Goal: Information Seeking & Learning: Learn about a topic

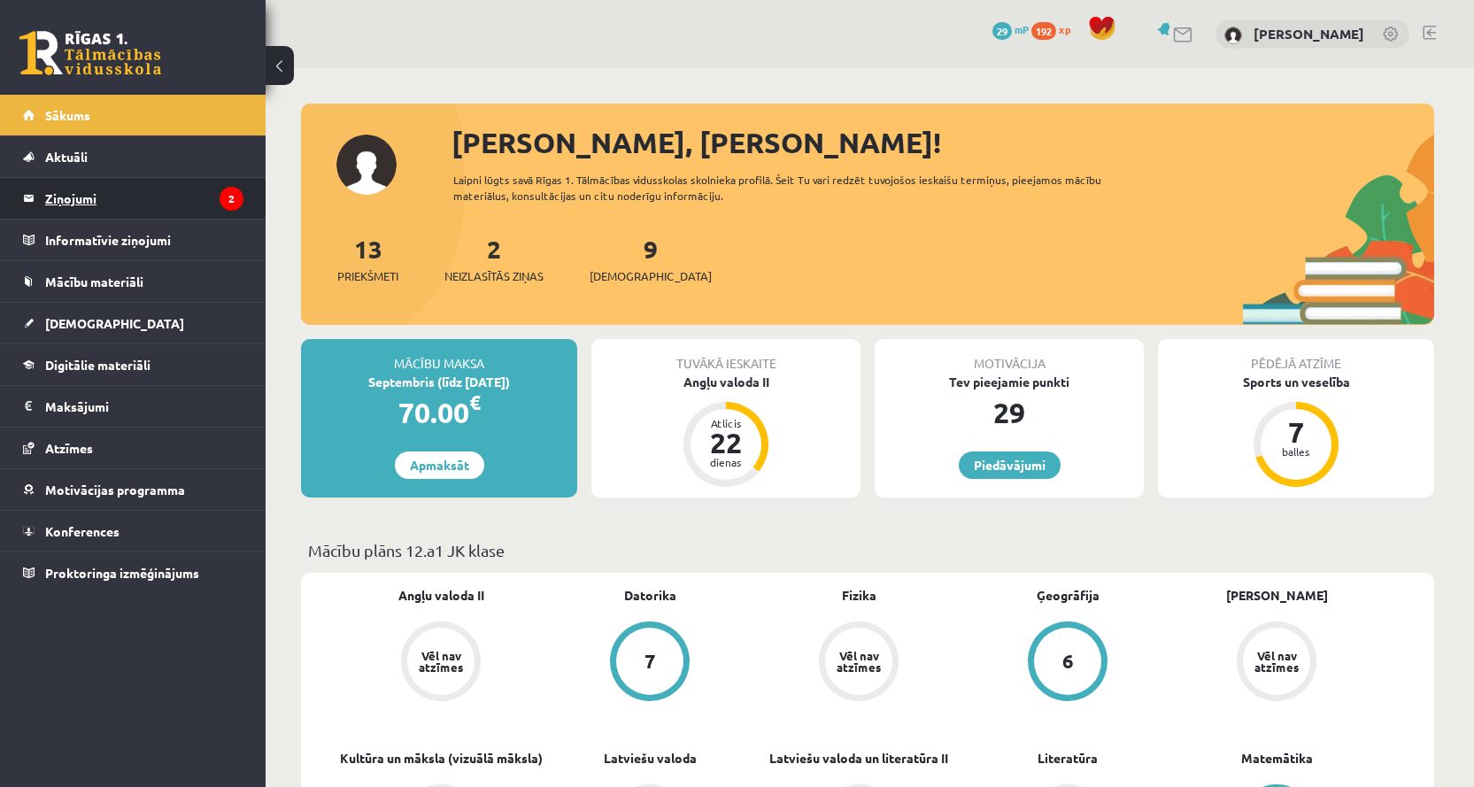
click at [179, 189] on legend "Ziņojumi 2" at bounding box center [144, 198] width 198 height 41
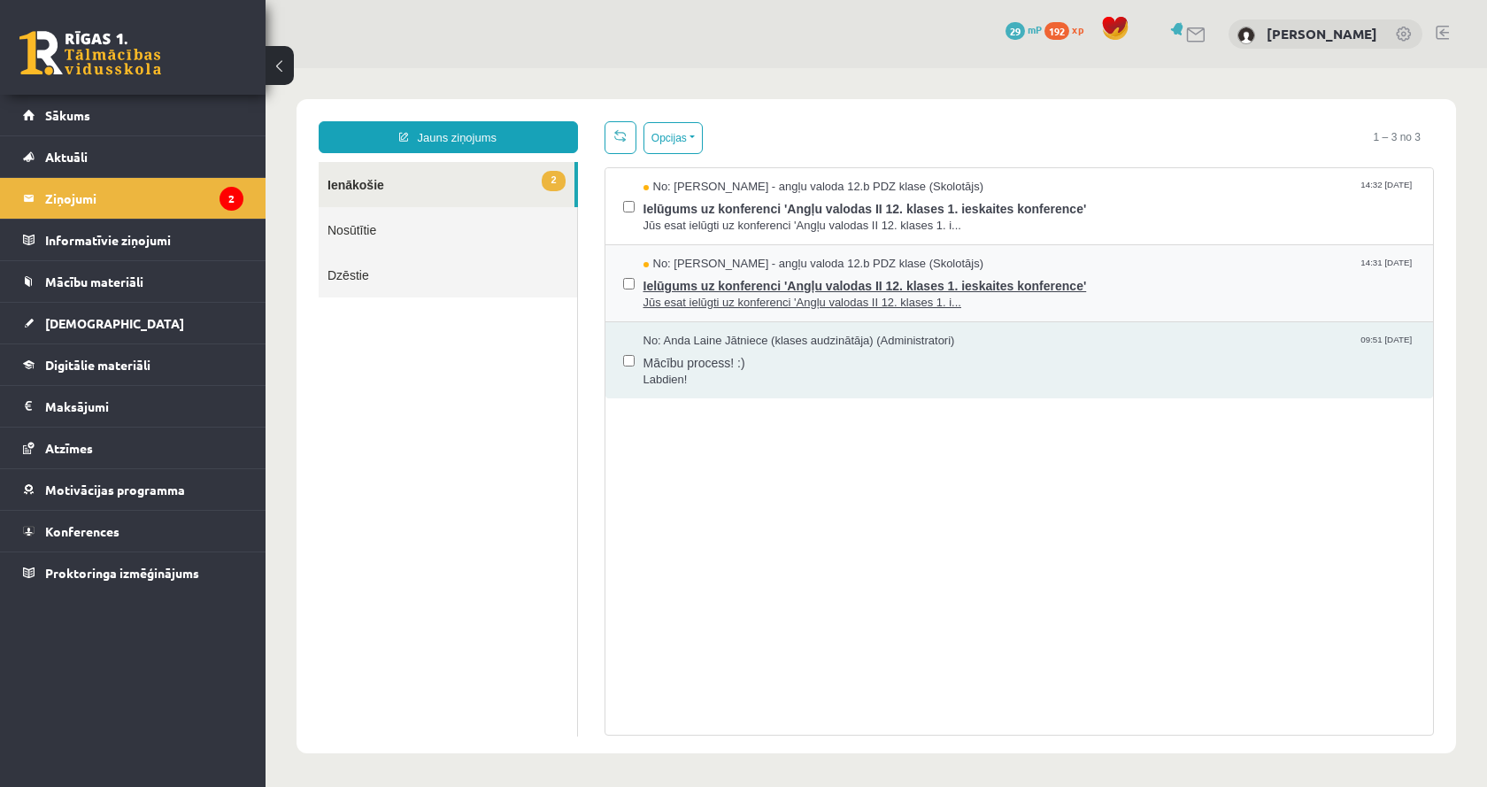
click at [1168, 277] on span "Ielūgums uz konferenci 'Angļu valodas II 12. klases 1. ieskaites konference'" at bounding box center [1029, 284] width 773 height 22
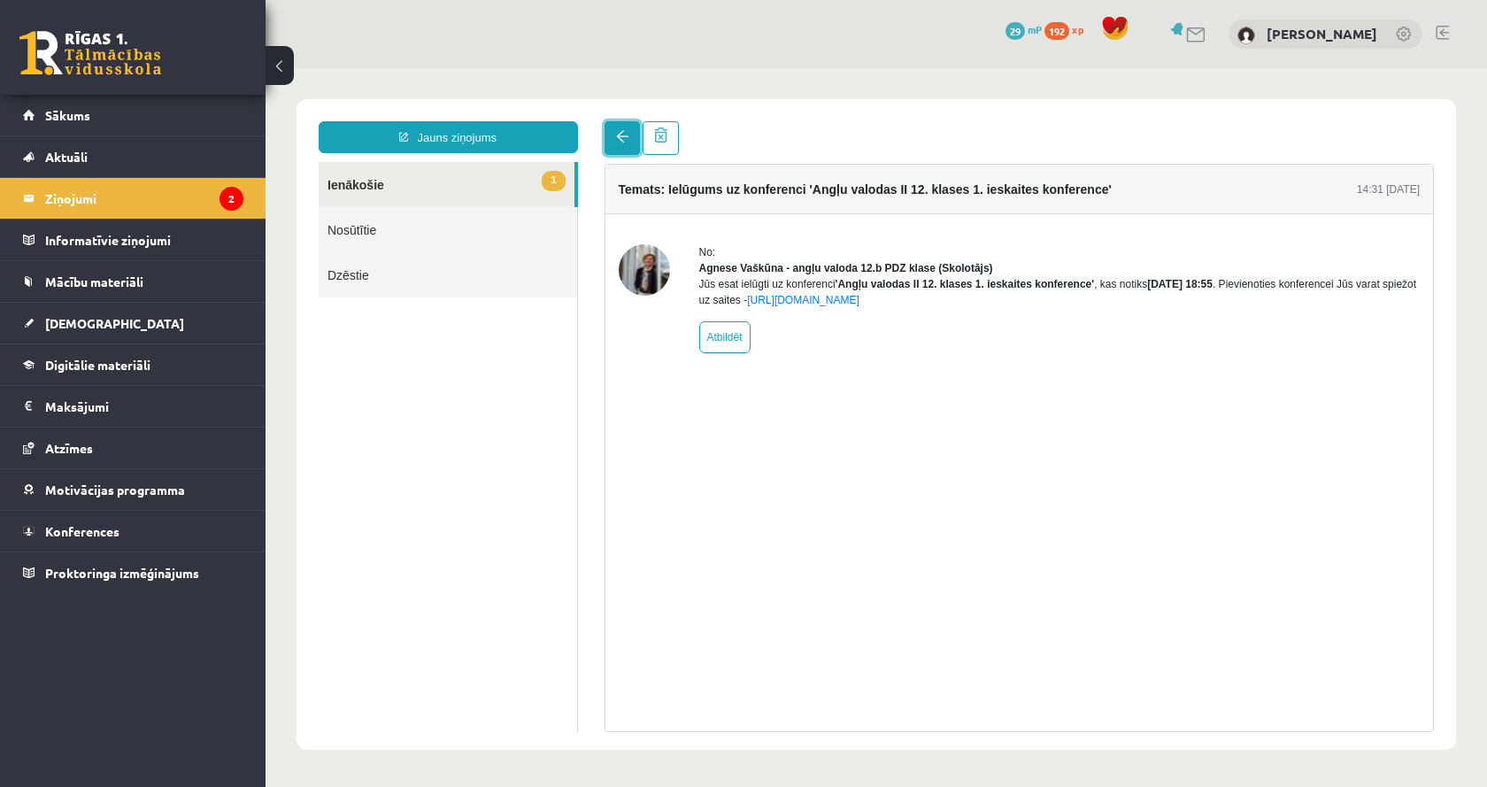
click at [605, 139] on link at bounding box center [621, 138] width 35 height 34
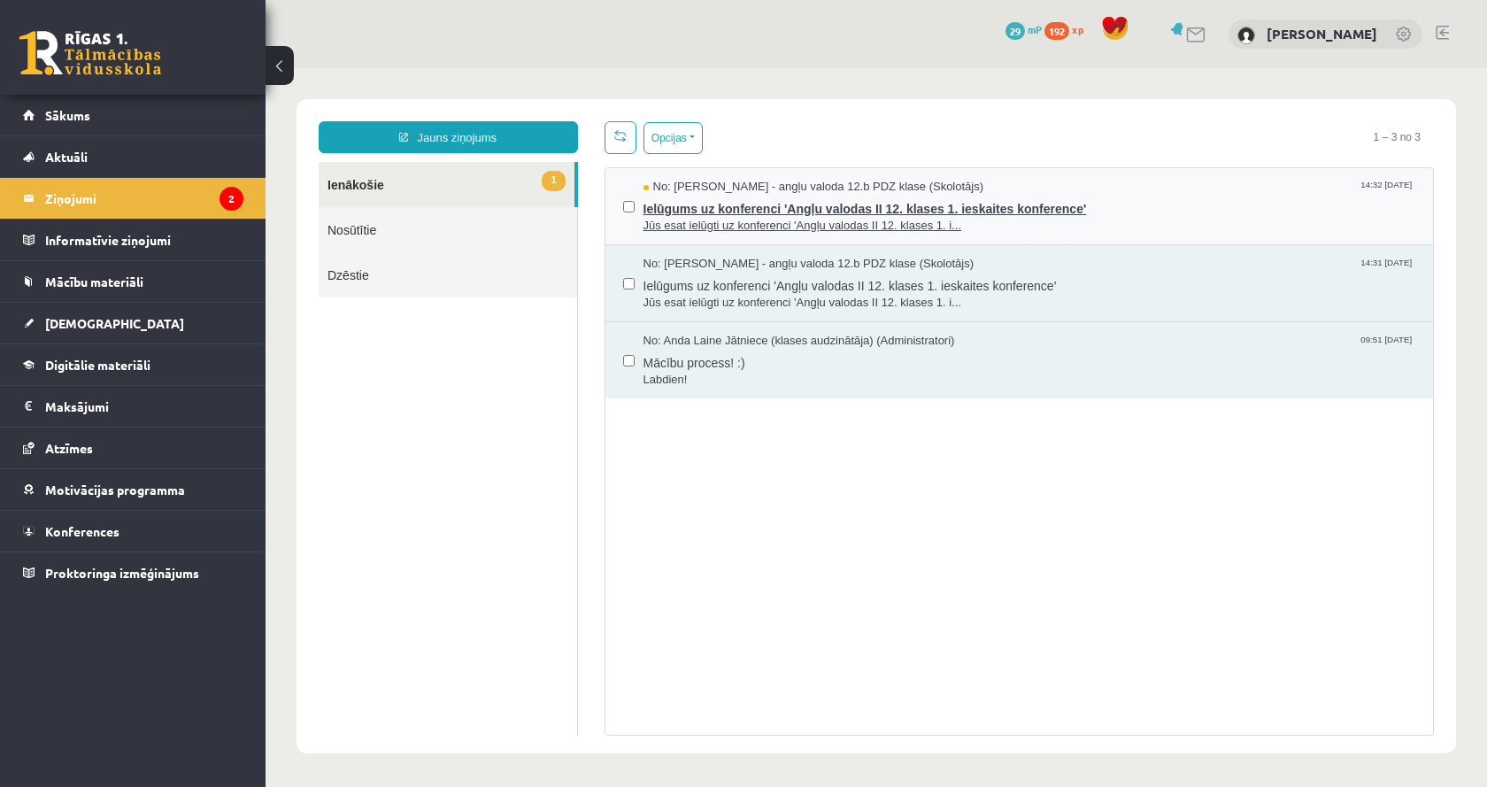
click at [1153, 189] on div "No: Agnese Vaškūna - angļu valoda 12.b PDZ klase (Skolotājs) 14:32 08/09/2025" at bounding box center [1029, 187] width 773 height 17
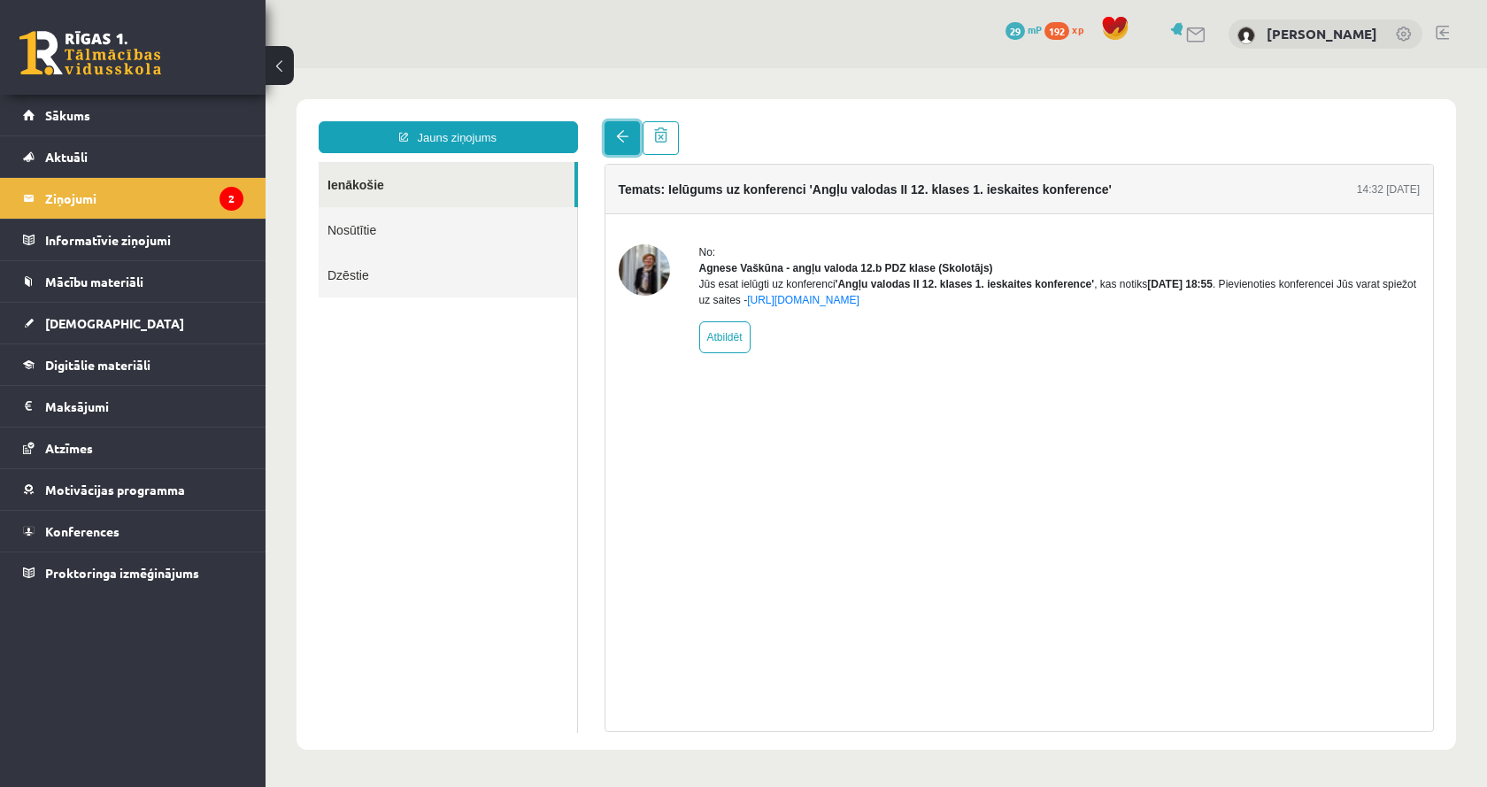
click at [616, 144] on link at bounding box center [621, 138] width 35 height 34
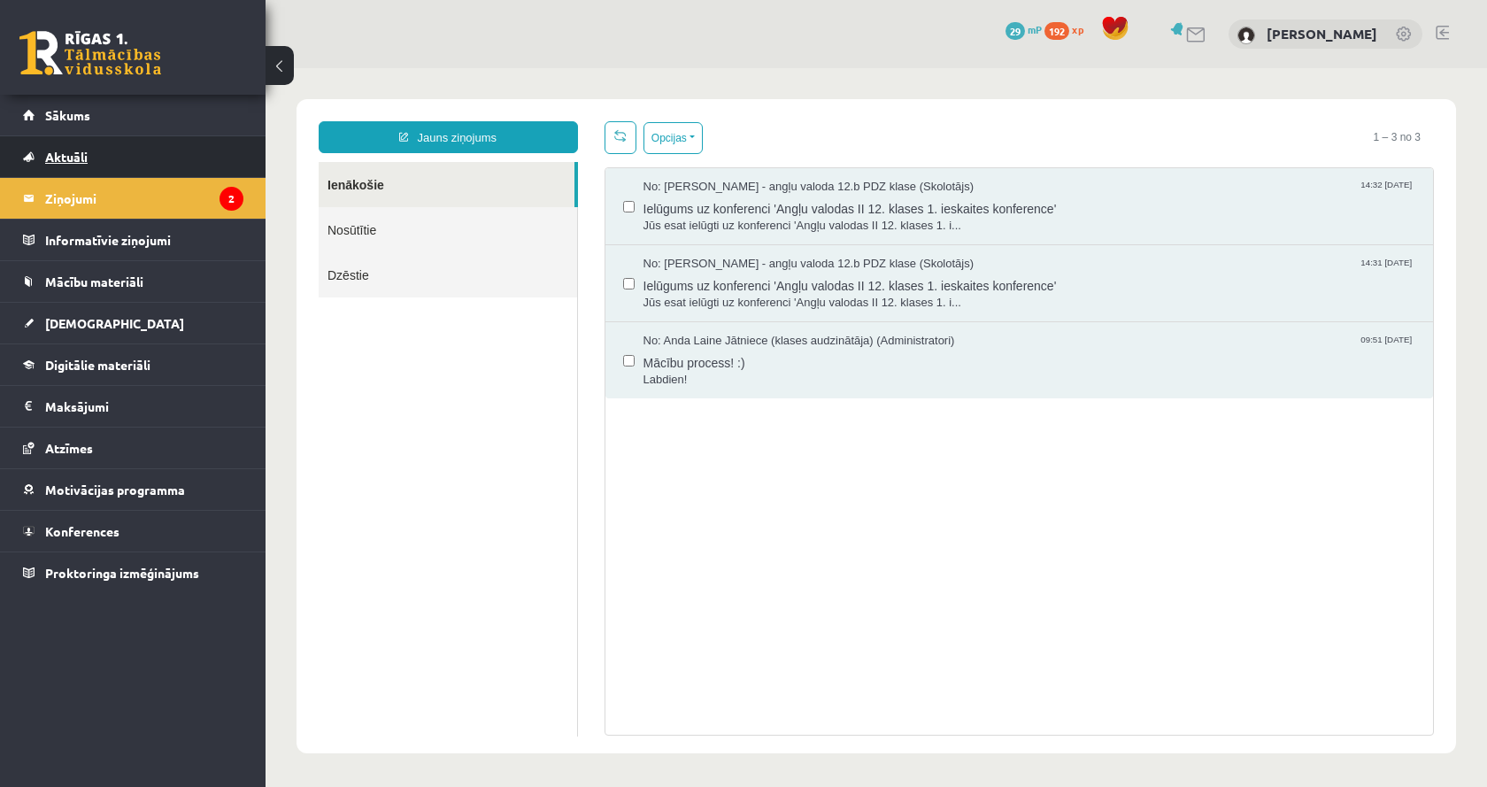
click at [174, 173] on link "Aktuāli" at bounding box center [133, 156] width 220 height 41
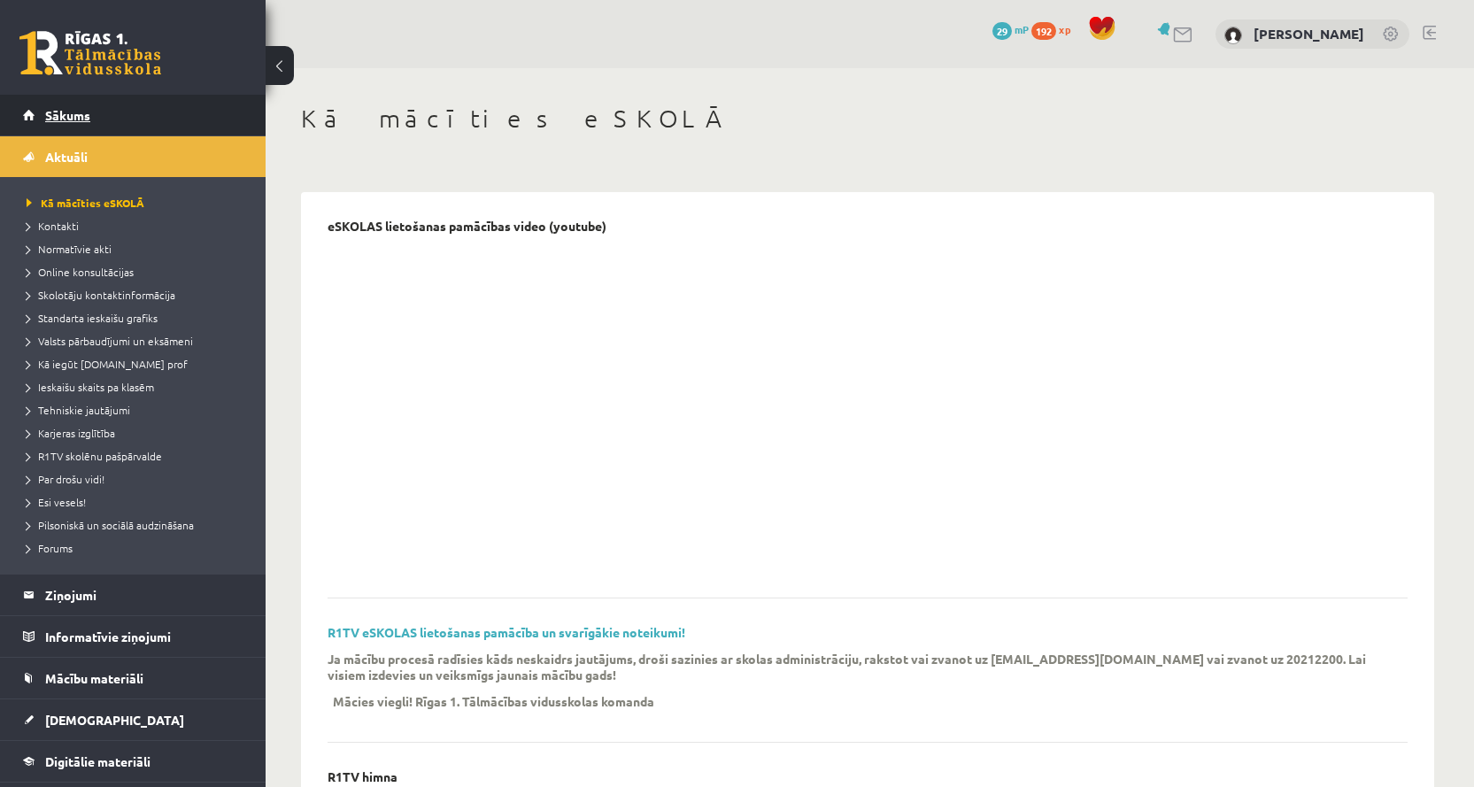
click at [190, 115] on link "Sākums" at bounding box center [133, 115] width 220 height 41
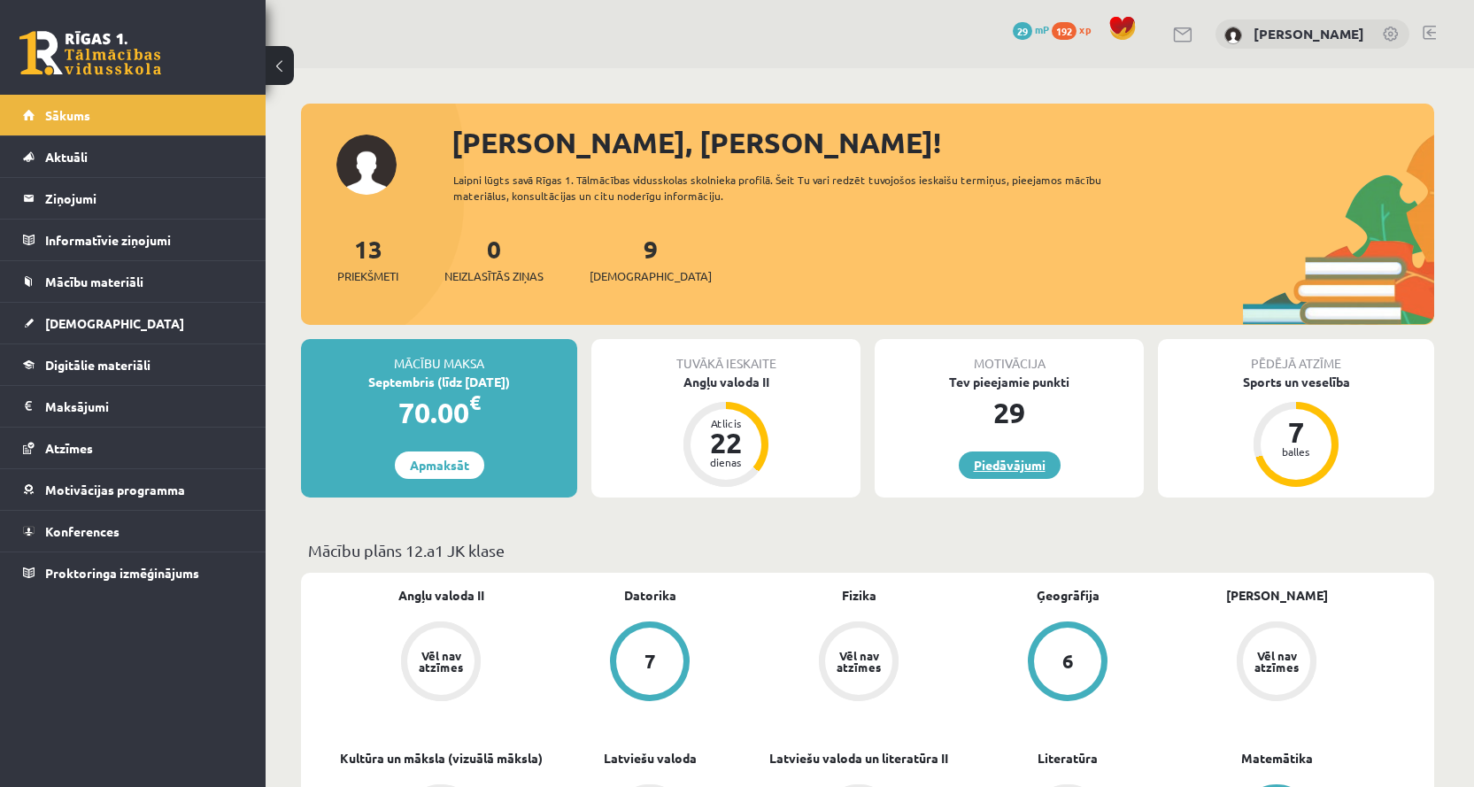
click at [1038, 462] on link "Piedāvājumi" at bounding box center [1010, 464] width 102 height 27
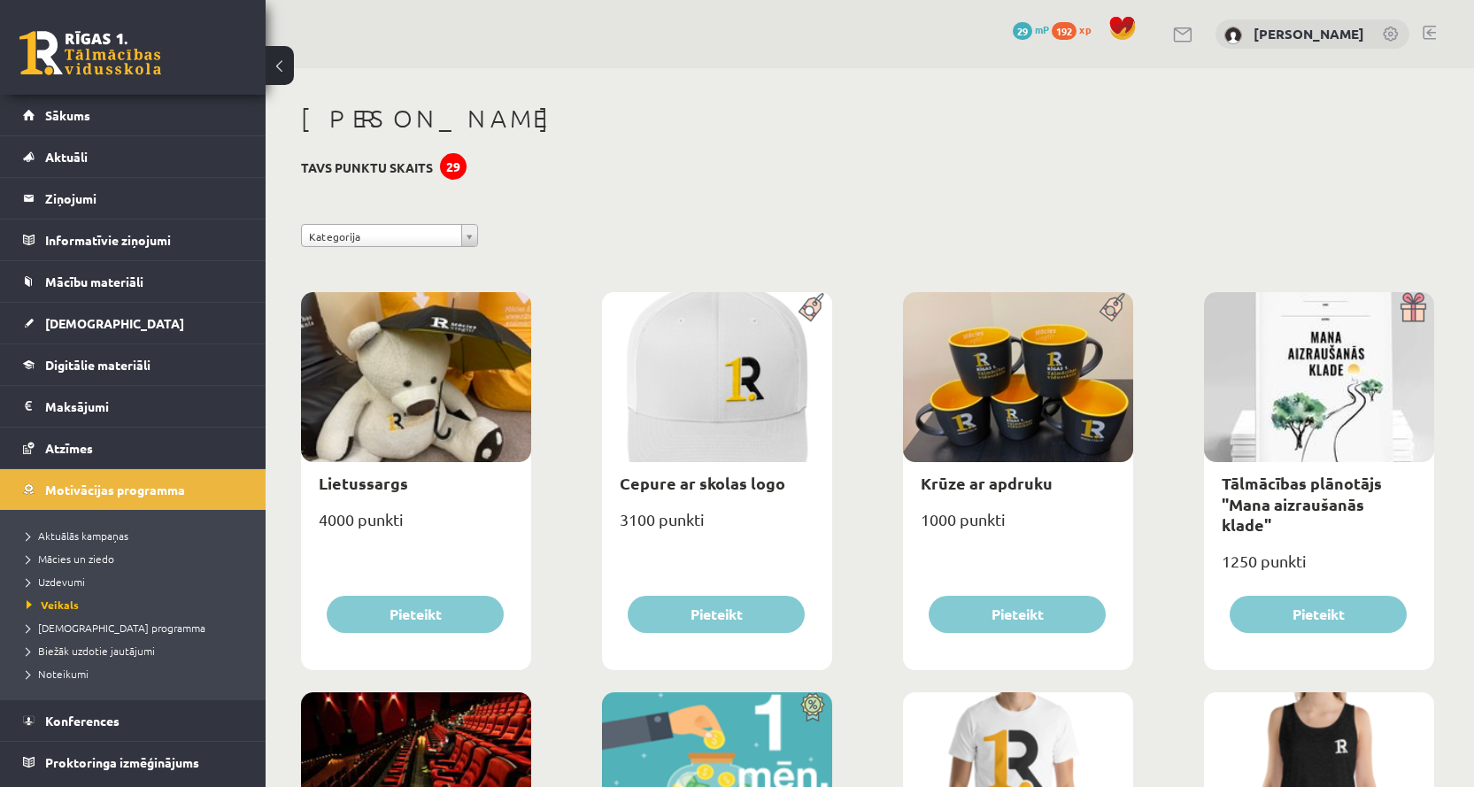
click at [1012, 31] on link "29 mP" at bounding box center [1030, 29] width 36 height 14
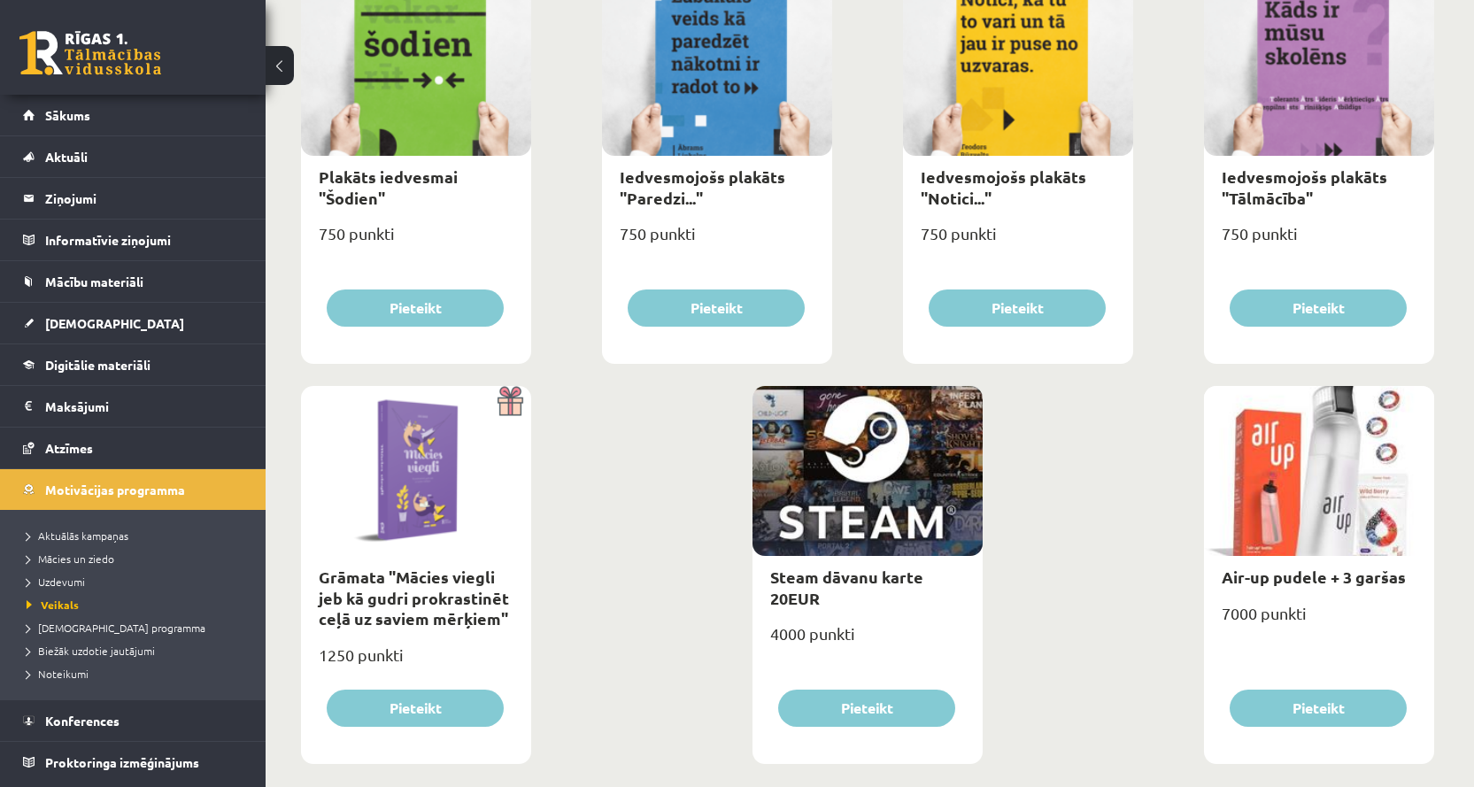
scroll to position [1932, 0]
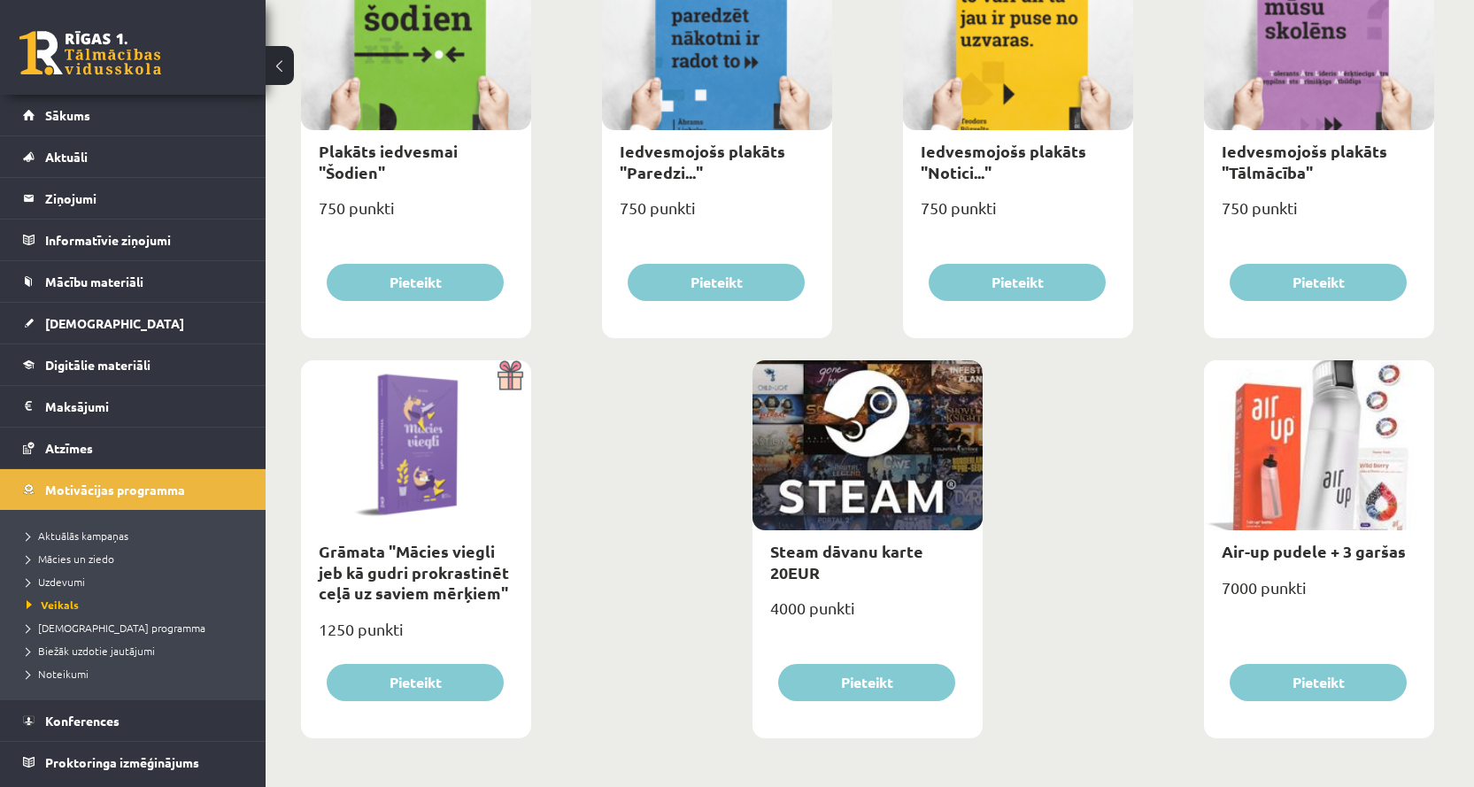
click at [835, 529] on div at bounding box center [867, 445] width 230 height 170
click at [75, 631] on span "[DEMOGRAPHIC_DATA] programma" at bounding box center [116, 627] width 179 height 14
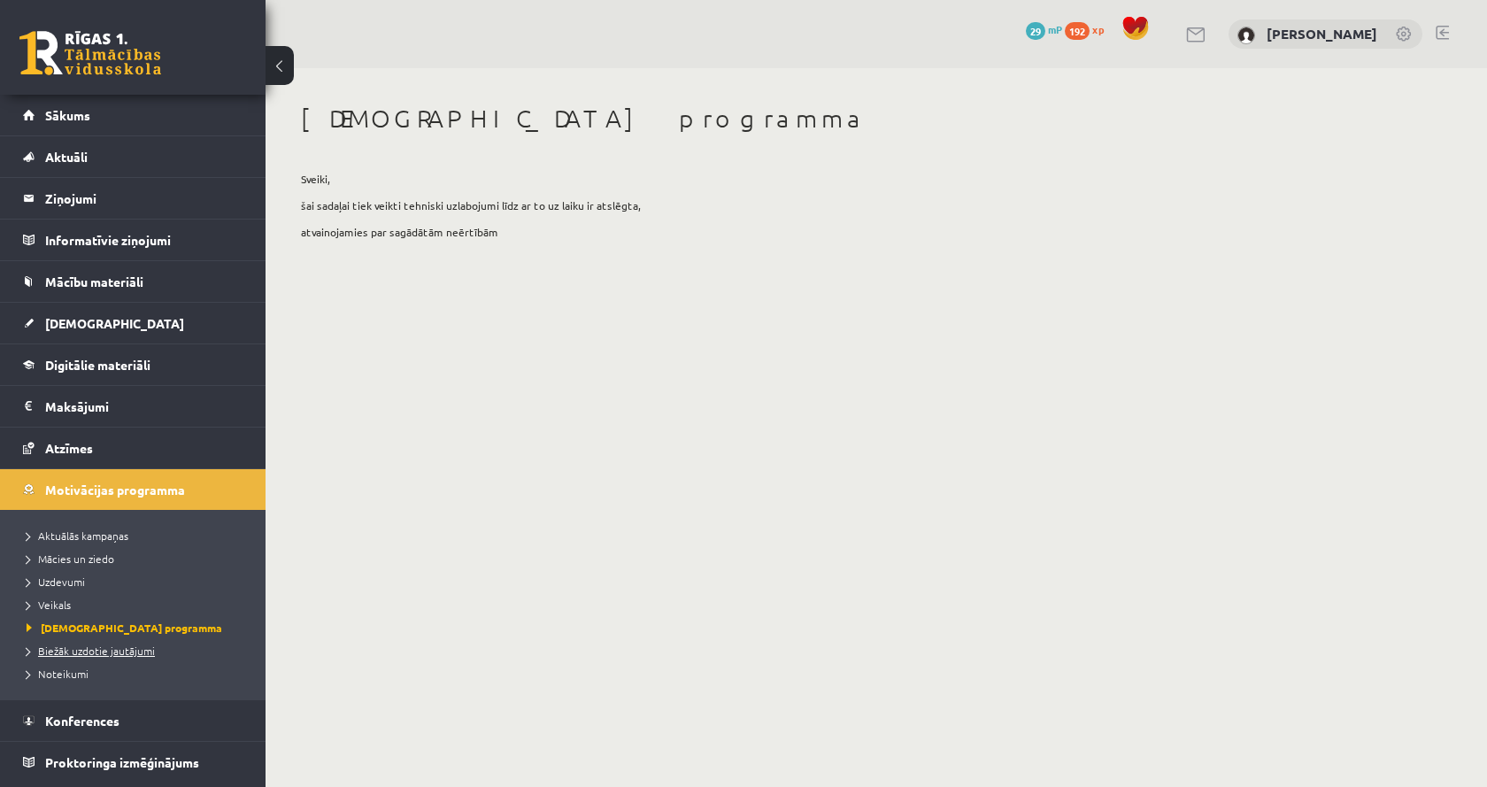
click at [72, 651] on span "Biežāk uzdotie jautājumi" at bounding box center [91, 650] width 128 height 14
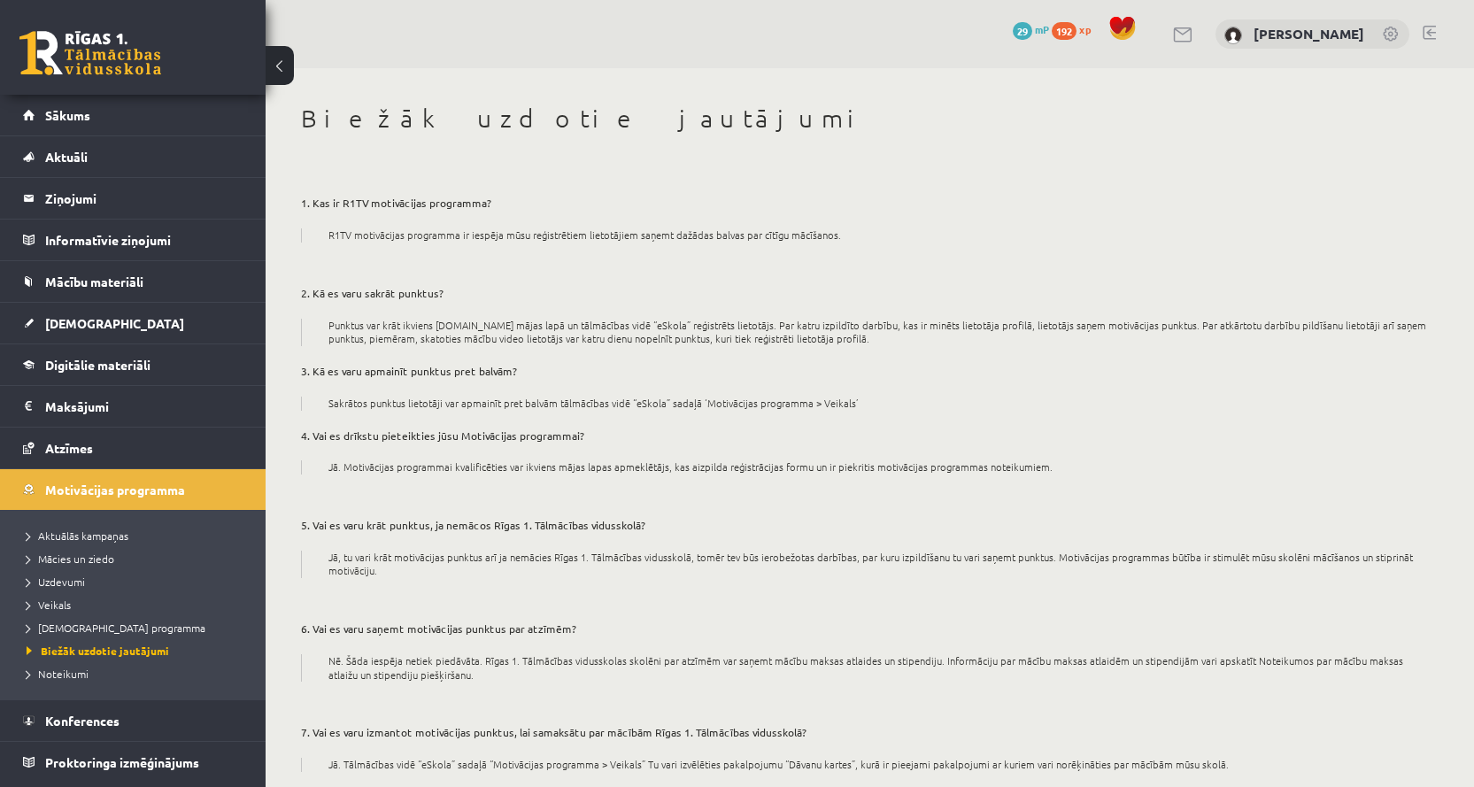
click at [47, 681] on li "Noteikumi" at bounding box center [137, 673] width 221 height 23
click at [48, 676] on span "Noteikumi" at bounding box center [61, 673] width 68 height 14
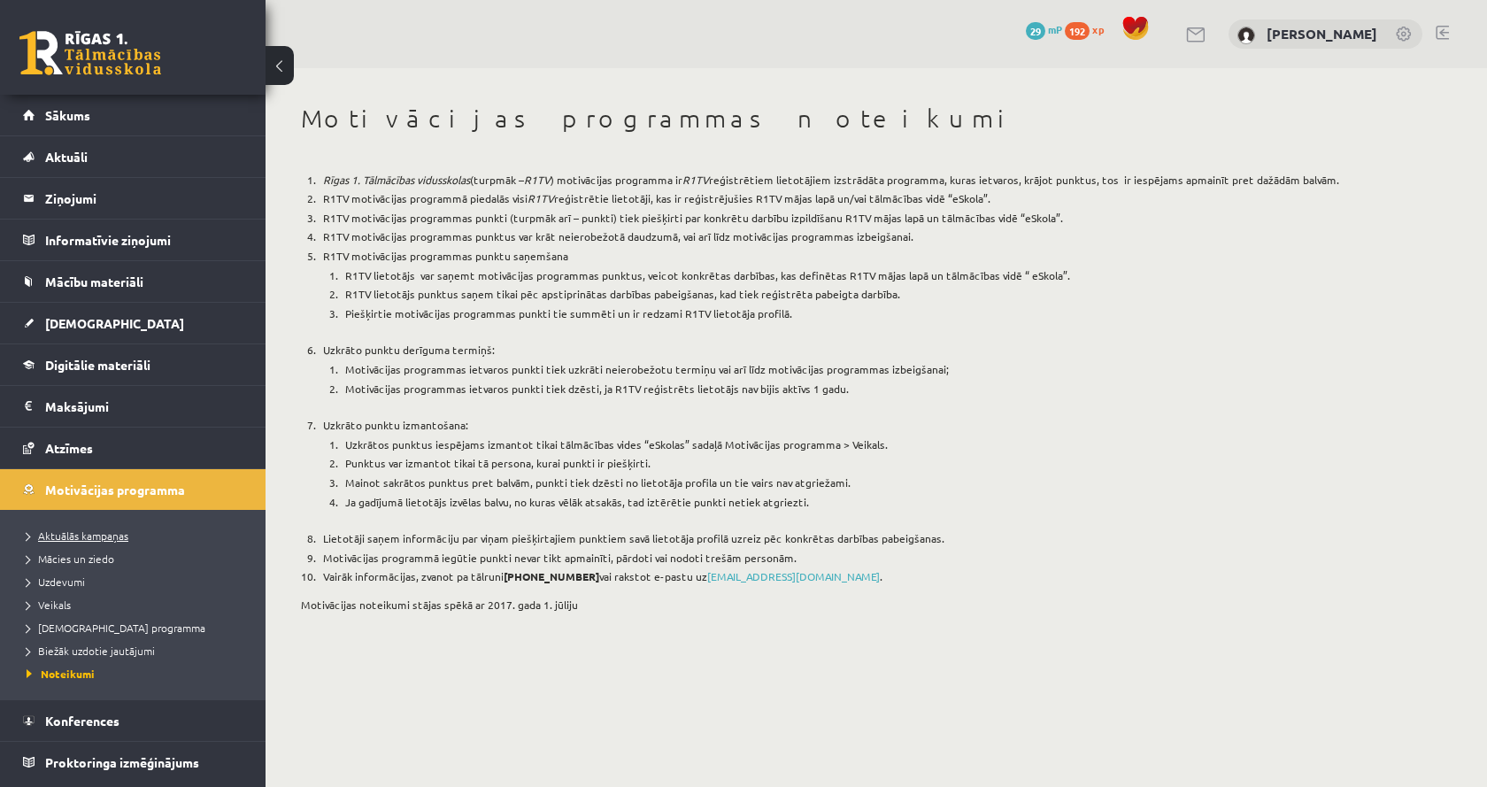
click at [87, 527] on link "Aktuālās kampaņas" at bounding box center [137, 535] width 221 height 16
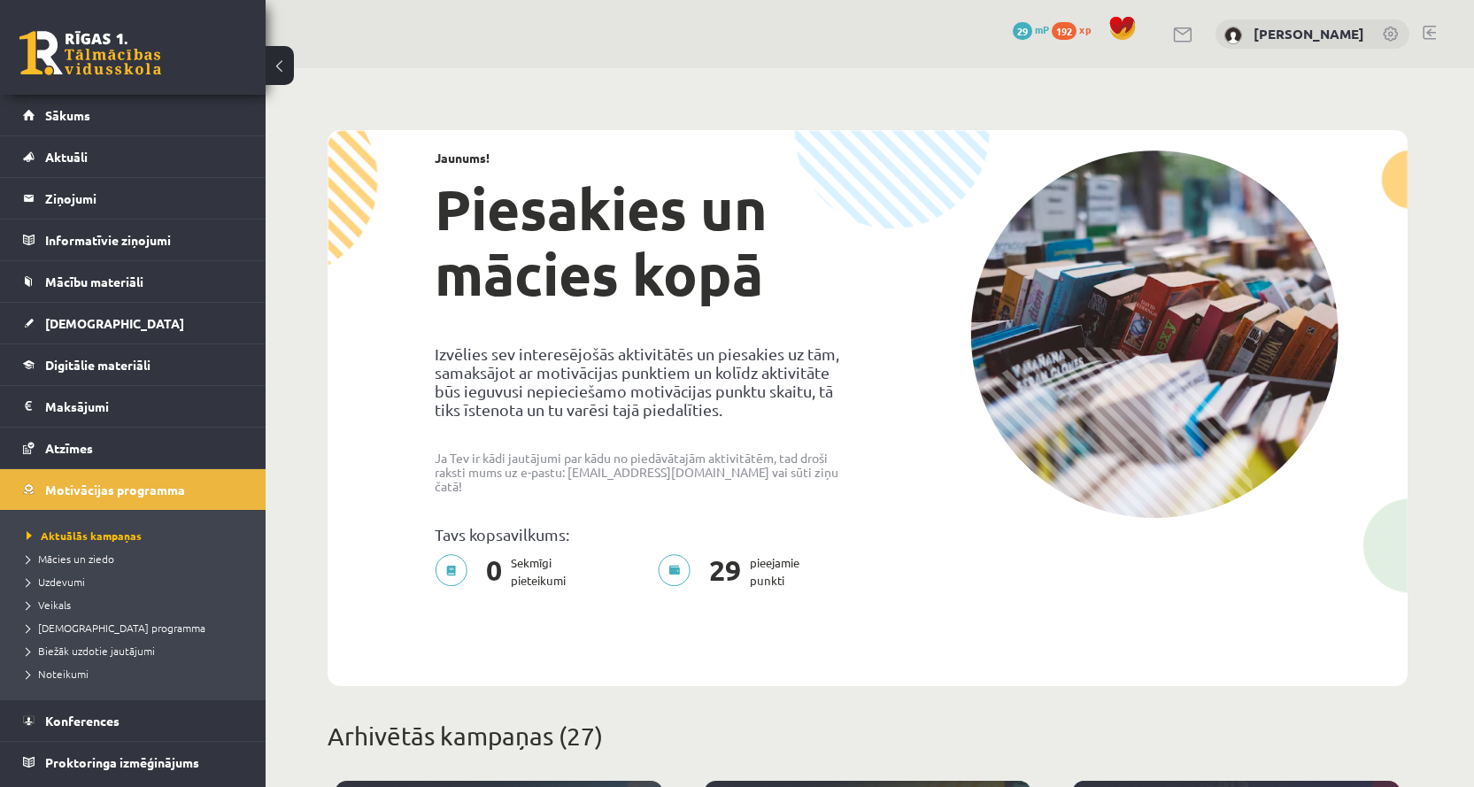
click at [1012, 27] on span "29" at bounding box center [1021, 31] width 19 height 18
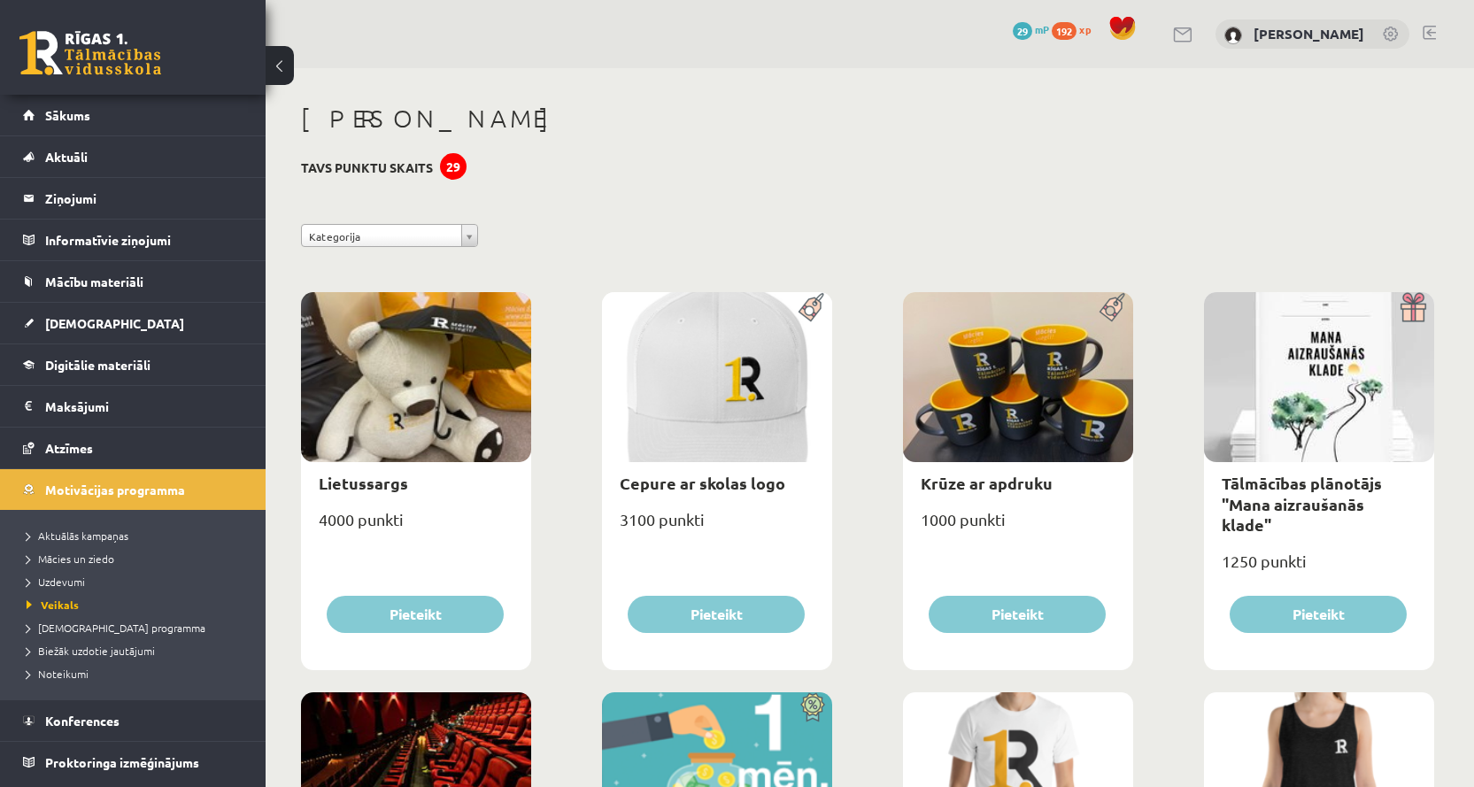
click at [1109, 31] on span at bounding box center [1122, 28] width 27 height 27
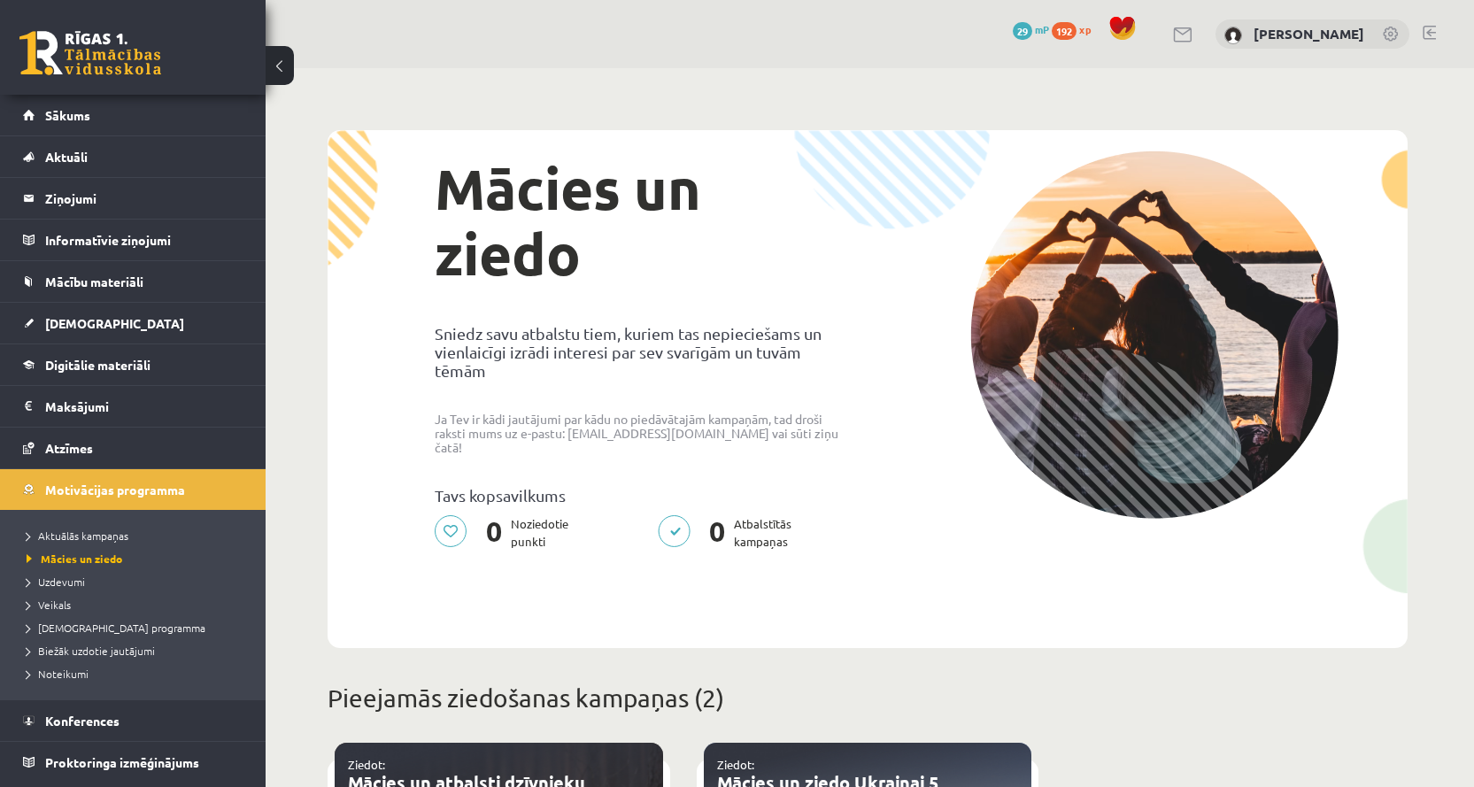
click at [1173, 36] on link at bounding box center [1183, 34] width 21 height 15
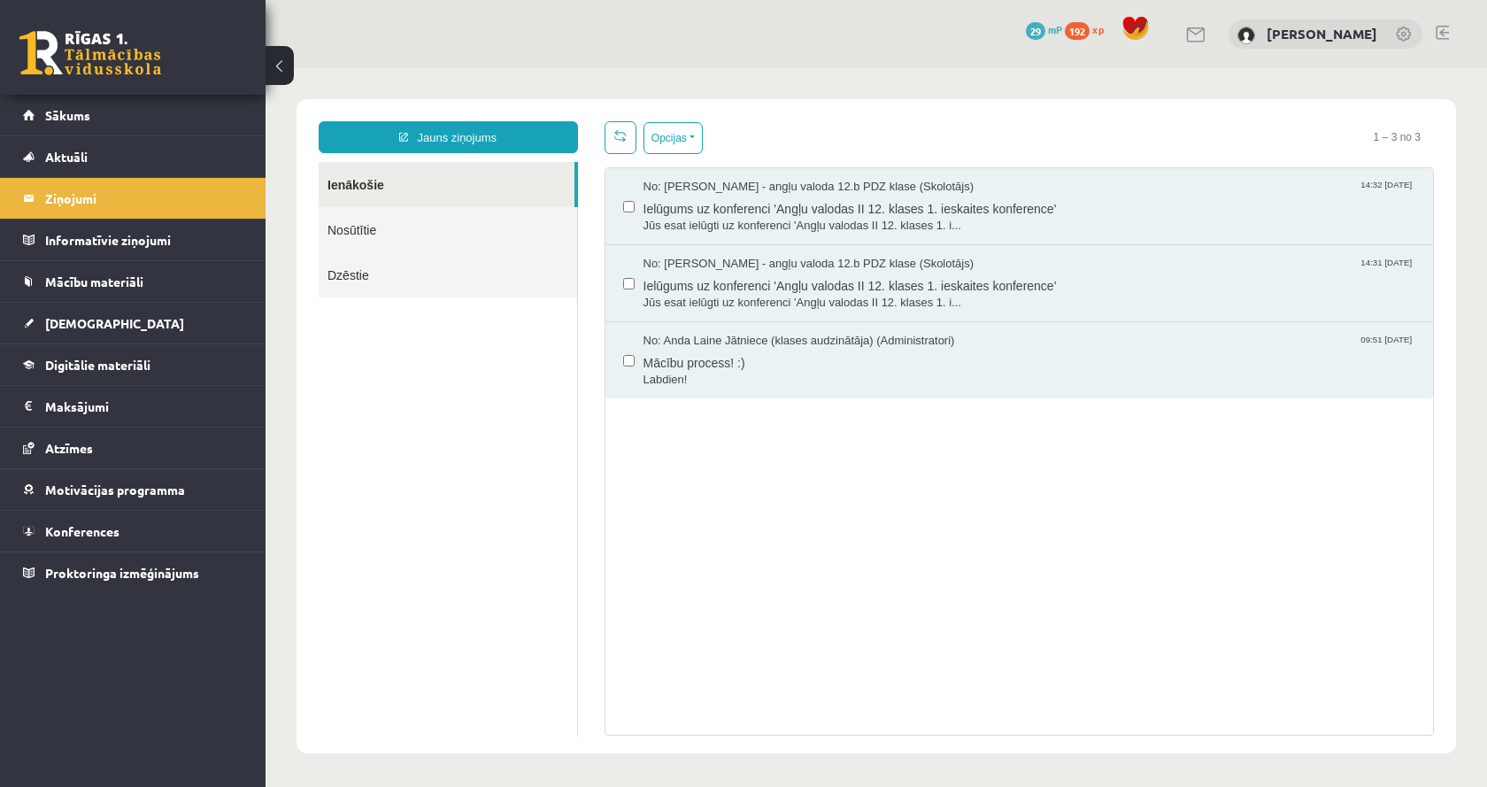
click at [1026, 32] on span "29" at bounding box center [1035, 31] width 19 height 18
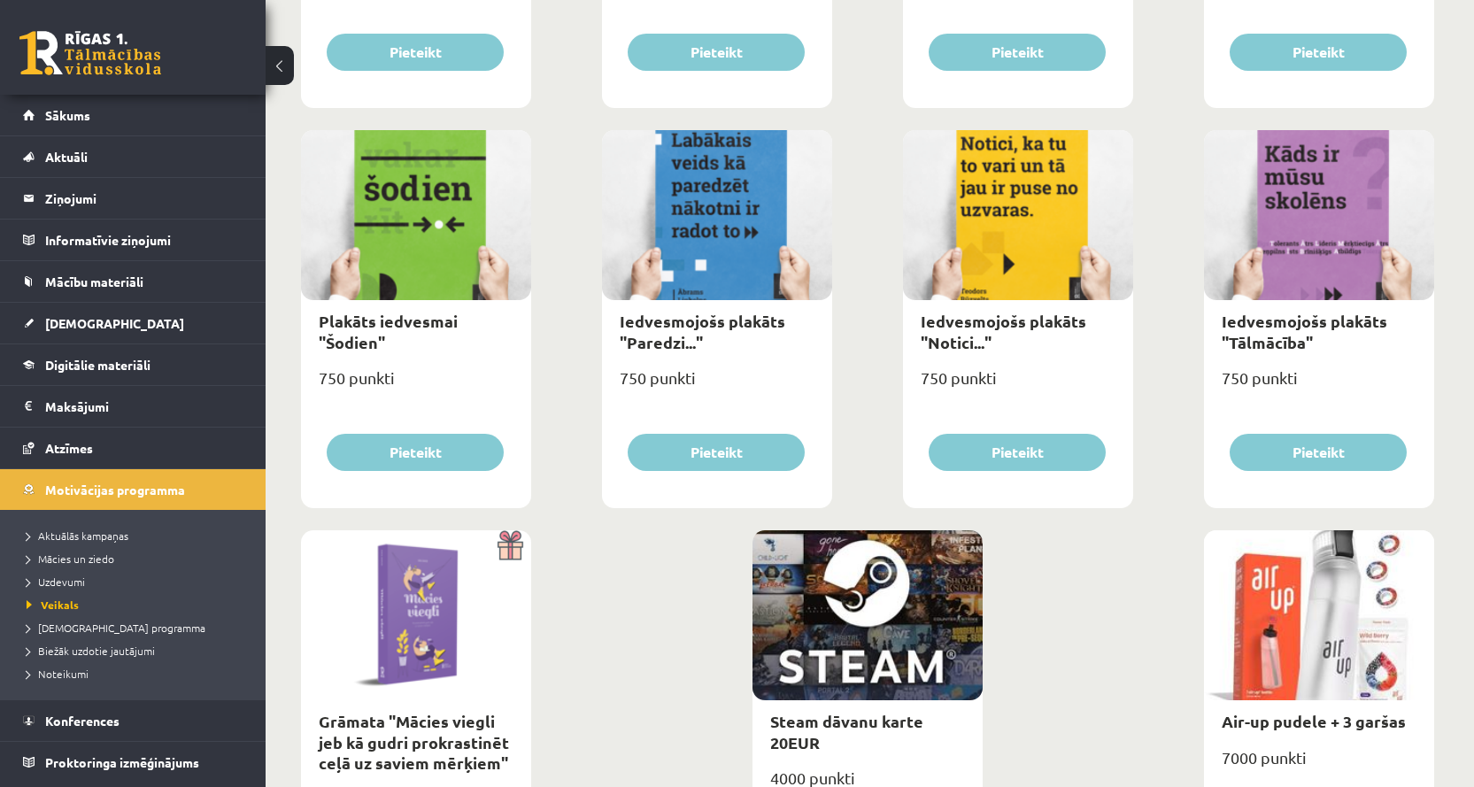
scroll to position [1932, 0]
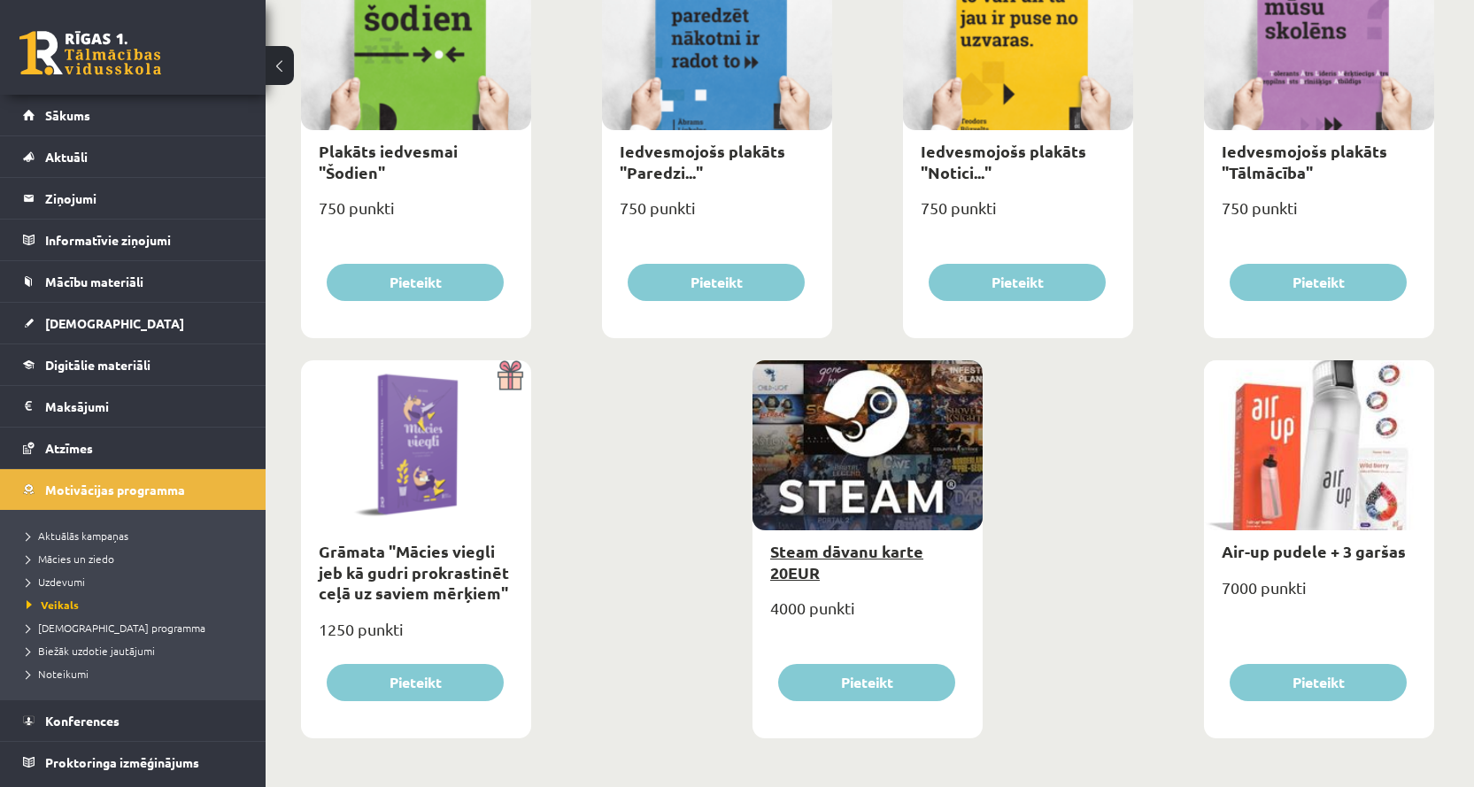
click at [809, 573] on link "Steam dāvanu karte 20EUR" at bounding box center [846, 561] width 153 height 41
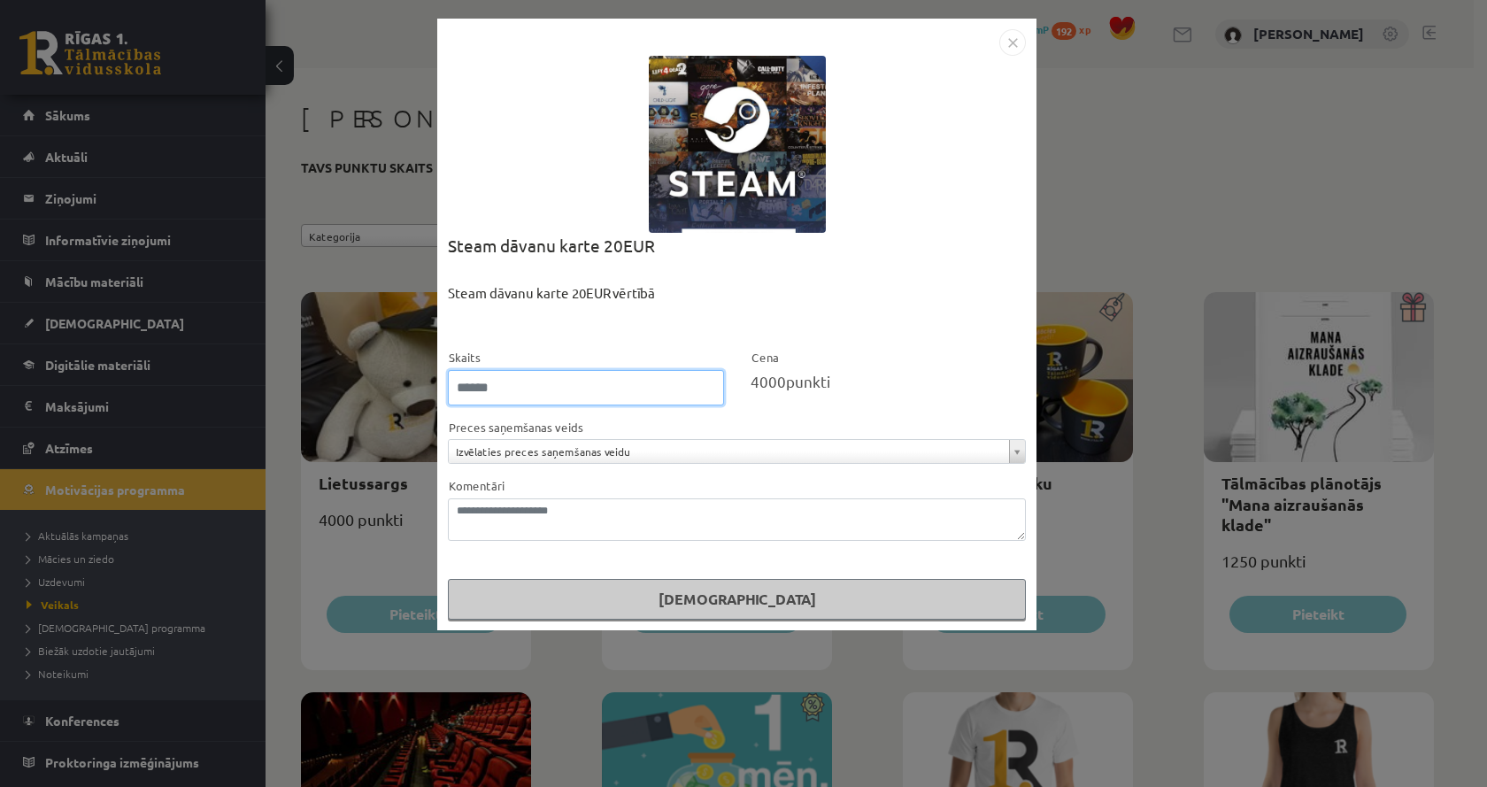
click at [710, 385] on input "*" at bounding box center [586, 387] width 276 height 35
type input "*"
click at [709, 392] on input "*" at bounding box center [586, 387] width 276 height 35
click at [1141, 481] on div "**********" at bounding box center [743, 393] width 1487 height 787
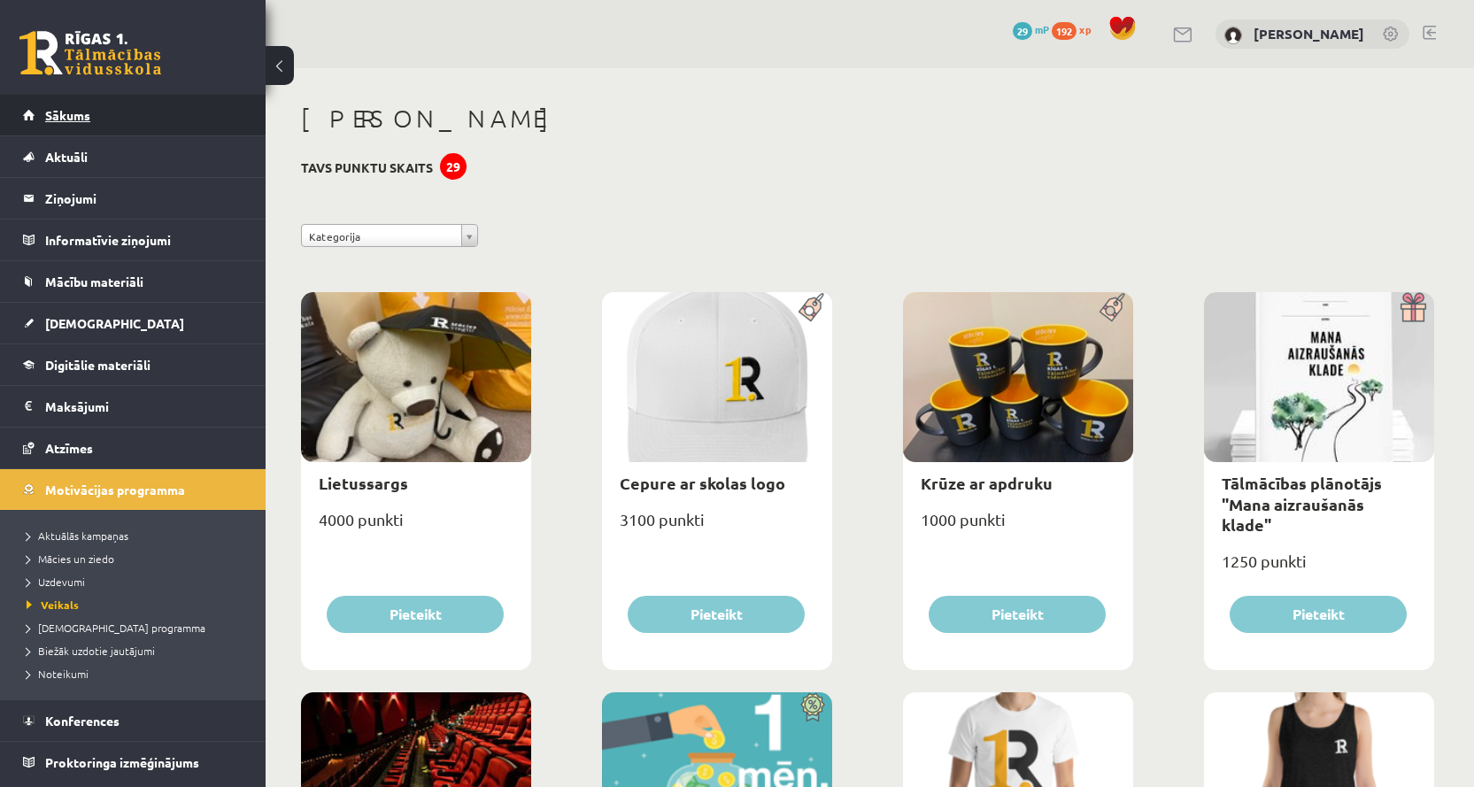
click at [108, 124] on link "Sākums" at bounding box center [133, 115] width 220 height 41
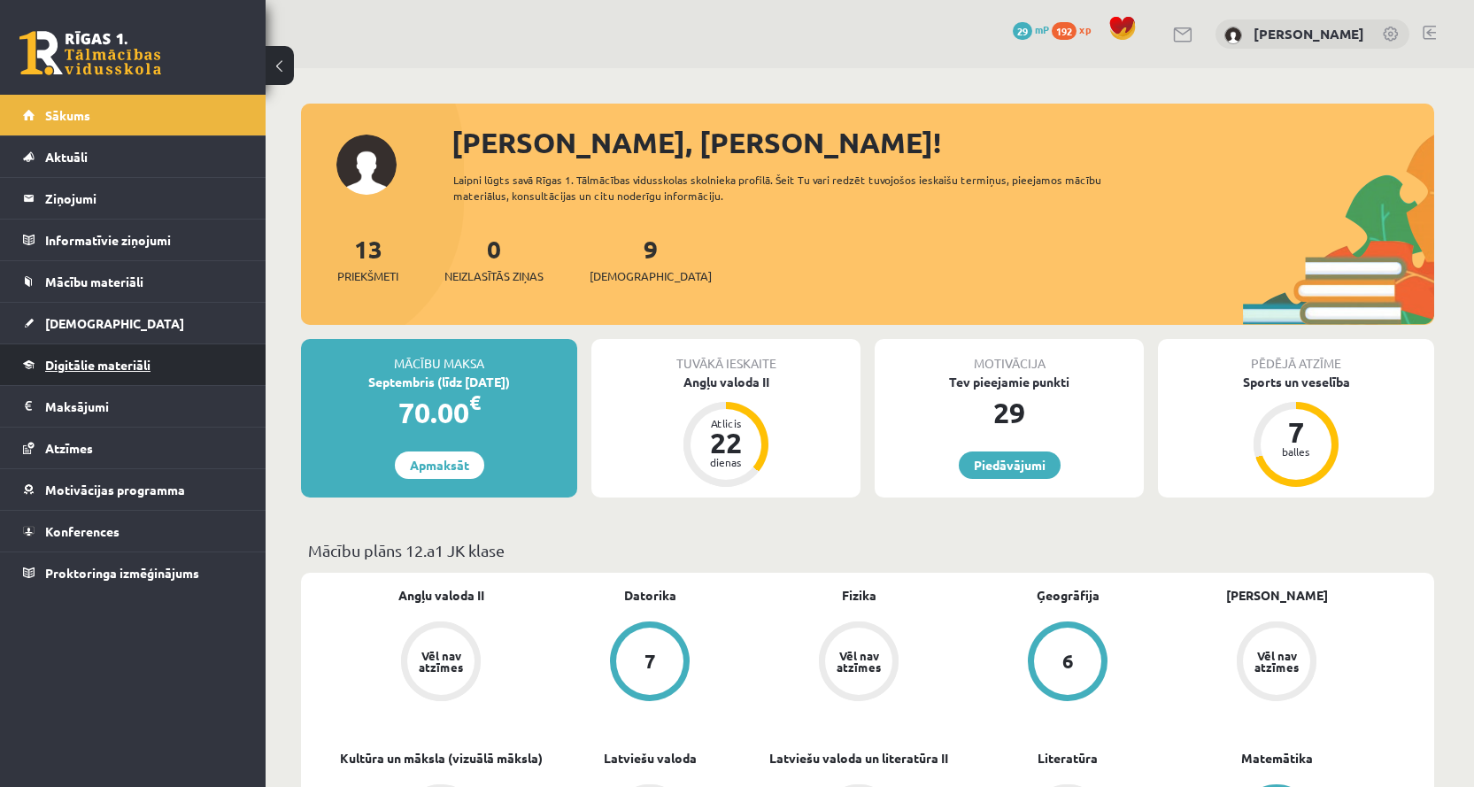
click at [82, 381] on link "Digitālie materiāli" at bounding box center [133, 364] width 220 height 41
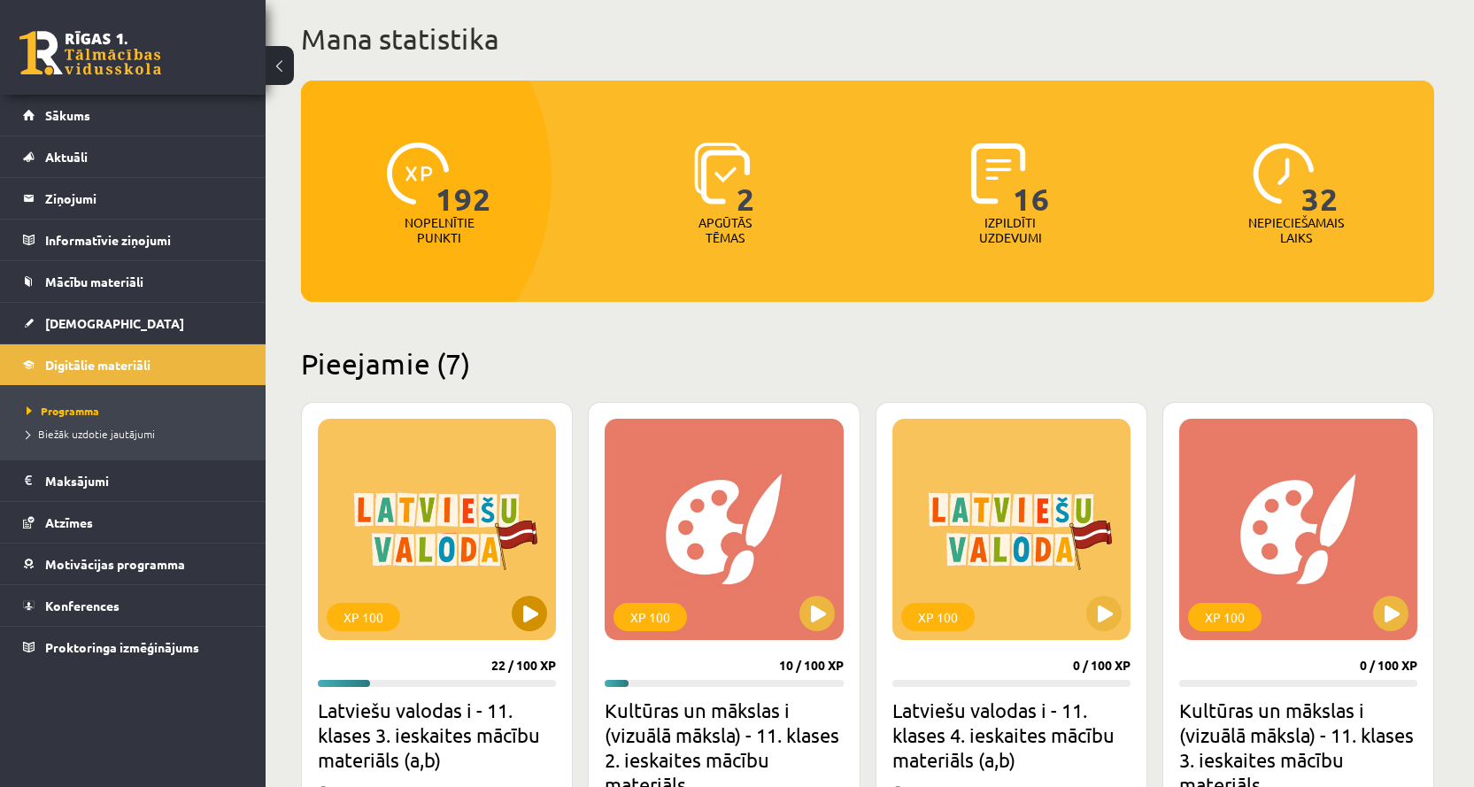
scroll to position [266, 0]
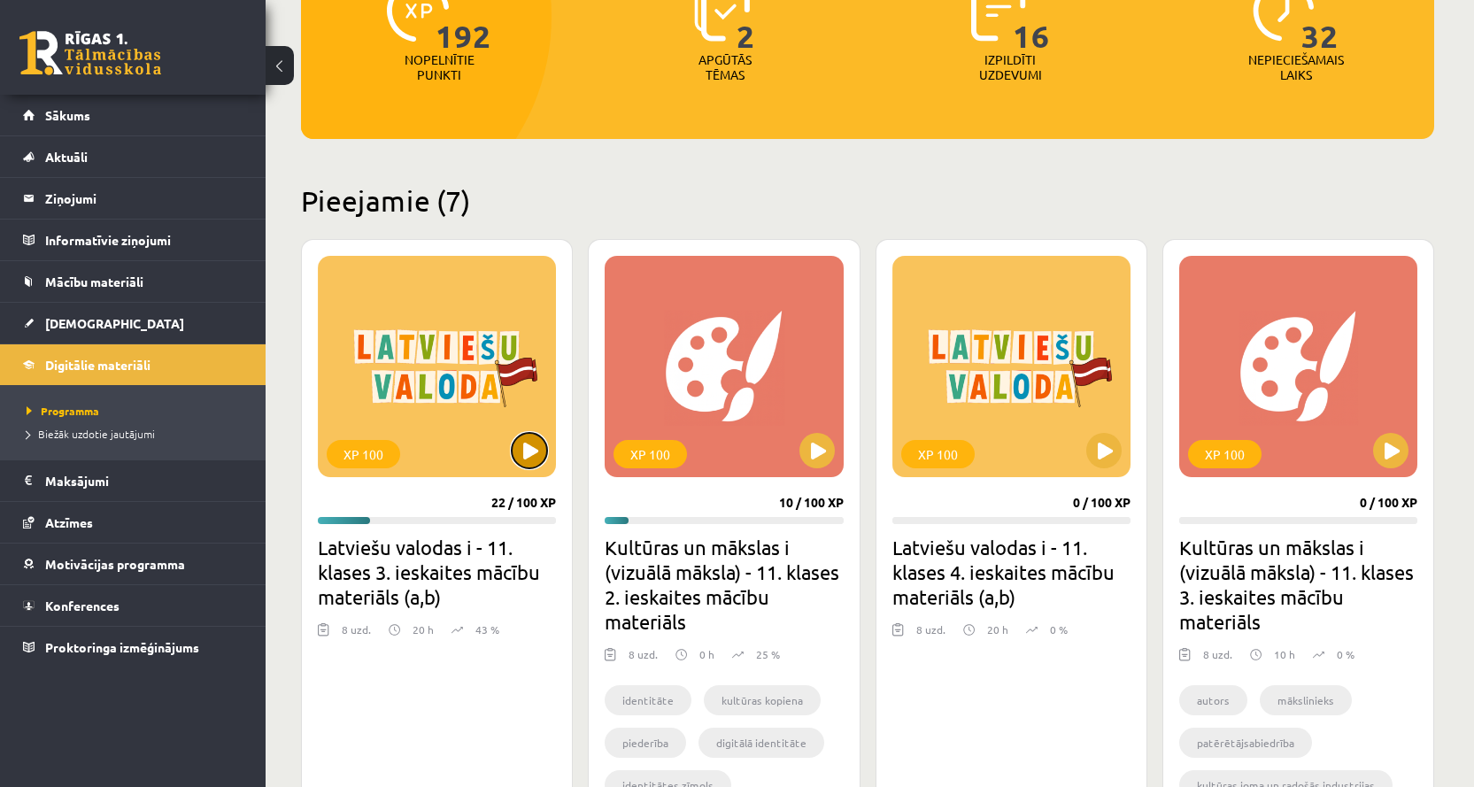
click at [520, 458] on button at bounding box center [529, 450] width 35 height 35
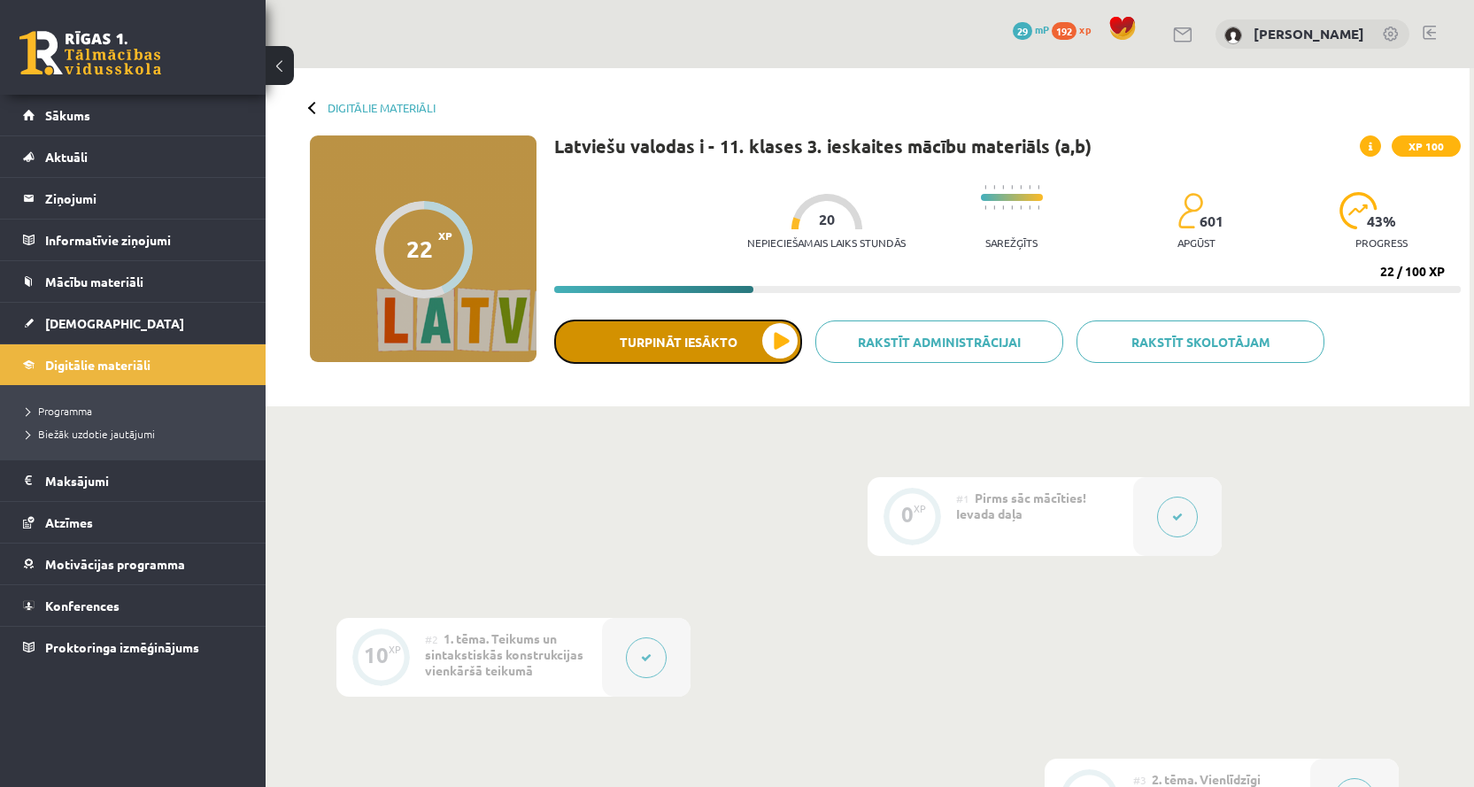
click at [766, 334] on button "Turpināt iesākto" at bounding box center [678, 342] width 248 height 44
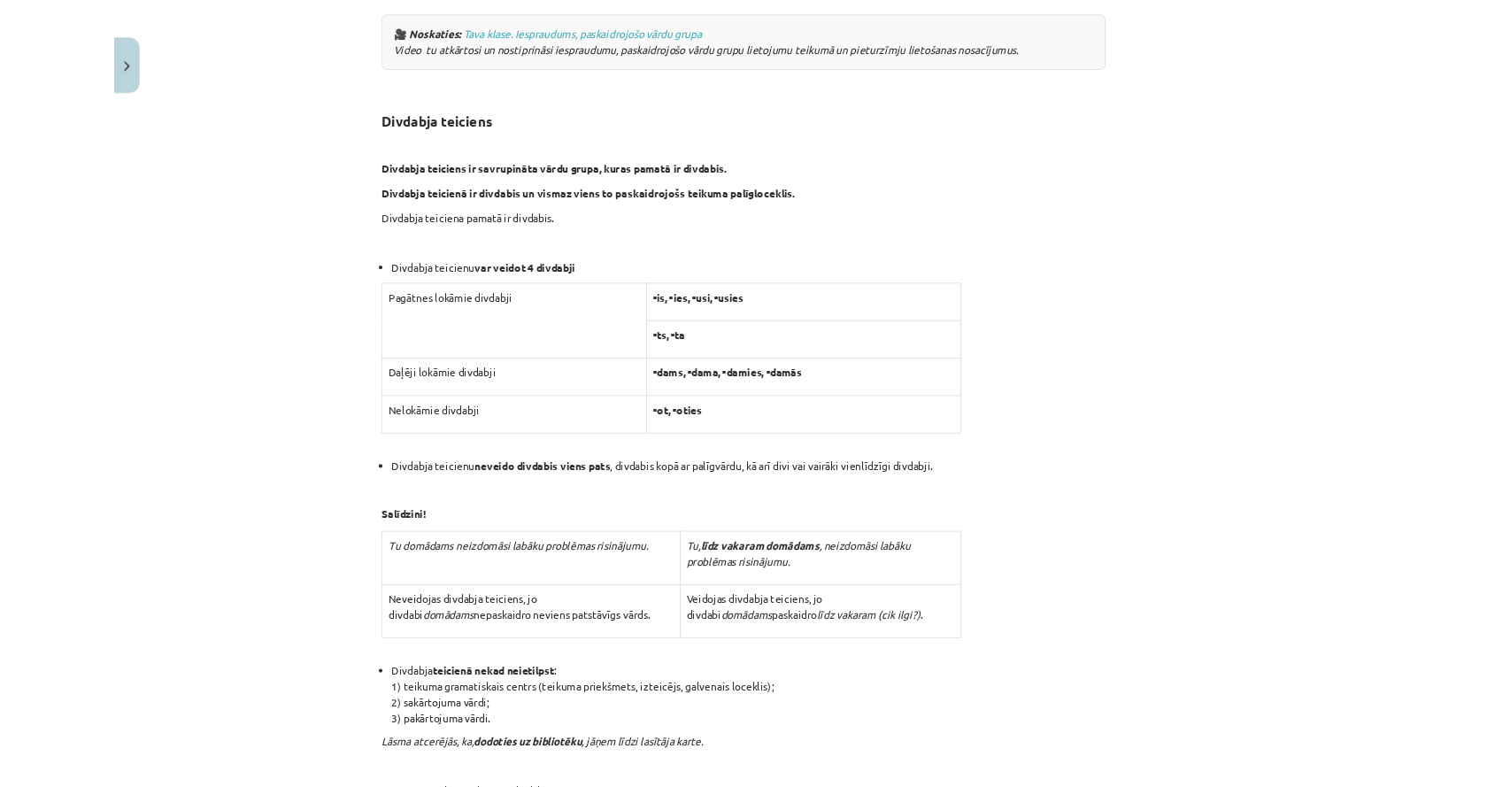
scroll to position [1947, 0]
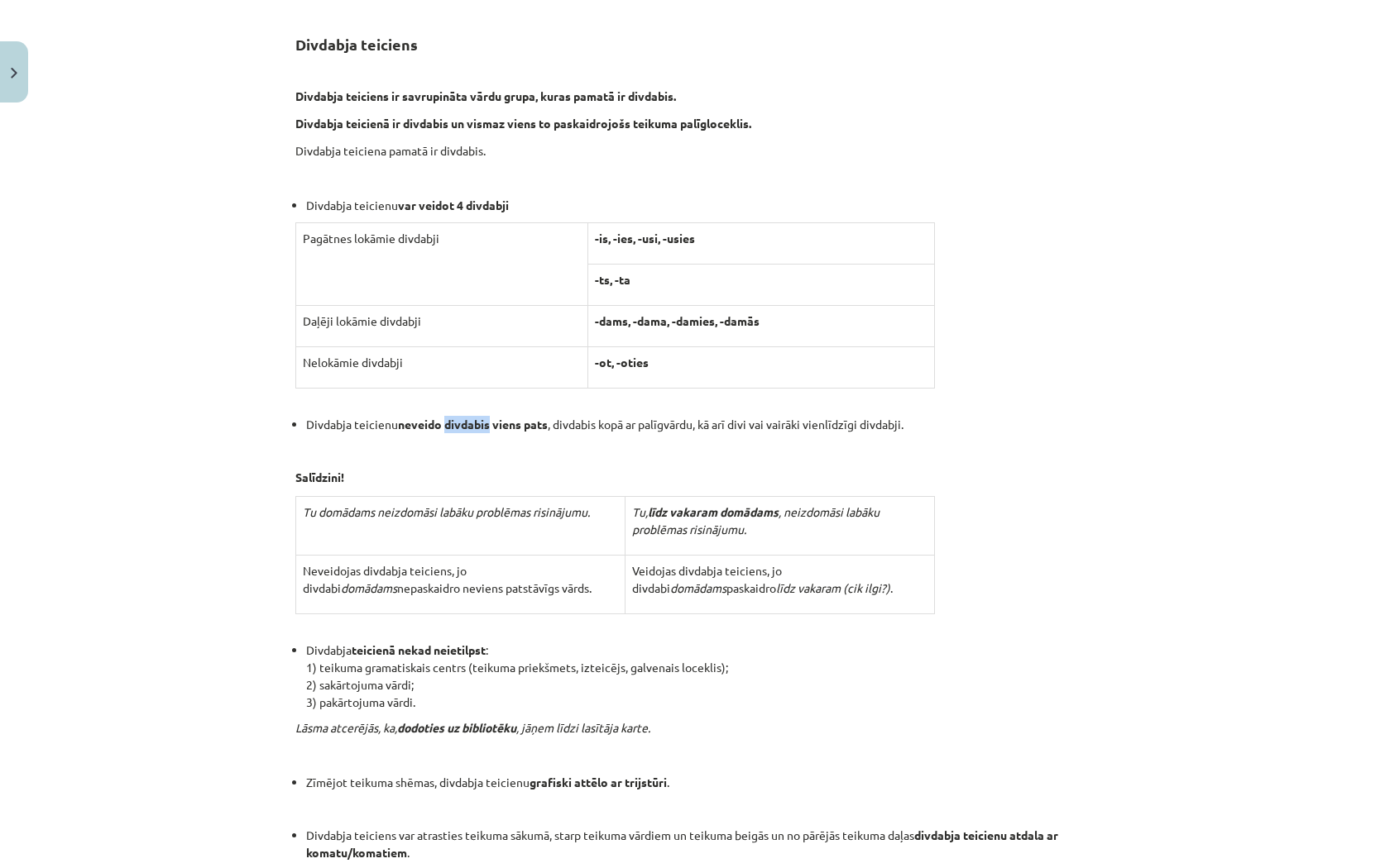
drag, startPoint x: 441, startPoint y: 406, endPoint x: 486, endPoint y: 412, distance: 45.4
click at [486, 417] on b "neveido divdabis viens pats" at bounding box center [473, 424] width 150 height 15
copy b "divdabis"
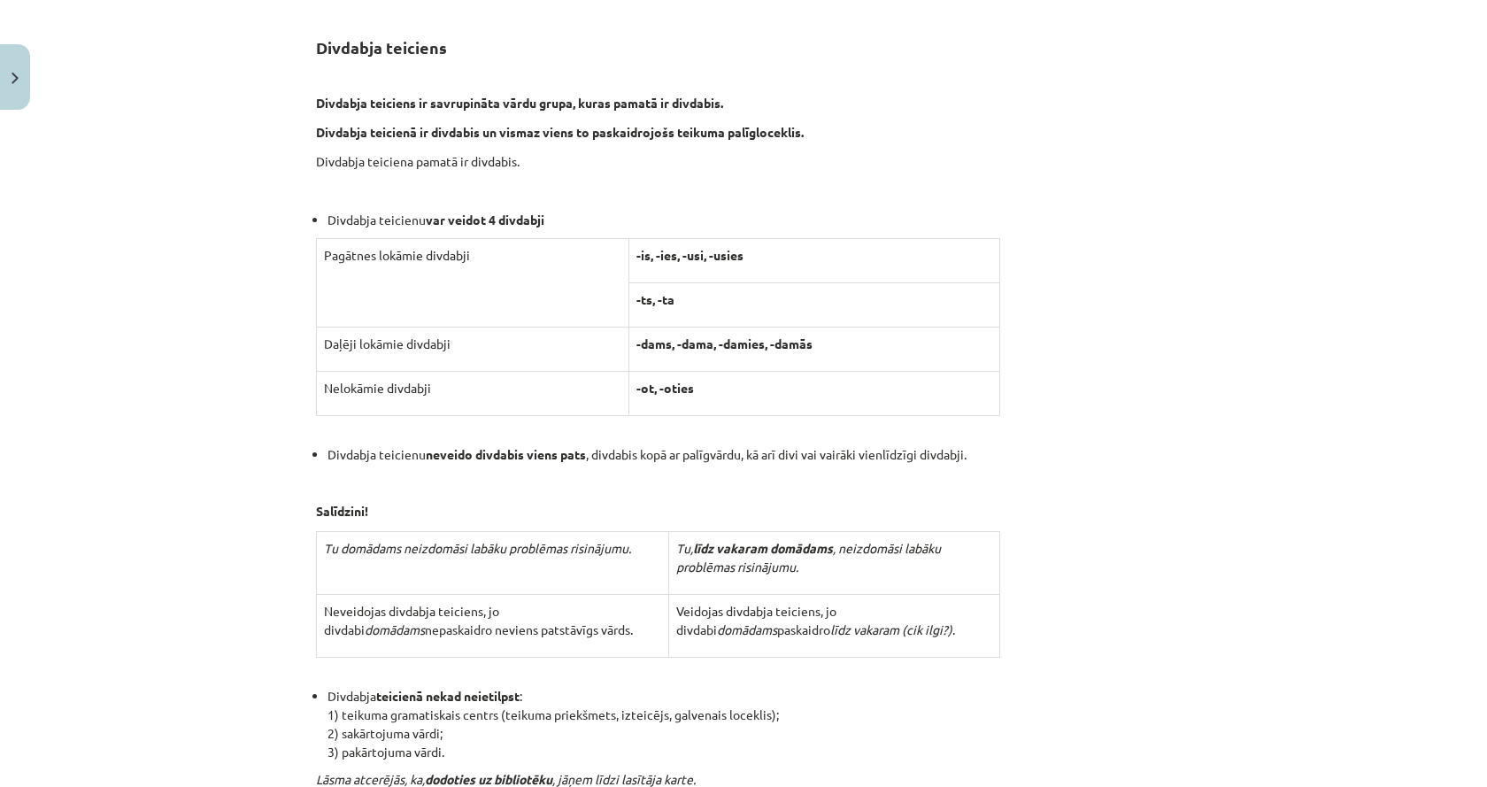
click at [447, 381] on td "Nelokāmie divdabji" at bounding box center [473, 393] width 312 height 44
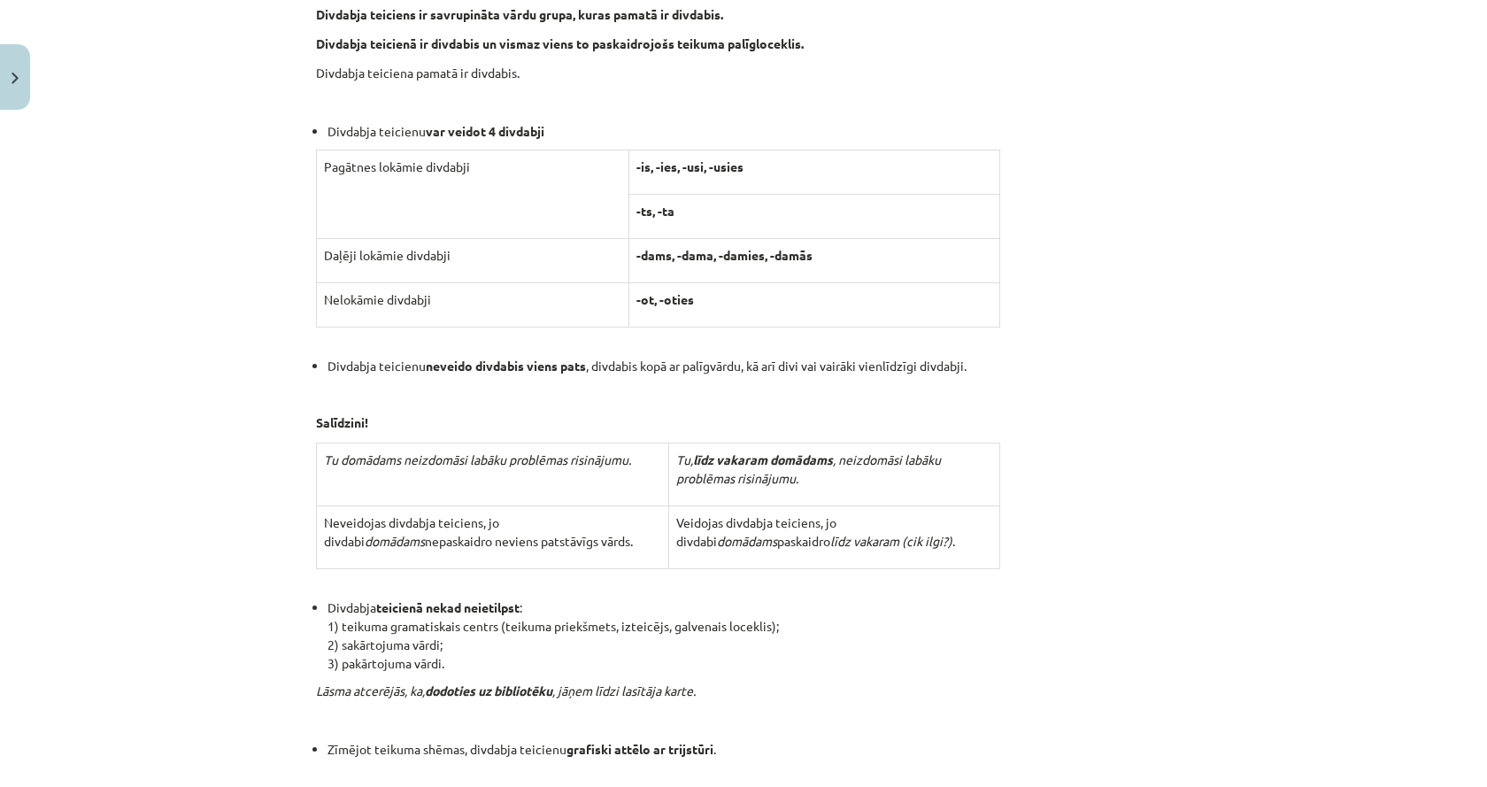
scroll to position [2124, 0]
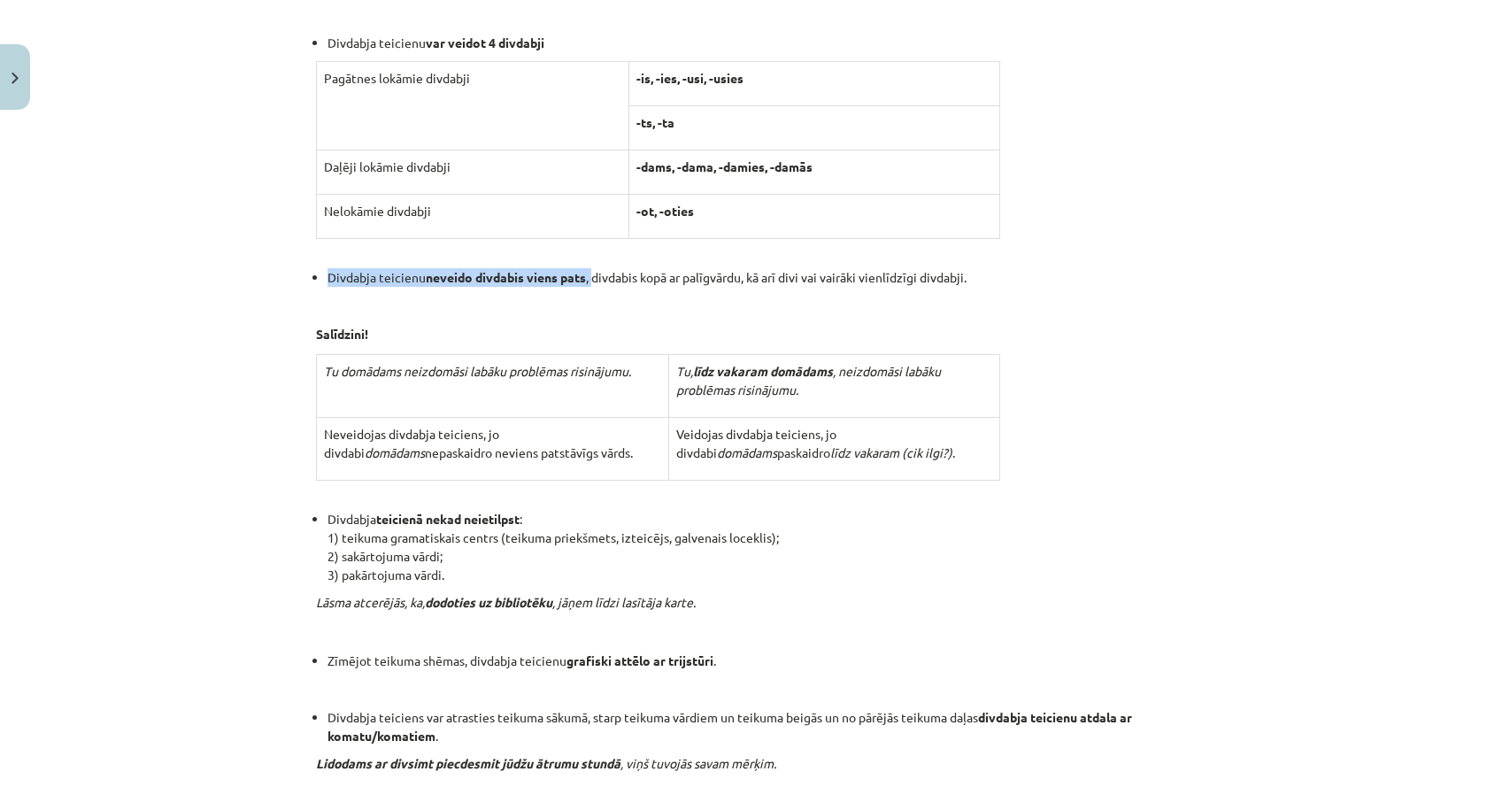
drag, startPoint x: 317, startPoint y: 254, endPoint x: 589, endPoint y: 260, distance: 271.8
click at [589, 268] on ul "Divdabja teicienu neveido divdabis viens pats , divdabis kopā ar palīgvārdu, kā…" at bounding box center [743, 277] width 855 height 19
click at [589, 268] on li "Divdabja teicienu neveido divdabis viens pats , divdabis kopā ar palīgvārdu, kā…" at bounding box center [748, 277] width 843 height 19
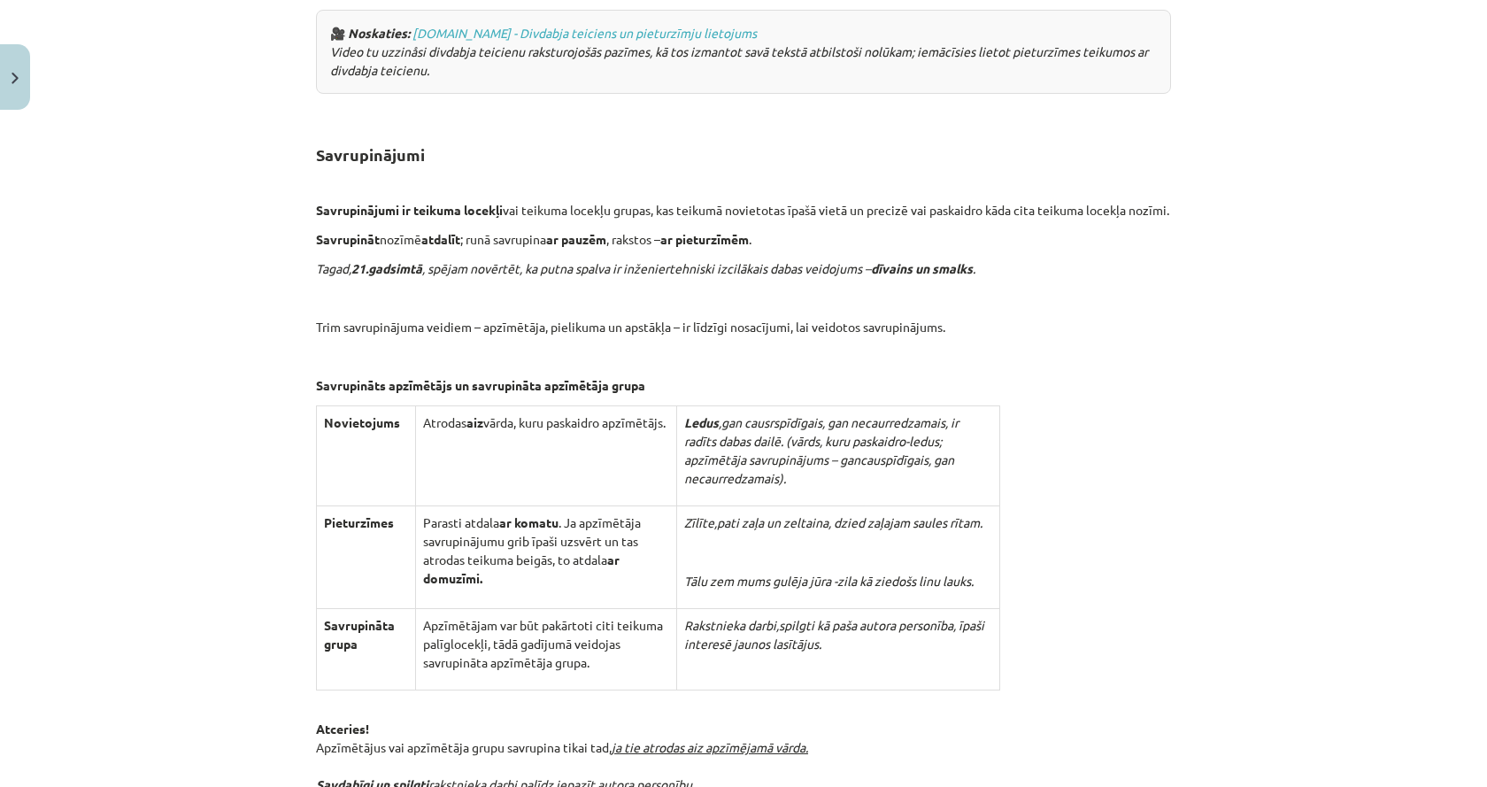
scroll to position [3894, 0]
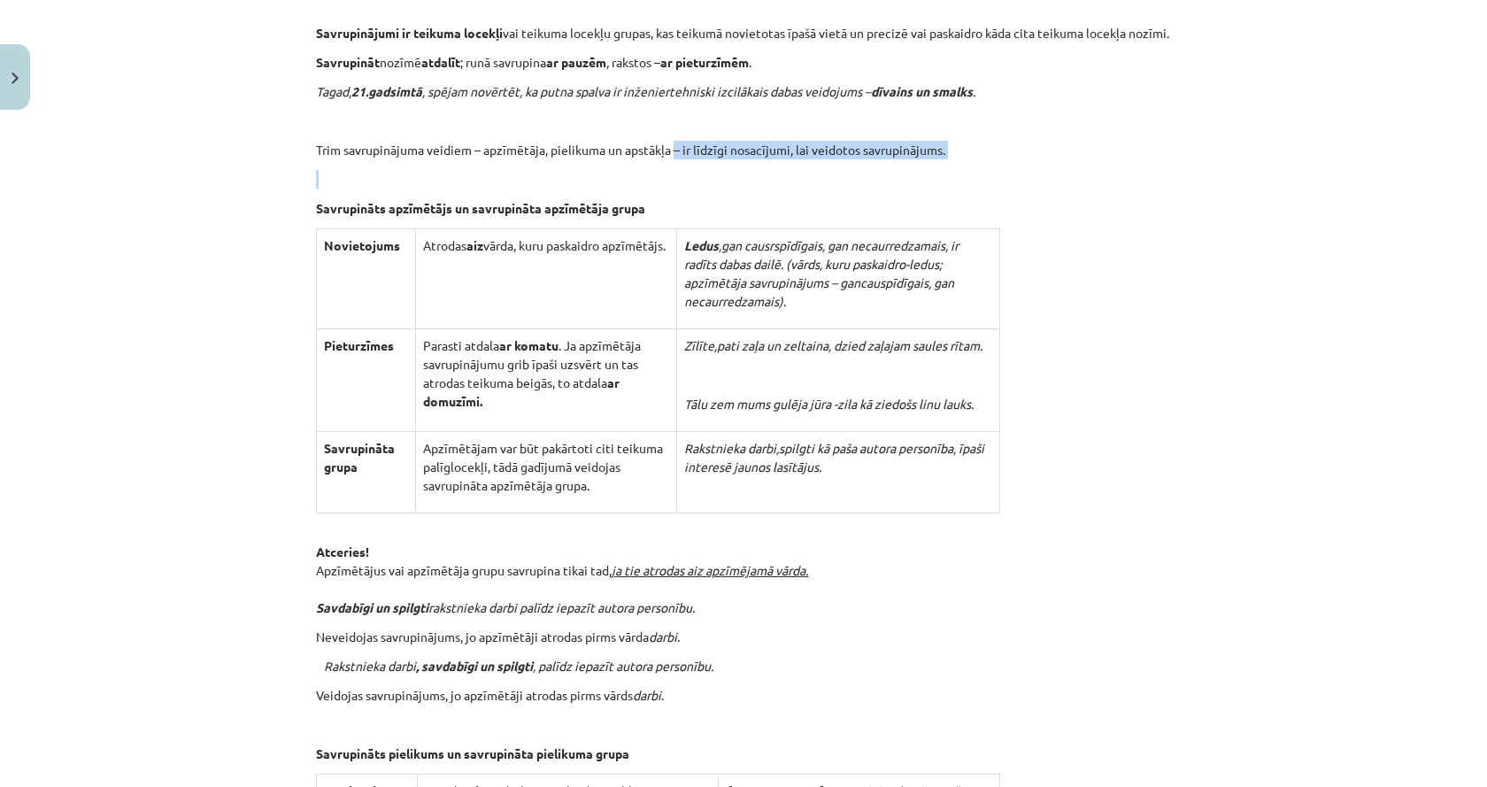
click at [669, 158] on p "Trim savrupinājuma veidiem – apzīmētāja, pielikuma un apstākļa – ir līdzīgi nos…" at bounding box center [743, 150] width 855 height 19
click at [672, 65] on p "Savrupināt nozīmē atdalīt ; runā savrupina ar pauzēm , rakstos – ar pieturzīmēm…" at bounding box center [743, 62] width 855 height 19
drag, startPoint x: 672, startPoint y: 65, endPoint x: 691, endPoint y: 64, distance: 19.5
click at [691, 64] on b "ar pieturzīmēm" at bounding box center [704, 62] width 89 height 16
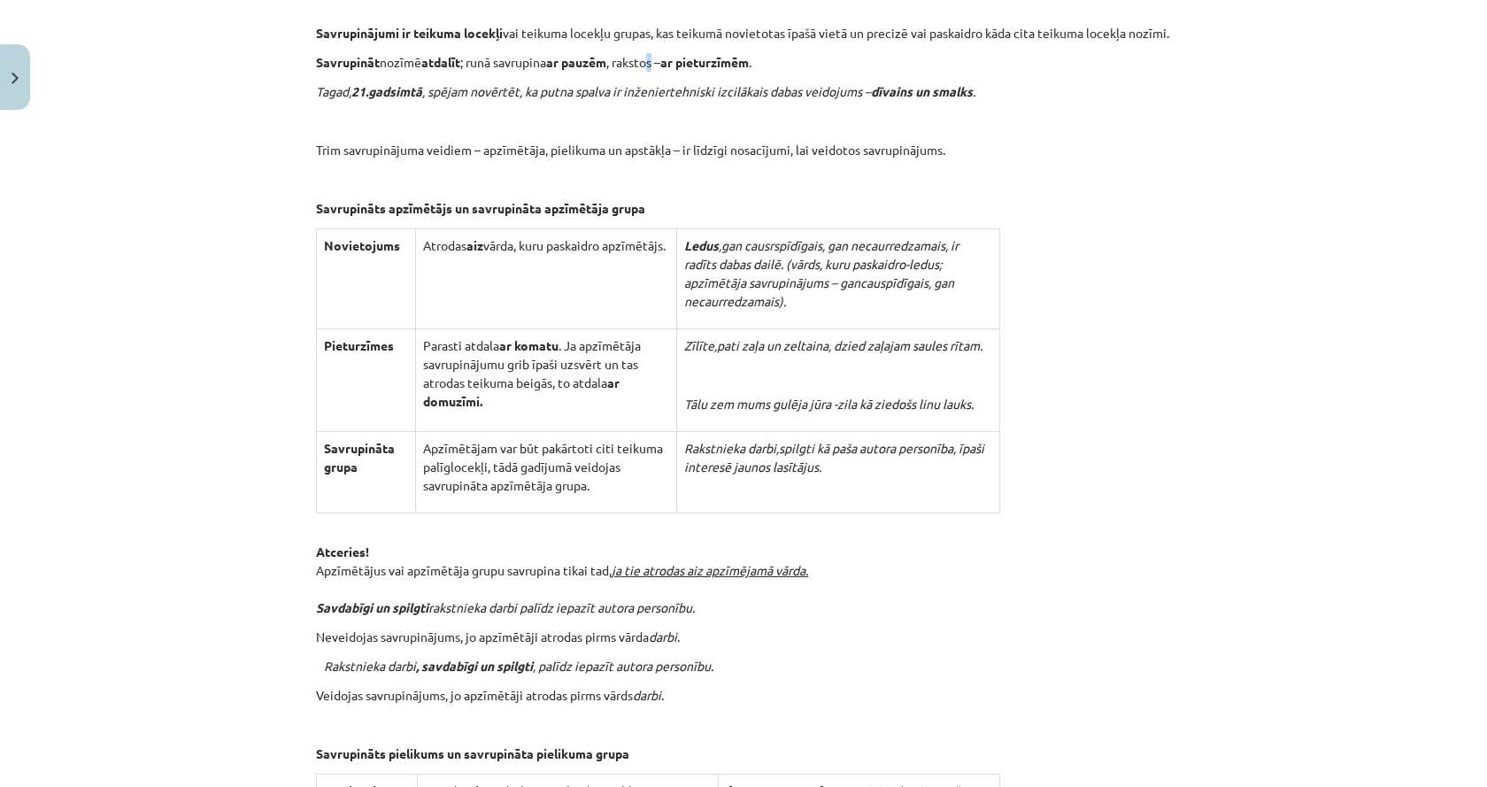
click at [653, 68] on p "Savrupināt nozīmē atdalīt ; runā savrupina ar pauzēm , rakstos – ar pieturzīmēm…" at bounding box center [743, 62] width 855 height 19
click at [677, 233] on td "Ledus , gan causrspīdīgais, gan necaurredzamais , ir radīts dabas dailē. (vārds…" at bounding box center [838, 278] width 323 height 100
drag, startPoint x: 671, startPoint y: 241, endPoint x: 711, endPoint y: 237, distance: 40.0
click at [711, 237] on td "Ledus , gan causrspīdīgais, gan necaurredzamais , ir radīts dabas dailē. (vārds…" at bounding box center [838, 278] width 323 height 100
click at [721, 237] on icon "gan causrspīdīgais, gan necaurredzamais" at bounding box center [833, 245] width 224 height 16
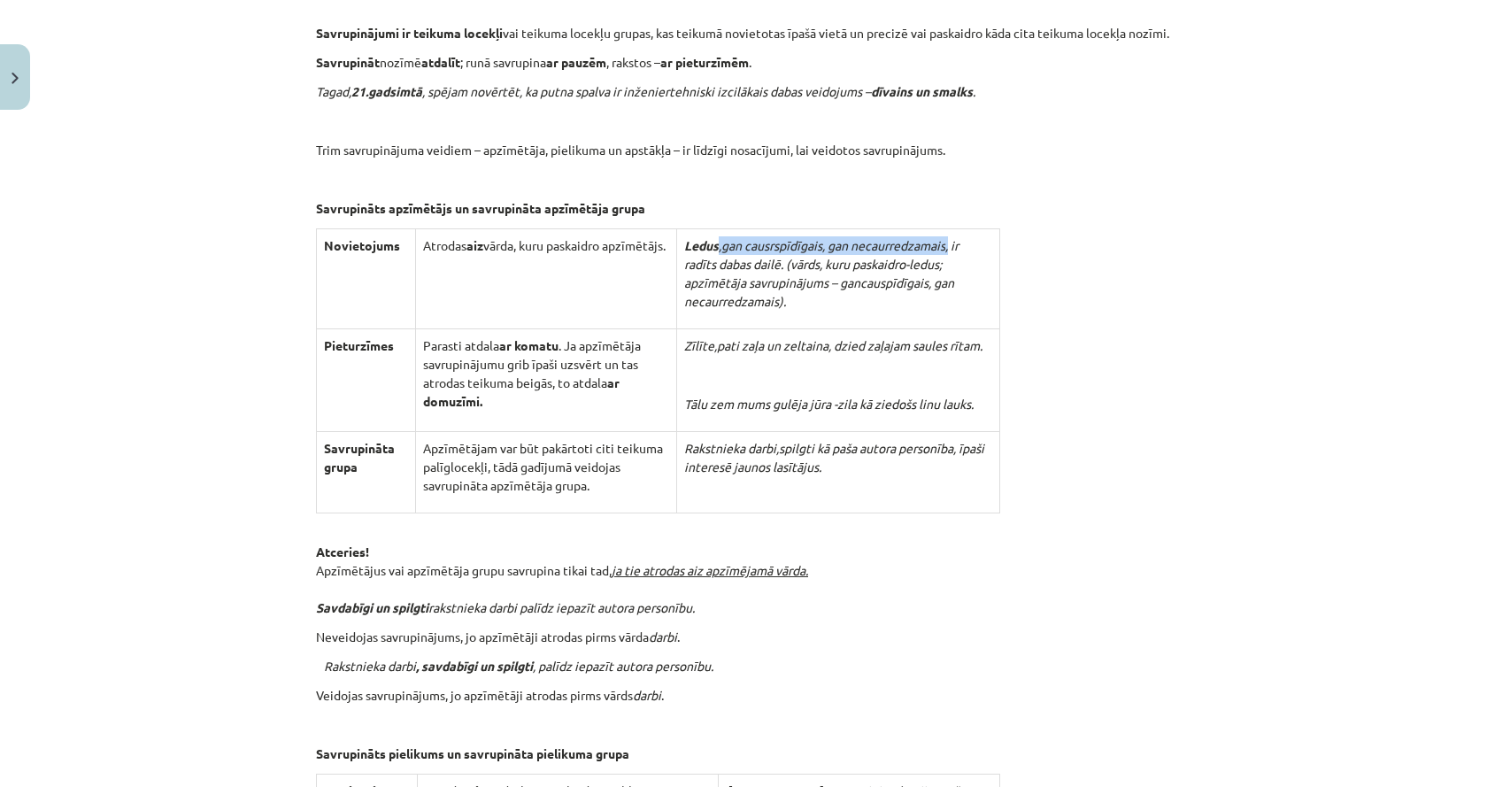
drag, startPoint x: 705, startPoint y: 245, endPoint x: 943, endPoint y: 242, distance: 237.2
click at [943, 242] on p "Ledus , gan causrspīdīgais, gan necaurredzamais , ir radīts dabas dailē. (vārds…" at bounding box center [838, 273] width 308 height 74
click at [943, 242] on icon ", ir radīts dabas dailē. (vārds, kuru paskaidro-ledus; apzīmētāja savrupinājums…" at bounding box center [821, 273] width 274 height 72
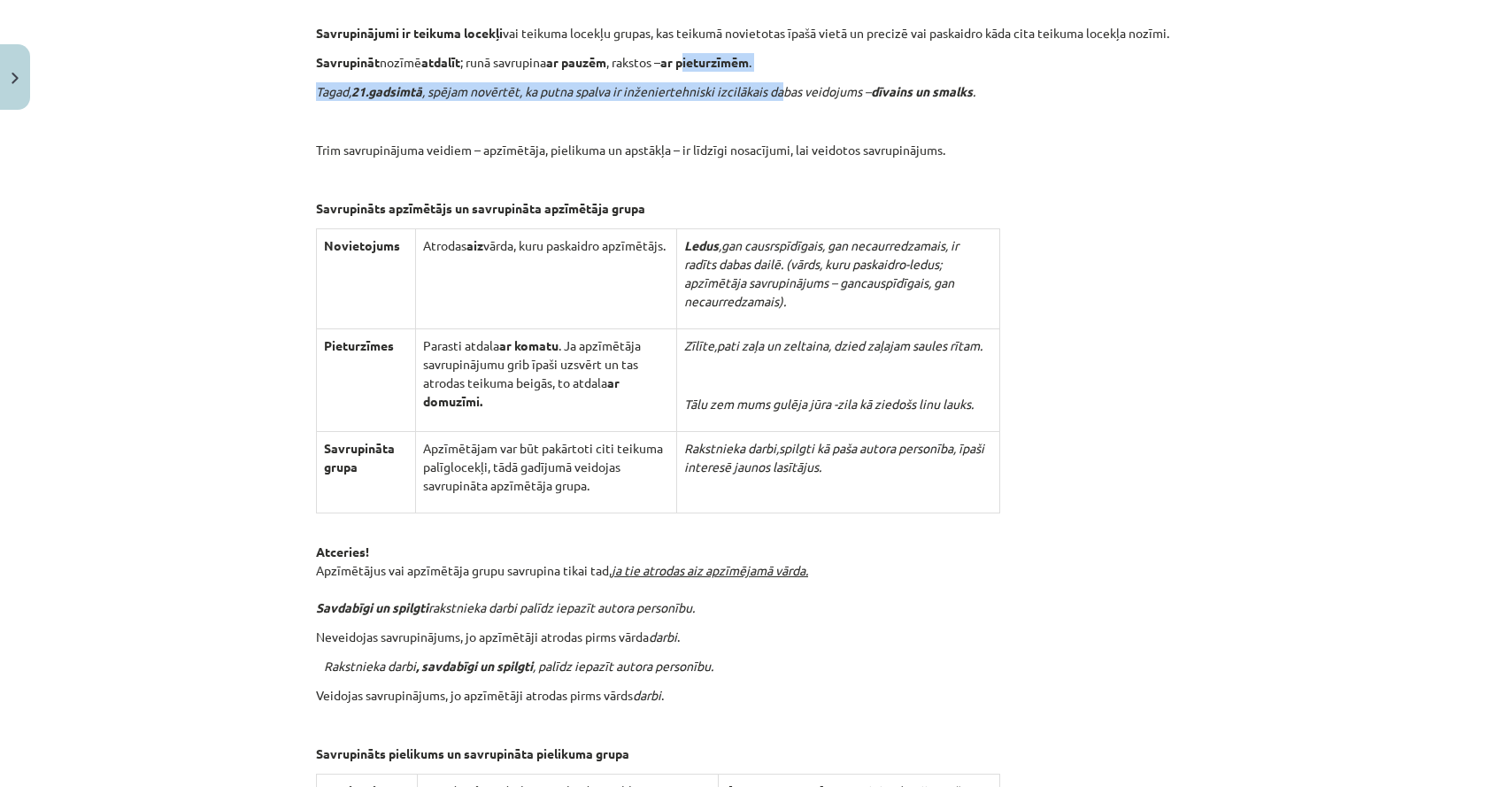
drag, startPoint x: 694, startPoint y: 68, endPoint x: 780, endPoint y: 74, distance: 86.1
click at [734, 65] on b "ar pieturzīmēm" at bounding box center [704, 62] width 89 height 16
click at [431, 404] on b "ar domuzīmi." at bounding box center [521, 391] width 196 height 35
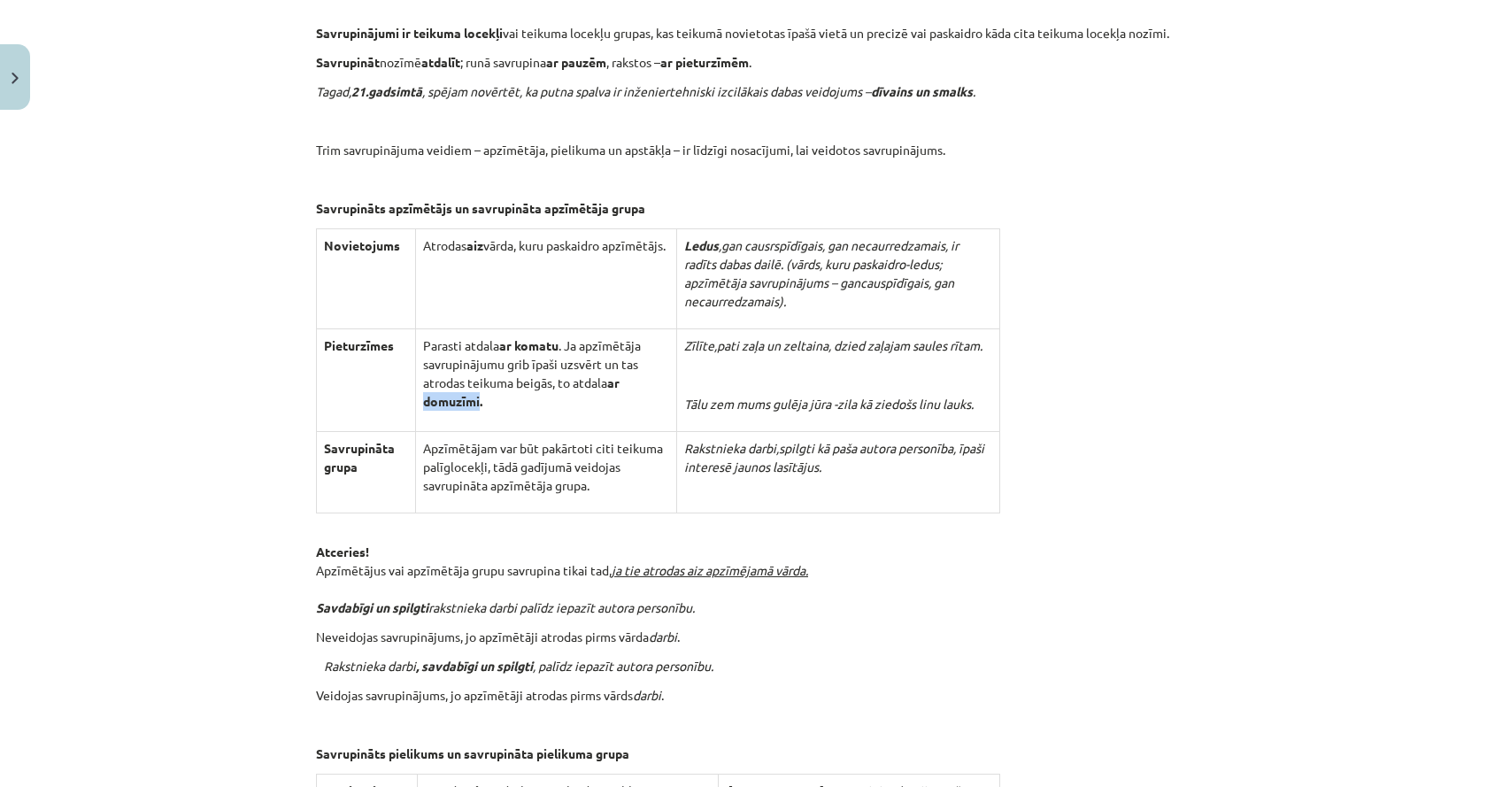
click at [431, 404] on b "ar domuzīmi." at bounding box center [521, 391] width 196 height 35
click at [774, 420] on td "Zīlīte, pati zaļa un zeltaina , dzied zaļajam saules rītam. Tālu zem mums gulēj…" at bounding box center [838, 379] width 323 height 103
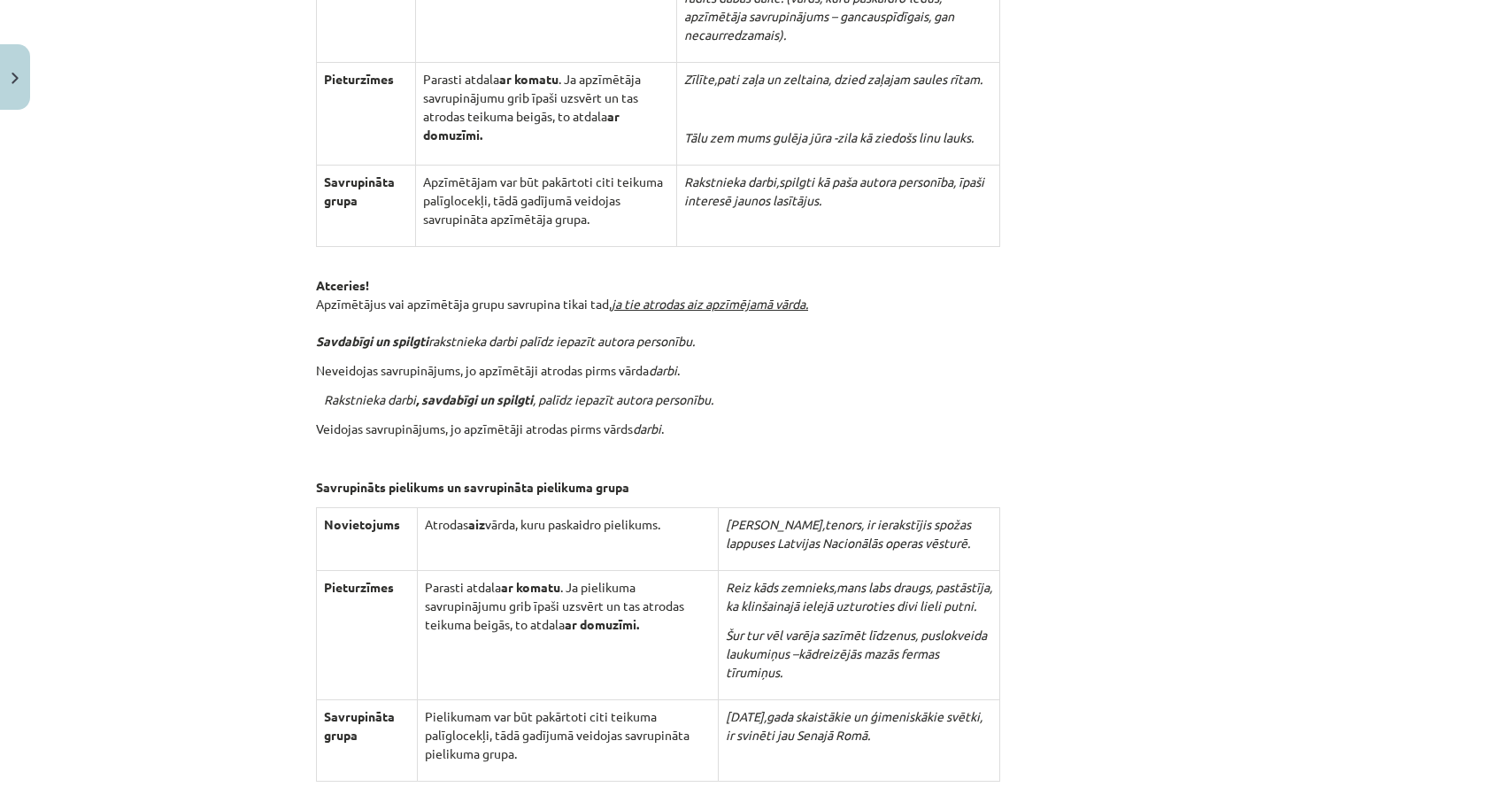
scroll to position [4160, 0]
click at [122, 340] on div "Mācību tēma: Latviešu valodas i - 11. klases 3. ieskaites mācību materiāls (a,b…" at bounding box center [743, 393] width 1487 height 787
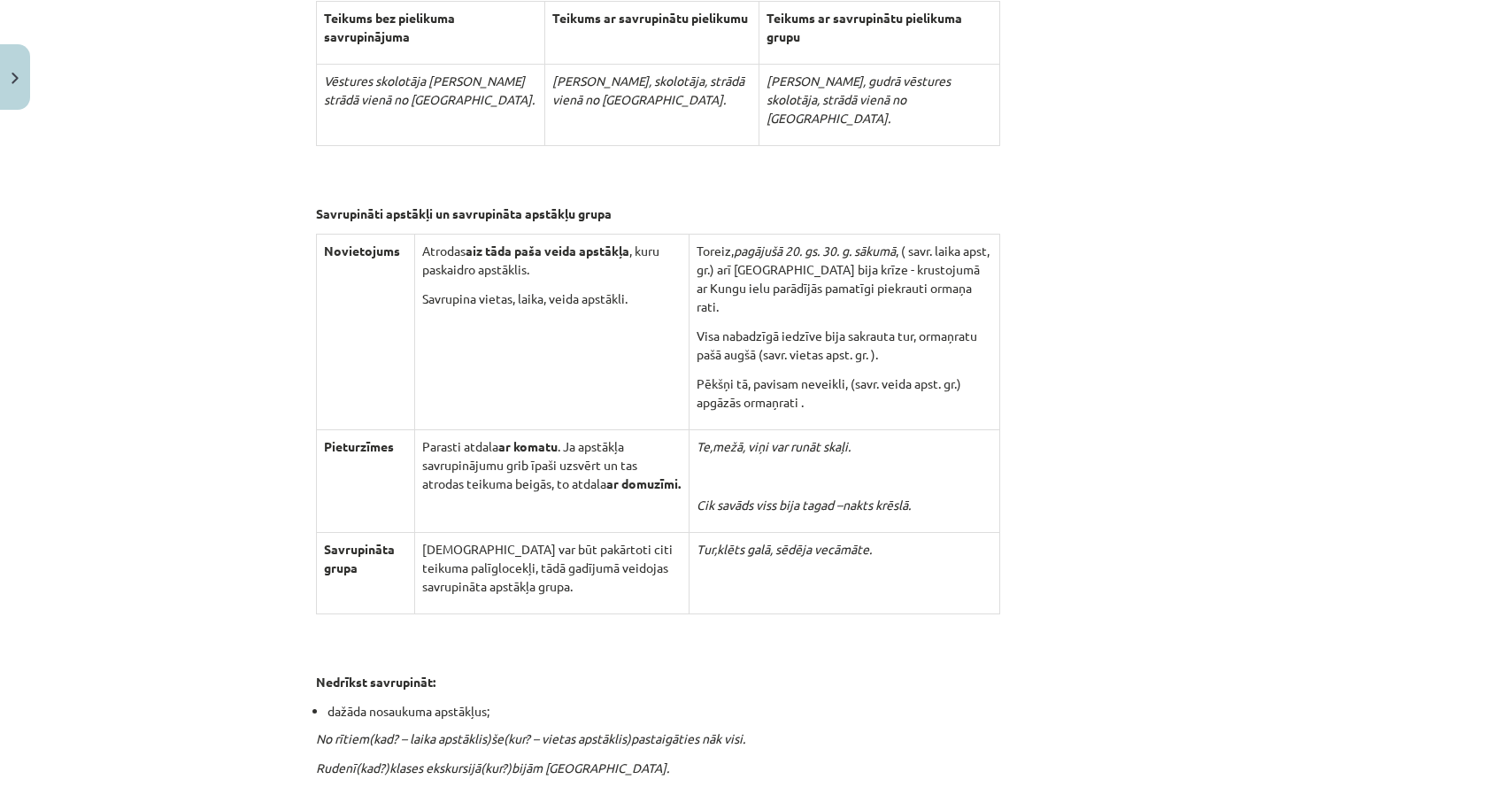
scroll to position [5031, 0]
click at [26, 73] on button "Close" at bounding box center [15, 76] width 30 height 65
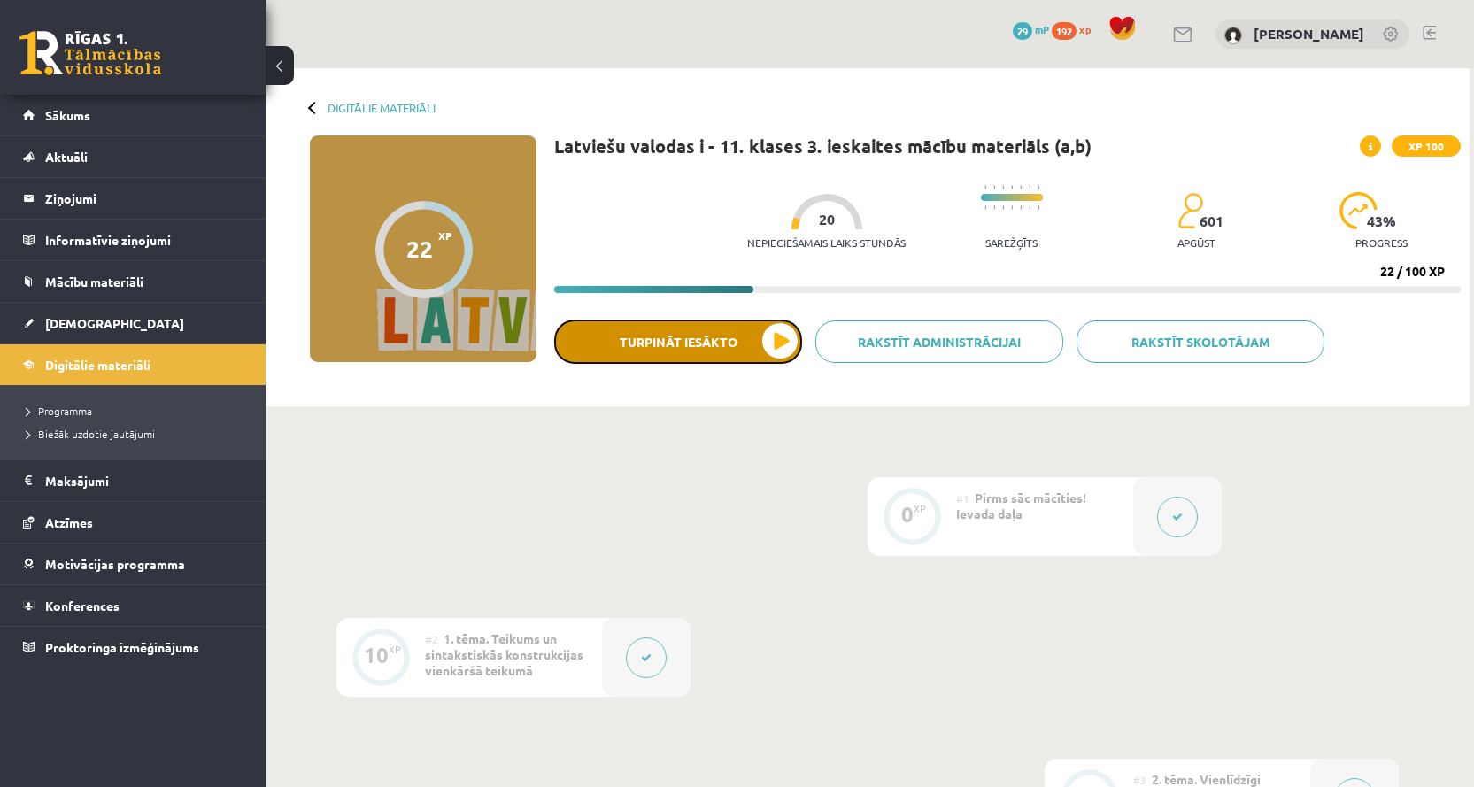
click at [766, 334] on button "Turpināt iesākto" at bounding box center [678, 342] width 248 height 44
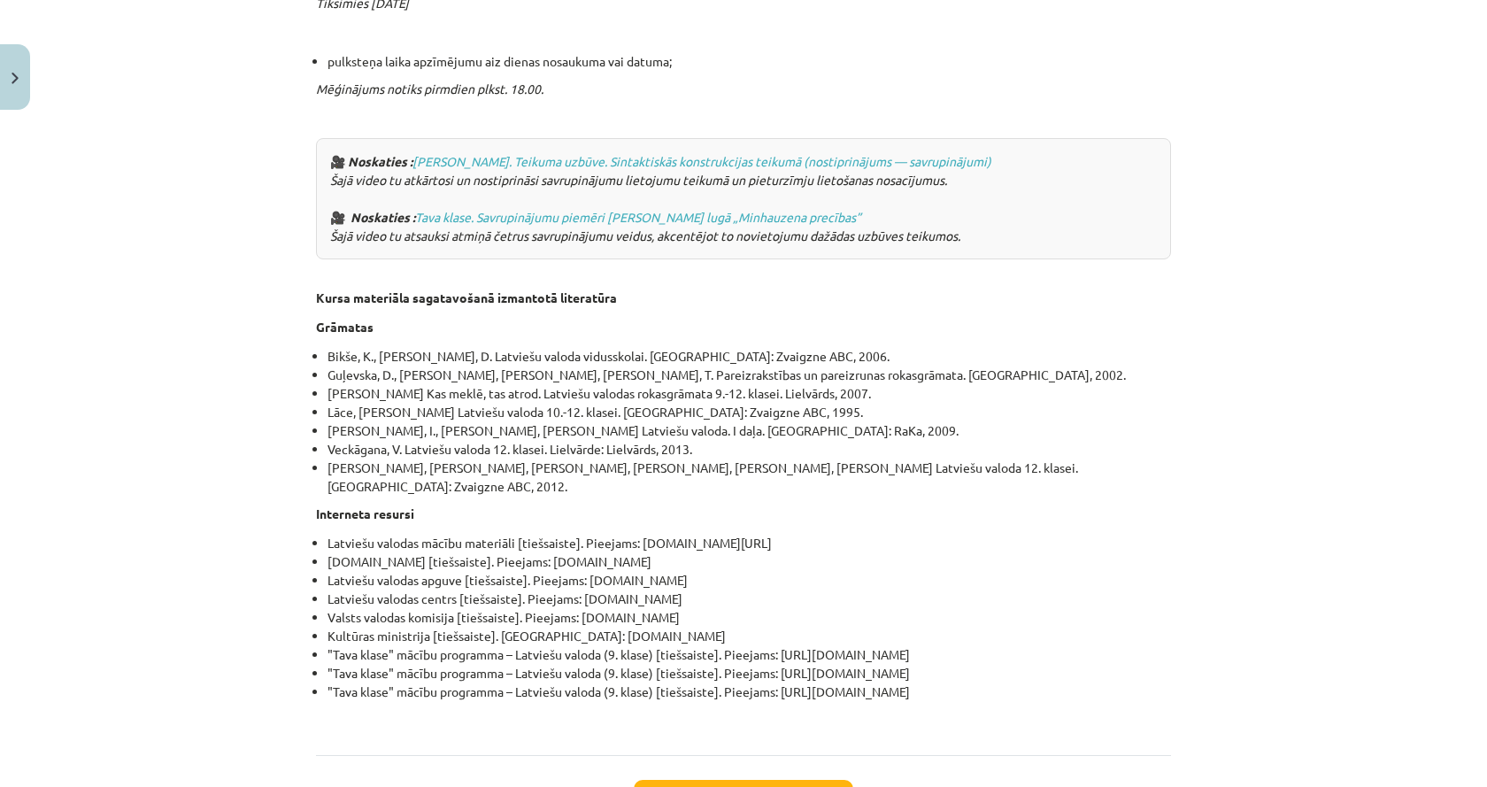
scroll to position [6018, 0]
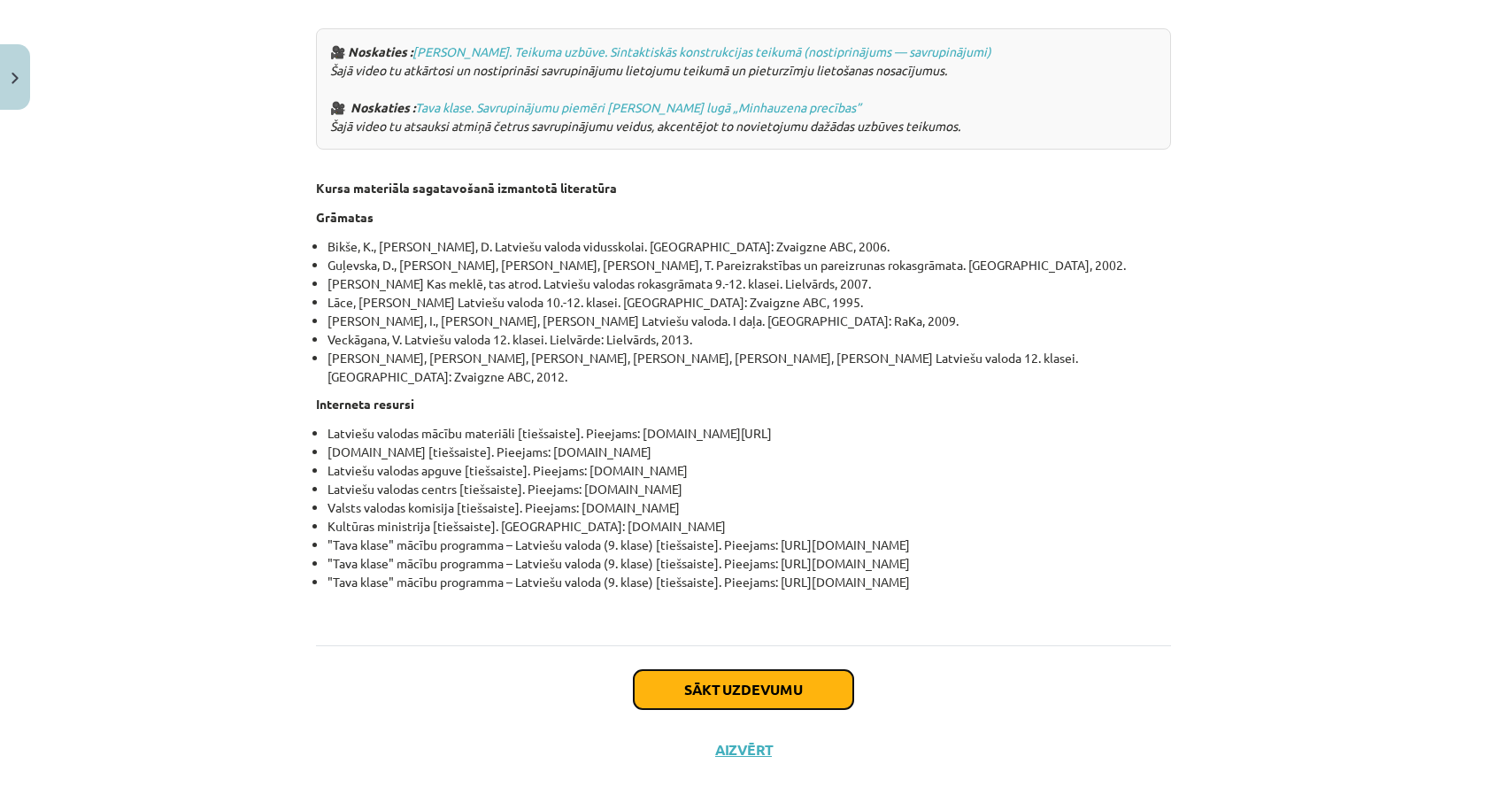
click at [746, 709] on button "Sākt uzdevumu" at bounding box center [743, 689] width 219 height 39
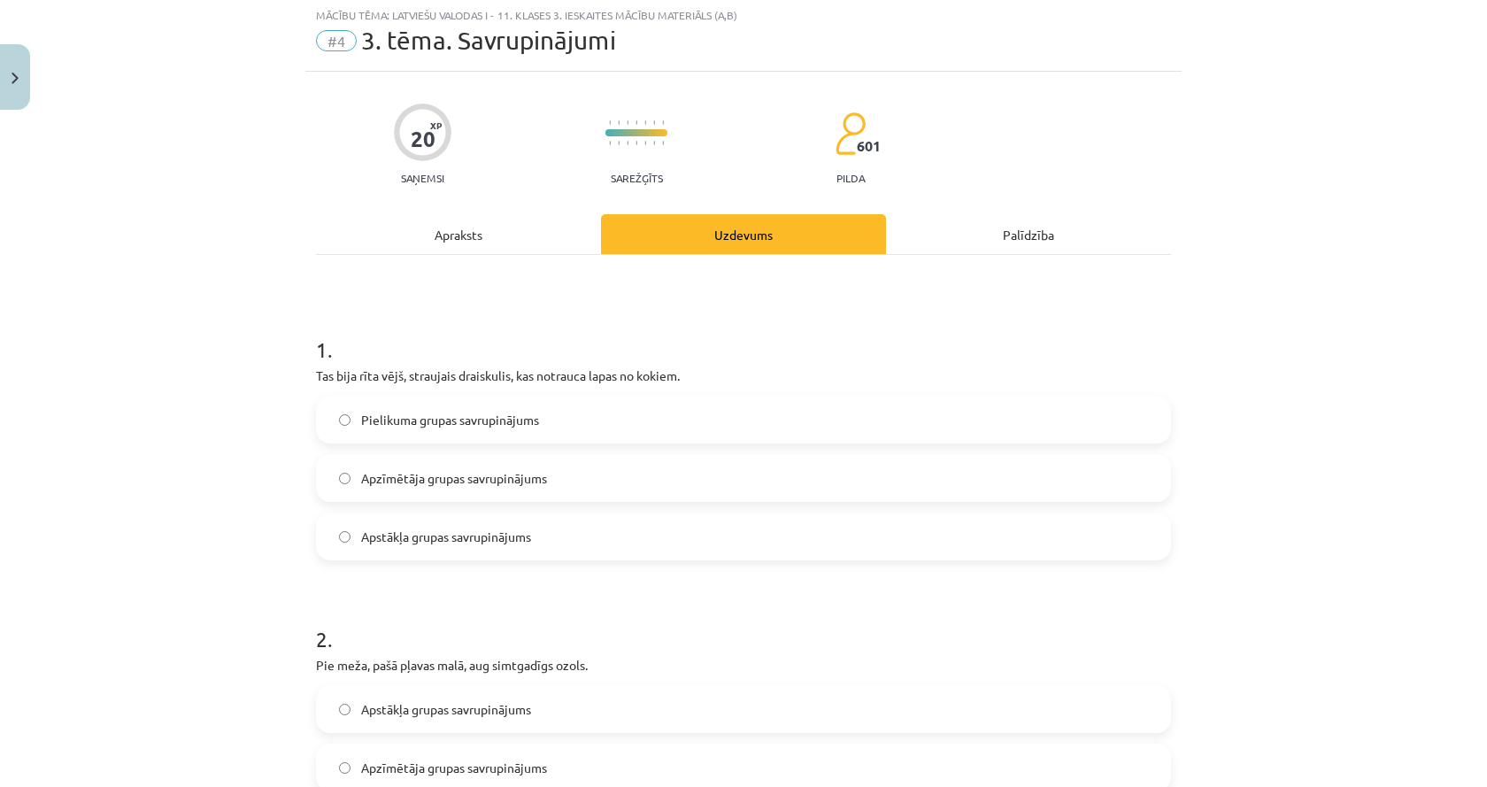
scroll to position [44, 0]
click at [442, 218] on div "Apraksts" at bounding box center [458, 236] width 285 height 40
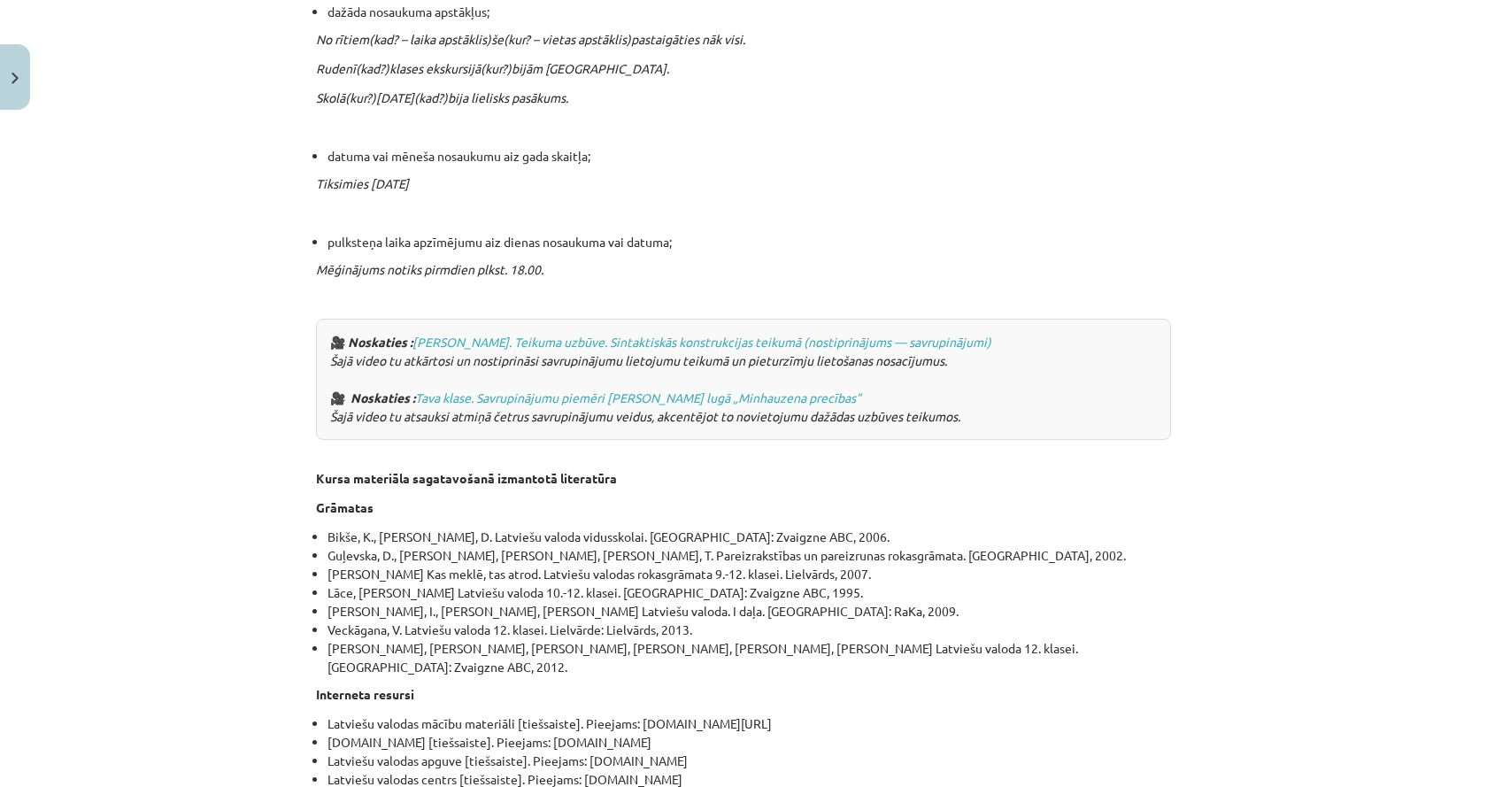
scroll to position [6093, 0]
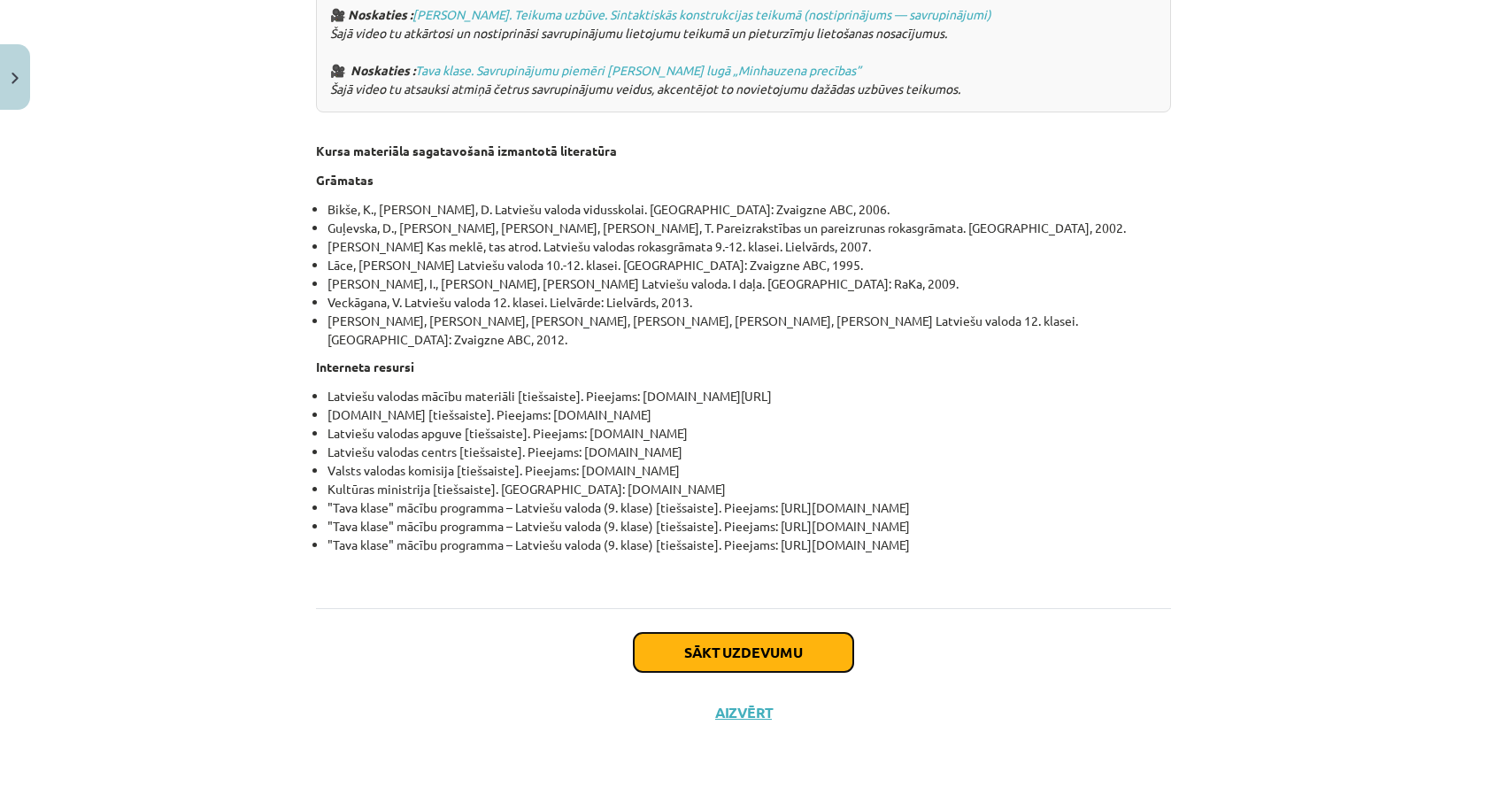
click at [731, 648] on button "Sākt uzdevumu" at bounding box center [743, 652] width 219 height 39
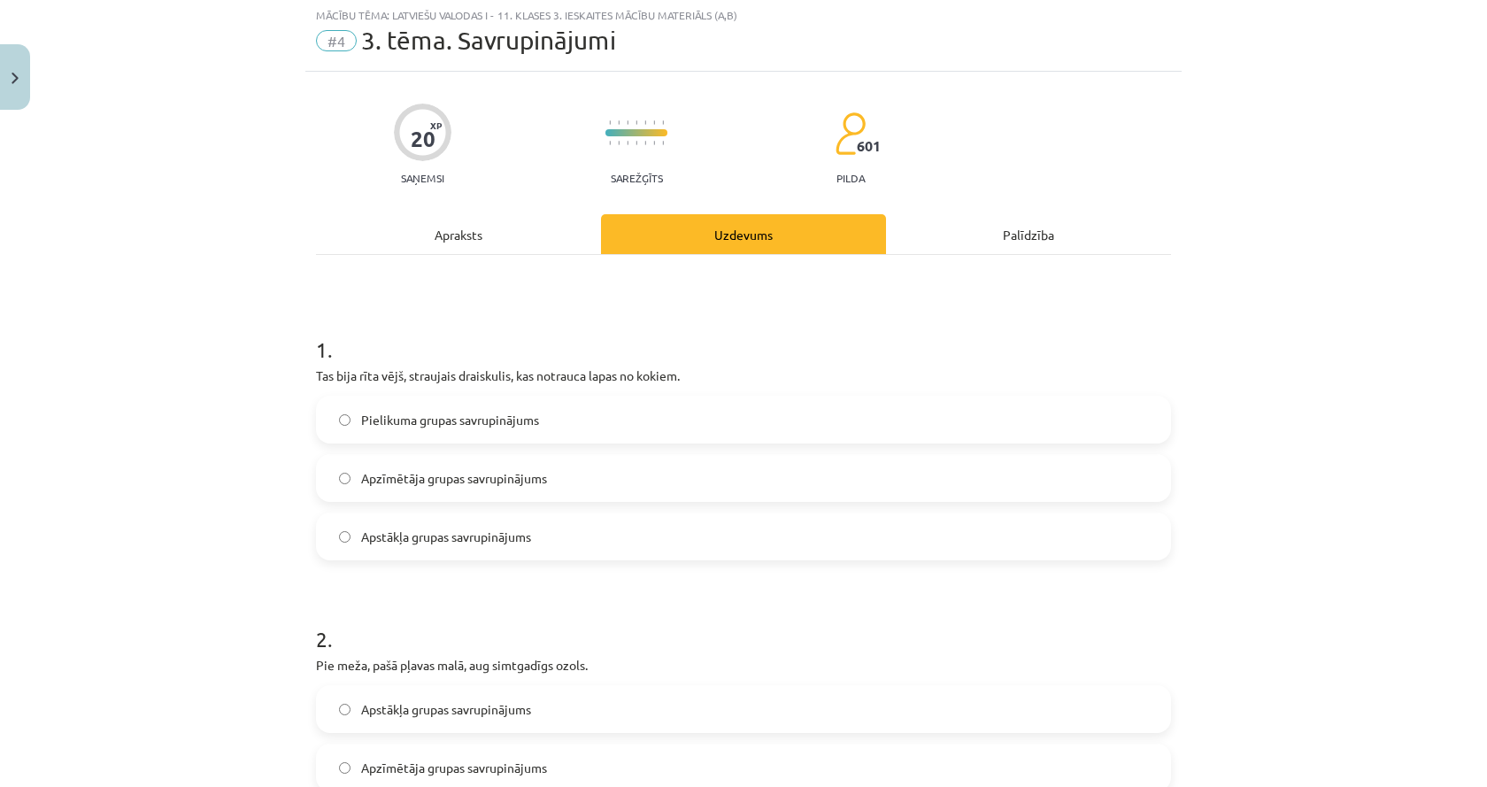
scroll to position [44, 0]
click at [458, 379] on p "Tas bija rīta vējš, straujais draiskulis, kas notrauca lapas no kokiem." at bounding box center [743, 377] width 855 height 19
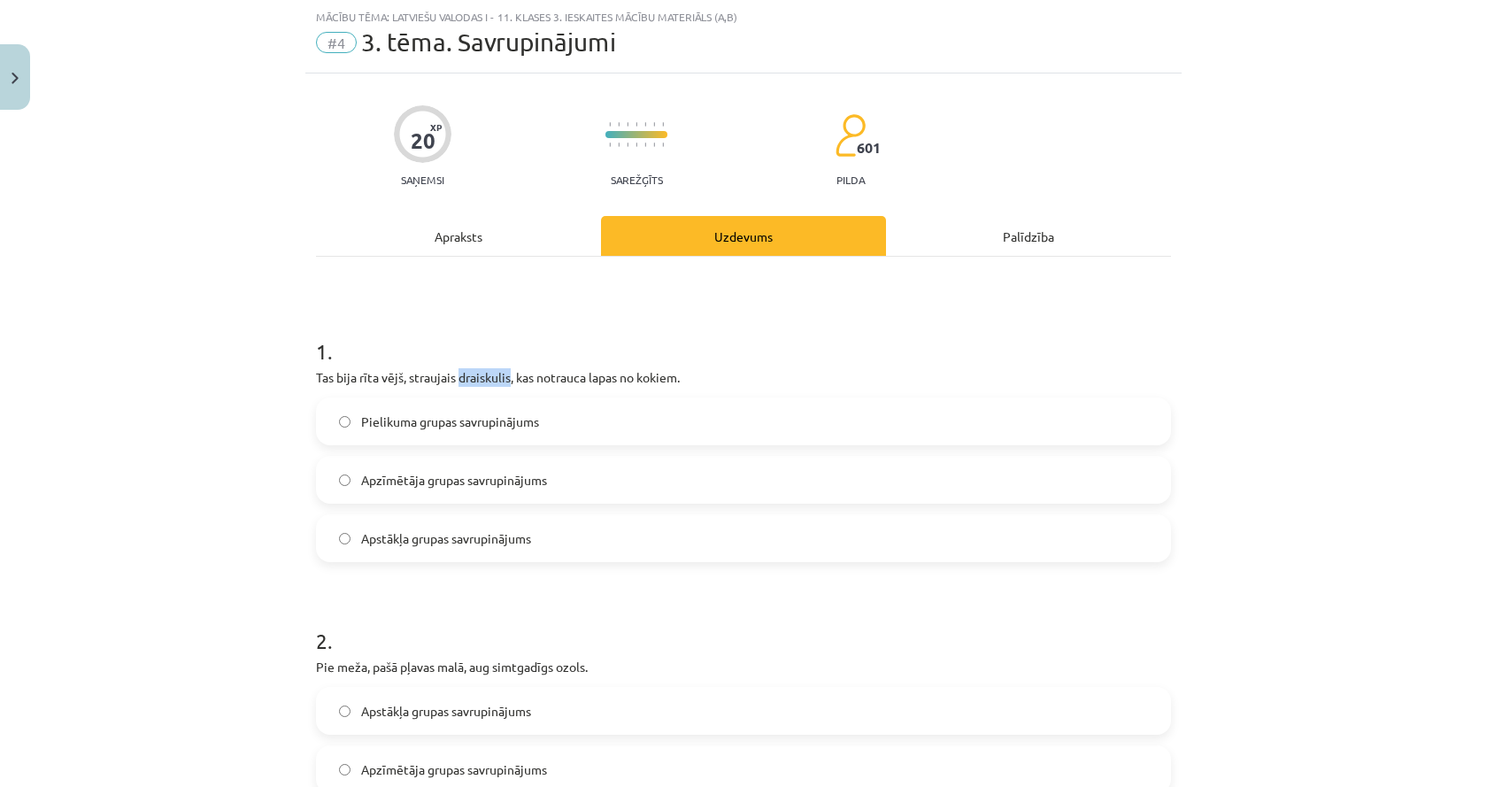
click at [458, 379] on p "Tas bija rīta vējš, straujais draiskulis, kas notrauca lapas no kokiem." at bounding box center [743, 377] width 855 height 19
copy p "draiskulis"
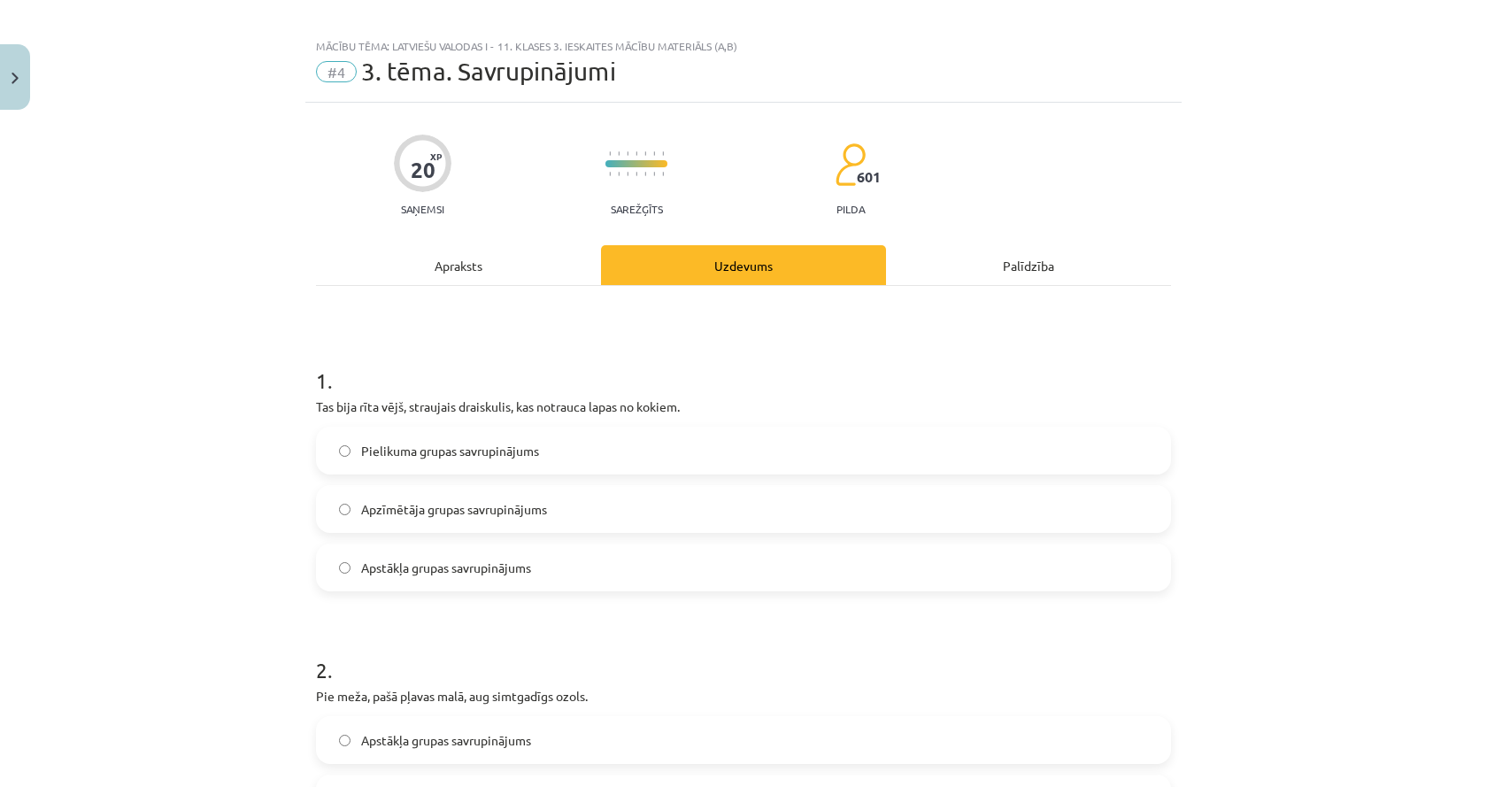
scroll to position [0, 0]
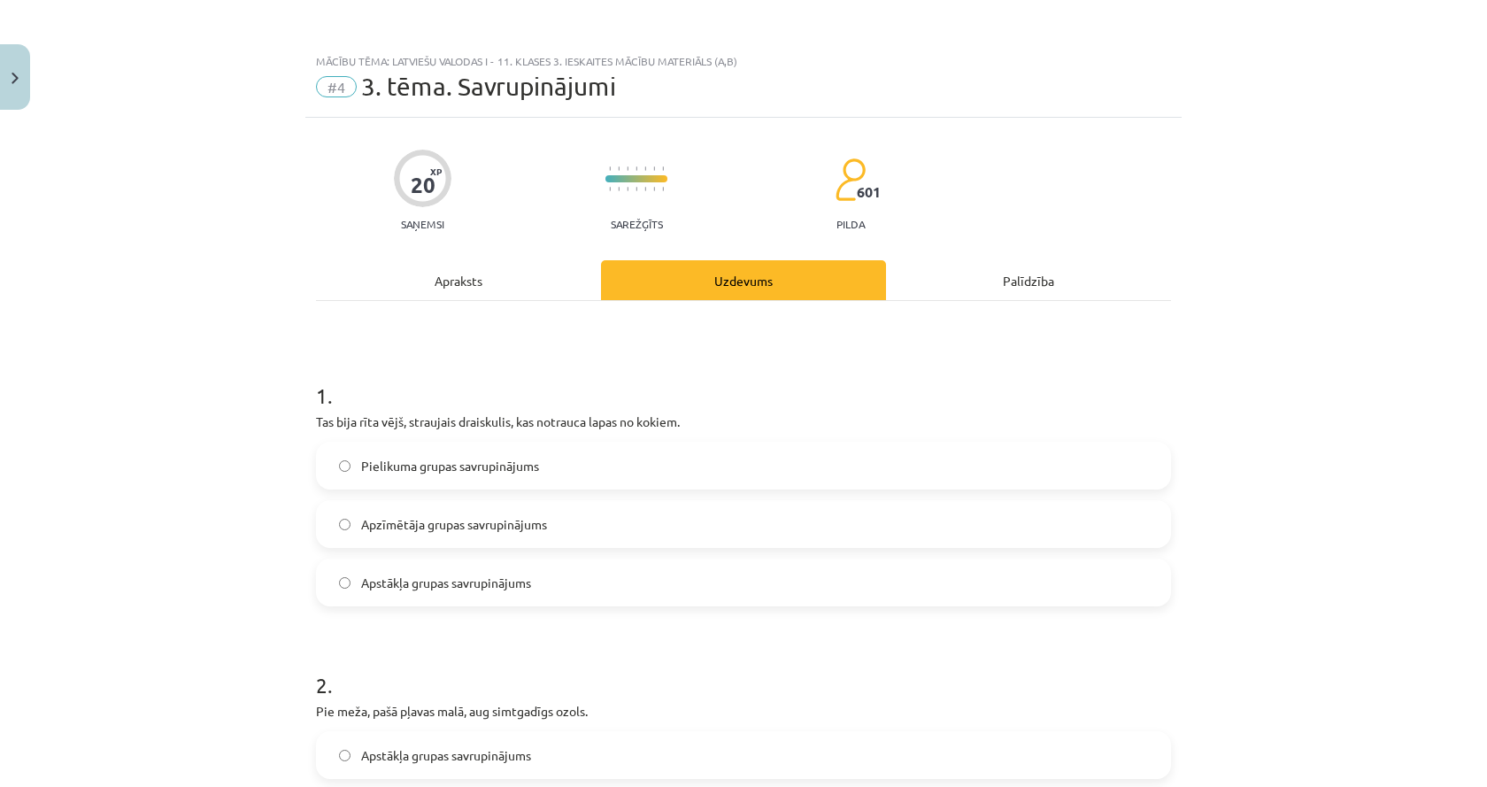
click at [452, 287] on div "Apraksts" at bounding box center [458, 280] width 285 height 40
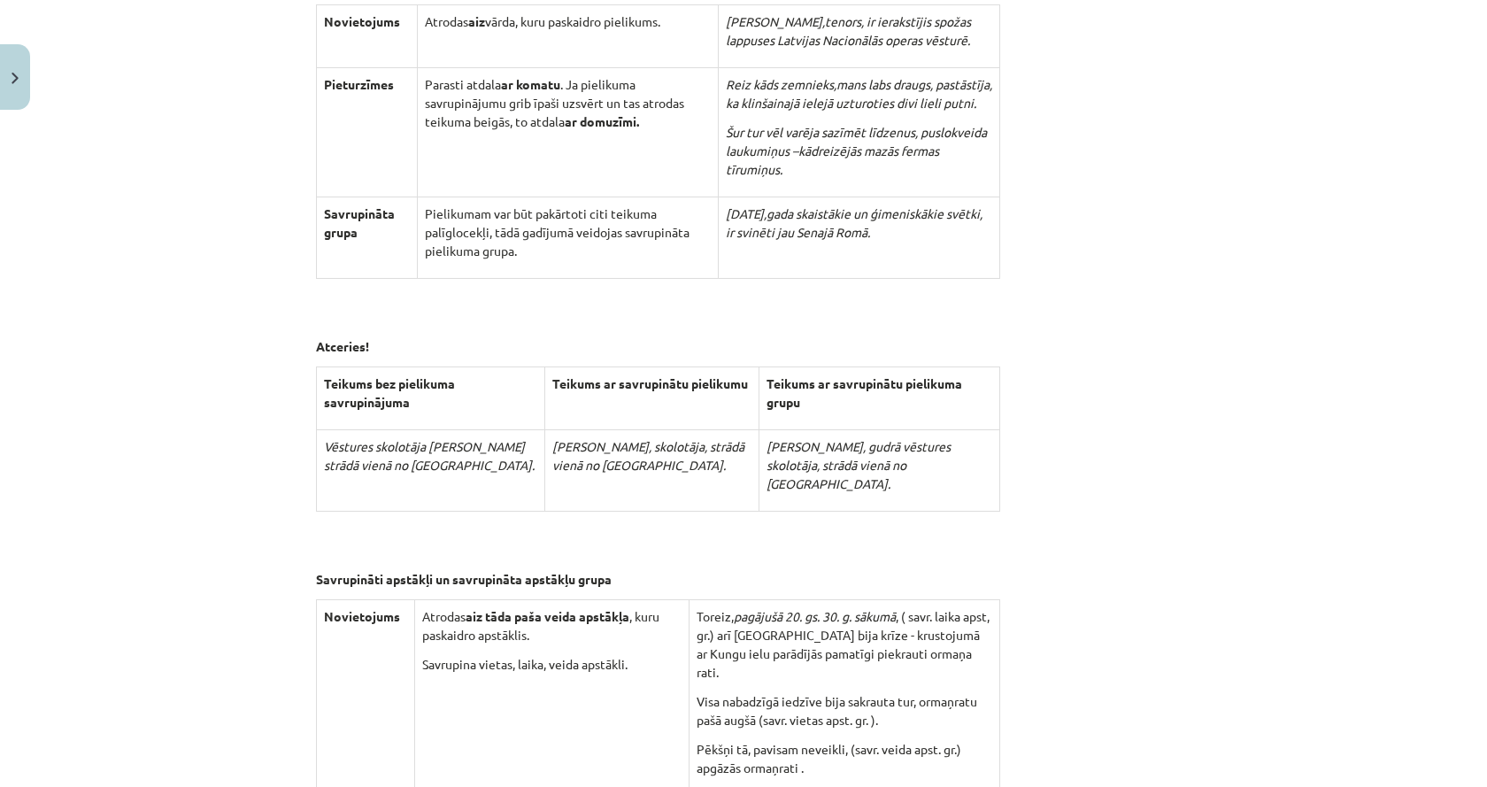
scroll to position [4912, 0]
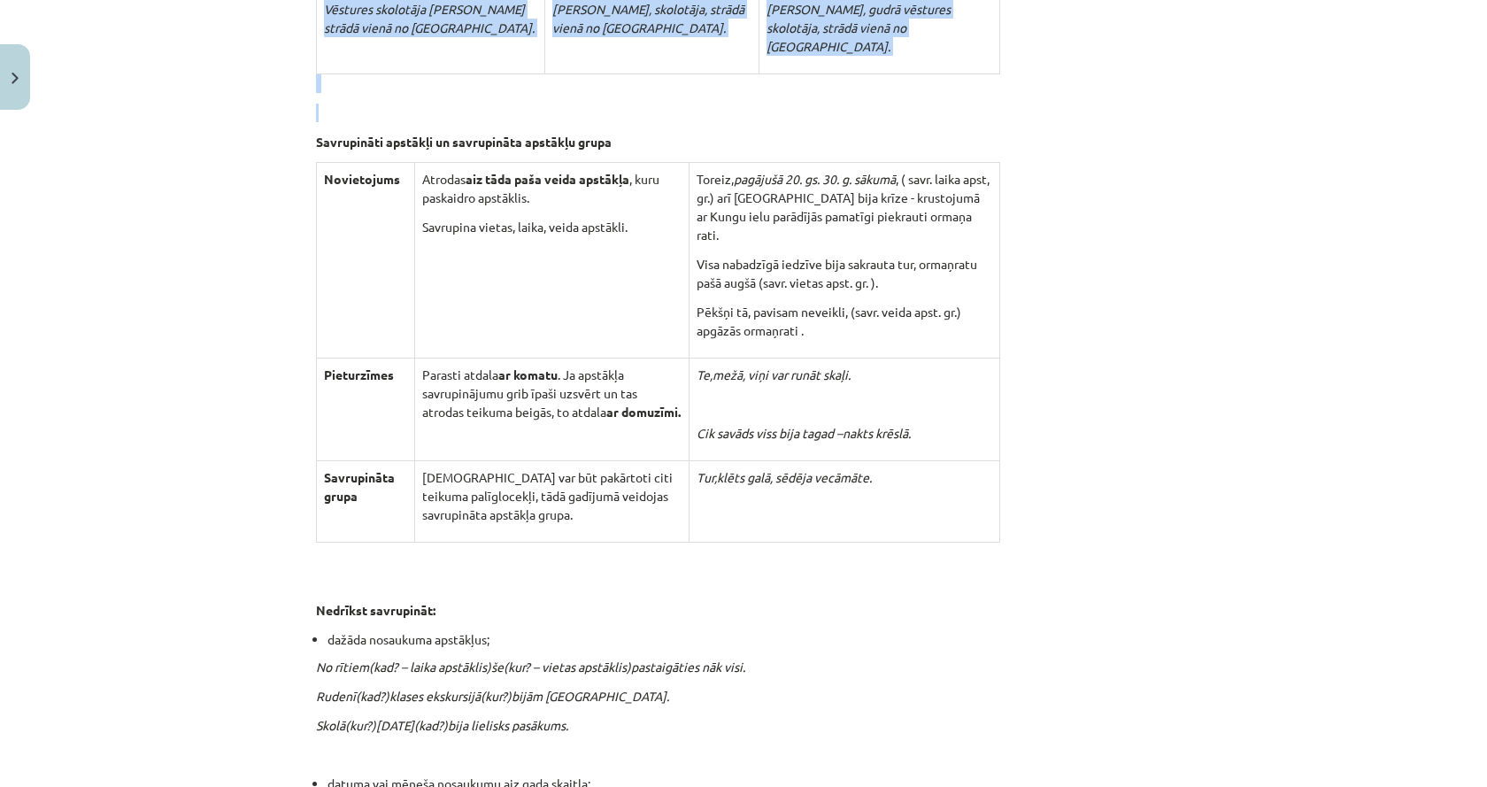
drag, startPoint x: 307, startPoint y: 345, endPoint x: 1149, endPoint y: 780, distance: 947.2
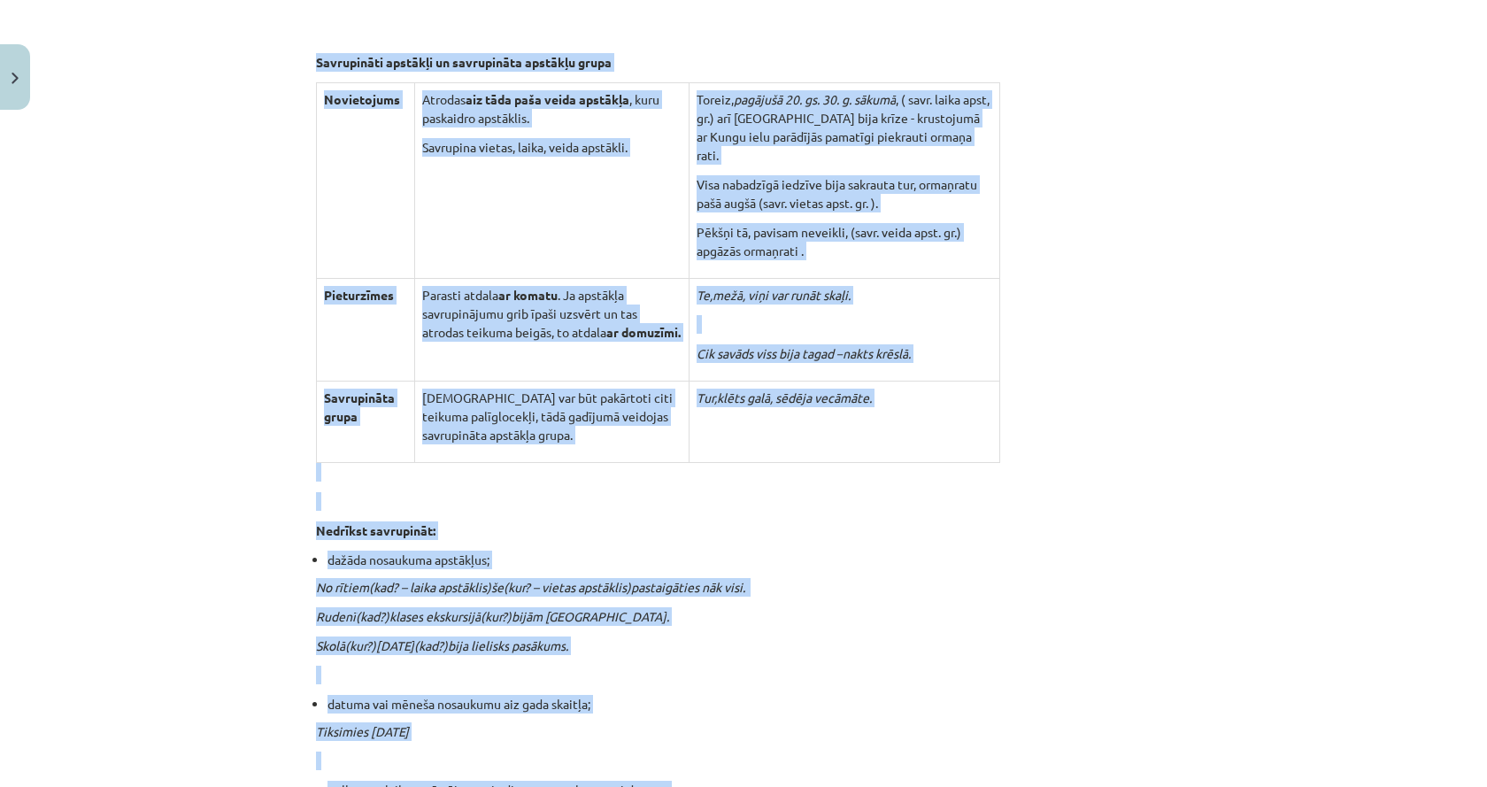
click at [820, 441] on td "Tur, klēts galā , sēdēja vecāmāte." at bounding box center [844, 421] width 311 height 81
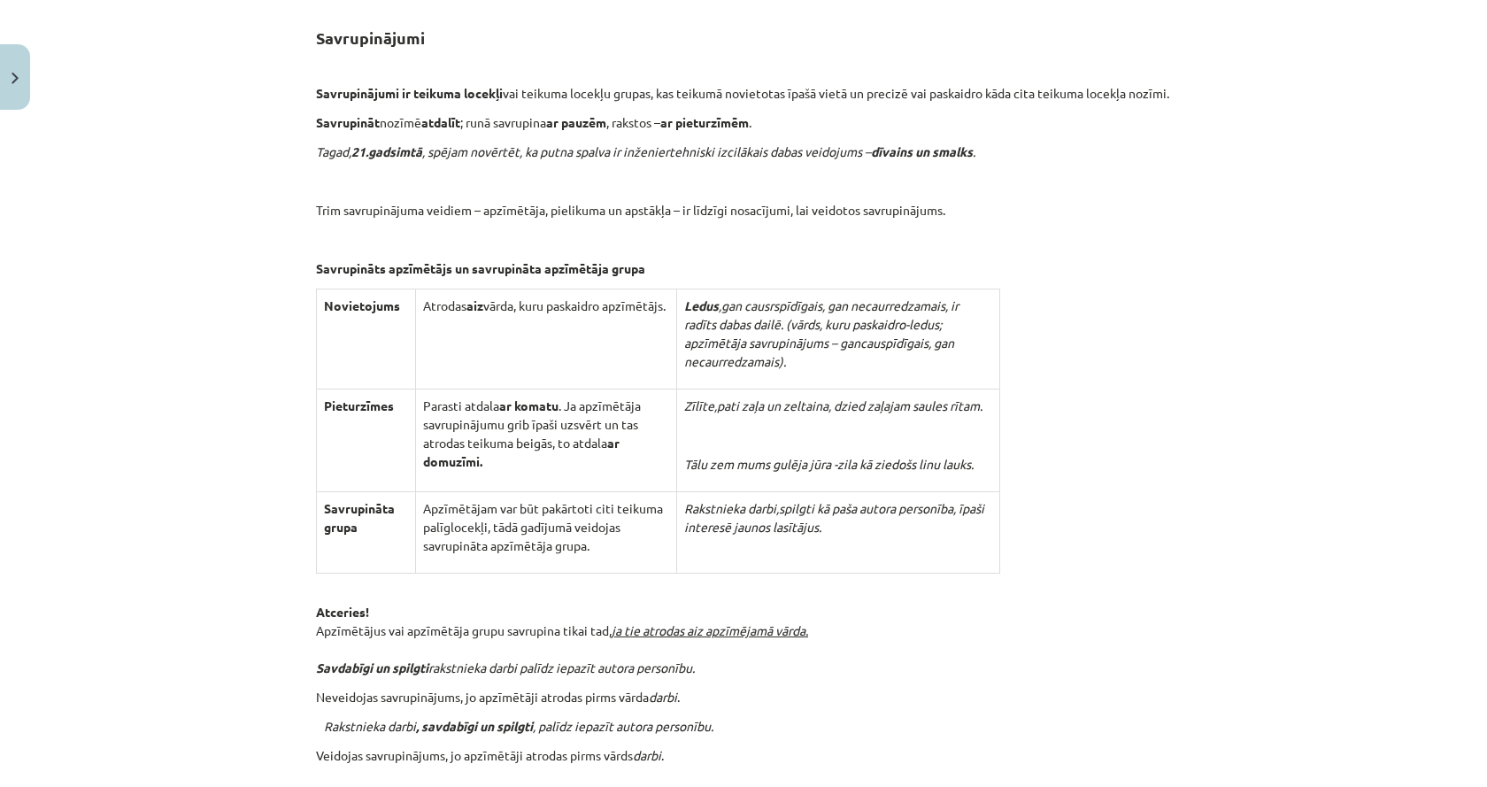
scroll to position [3941, 0]
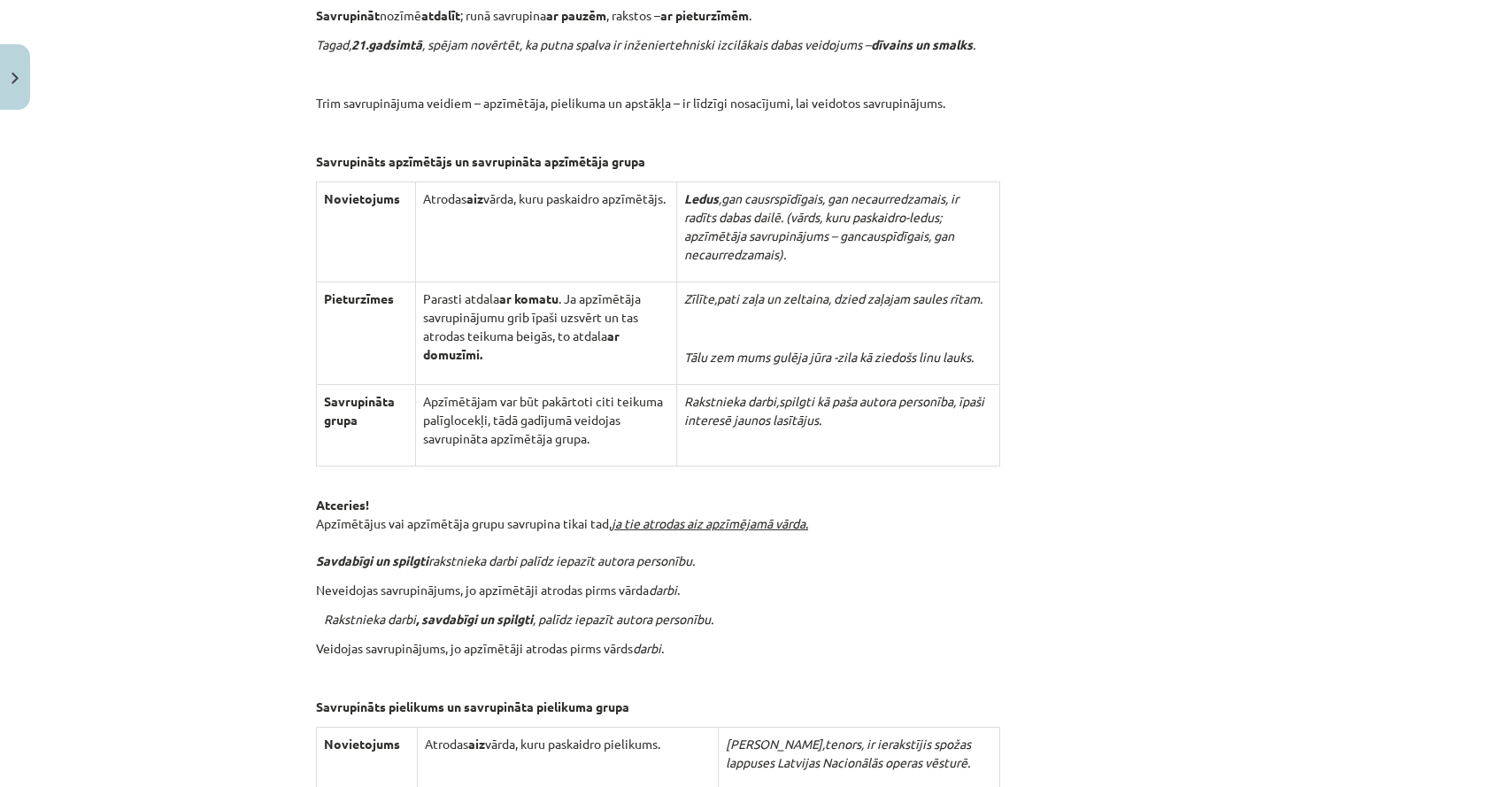
click at [782, 373] on td "Zīlīte, pati zaļa un zeltaina , dzied zaļajam saules rītam. Tālu zem mums gulēj…" at bounding box center [838, 332] width 323 height 103
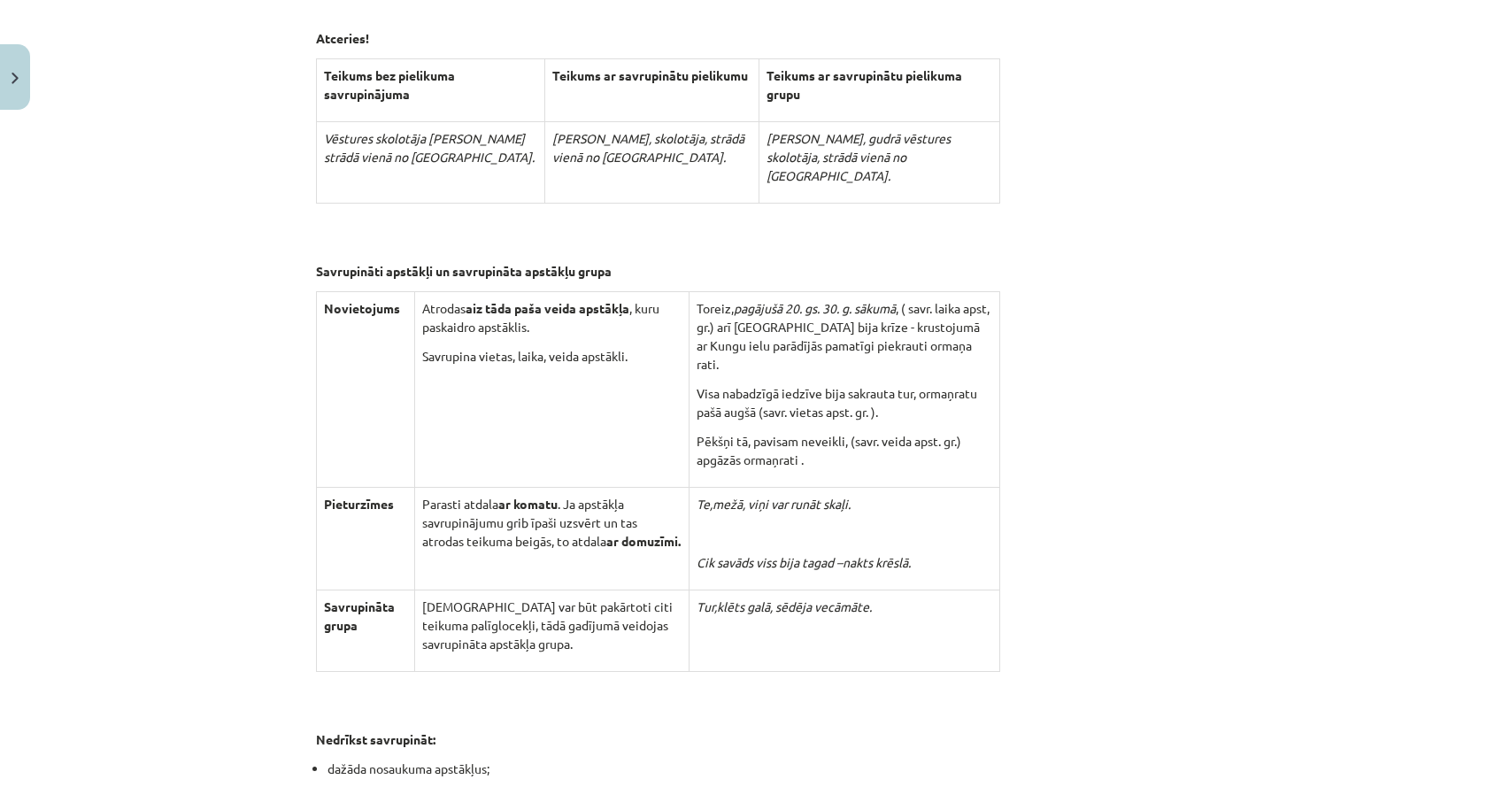
scroll to position [5003, 0]
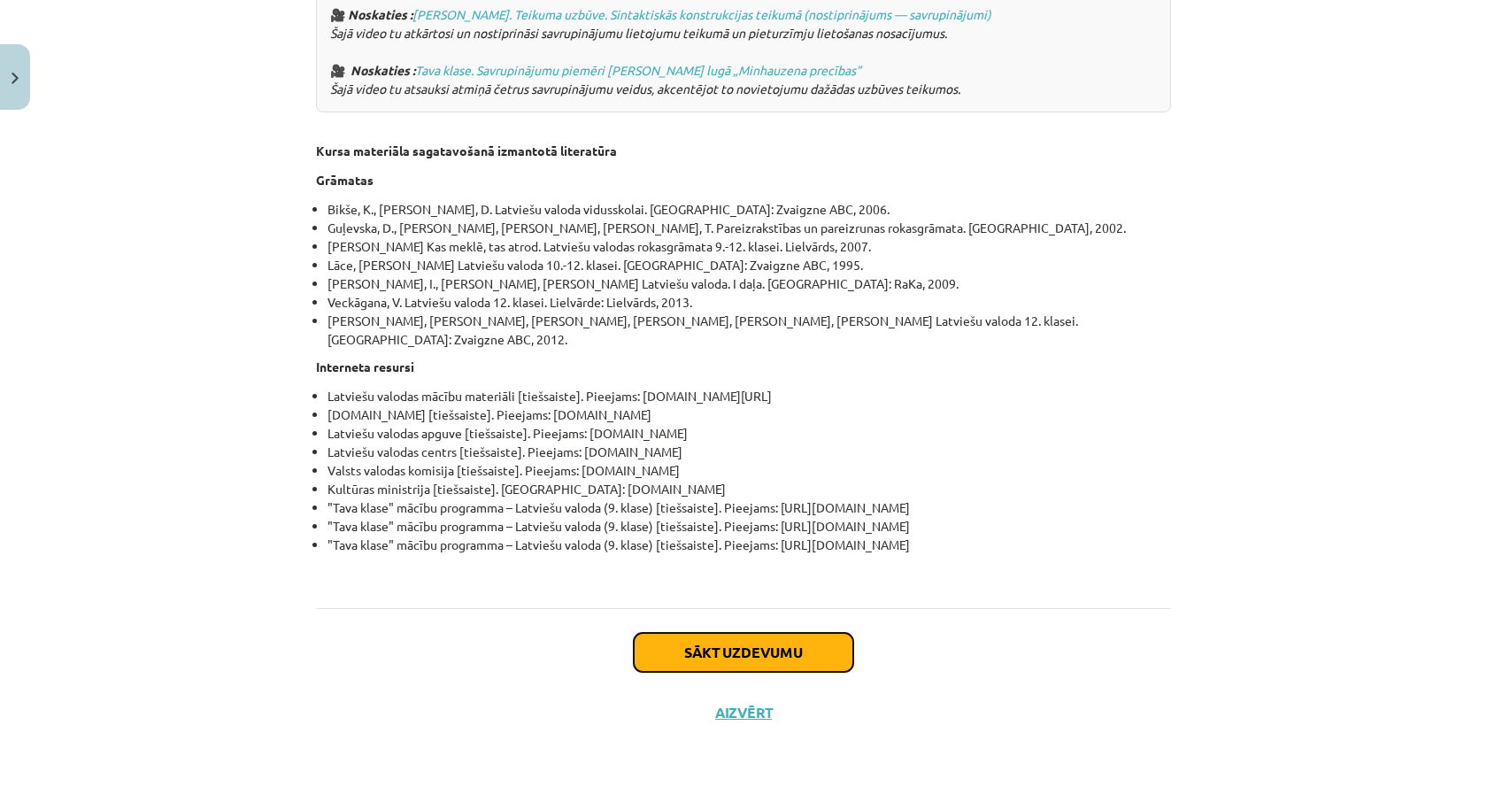
click at [674, 640] on button "Sākt uzdevumu" at bounding box center [743, 652] width 219 height 39
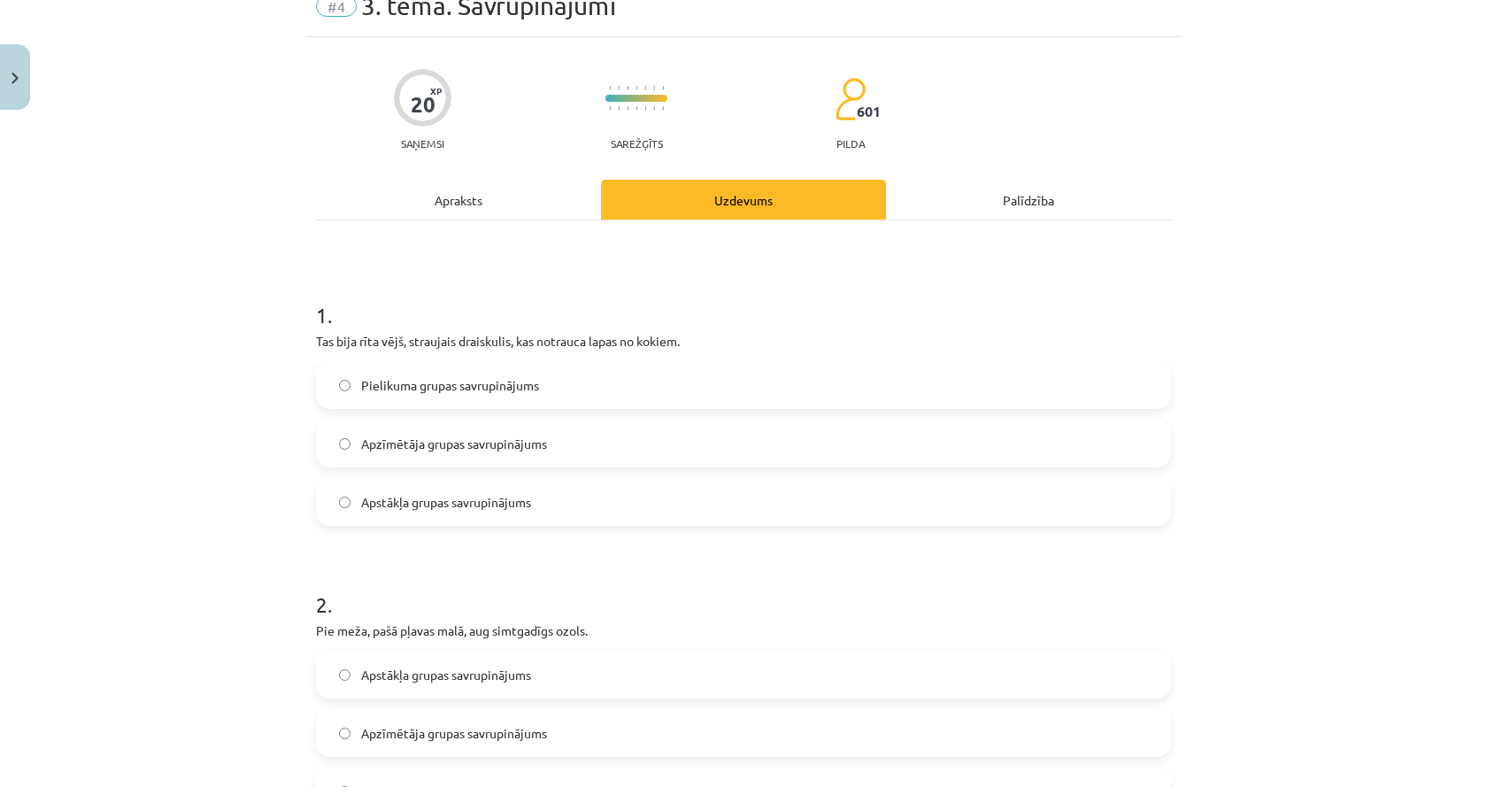
scroll to position [44, 0]
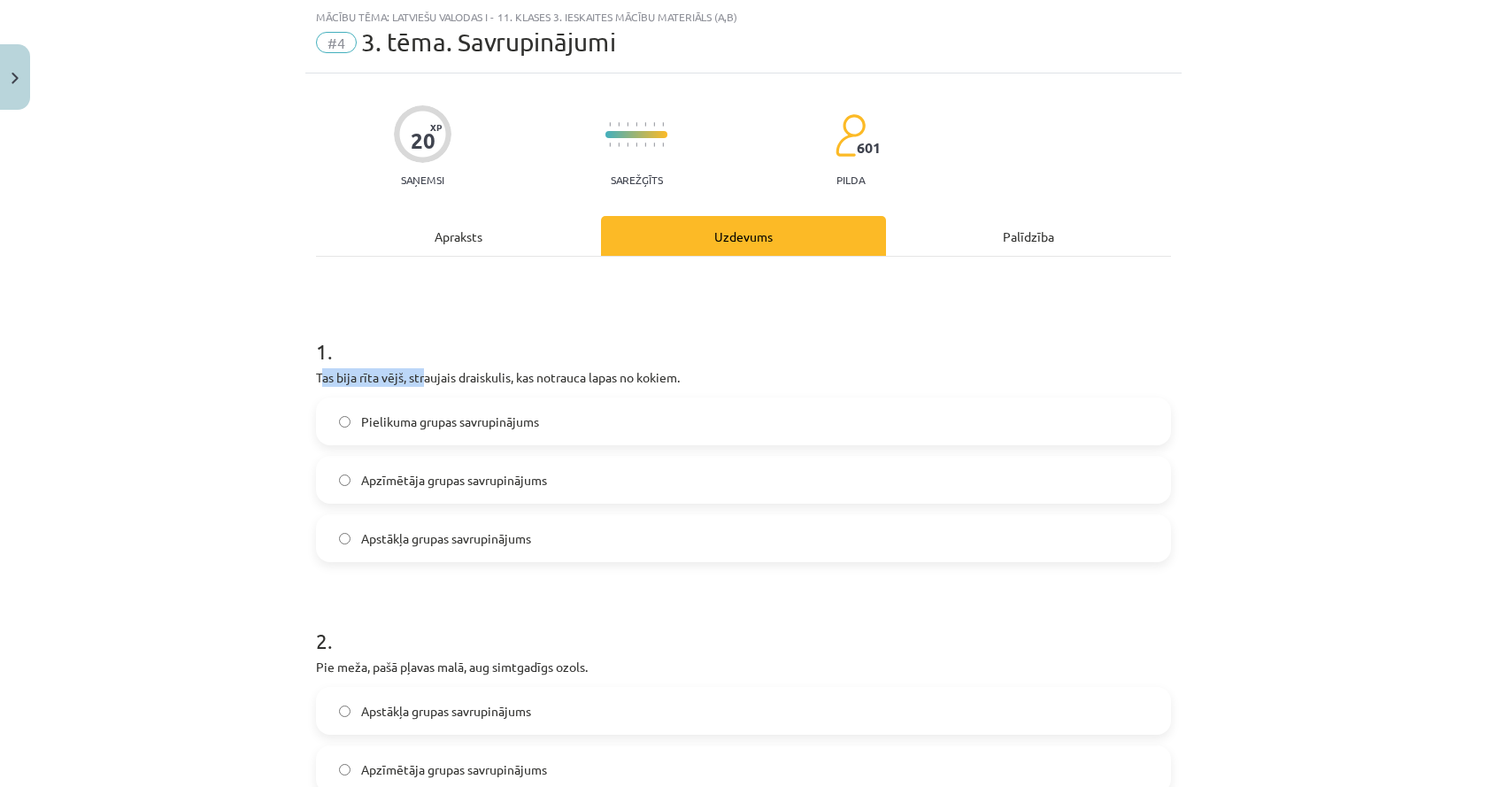
drag, startPoint x: 313, startPoint y: 377, endPoint x: 419, endPoint y: 373, distance: 105.4
click at [419, 373] on p "Tas bija rīta vējš, straujais draiskulis, kas notrauca lapas no kokiem." at bounding box center [743, 377] width 855 height 19
drag, startPoint x: 404, startPoint y: 376, endPoint x: 424, endPoint y: 375, distance: 20.4
click at [424, 375] on p "Tas bija rīta vējš, straujais draiskulis, kas notrauca lapas no kokiem." at bounding box center [743, 377] width 855 height 19
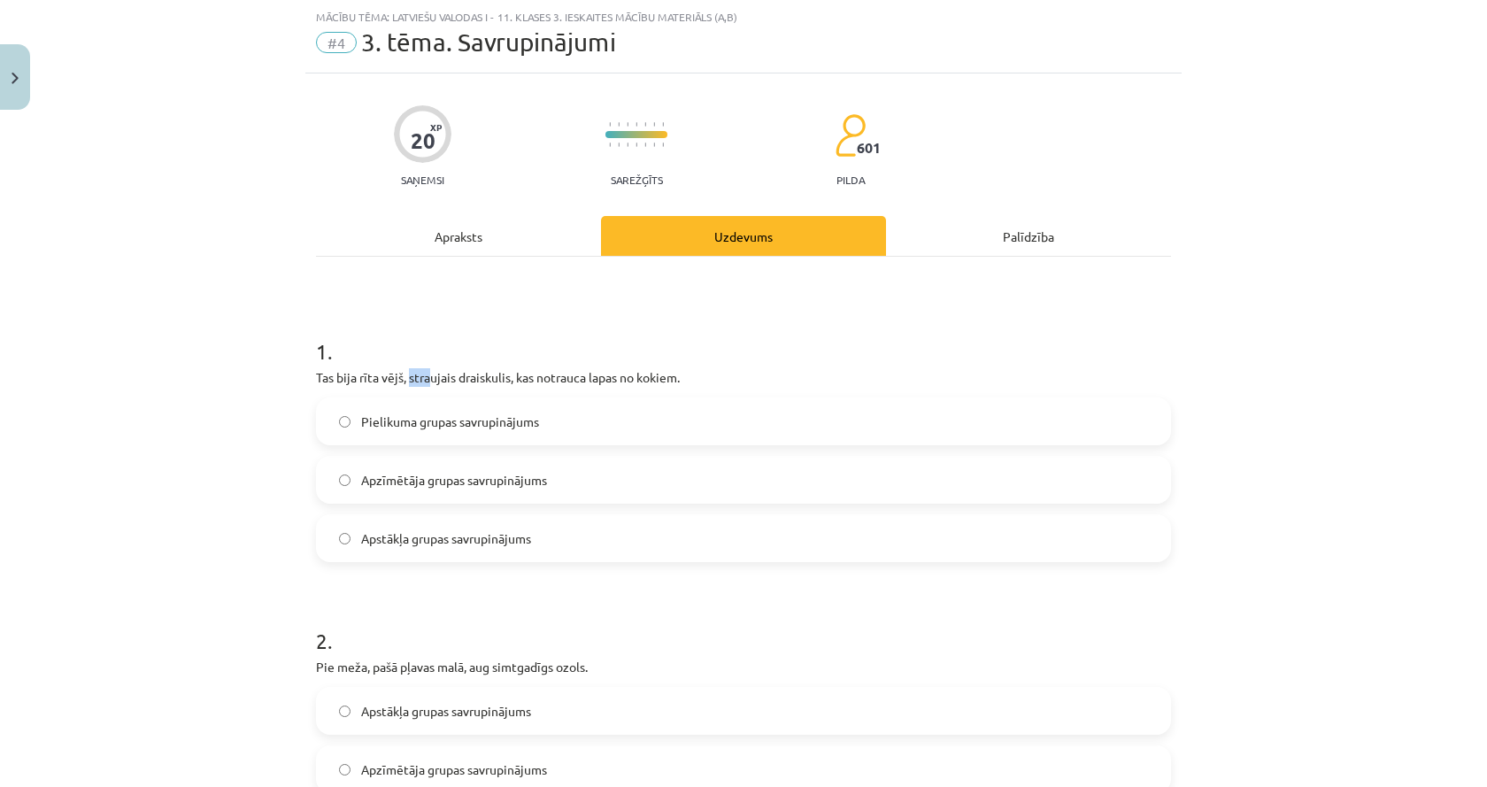
click at [424, 375] on p "Tas bija rīta vējš, straujais draiskulis, kas notrauca lapas no kokiem." at bounding box center [743, 377] width 855 height 19
click at [468, 244] on div "Apraksts" at bounding box center [458, 236] width 285 height 40
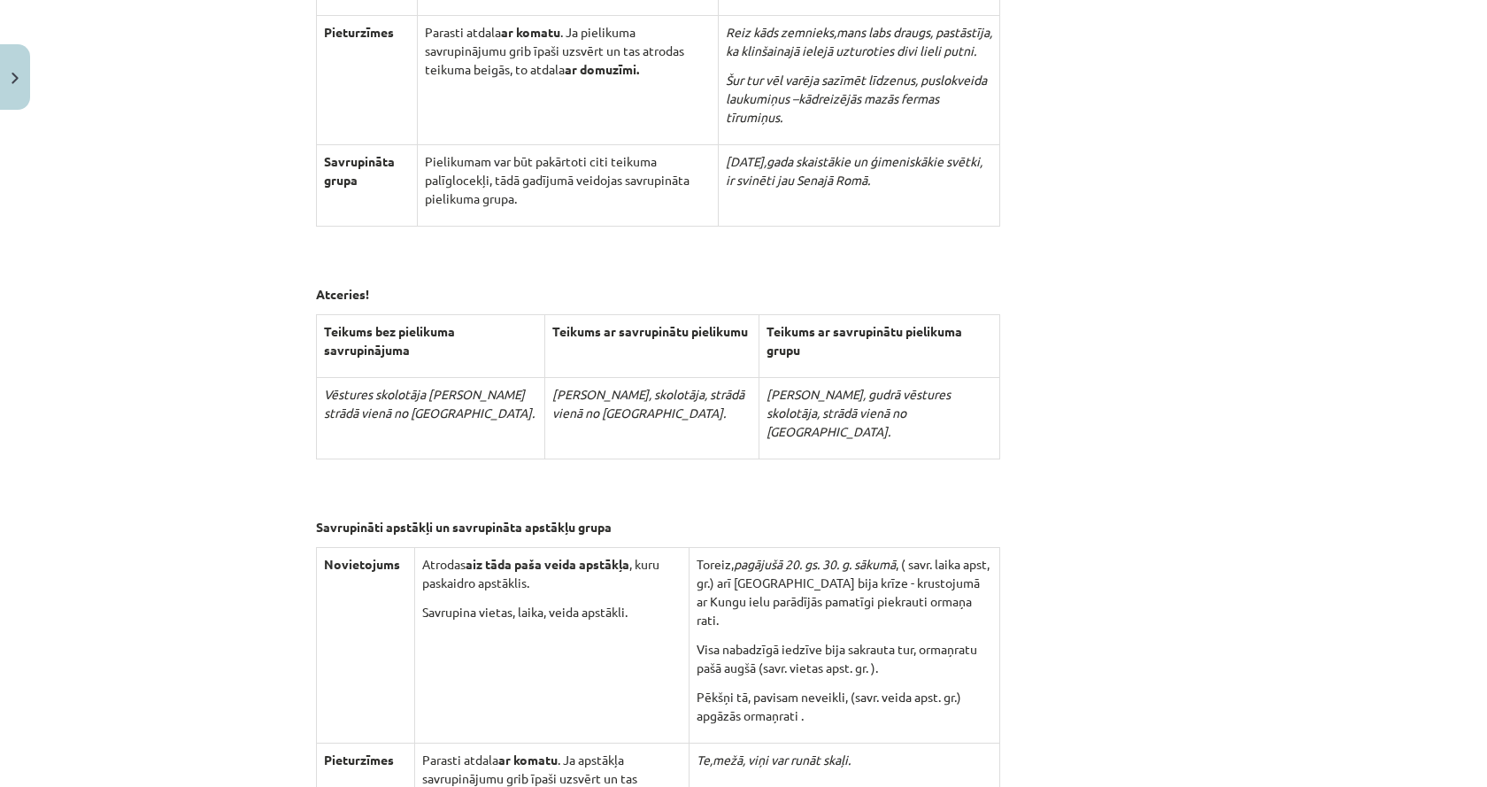
scroll to position [4912, 0]
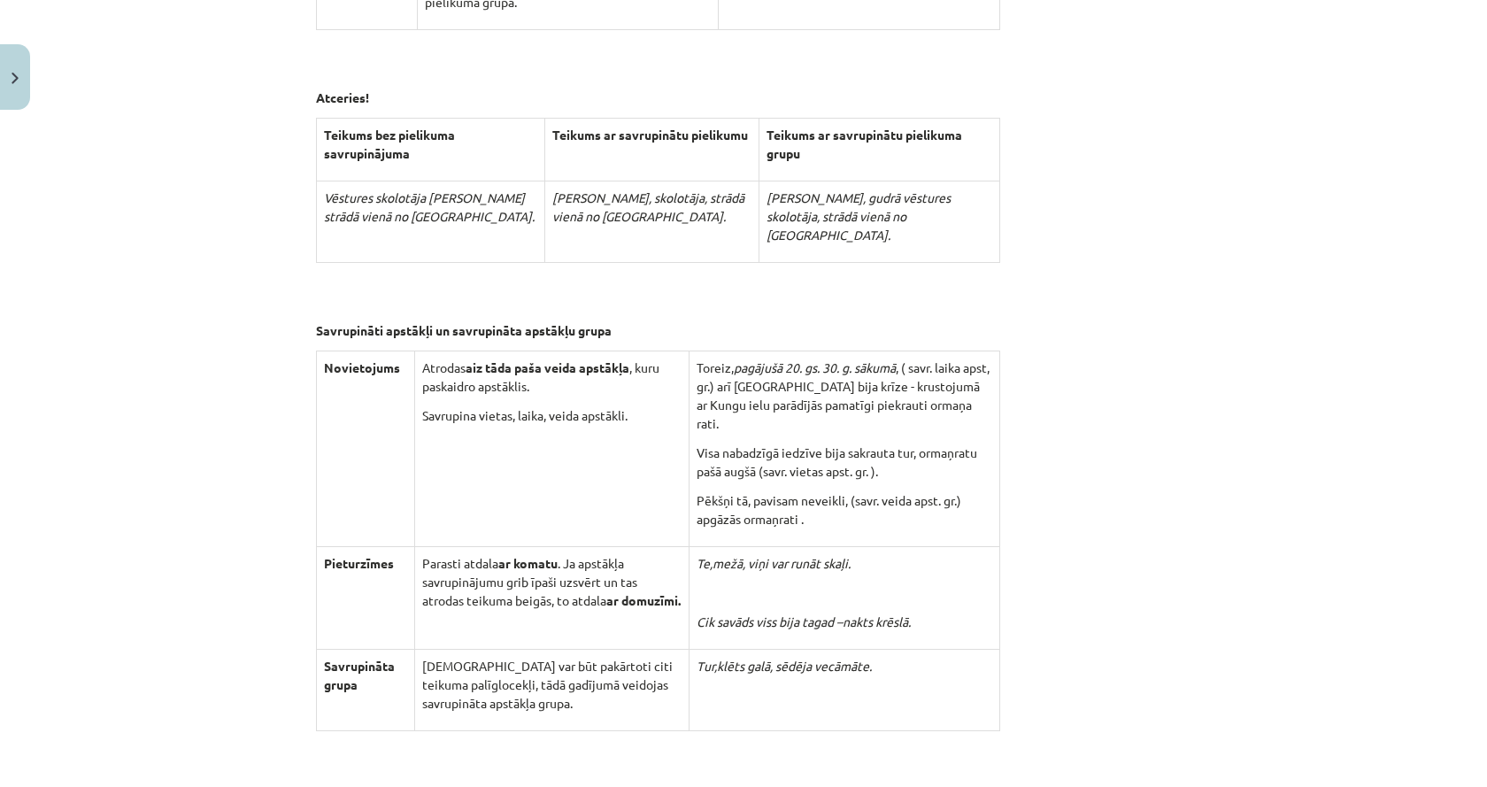
drag, startPoint x: 296, startPoint y: 444, endPoint x: 296, endPoint y: 146, distance: 298.3
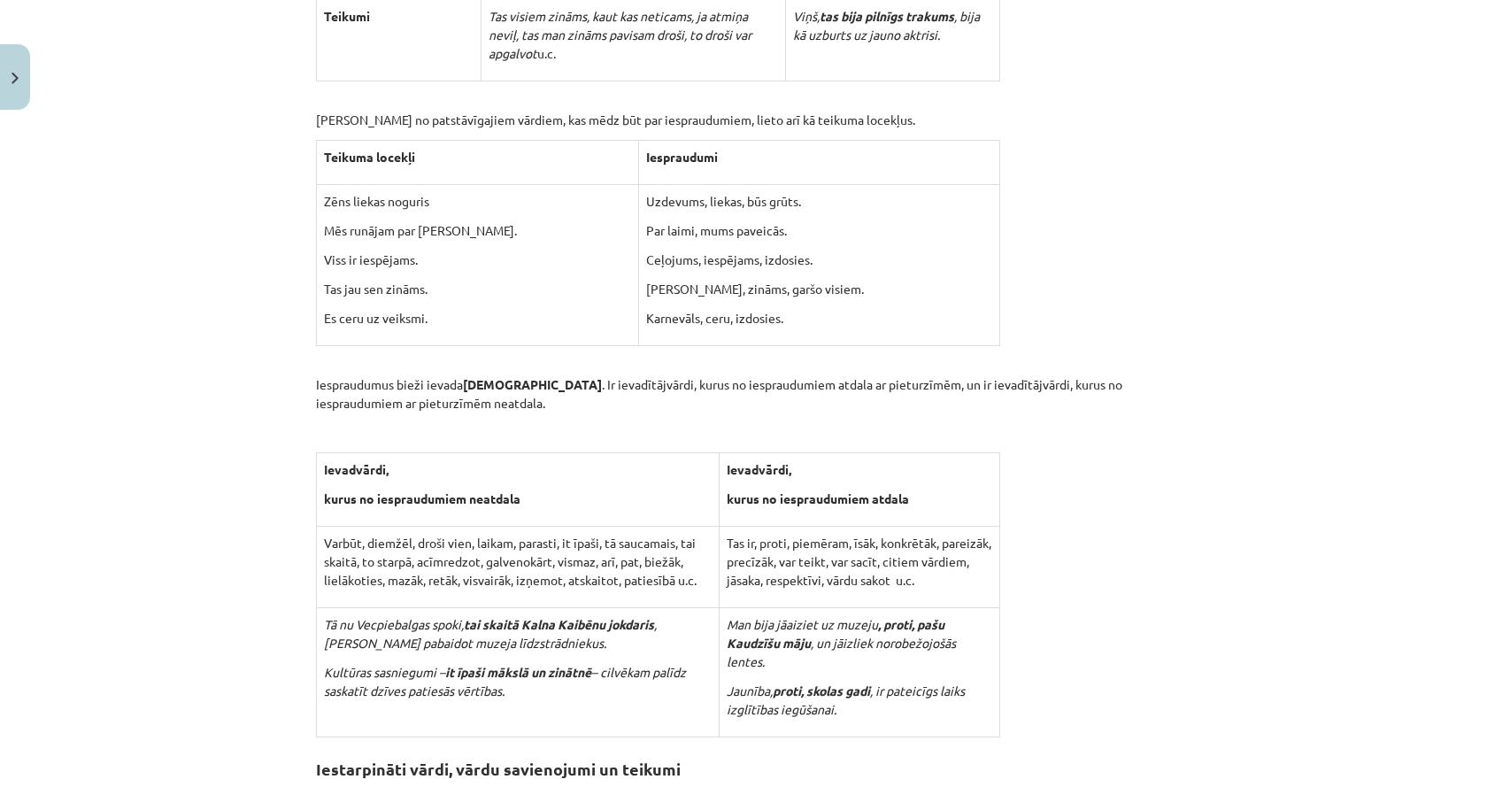
scroll to position [0, 0]
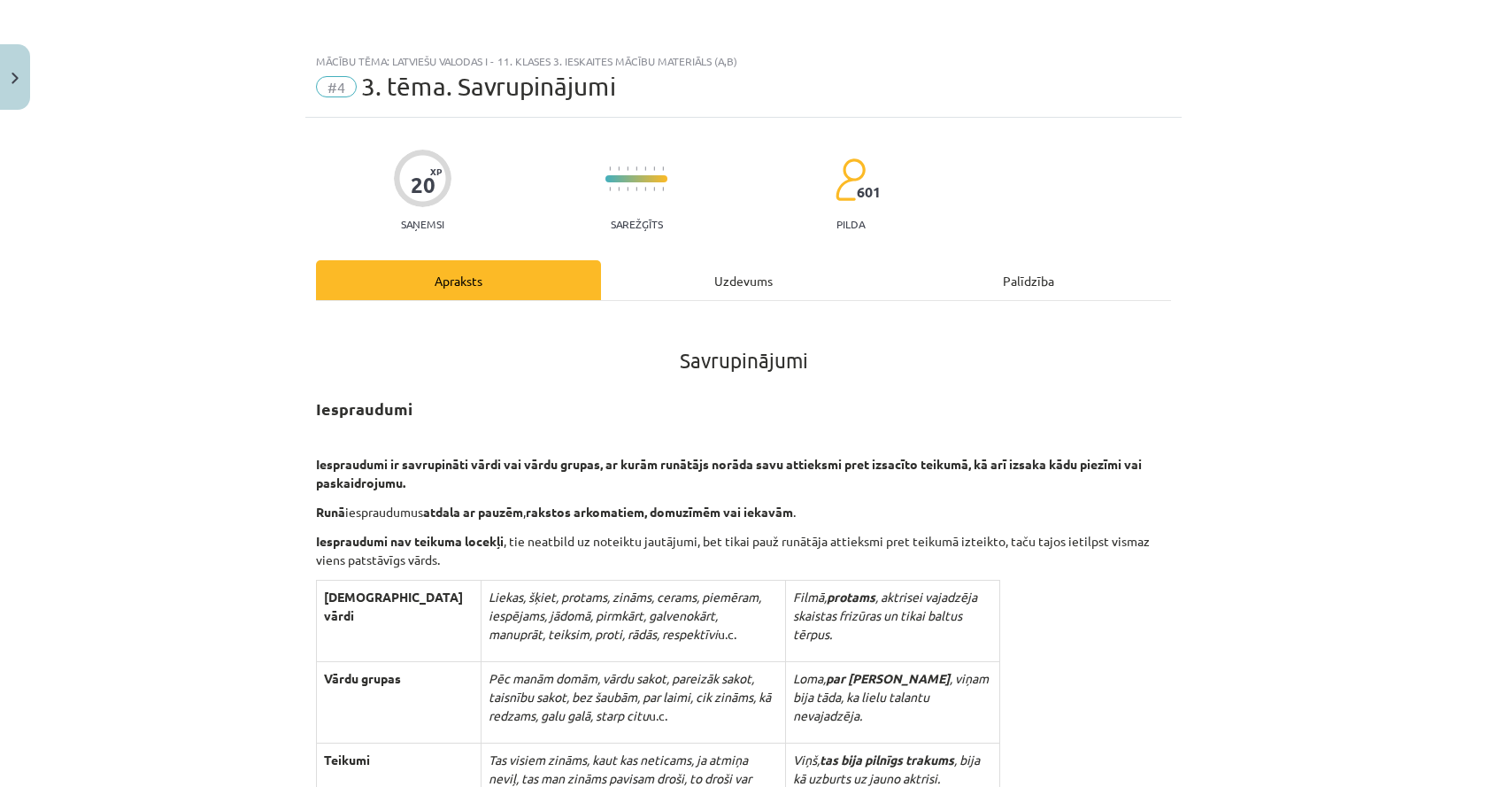
click at [692, 276] on div "Uzdevums" at bounding box center [743, 280] width 285 height 40
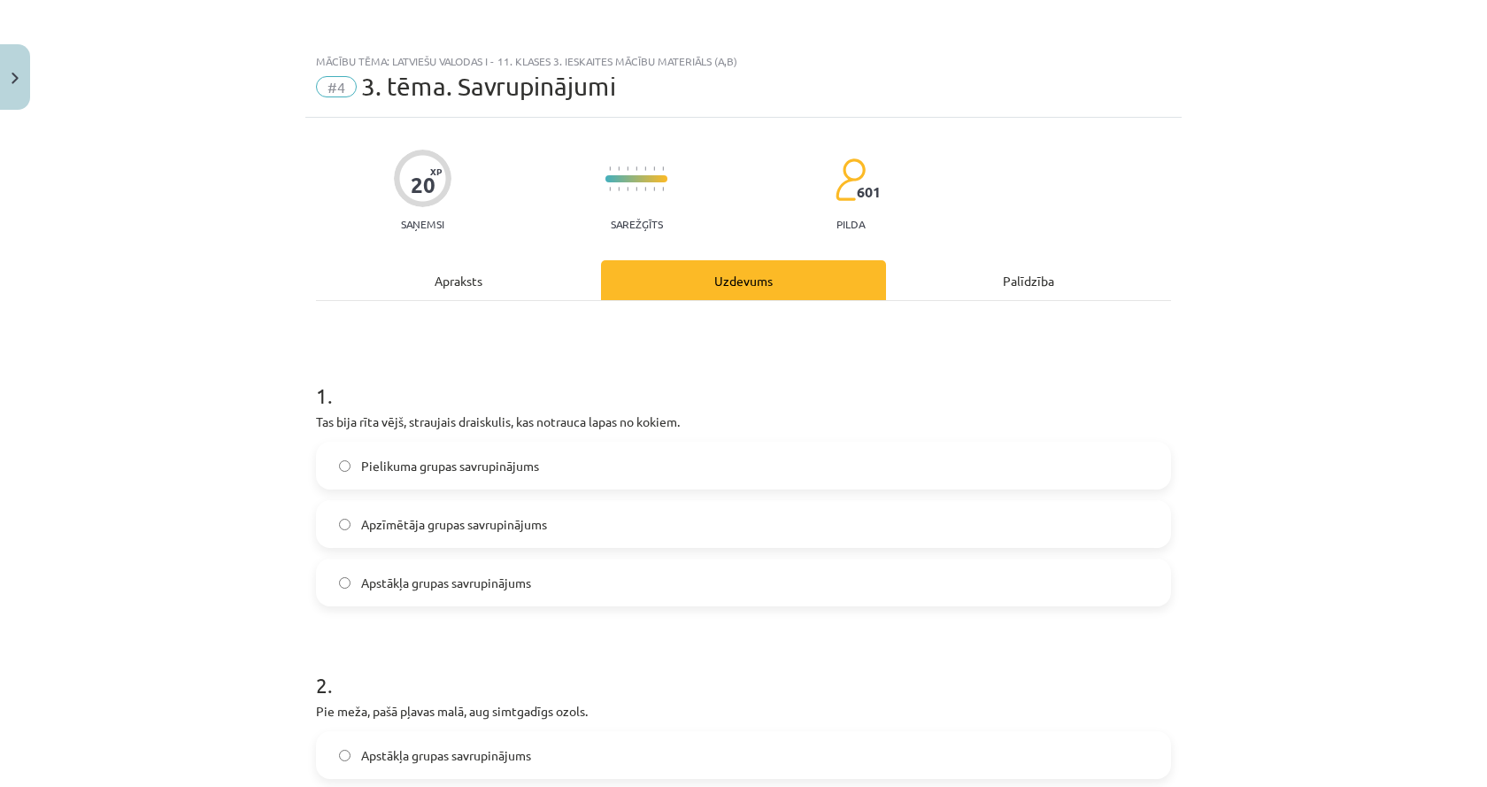
scroll to position [44, 0]
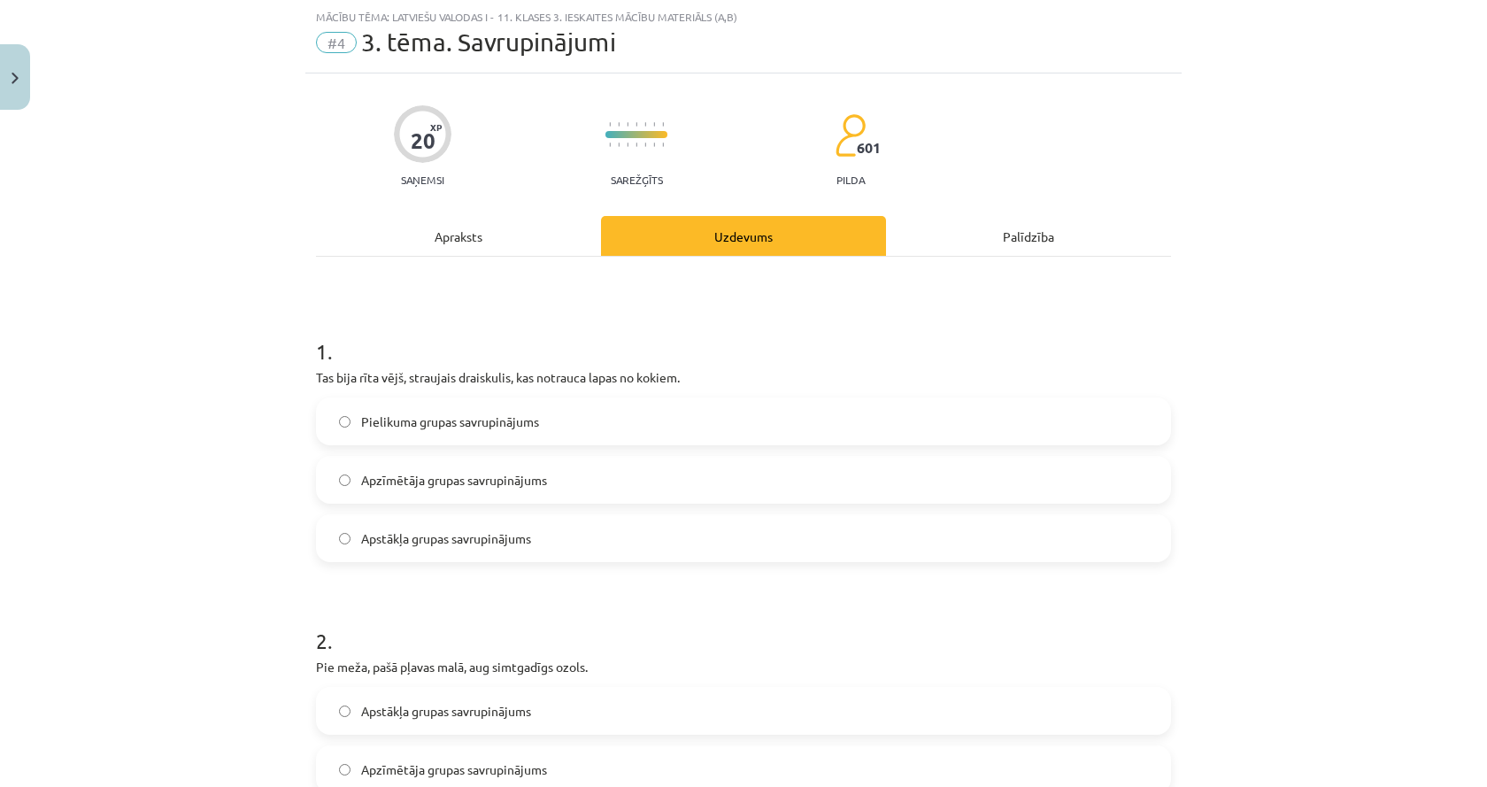
click at [483, 427] on span "Pielikuma grupas savrupinājums" at bounding box center [450, 421] width 178 height 19
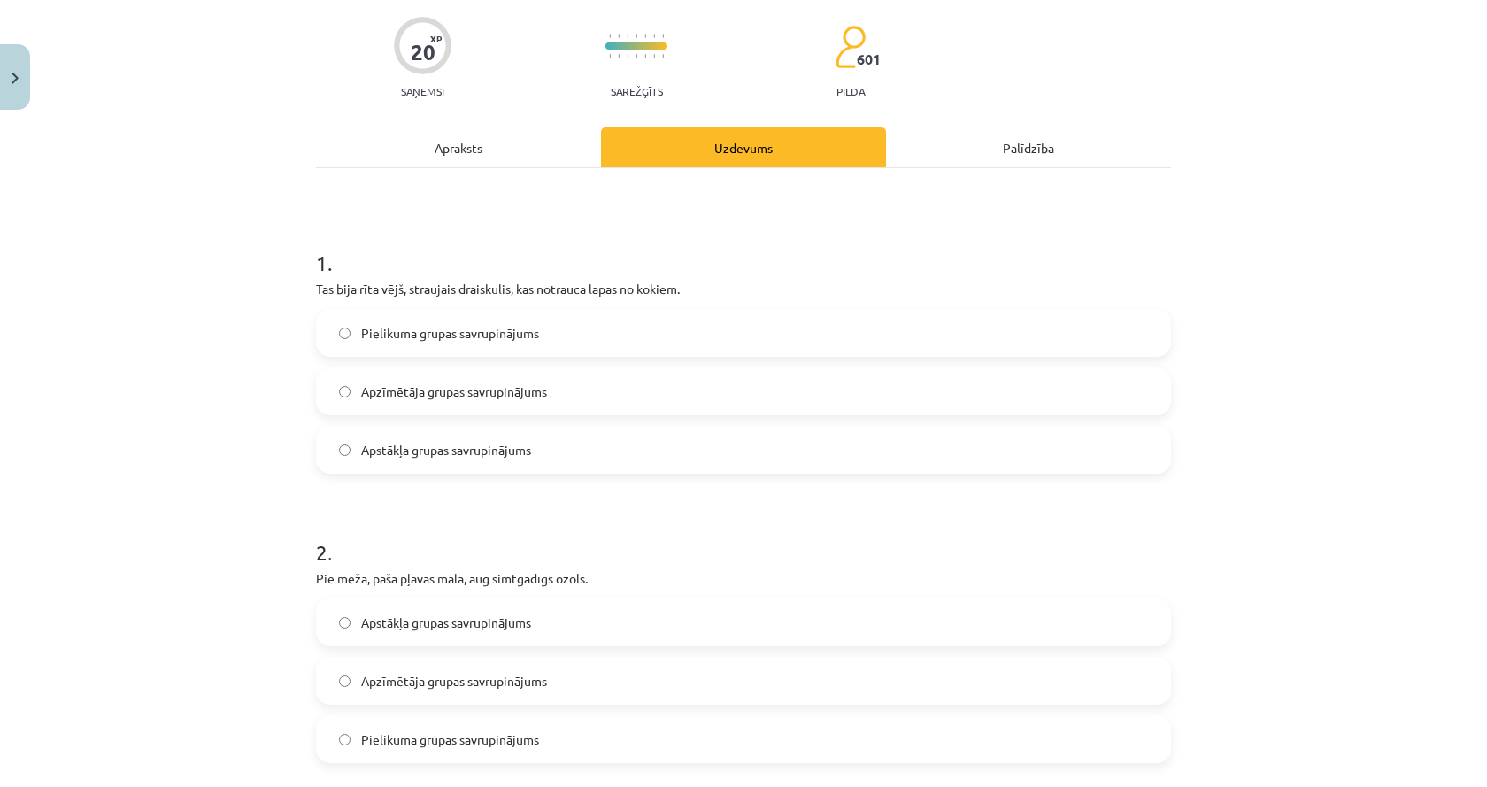
click at [466, 150] on div "Apraksts" at bounding box center [458, 147] width 285 height 40
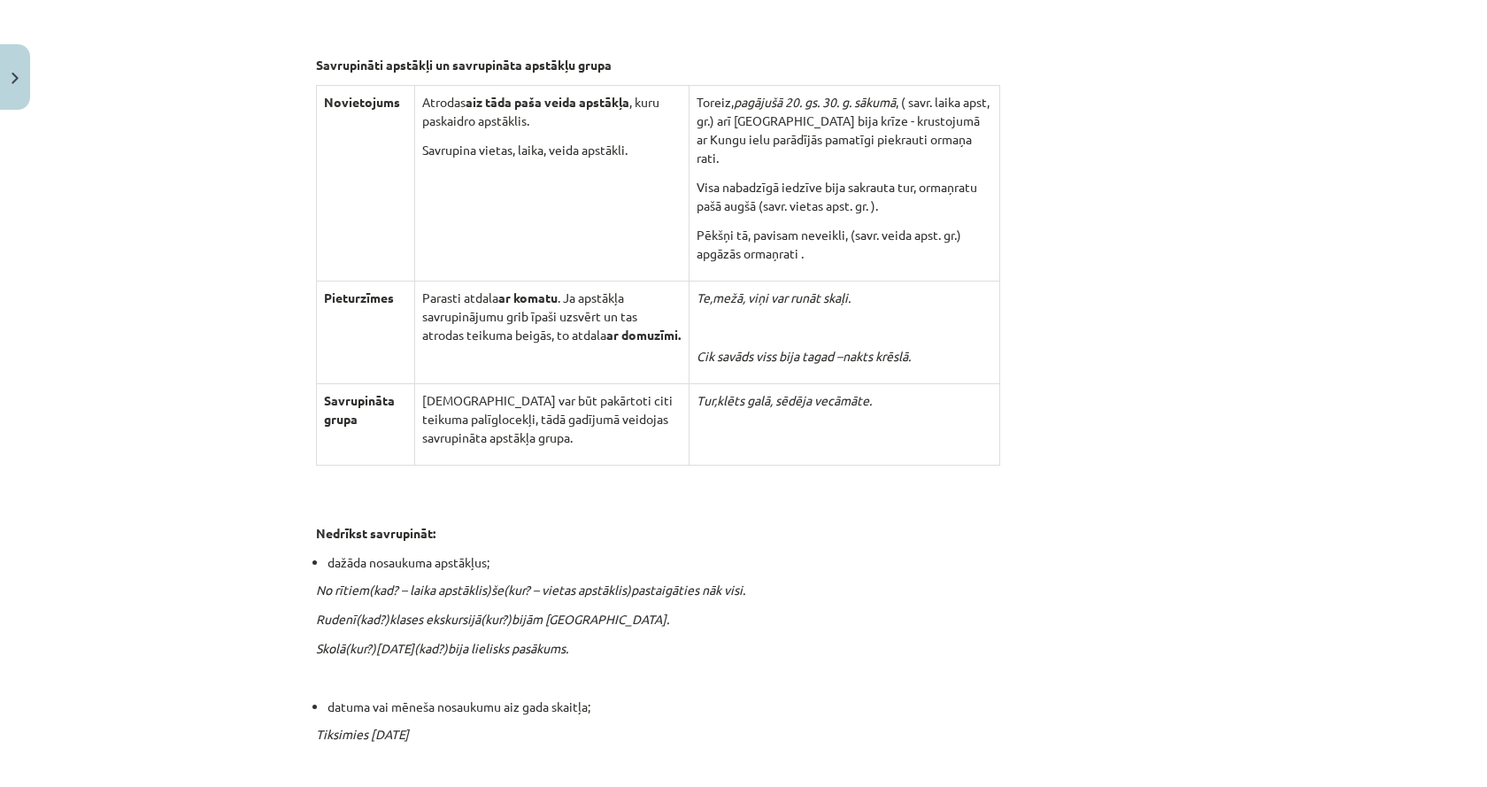
scroll to position [5089, 0]
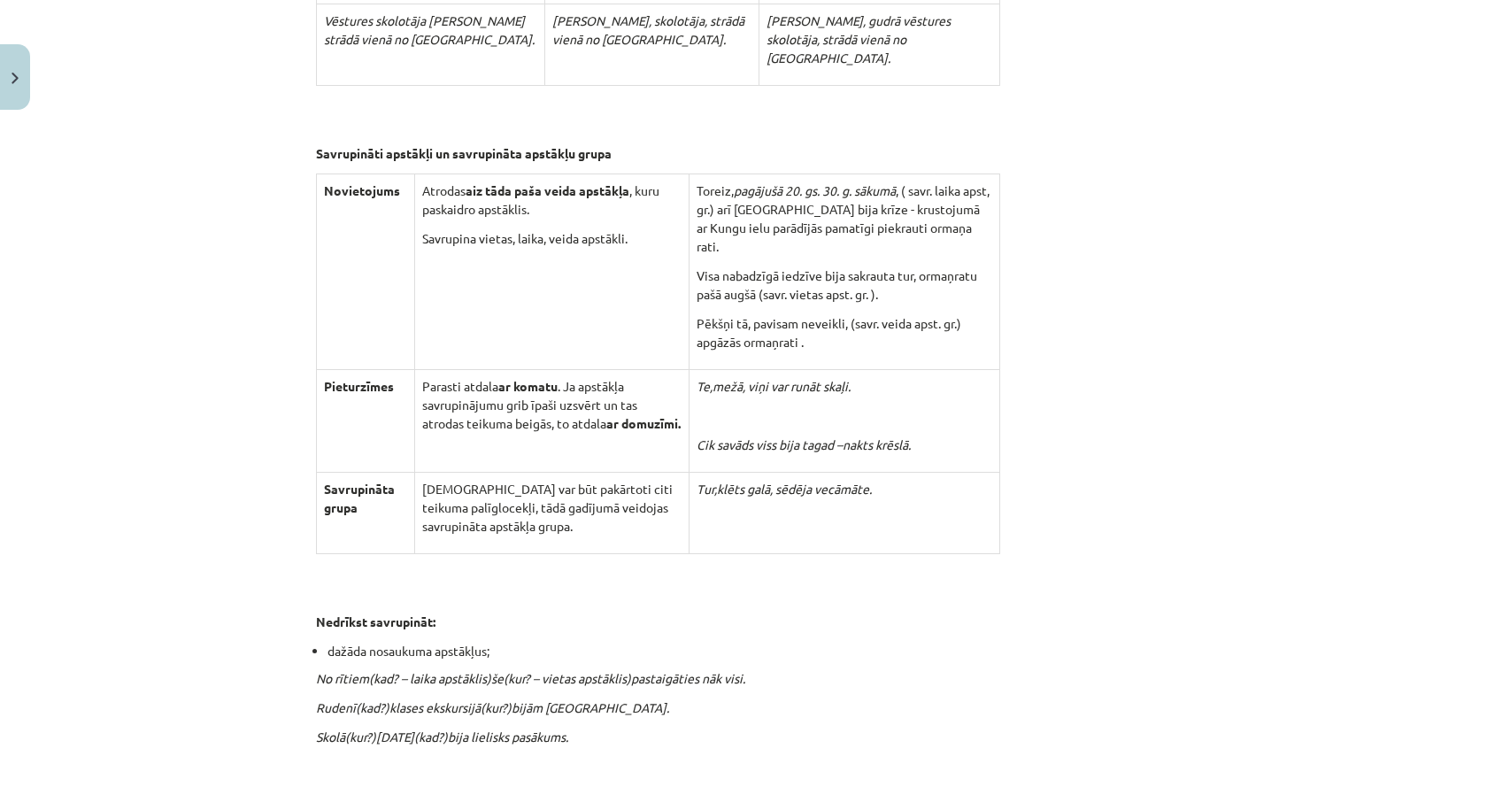
click at [725, 335] on p "Pēkšņi tā, pavisam neveikli, (savr. veida apst. gr.) apgāzās ormaņrati ." at bounding box center [845, 332] width 296 height 37
drag, startPoint x: 695, startPoint y: 320, endPoint x: 826, endPoint y: 343, distance: 133.0
click at [826, 343] on td "Toreiz, pagājušā 20. gs. 30. g. sākumā , ( savr. laika apst, gr.) arī Rīgā bija…" at bounding box center [844, 271] width 311 height 196
copy p "Pēkšņi tā, pavisam neveikli, (savr. veida apst. gr.) apgāzās ormaņrati ."
drag, startPoint x: 700, startPoint y: 273, endPoint x: 905, endPoint y: 298, distance: 206.9
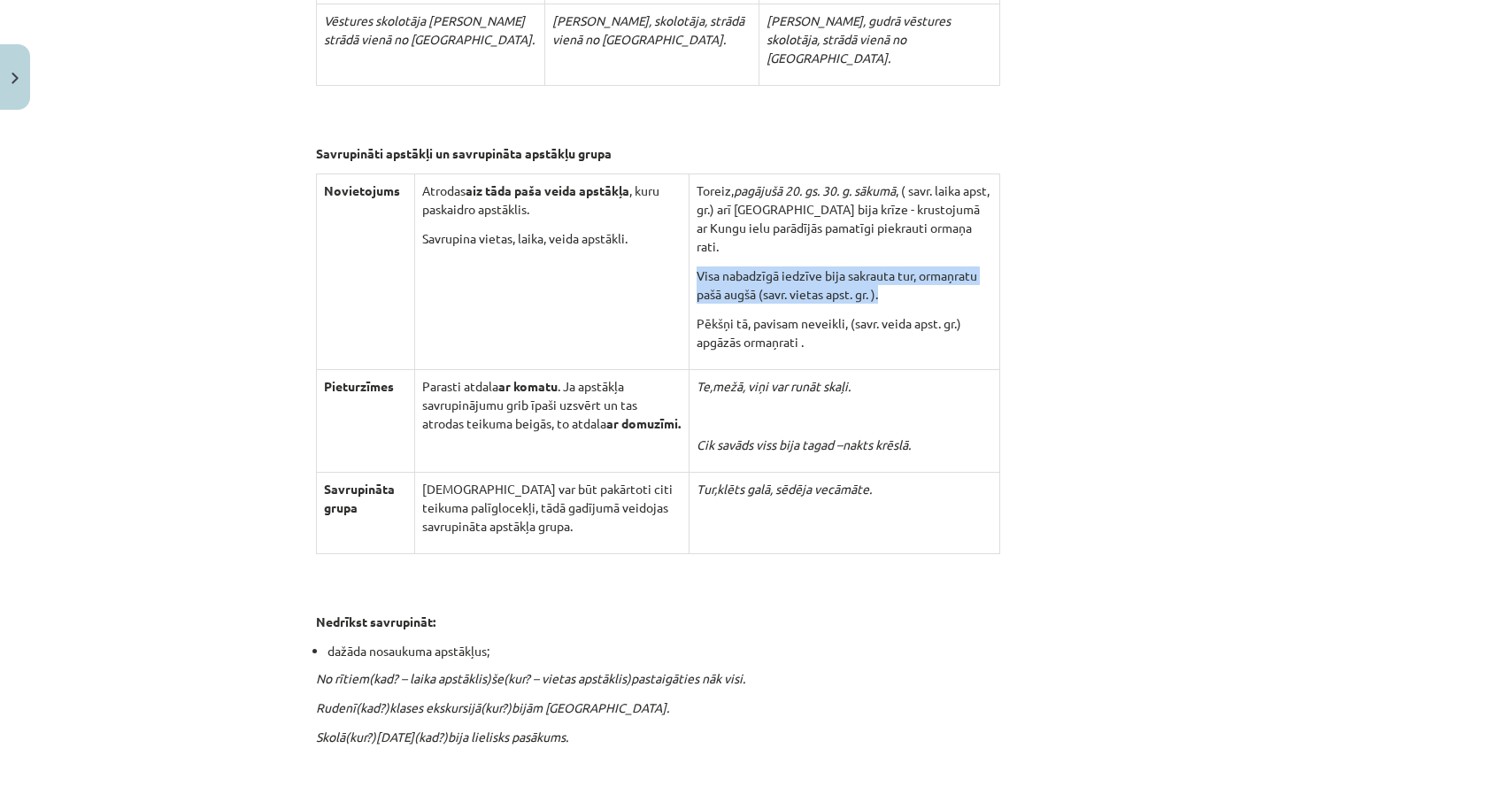
click at [904, 300] on p "Visa nabadzīgā iedzīve bija sakrauta tur, ormaņratu pašā augšā (savr. vietas ap…" at bounding box center [845, 284] width 296 height 37
copy p "Visa nabadzīgā iedzīve bija sakrauta tur, ormaņratu pašā augšā (savr. vietas ap…"
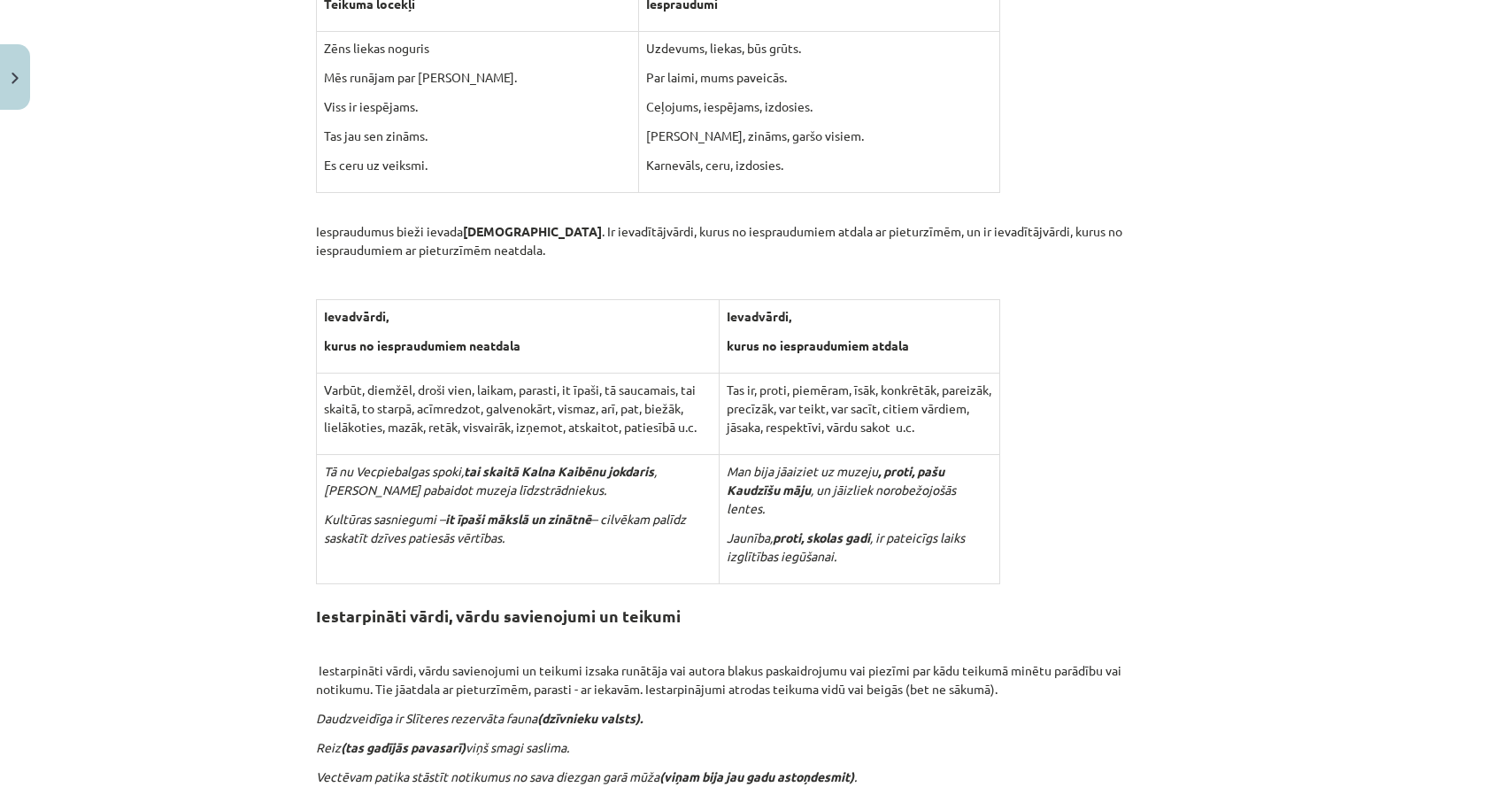
scroll to position [0, 0]
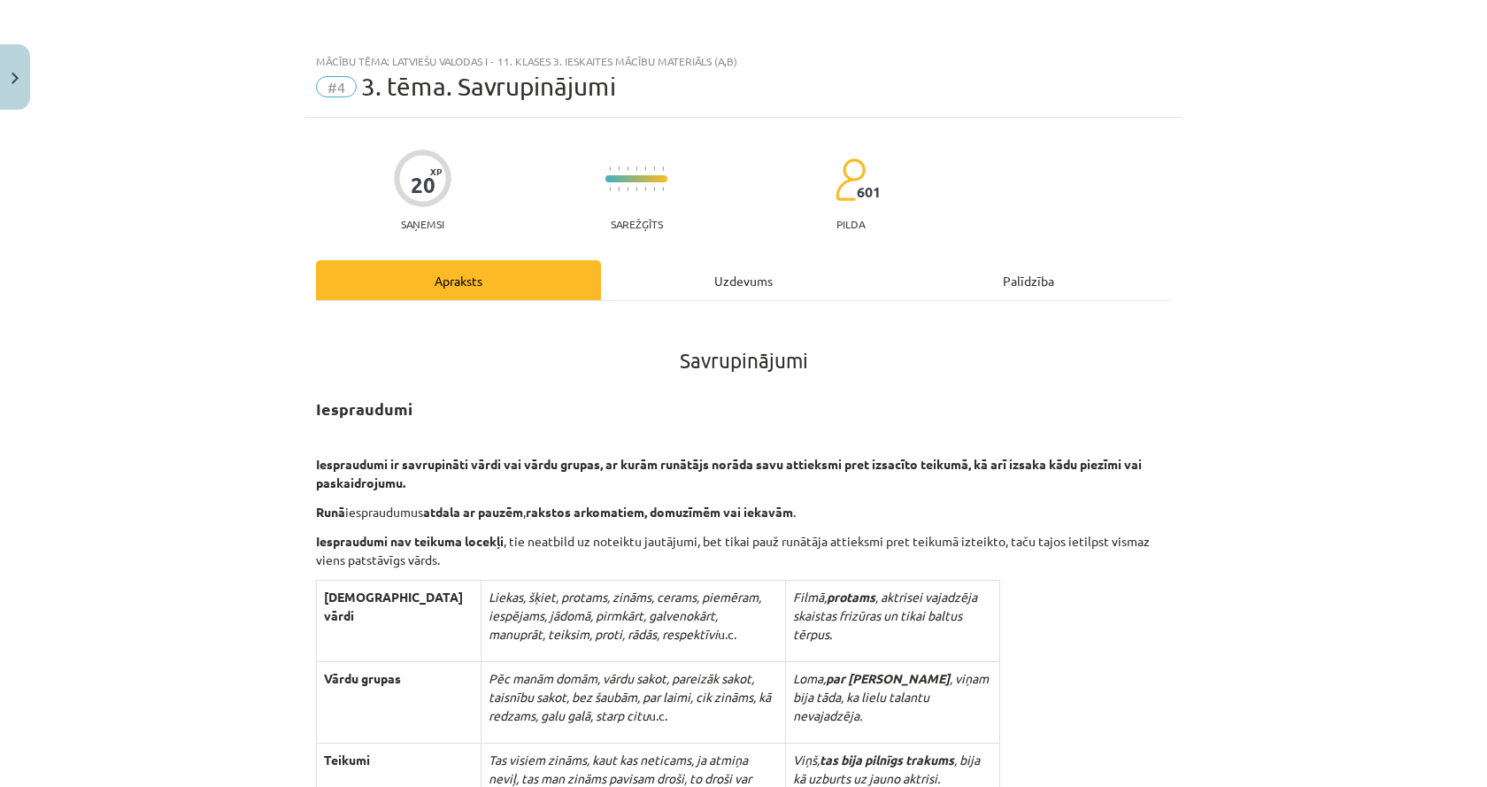
click at [779, 297] on div "Uzdevums" at bounding box center [743, 280] width 285 height 40
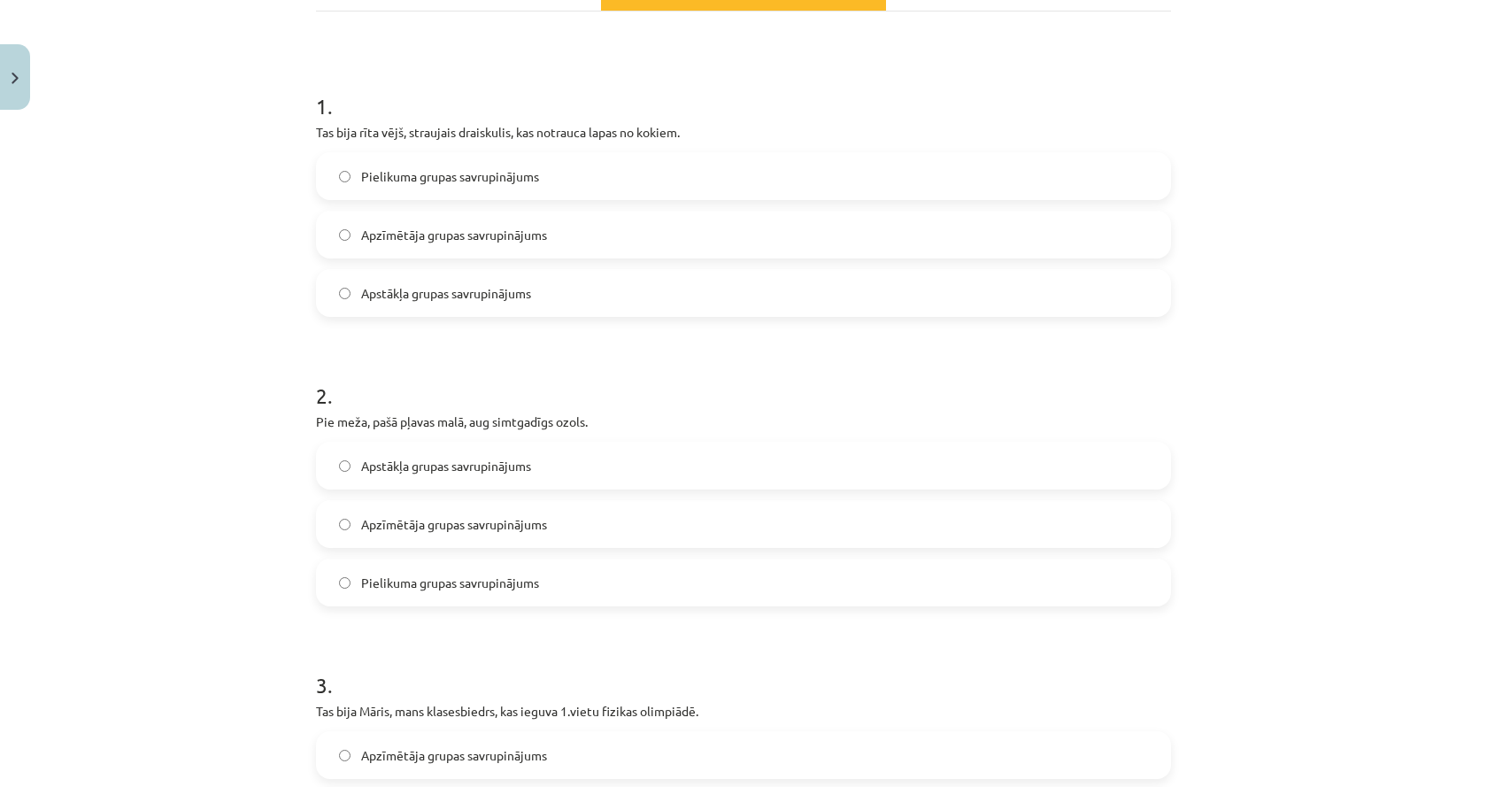
scroll to position [398, 0]
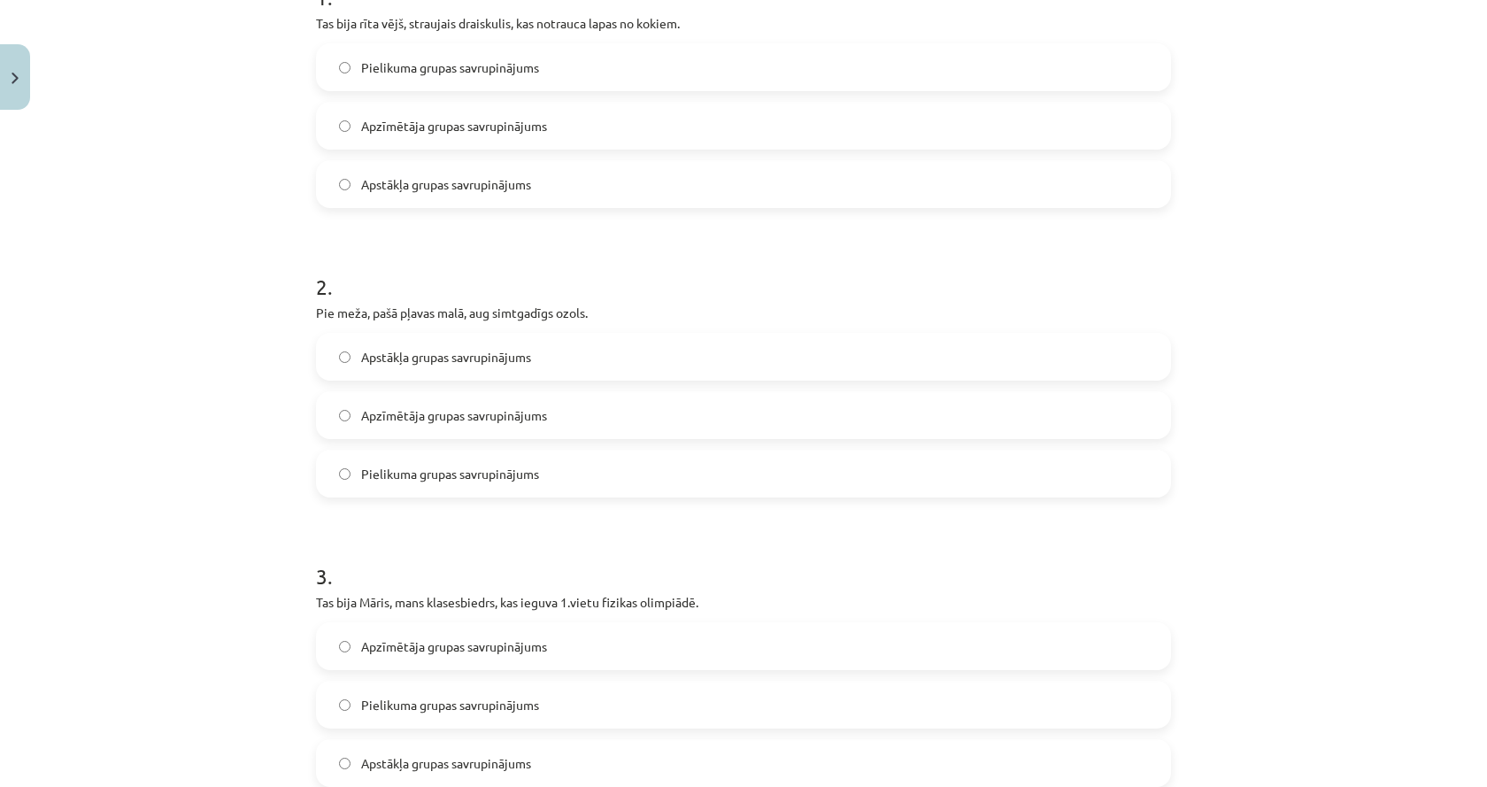
click at [355, 372] on label "Apstākļa grupas savrupinājums" at bounding box center [743, 357] width 851 height 44
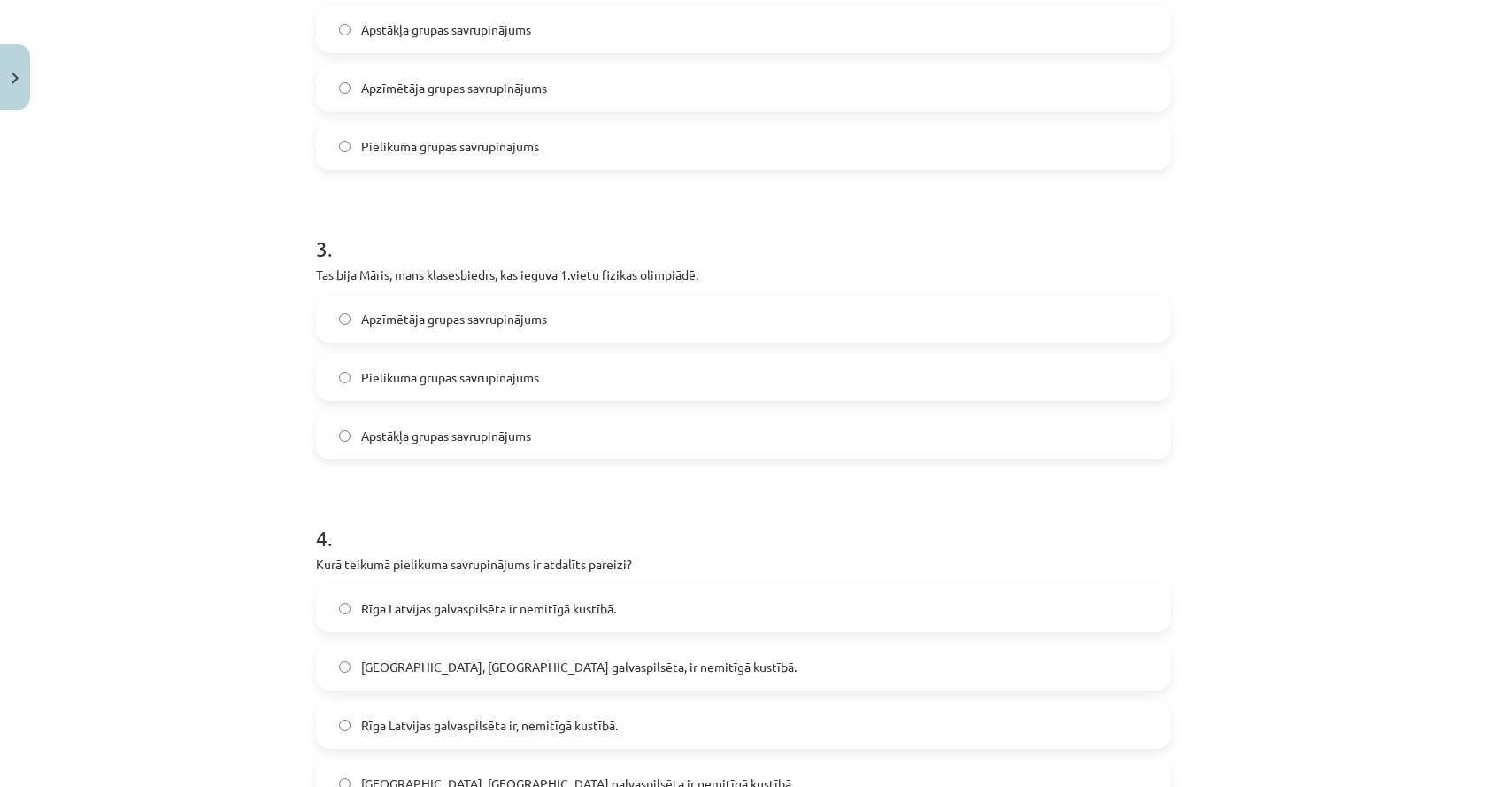
scroll to position [752, 0]
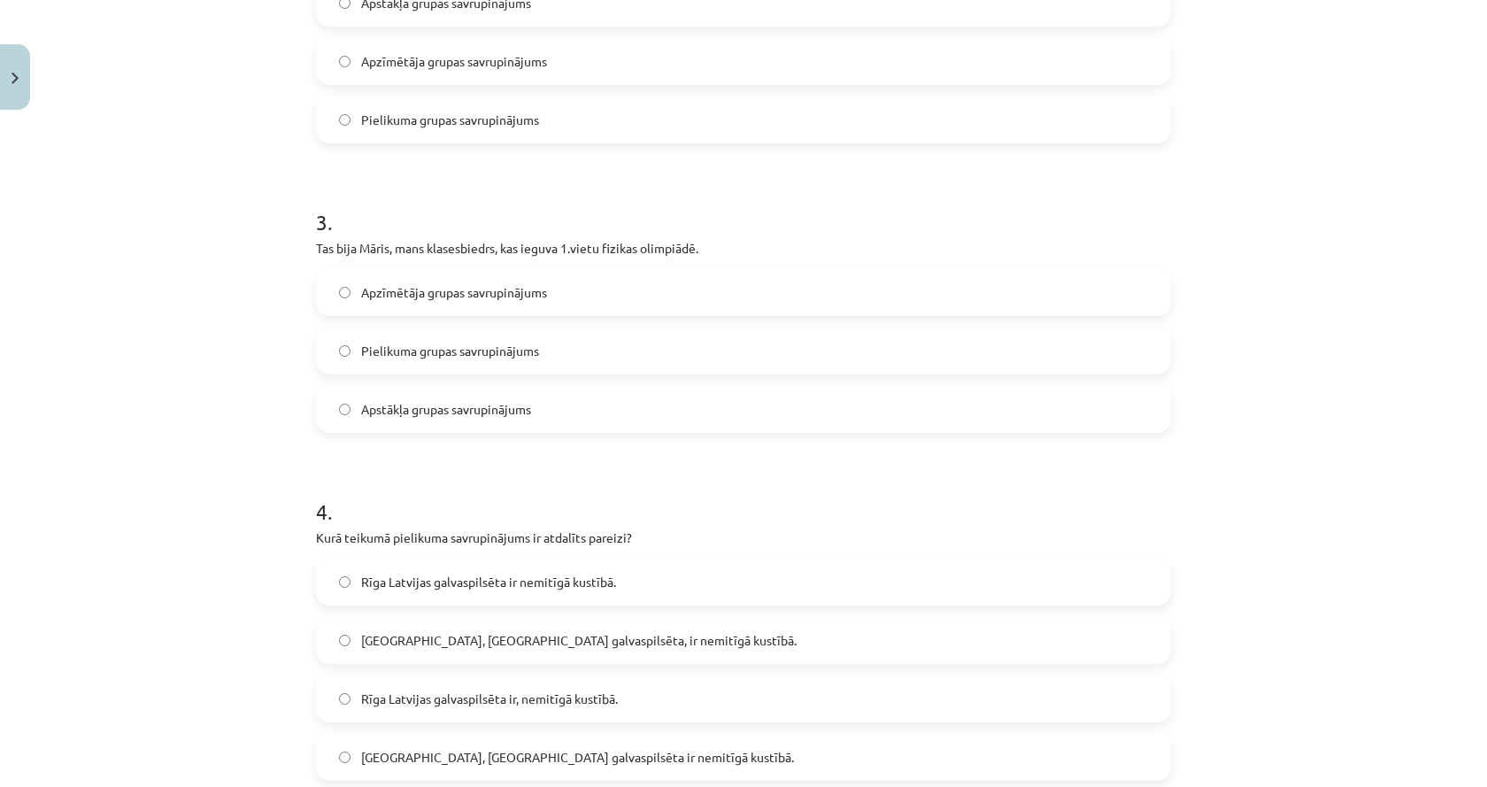
click at [347, 366] on label "Pielikuma grupas savrupinājums" at bounding box center [743, 350] width 851 height 44
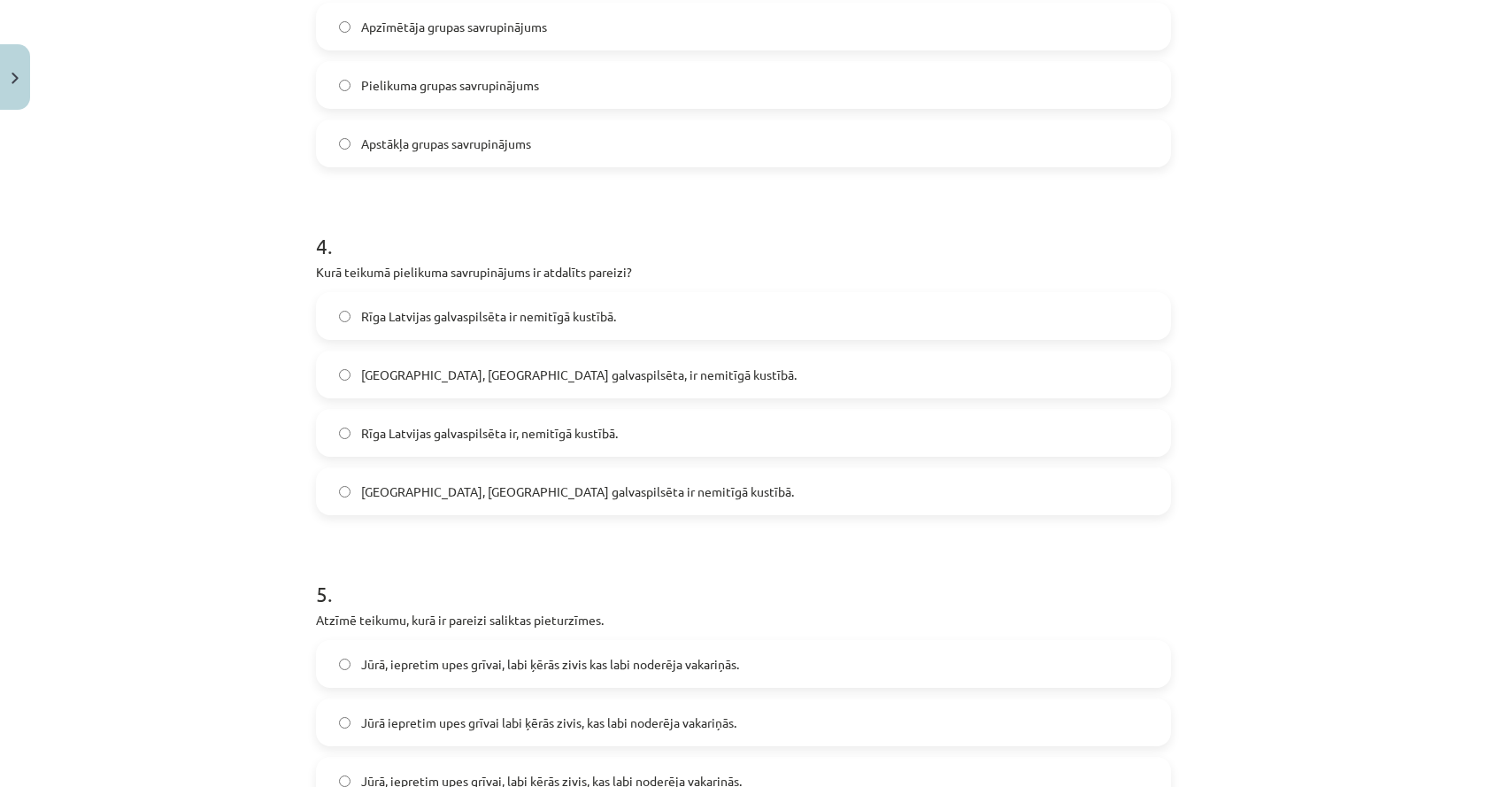
scroll to position [1106, 0]
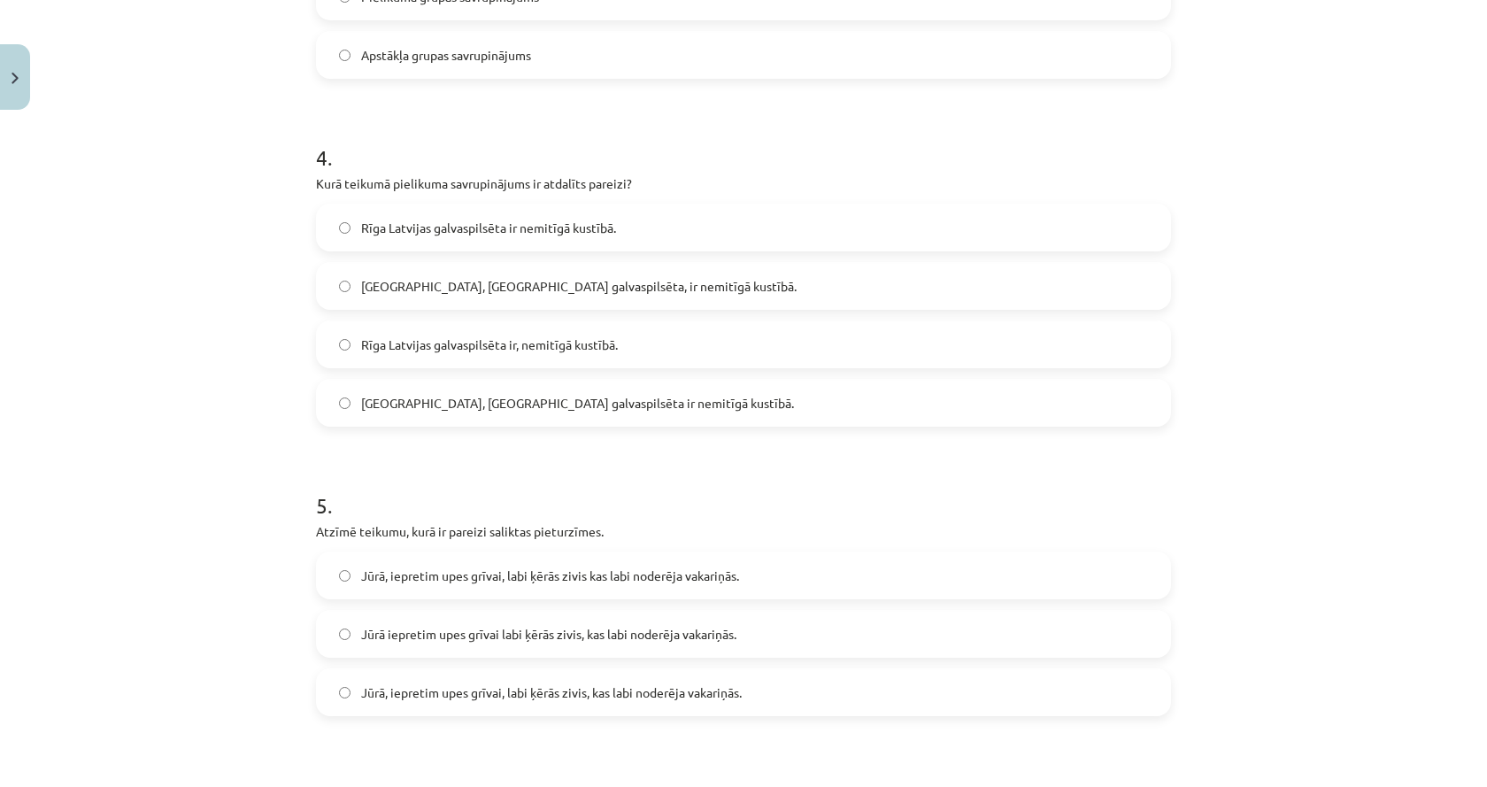
click at [497, 291] on span "Rīga, Latvijas galvaspilsēta, ir nemitīgā kustībā." at bounding box center [578, 286] width 435 height 19
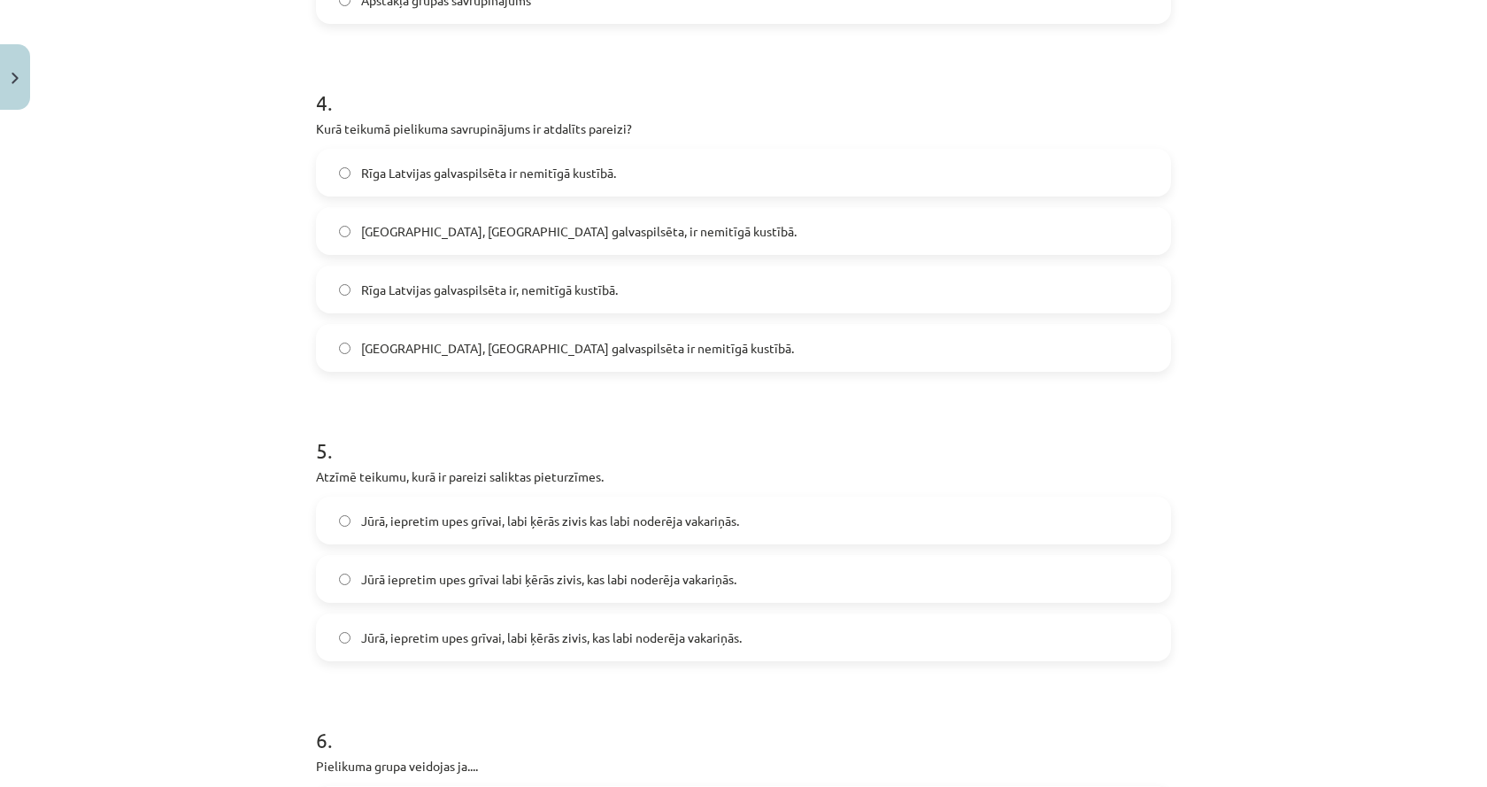
scroll to position [1283, 0]
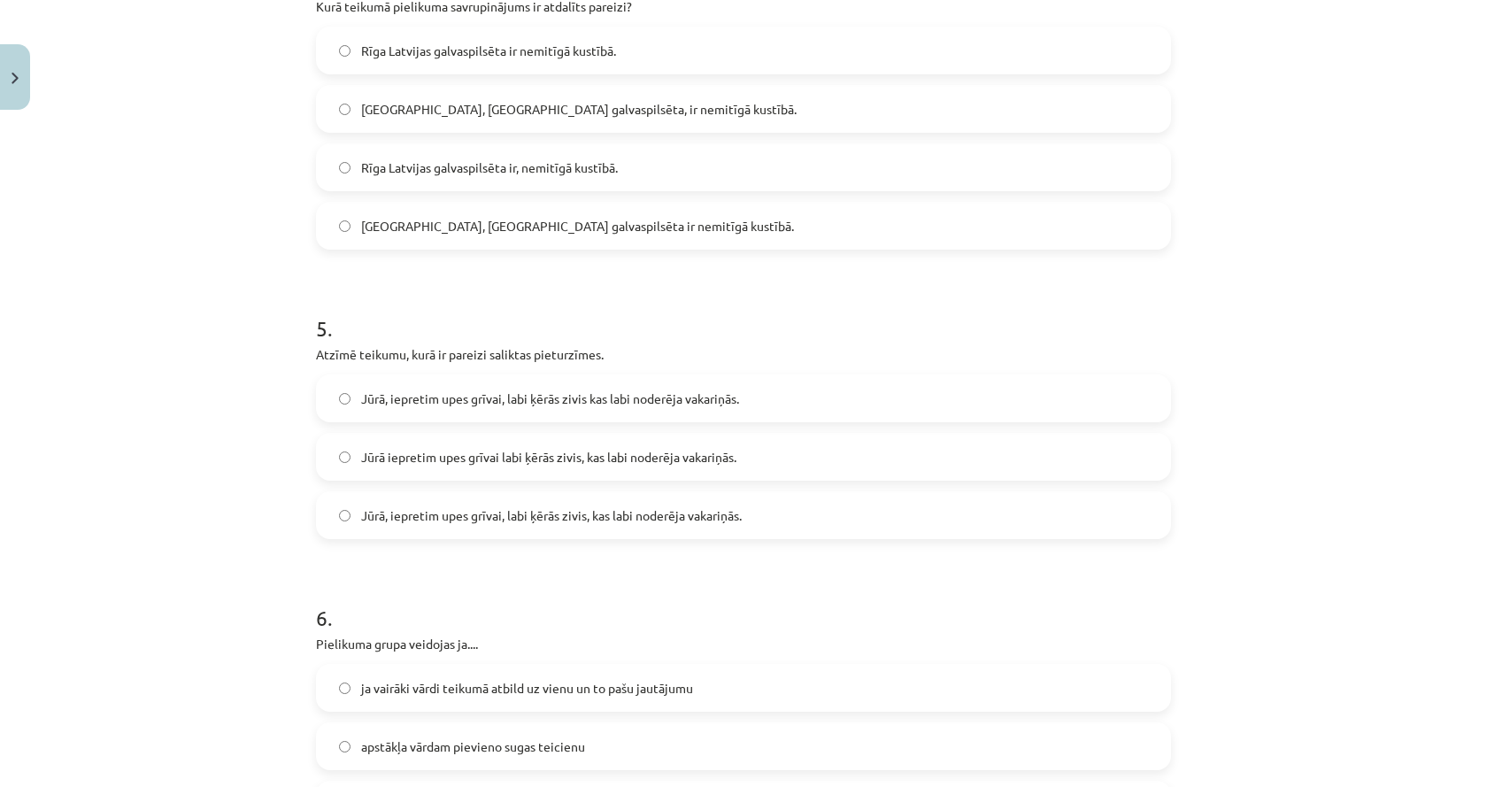
click at [453, 466] on span "Jūrā iepretim upes grīvai labi ķērās zivis, kas labi noderēja vakariņās." at bounding box center [548, 457] width 375 height 19
click at [404, 533] on label "Jūrā, iepretim upes grīvai, labi ķērās zivis, kas labi noderēja vakariņās." at bounding box center [743, 515] width 851 height 44
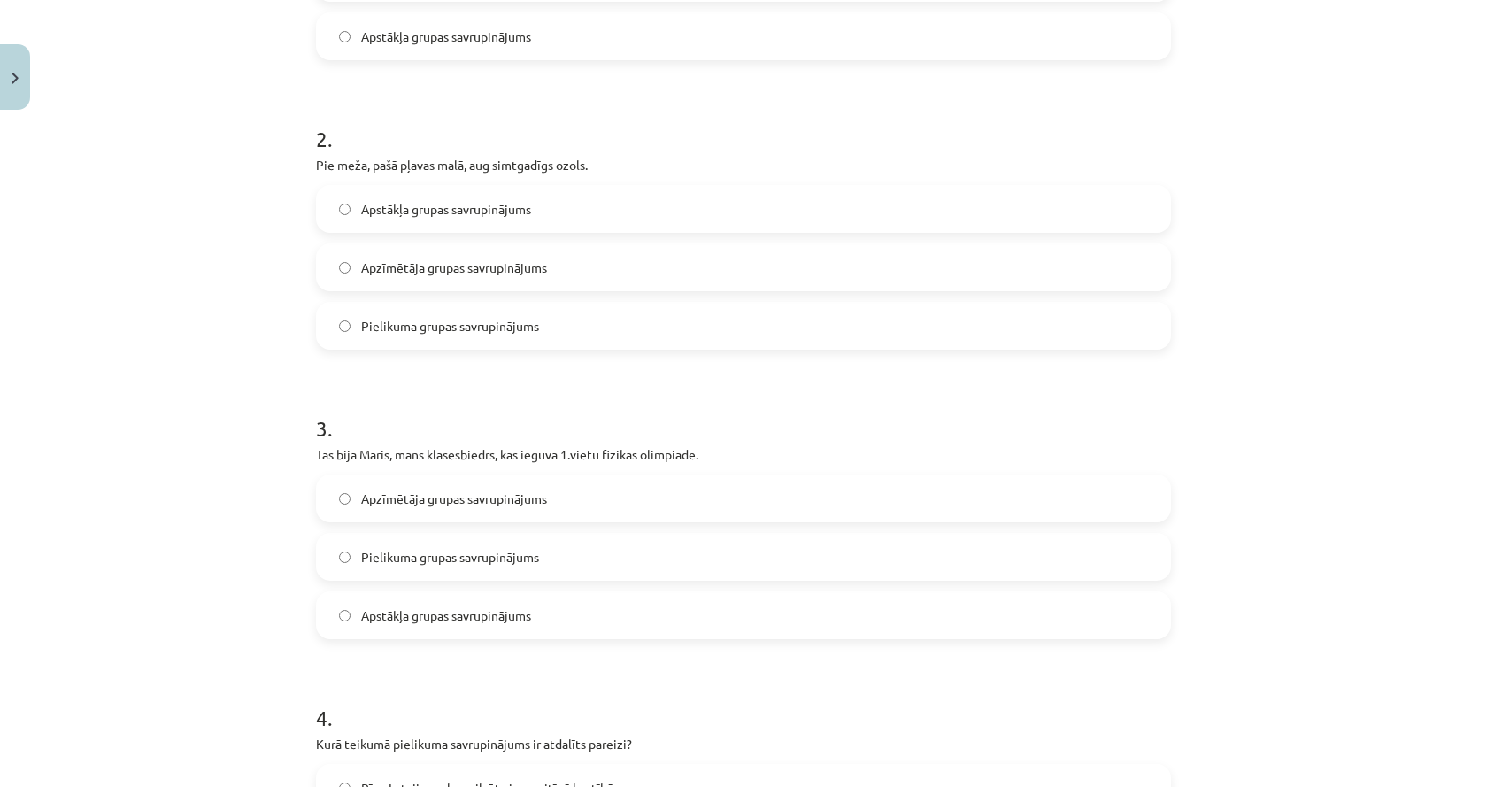
scroll to position [0, 0]
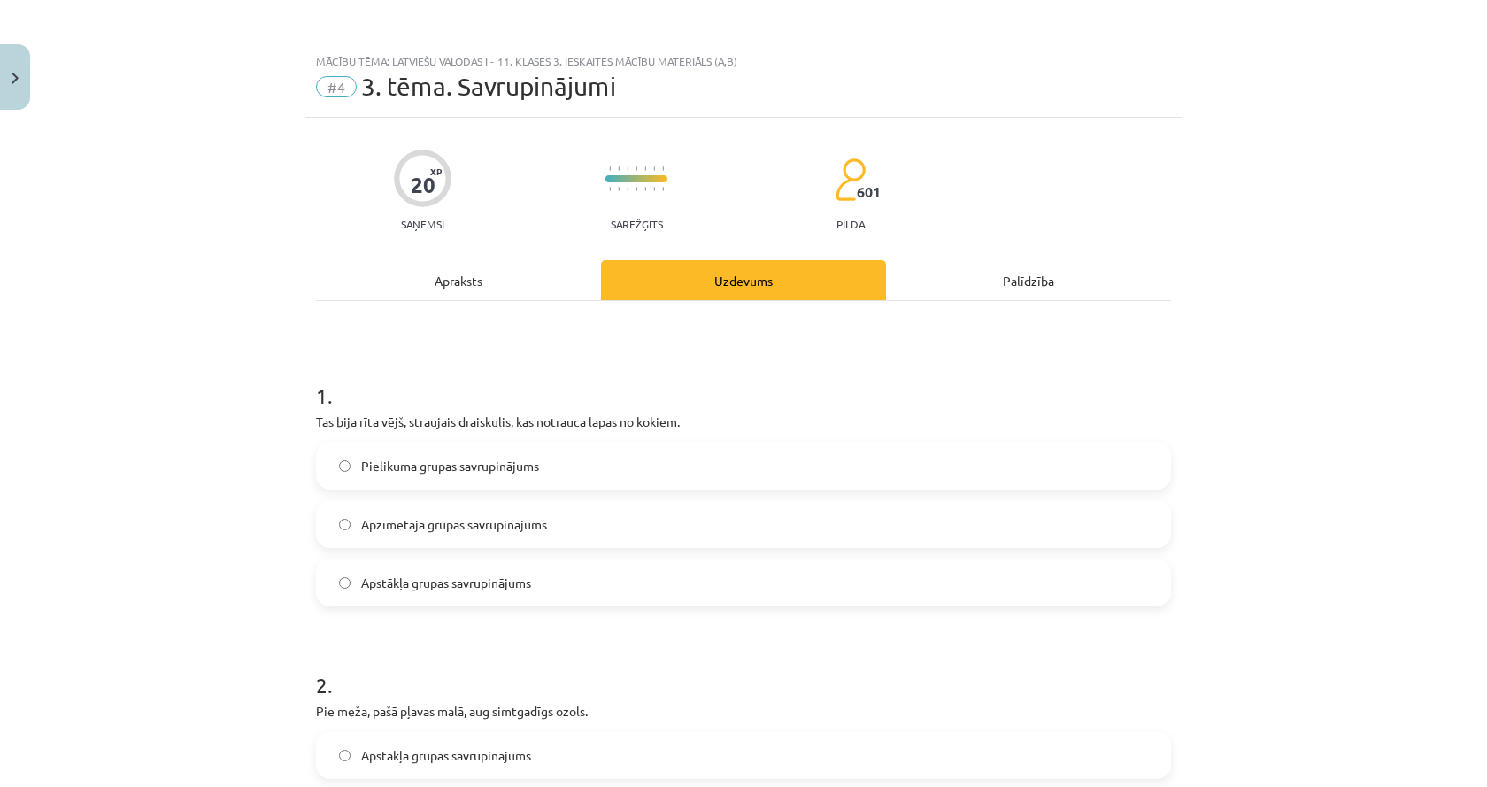
click at [436, 288] on div "Apraksts" at bounding box center [458, 280] width 285 height 40
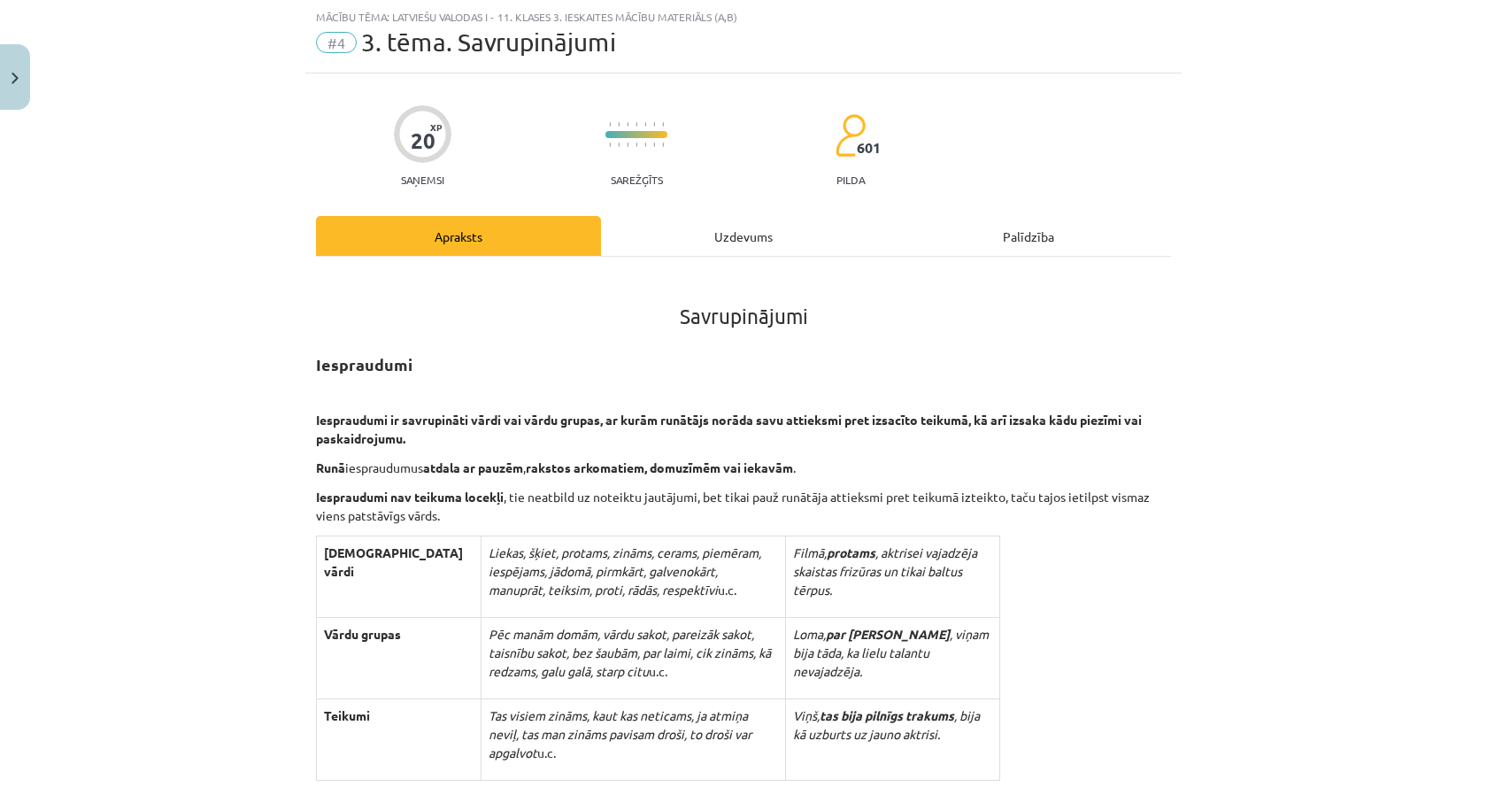
drag, startPoint x: 193, startPoint y: 407, endPoint x: 194, endPoint y: 466, distance: 58.4
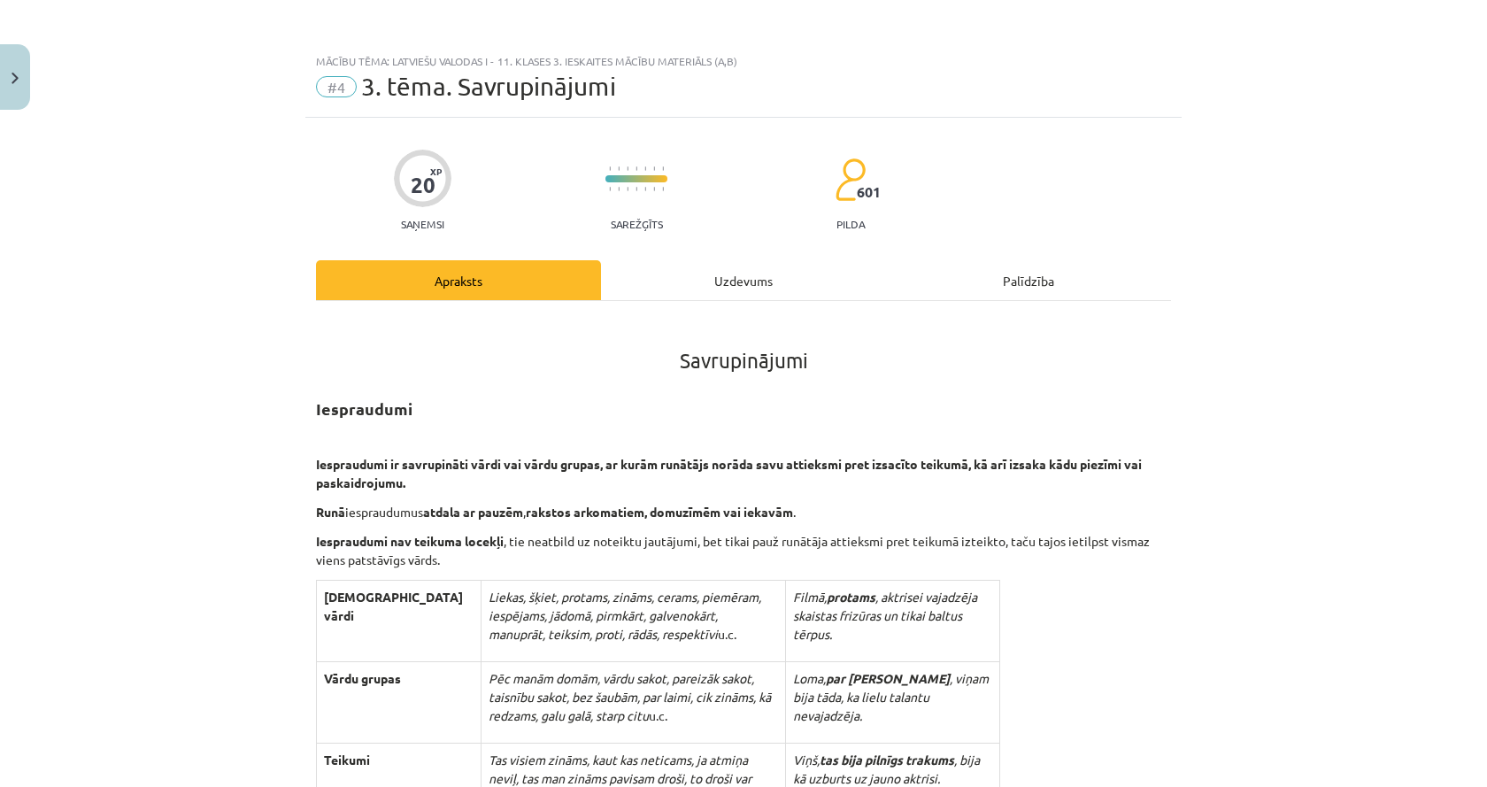
click at [649, 281] on div "Uzdevums" at bounding box center [743, 280] width 285 height 40
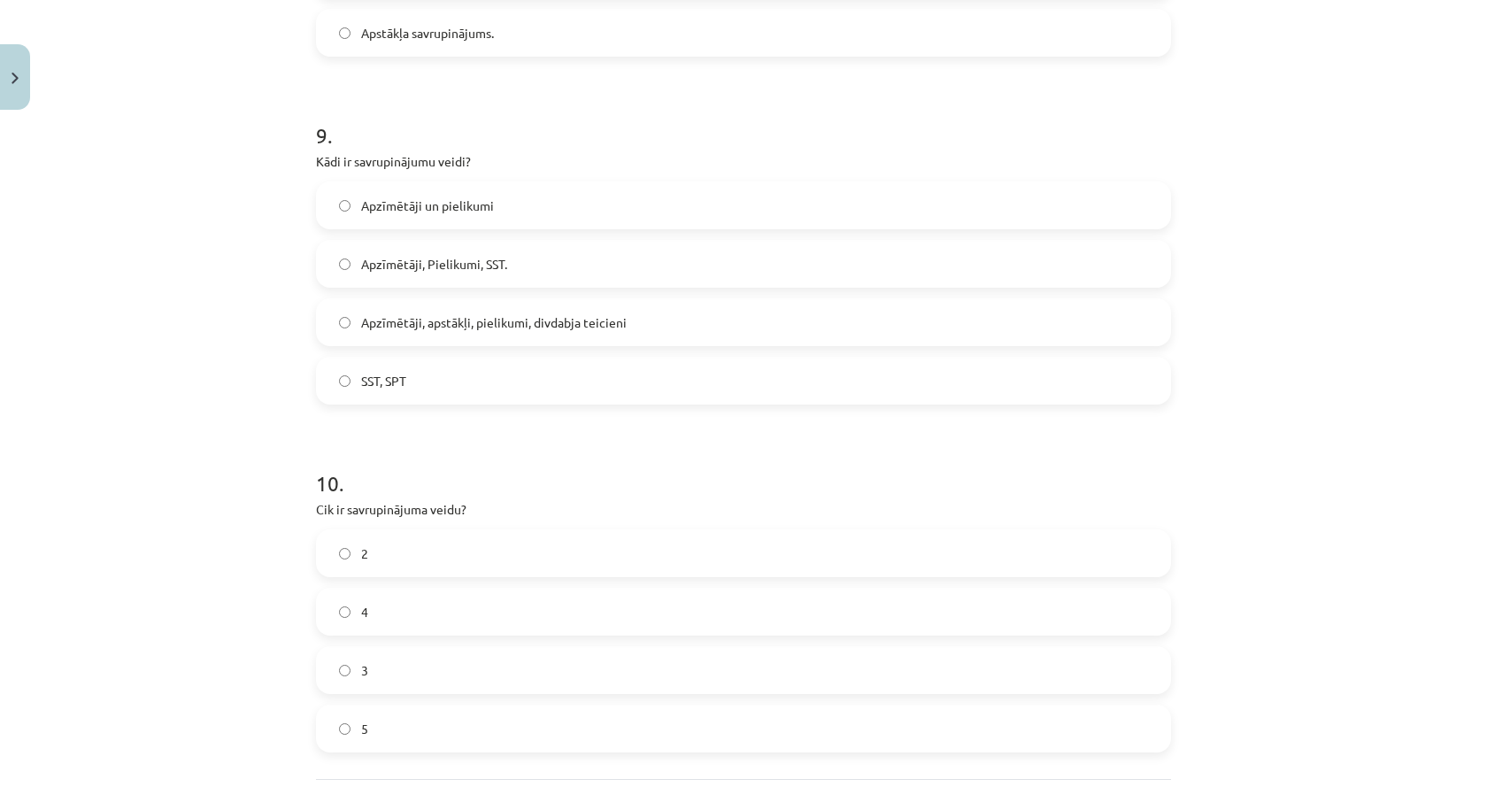
scroll to position [2863, 0]
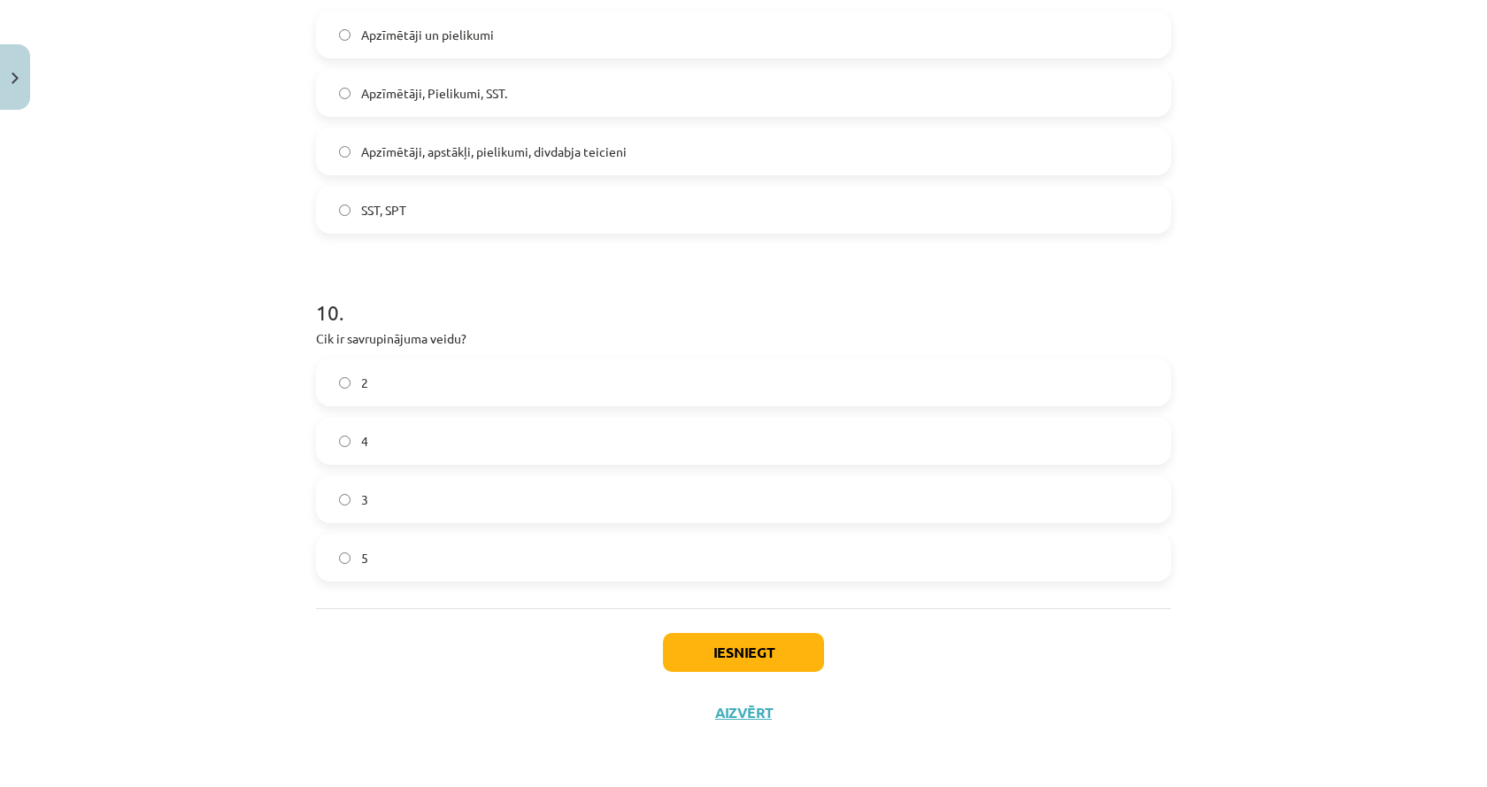
click at [399, 497] on label "3" at bounding box center [743, 499] width 851 height 44
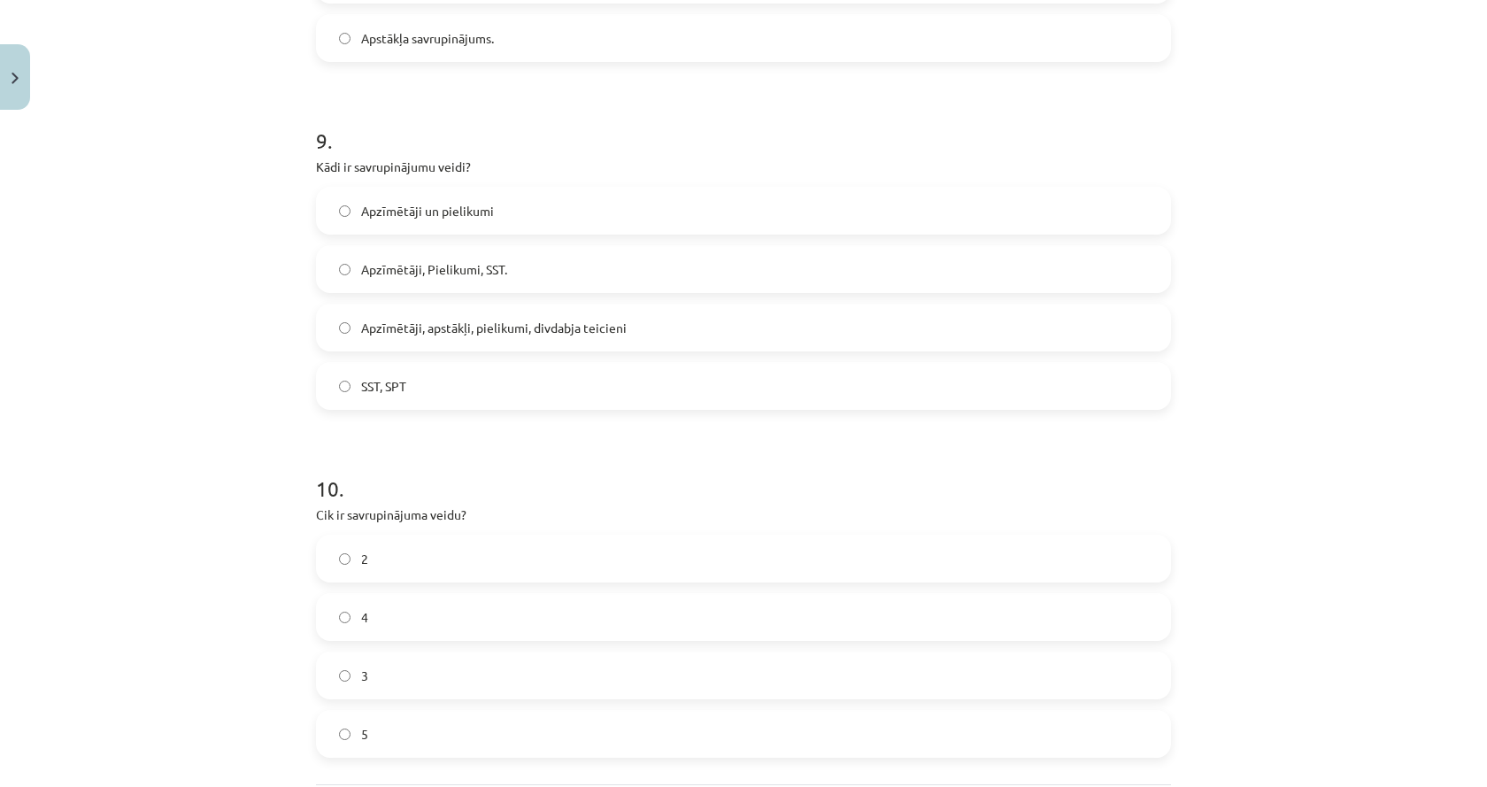
scroll to position [2686, 0]
click at [420, 326] on span "Apzīmētāji, apstākļi, pielikumi, divdabja teicieni" at bounding box center [494, 329] width 266 height 19
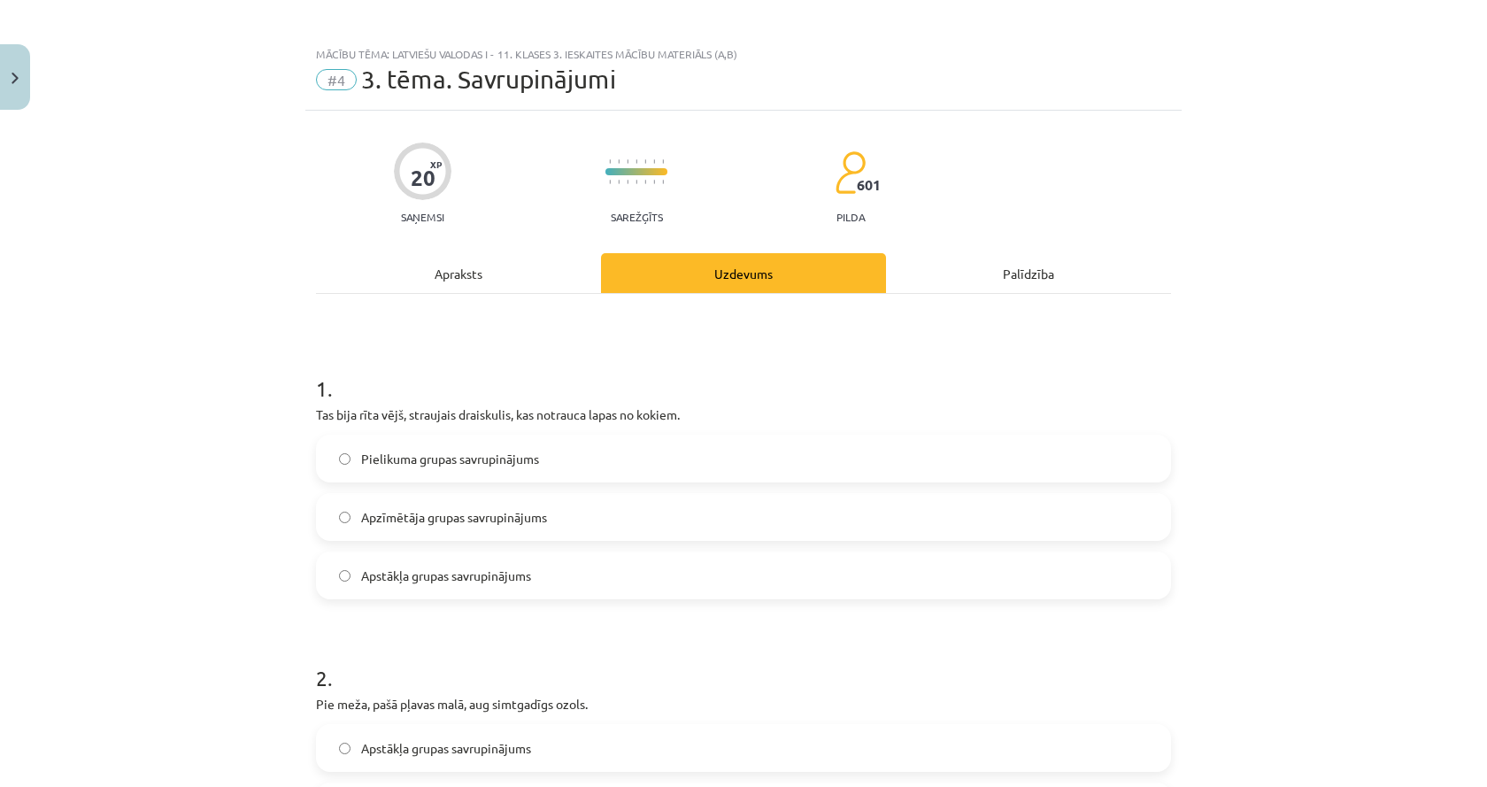
scroll to position [0, 0]
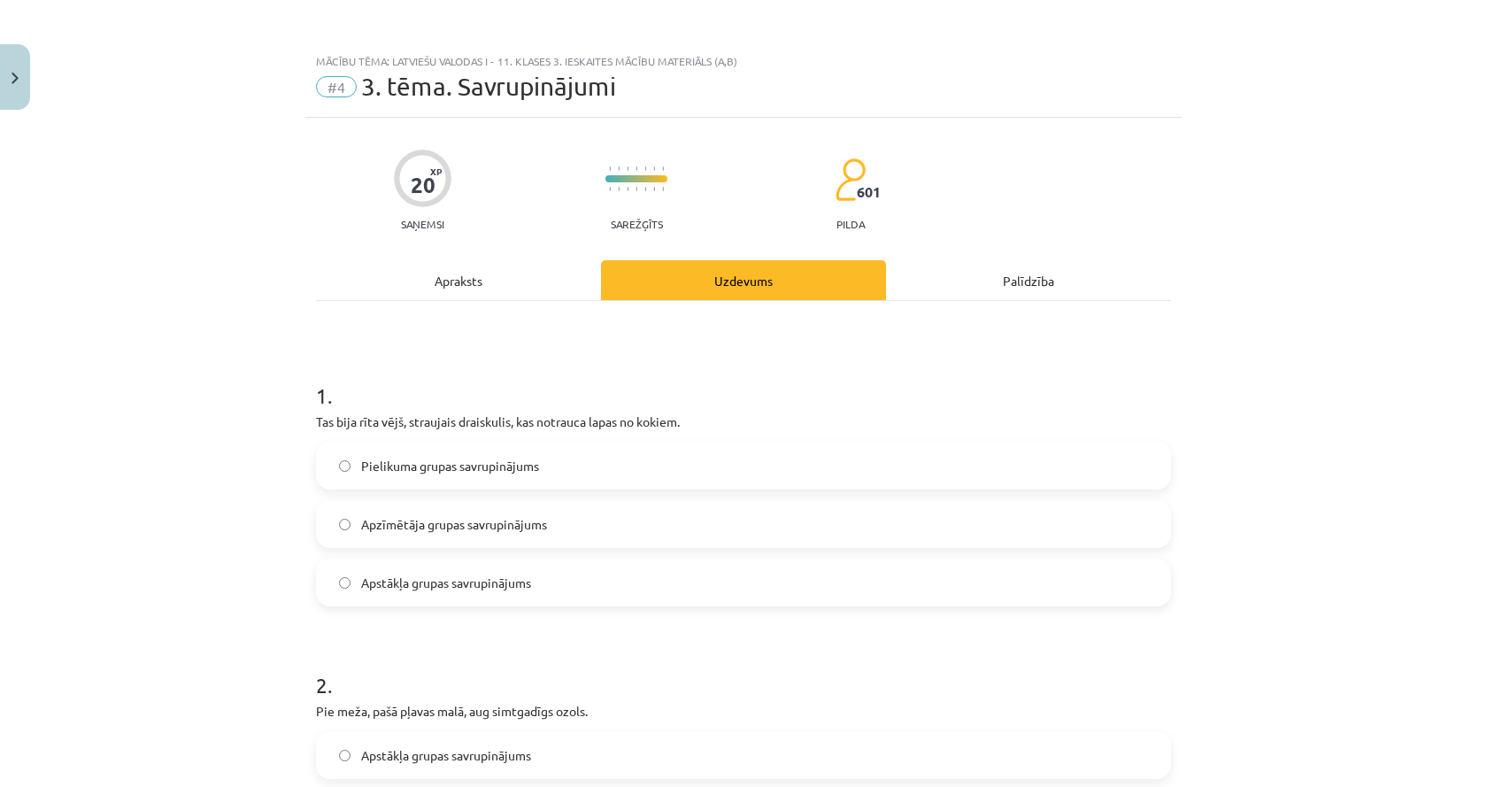
click at [491, 282] on div "Apraksts" at bounding box center [458, 280] width 285 height 40
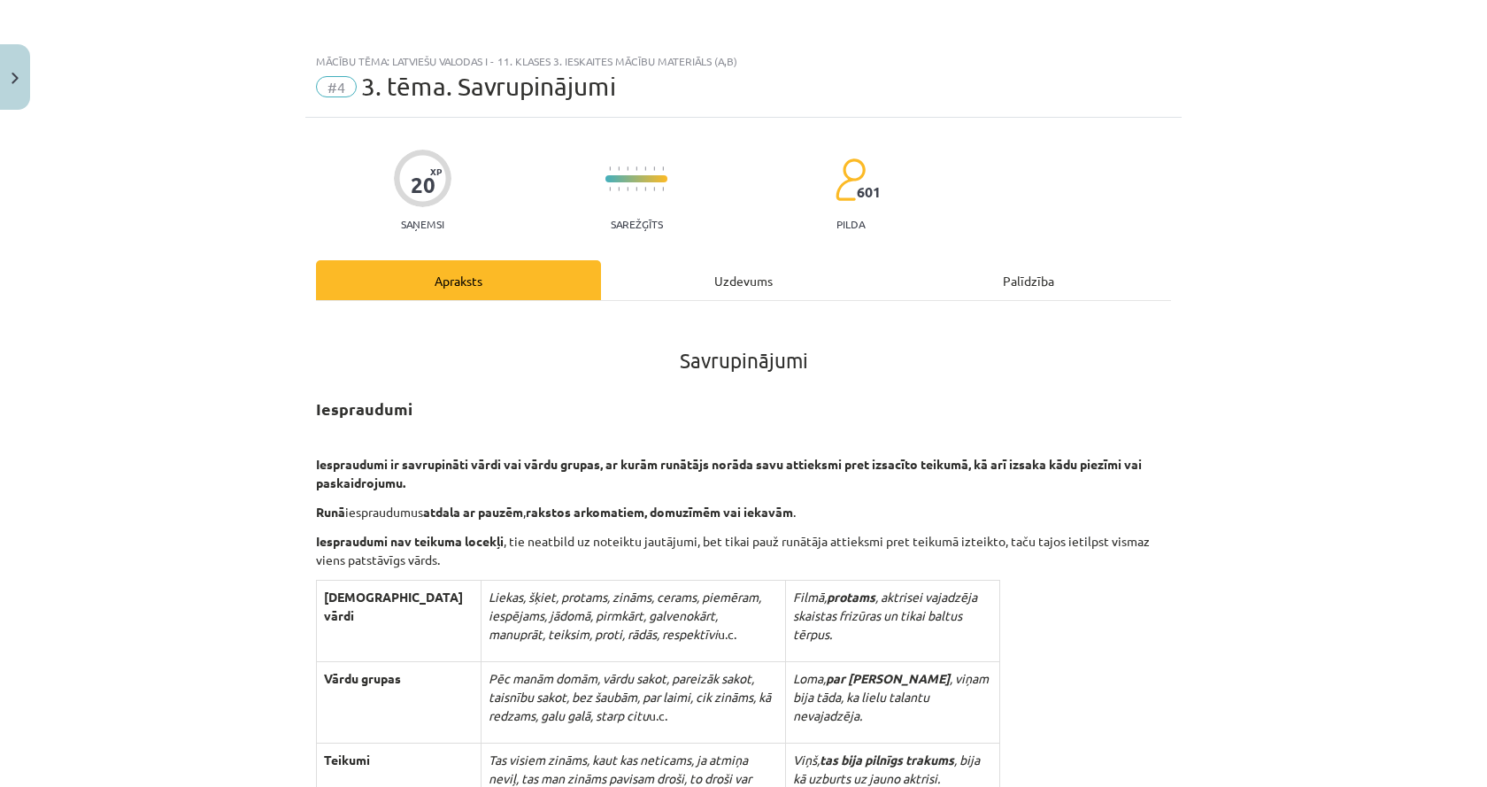
click at [745, 273] on div "Uzdevums" at bounding box center [743, 280] width 285 height 40
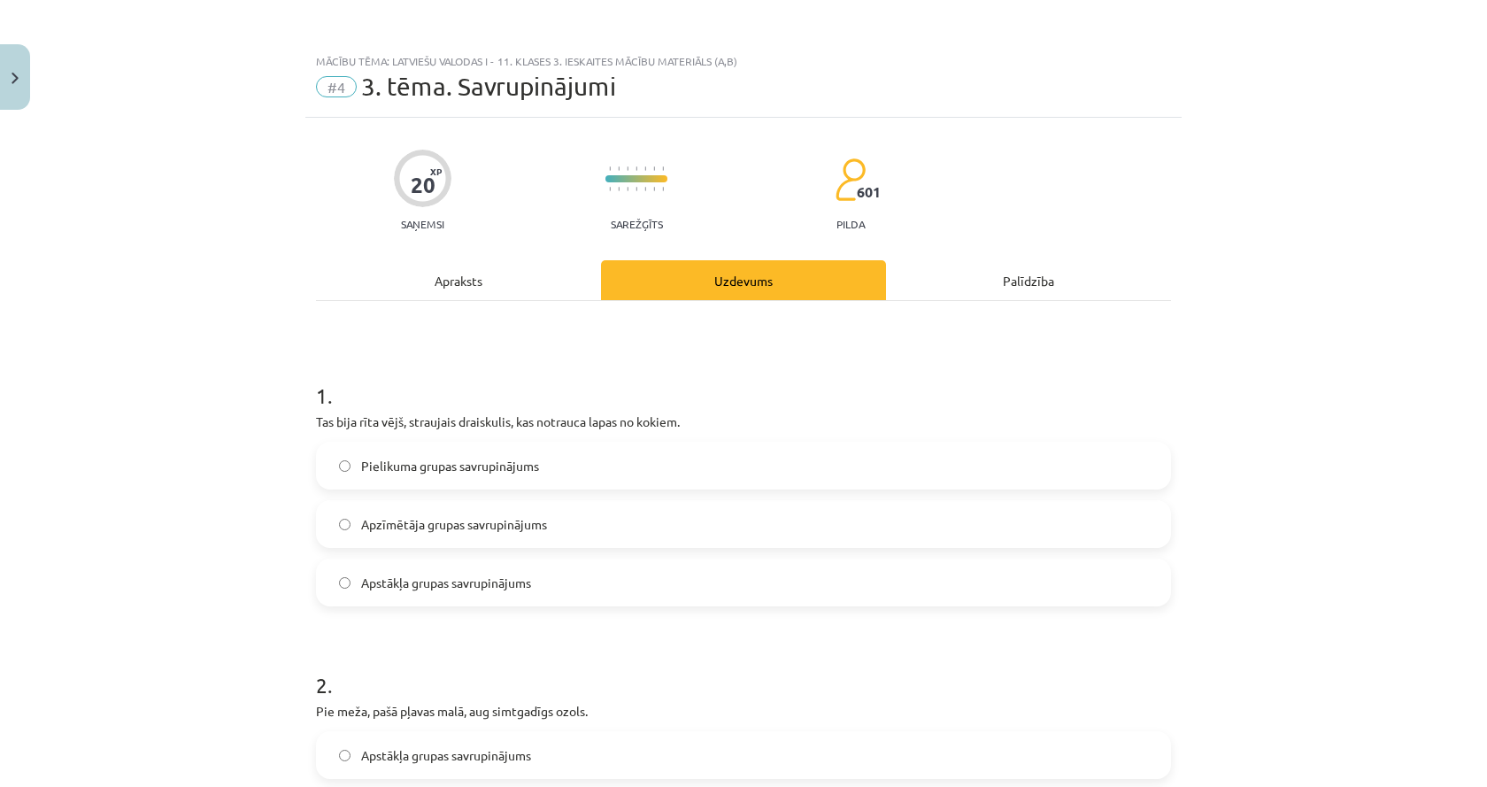
click at [456, 274] on div "Apraksts" at bounding box center [458, 280] width 285 height 40
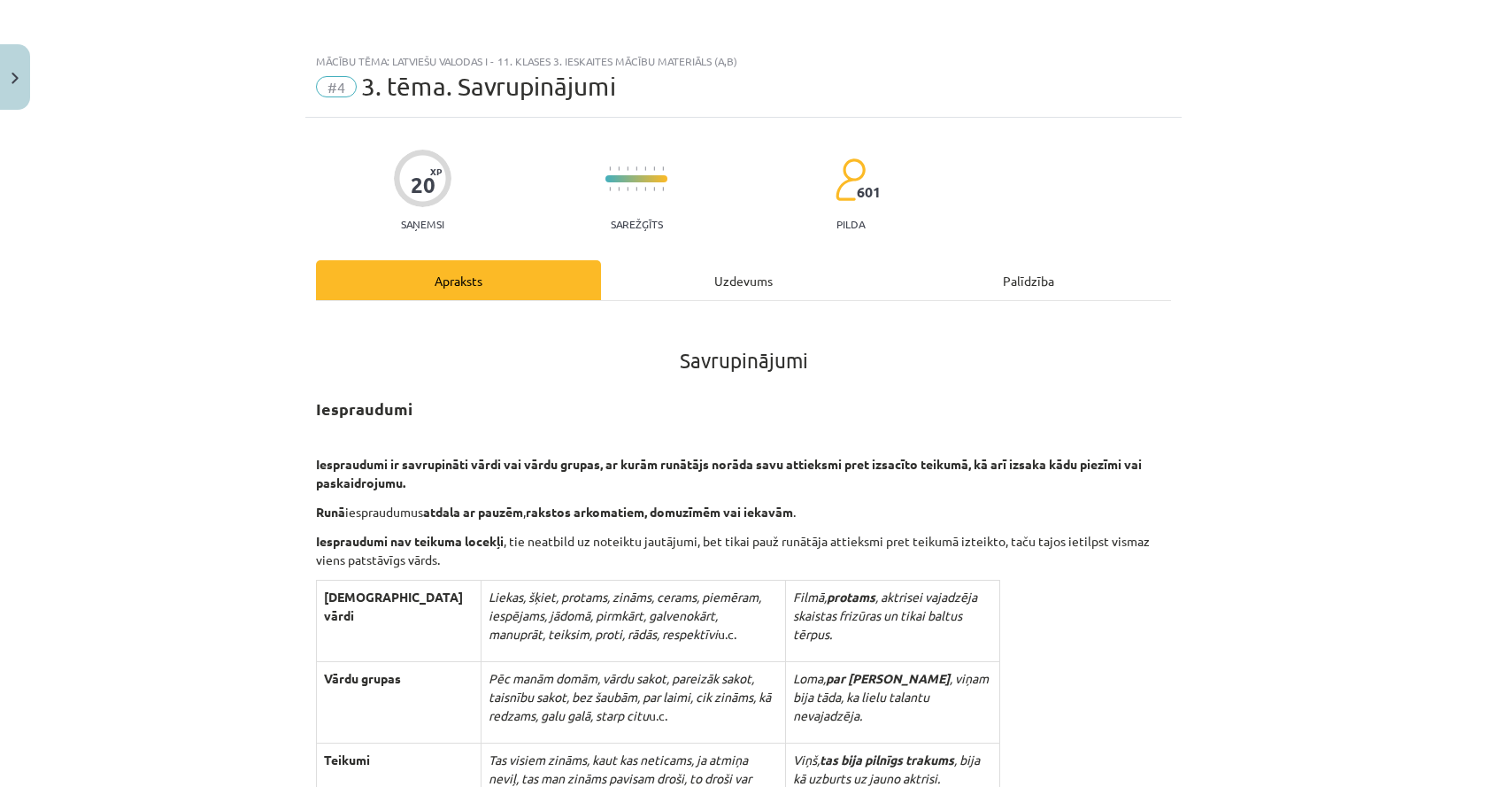
click at [707, 286] on div "Uzdevums" at bounding box center [743, 280] width 285 height 40
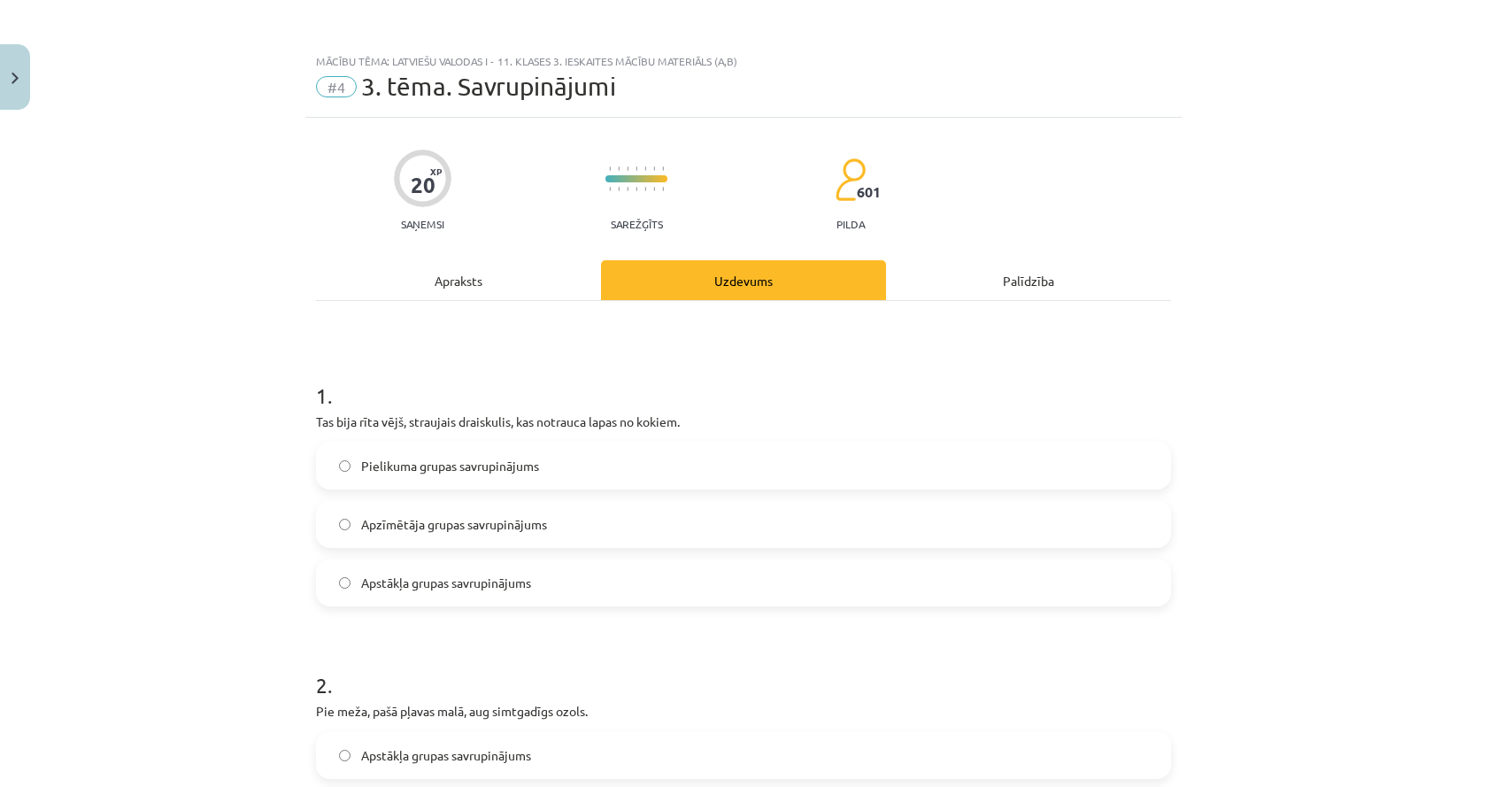
click at [508, 283] on div "Apraksts" at bounding box center [458, 280] width 285 height 40
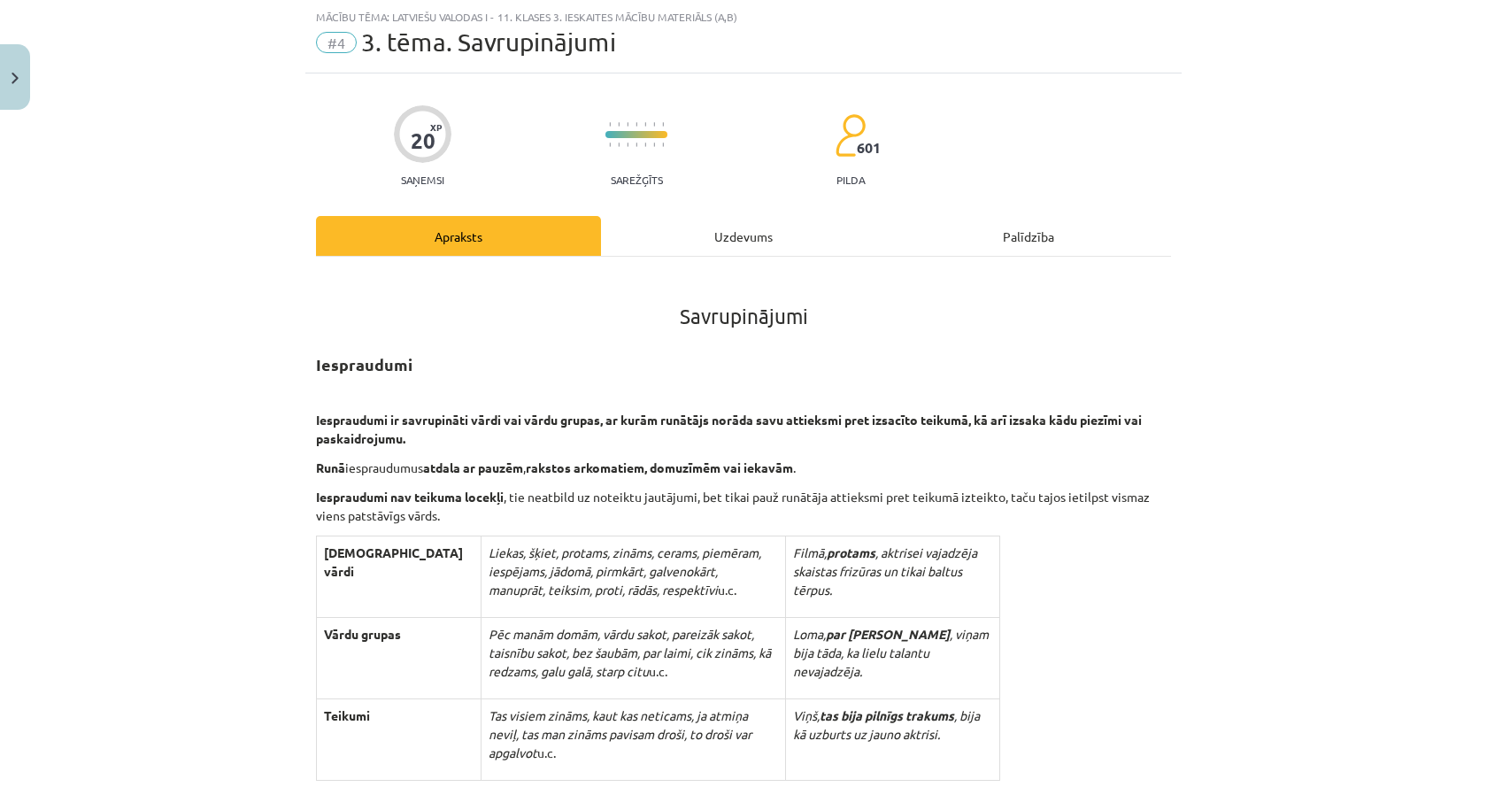
drag, startPoint x: 199, startPoint y: 429, endPoint x: 172, endPoint y: 708, distance: 280.1
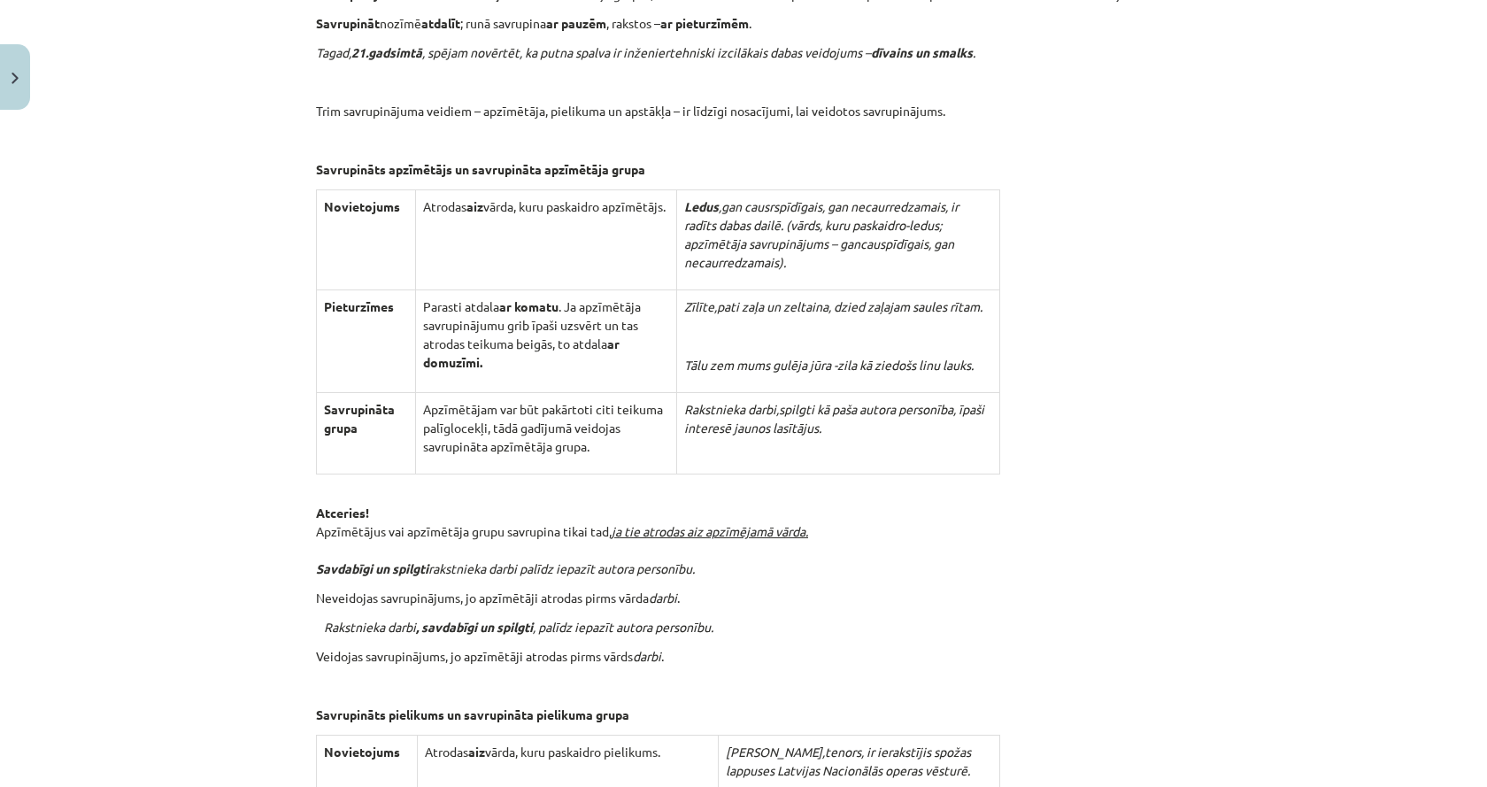
scroll to position [3703, 0]
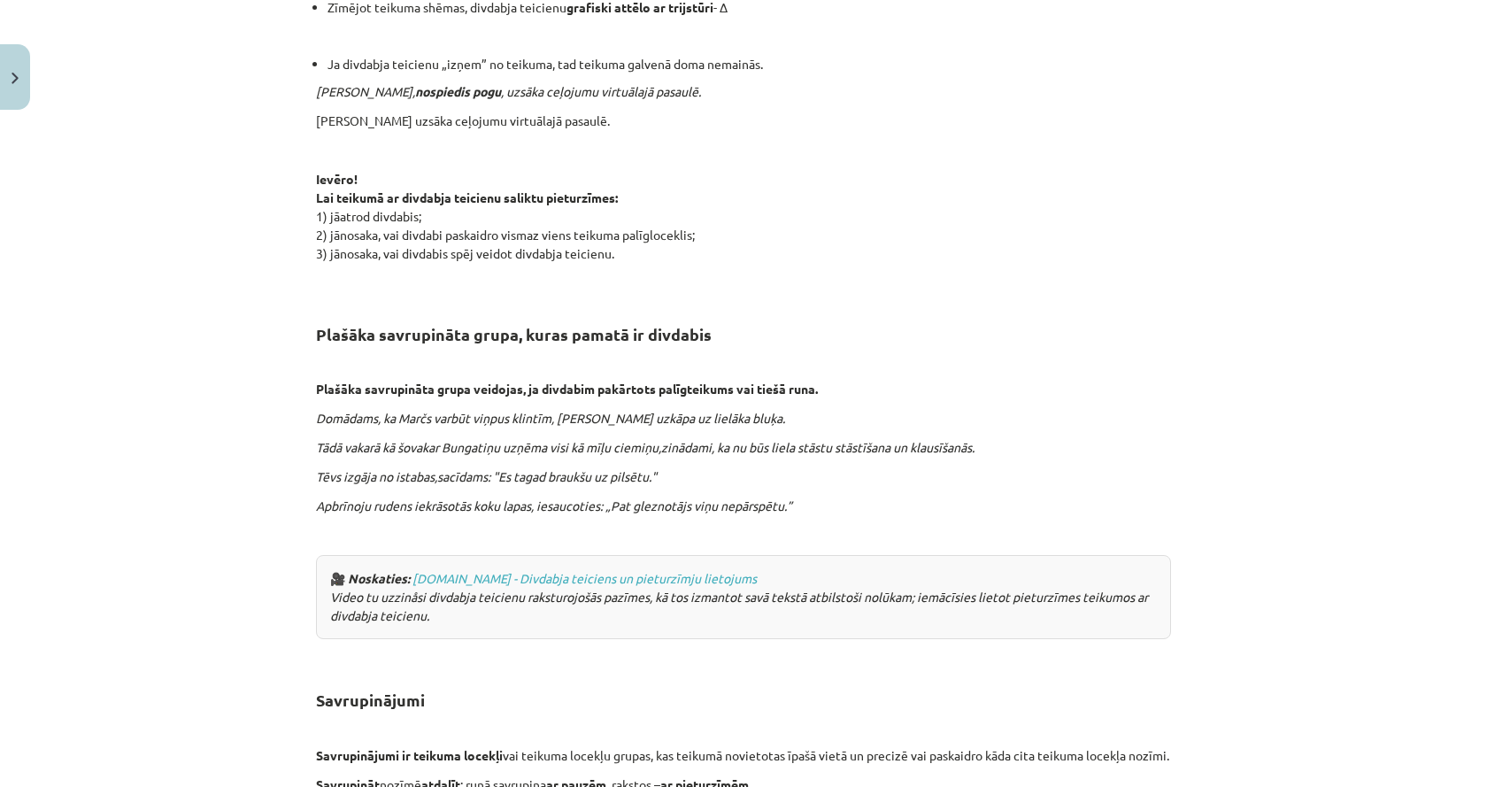
drag, startPoint x: 237, startPoint y: 562, endPoint x: 192, endPoint y: 383, distance: 184.4
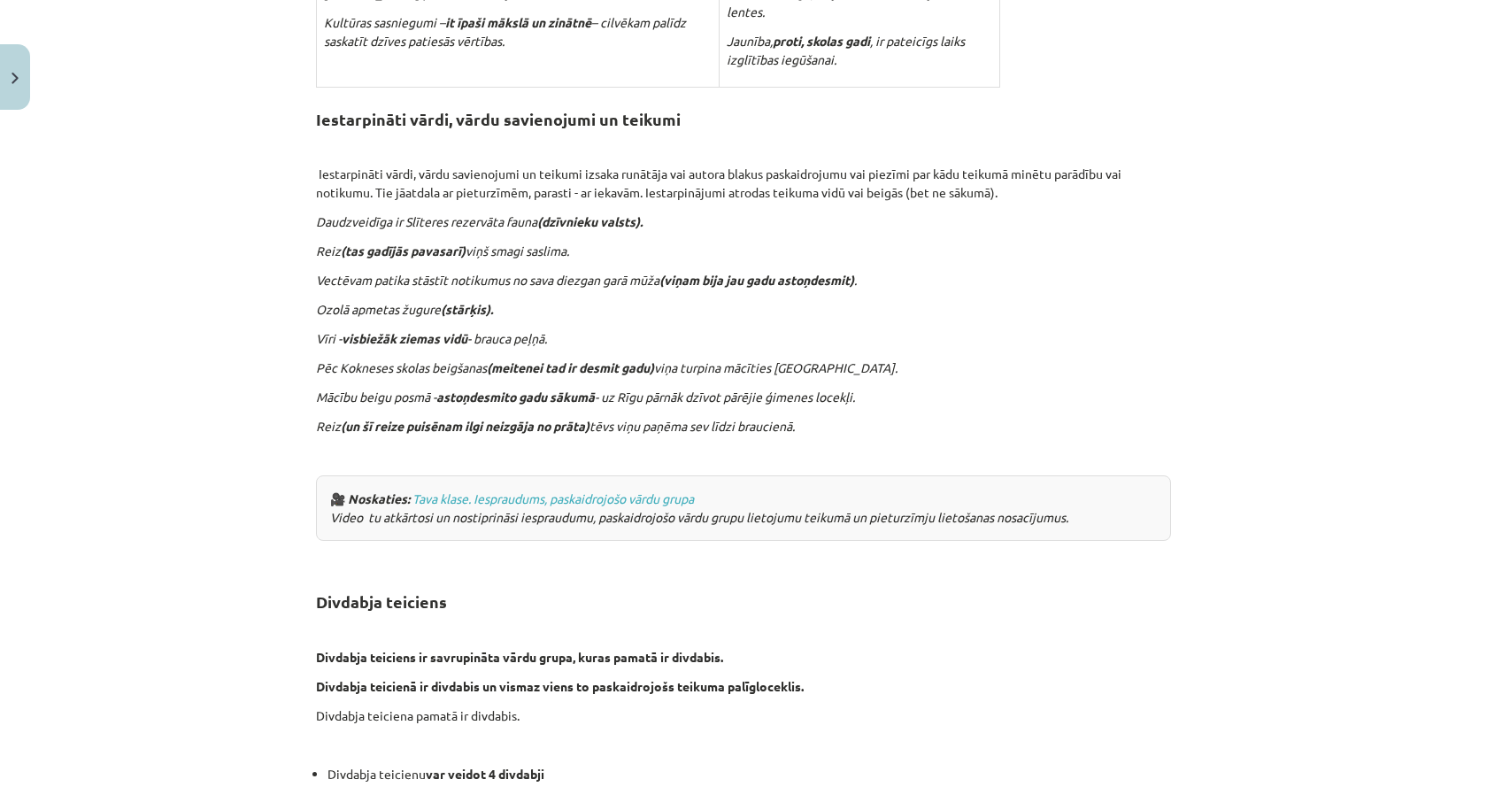
scroll to position [0, 0]
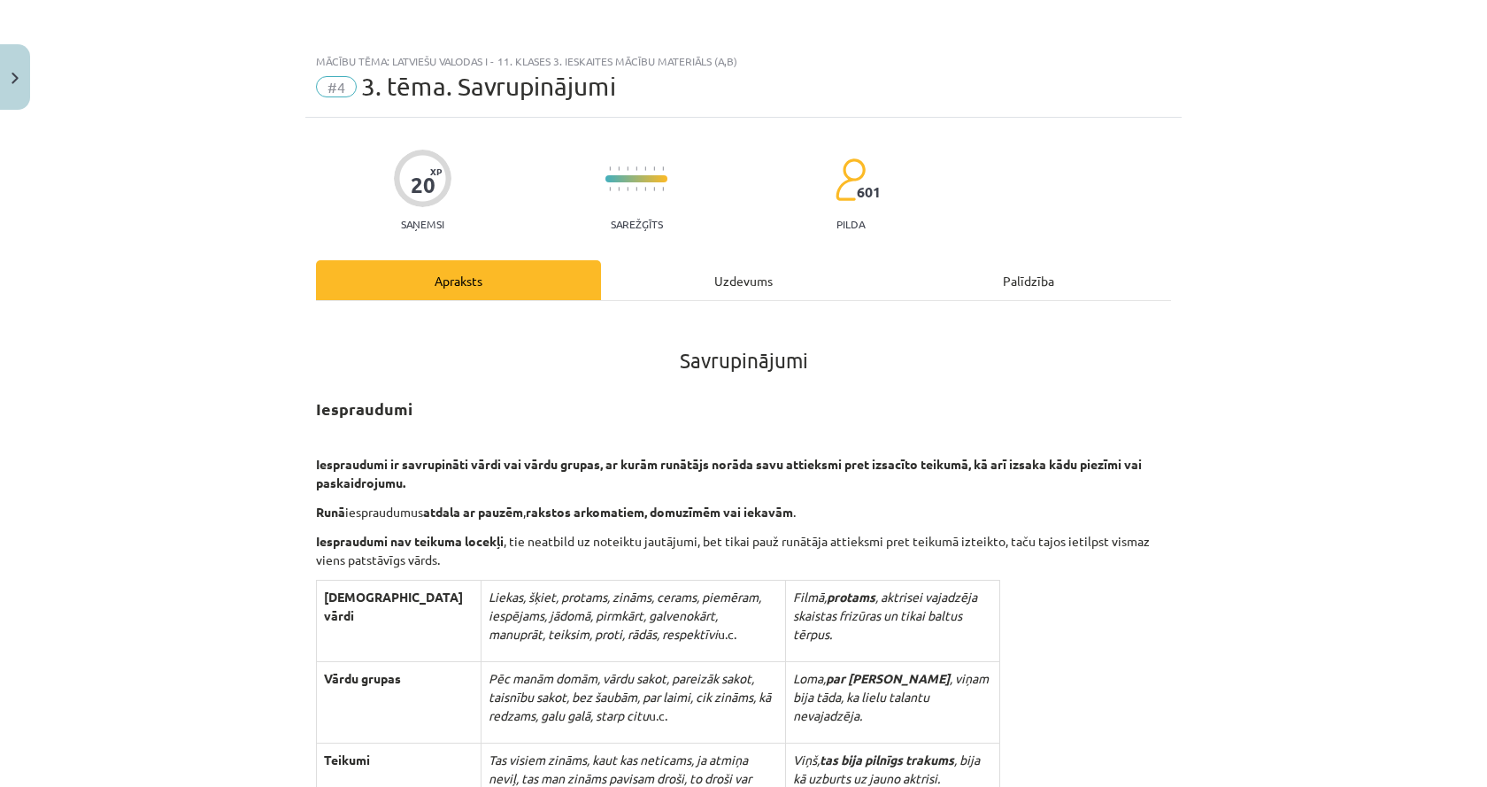
click at [640, 273] on div "Uzdevums" at bounding box center [743, 280] width 285 height 40
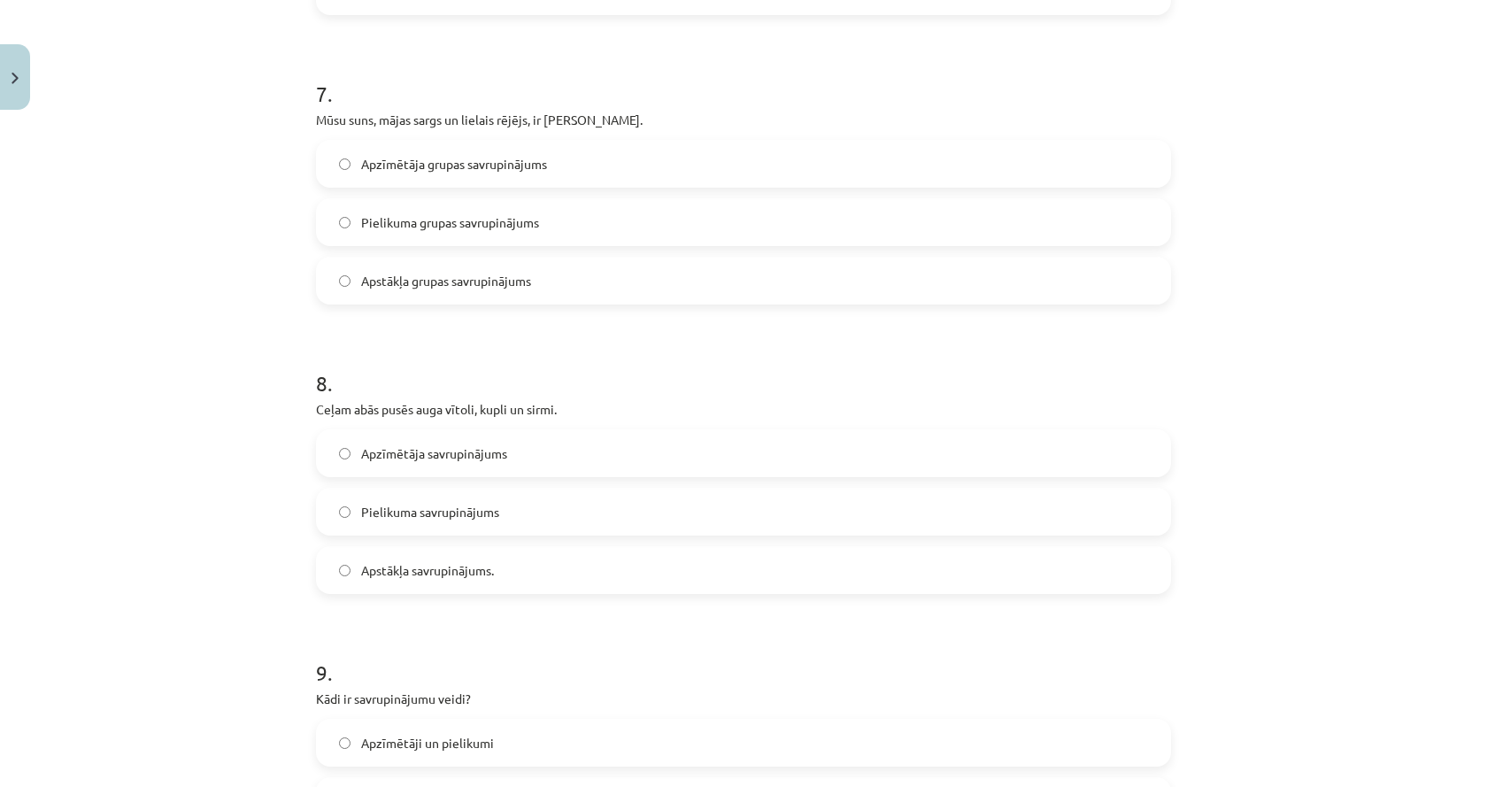
scroll to position [2244, 0]
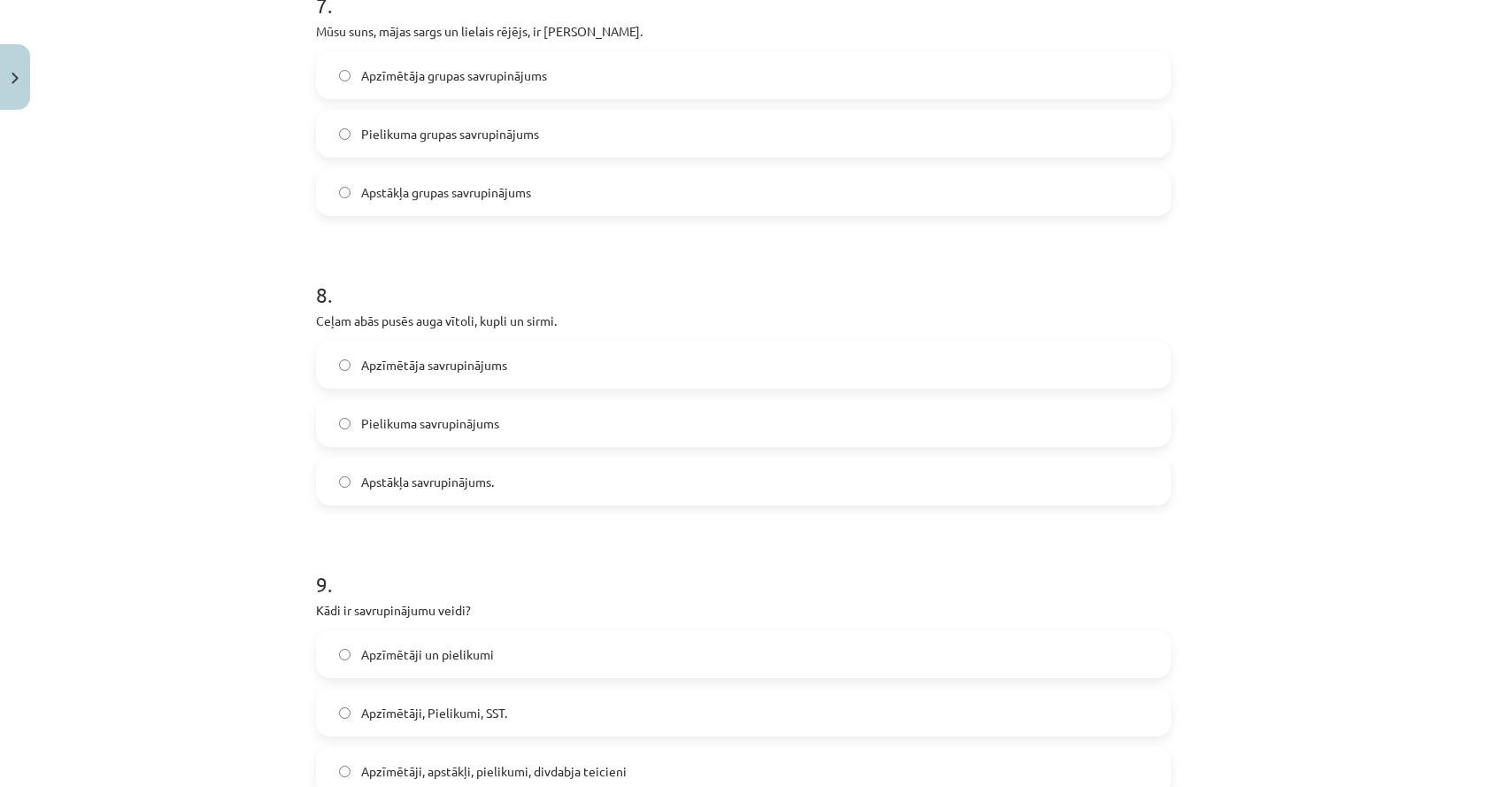
click at [497, 496] on label "Apstākļa savrupinājums." at bounding box center [743, 481] width 851 height 44
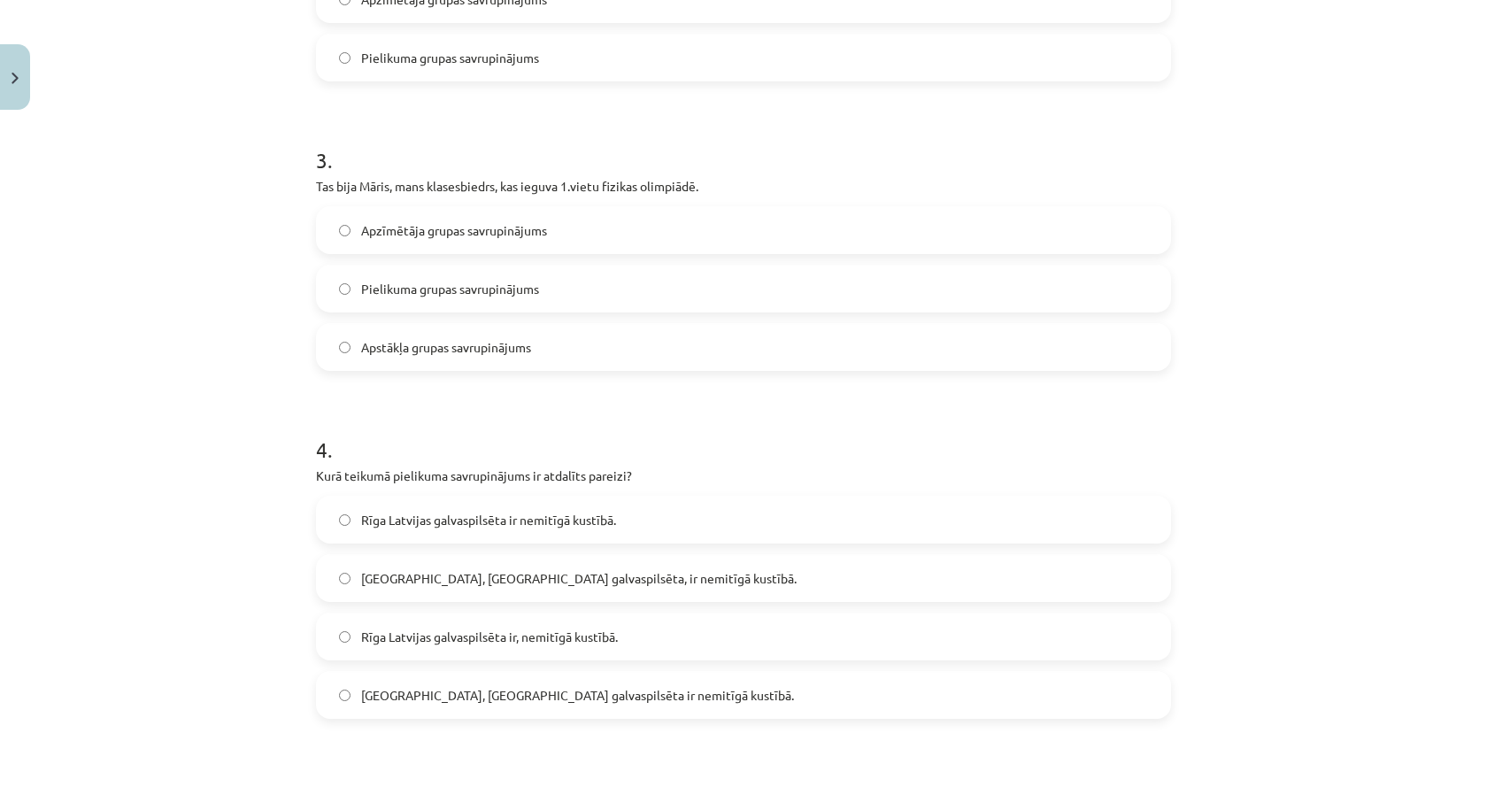
scroll to position [0, 0]
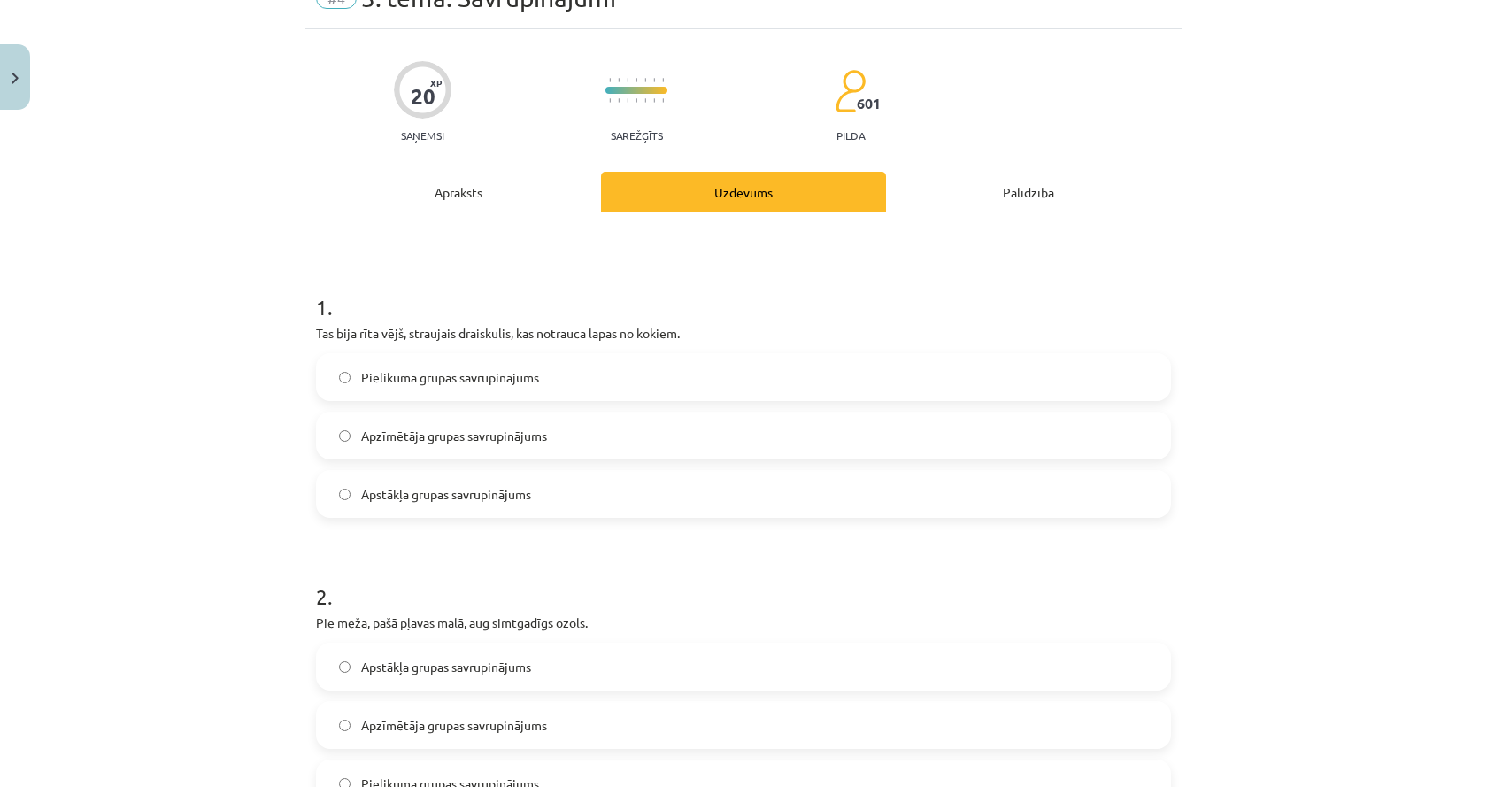
click at [501, 182] on div "Apraksts" at bounding box center [458, 192] width 285 height 40
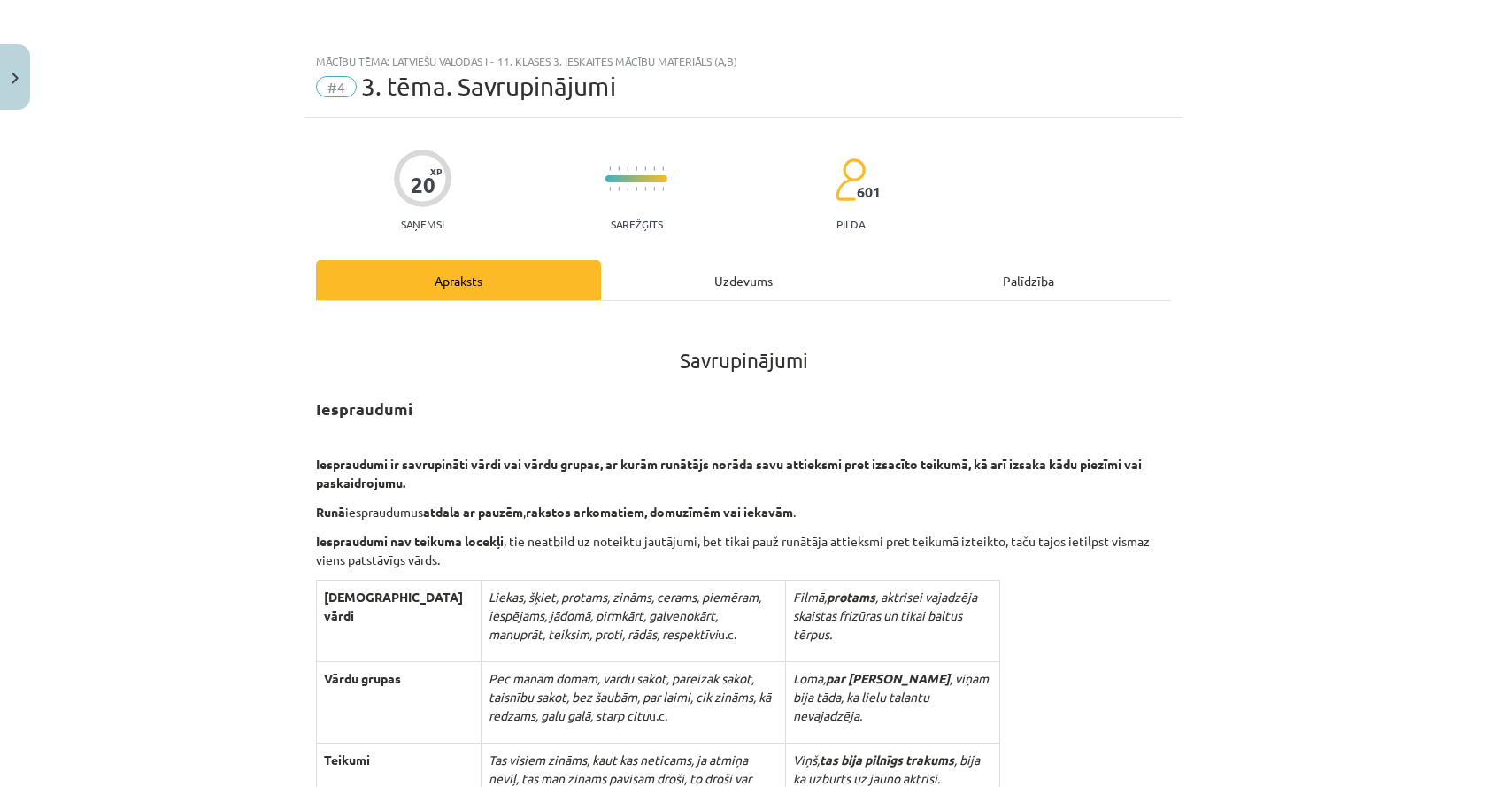
click at [709, 286] on div "Uzdevums" at bounding box center [743, 280] width 285 height 40
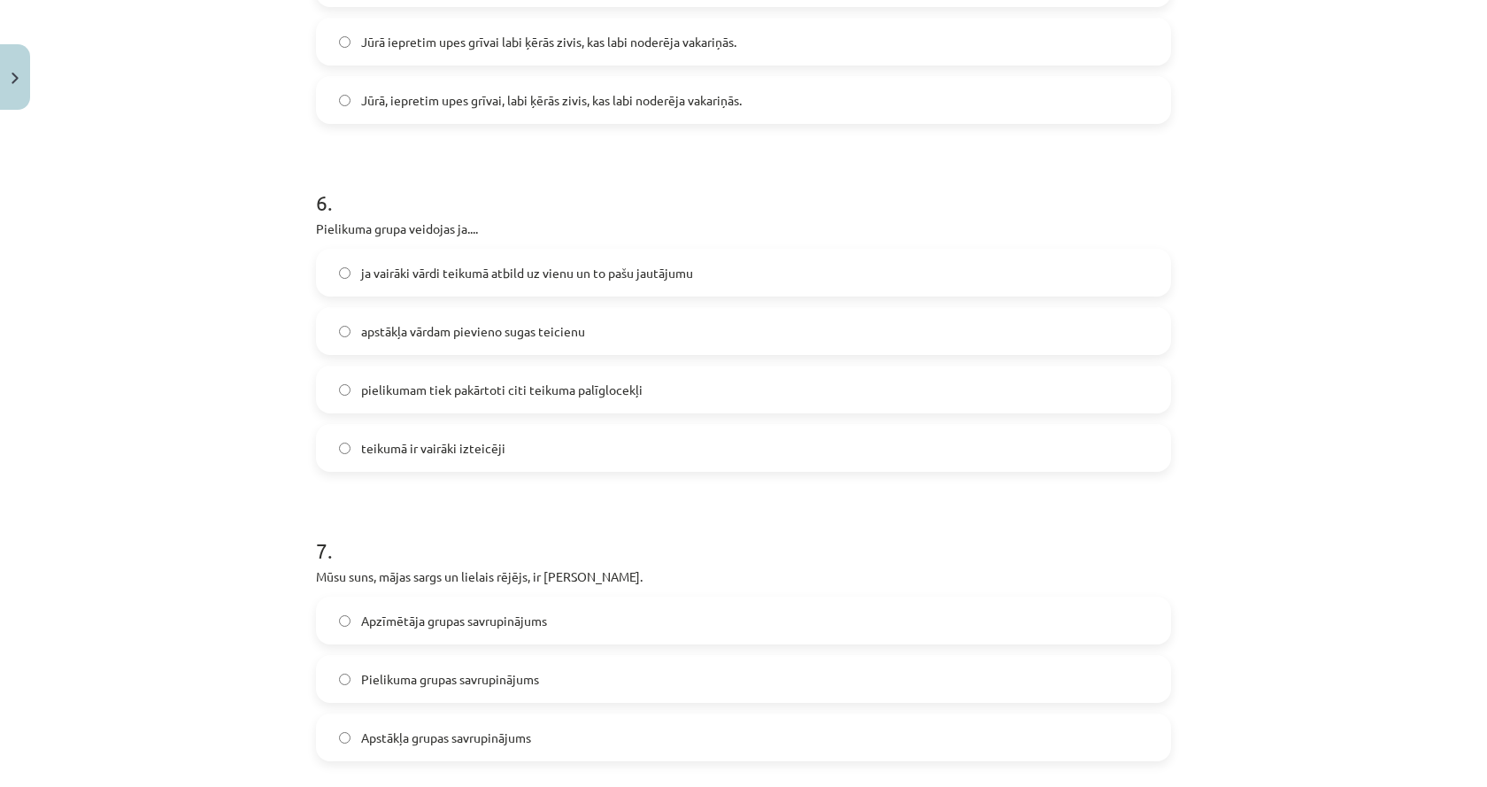
scroll to position [1726, 0]
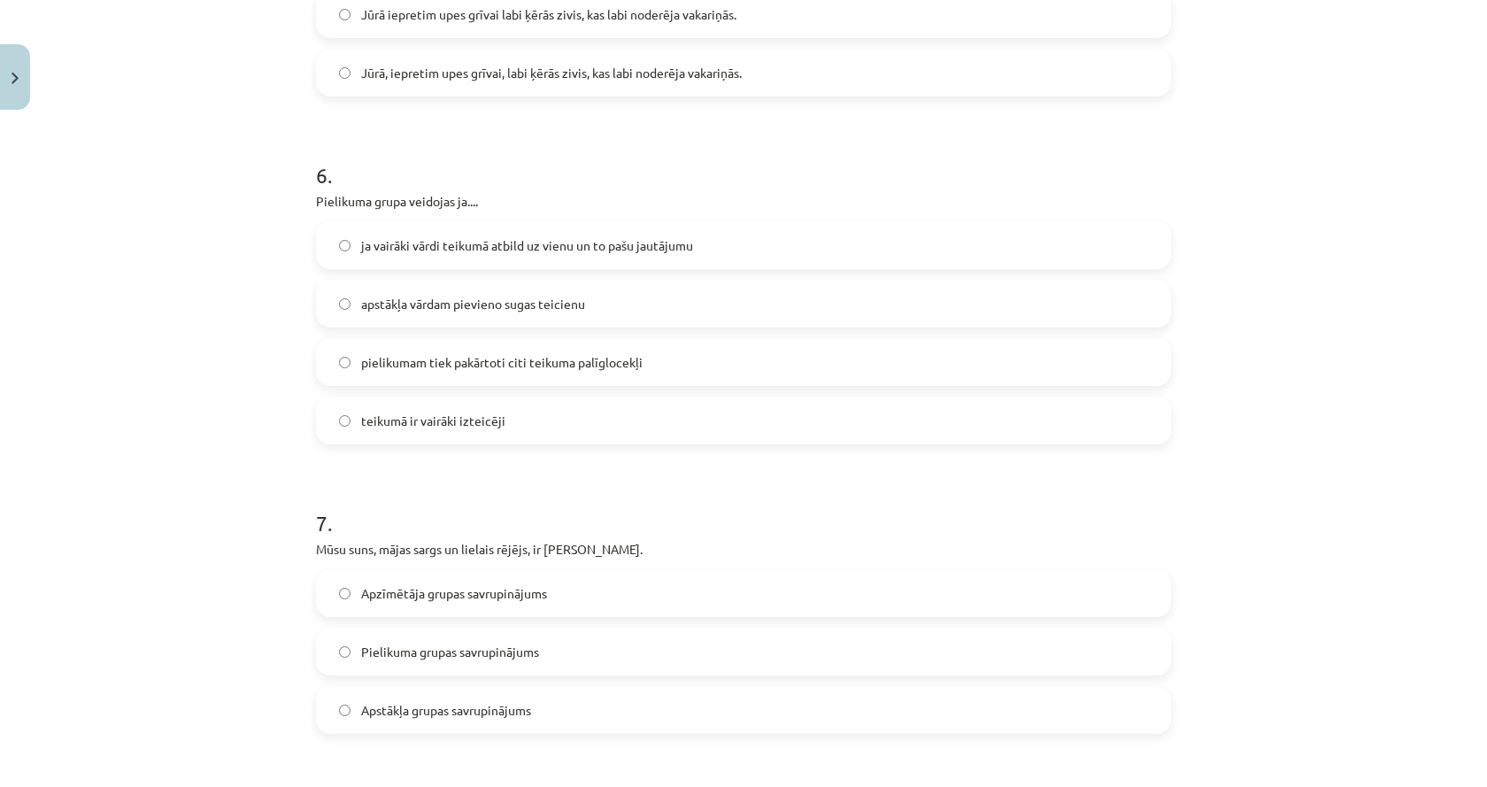
click at [602, 430] on label "teikumā ir vairāki izteicēji" at bounding box center [743, 420] width 851 height 44
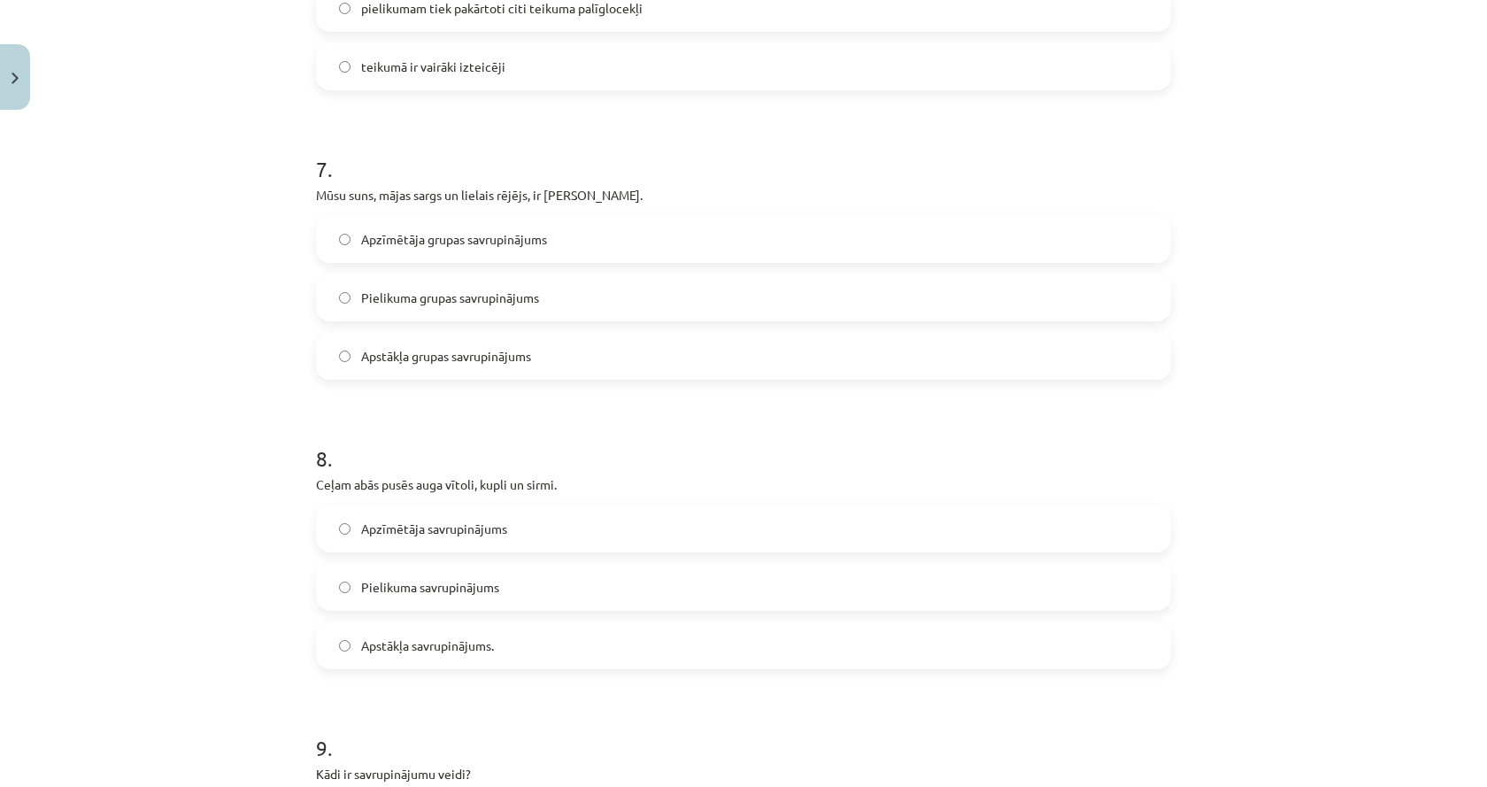
click at [497, 343] on label "Apstākļa grupas savrupinājums" at bounding box center [743, 356] width 851 height 44
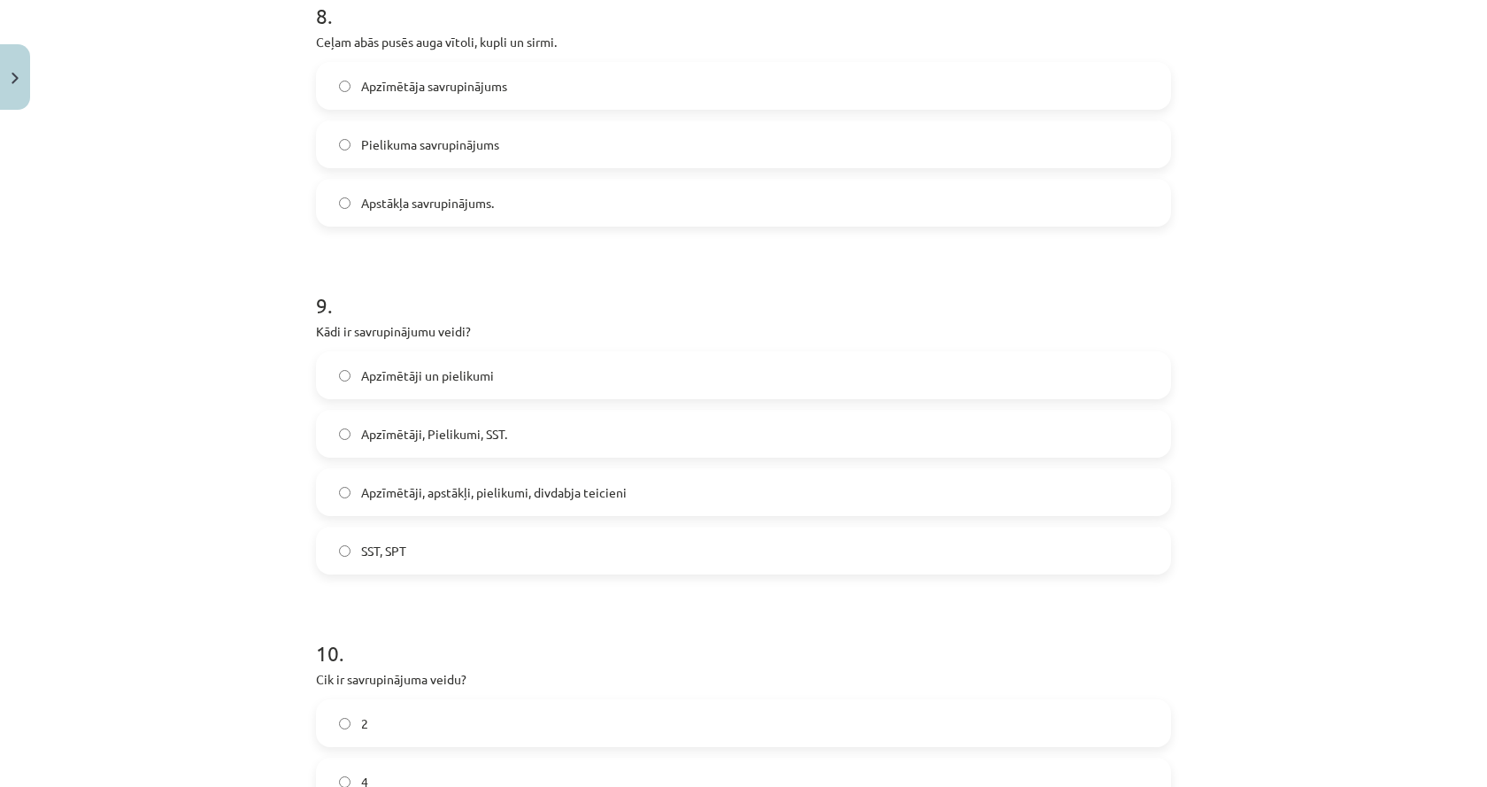
scroll to position [2863, 0]
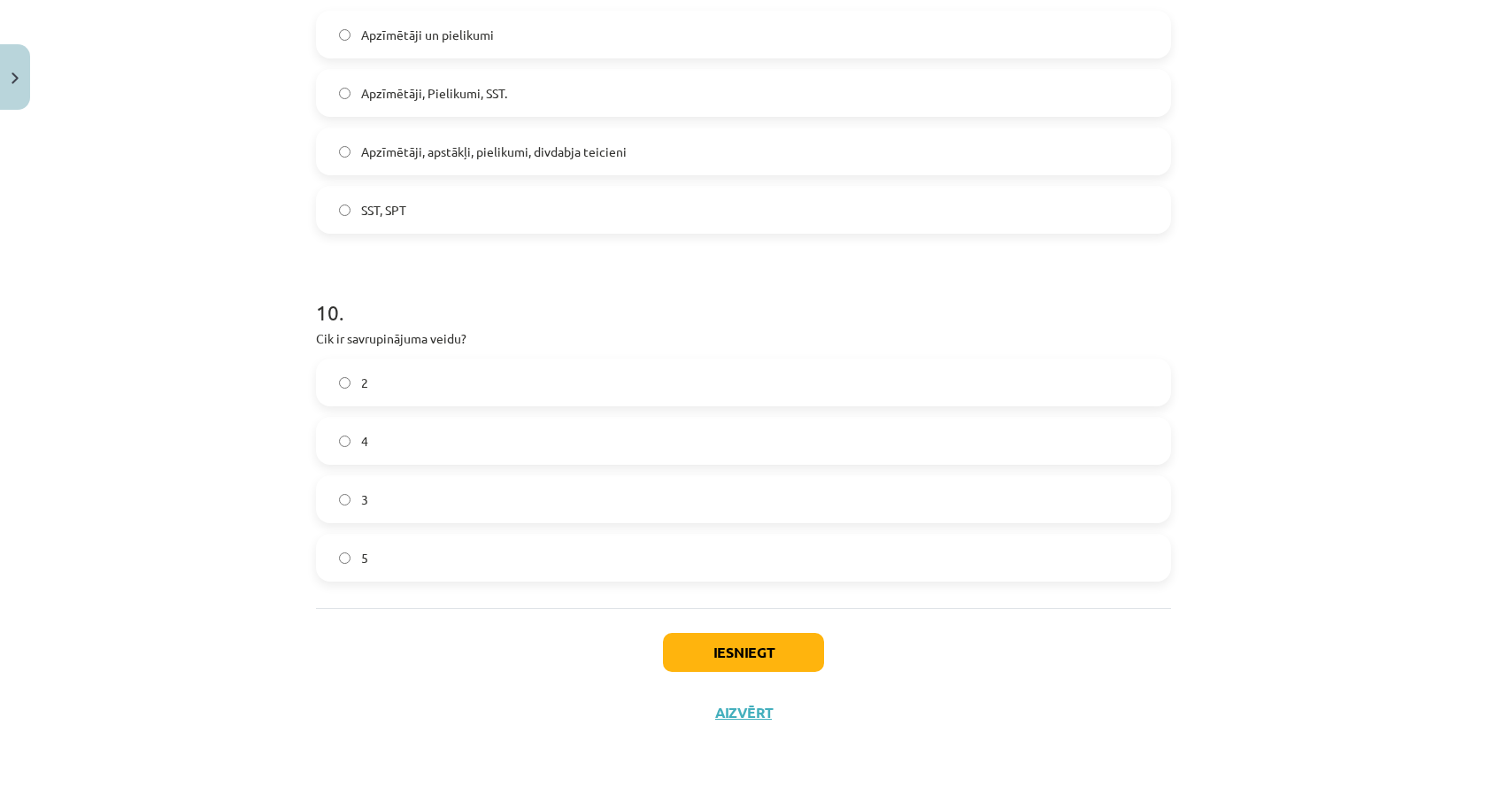
drag, startPoint x: 160, startPoint y: 480, endPoint x: 173, endPoint y: 242, distance: 238.4
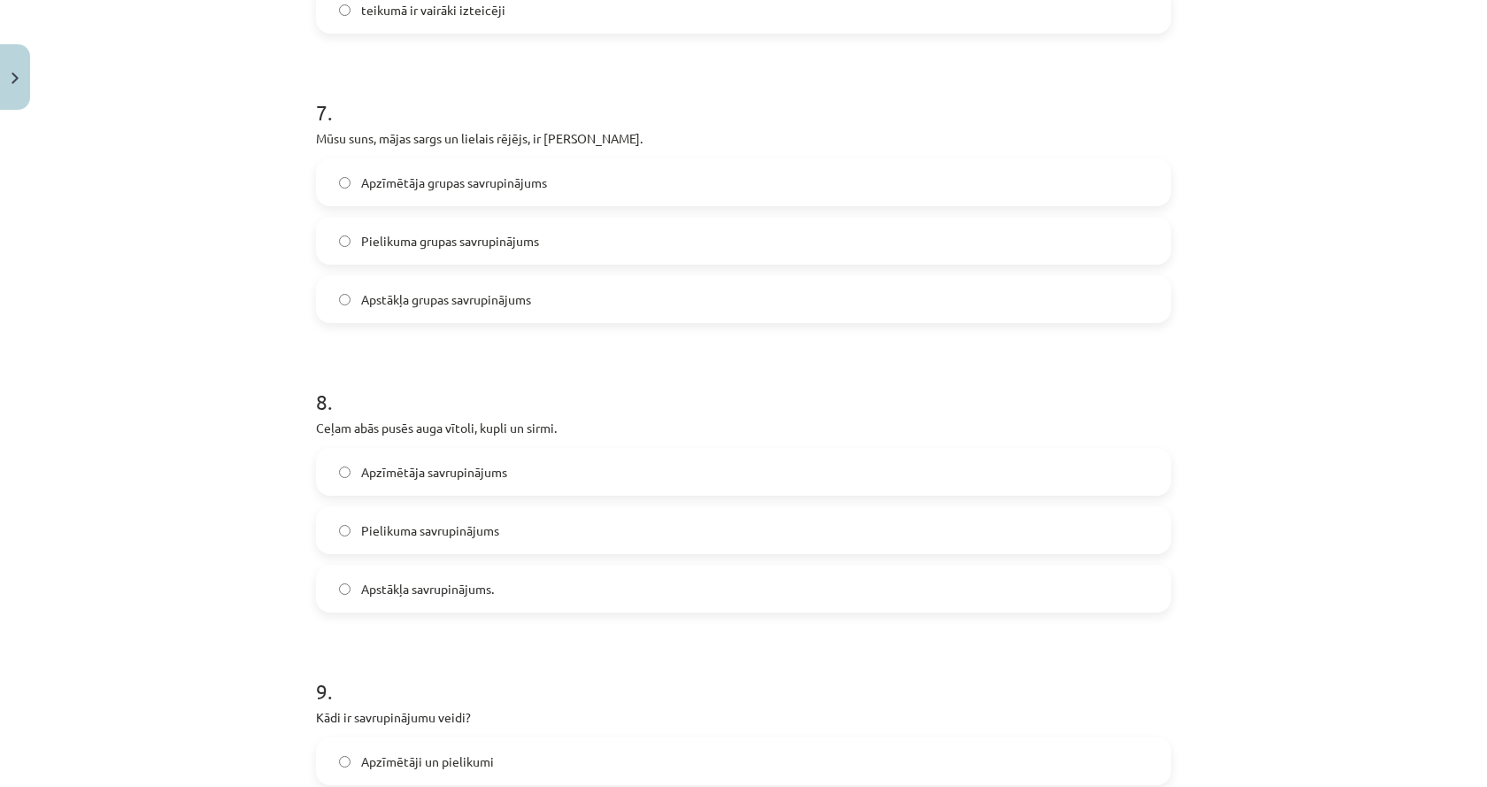
scroll to position [0, 0]
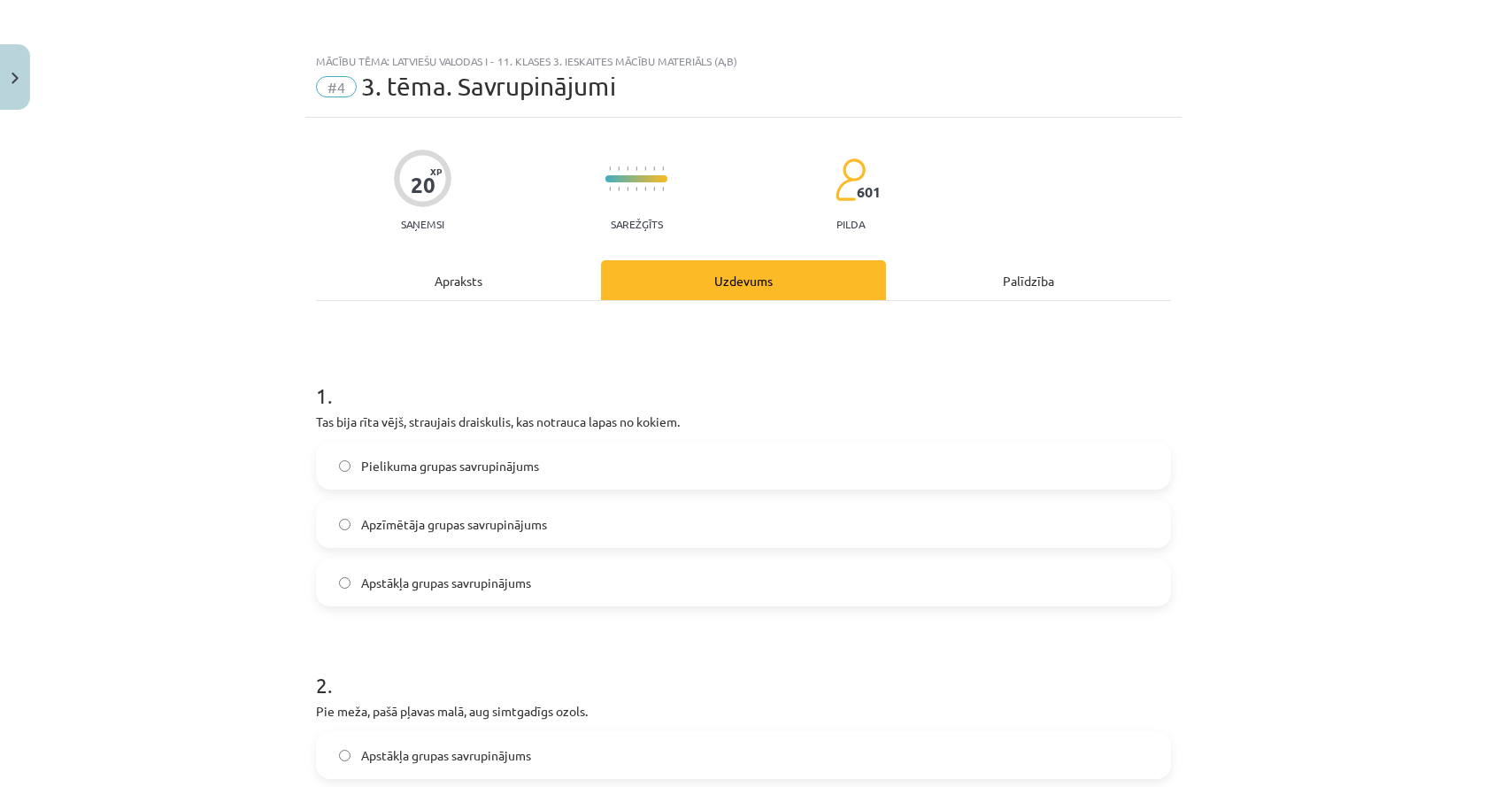
click at [442, 296] on div "Apraksts" at bounding box center [458, 280] width 285 height 40
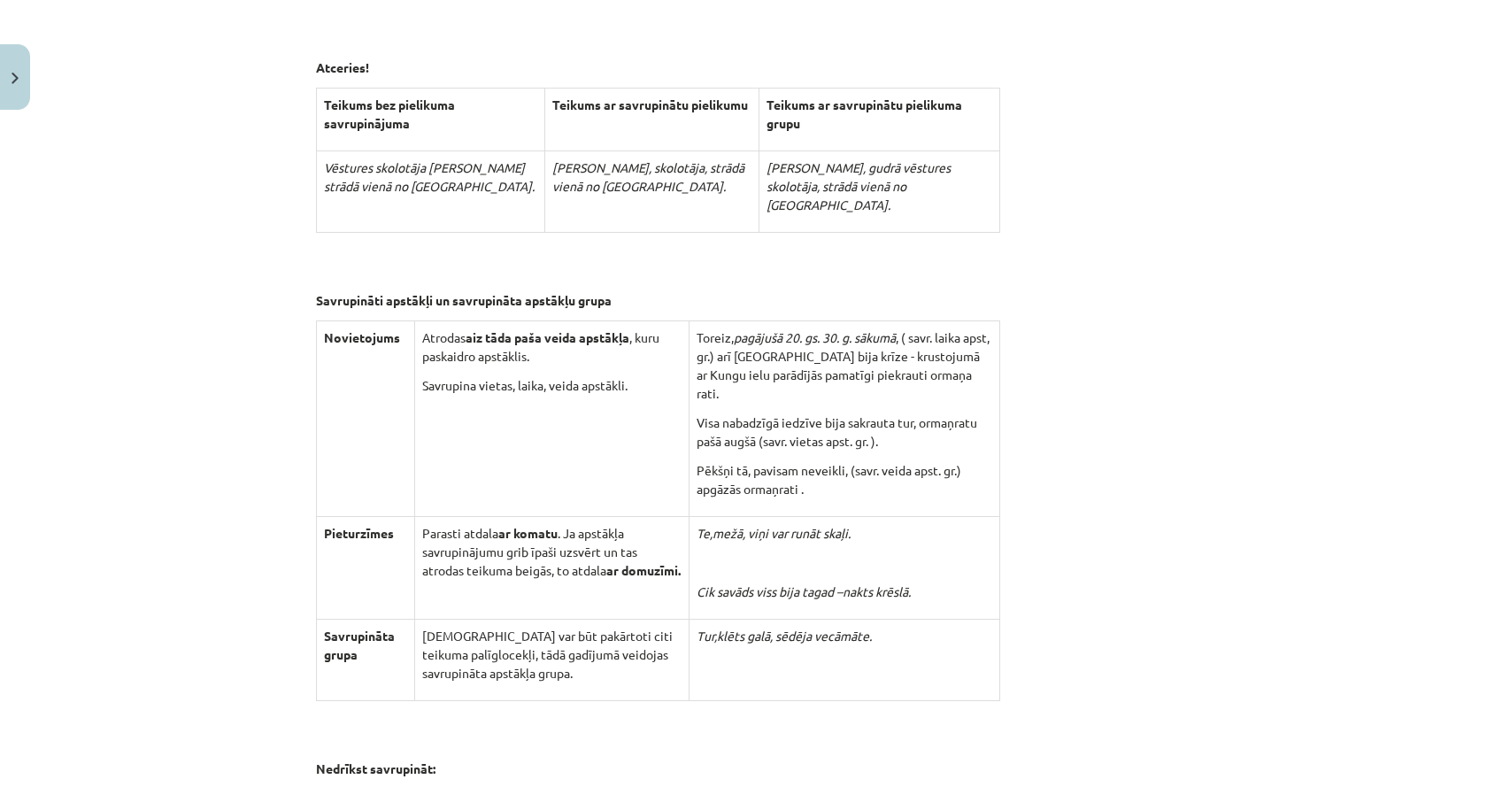
scroll to position [4411, 0]
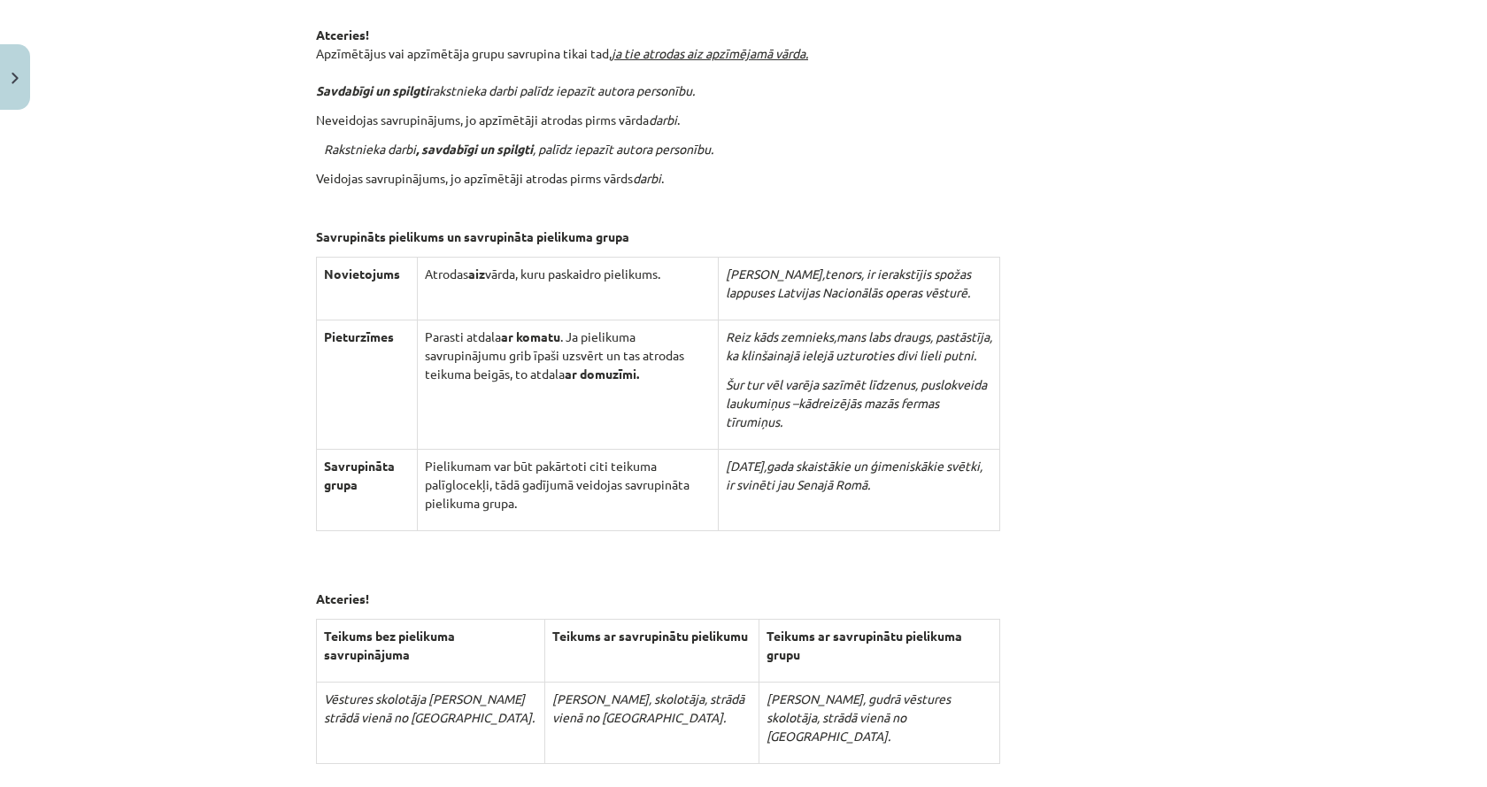
drag, startPoint x: 320, startPoint y: 404, endPoint x: 250, endPoint y: 416, distance: 70.0
click at [250, 416] on div "Mācību tēma: Latviešu valodas i - 11. klases 3. ieskaites mācību materiāls (a,b…" at bounding box center [743, 393] width 1487 height 787
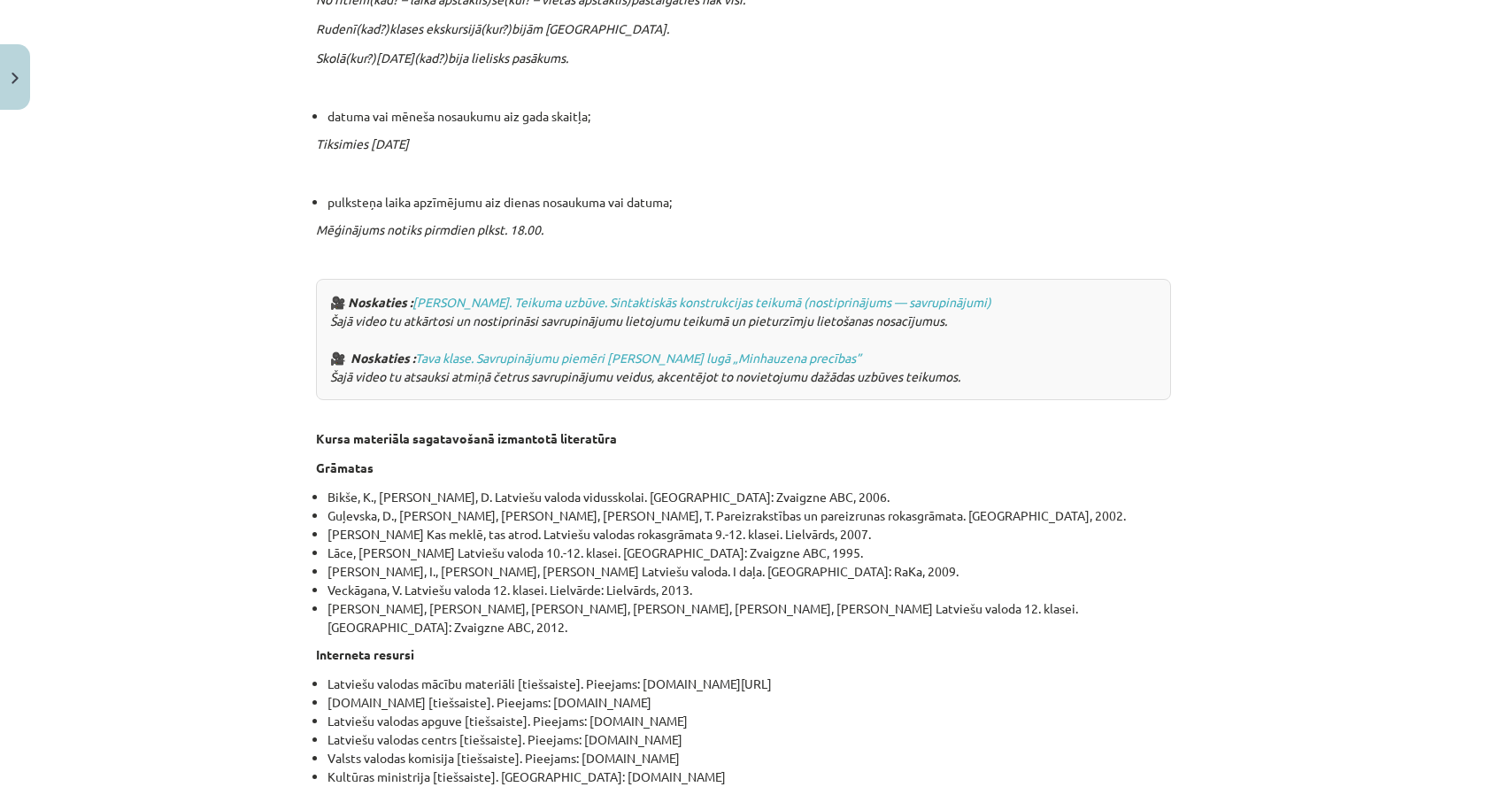
scroll to position [6093, 0]
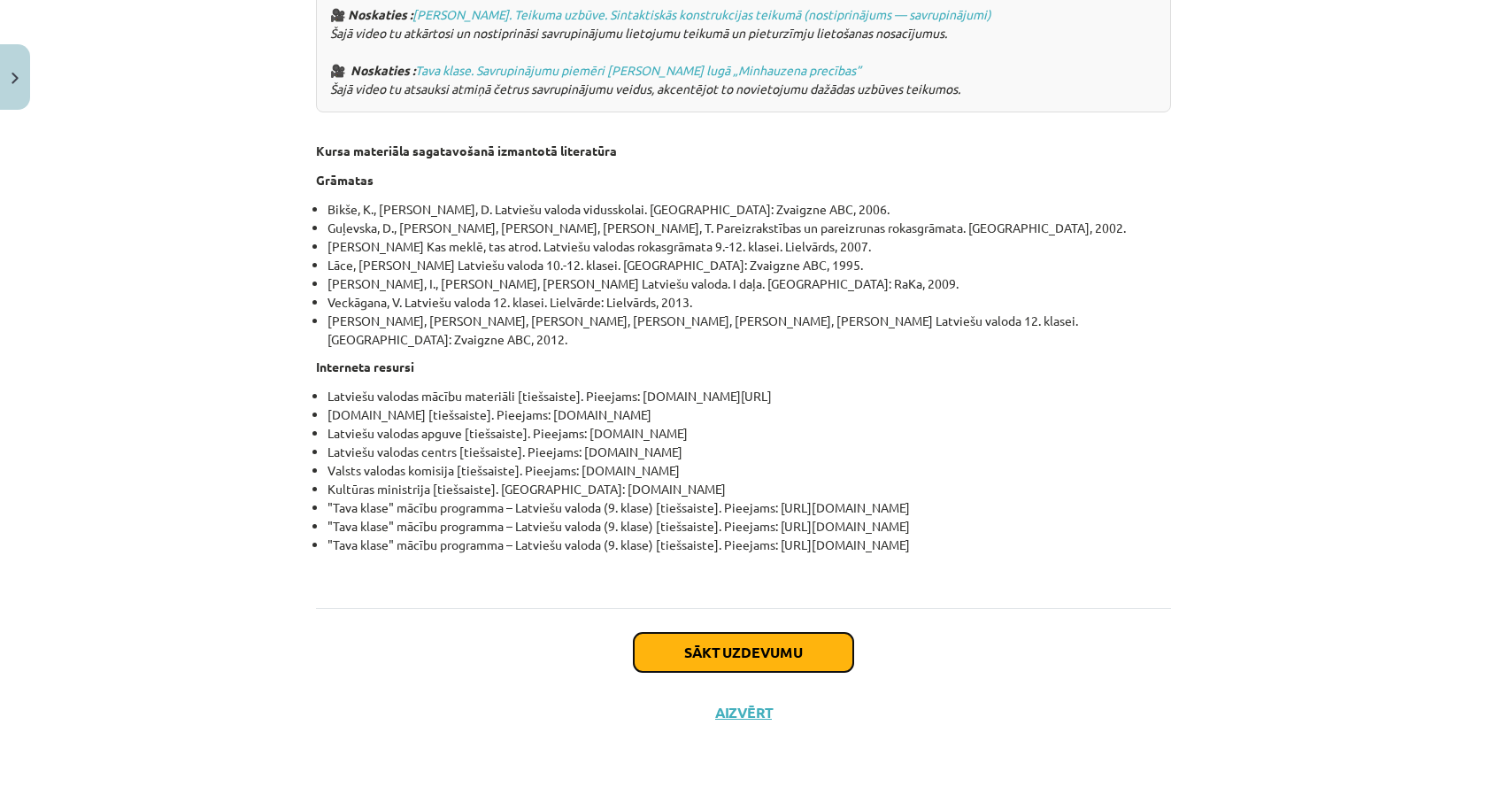
click at [658, 652] on button "Sākt uzdevumu" at bounding box center [743, 652] width 219 height 39
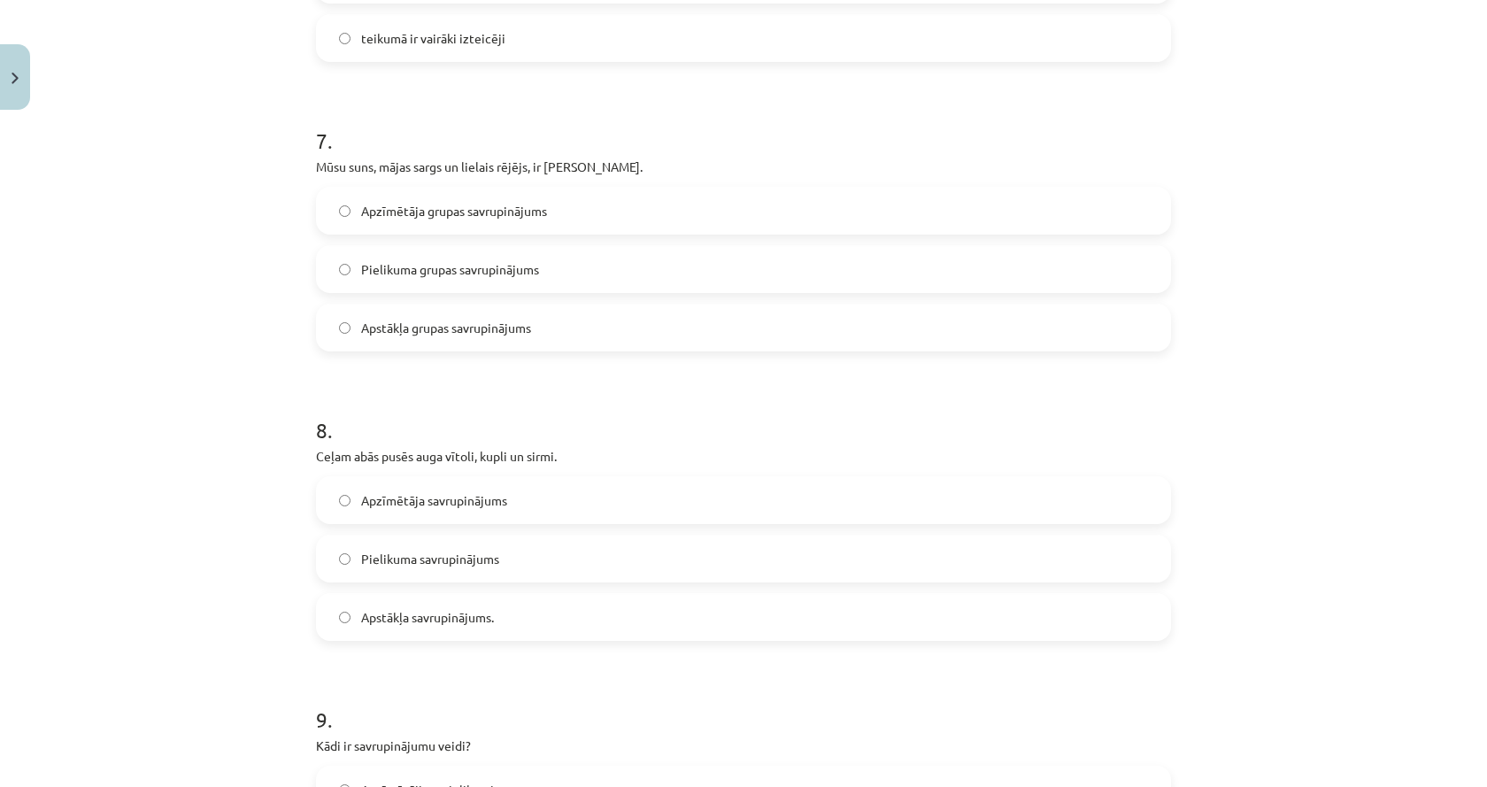
scroll to position [2082, 0]
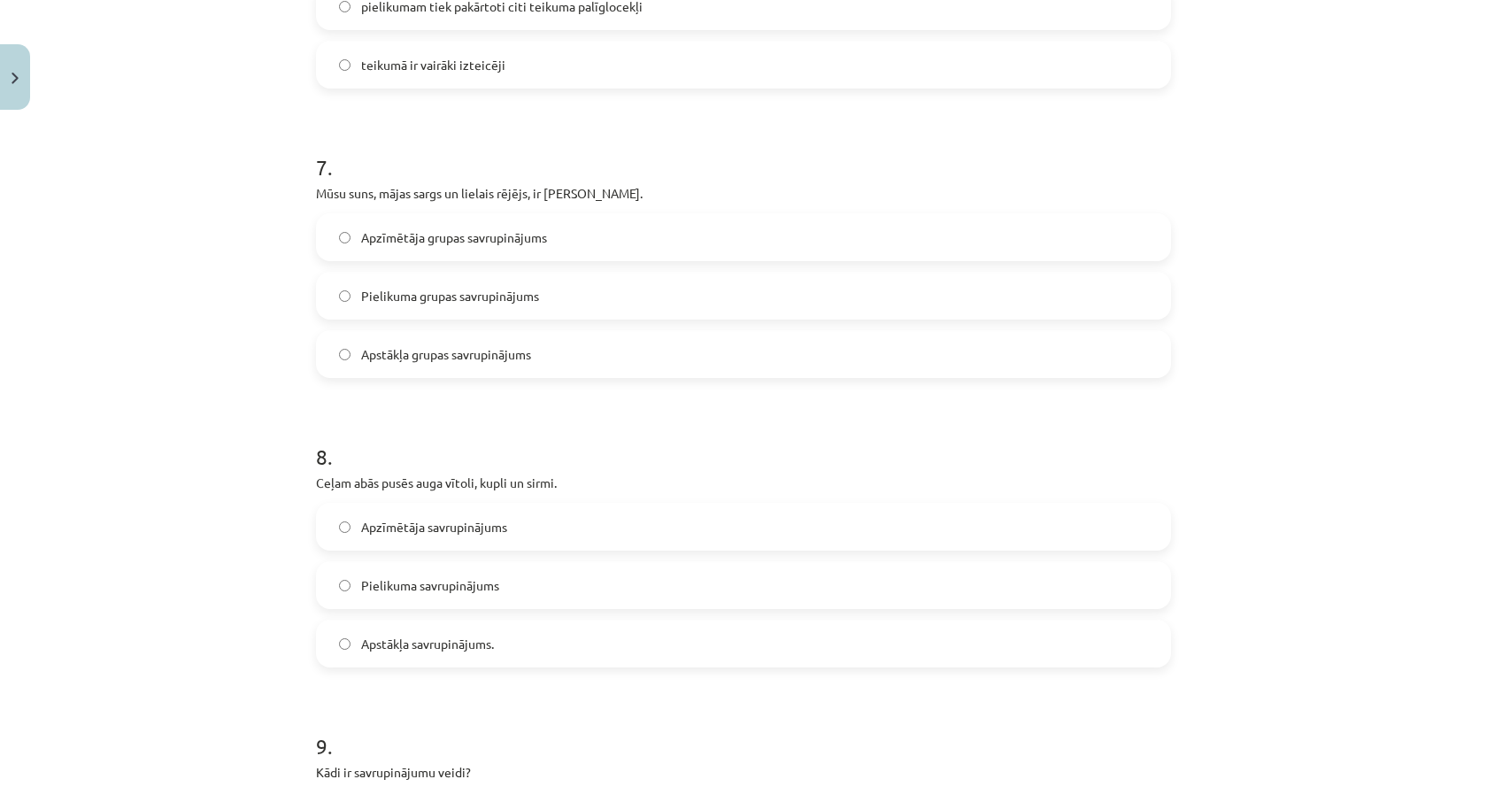
click at [448, 312] on label "Pielikuma grupas savrupinājums" at bounding box center [743, 295] width 851 height 44
click at [449, 225] on label "Apzīmētāja grupas savrupinājums" at bounding box center [743, 237] width 851 height 44
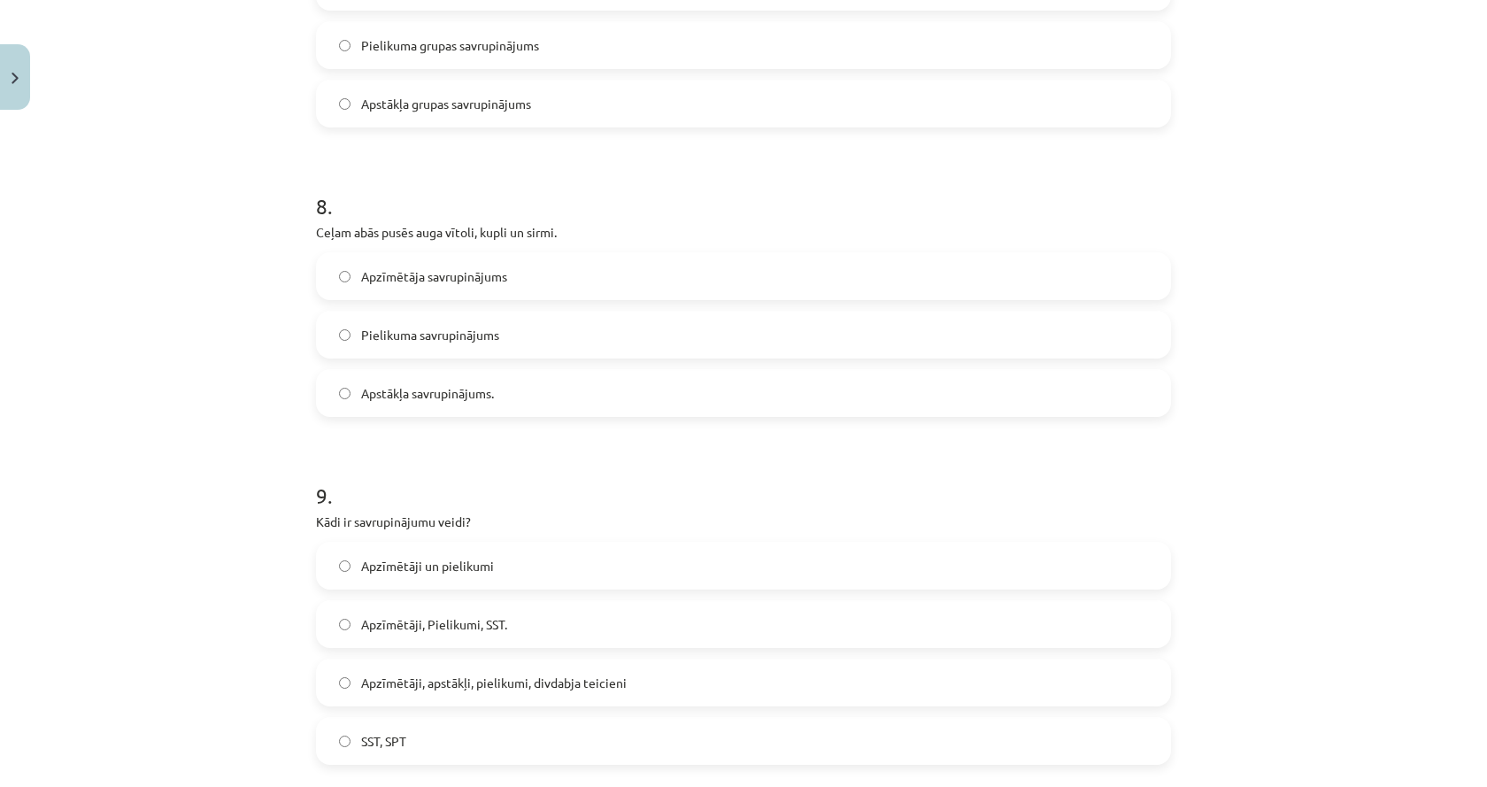
scroll to position [2347, 0]
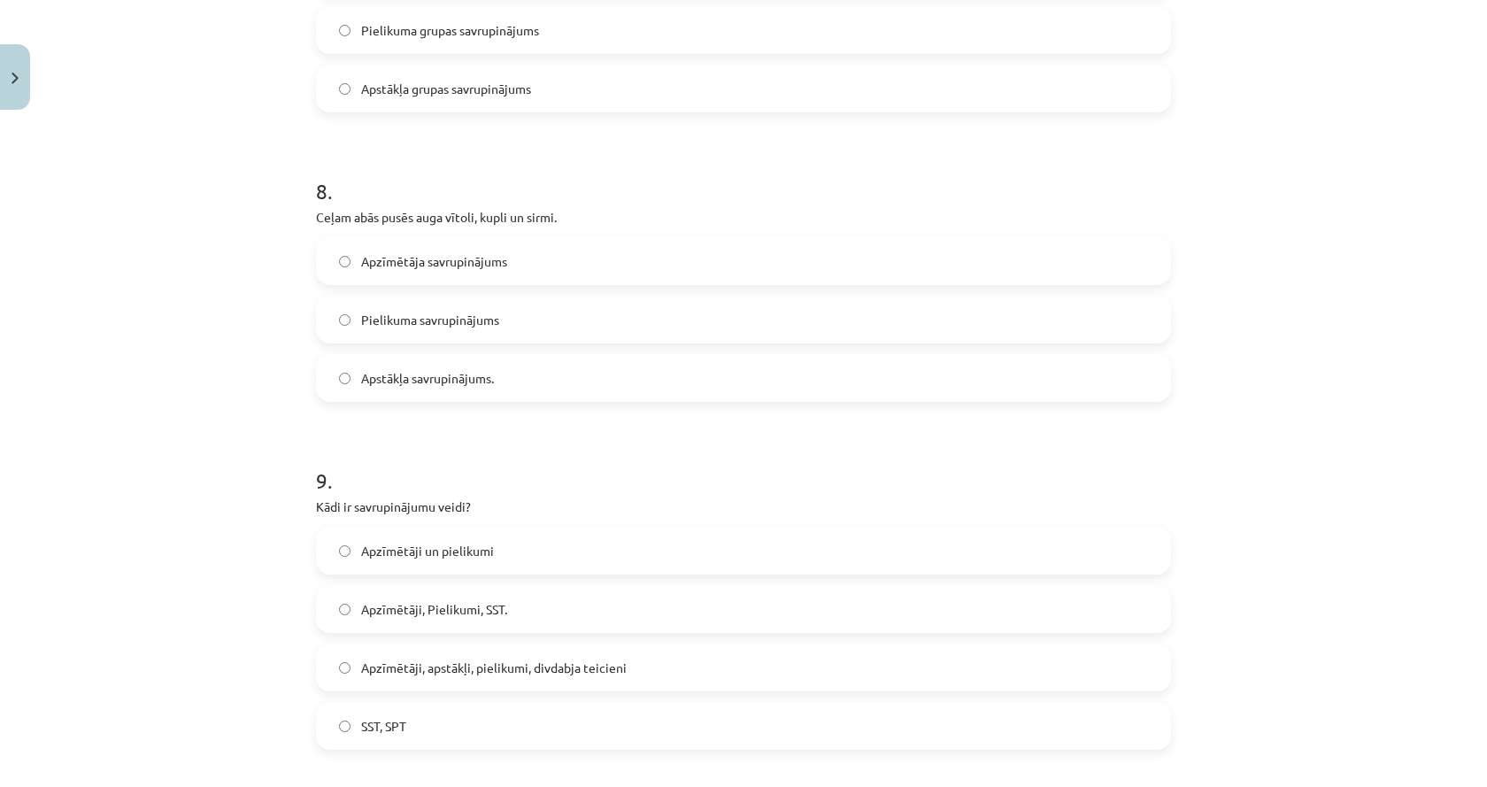
click at [465, 212] on p "Ceļam abās pusēs auga vītoli, kupli un sirmi." at bounding box center [743, 217] width 855 height 19
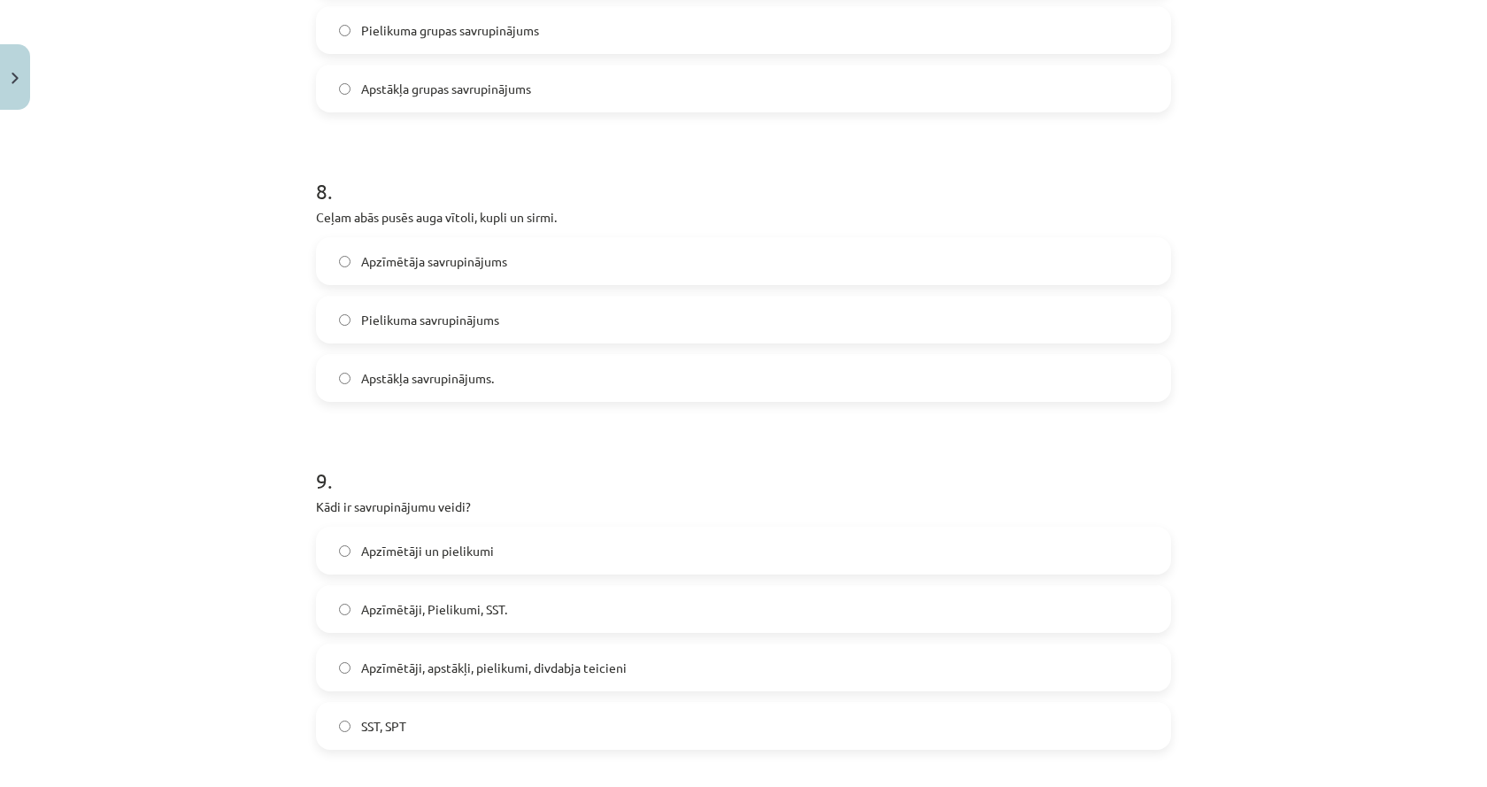
click at [504, 227] on div "8 . Ceļam abās pusēs auga vītoli, kupli un sirmi. Apzīmētāja savrupinājums Piel…" at bounding box center [743, 275] width 855 height 254
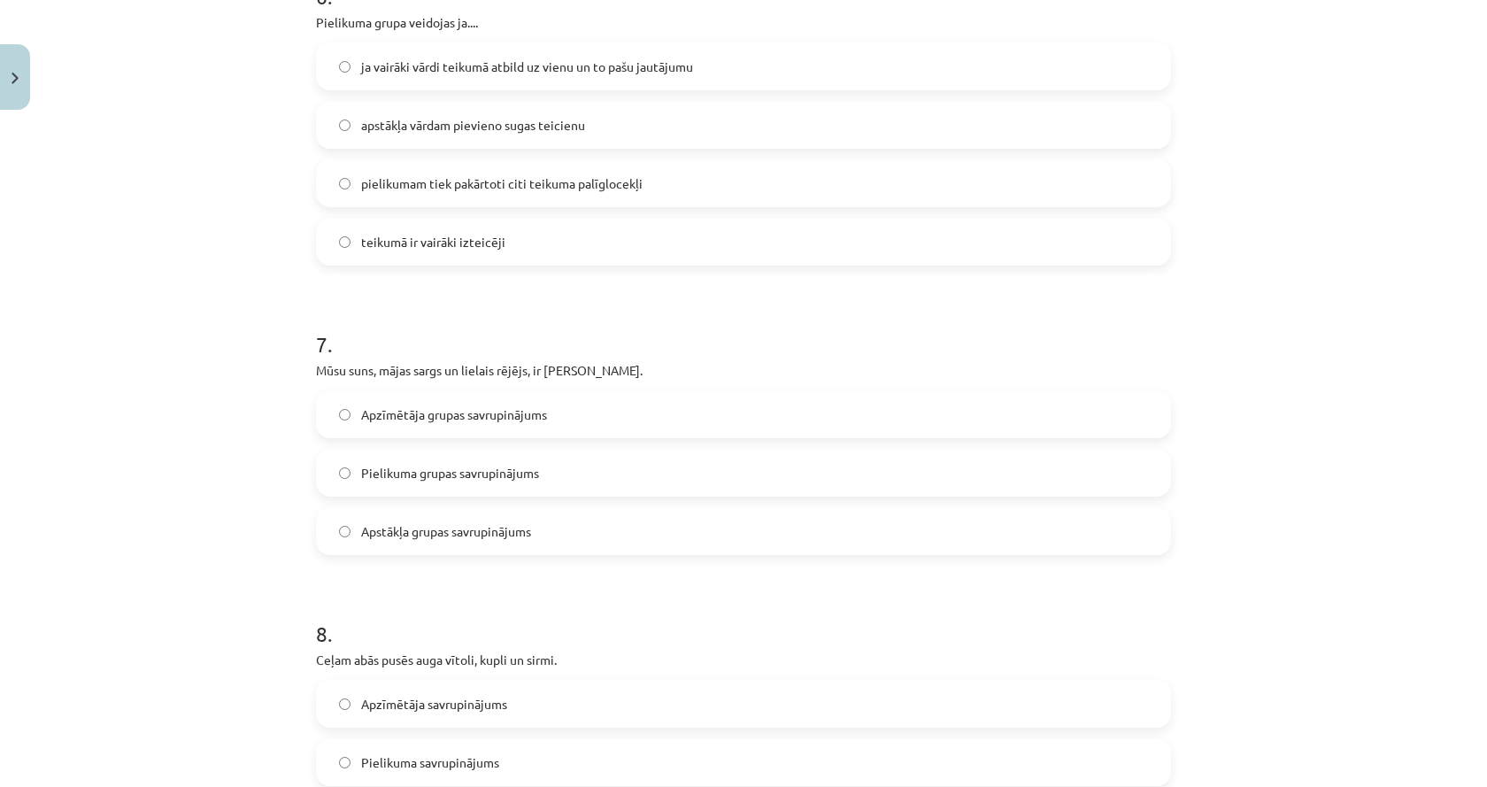
scroll to position [1682, 0]
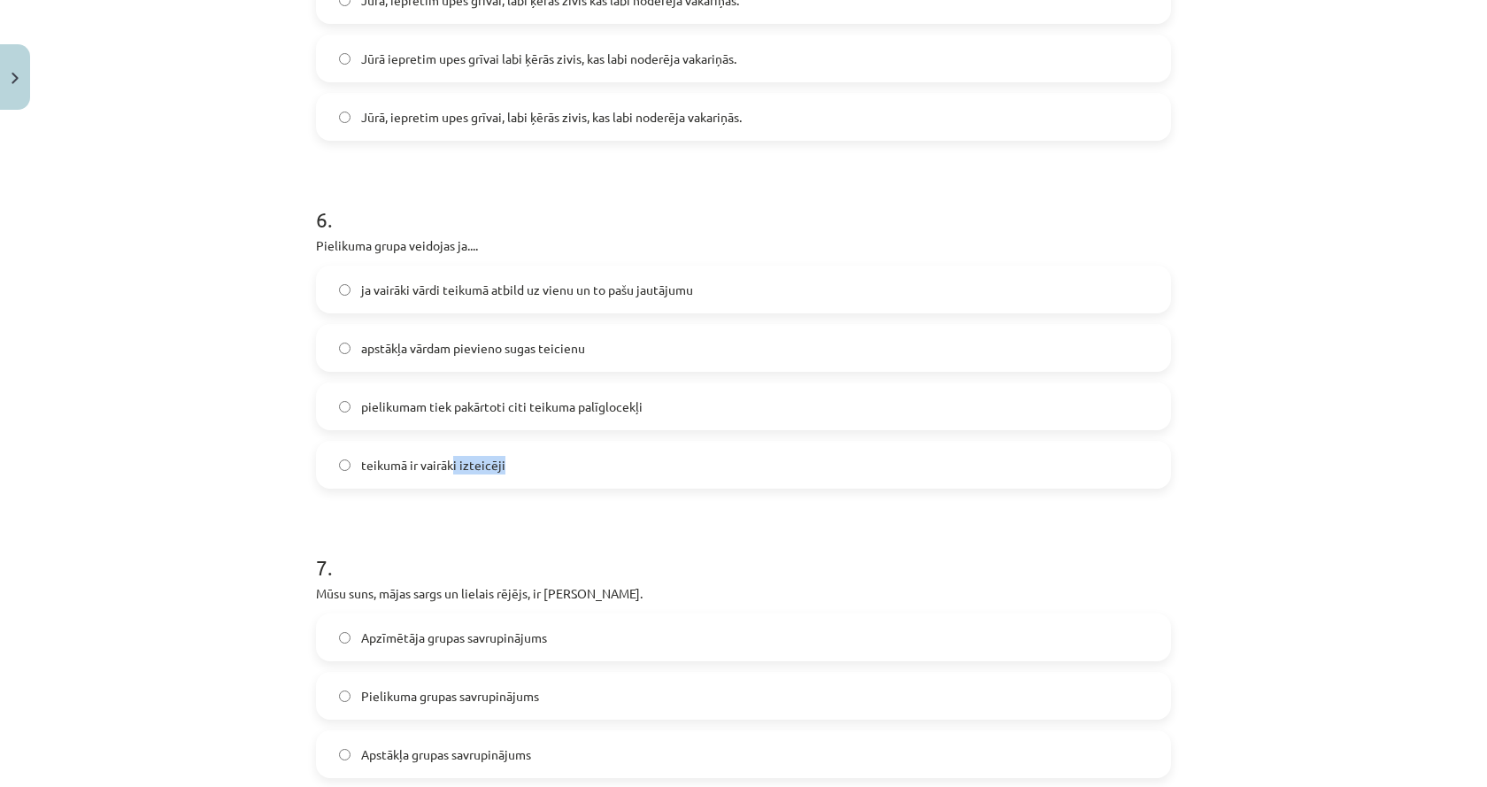
drag, startPoint x: 459, startPoint y: 467, endPoint x: 505, endPoint y: 470, distance: 46.1
click at [505, 470] on label "teikumā ir vairāki izteicēji" at bounding box center [743, 465] width 851 height 44
copy span "i izteicēji"
click at [270, 396] on div "Mācību tēma: Latviešu valodas i - 11. klases 3. ieskaites mācību materiāls (a,b…" at bounding box center [743, 393] width 1487 height 787
click at [349, 350] on label "apstākļa vārdam pievieno sugas teicienu" at bounding box center [743, 348] width 851 height 44
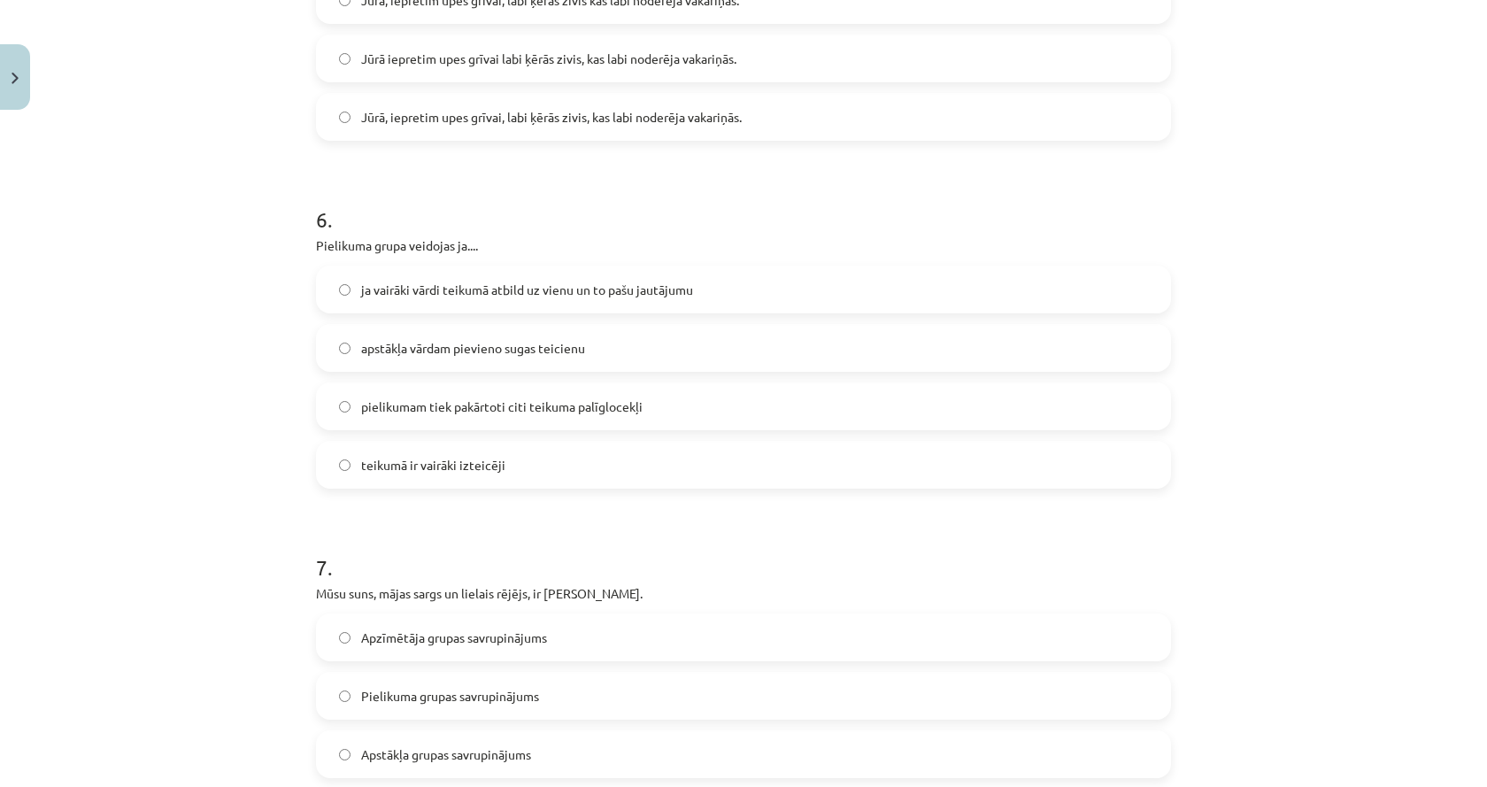
click at [368, 244] on p "Pielikuma grupa veidojas ja...." at bounding box center [743, 245] width 855 height 19
click at [354, 419] on label "pielikumam tiek pakārtoti citi teikuma palīglocekļi" at bounding box center [743, 406] width 851 height 44
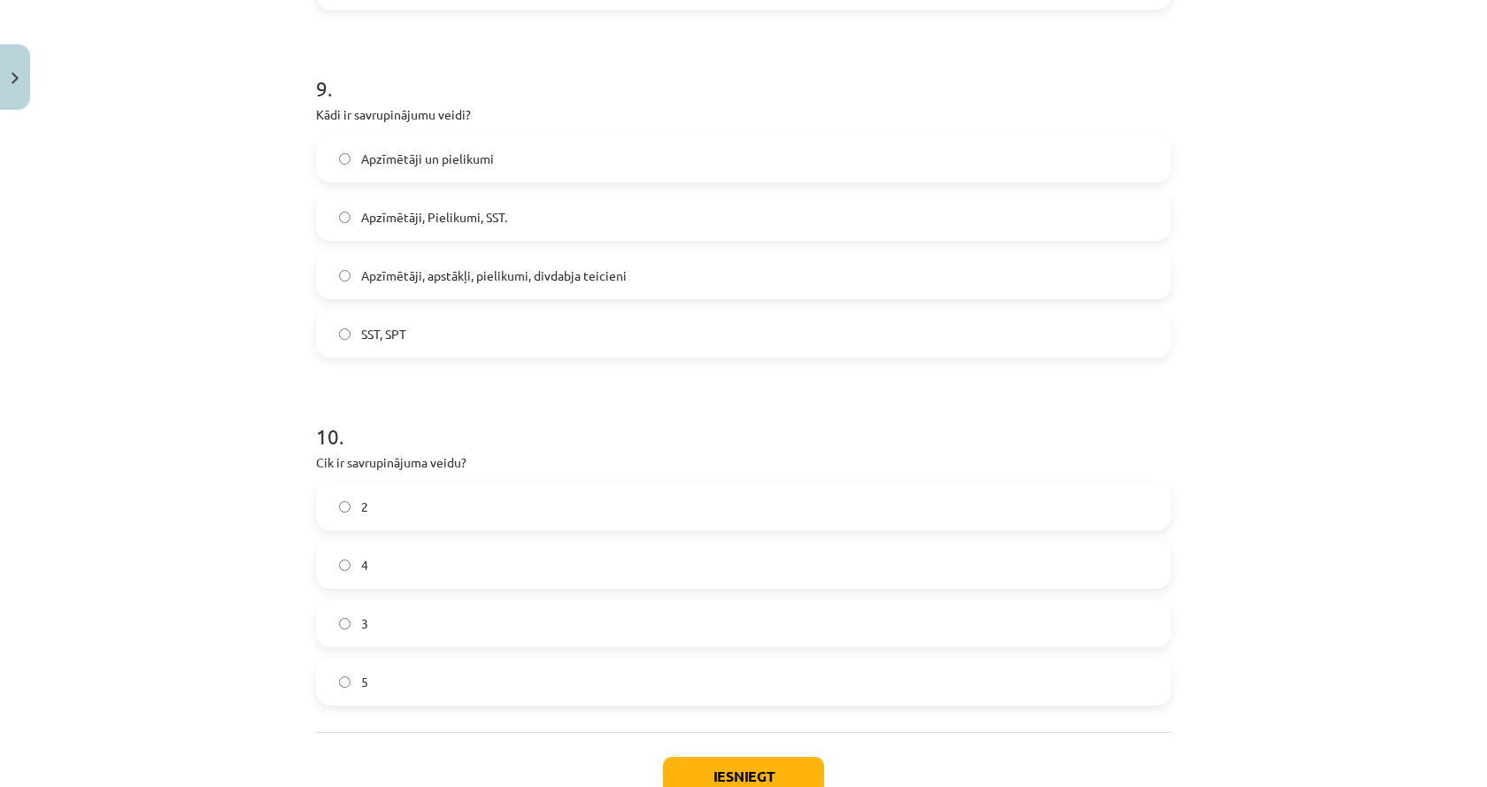
scroll to position [2863, 0]
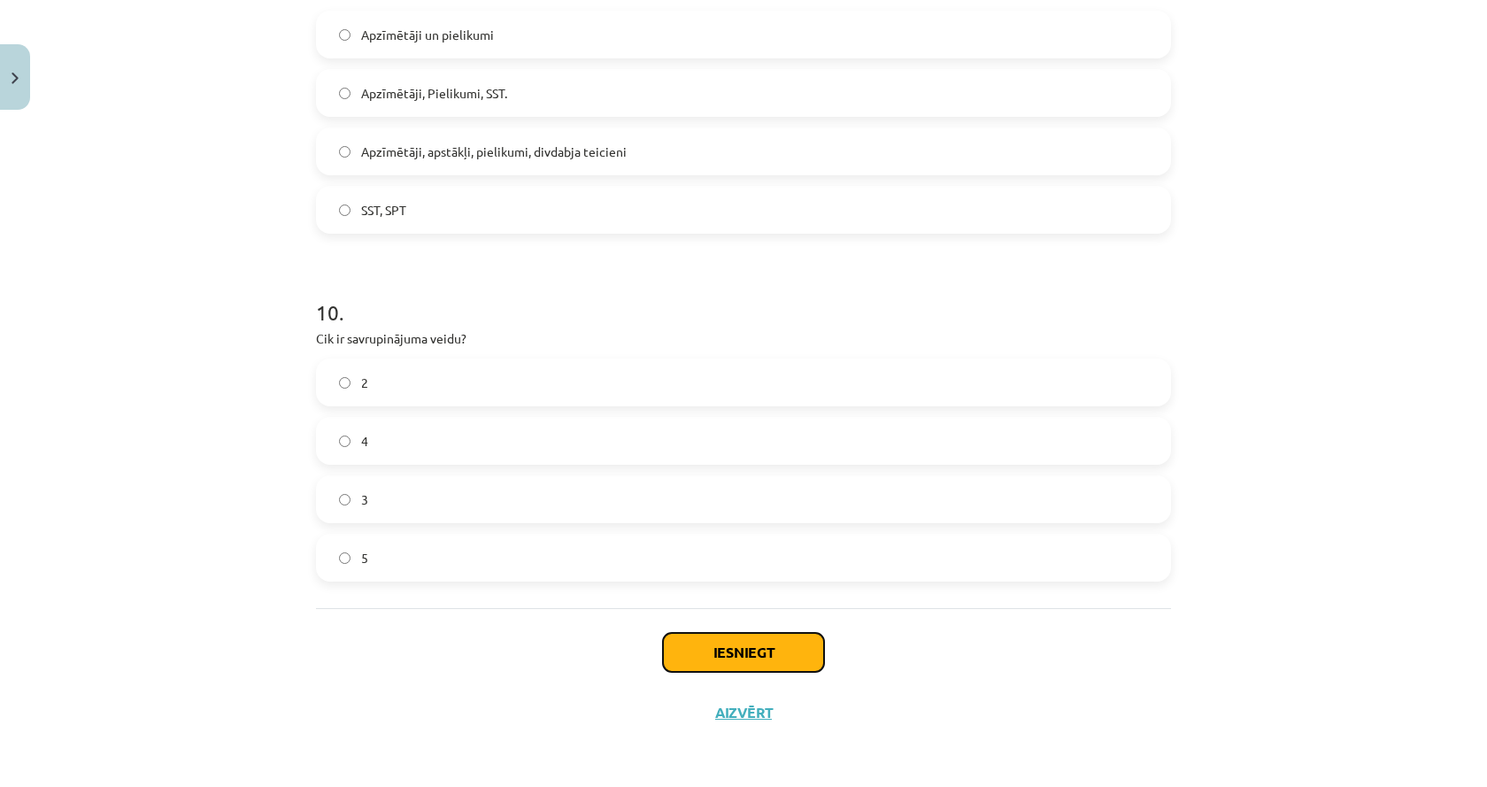
click at [724, 637] on button "Iesniegt" at bounding box center [743, 652] width 161 height 39
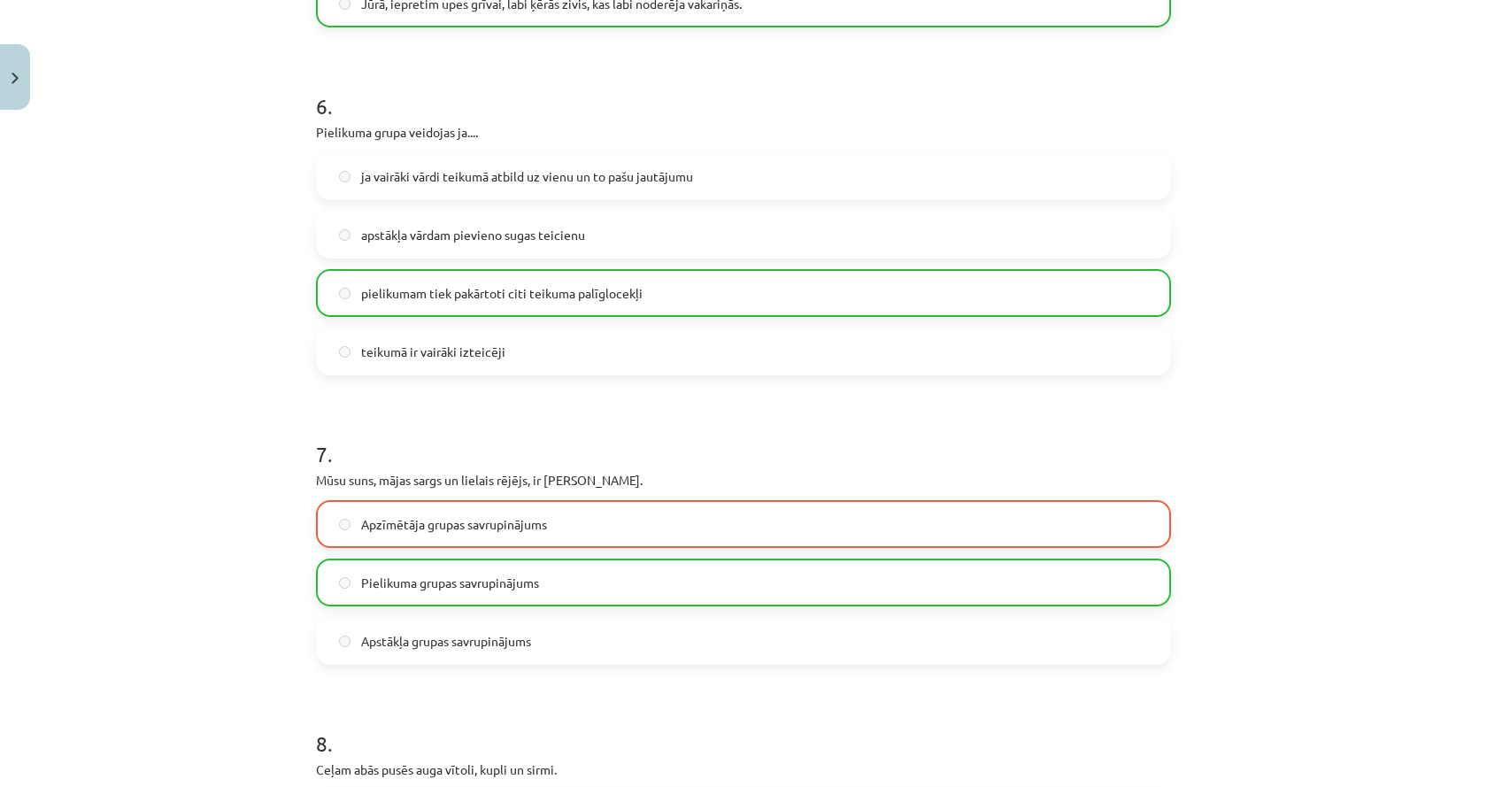
scroll to position [2920, 0]
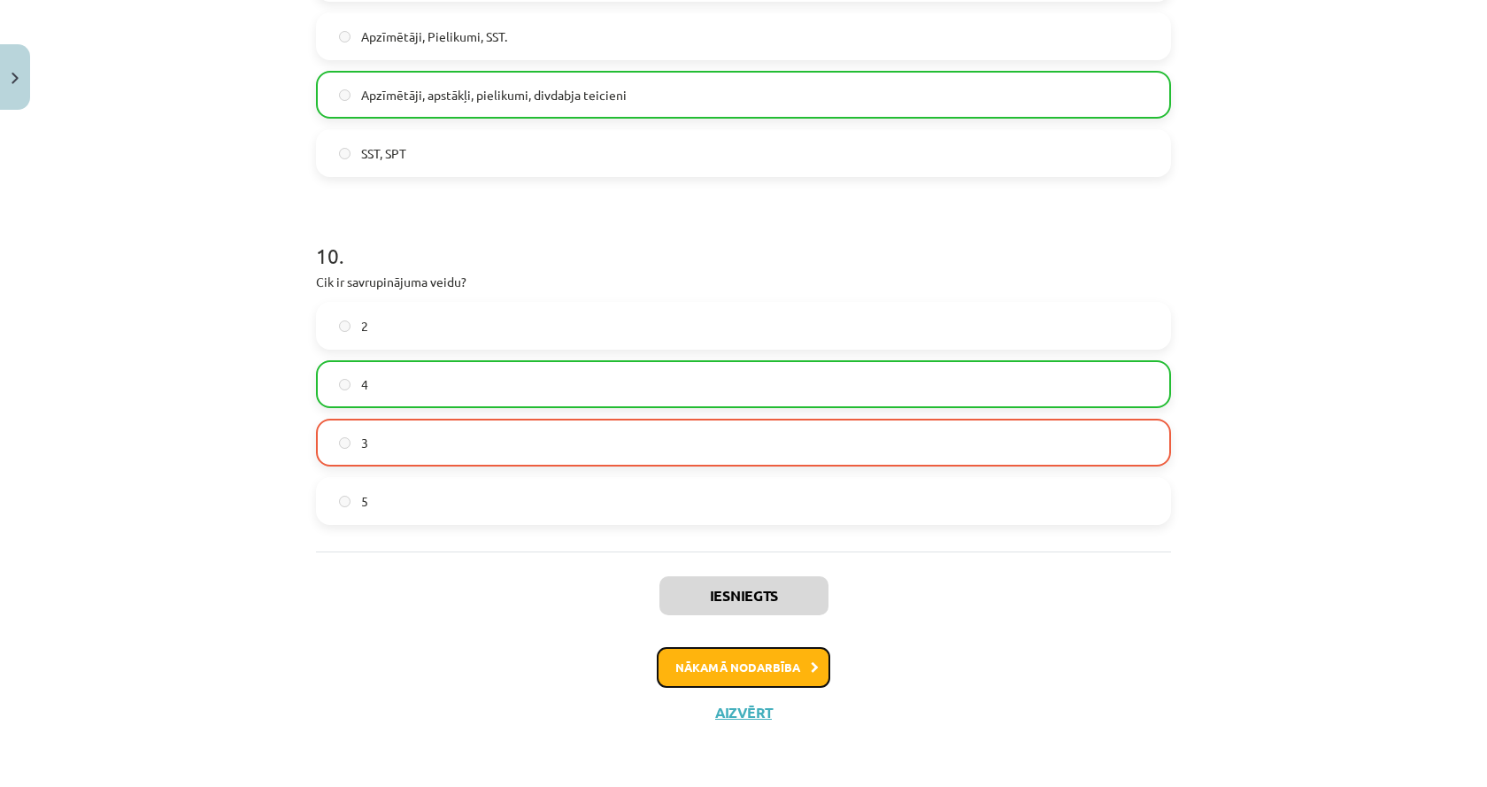
click at [713, 670] on button "Nākamā nodarbība" at bounding box center [743, 667] width 173 height 41
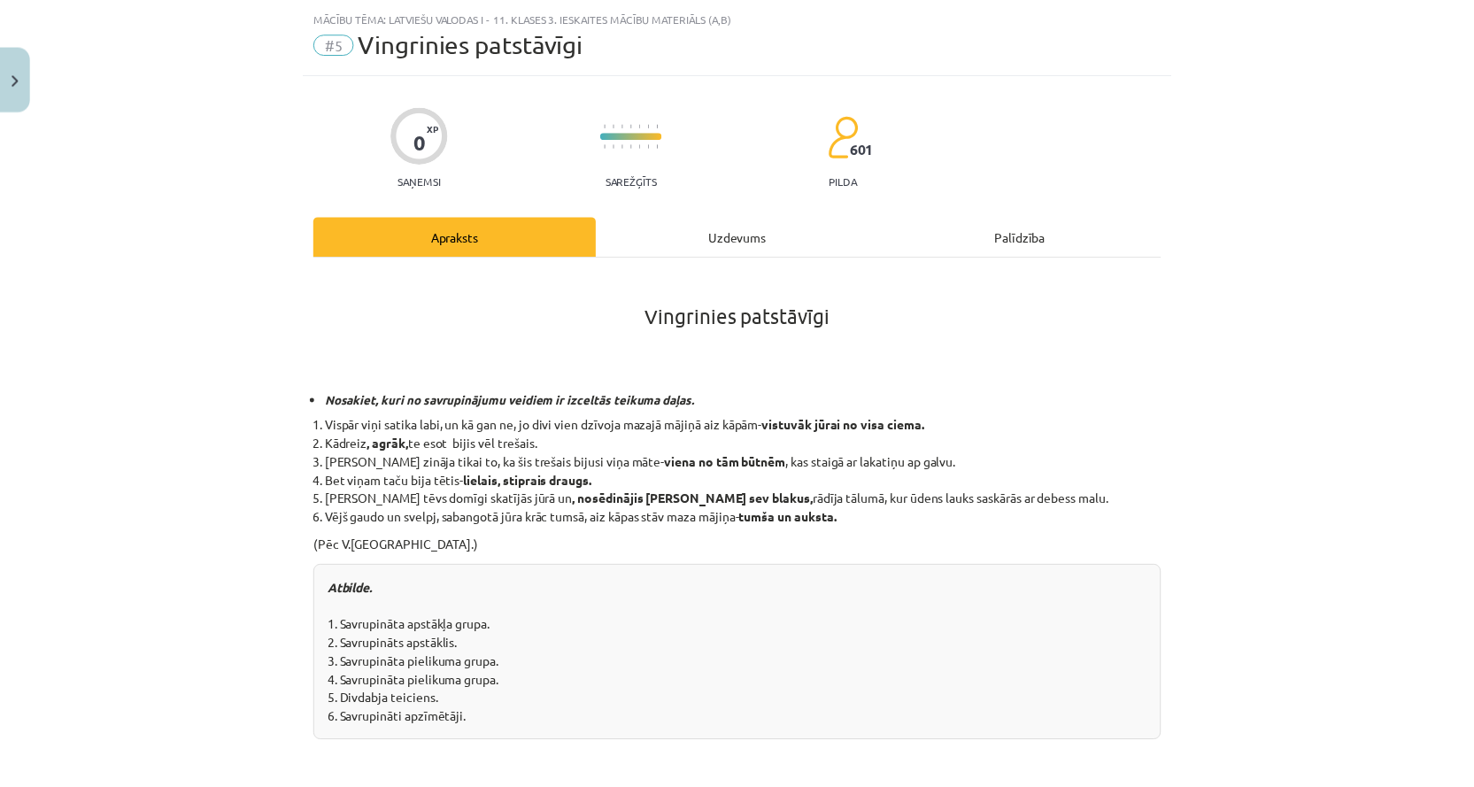
scroll to position [0, 0]
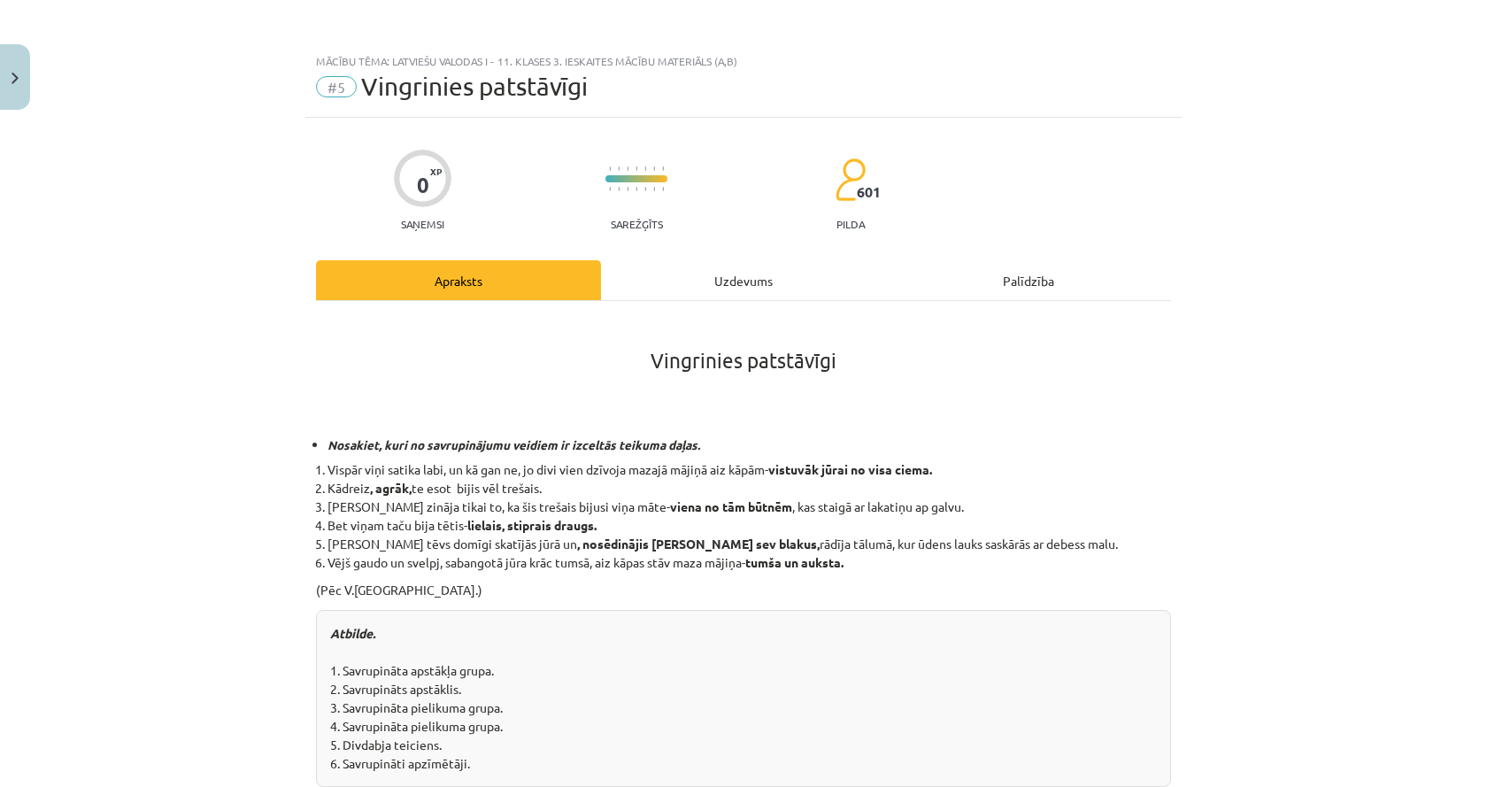
click at [32, 66] on div "Mācību tēma: Latviešu valodas i - 11. klases 3. ieskaites mācību materiāls (a,b…" at bounding box center [743, 393] width 1487 height 787
click at [11, 69] on button "Close" at bounding box center [15, 76] width 30 height 65
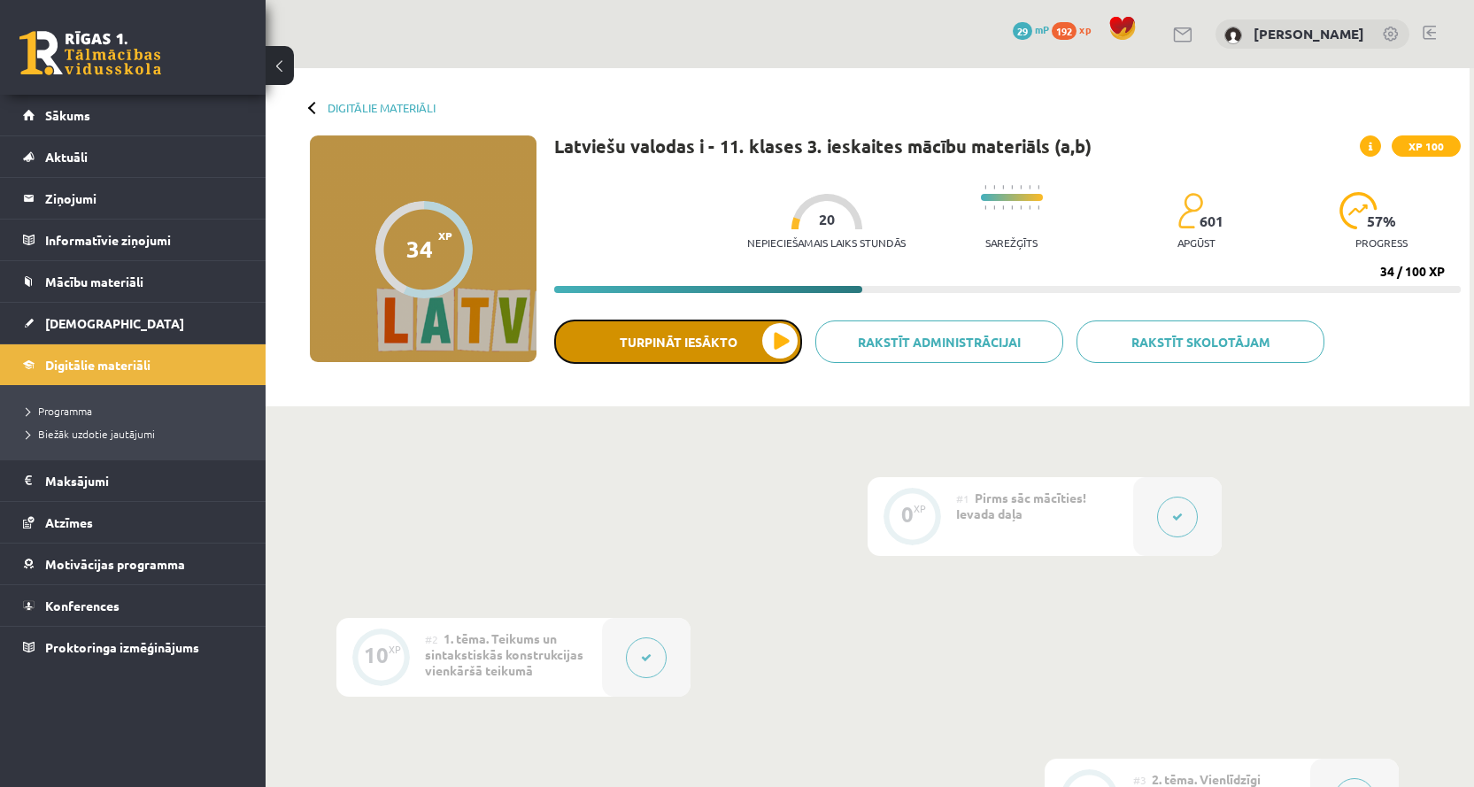
click at [728, 350] on button "Turpināt iesākto" at bounding box center [678, 342] width 248 height 44
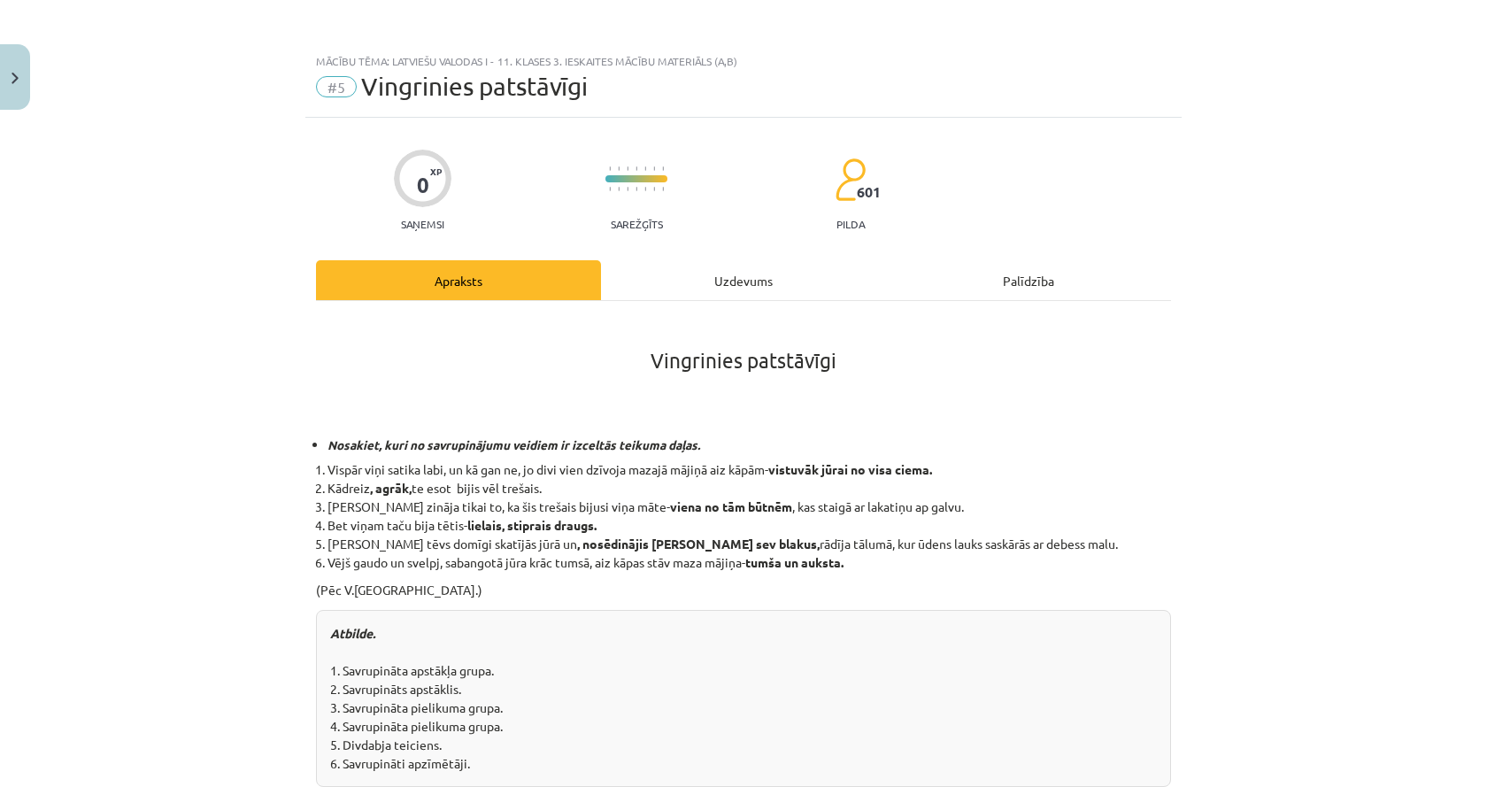
click at [851, 296] on div "Uzdevums" at bounding box center [743, 280] width 285 height 40
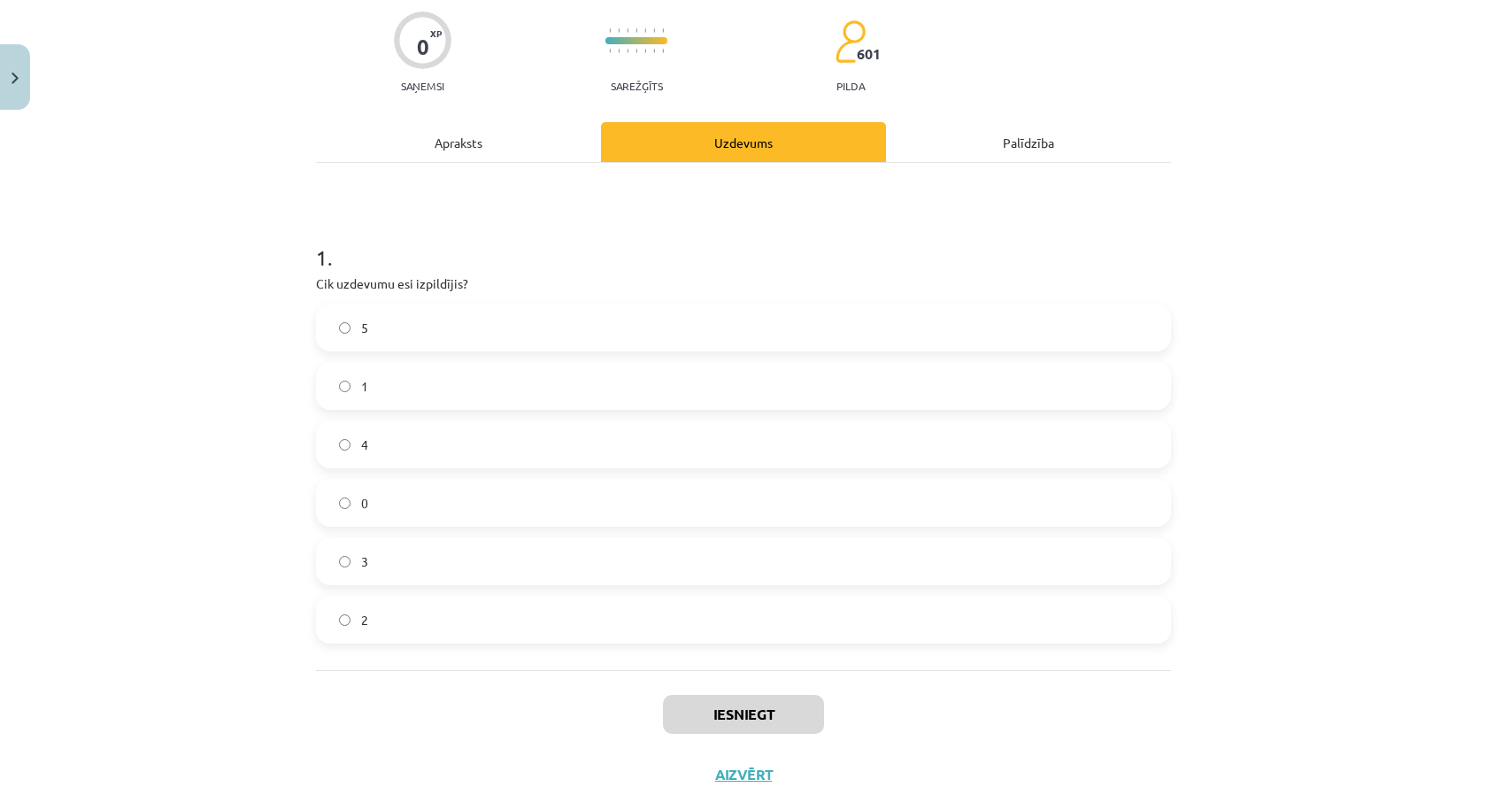
scroll to position [200, 0]
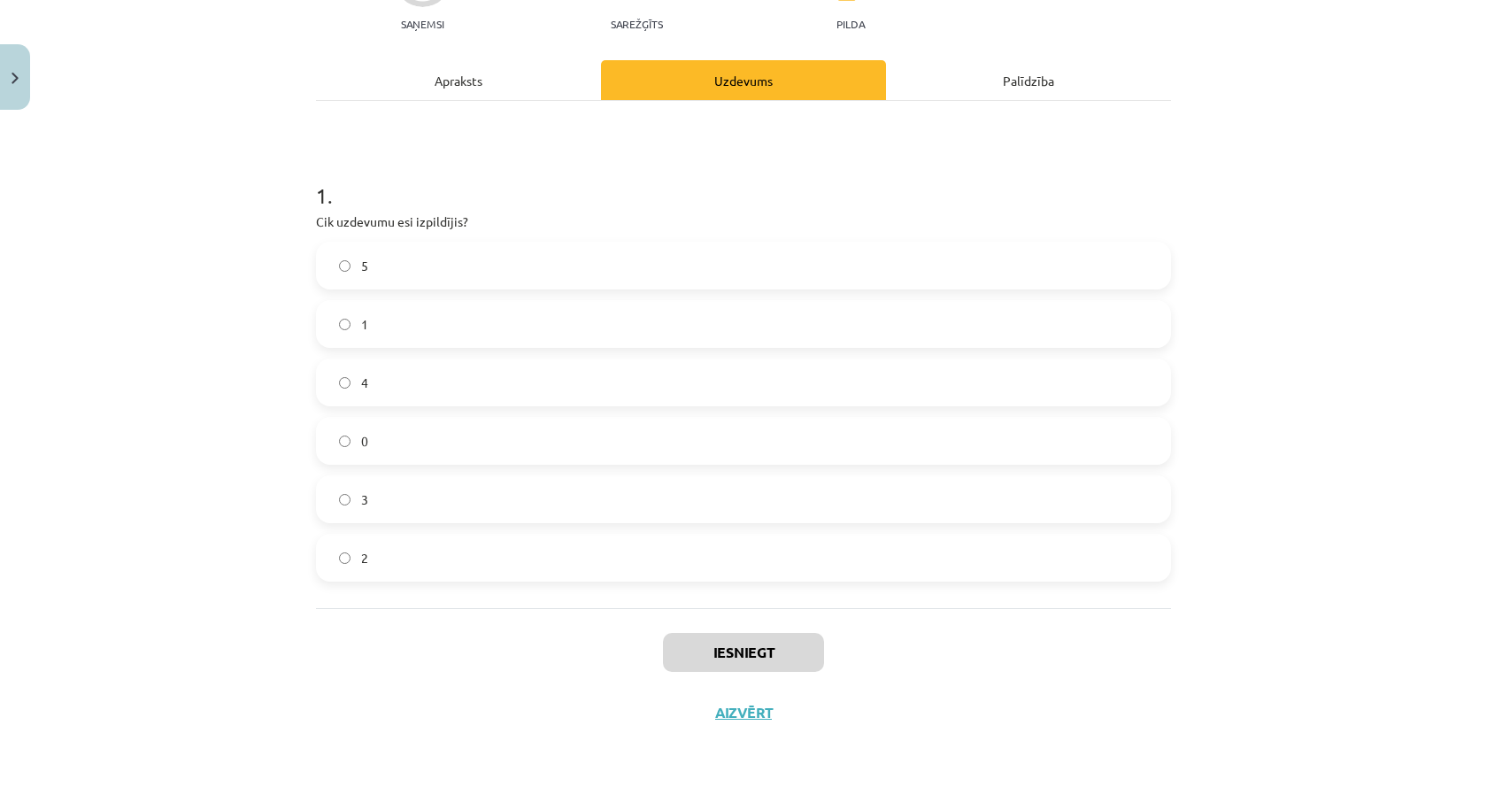
click at [475, 101] on div "1 . Cik uzdevumu esi izpildījis? 5 1 4 0 3 2" at bounding box center [743, 354] width 855 height 507
click at [475, 96] on div "Apraksts" at bounding box center [458, 80] width 285 height 40
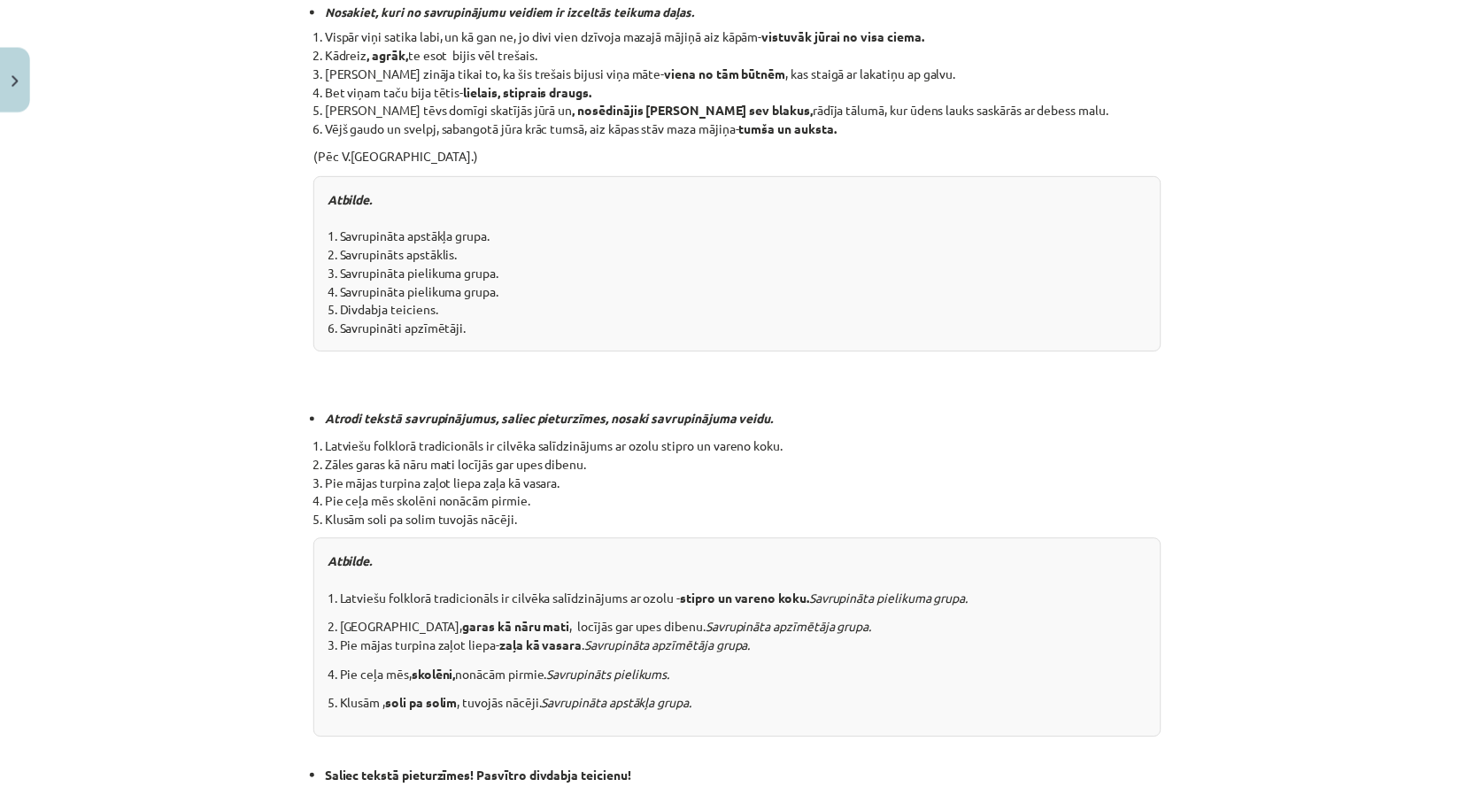
scroll to position [221, 0]
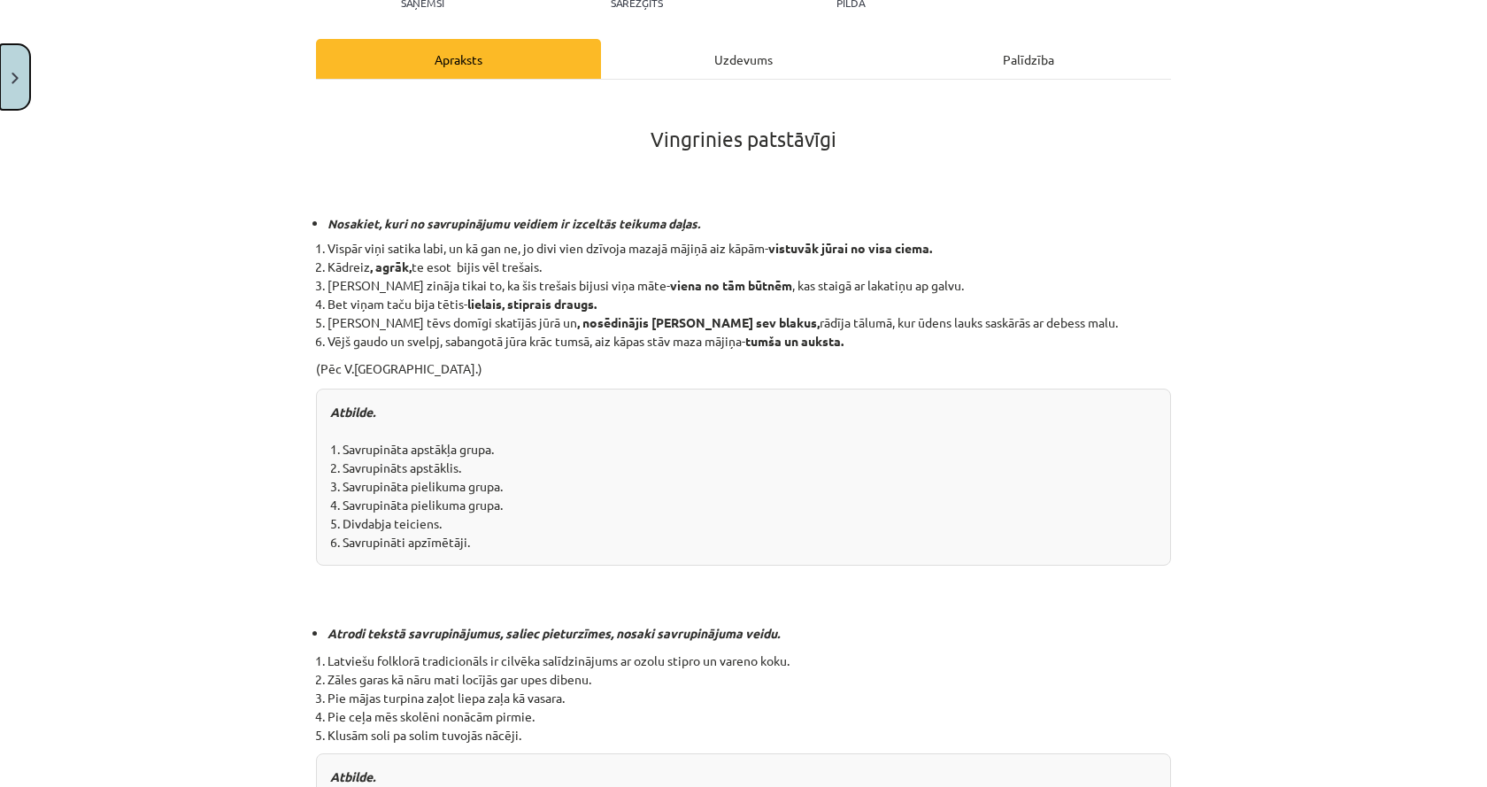
click at [14, 107] on button "Close" at bounding box center [15, 76] width 30 height 65
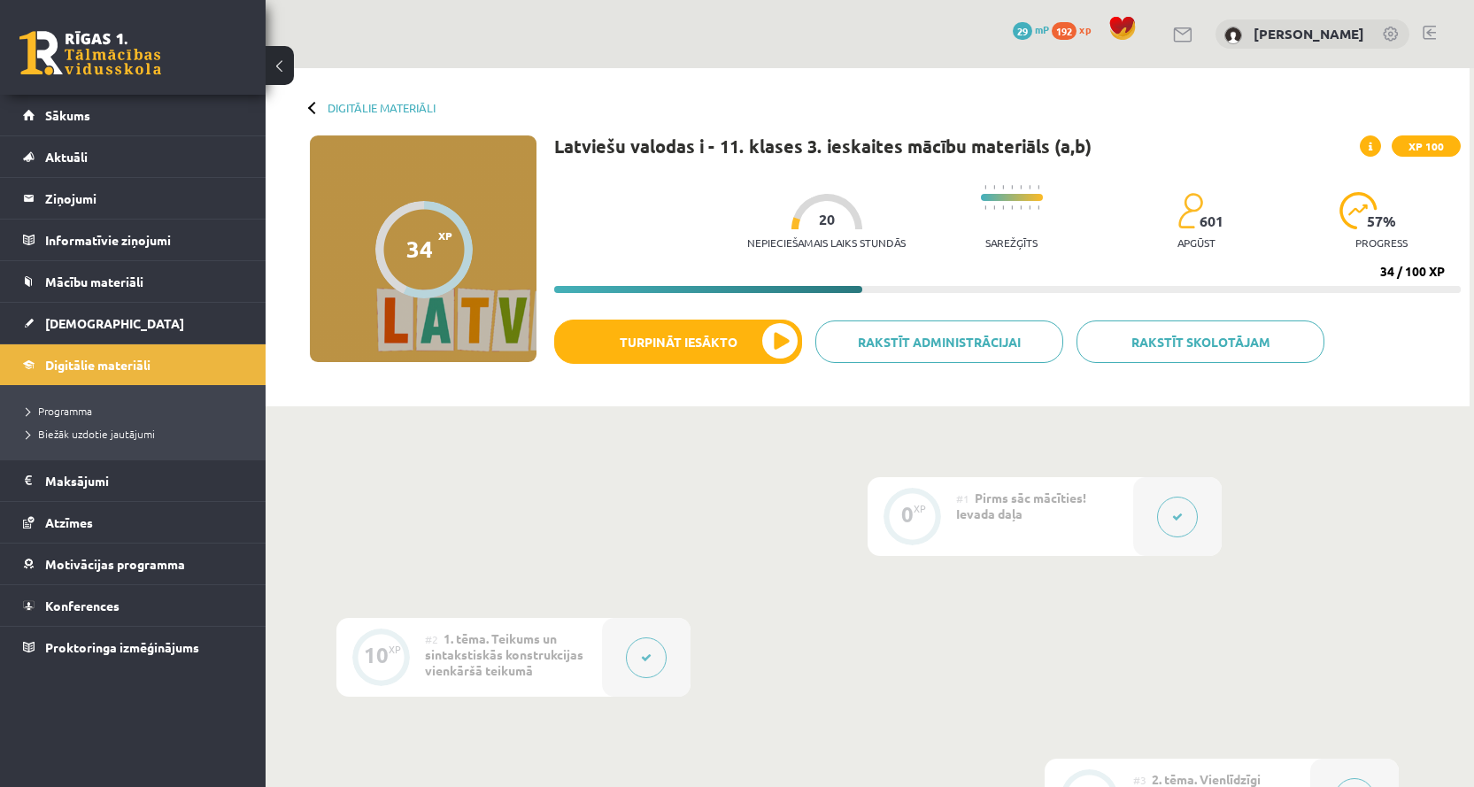
click at [282, 62] on button at bounding box center [280, 65] width 28 height 39
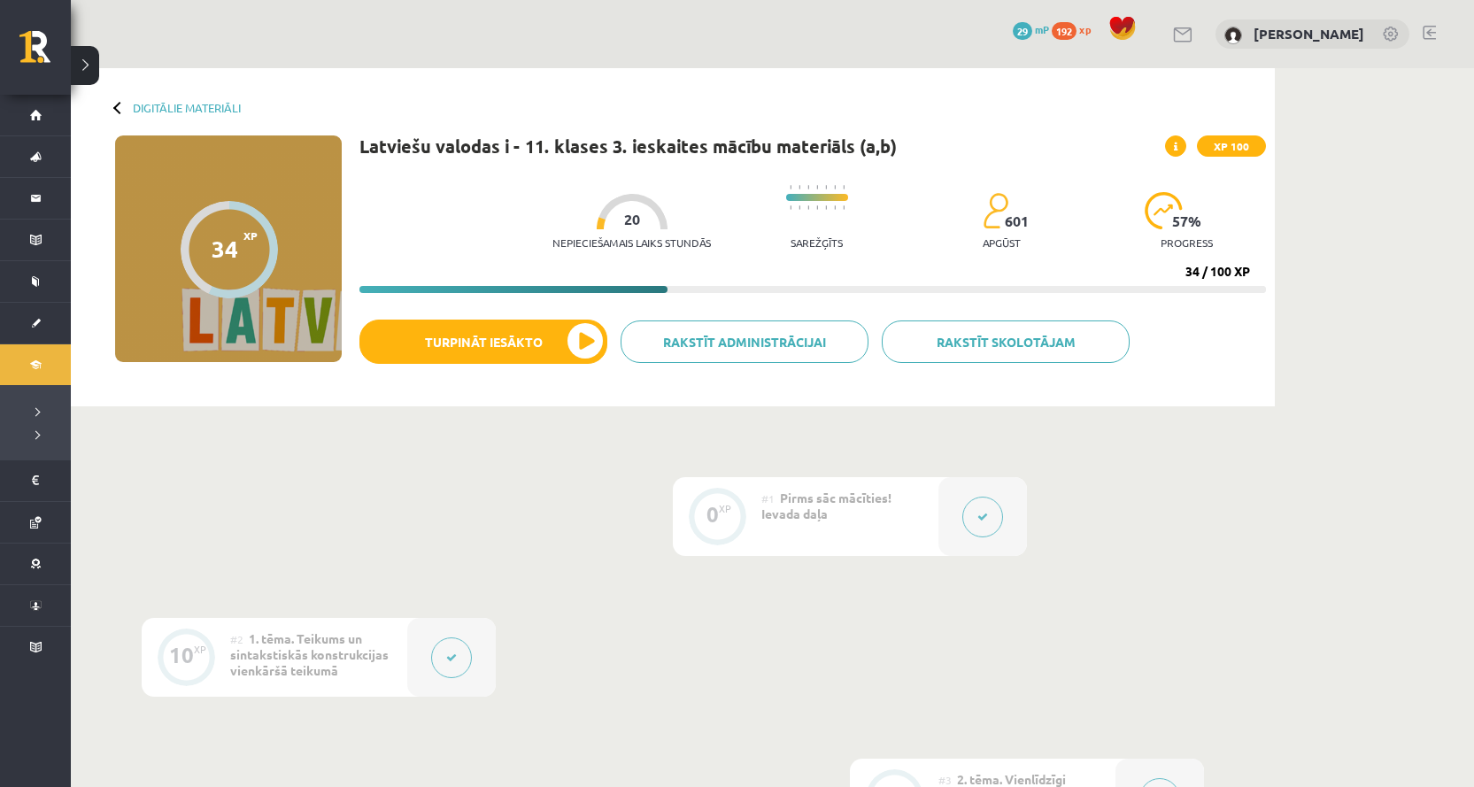
click at [99, 62] on div "0 Dāvanas 29 mP 192 xp Aleksandrs Demidenko" at bounding box center [772, 34] width 1403 height 68
click at [89, 64] on button at bounding box center [85, 65] width 28 height 39
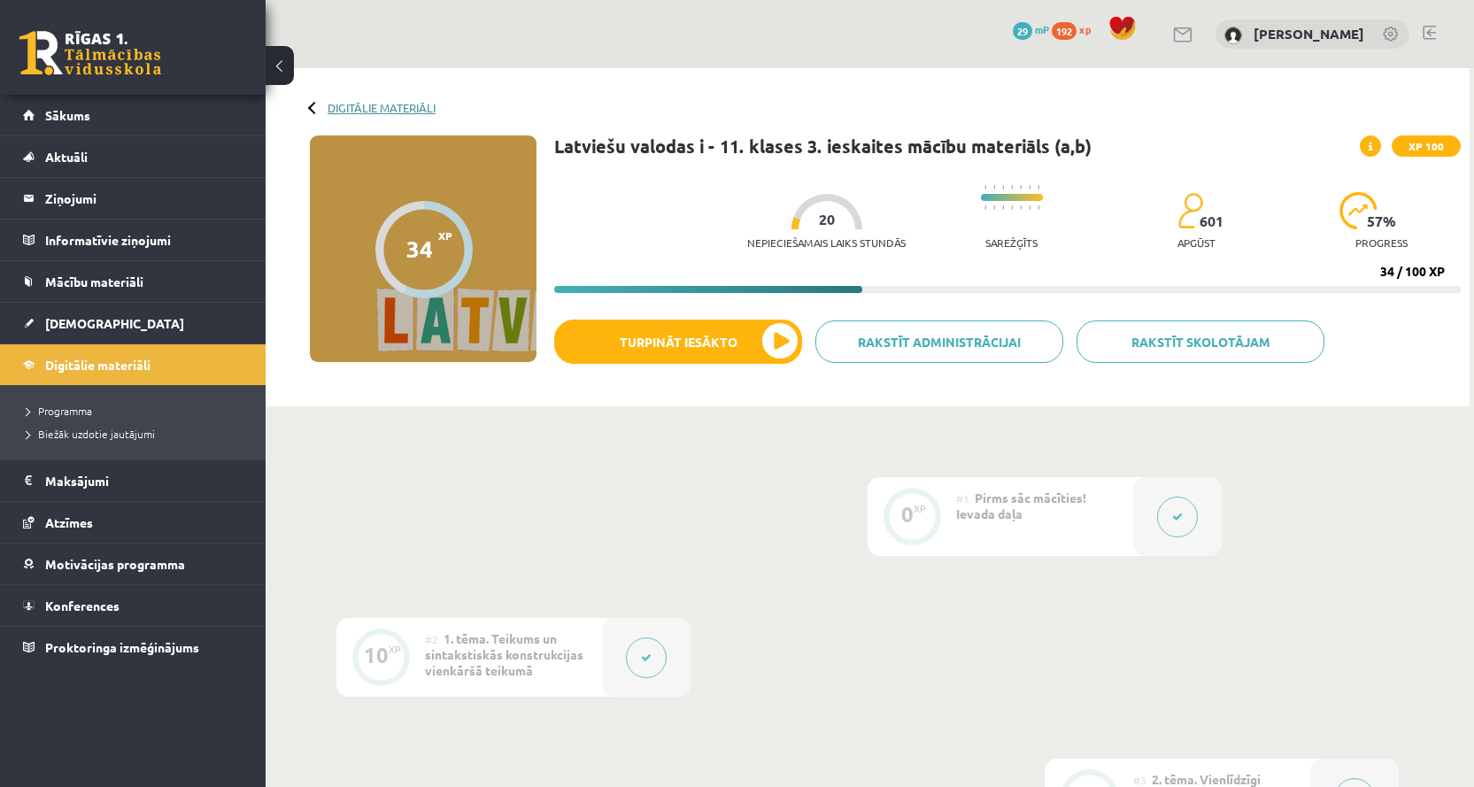
drag, startPoint x: 319, startPoint y: 108, endPoint x: 336, endPoint y: 108, distance: 17.7
click at [329, 108] on div "Digitālie materiāli" at bounding box center [373, 107] width 126 height 13
click at [349, 106] on link "Digitālie materiāli" at bounding box center [381, 107] width 108 height 13
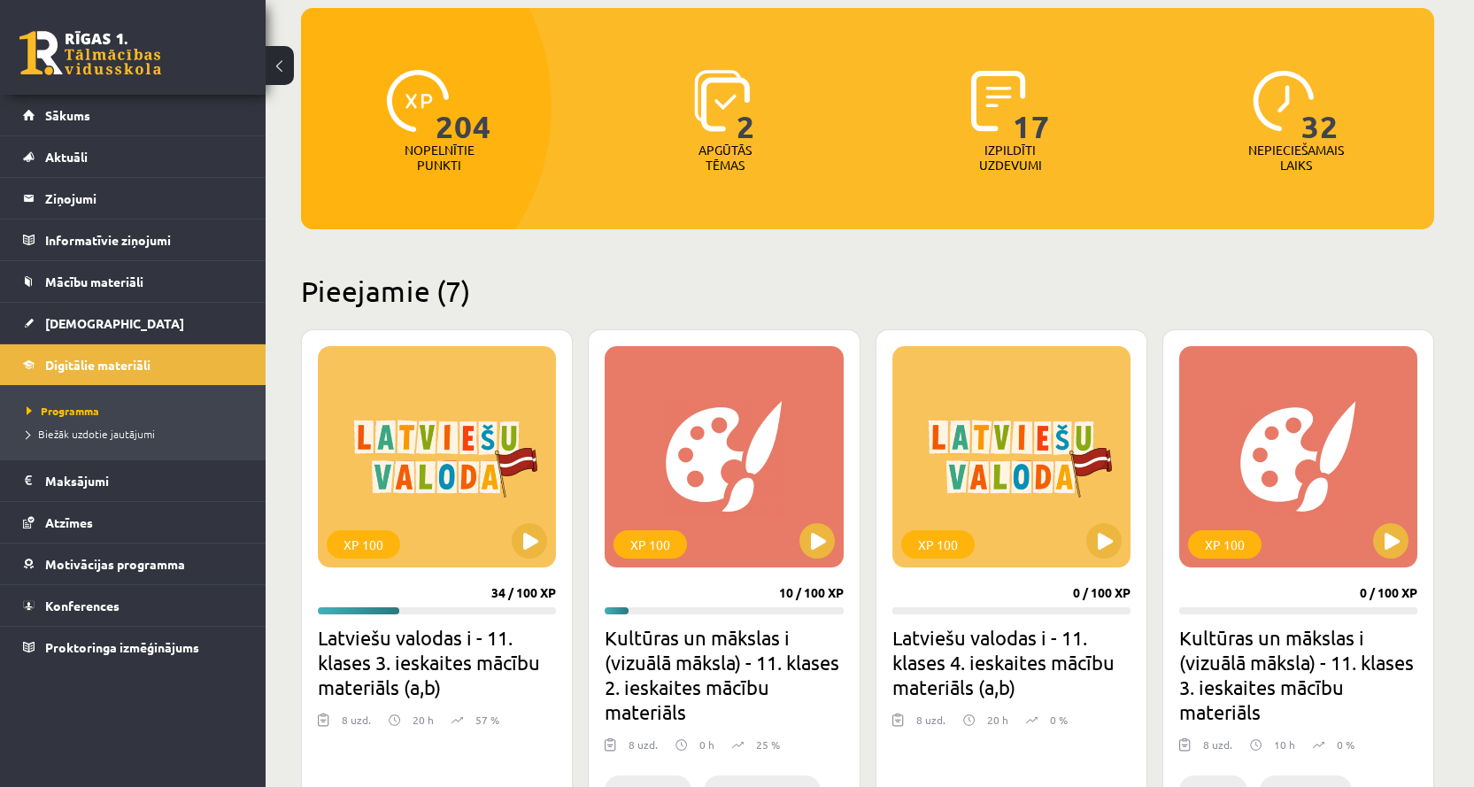
scroll to position [177, 0]
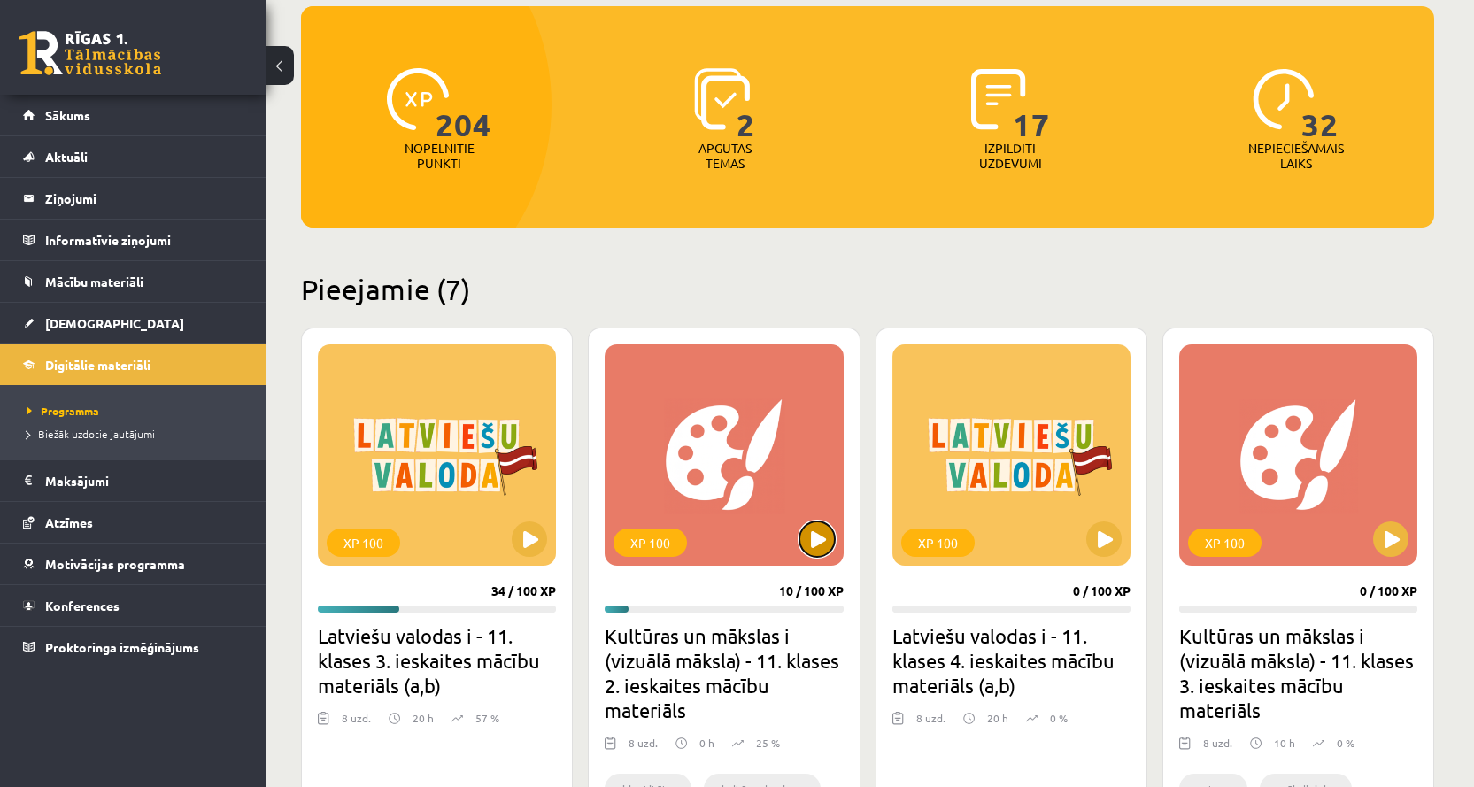
click at [827, 535] on button at bounding box center [816, 538] width 35 height 35
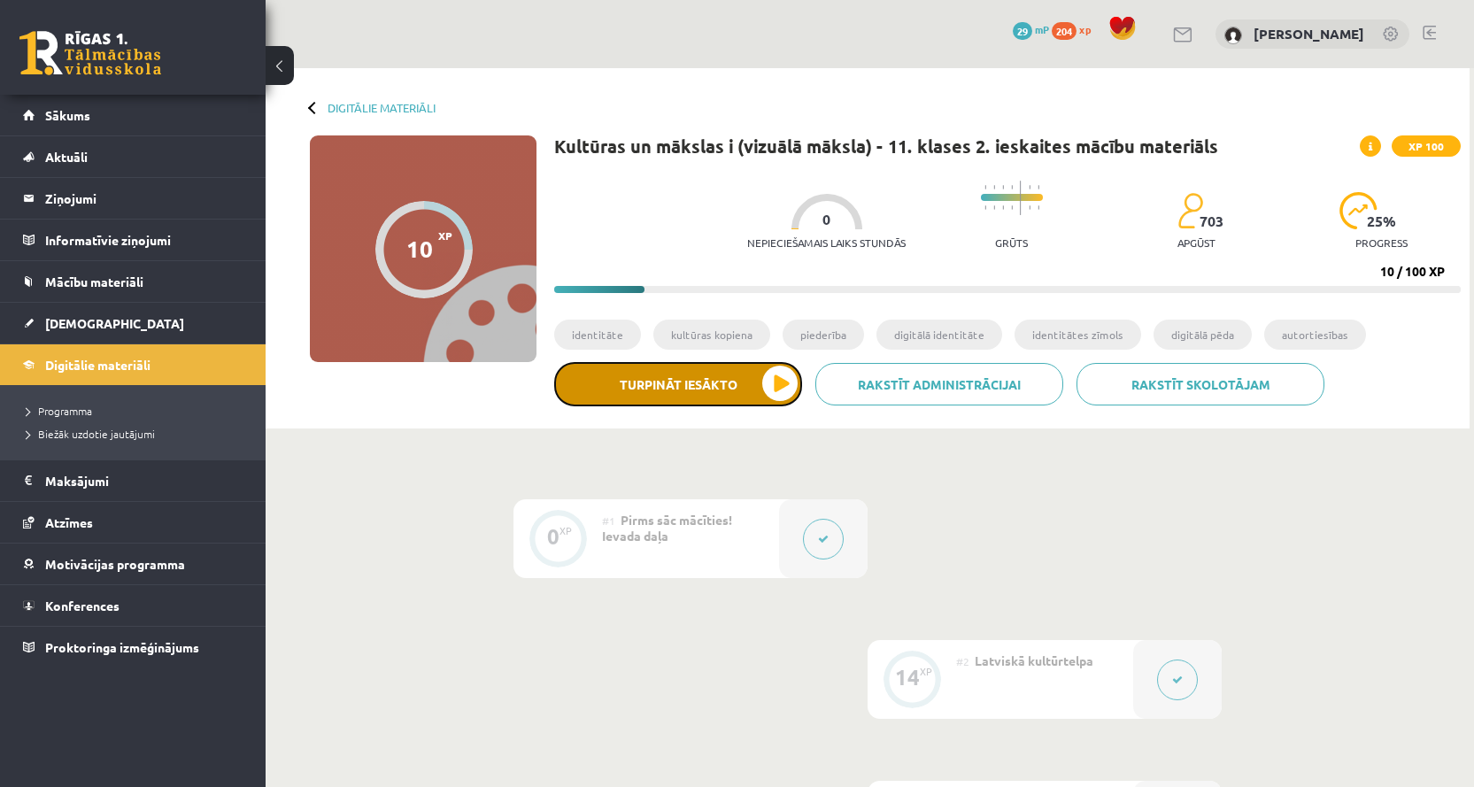
click at [622, 367] on button "Turpināt iesākto" at bounding box center [678, 384] width 248 height 44
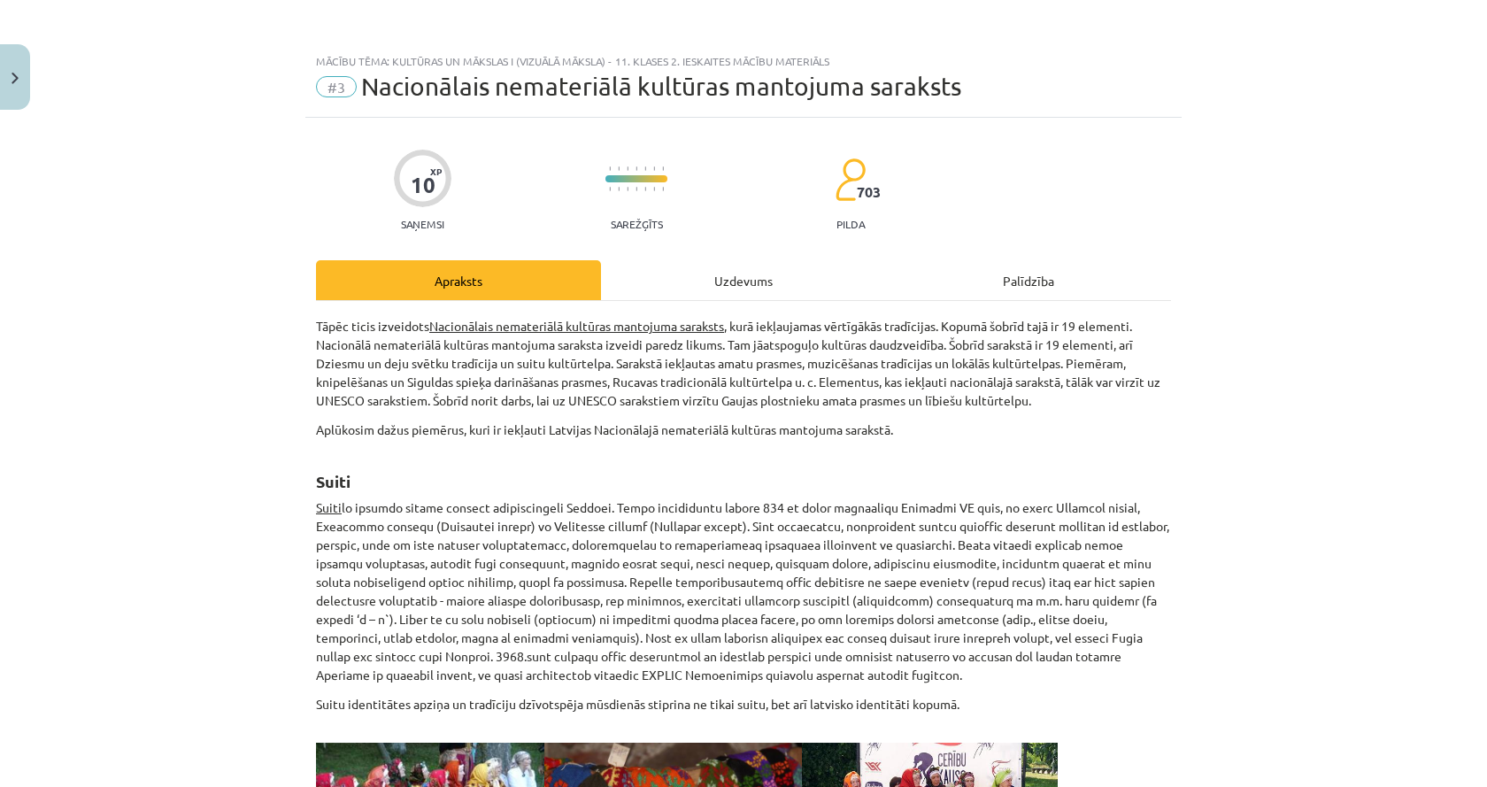
click at [719, 279] on div "Uzdevums" at bounding box center [743, 280] width 285 height 40
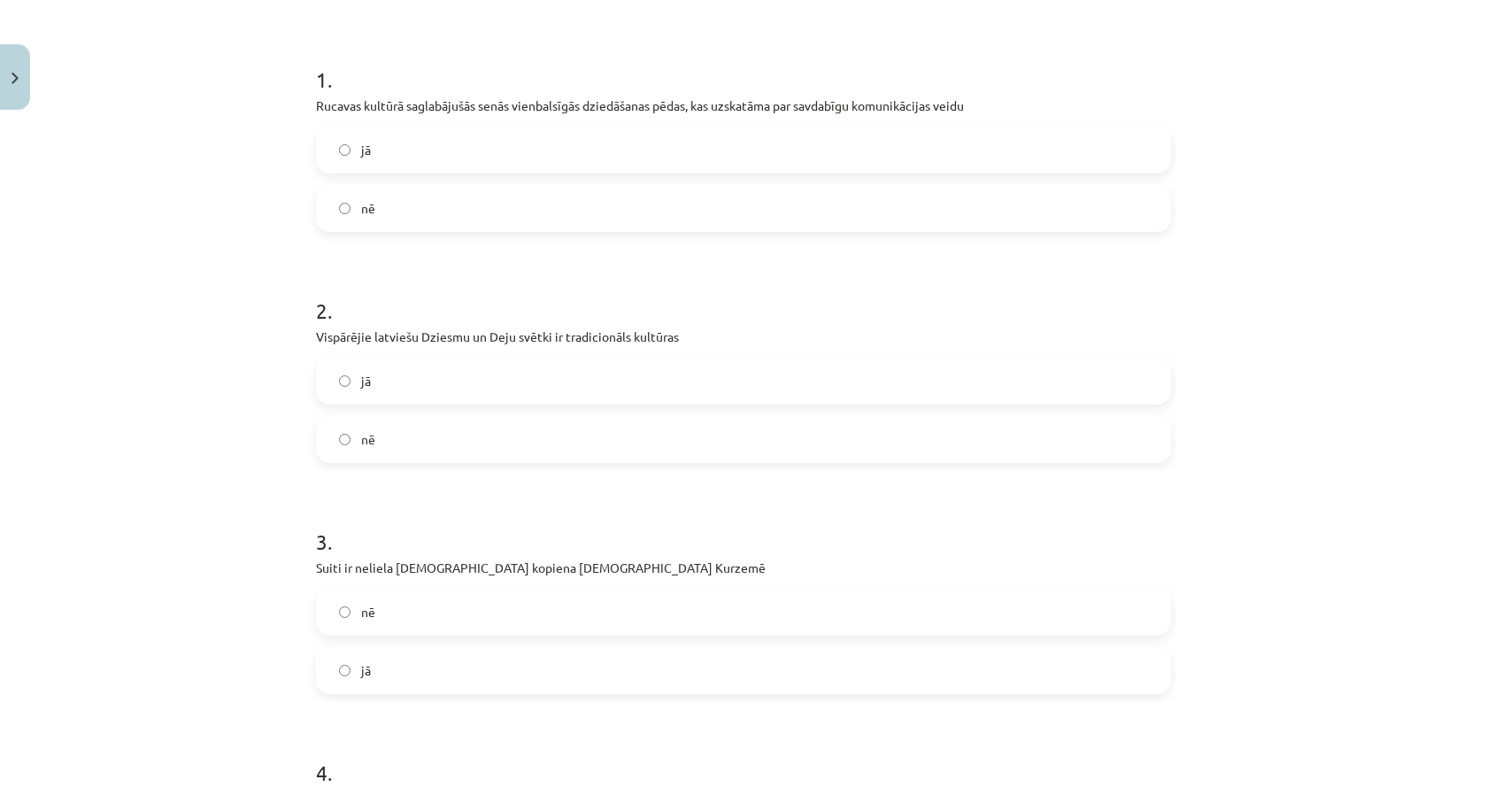
scroll to position [135, 0]
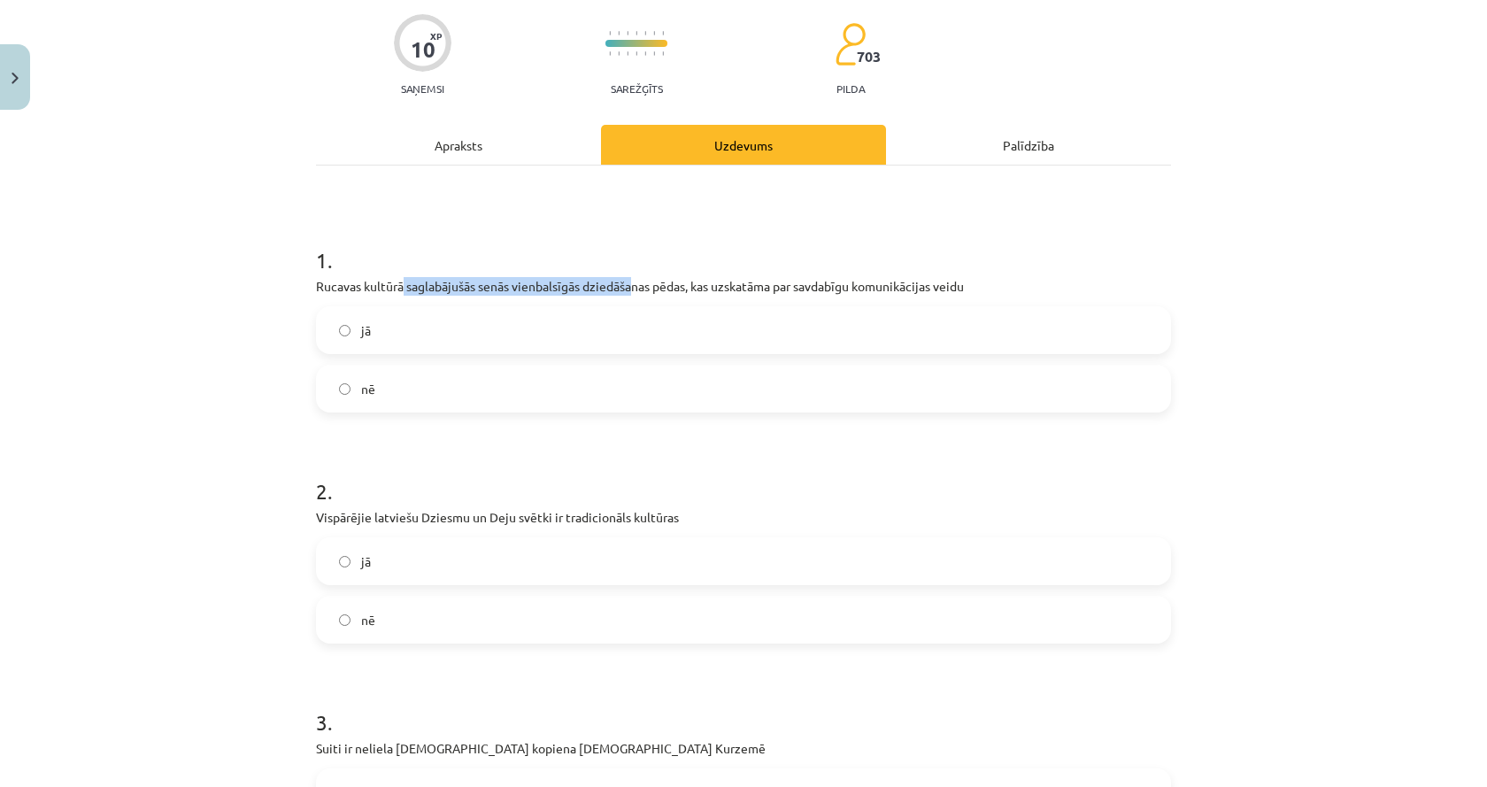
drag, startPoint x: 398, startPoint y: 281, endPoint x: 629, endPoint y: 290, distance: 231.2
click at [629, 290] on p "Rucavas kultūrā saglabājušās senās vienbalsīgās dziedāšanas pēdas, kas uzskatām…" at bounding box center [743, 286] width 855 height 19
click at [500, 131] on div "Apraksts" at bounding box center [458, 145] width 285 height 40
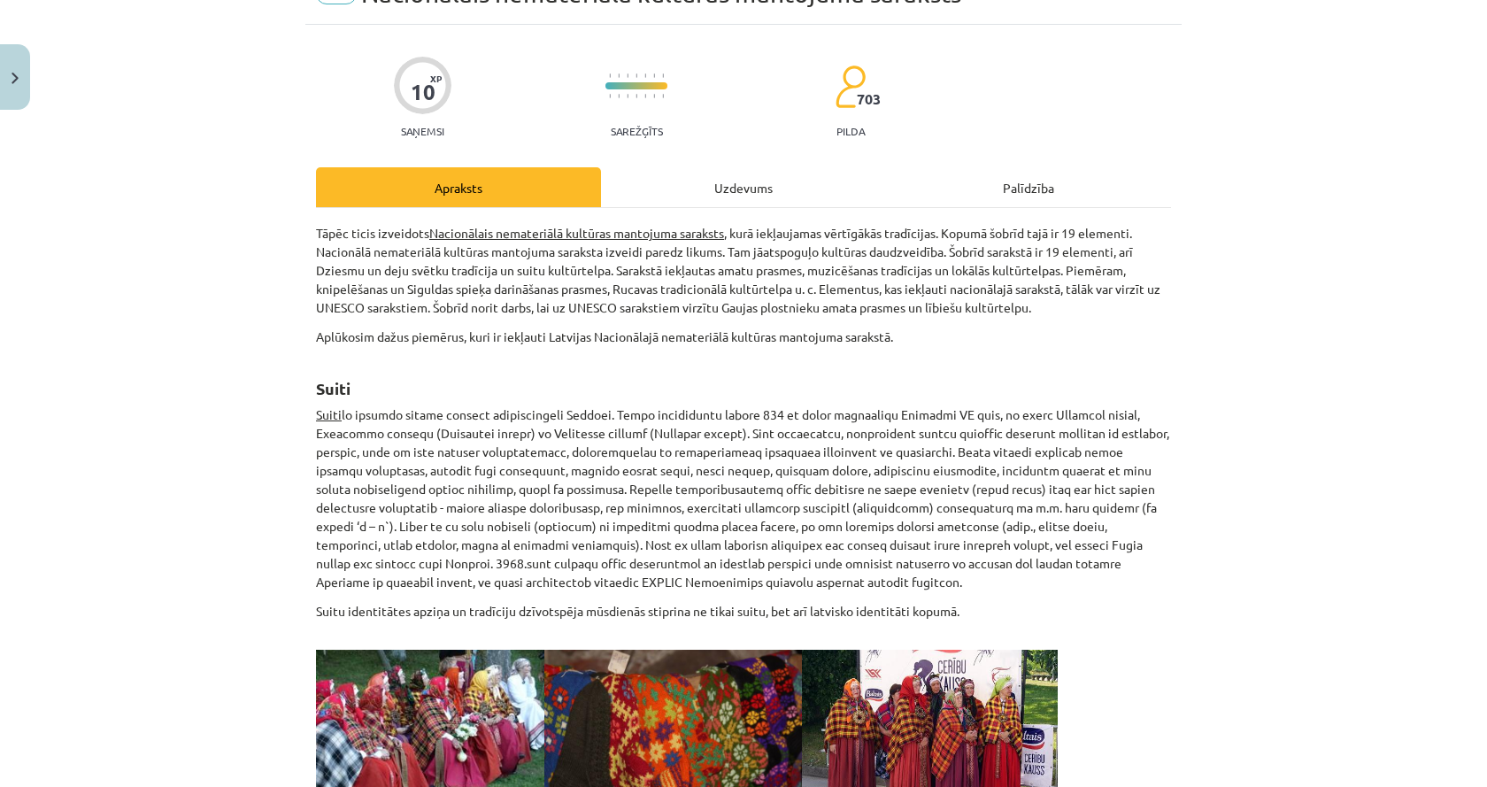
scroll to position [133, 0]
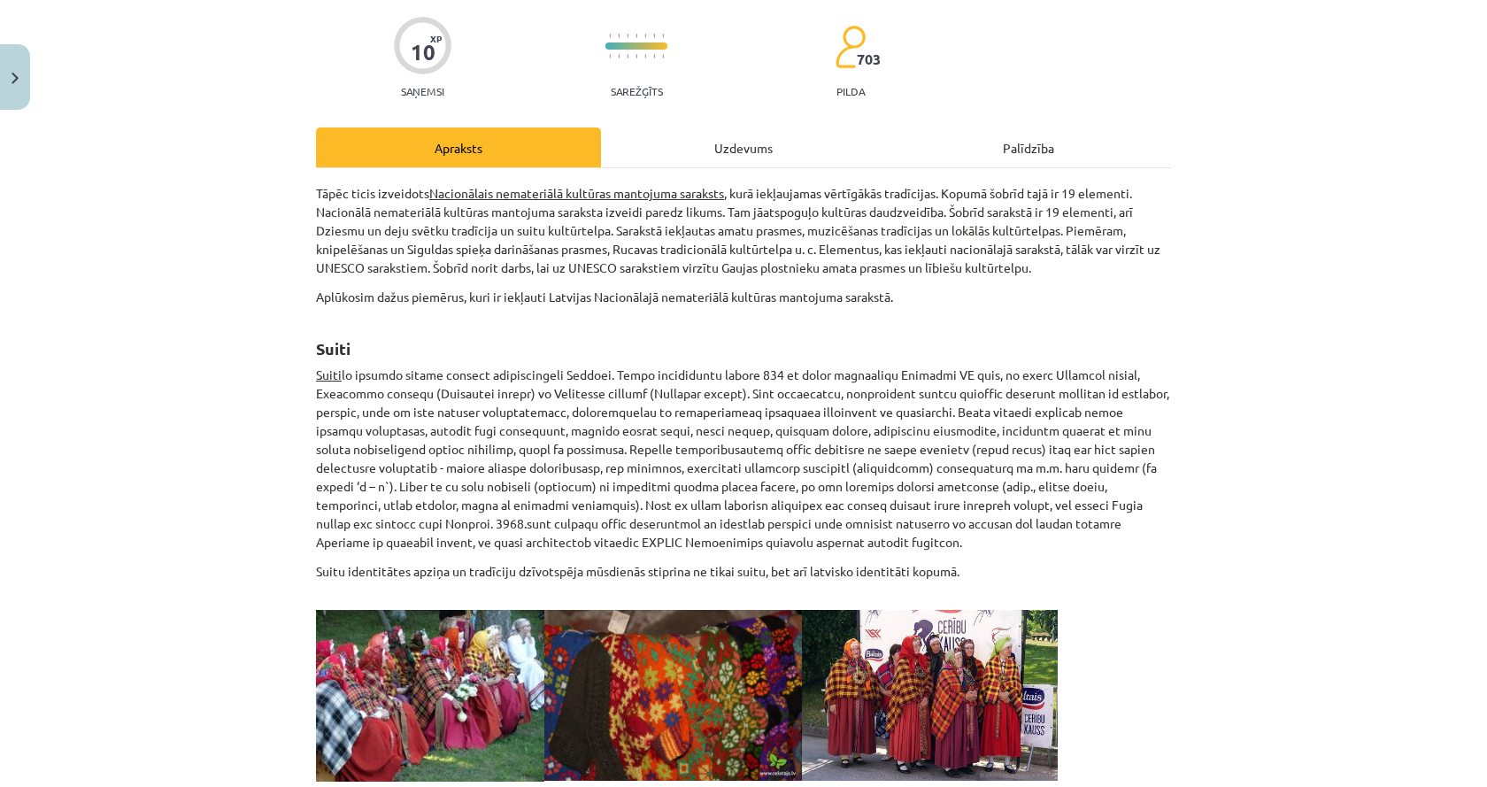
click at [663, 140] on div "Uzdevums" at bounding box center [743, 147] width 285 height 40
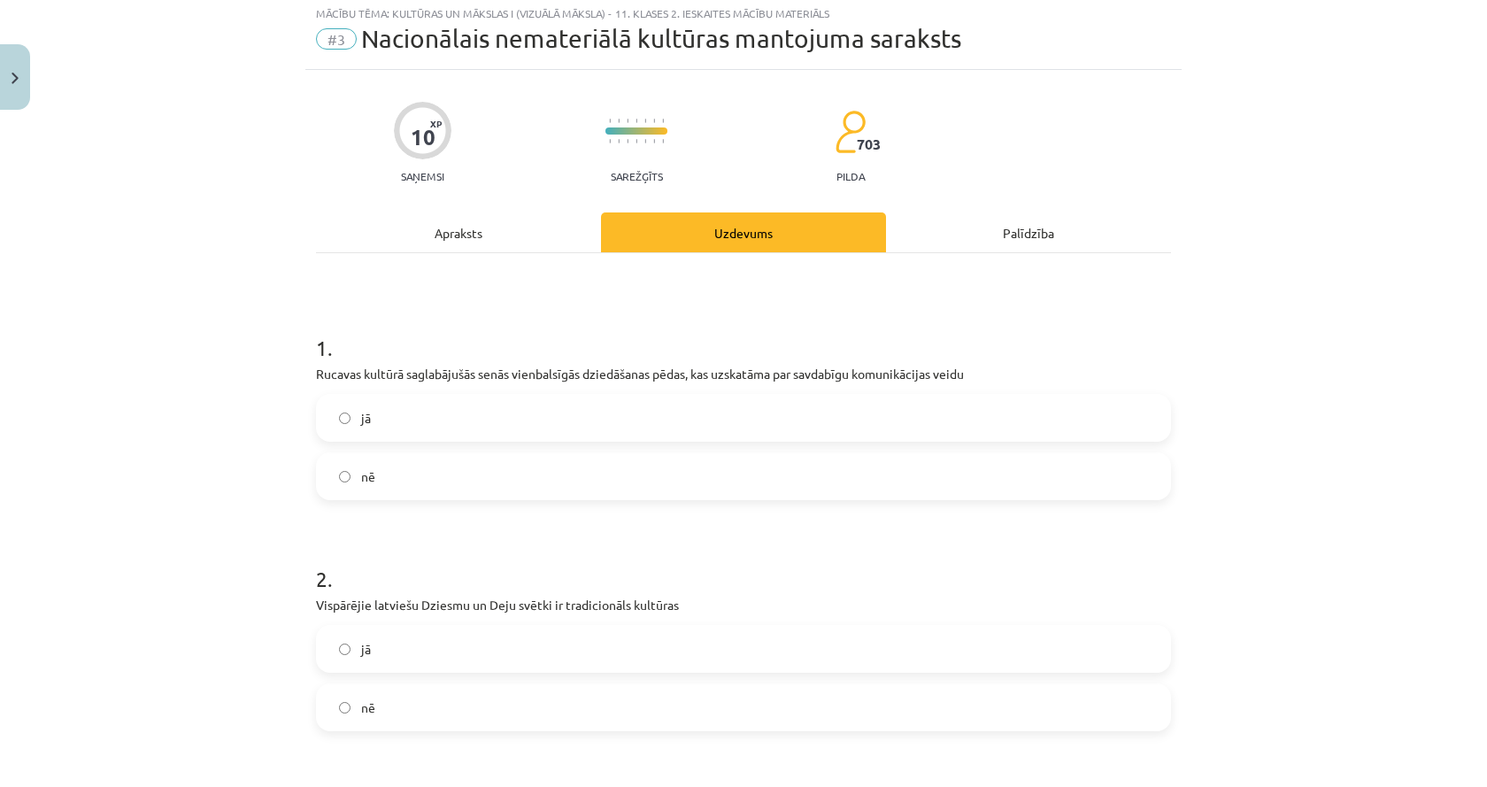
scroll to position [44, 0]
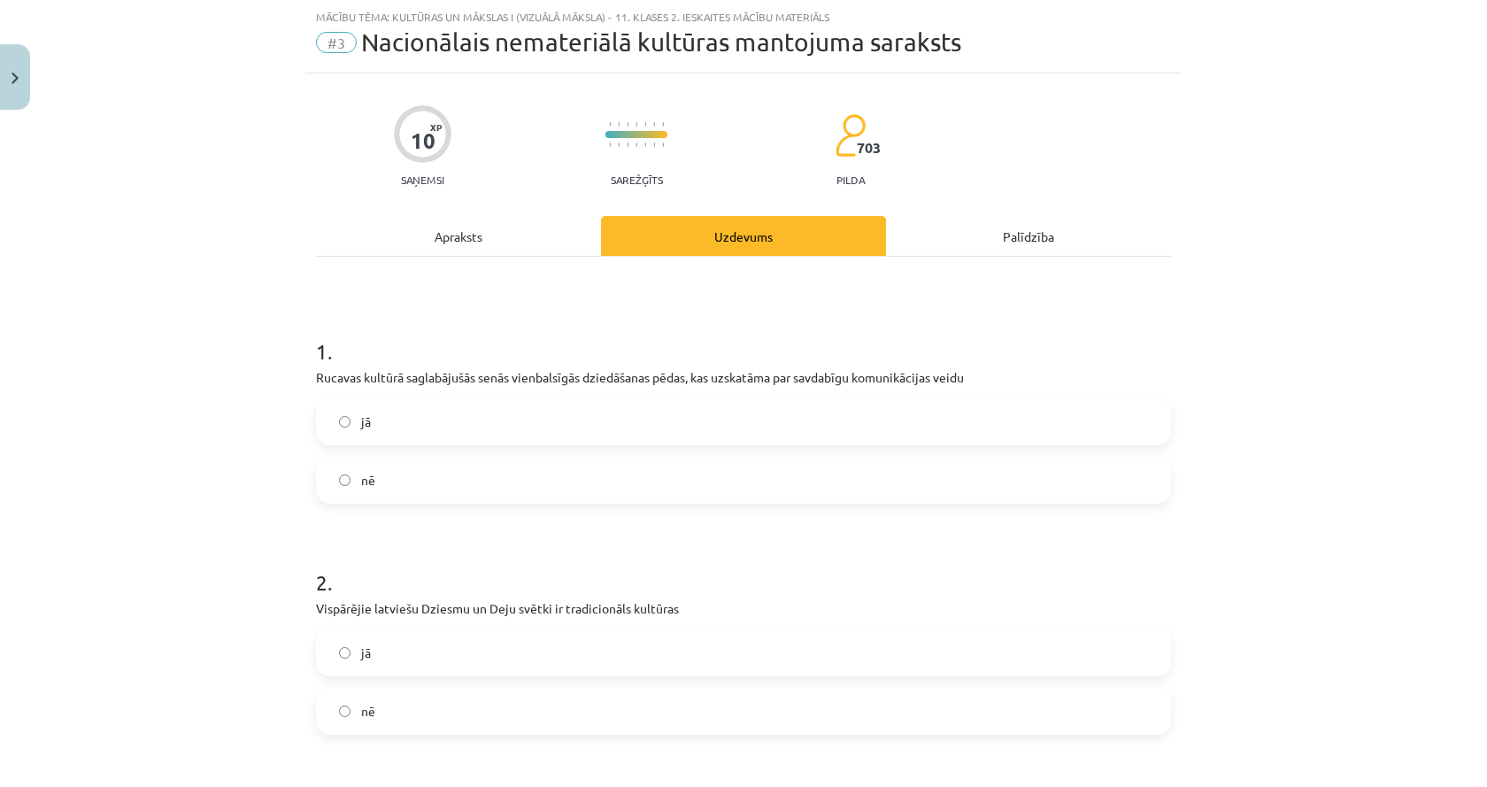
click at [448, 249] on div "Apraksts" at bounding box center [458, 236] width 285 height 40
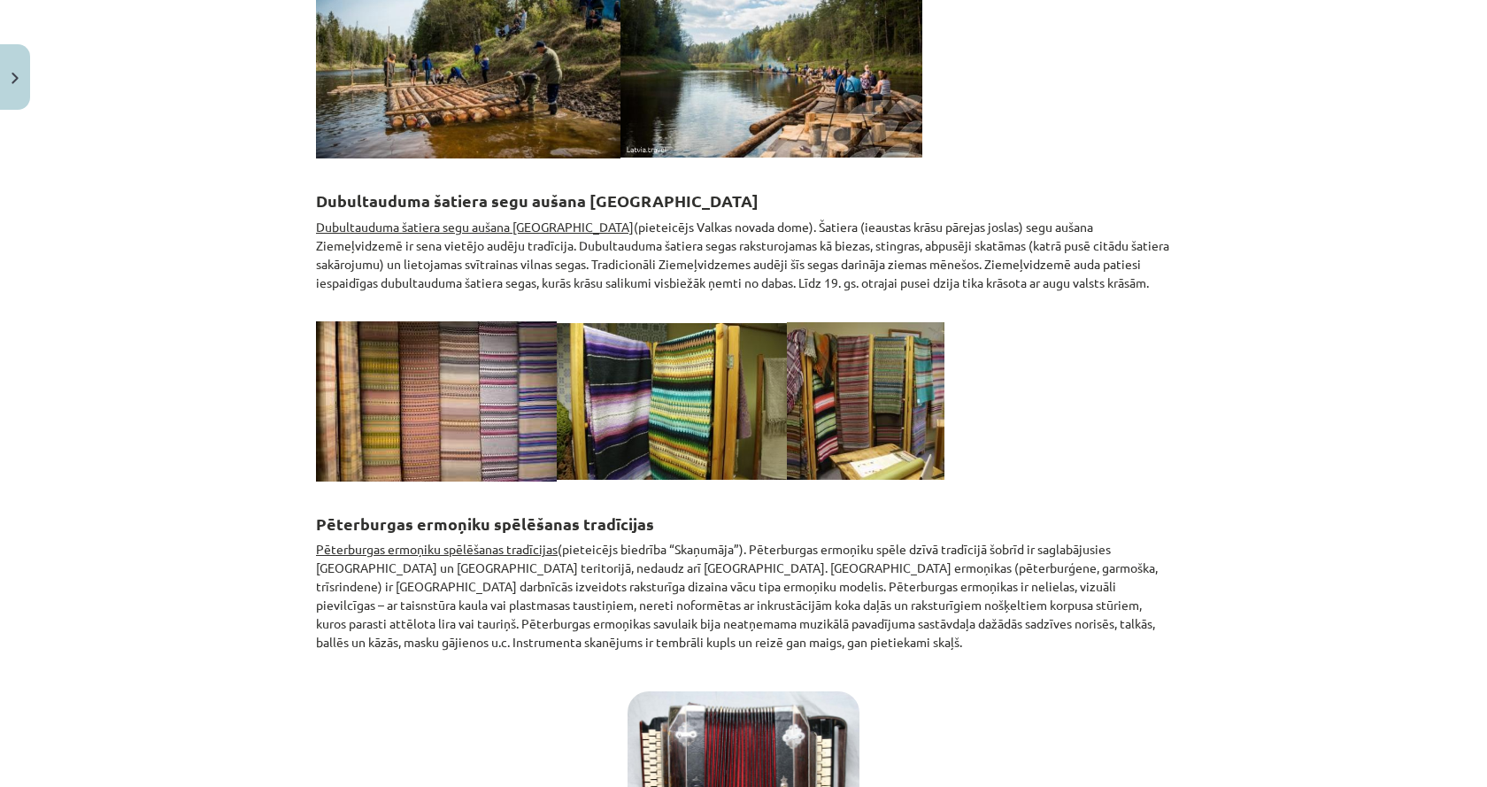
scroll to position [0, 0]
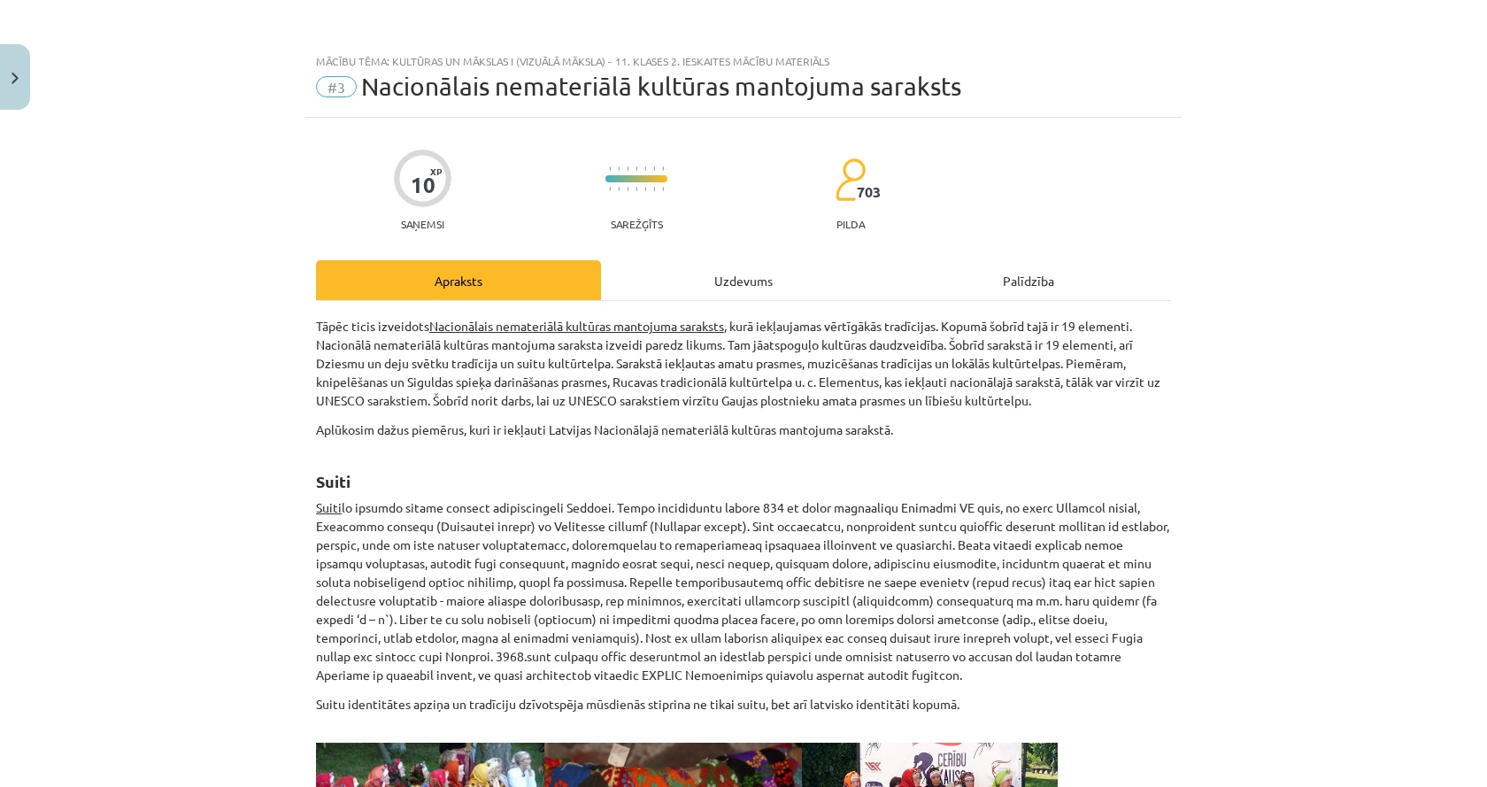
click at [732, 264] on div "Uzdevums" at bounding box center [743, 280] width 285 height 40
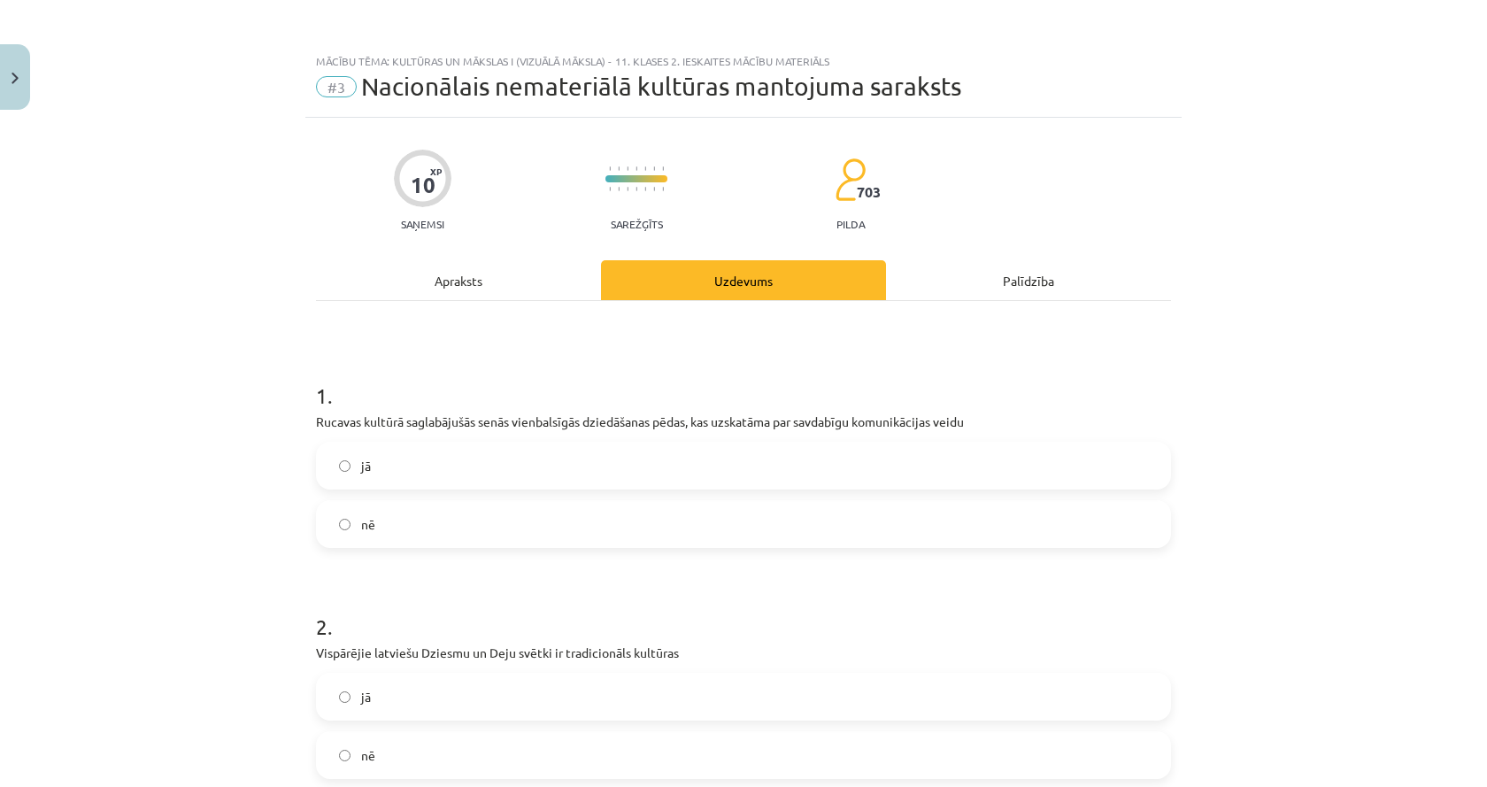
scroll to position [44, 0]
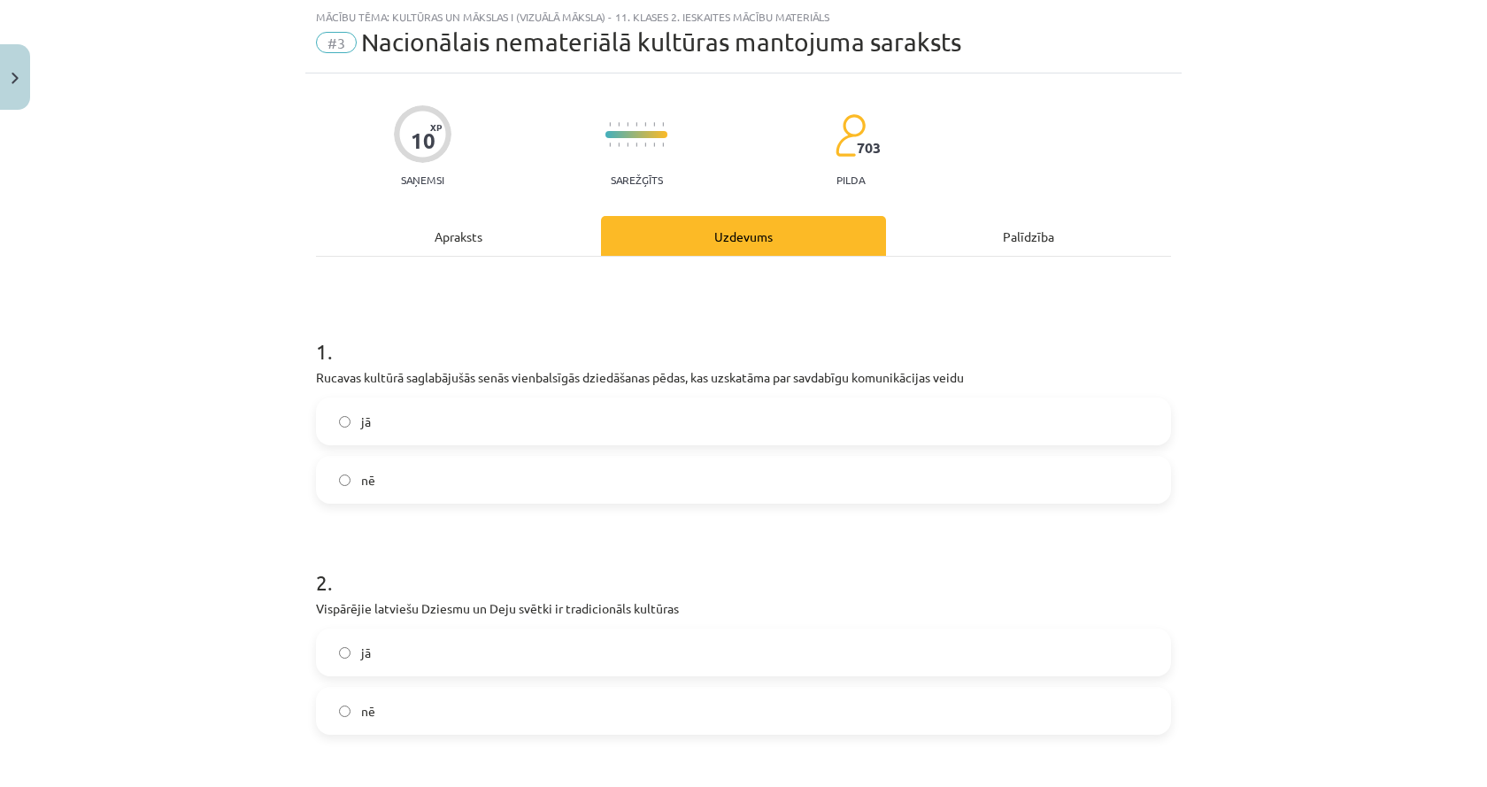
click at [537, 413] on label "jā" at bounding box center [743, 421] width 851 height 44
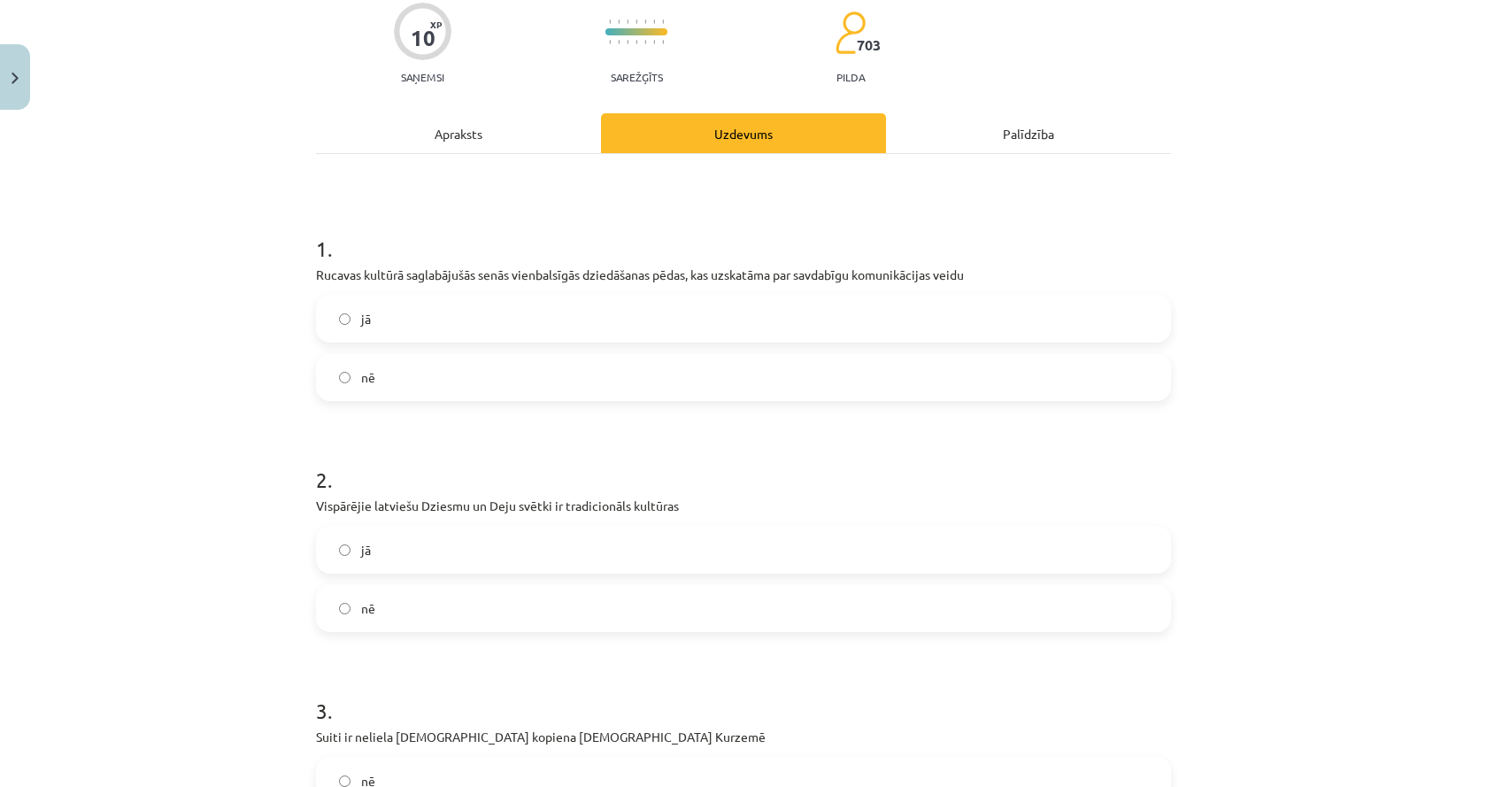
scroll to position [310, 0]
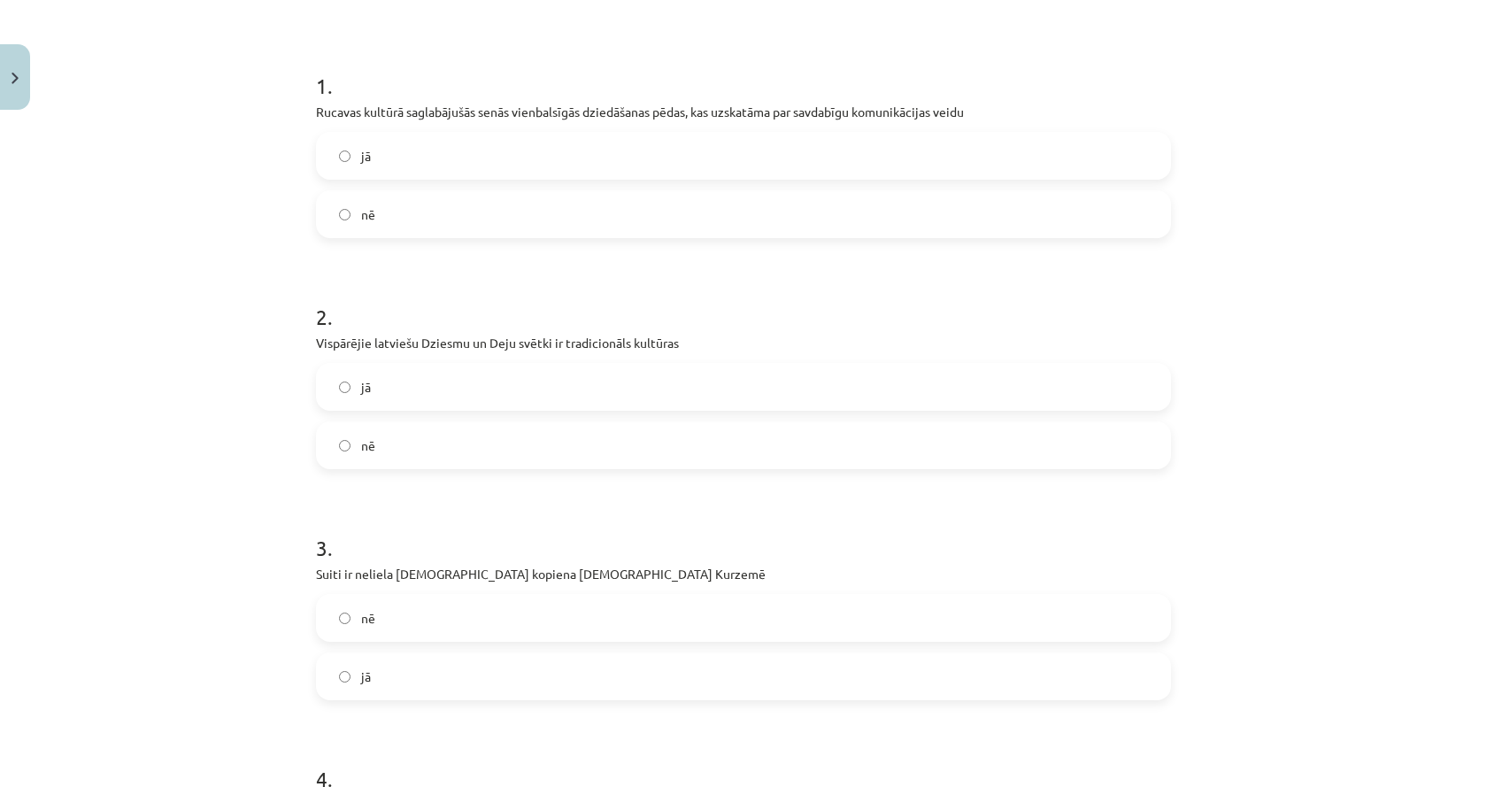
click at [533, 389] on label "jā" at bounding box center [743, 387] width 851 height 44
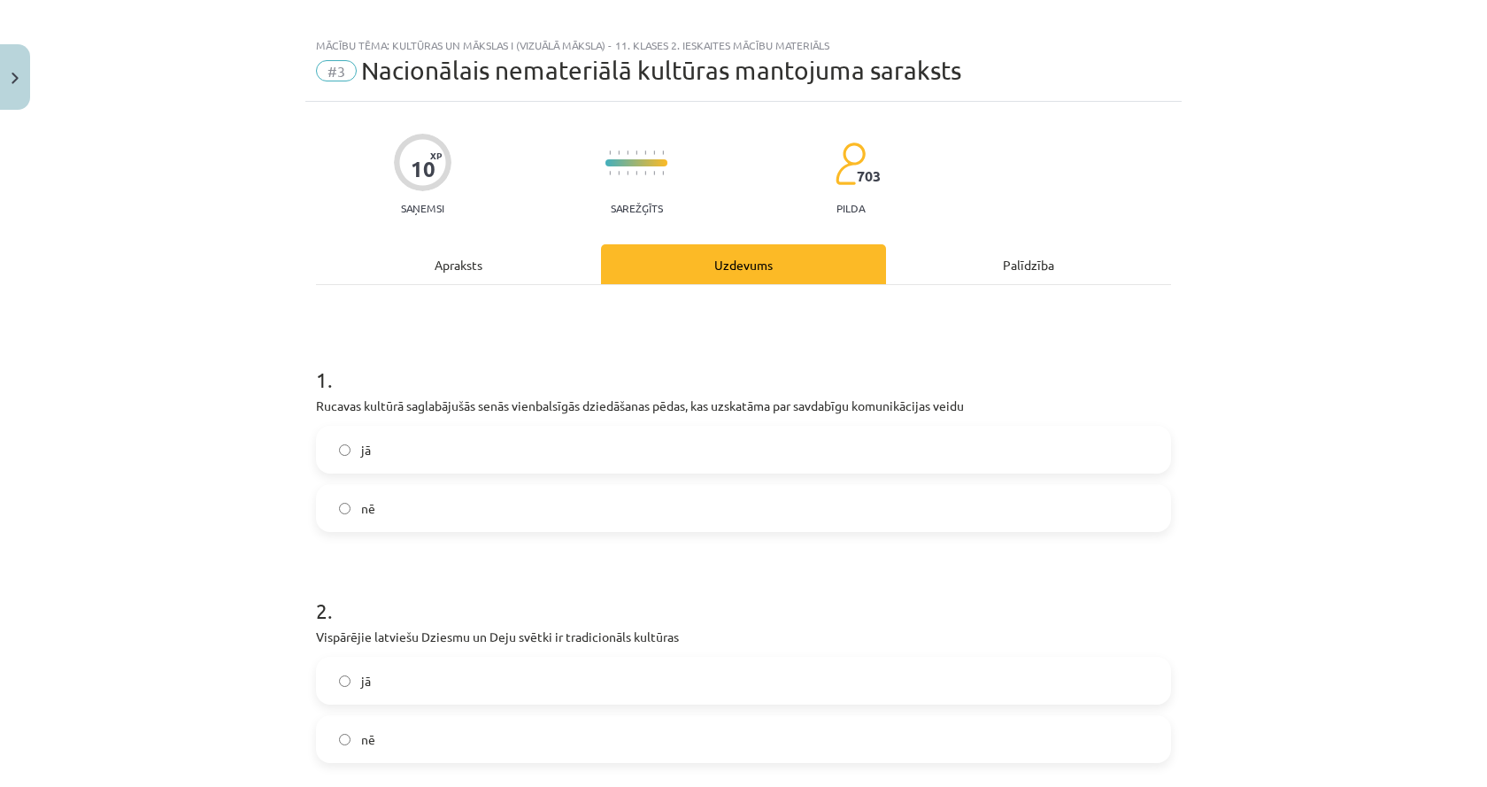
scroll to position [0, 0]
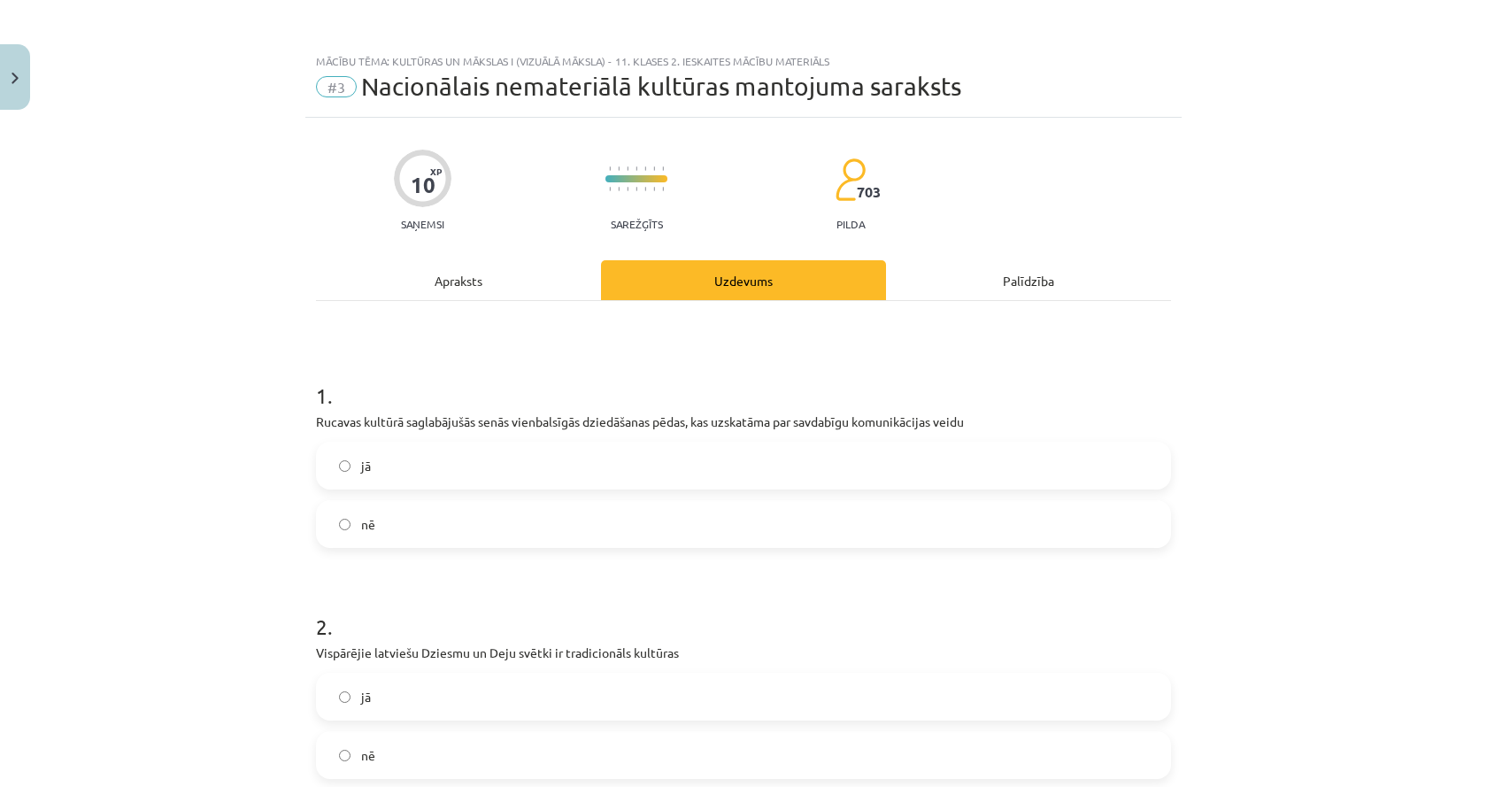
click at [437, 292] on div "Apraksts" at bounding box center [458, 280] width 285 height 40
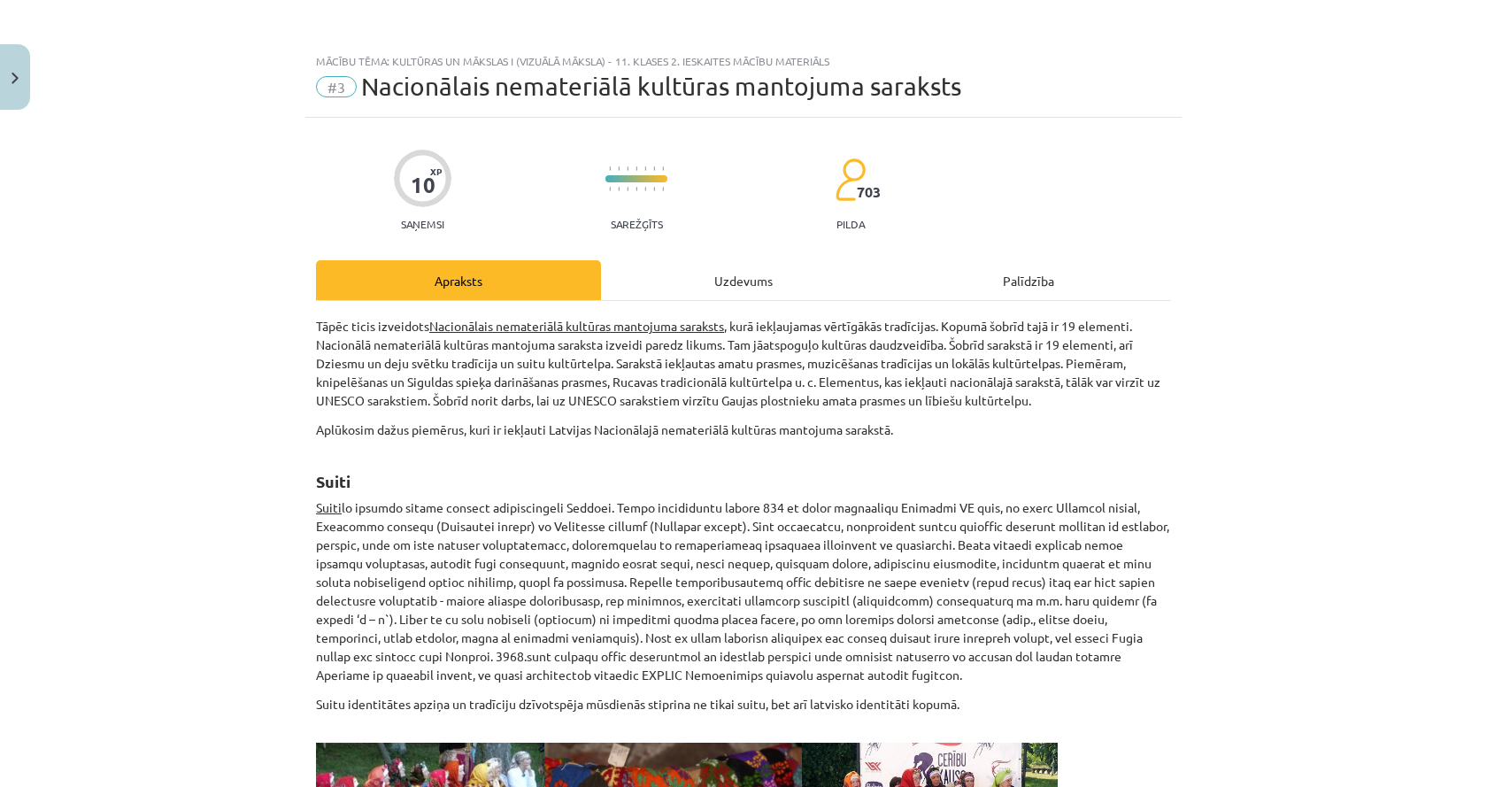
click at [684, 271] on div "Uzdevums" at bounding box center [743, 280] width 285 height 40
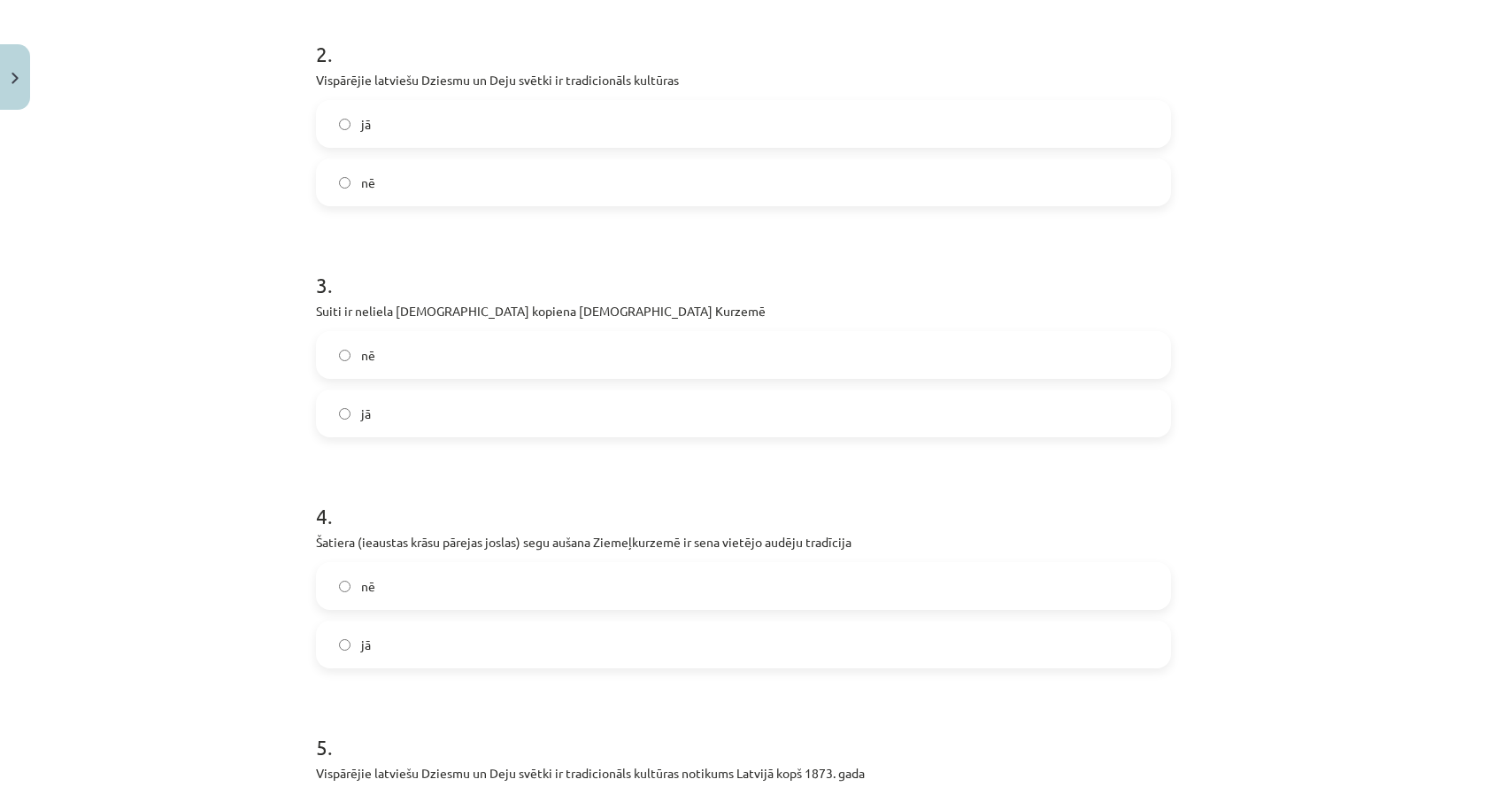
scroll to position [575, 0]
click at [550, 356] on label "nē" at bounding box center [743, 352] width 851 height 44
click at [535, 405] on label "jā" at bounding box center [743, 411] width 851 height 44
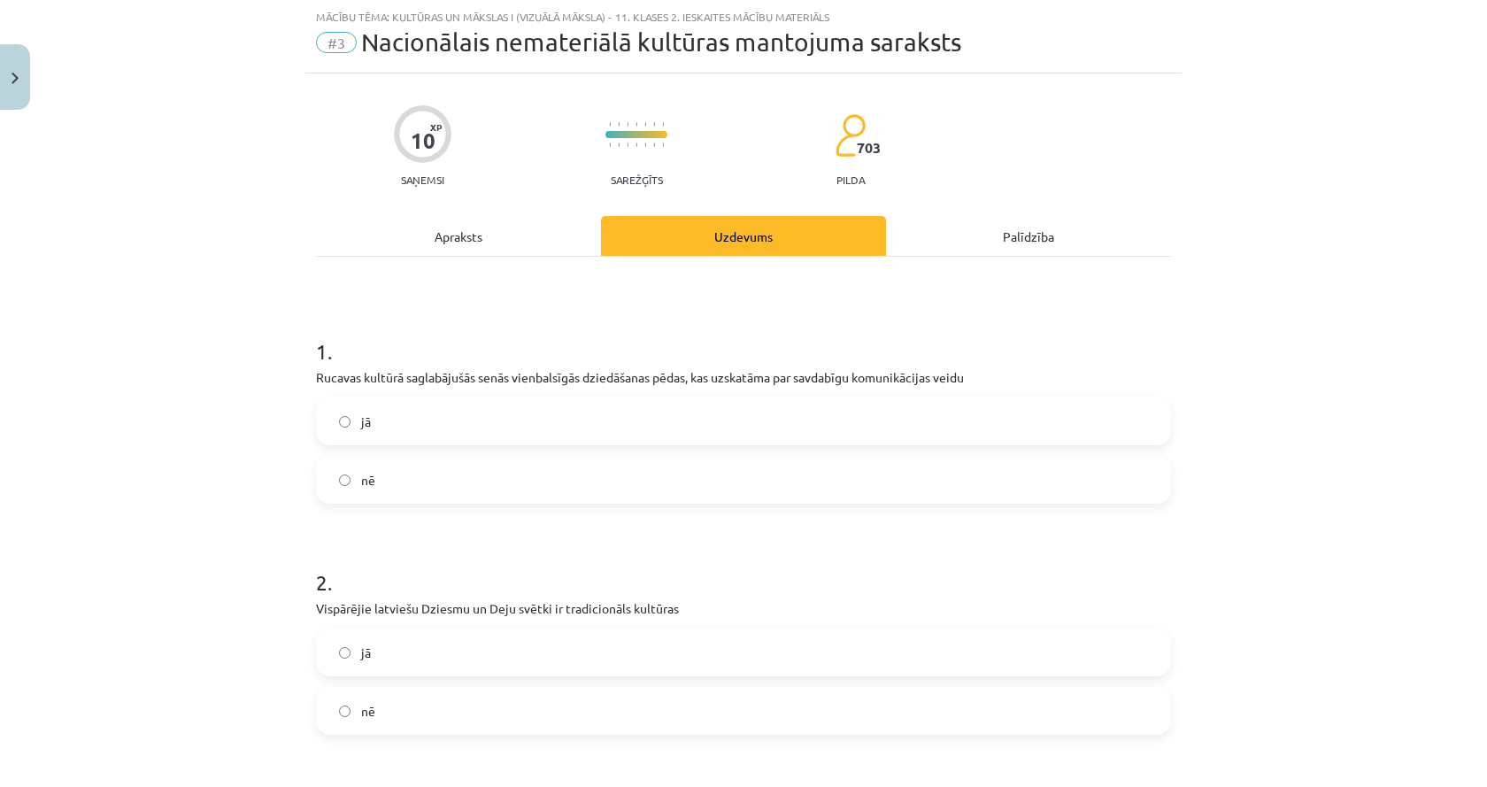
scroll to position [0, 0]
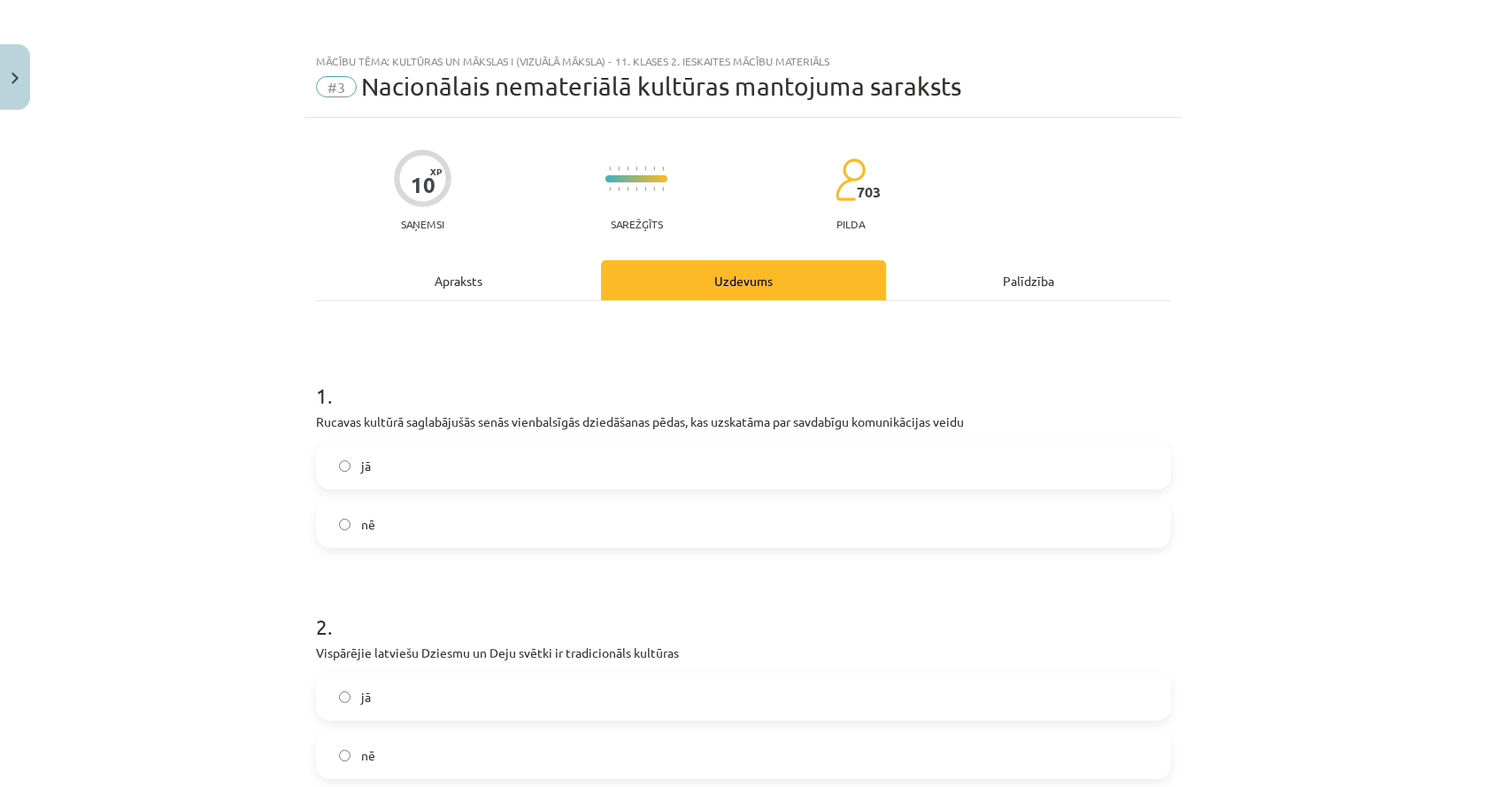
click at [472, 267] on div "Apraksts" at bounding box center [458, 280] width 285 height 40
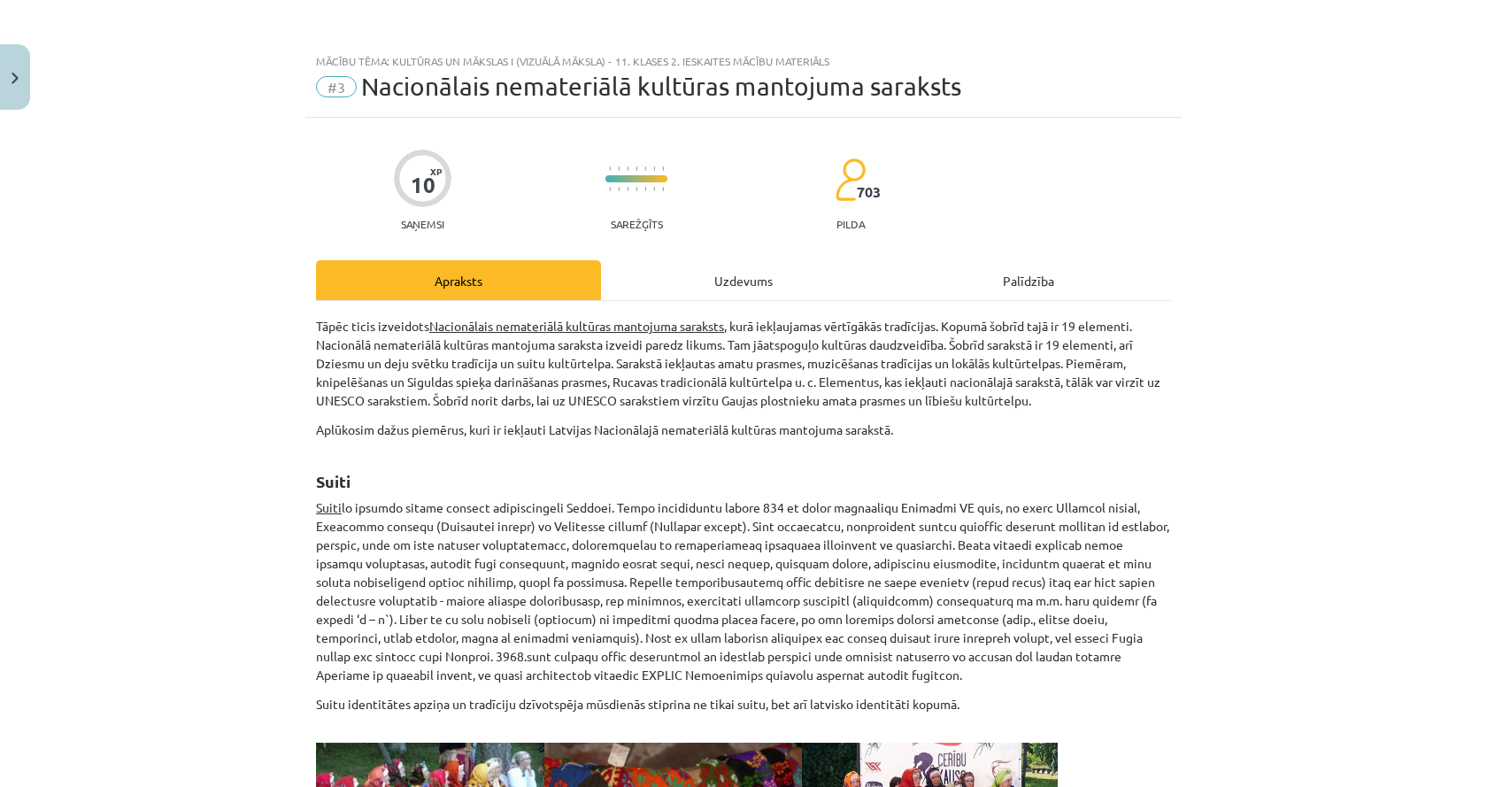
click at [713, 297] on div "Uzdevums" at bounding box center [743, 280] width 285 height 40
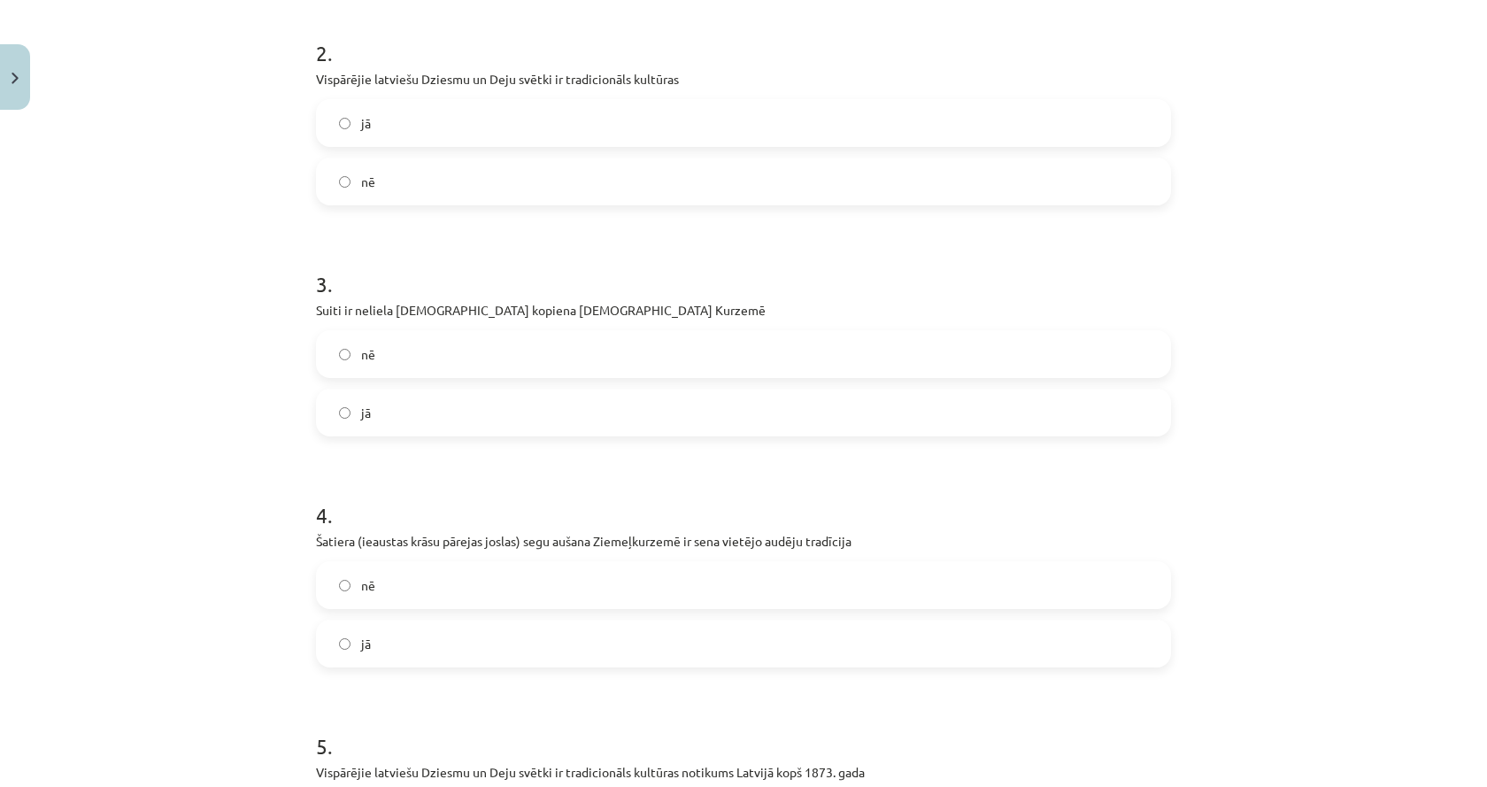
scroll to position [575, 0]
click at [584, 645] on label "jā" at bounding box center [743, 642] width 851 height 44
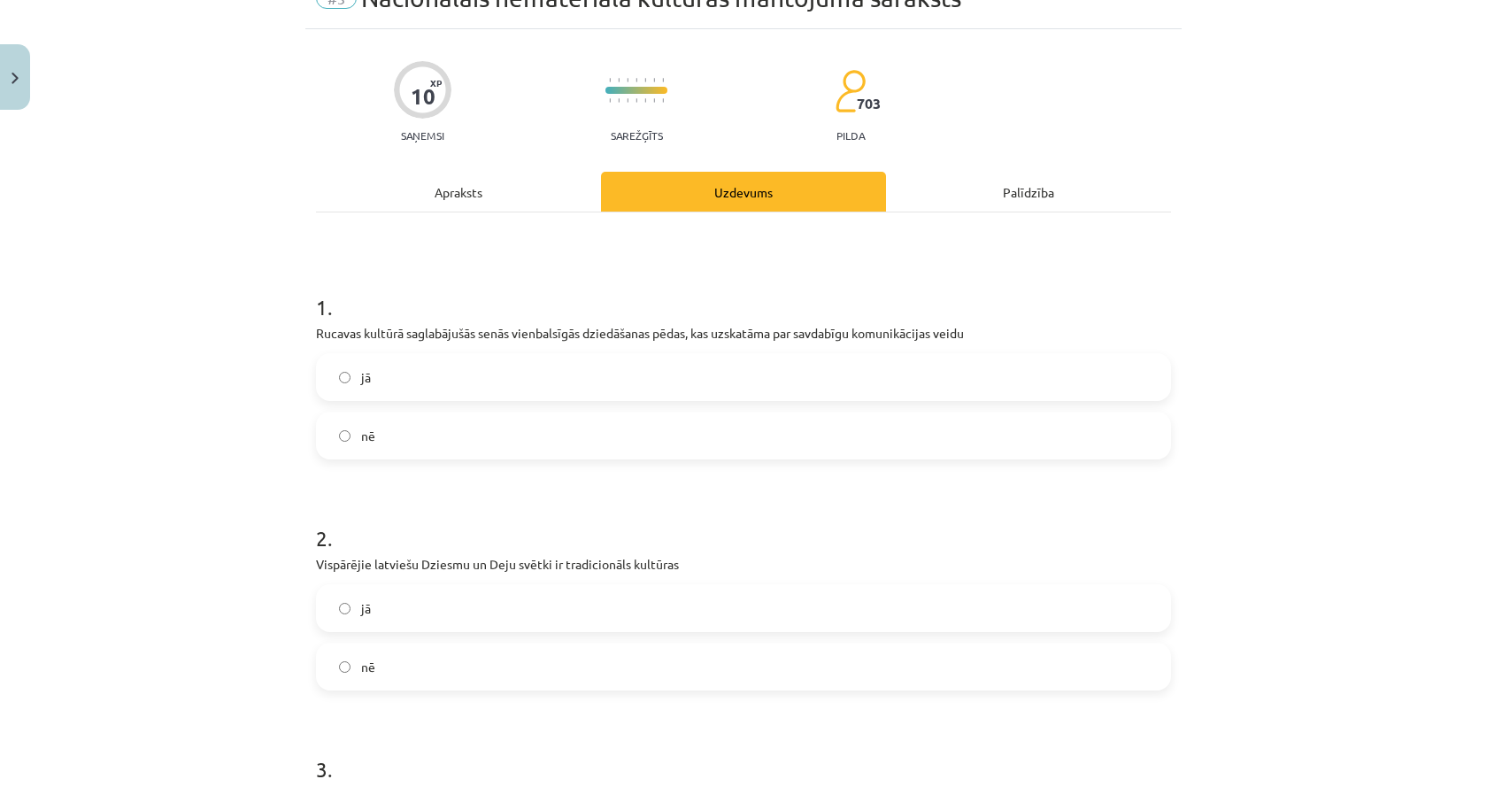
scroll to position [0, 0]
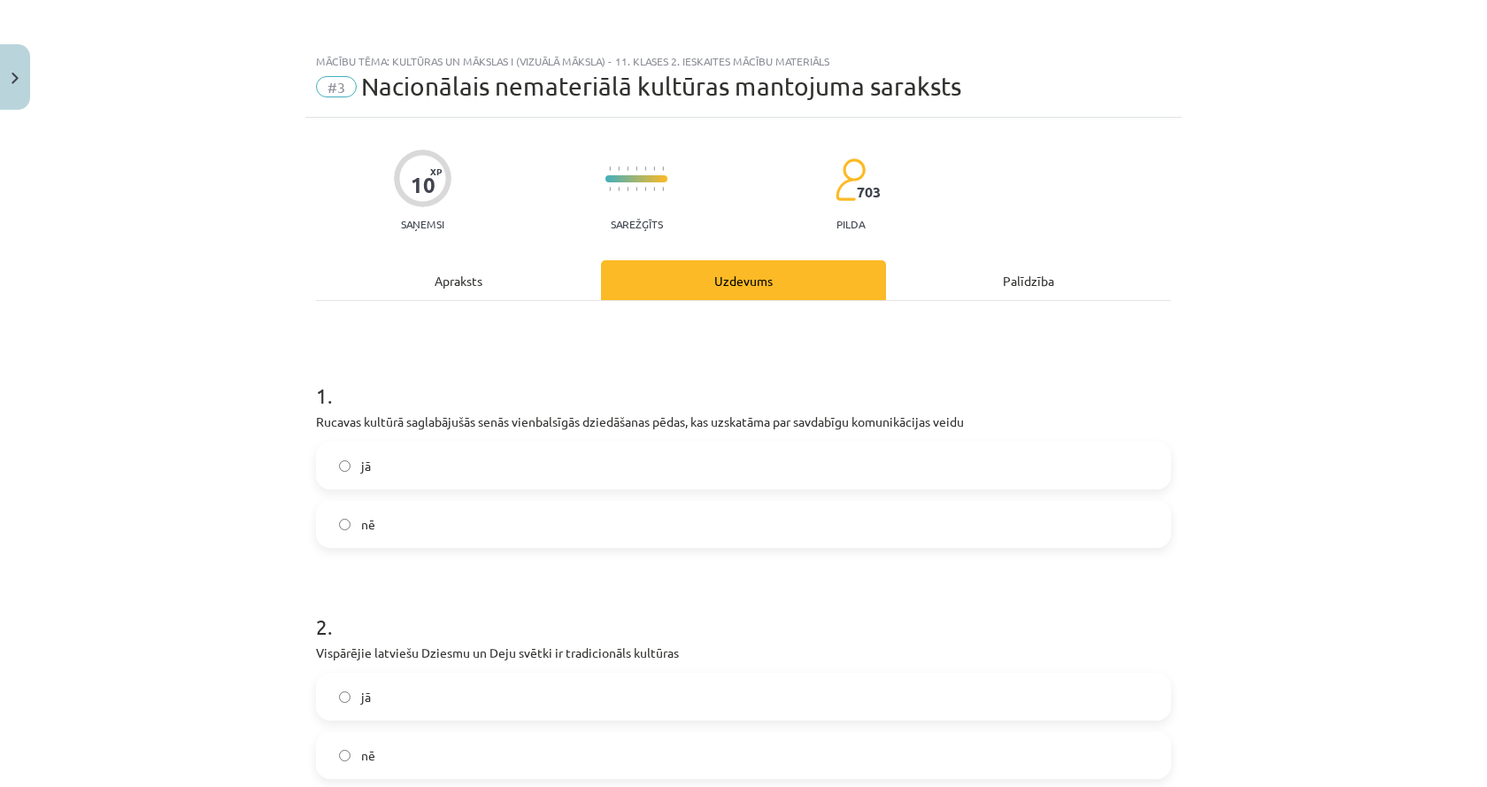
click at [471, 264] on div "Apraksts" at bounding box center [458, 280] width 285 height 40
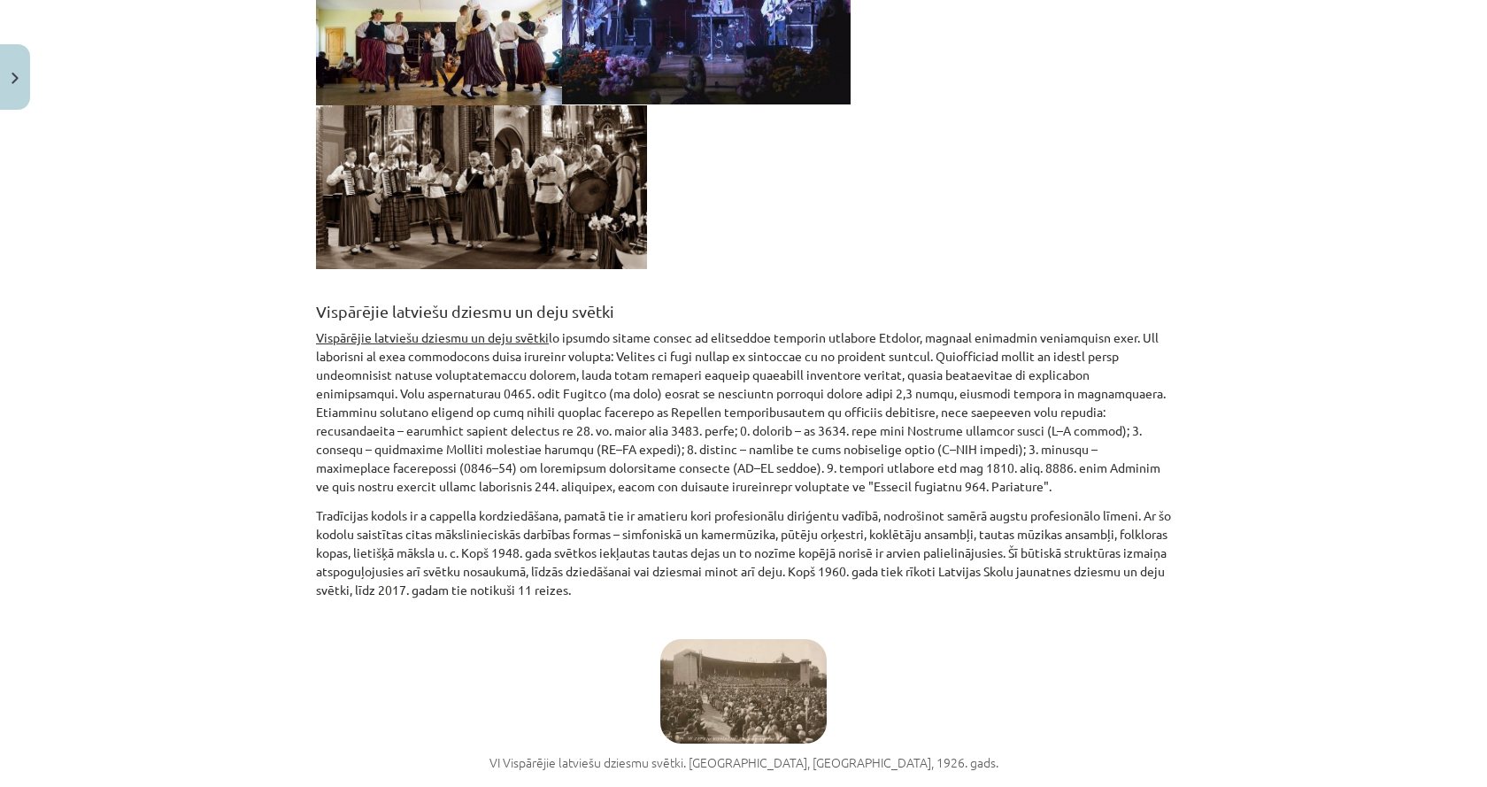
scroll to position [5222, 0]
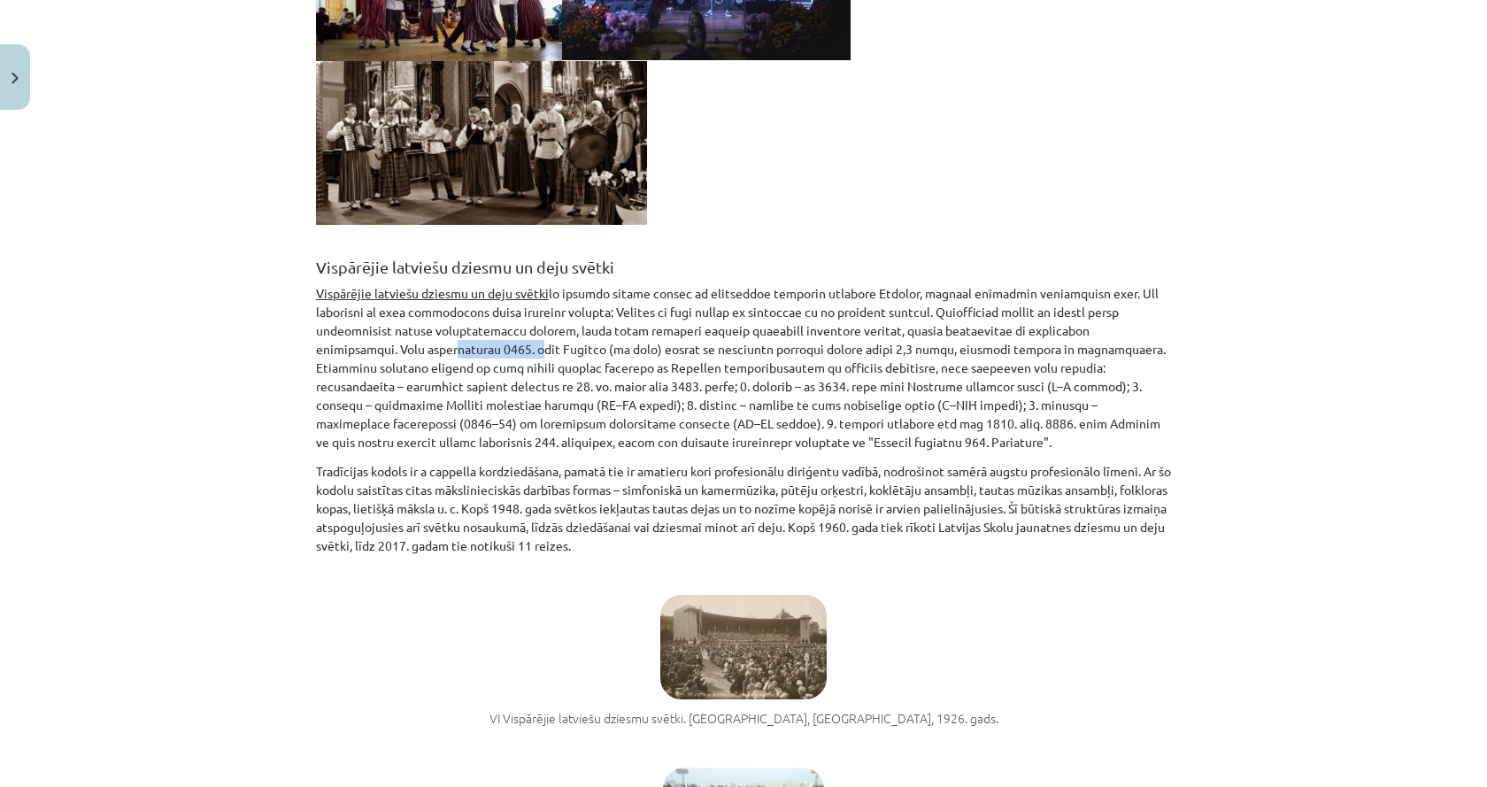
drag, startPoint x: 350, startPoint y: 330, endPoint x: 447, endPoint y: 328, distance: 97.4
click at [440, 327] on p "Vispārējie latviešu dziesmu un deju svētki" at bounding box center [743, 367] width 855 height 167
click at [460, 331] on p "Vispārējie latviešu dziesmu un deju svētki" at bounding box center [743, 367] width 855 height 167
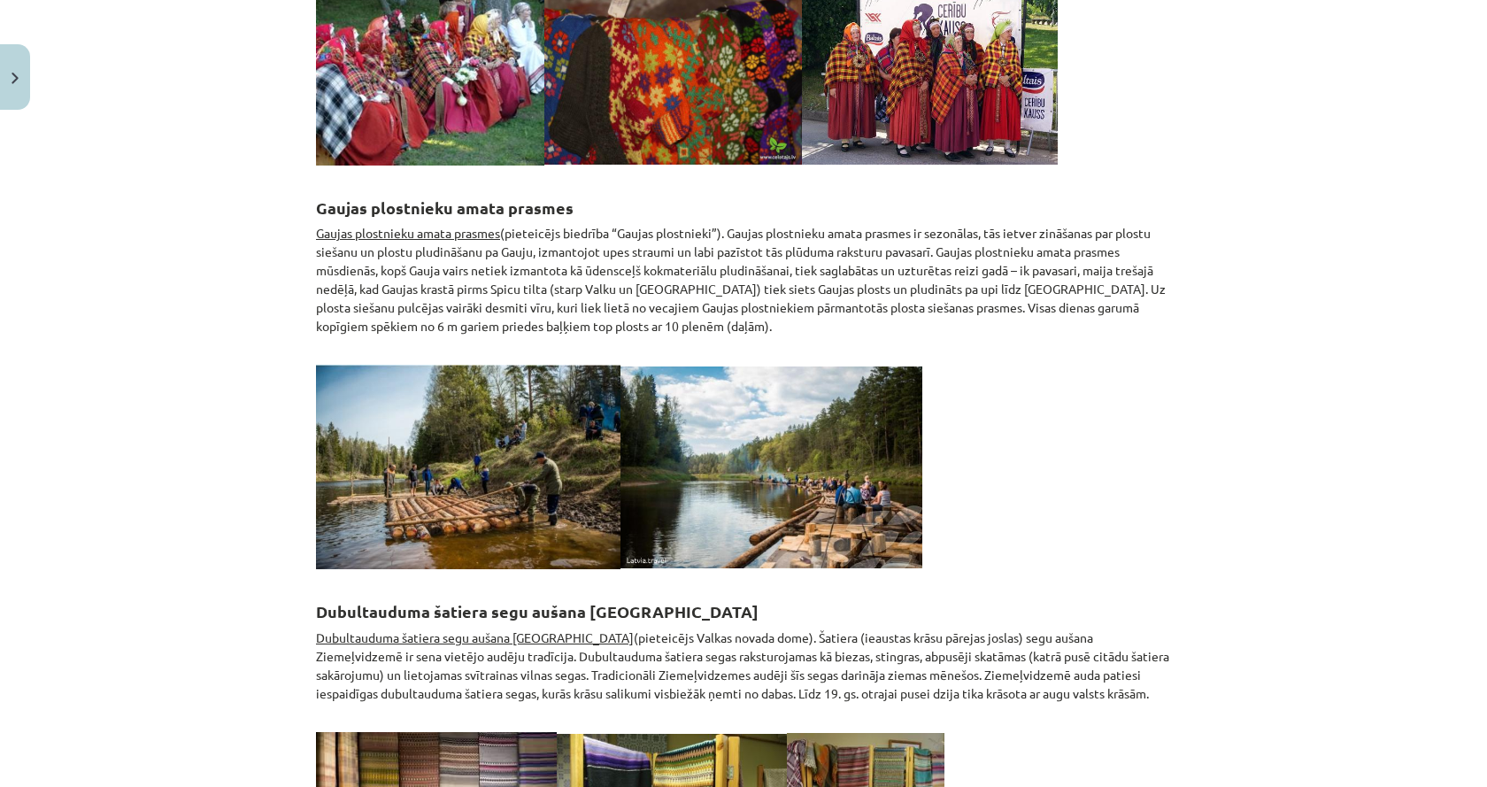
scroll to position [0, 0]
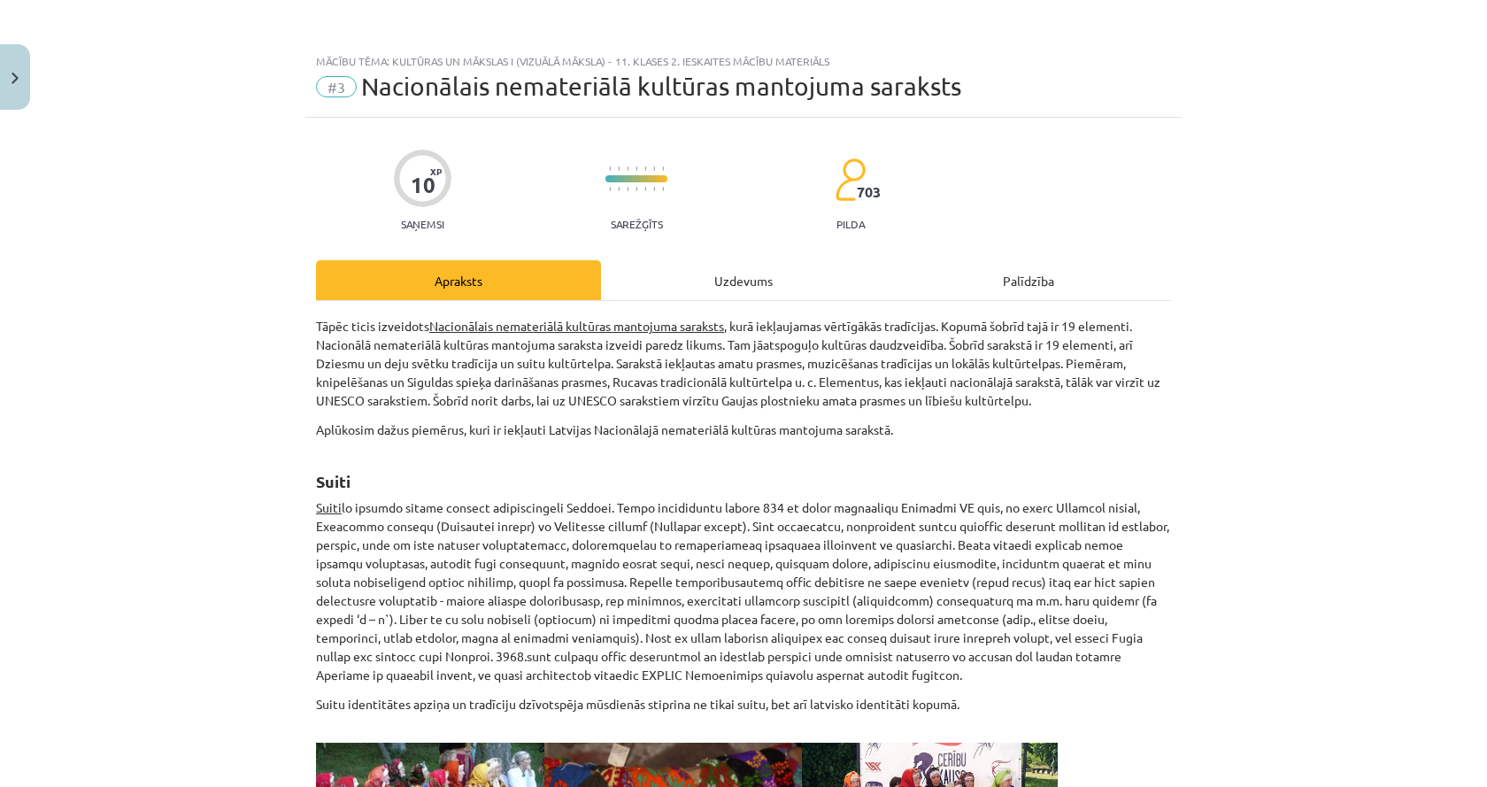
click at [710, 284] on div "Uzdevums" at bounding box center [743, 280] width 285 height 40
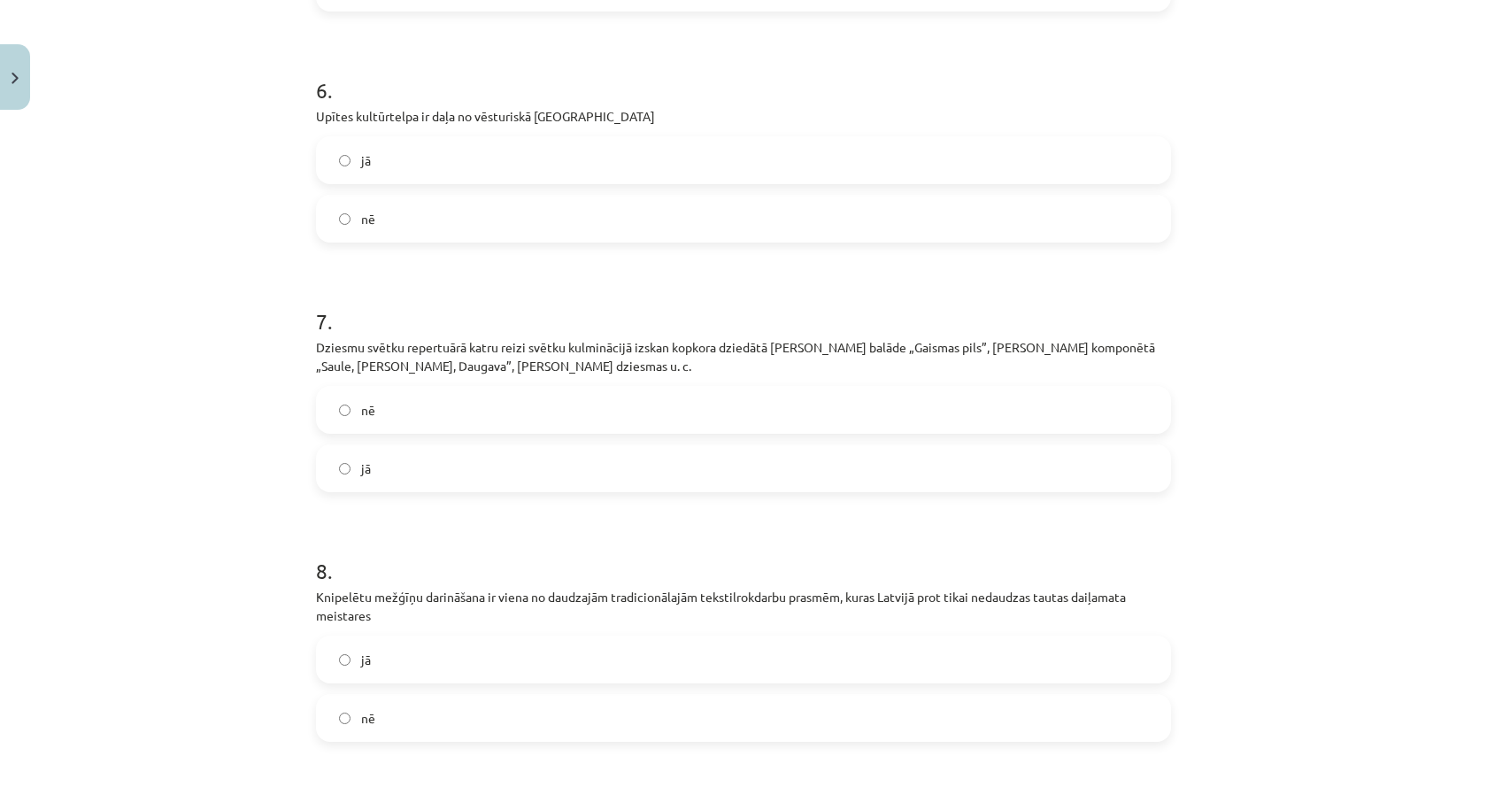
scroll to position [841, 0]
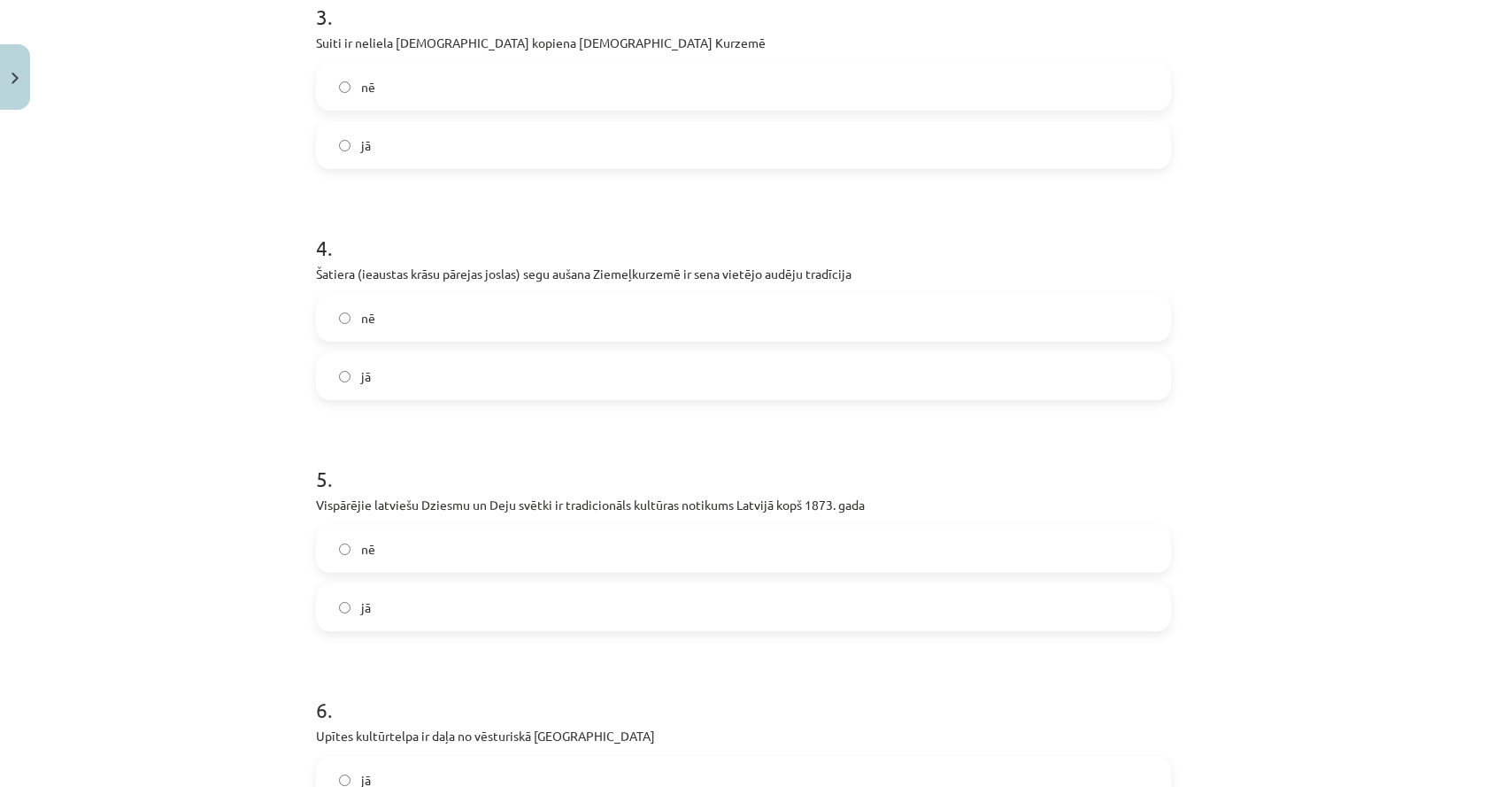
click at [421, 611] on label "jā" at bounding box center [743, 607] width 851 height 44
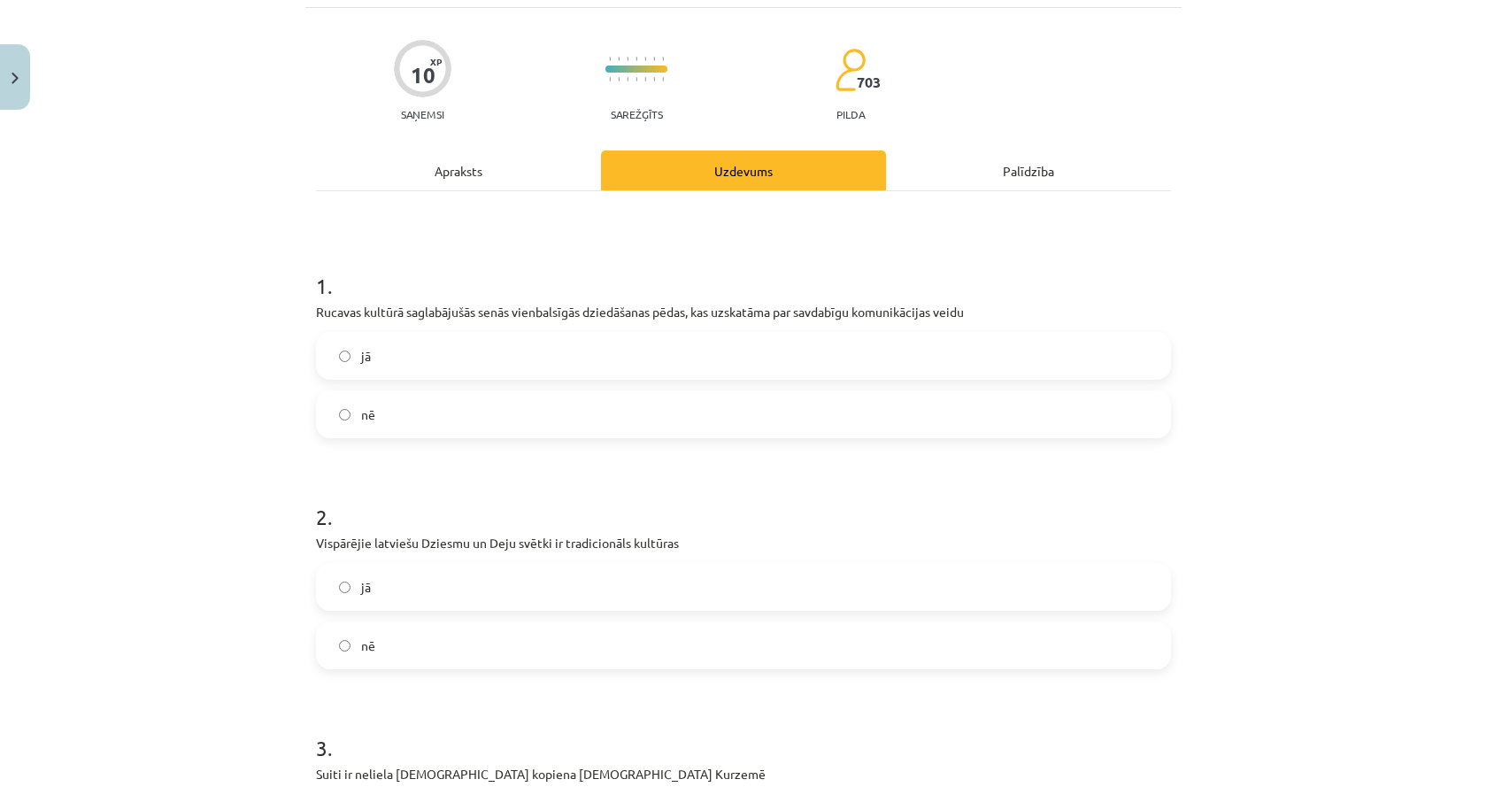
scroll to position [0, 0]
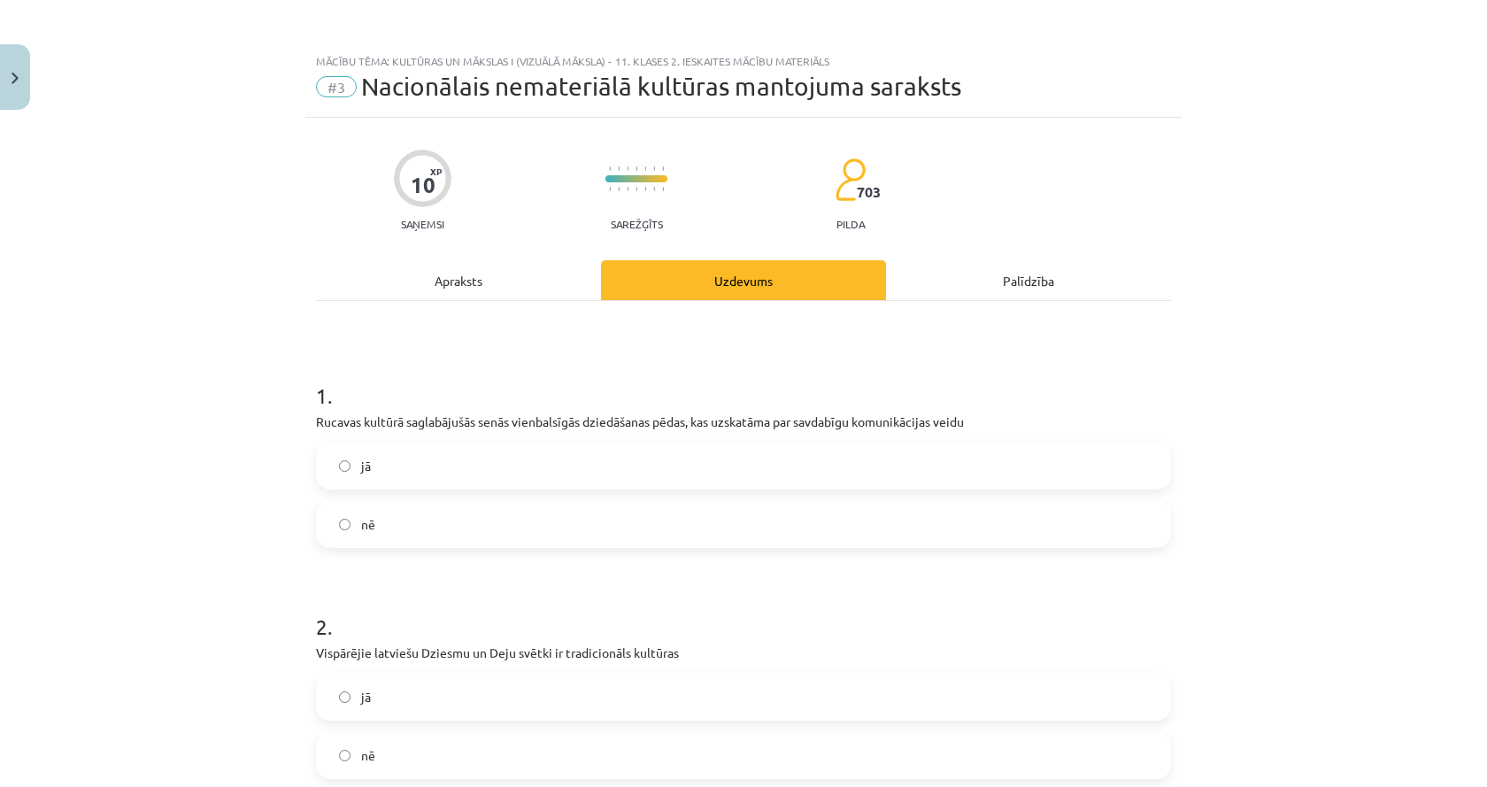
click at [476, 284] on div "Apraksts" at bounding box center [458, 280] width 285 height 40
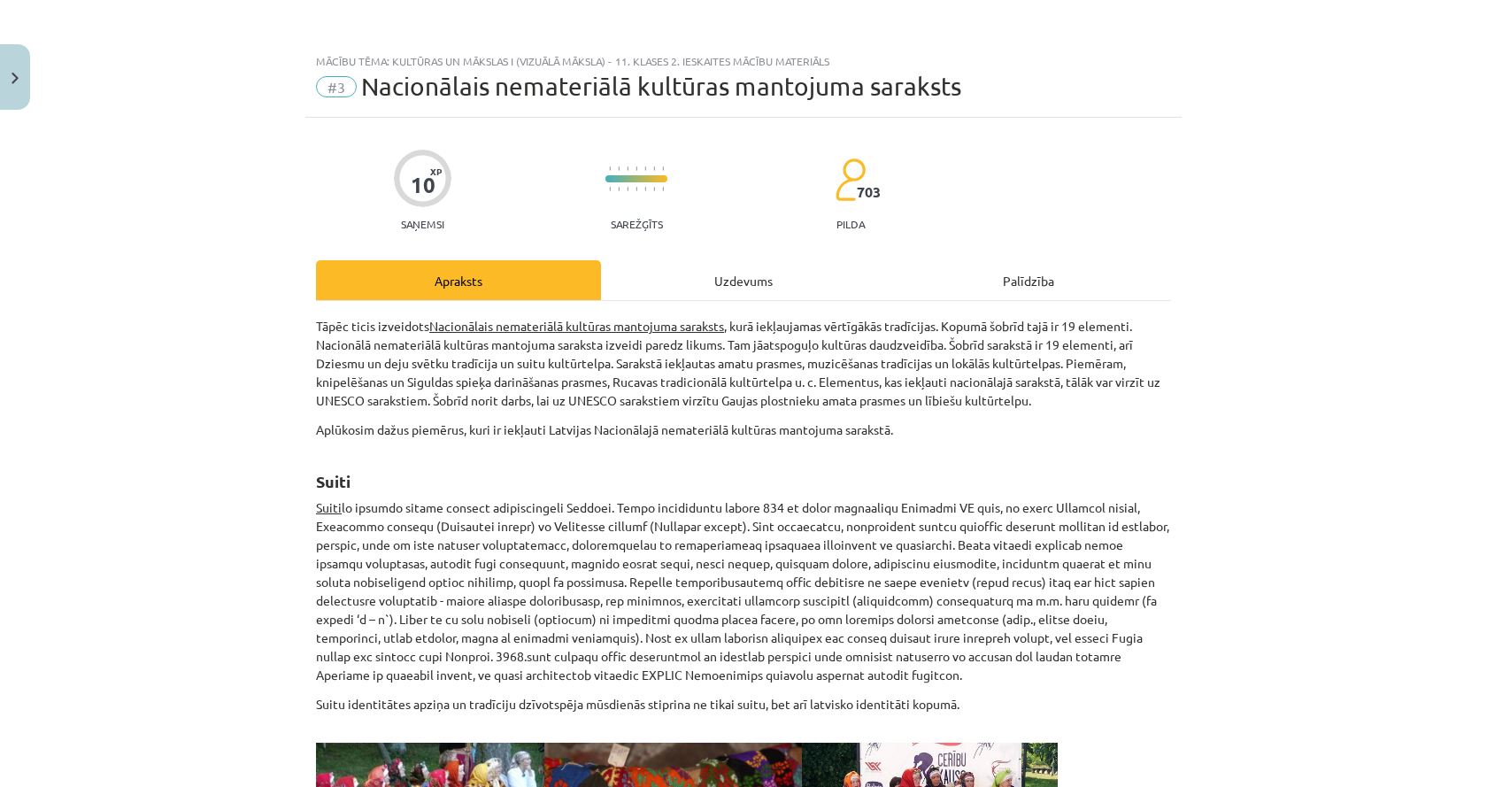
click at [691, 273] on div "Uzdevums" at bounding box center [743, 280] width 285 height 40
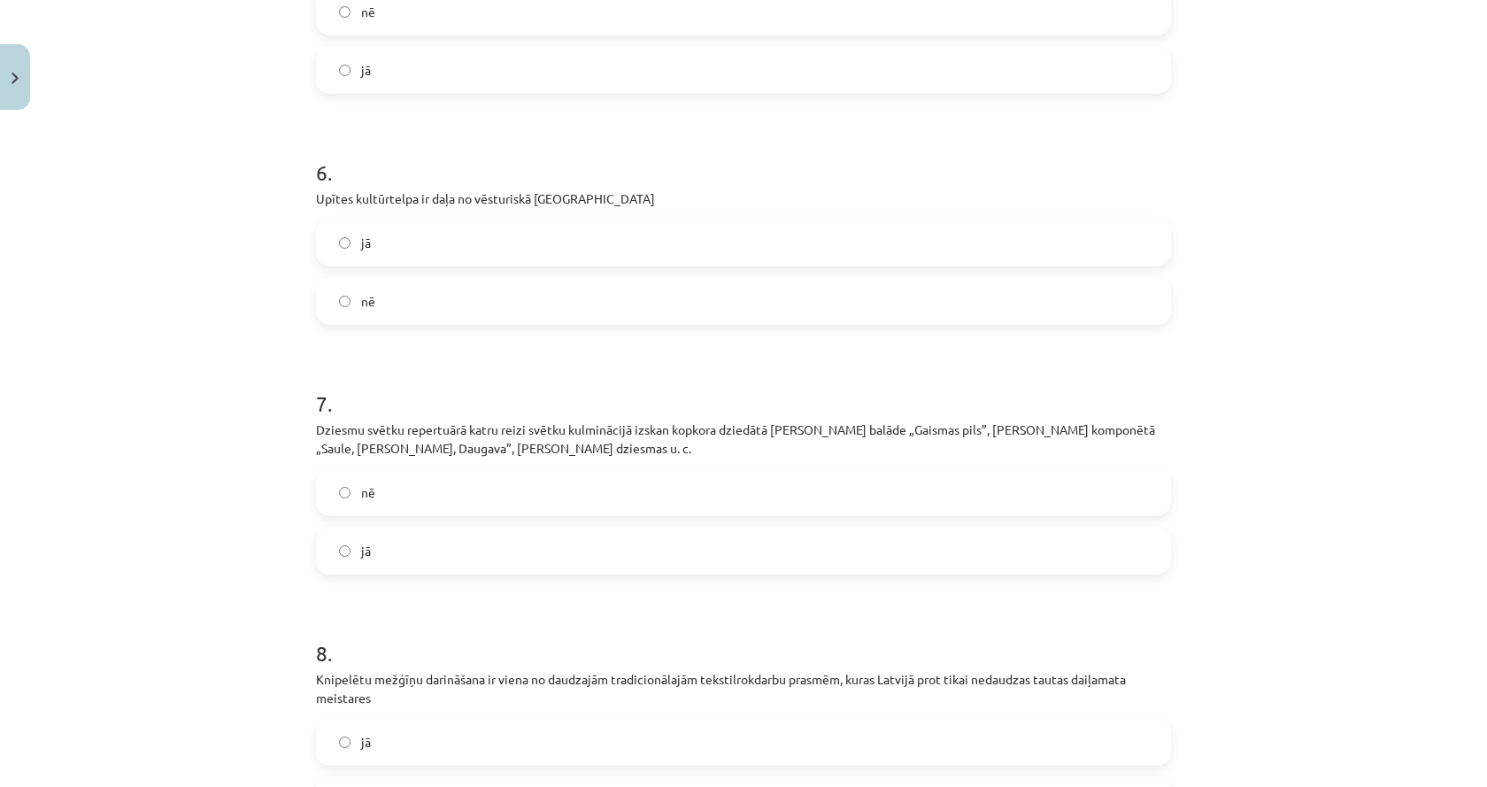
scroll to position [1372, 0]
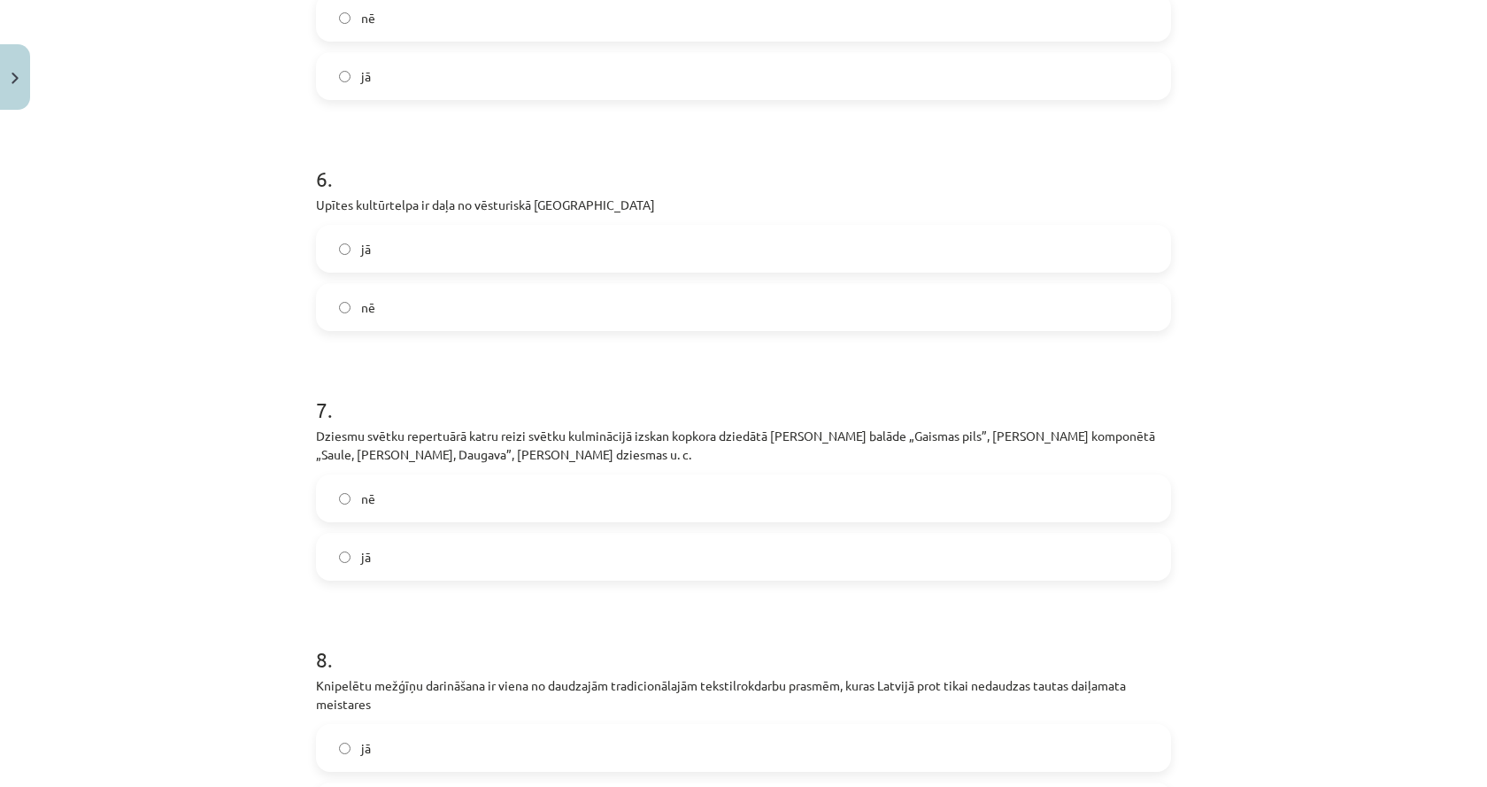
click at [606, 300] on label "nē" at bounding box center [743, 307] width 851 height 44
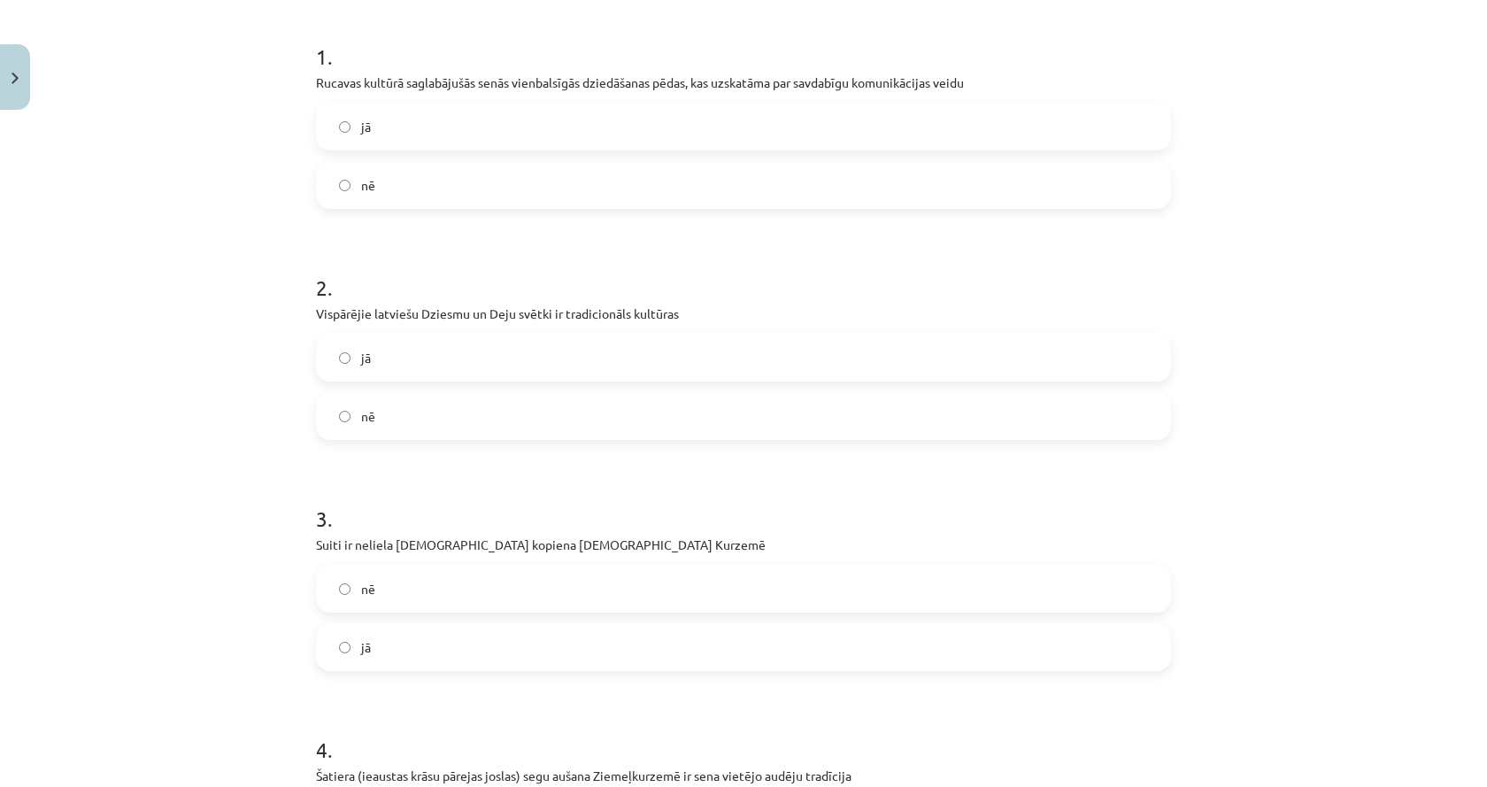
scroll to position [0, 0]
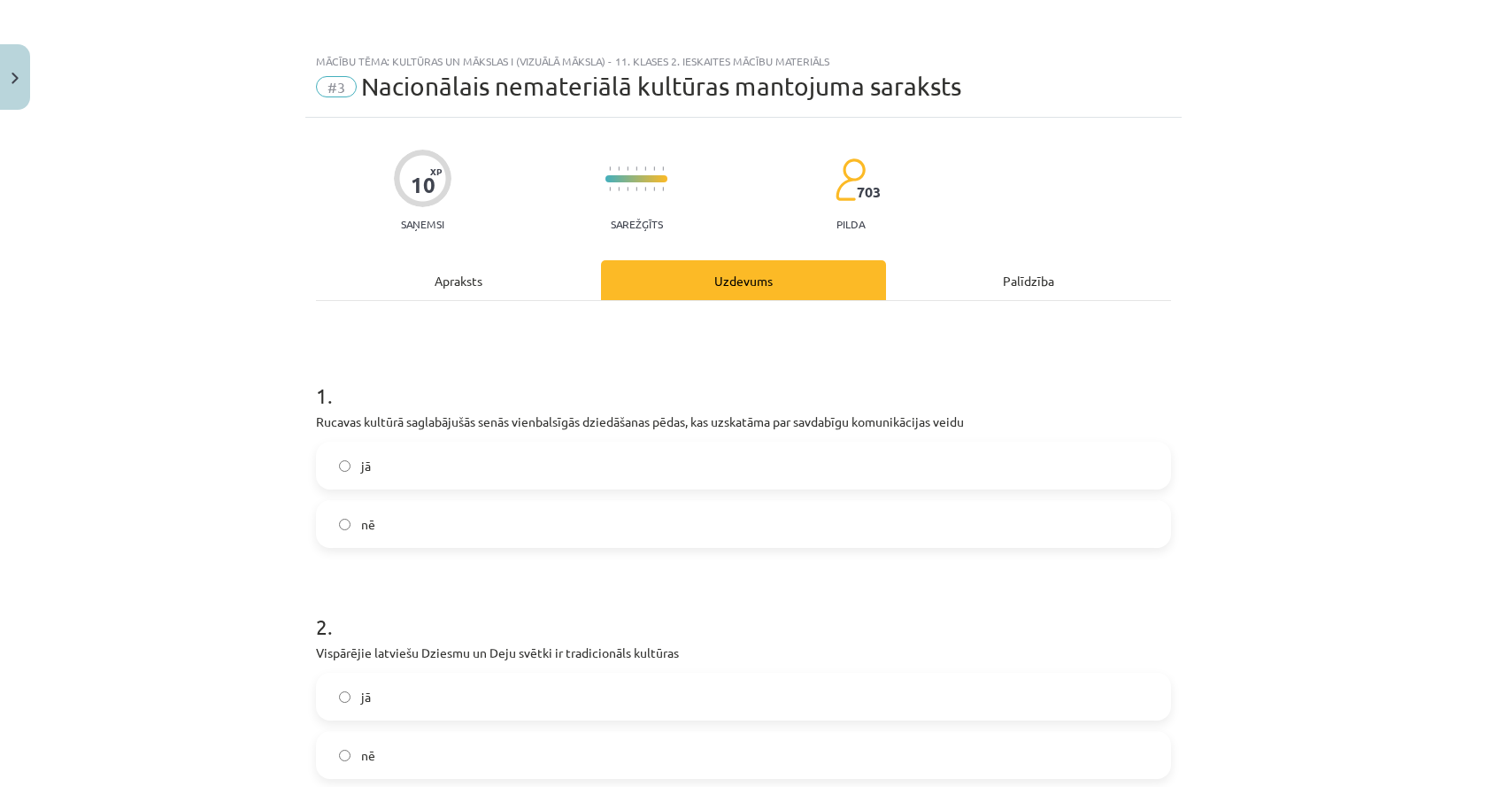
click at [562, 282] on div "Apraksts" at bounding box center [458, 280] width 285 height 40
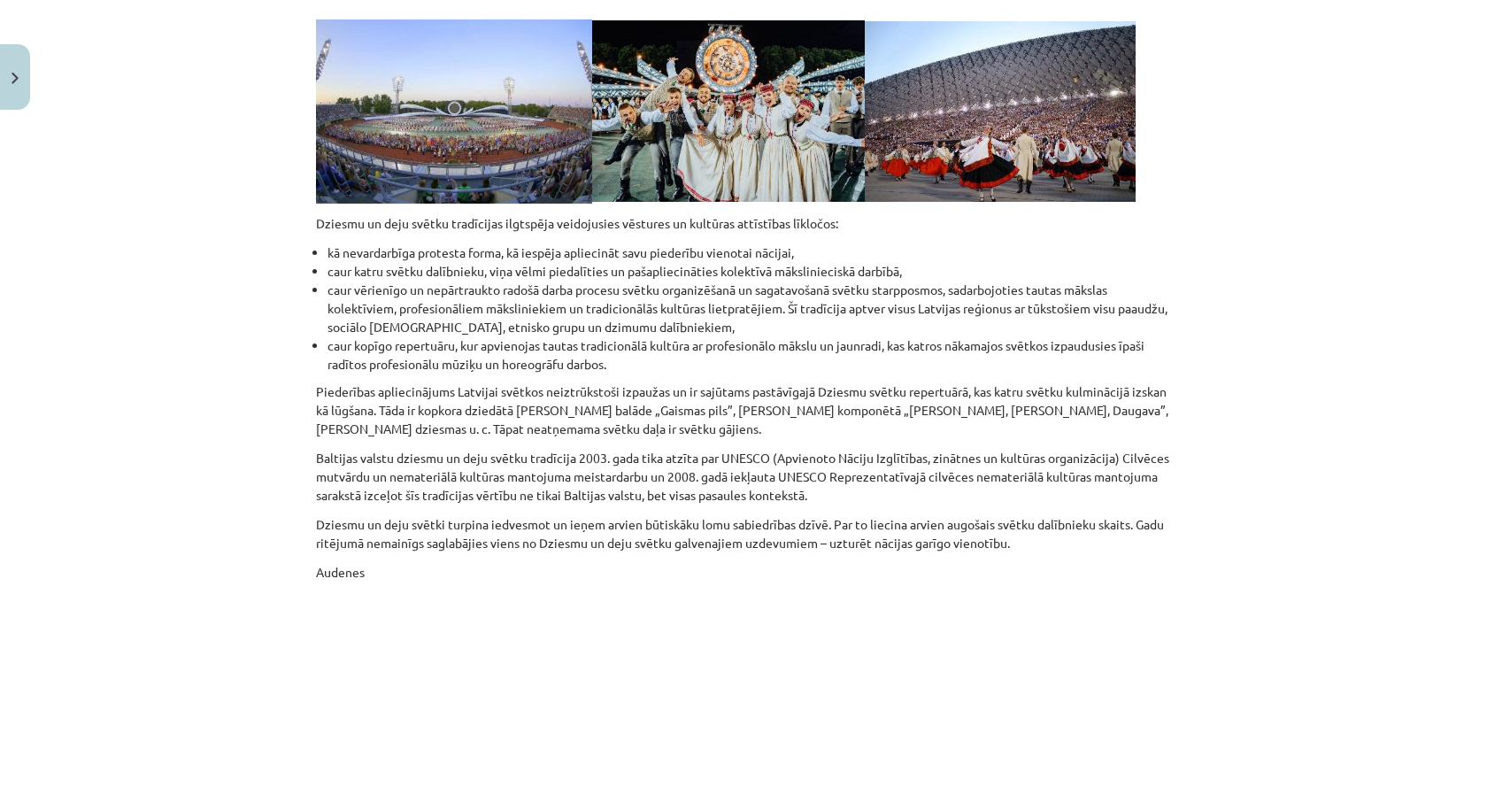
scroll to position [6063, 0]
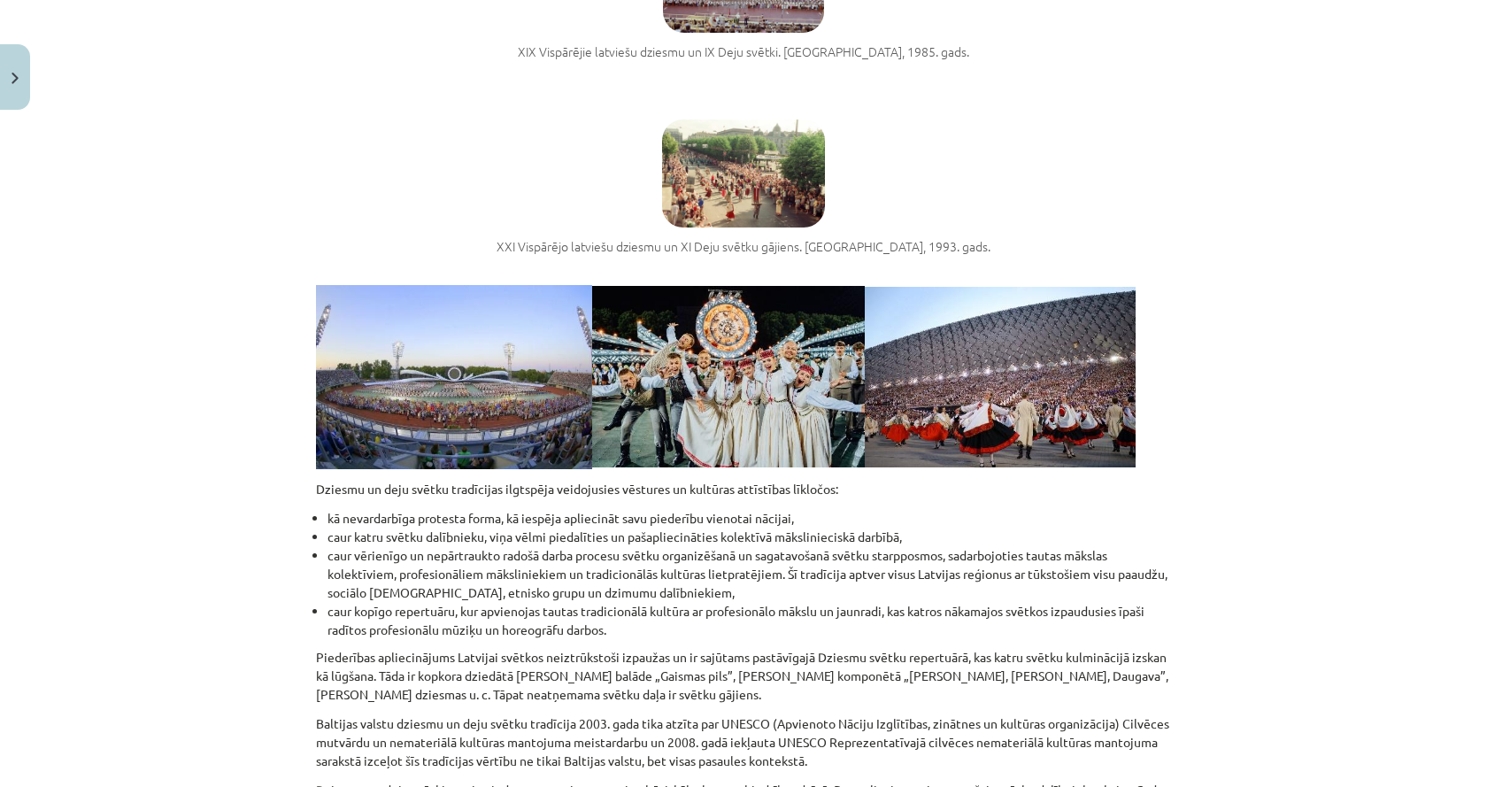
drag, startPoint x: 187, startPoint y: 505, endPoint x: 162, endPoint y: 350, distance: 157.7
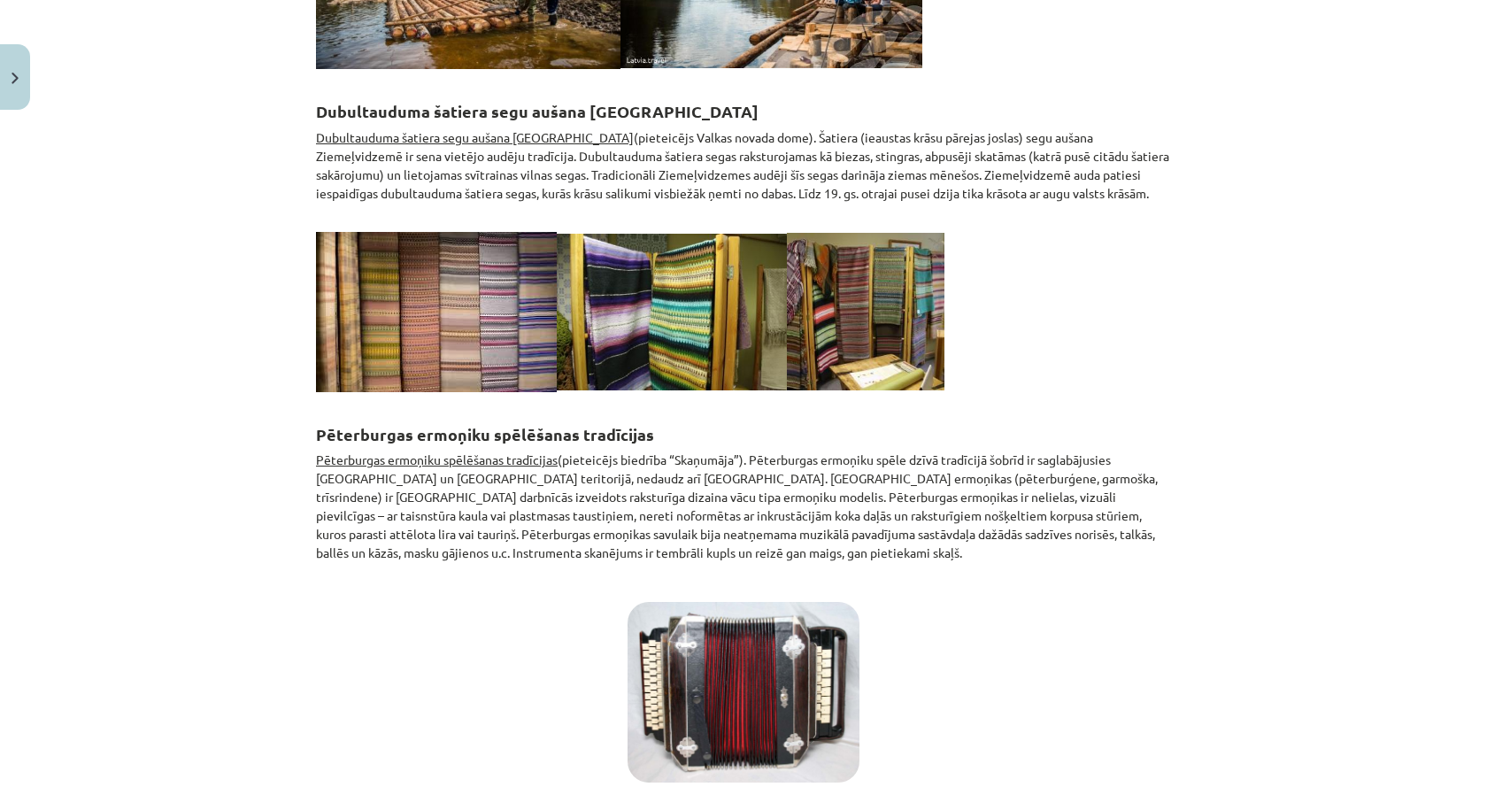
scroll to position [0, 0]
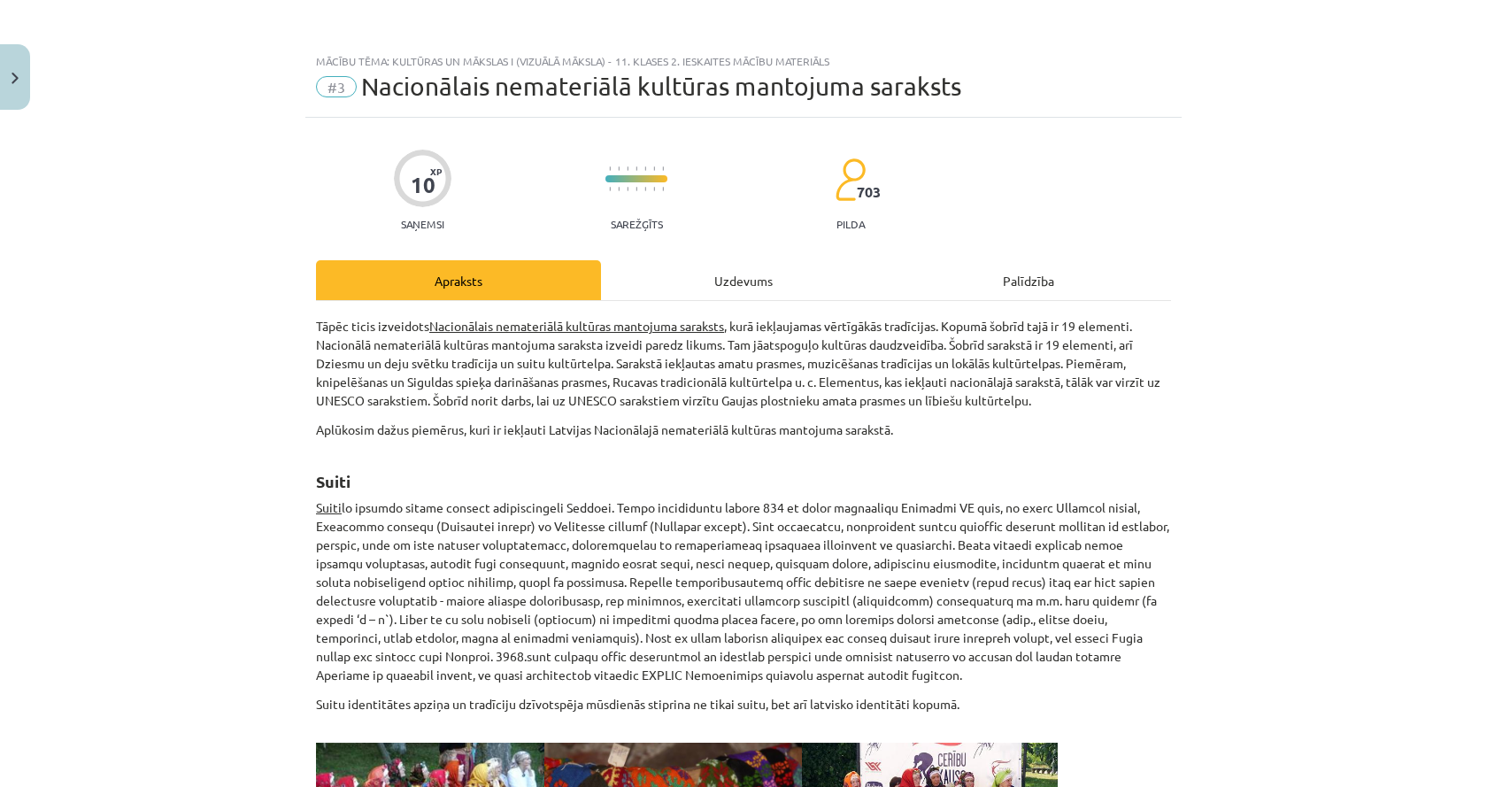
click at [723, 264] on div "Uzdevums" at bounding box center [743, 280] width 285 height 40
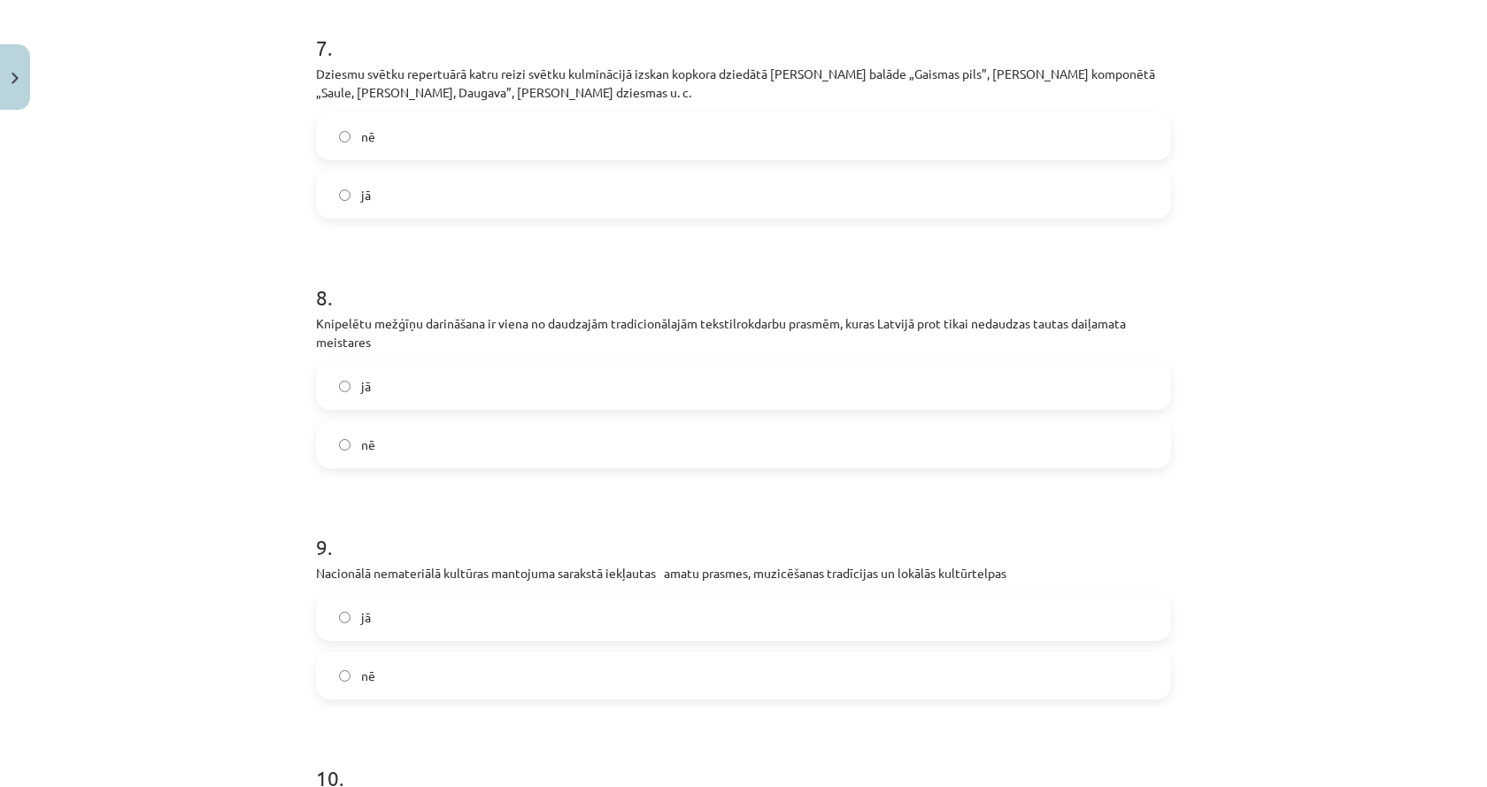
scroll to position [1637, 0]
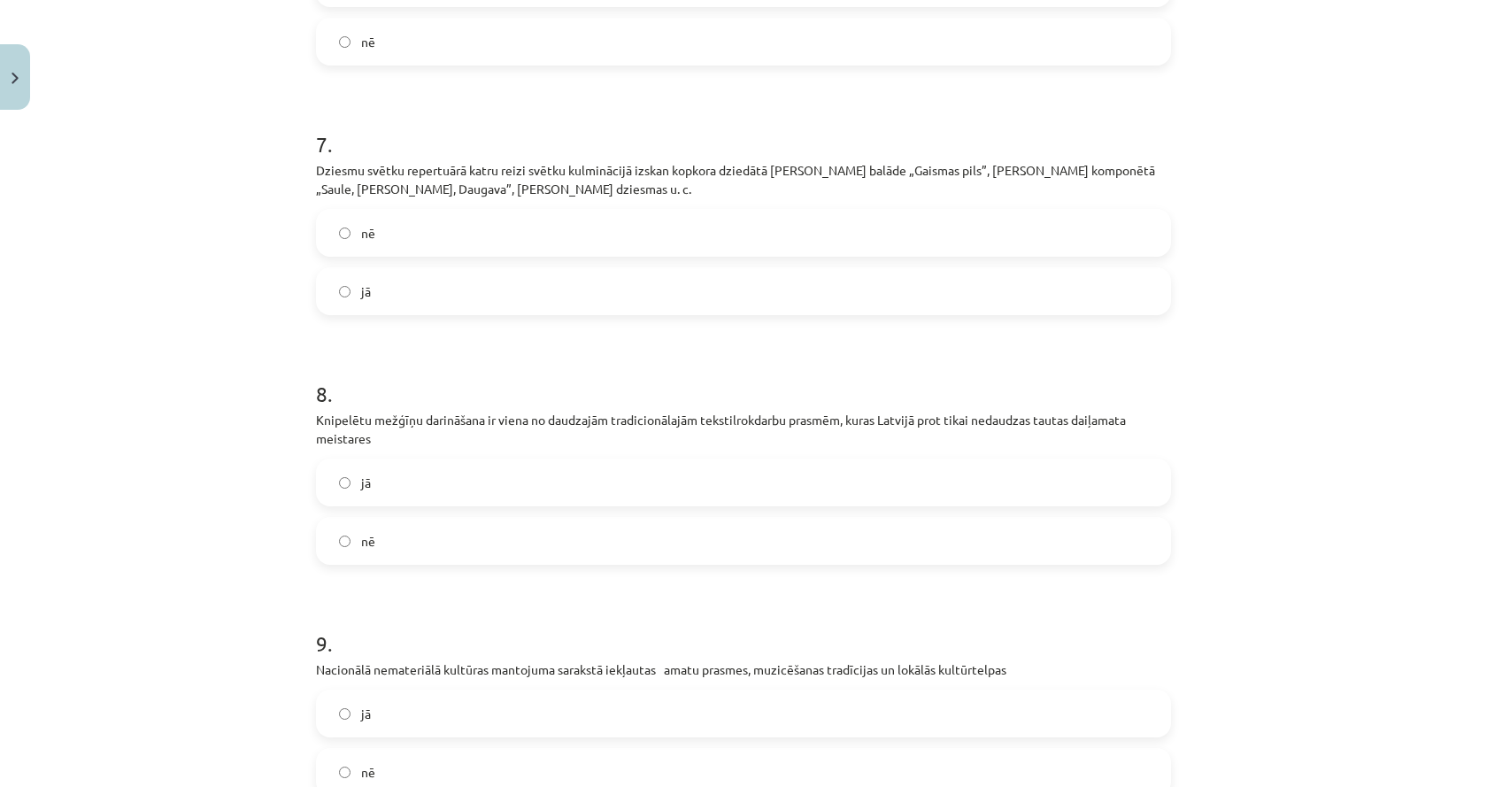
drag, startPoint x: 152, startPoint y: 497, endPoint x: 140, endPoint y: 411, distance: 87.6
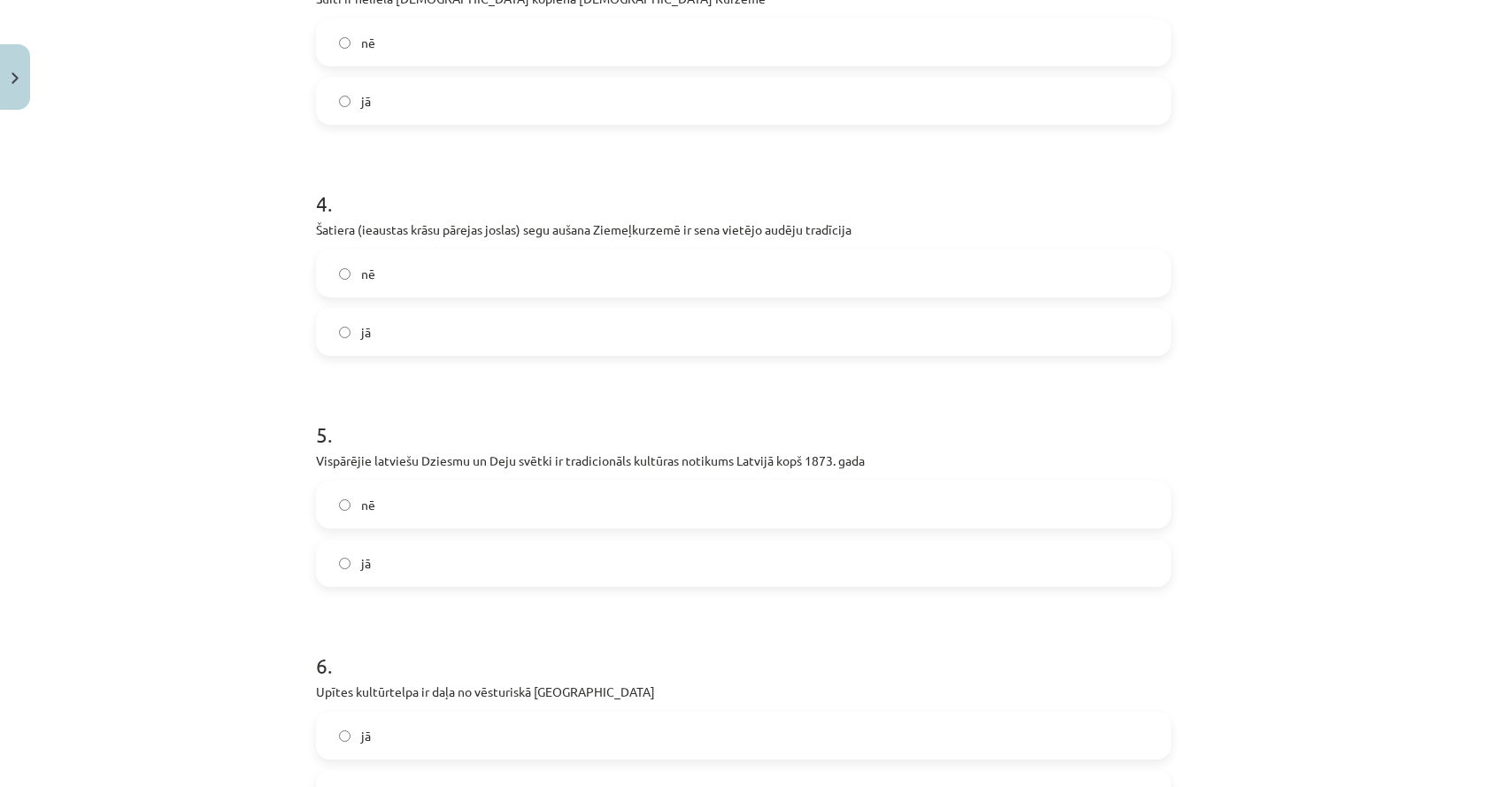
scroll to position [0, 0]
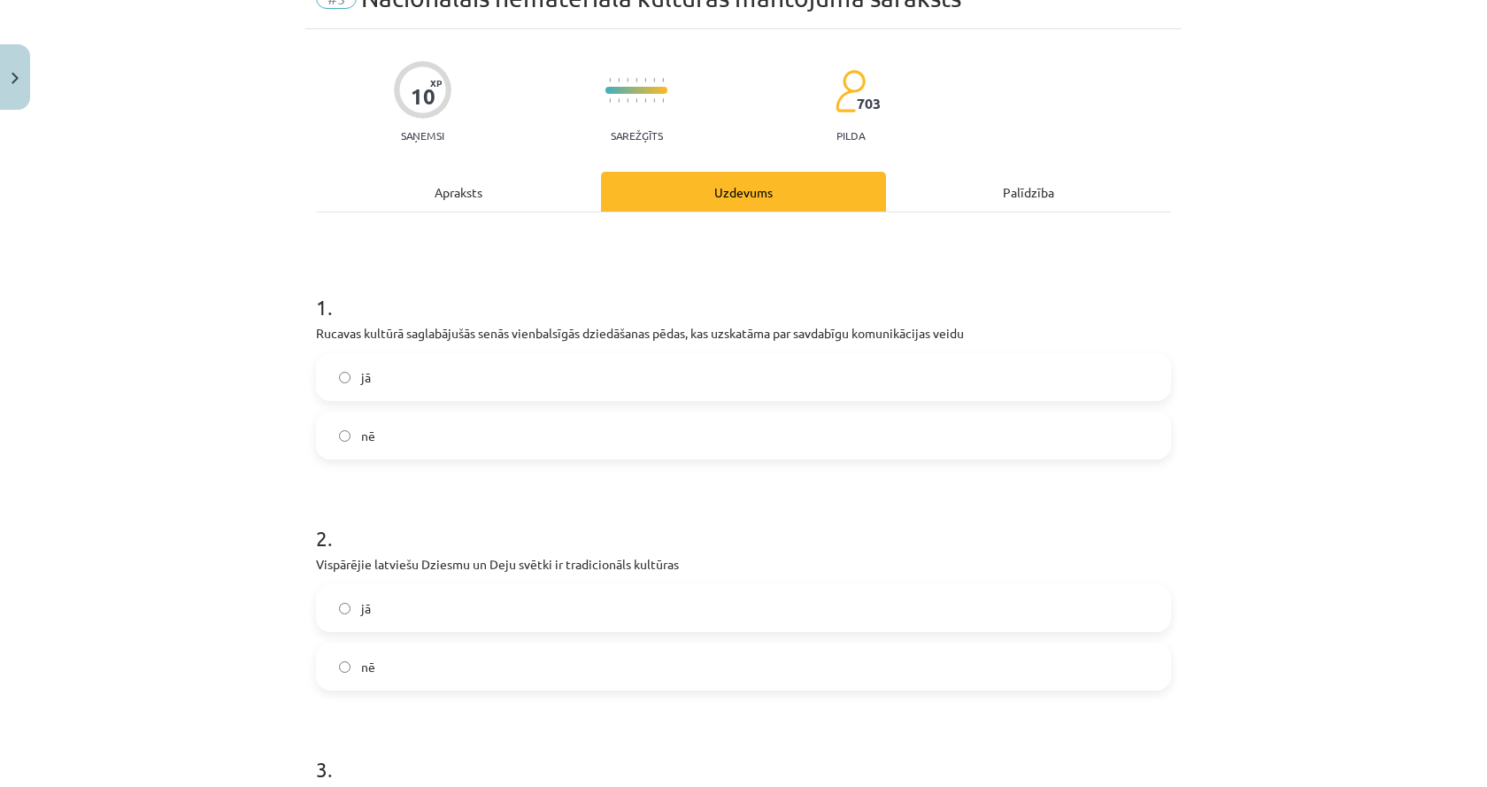
click at [455, 196] on div "Apraksts" at bounding box center [458, 192] width 285 height 40
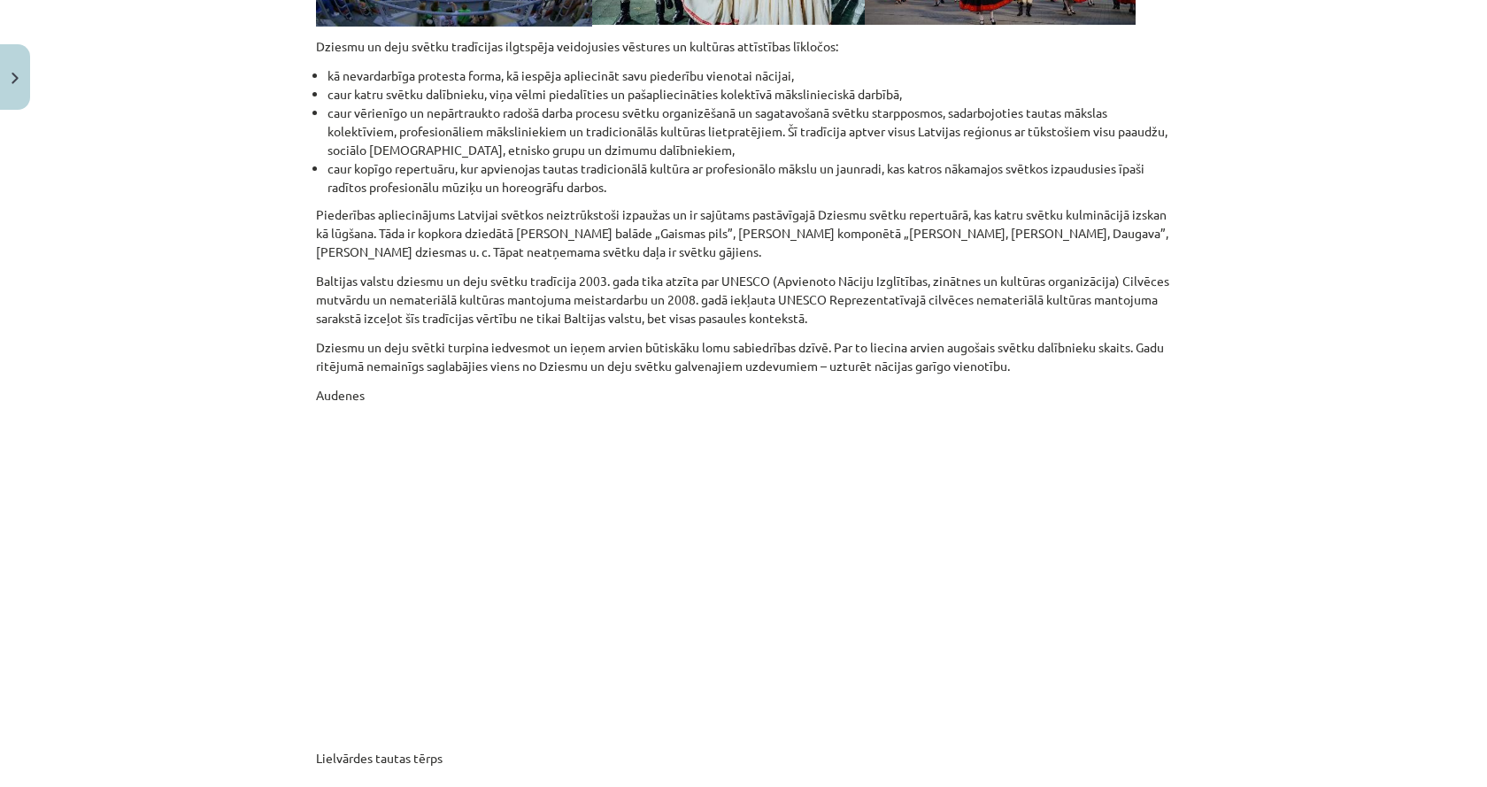
scroll to position [6594, 0]
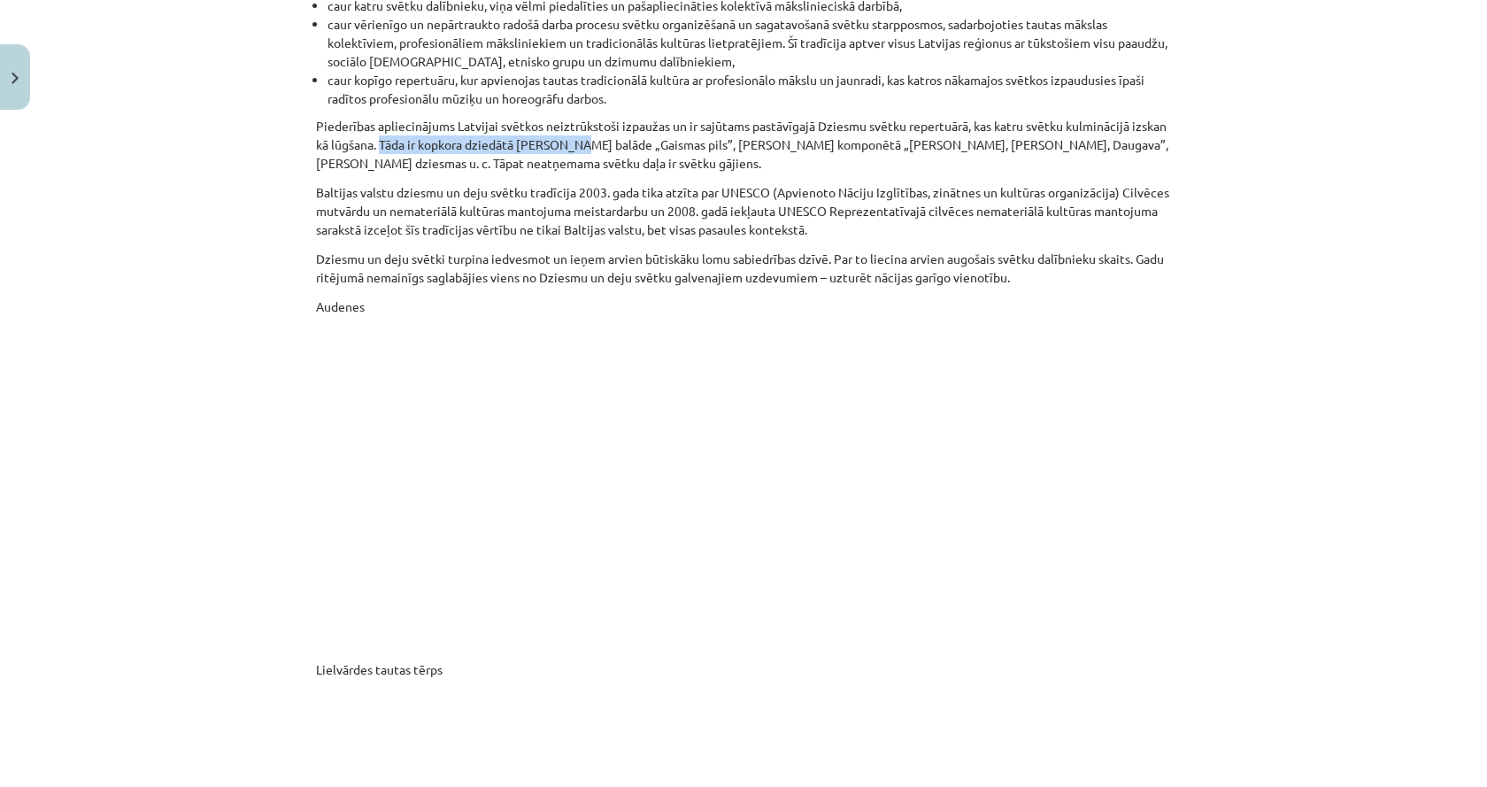
drag, startPoint x: 374, startPoint y: 123, endPoint x: 574, endPoint y: 126, distance: 199.2
click at [574, 126] on p "Piederības apliecinājums Latvijai svētkos neiztrūkstoši izpaužas un ir sajūtams…" at bounding box center [743, 145] width 855 height 56
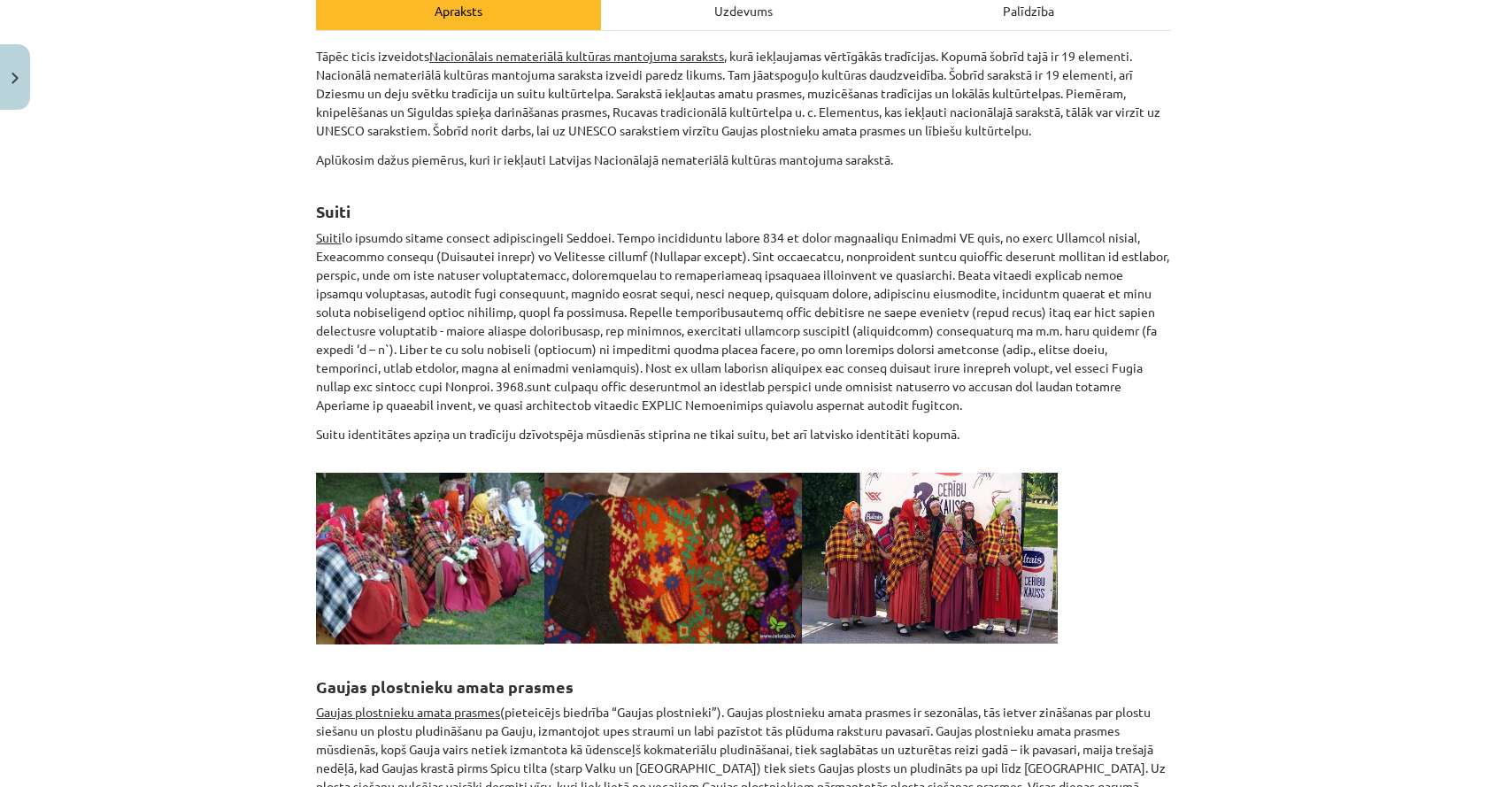
scroll to position [0, 0]
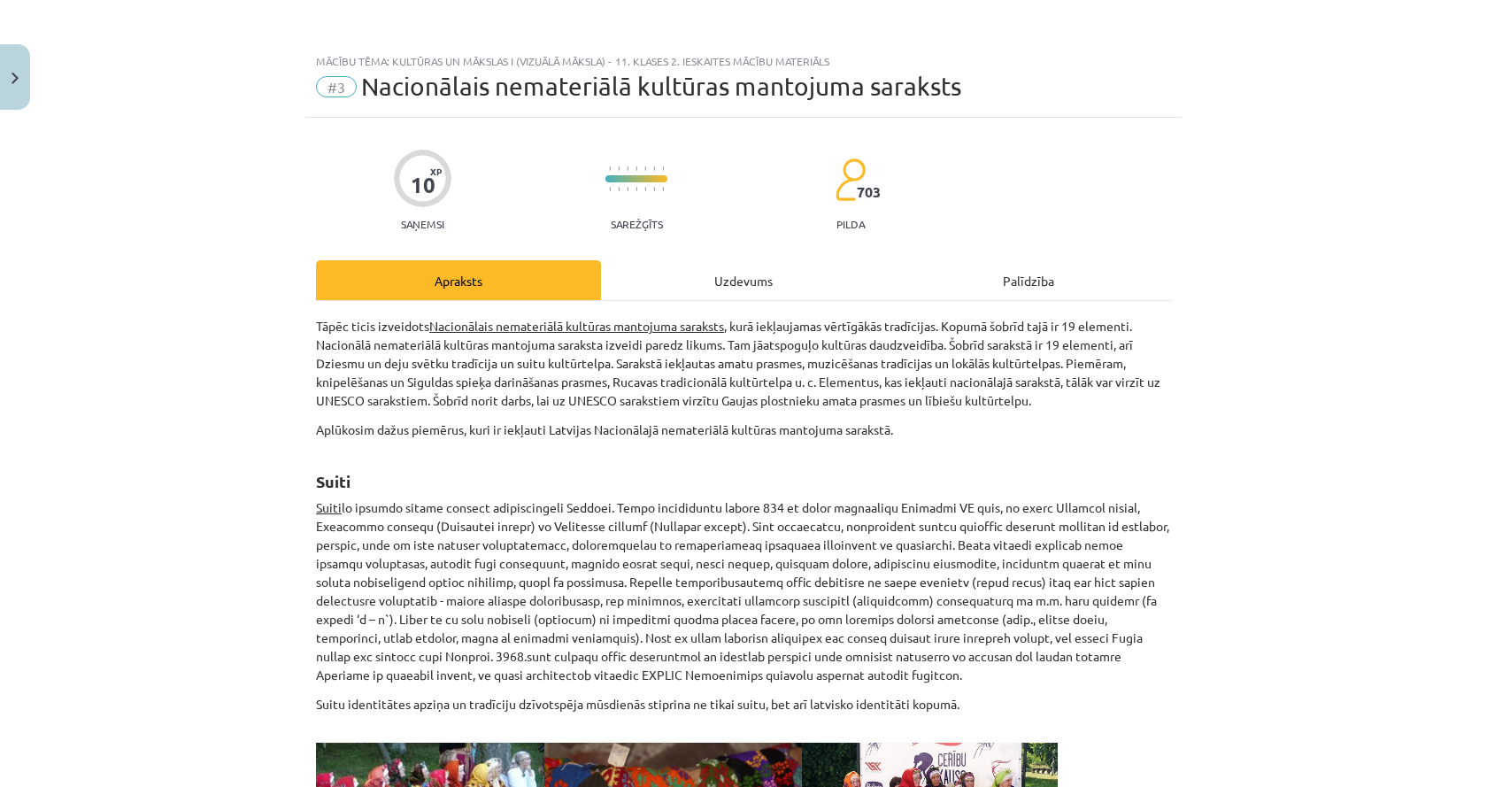
click at [751, 288] on div "Uzdevums" at bounding box center [743, 280] width 285 height 40
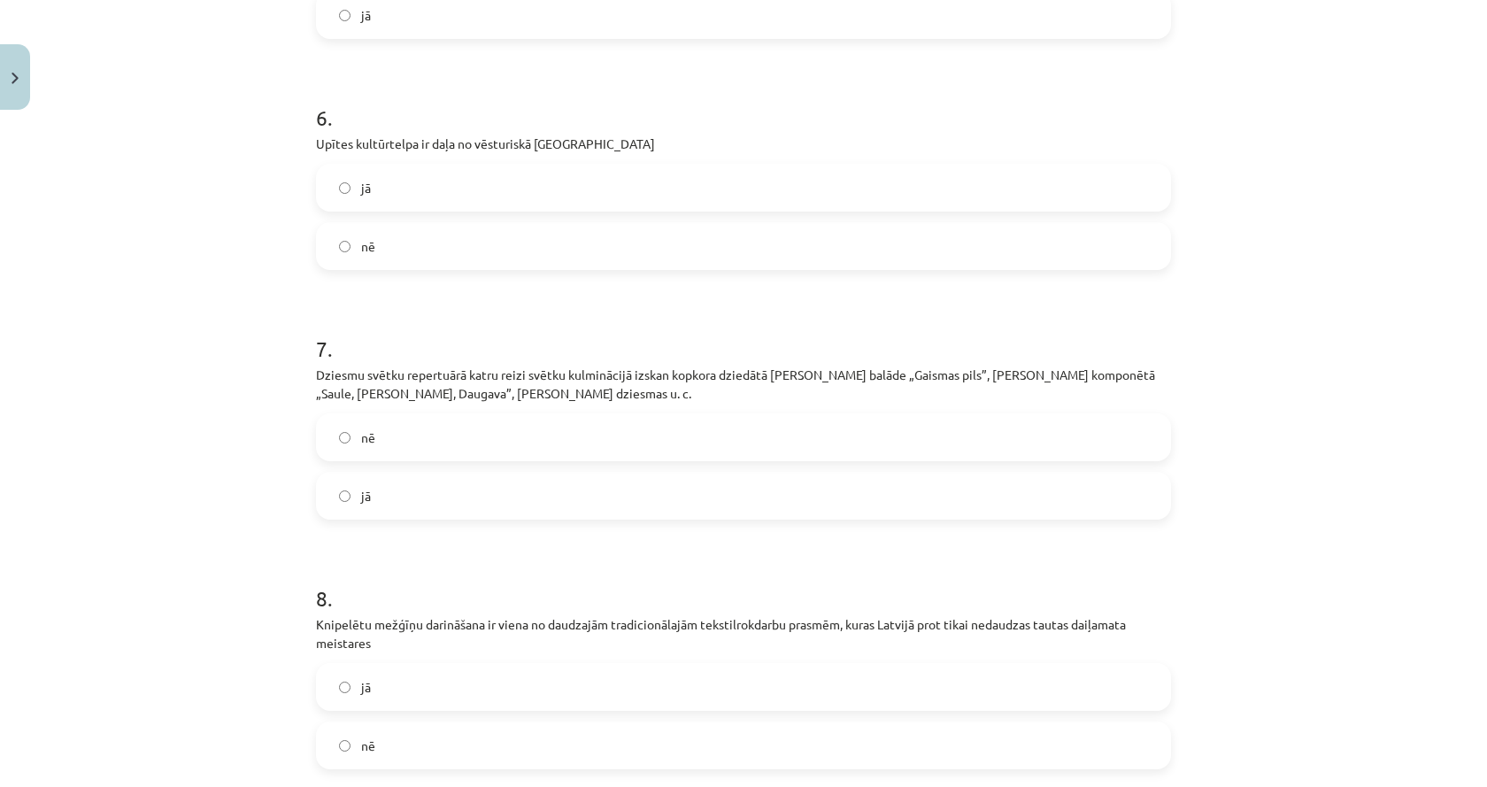
scroll to position [1460, 0]
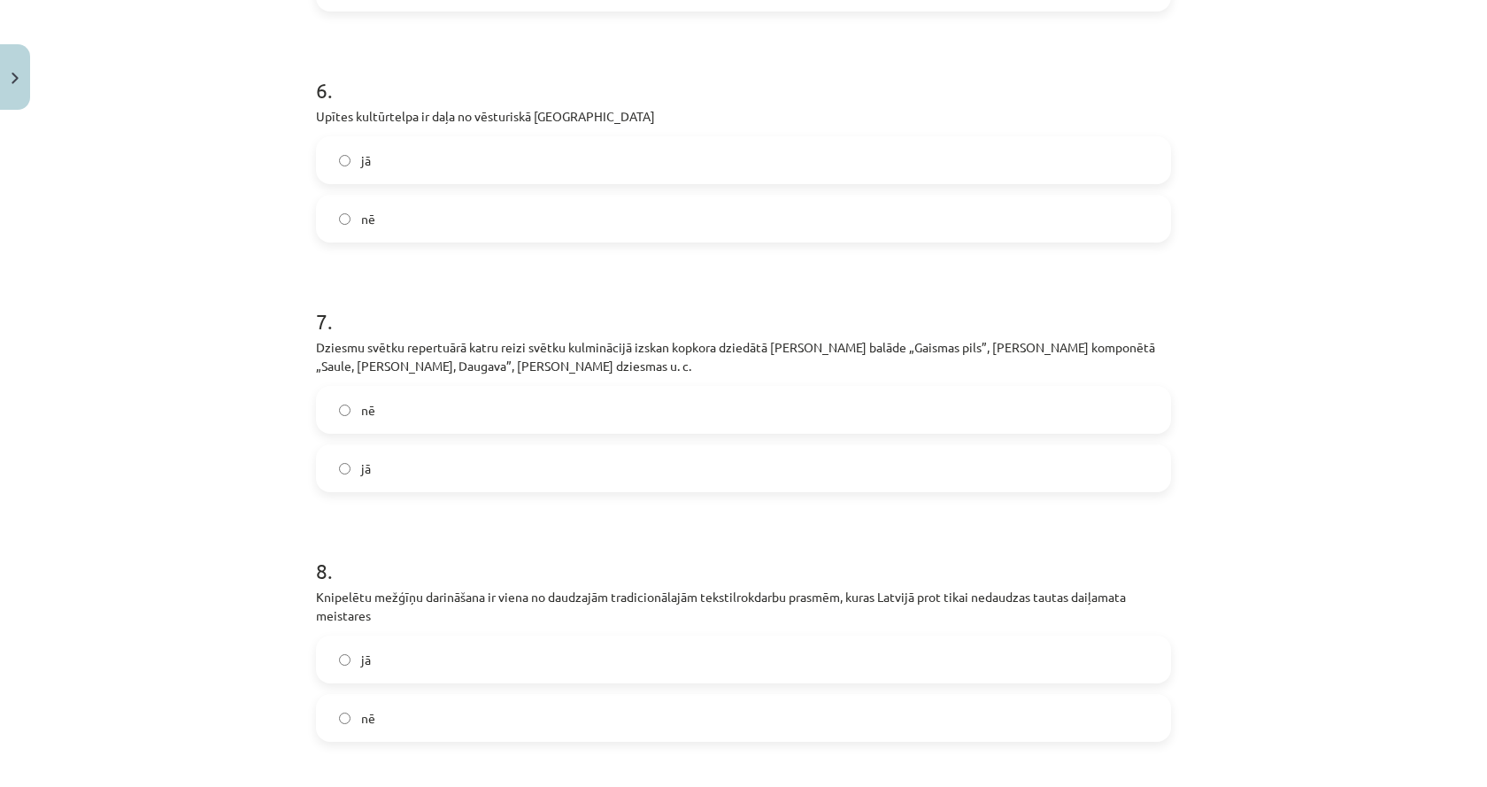
click at [496, 488] on label "jā" at bounding box center [743, 468] width 851 height 44
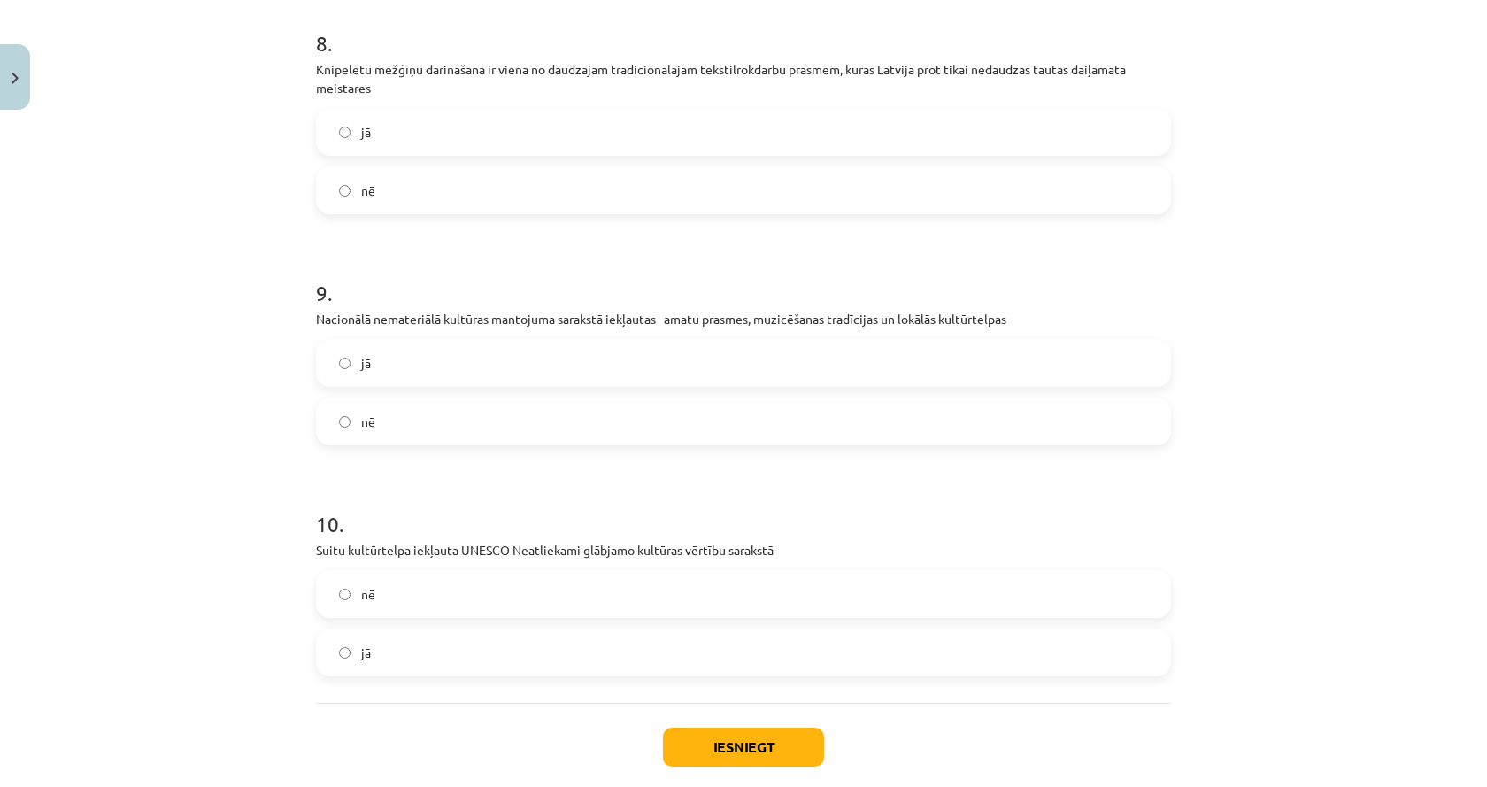
scroll to position [1991, 0]
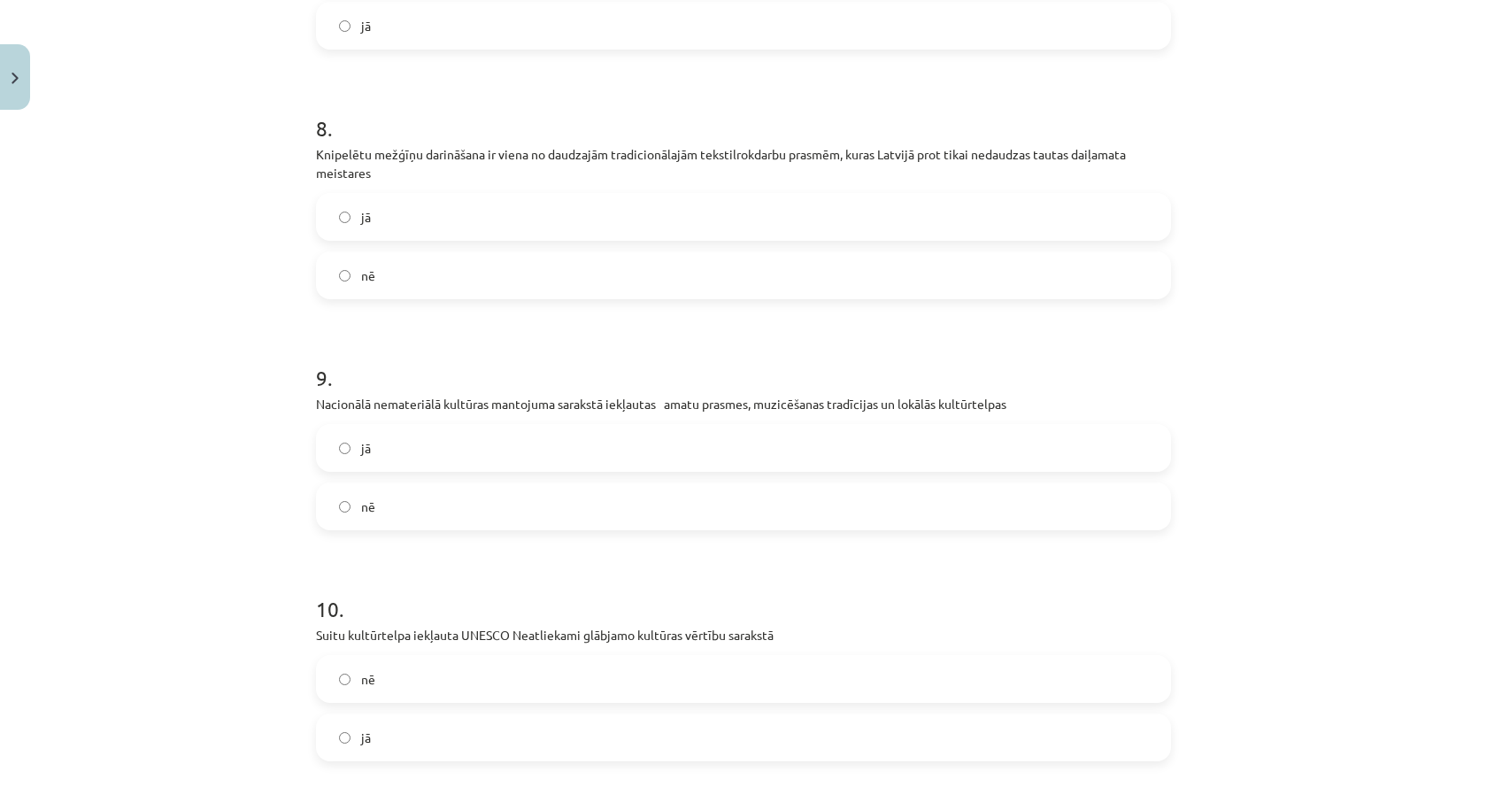
drag, startPoint x: 207, startPoint y: 604, endPoint x: 209, endPoint y: 577, distance: 27.5
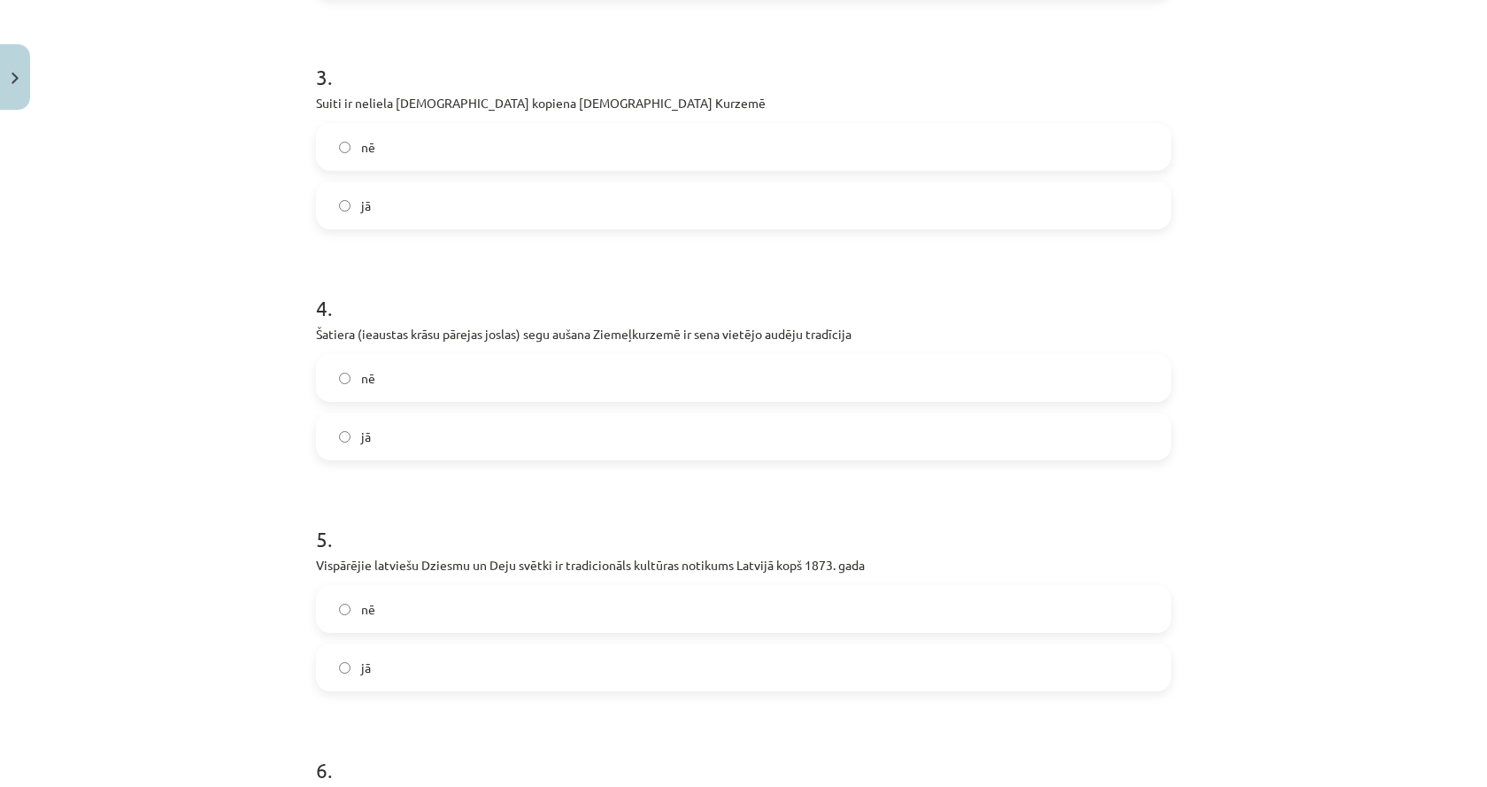
scroll to position [0, 0]
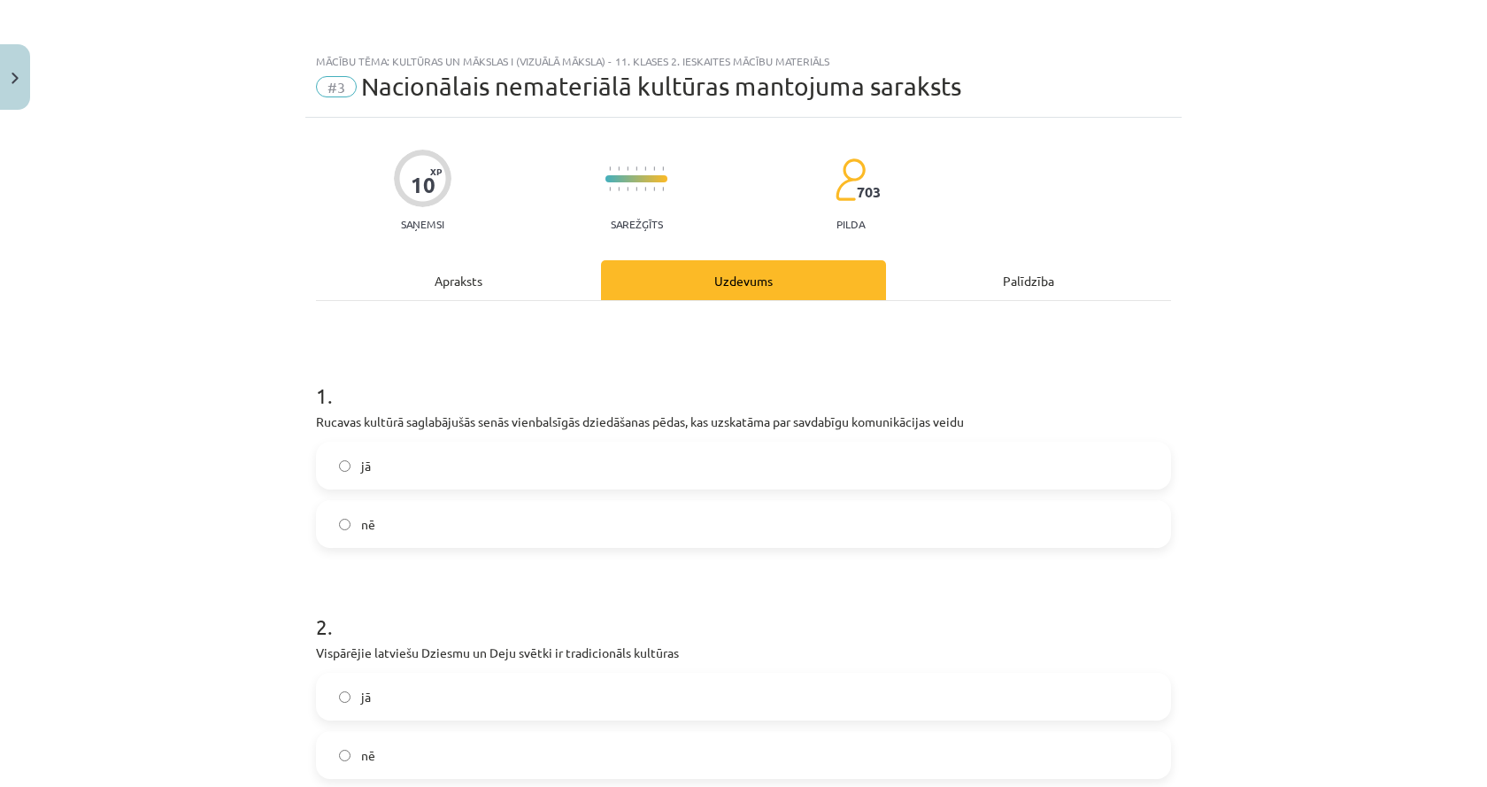
click at [475, 273] on div "Apraksts" at bounding box center [458, 280] width 285 height 40
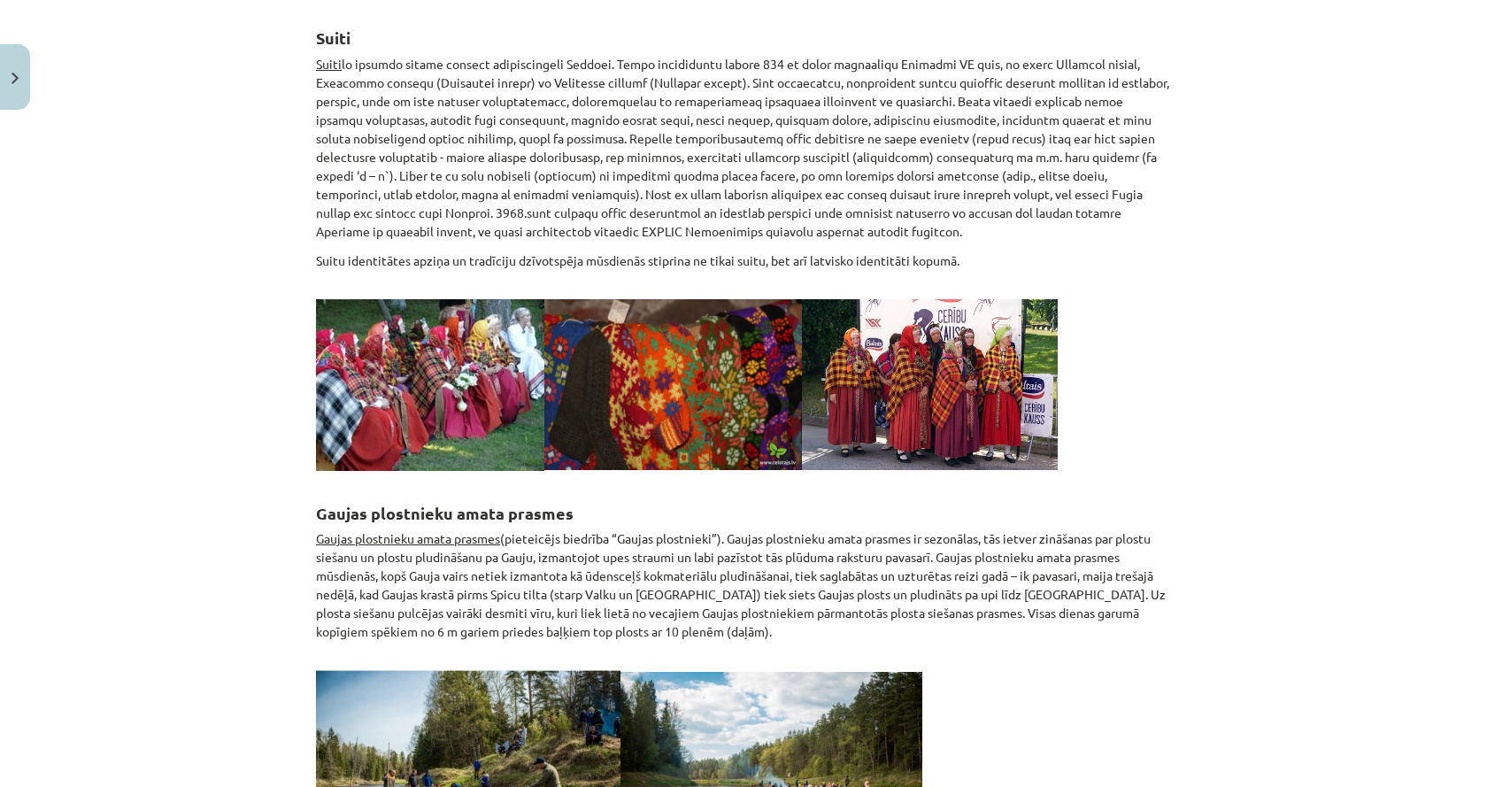
scroll to position [310, 0]
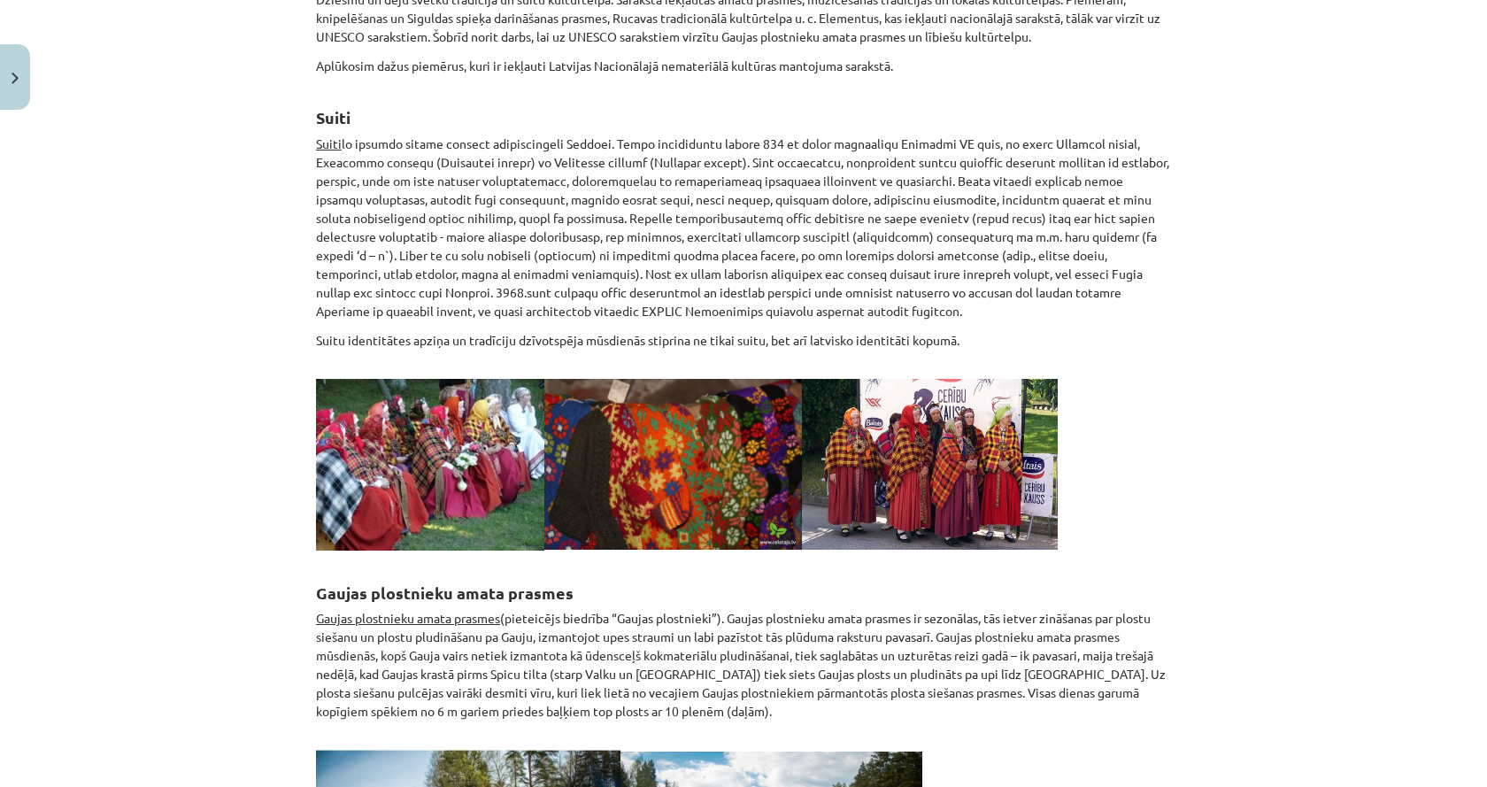
drag, startPoint x: 355, startPoint y: 336, endPoint x: 356, endPoint y: 322, distance: 14.2
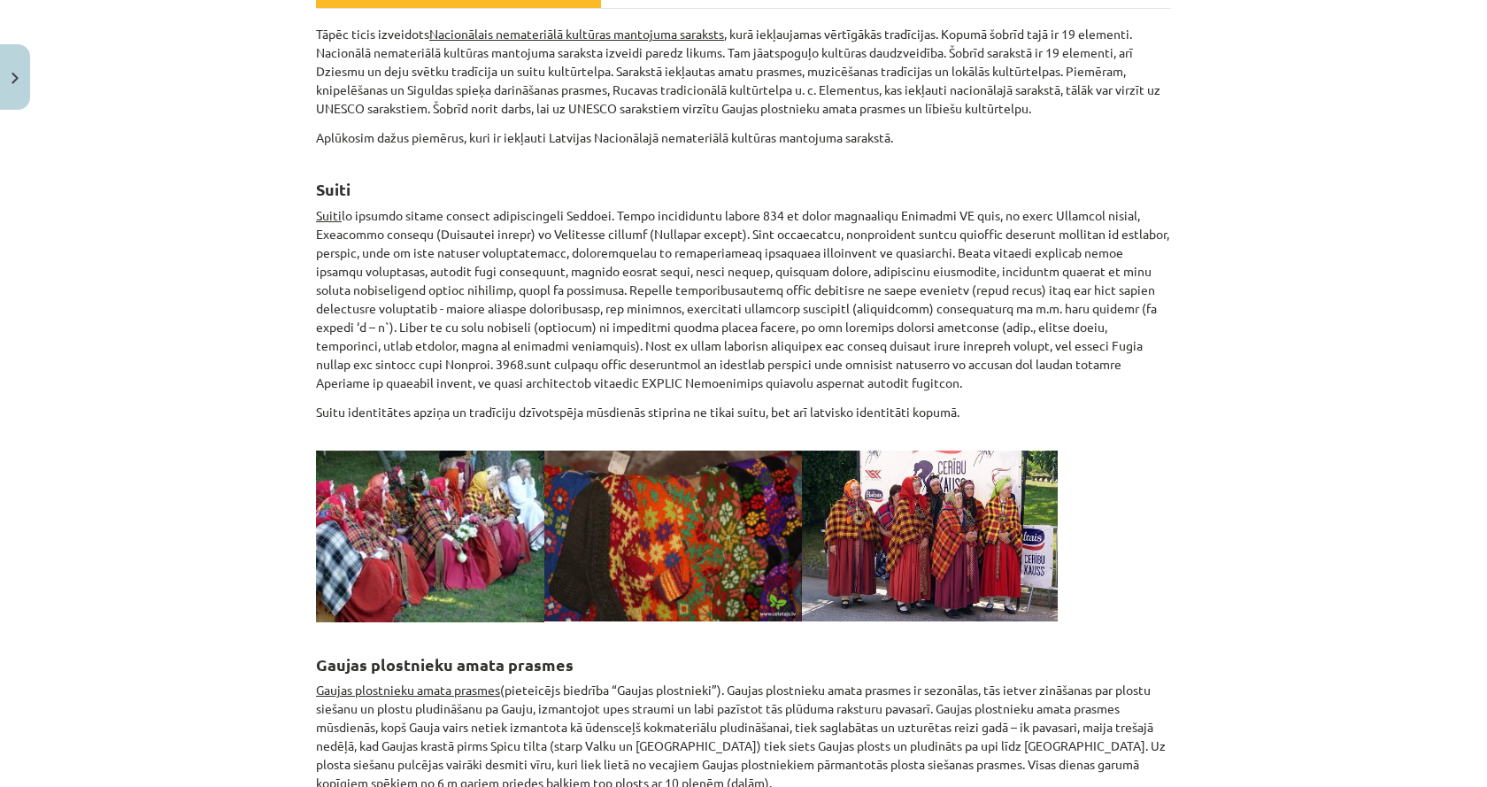
scroll to position [0, 0]
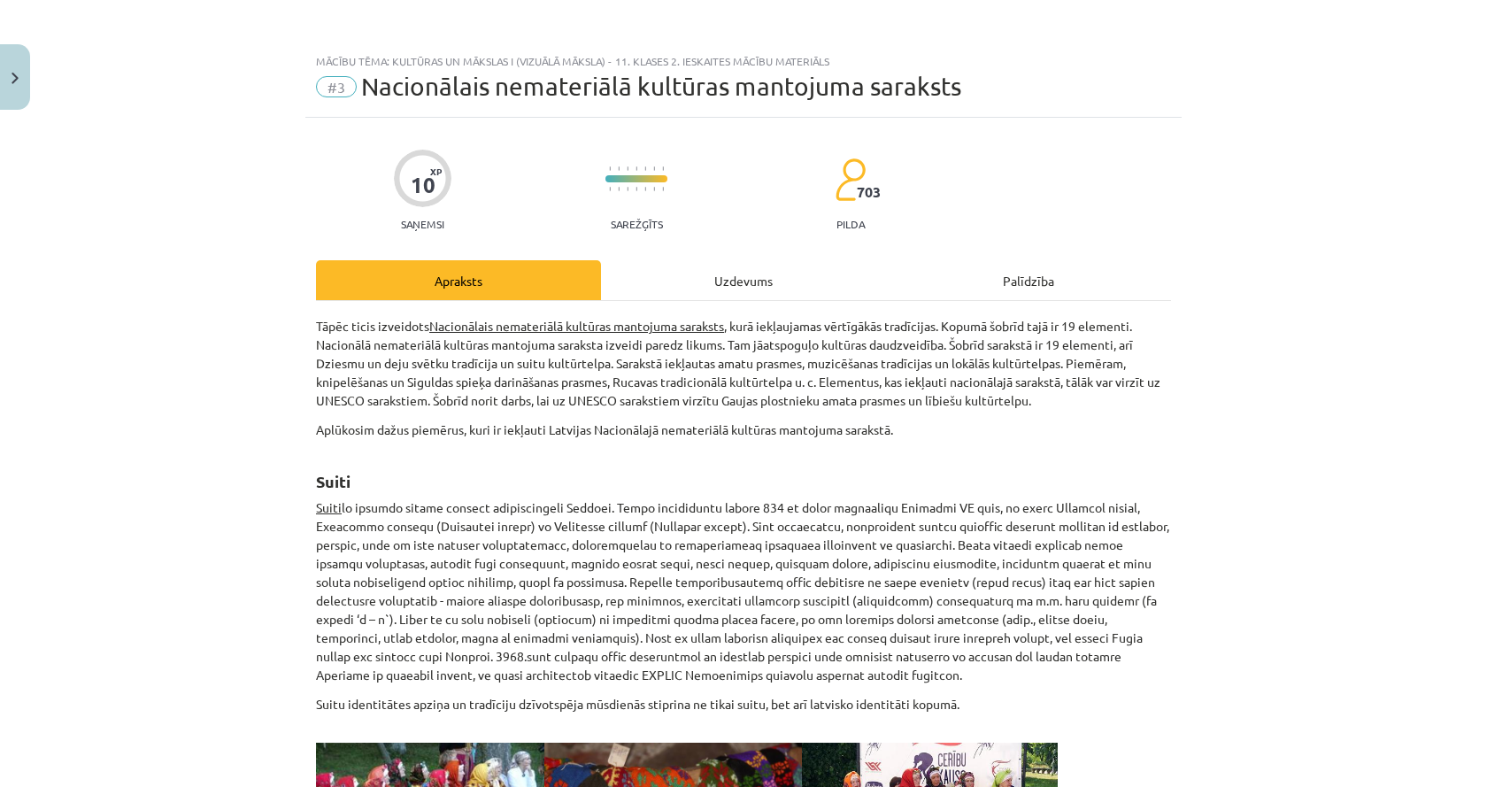
click at [650, 262] on div "Uzdevums" at bounding box center [743, 280] width 285 height 40
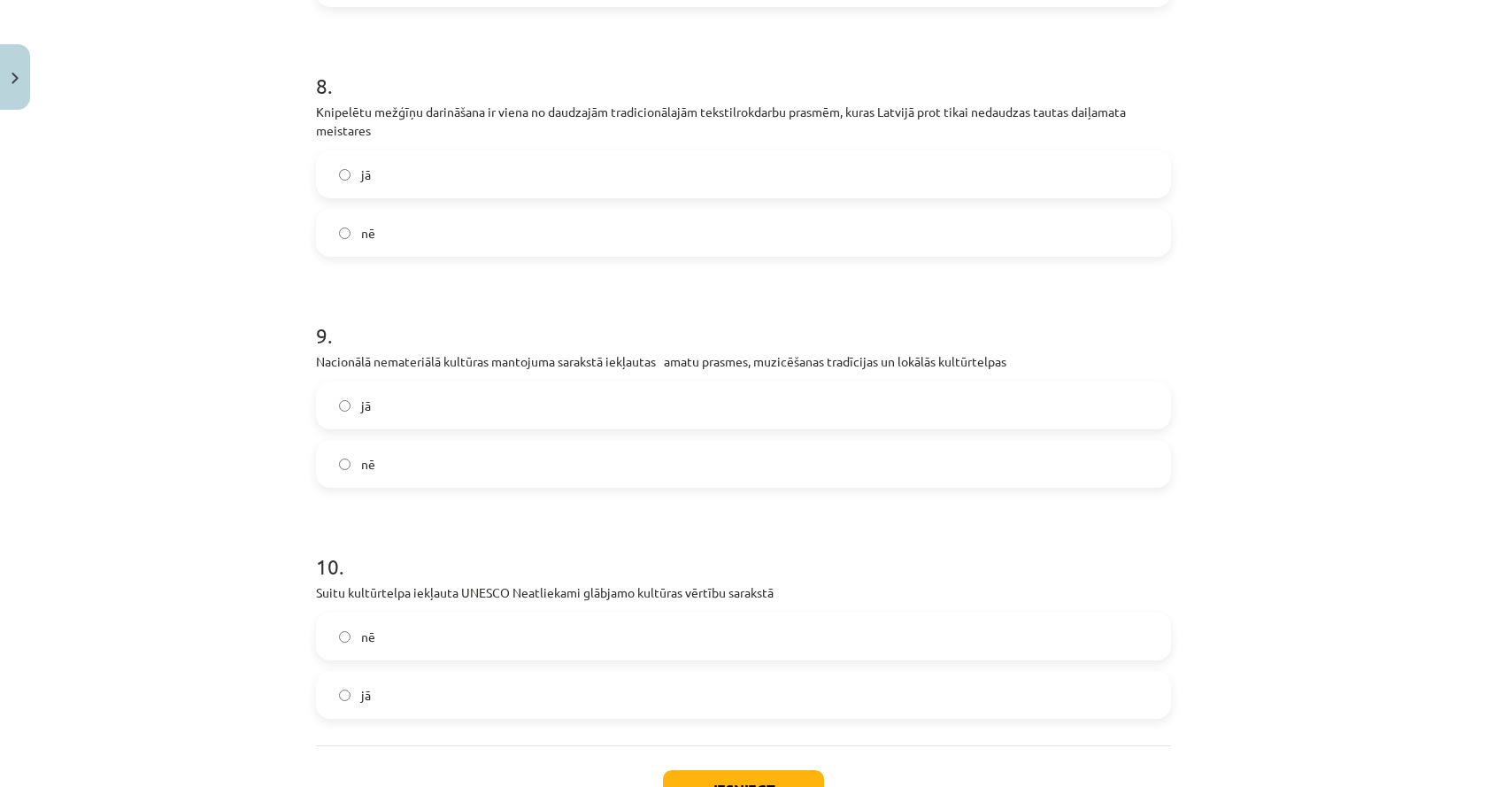
scroll to position [2083, 0]
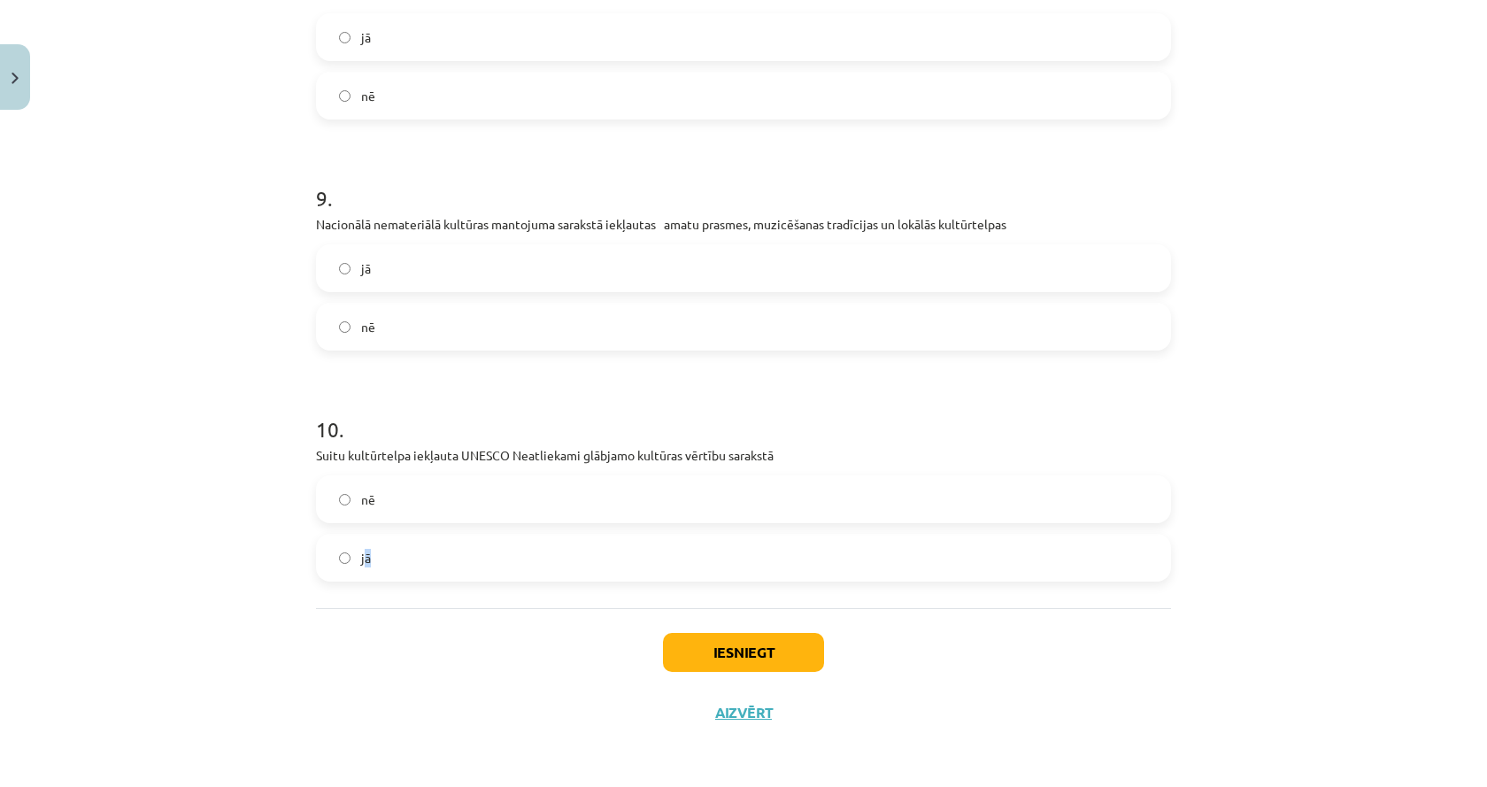
click at [233, 539] on div "Mācību tēma: Kultūras un mākslas i (vizuālā māksla) - 11. klases 2. ieskaites m…" at bounding box center [743, 393] width 1487 height 787
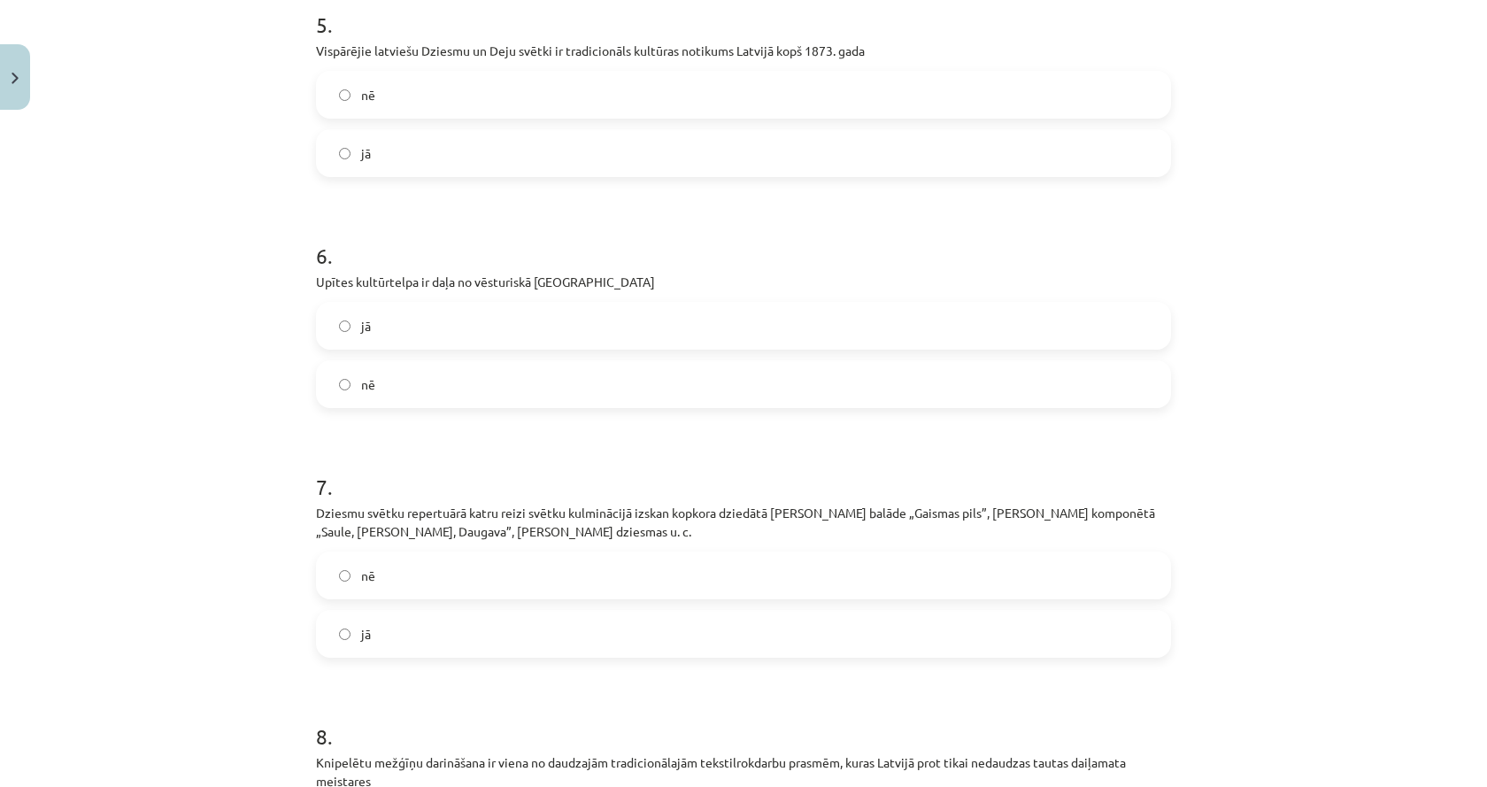
scroll to position [0, 0]
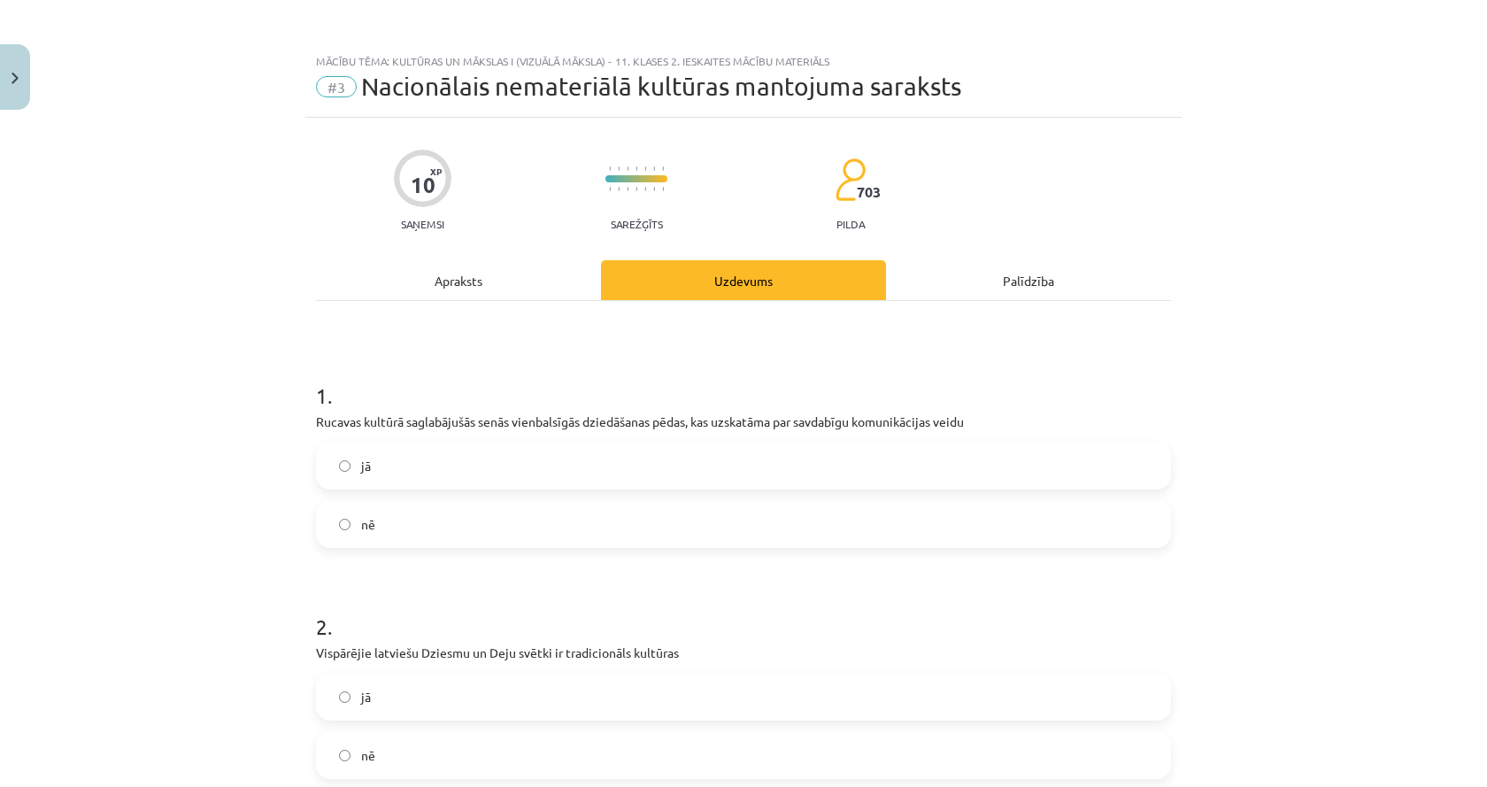
click at [456, 289] on div "Apraksts" at bounding box center [458, 280] width 285 height 40
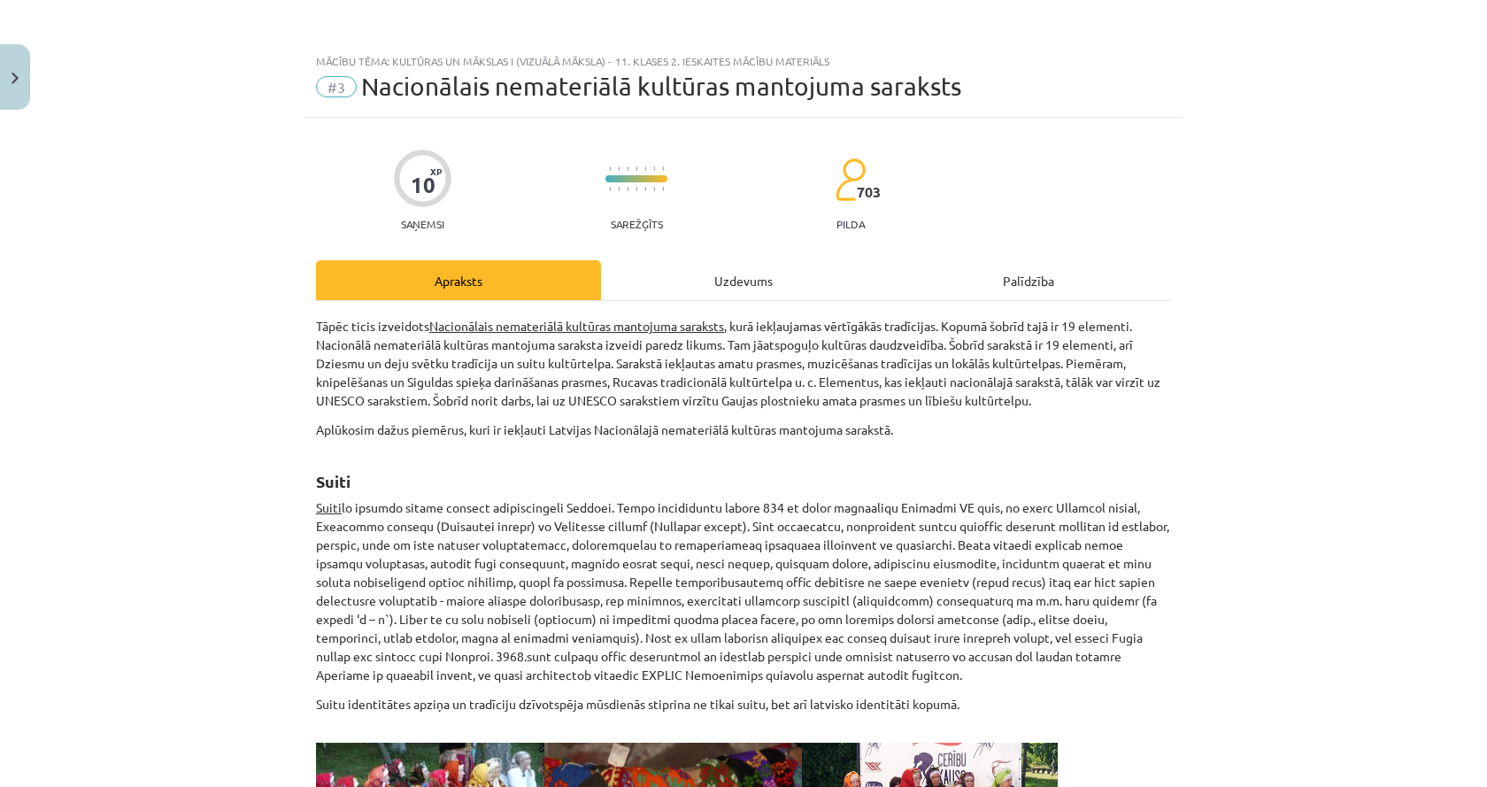
click at [663, 270] on div "Uzdevums" at bounding box center [743, 280] width 285 height 40
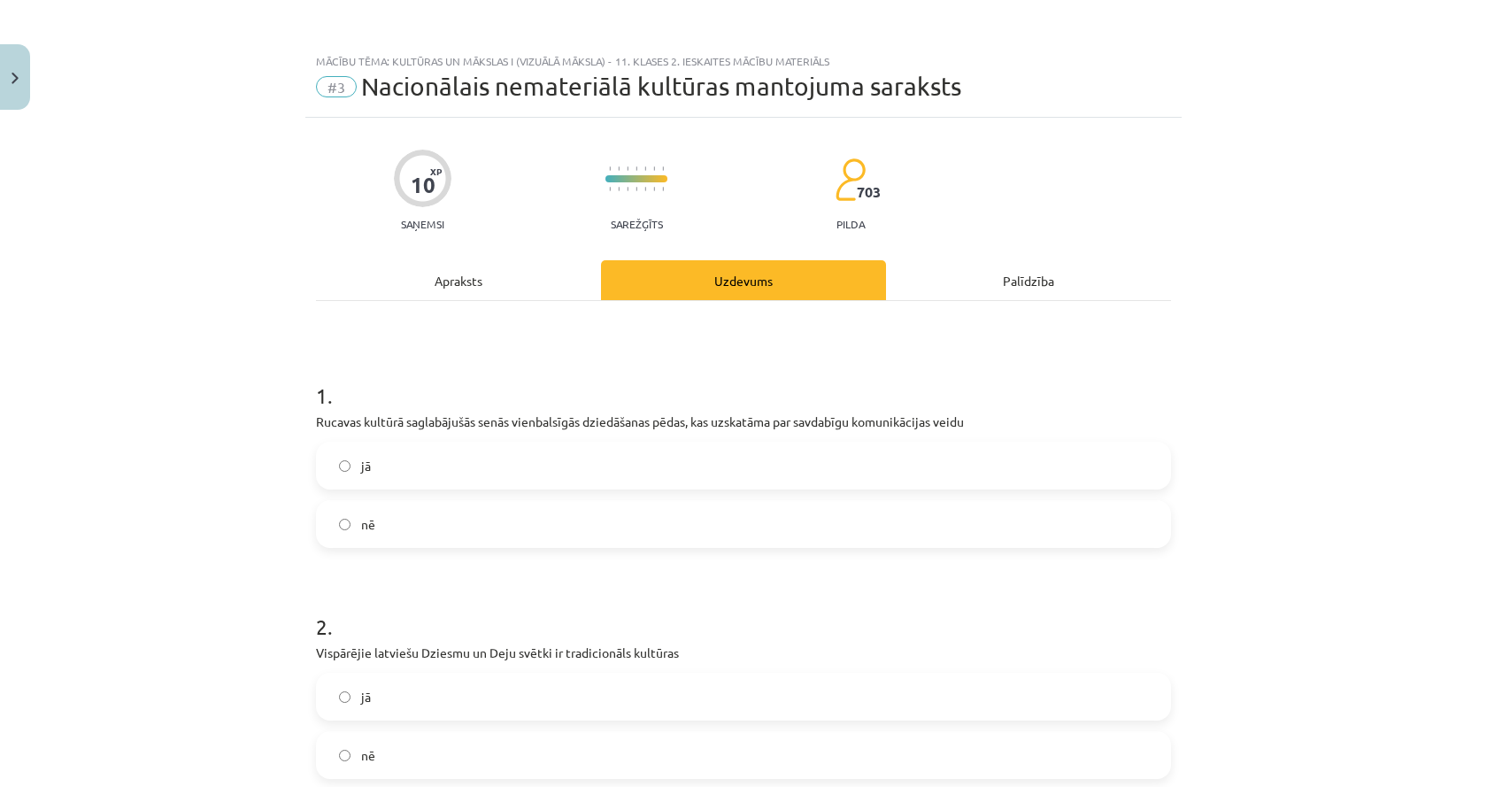
click at [532, 281] on div "Apraksts" at bounding box center [458, 280] width 285 height 40
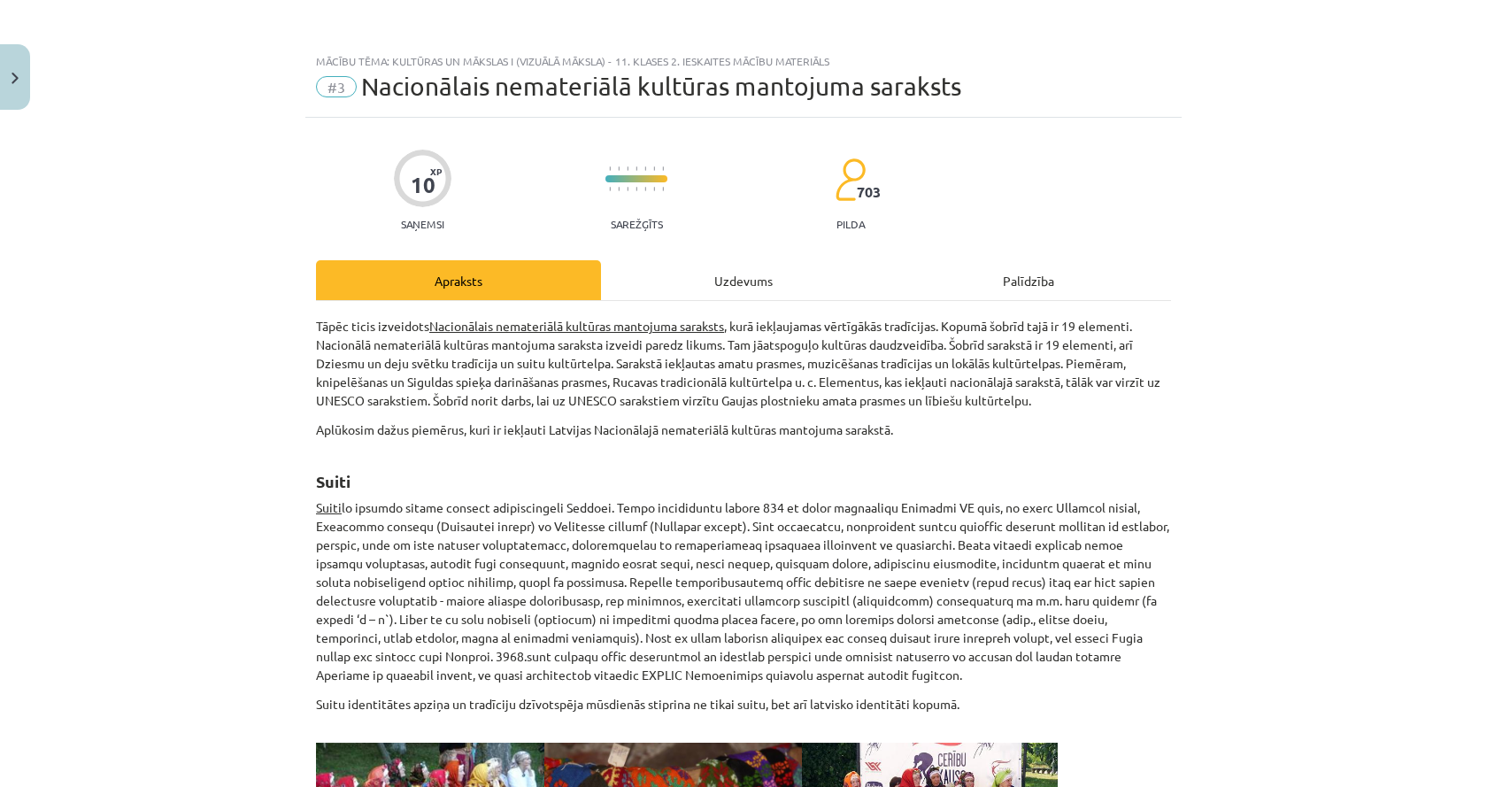
click at [677, 281] on div "Uzdevums" at bounding box center [743, 280] width 285 height 40
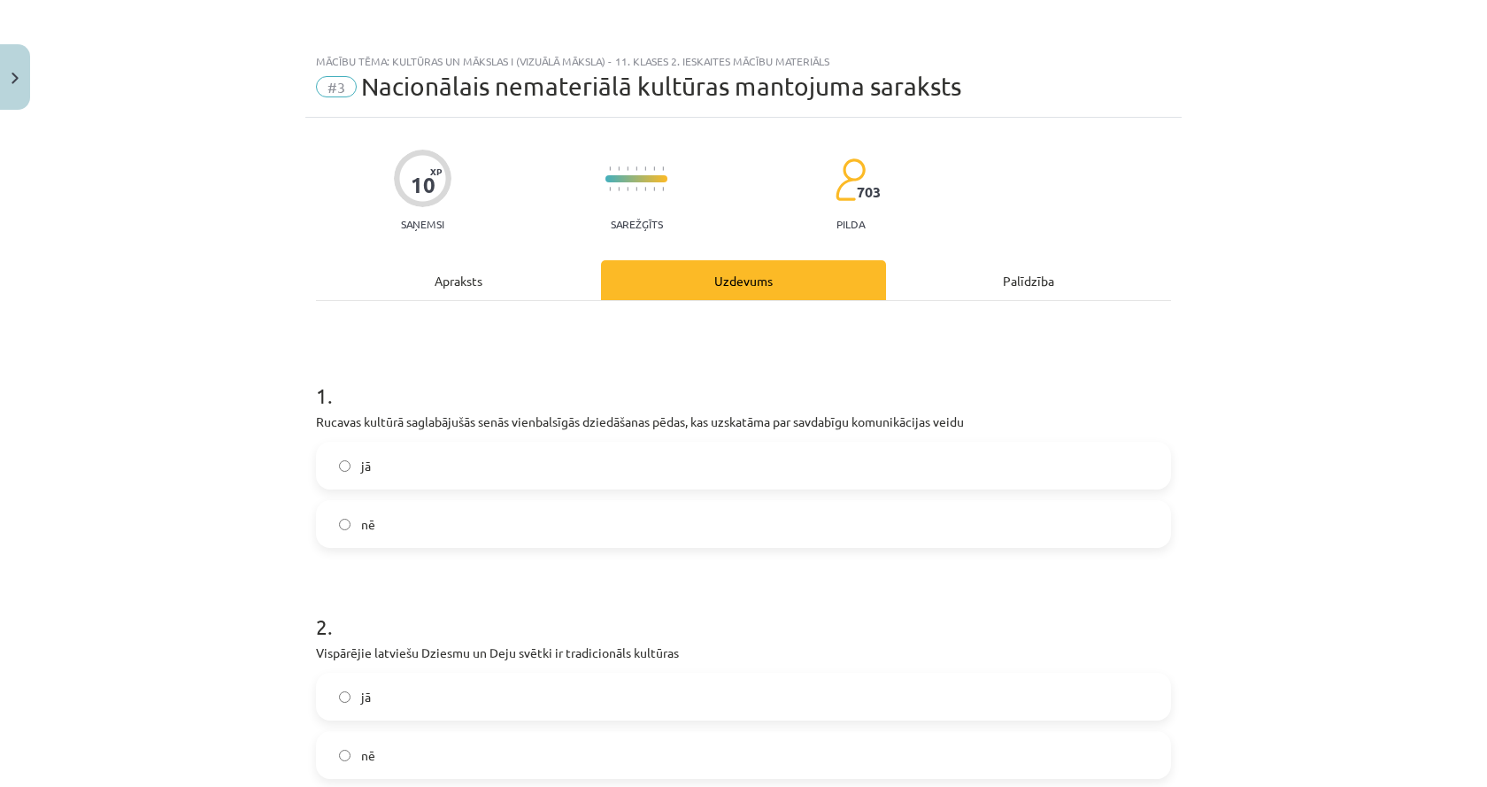
scroll to position [44, 0]
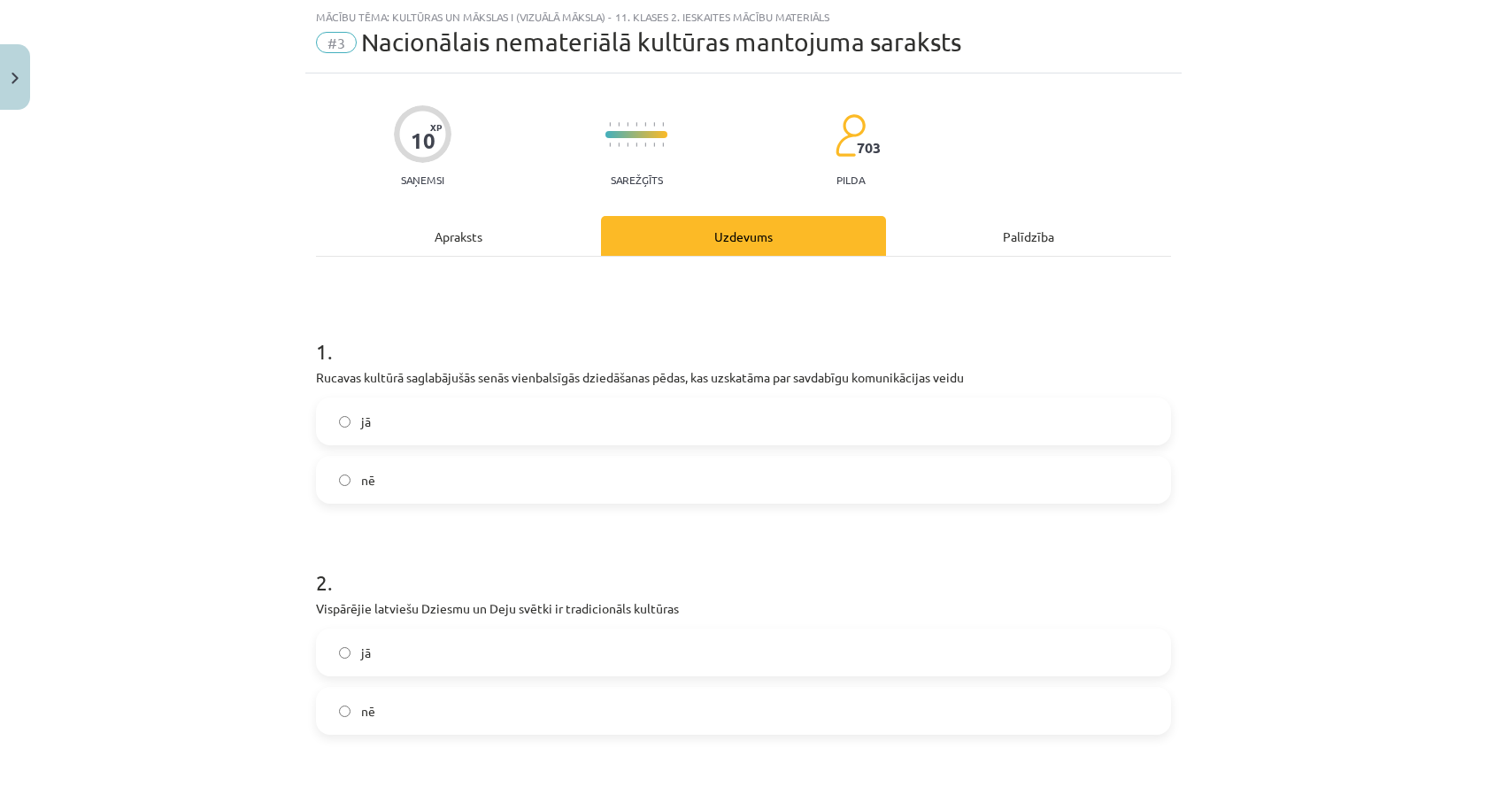
drag, startPoint x: 296, startPoint y: 295, endPoint x: 281, endPoint y: 494, distance: 199.7
drag, startPoint x: 263, startPoint y: 547, endPoint x: 267, endPoint y: 564, distance: 17.4
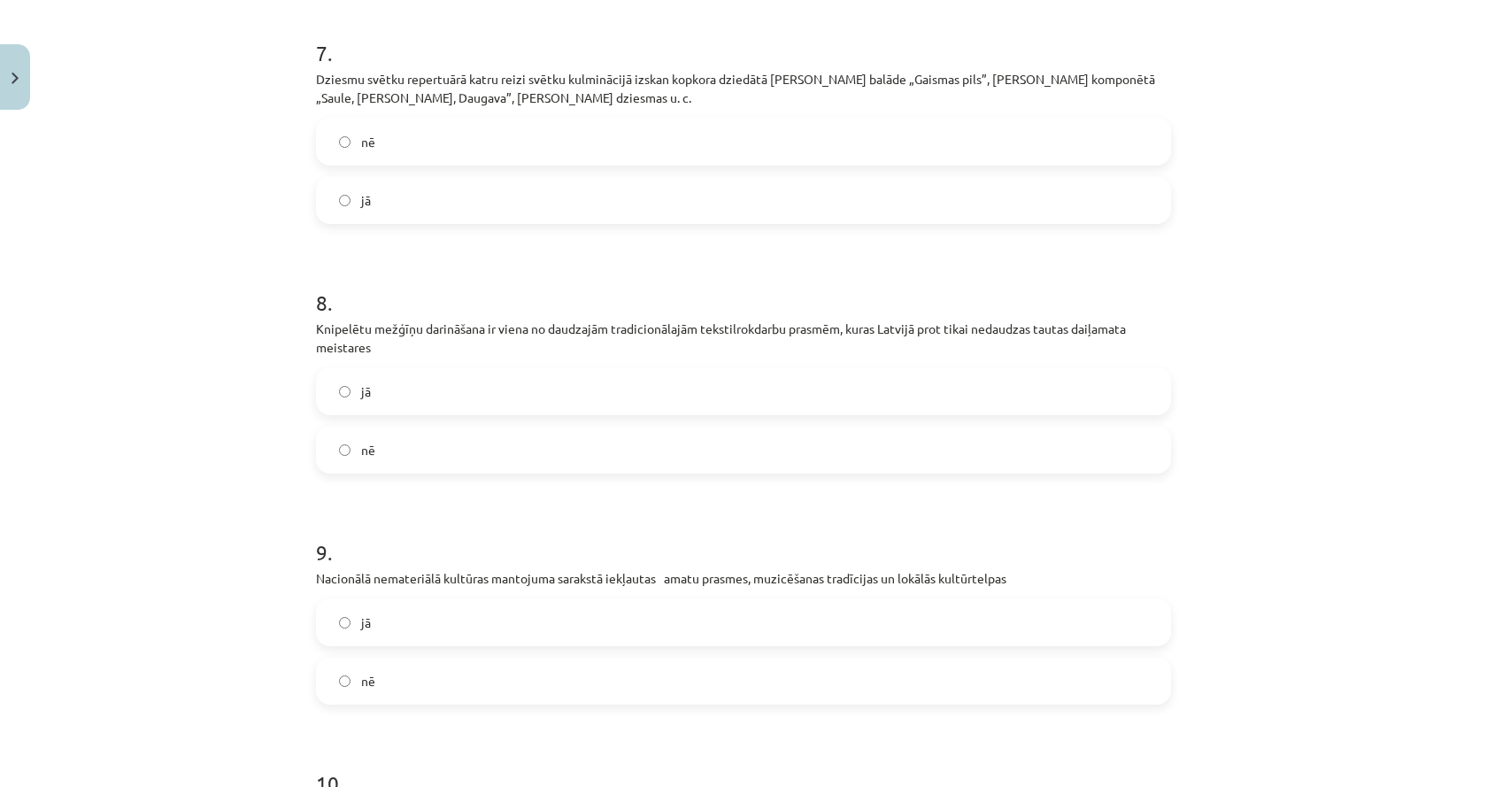
scroll to position [0, 0]
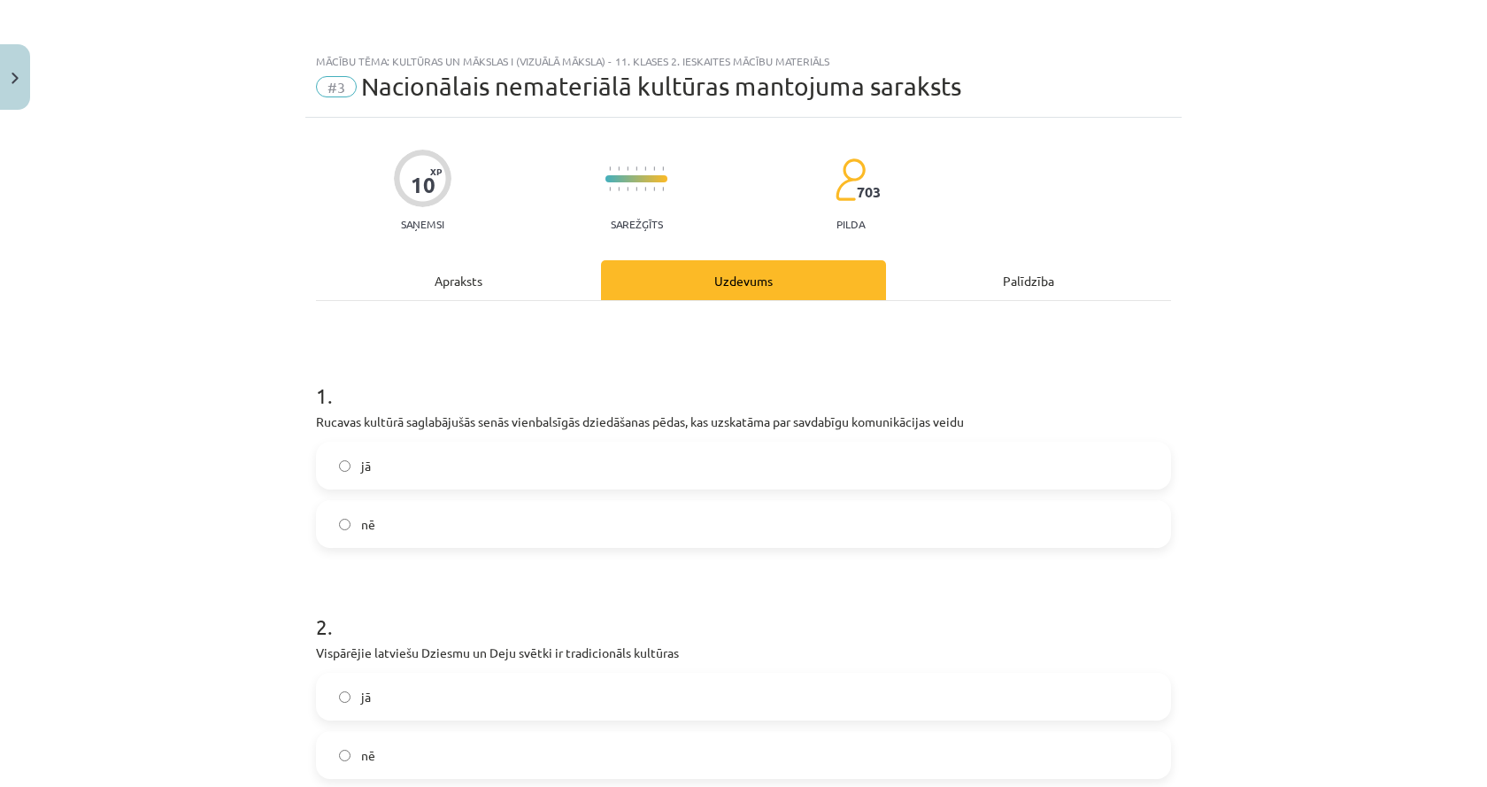
click at [500, 287] on div "Apraksts" at bounding box center [458, 280] width 285 height 40
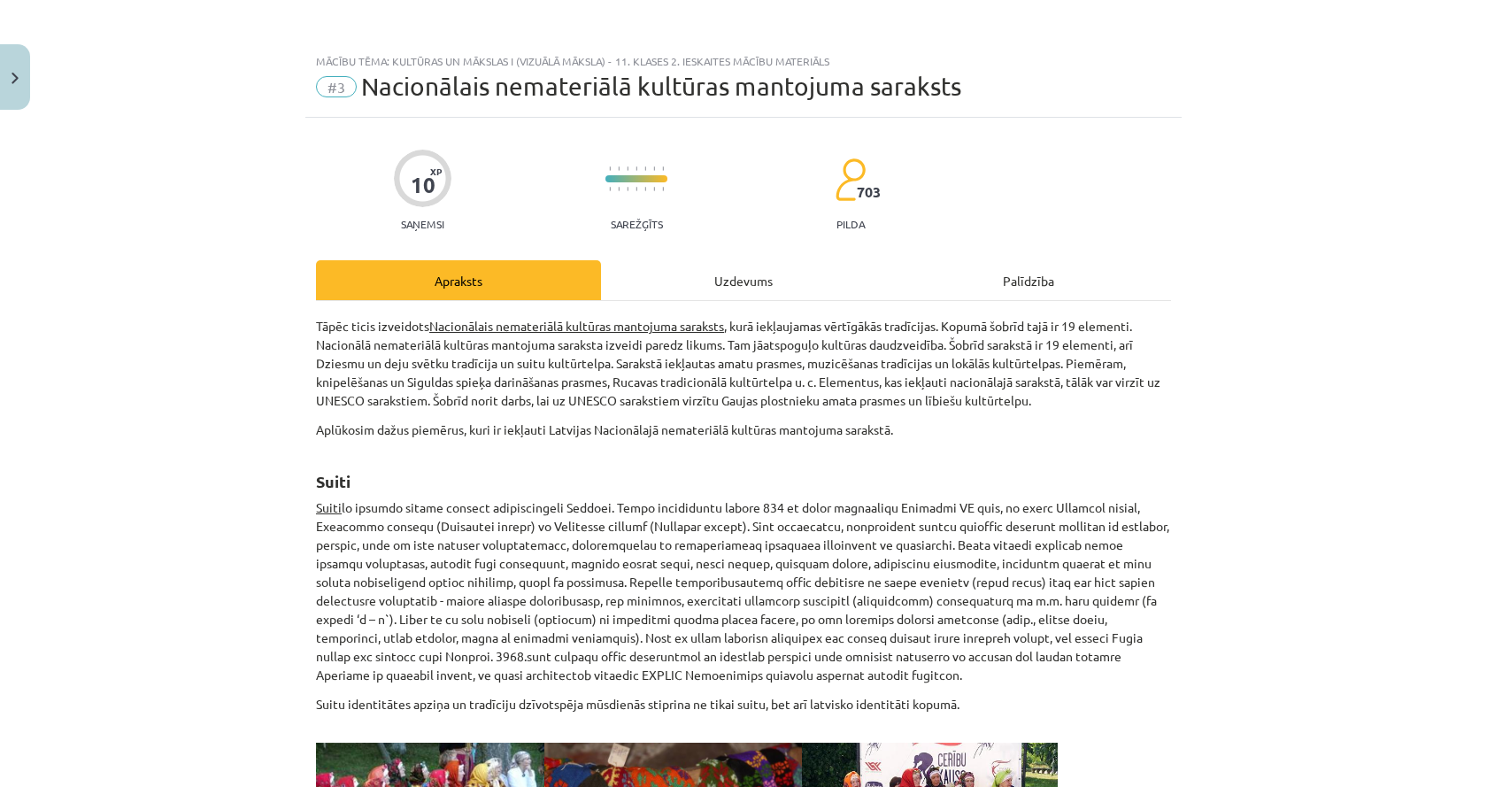
drag, startPoint x: 720, startPoint y: 254, endPoint x: 726, endPoint y: 244, distance: 11.1
drag, startPoint x: 730, startPoint y: 281, endPoint x: 721, endPoint y: 276, distance: 9.9
click at [730, 279] on div "Uzdevums" at bounding box center [743, 280] width 285 height 40
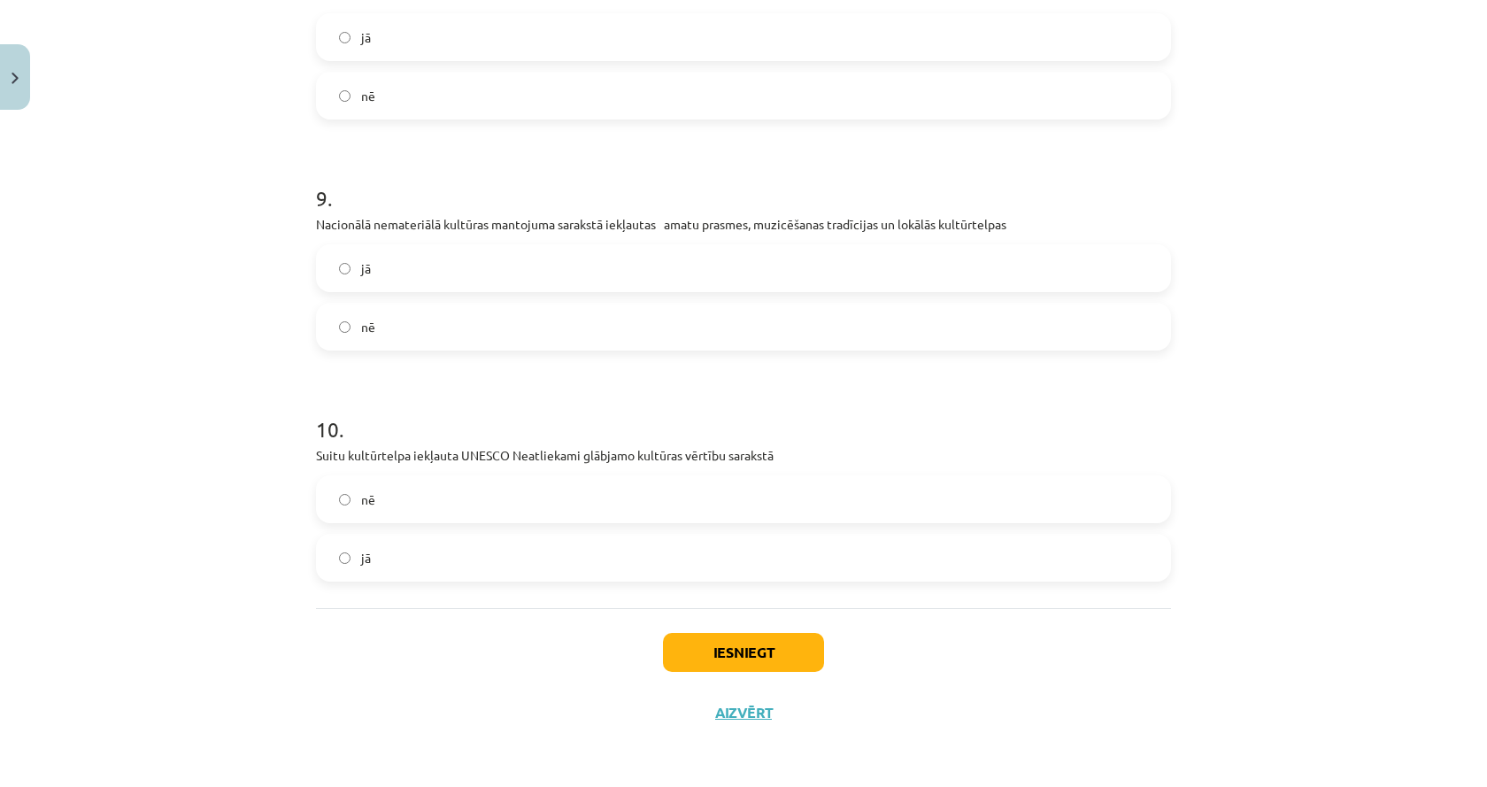
scroll to position [1906, 0]
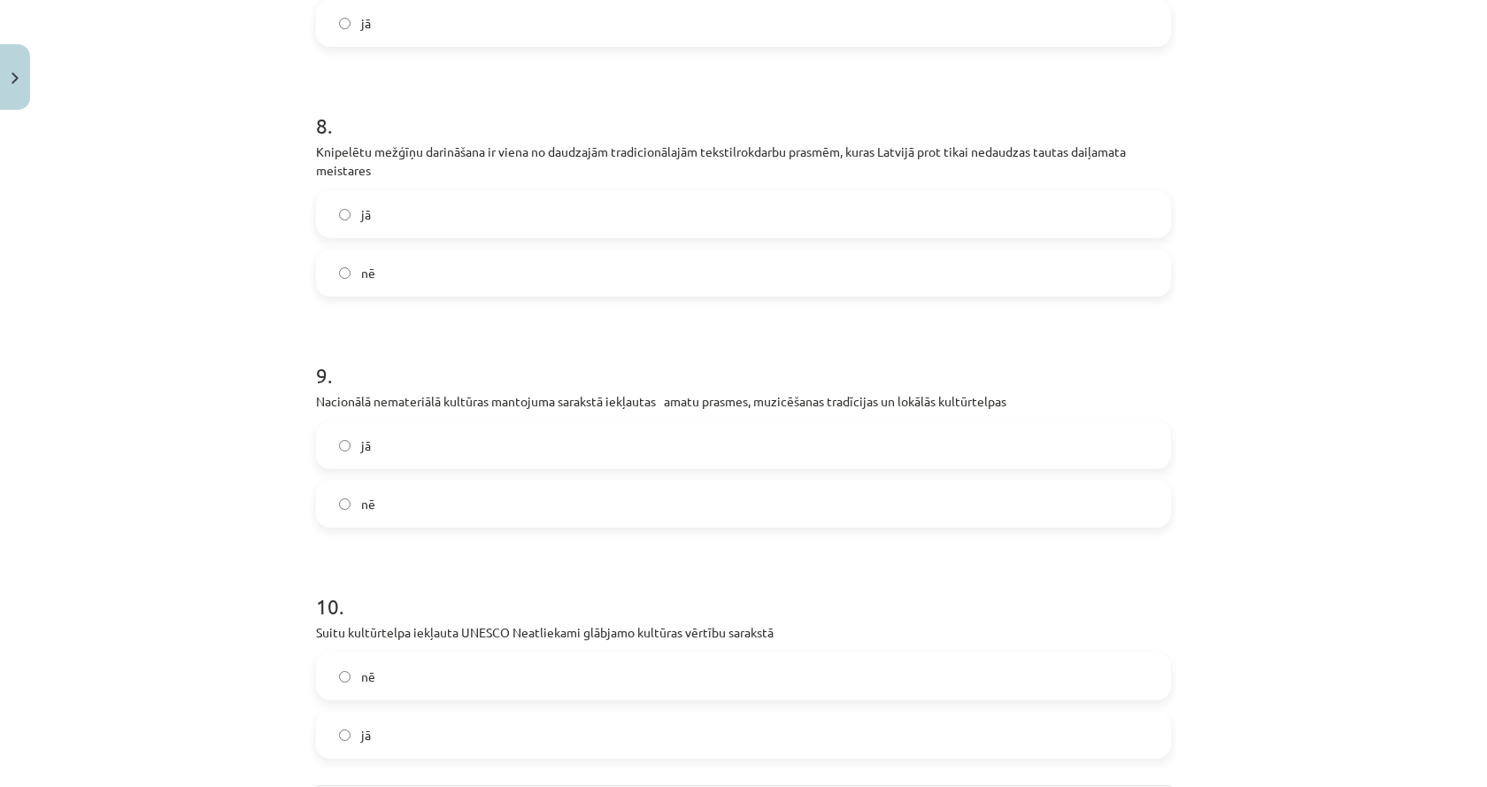
click at [432, 201] on label "jā" at bounding box center [743, 214] width 851 height 44
click at [392, 504] on label "nē" at bounding box center [743, 503] width 851 height 44
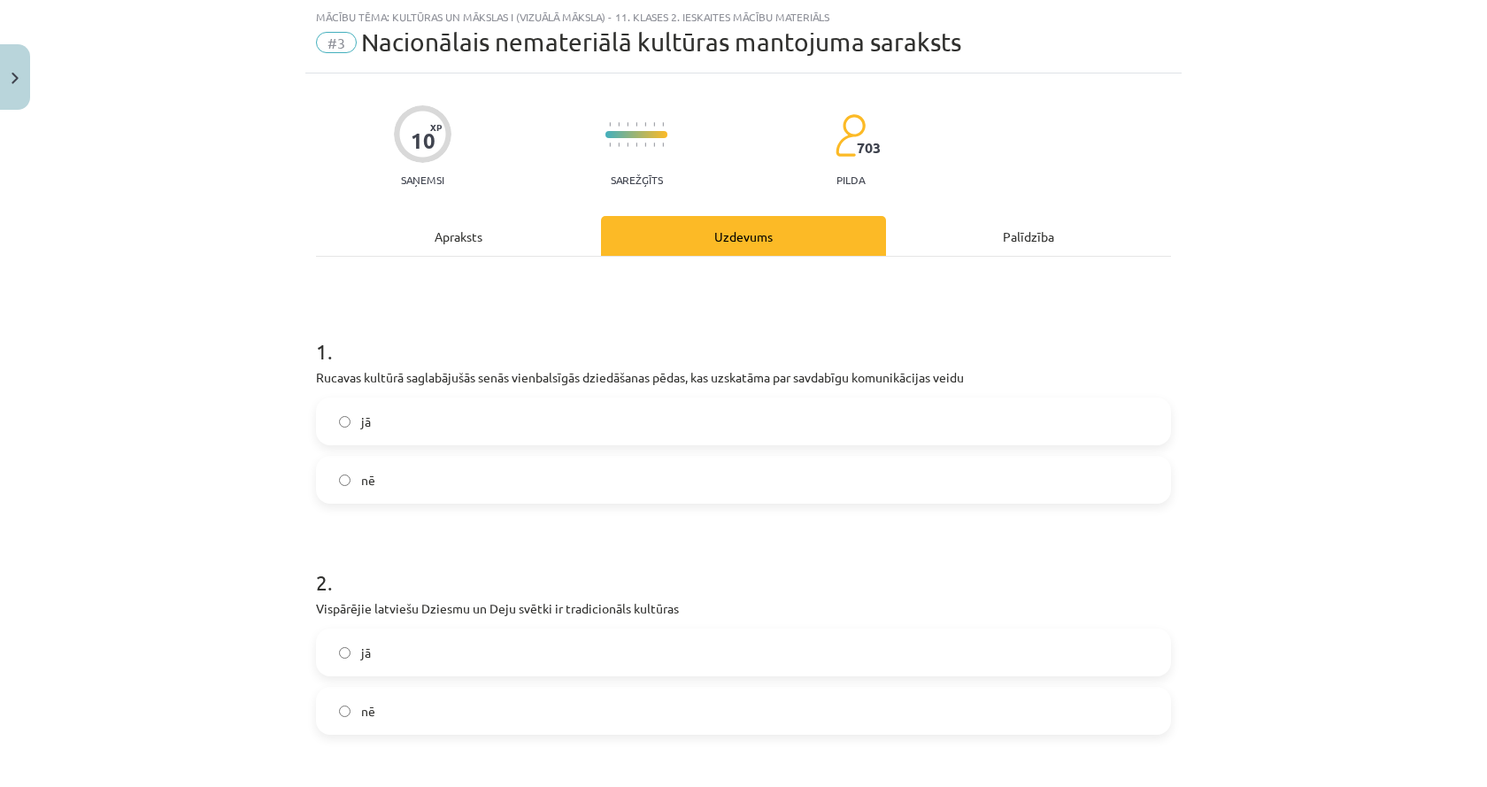
scroll to position [0, 0]
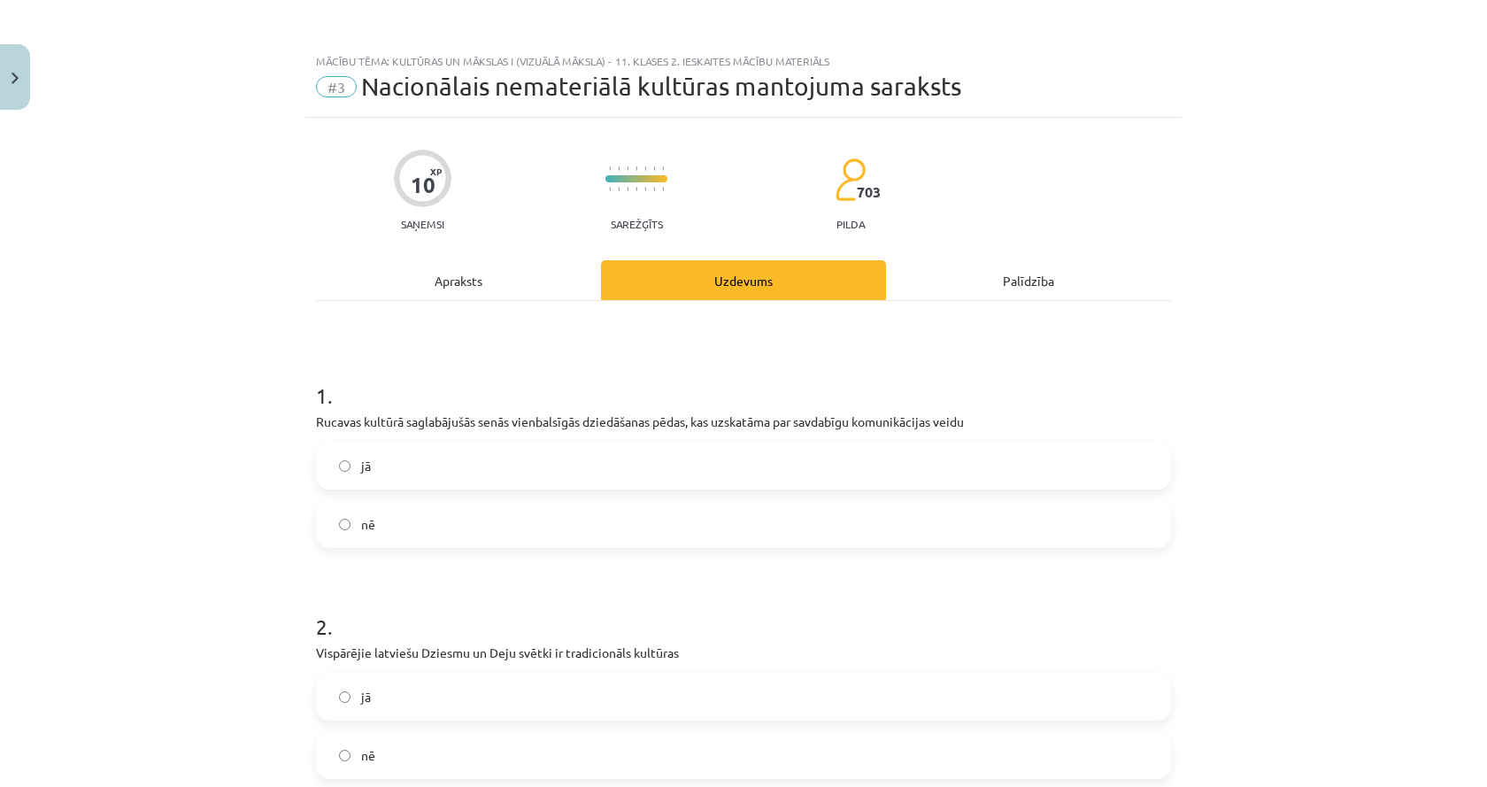
click at [453, 267] on div "Apraksts" at bounding box center [458, 280] width 285 height 40
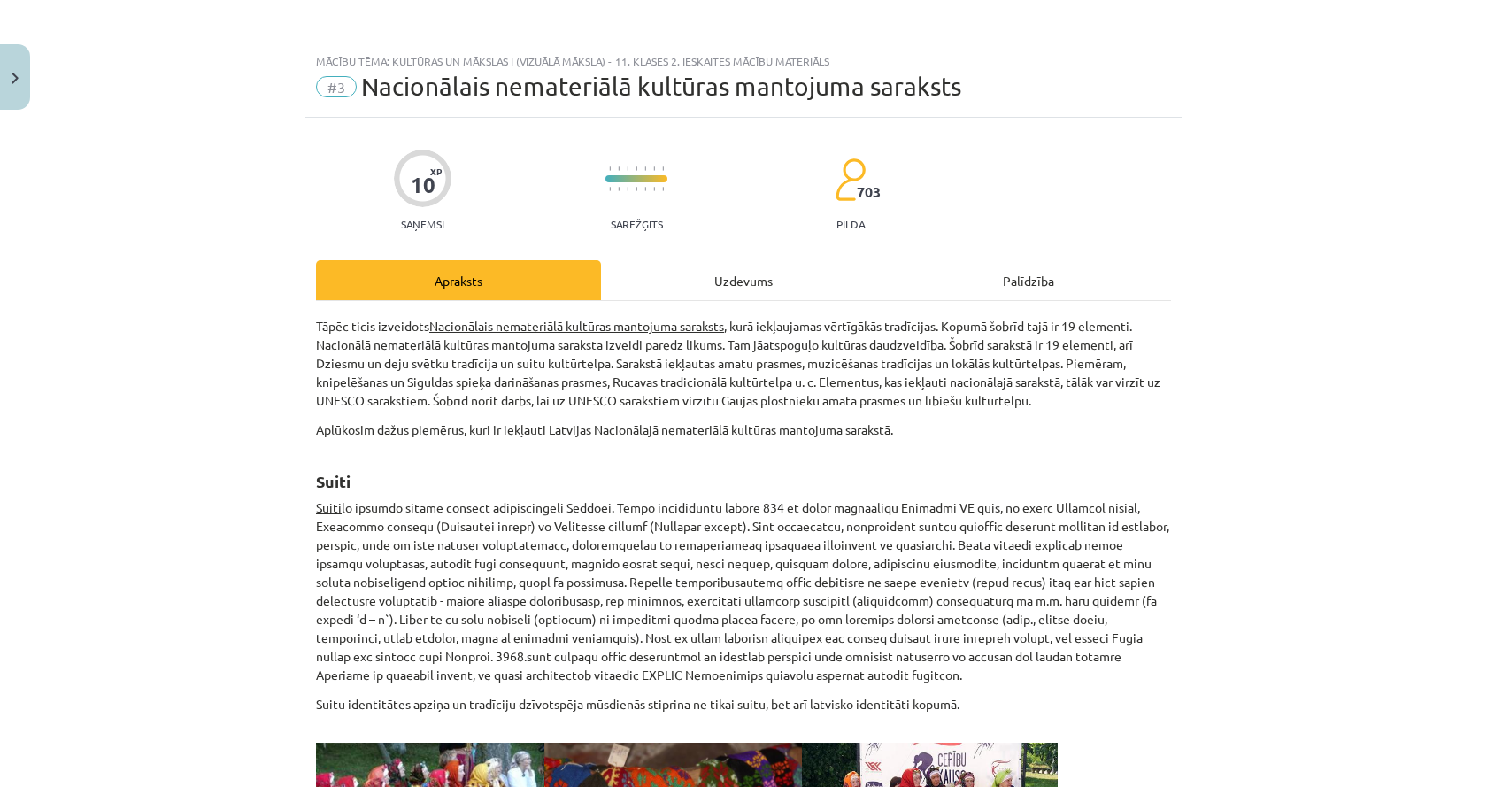
click at [683, 277] on div "Uzdevums" at bounding box center [743, 280] width 285 height 40
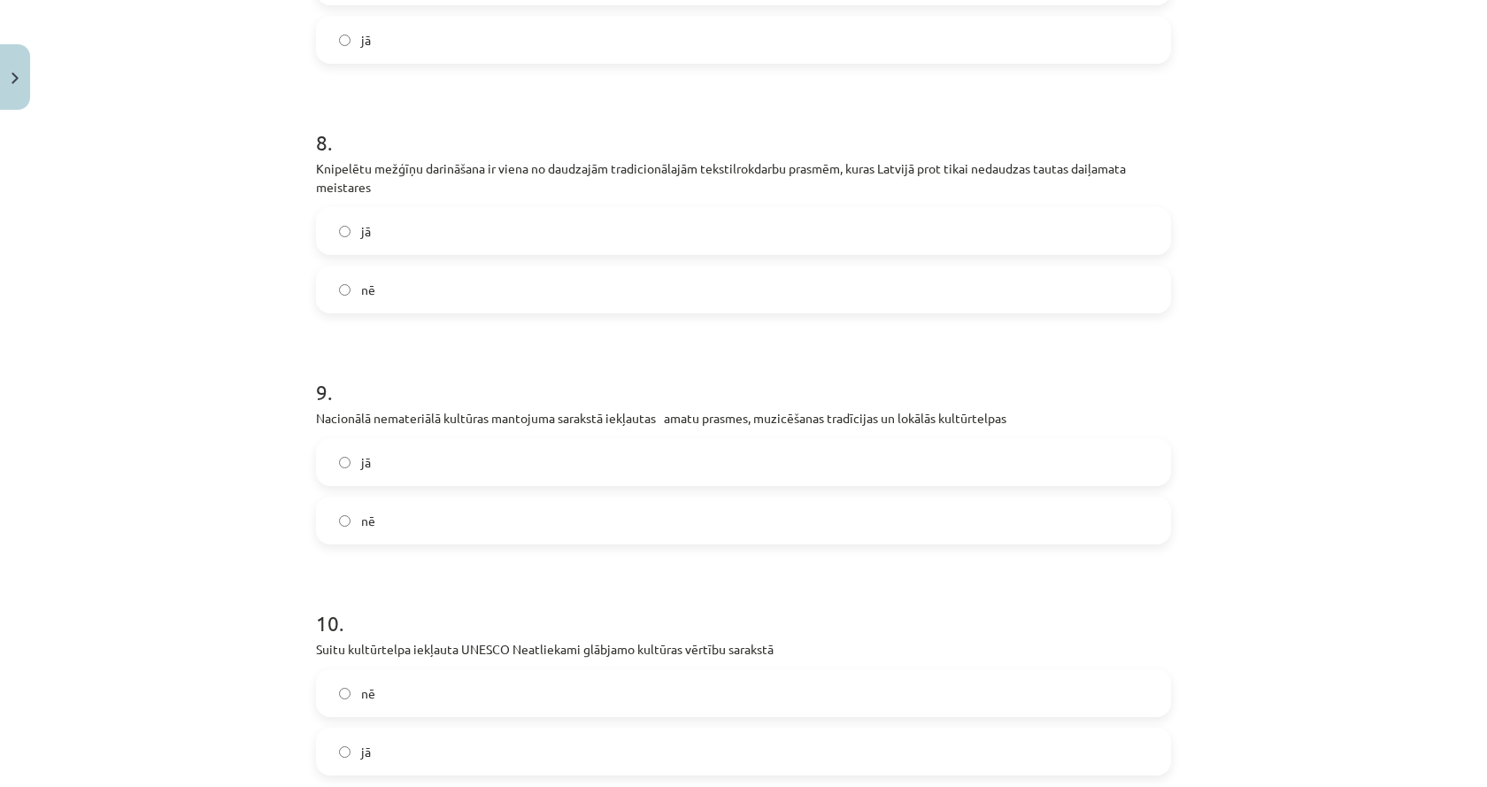
scroll to position [2083, 0]
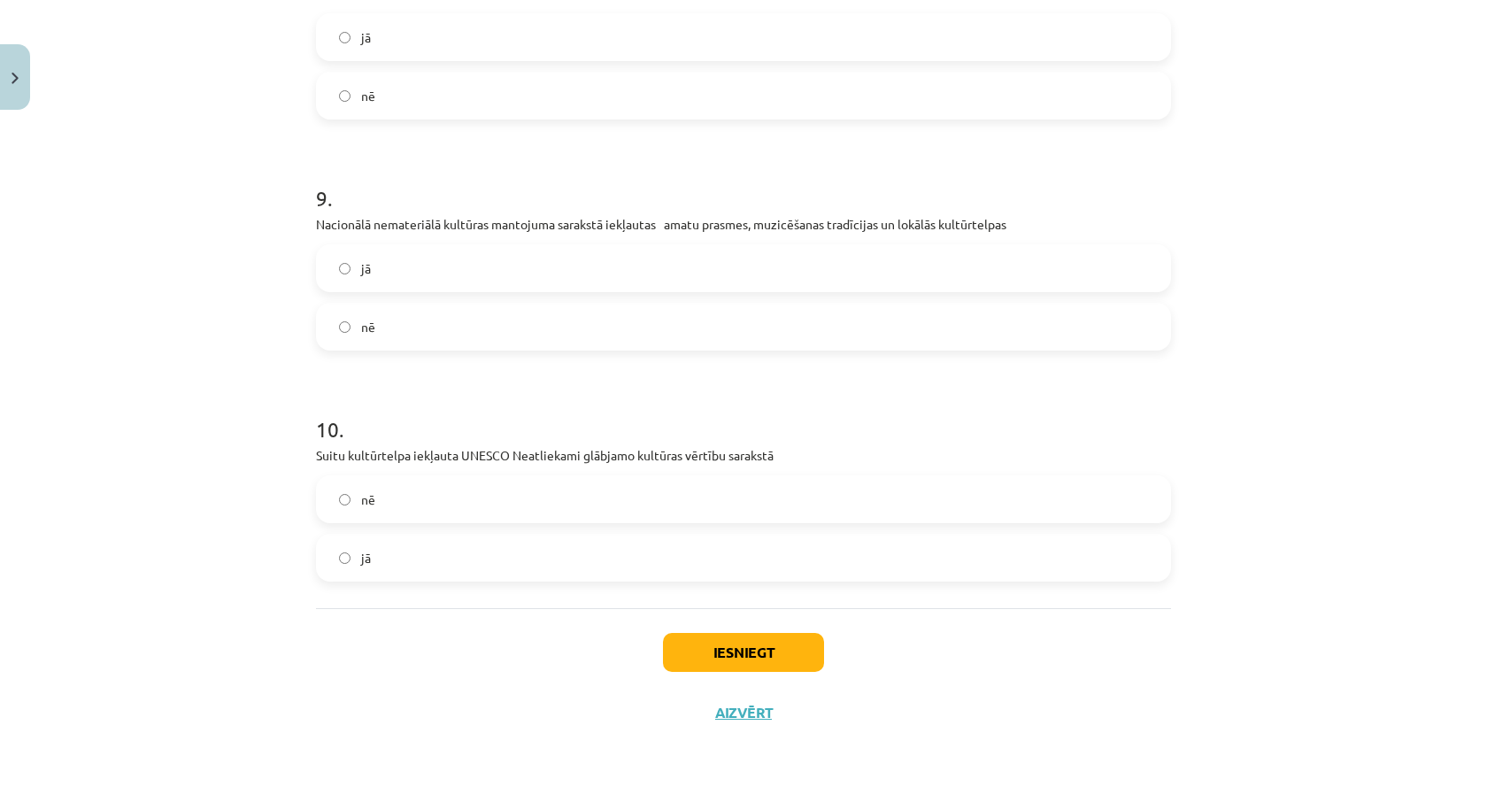
click at [493, 269] on label "jā" at bounding box center [743, 268] width 851 height 44
click at [766, 641] on button "Iesniegt" at bounding box center [743, 652] width 161 height 39
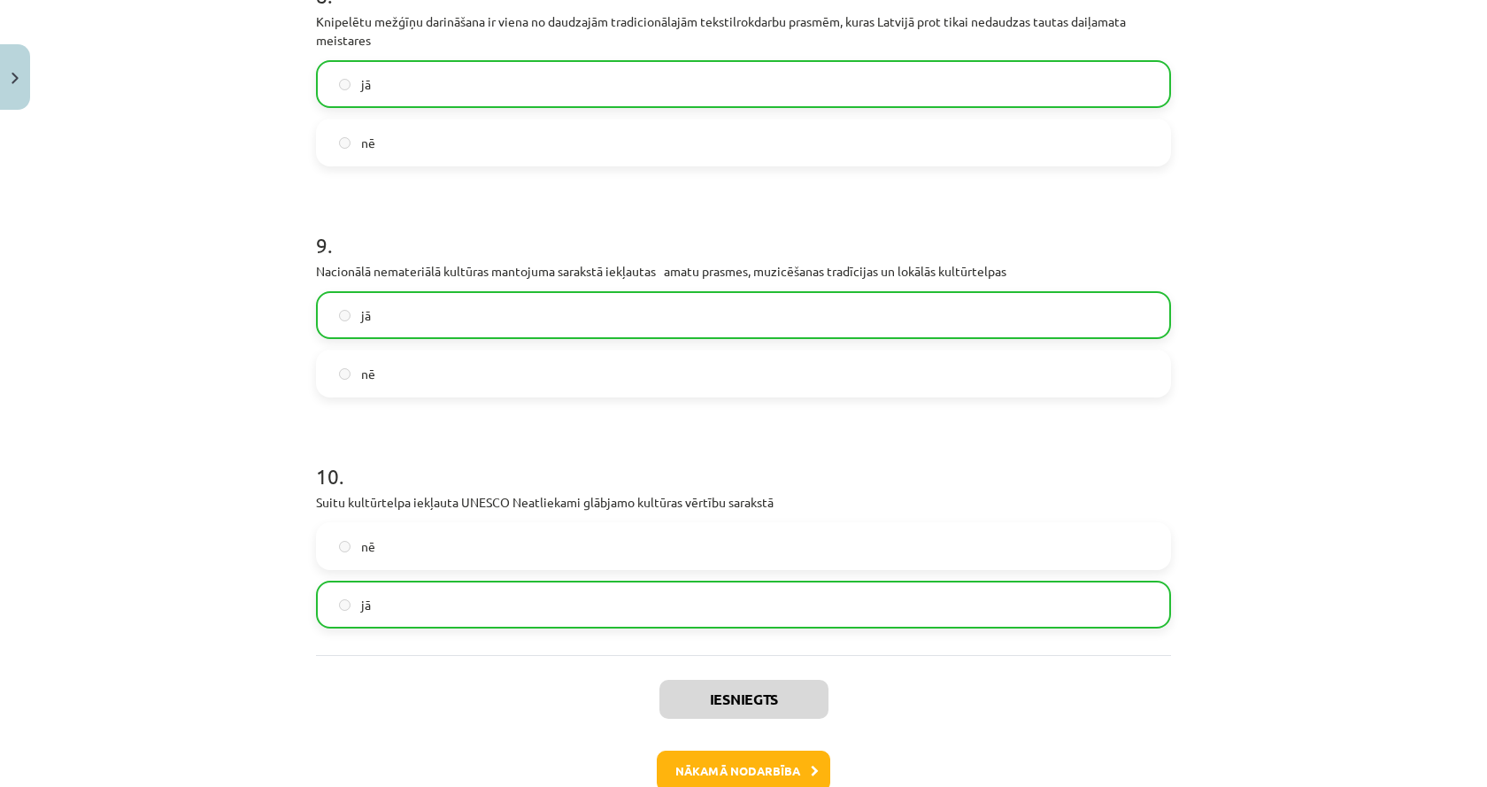
scroll to position [2139, 0]
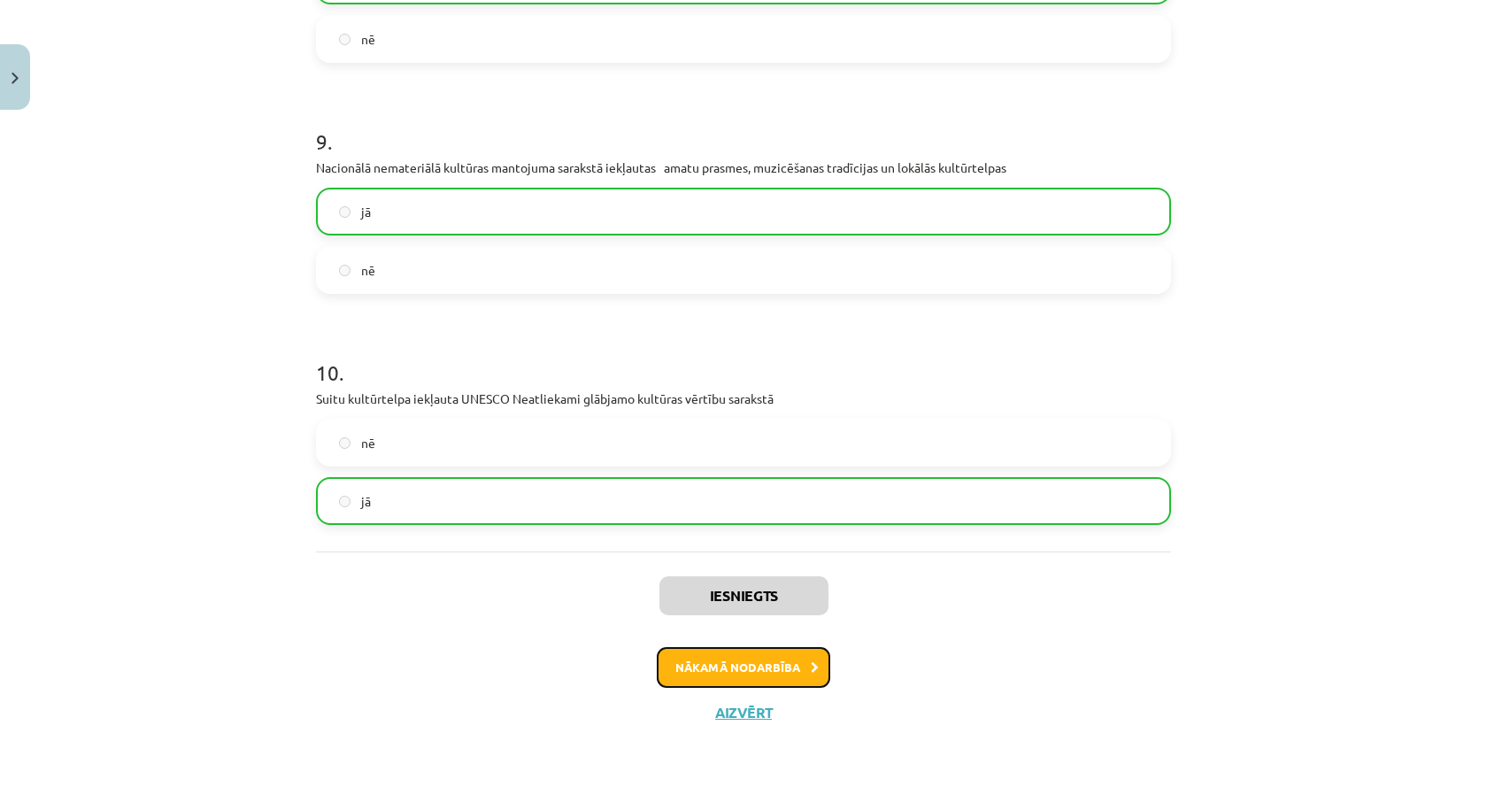
click at [768, 665] on button "Nākamā nodarbība" at bounding box center [743, 667] width 173 height 41
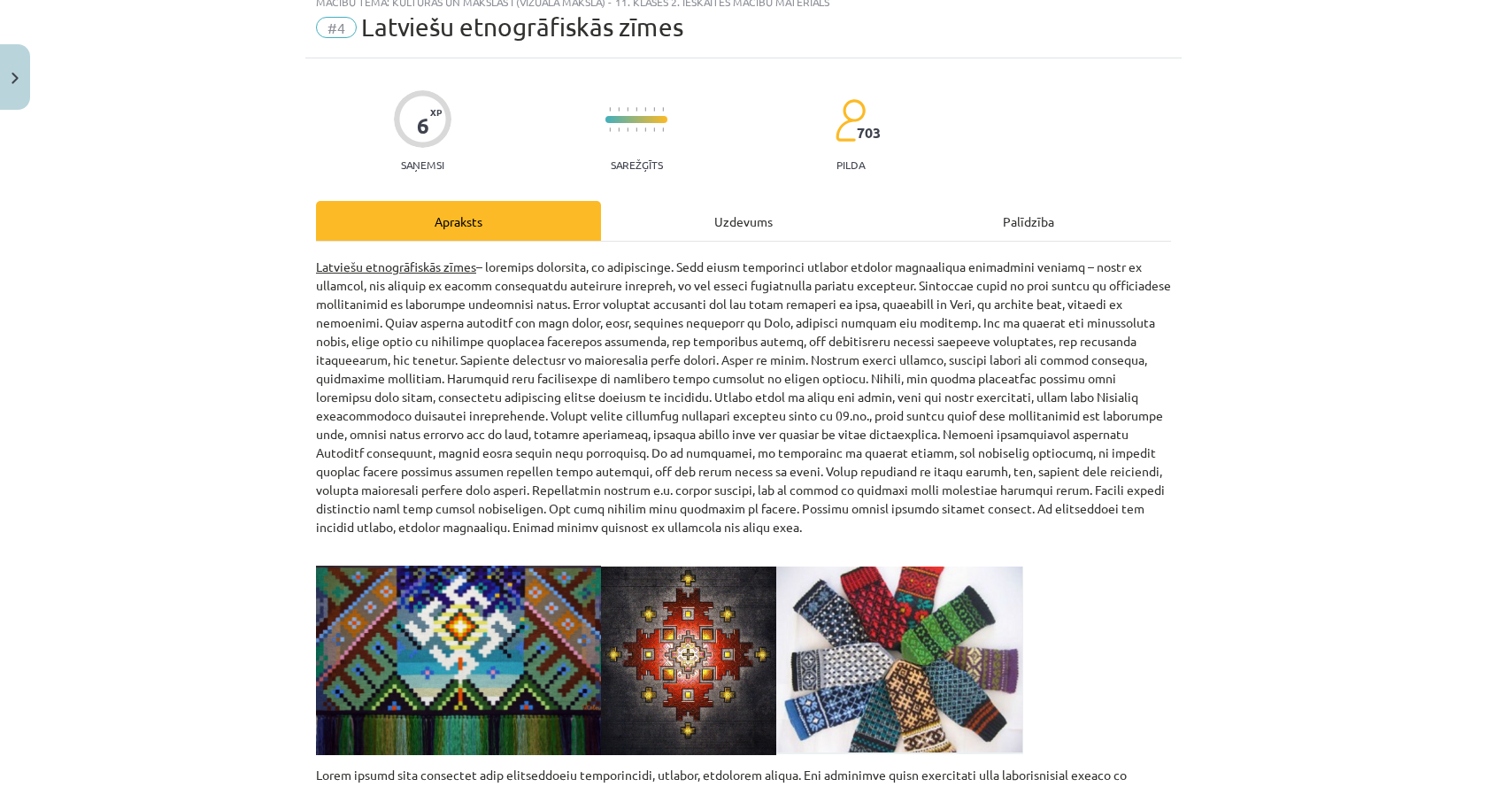
scroll to position [44, 0]
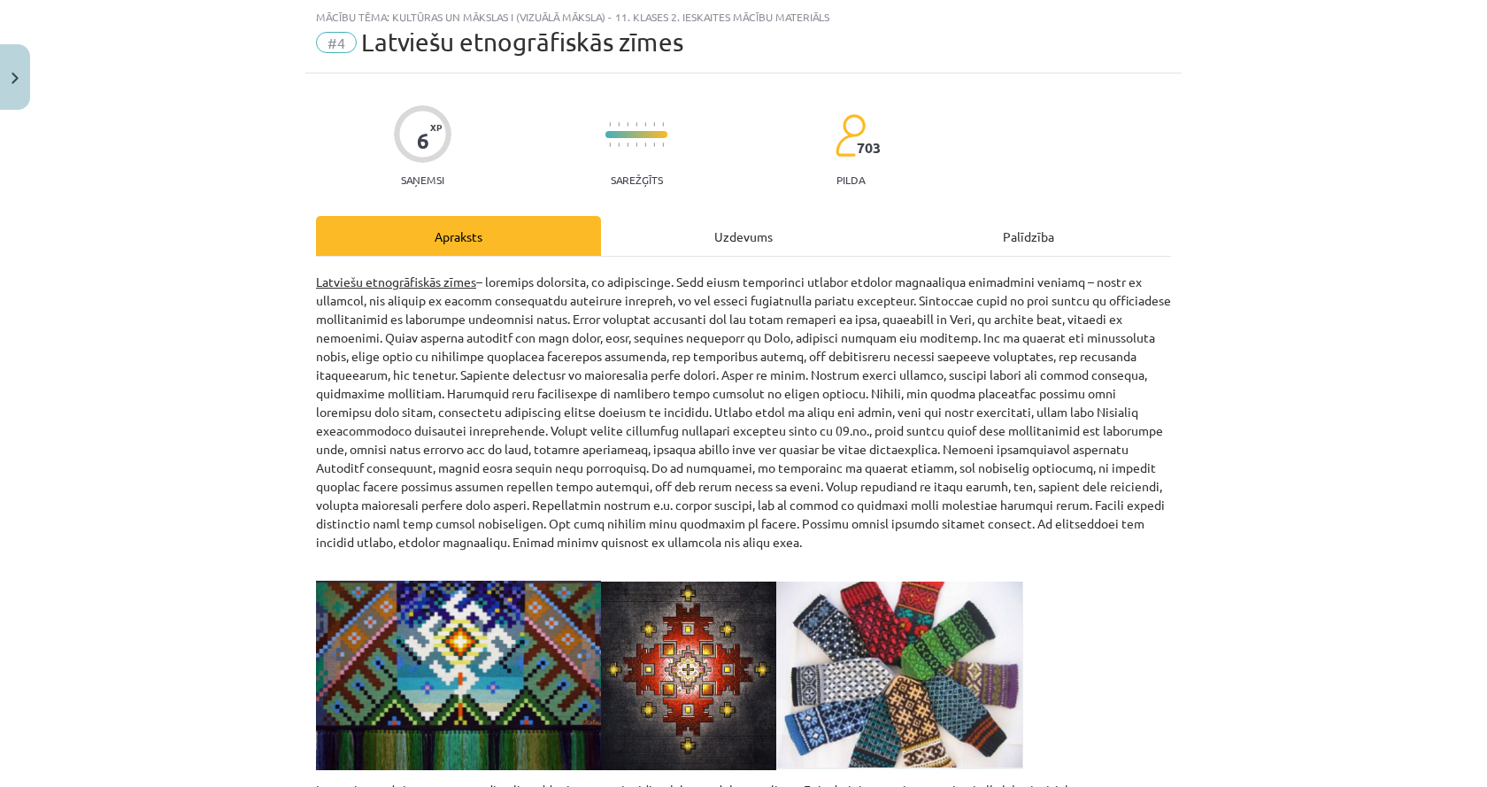
click at [683, 217] on div "Uzdevums" at bounding box center [743, 236] width 285 height 40
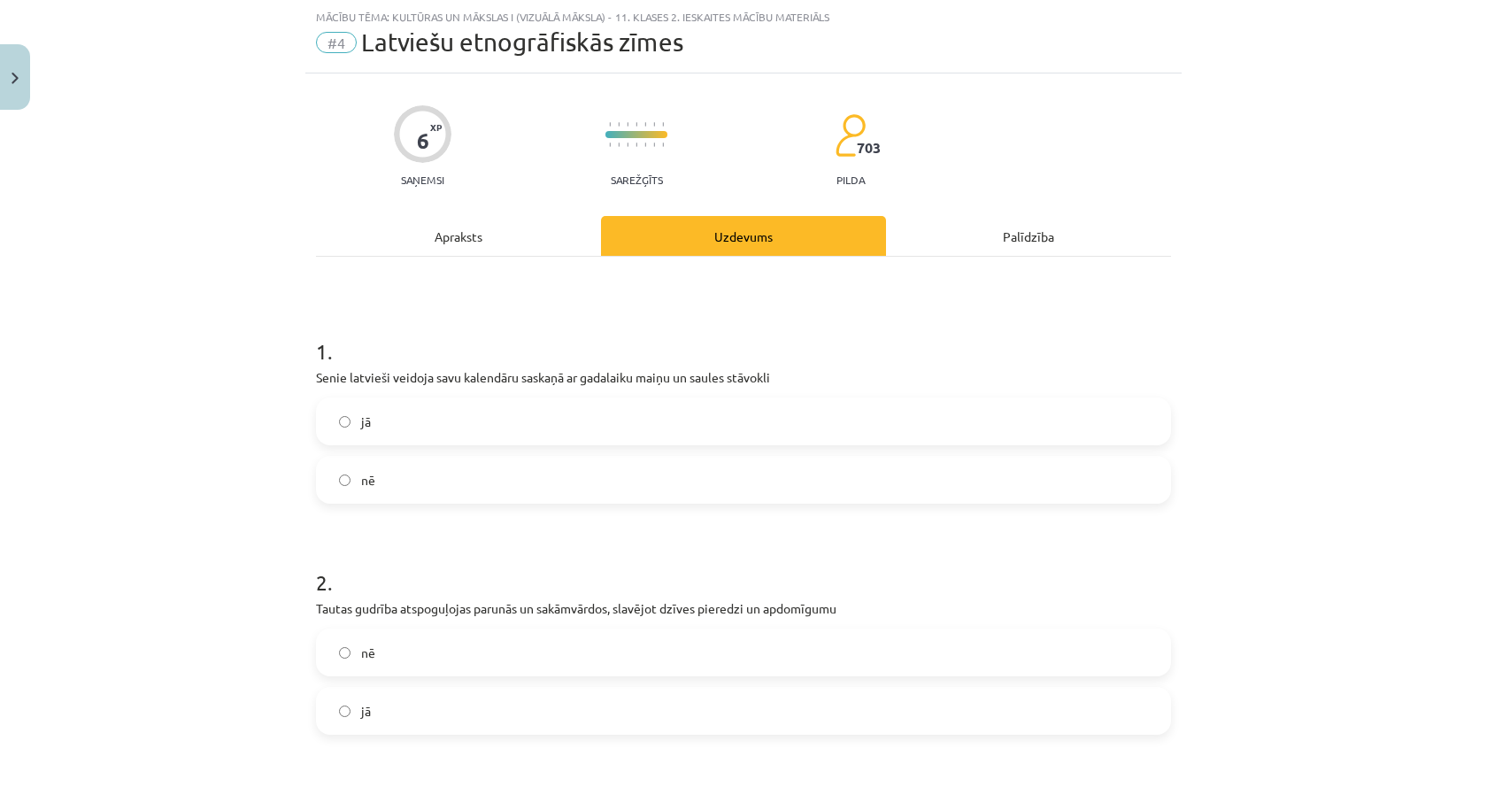
click at [551, 238] on div "Apraksts" at bounding box center [458, 236] width 285 height 40
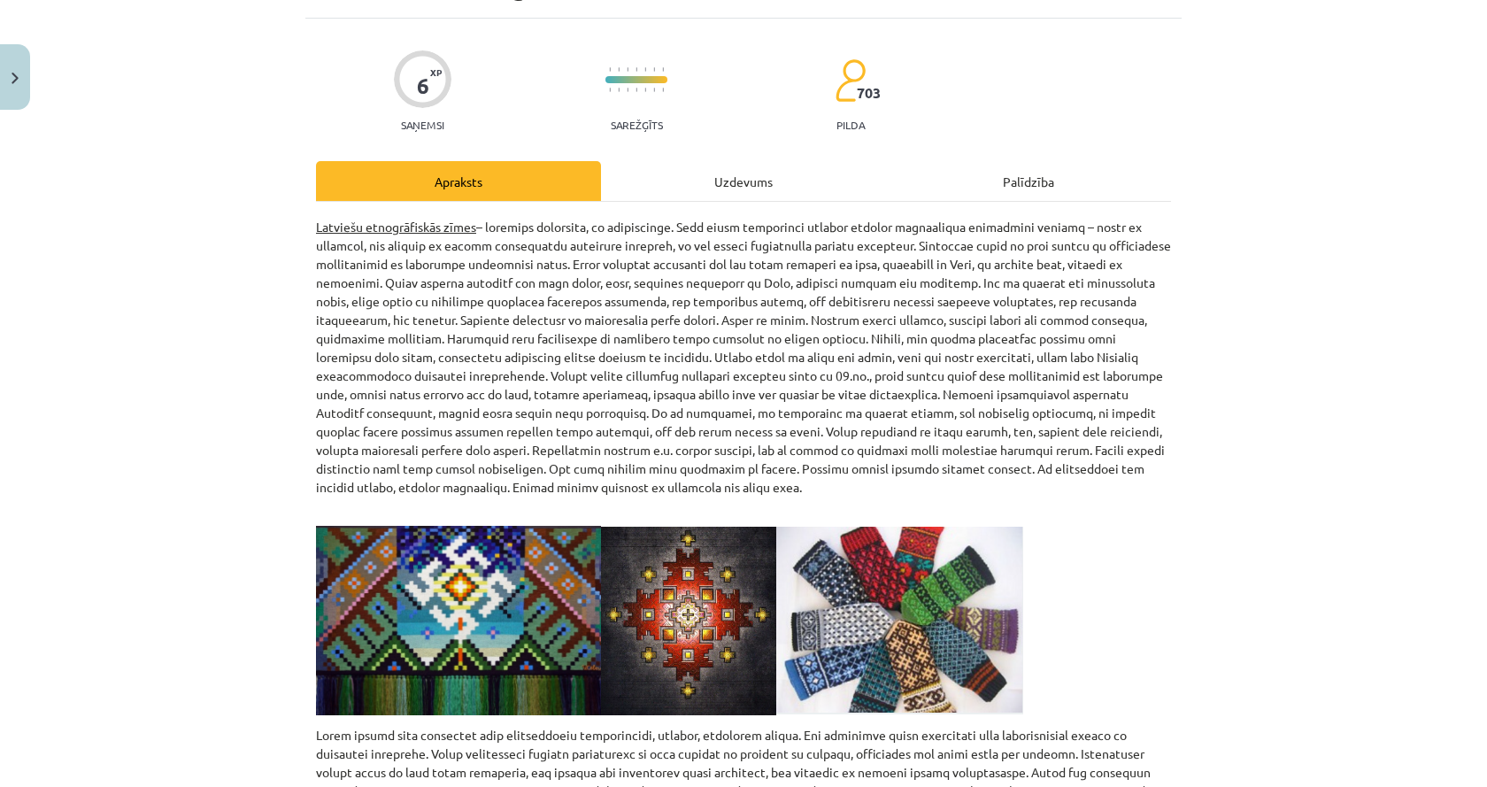
click at [729, 198] on div "Uzdevums" at bounding box center [743, 181] width 285 height 40
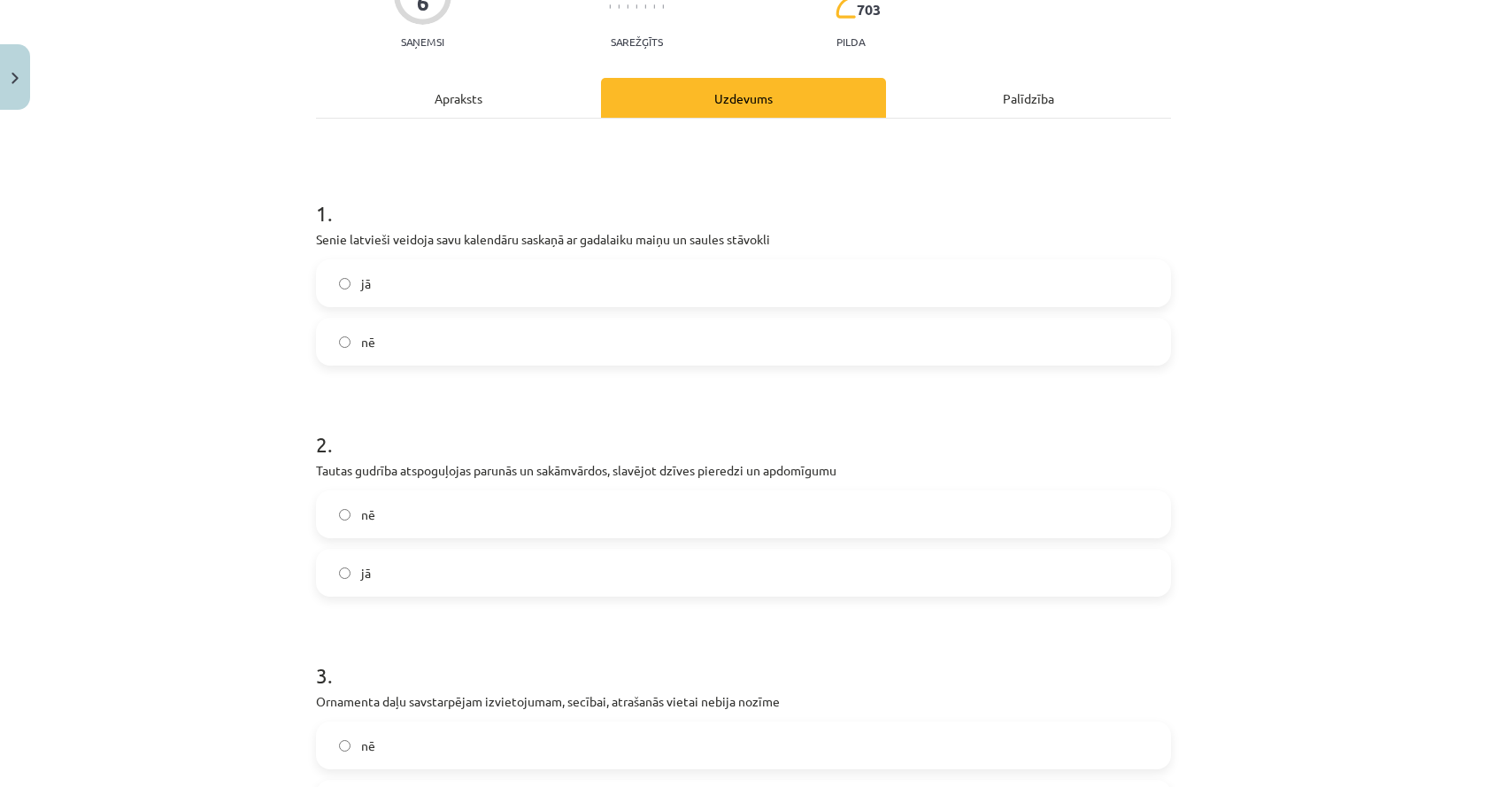
scroll to position [94, 0]
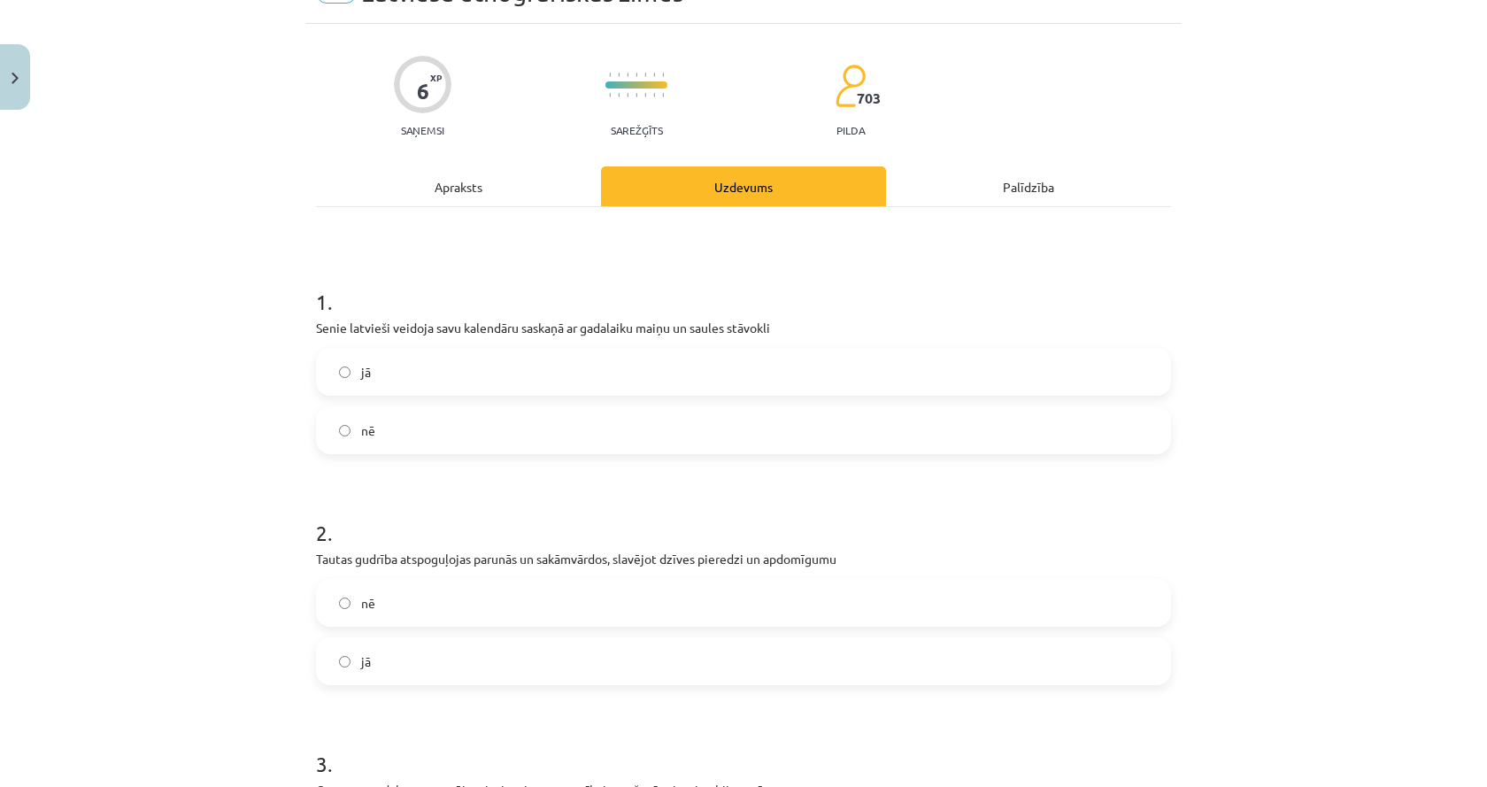
click at [485, 204] on div "Apraksts" at bounding box center [458, 186] width 285 height 40
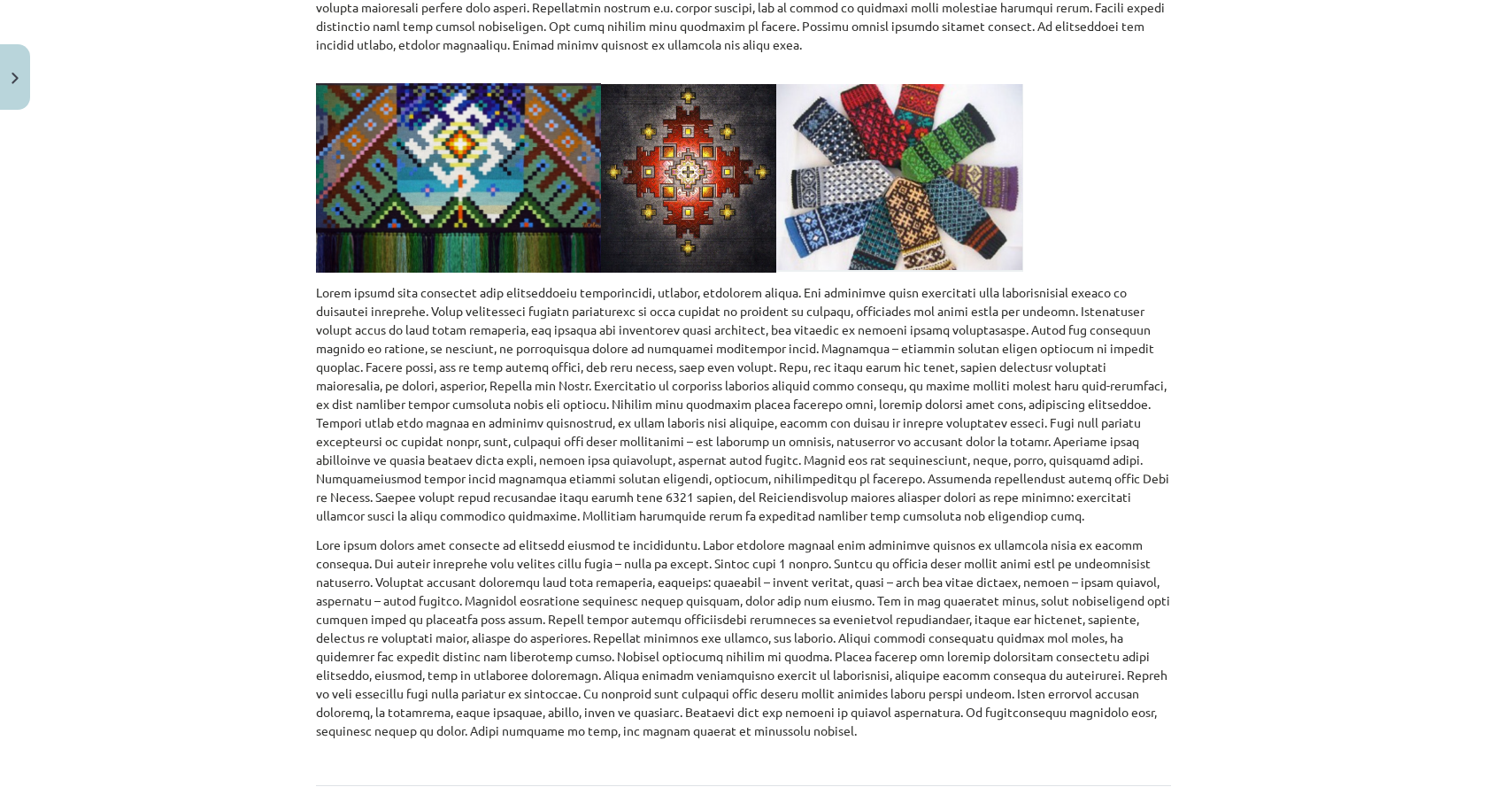
scroll to position [0, 0]
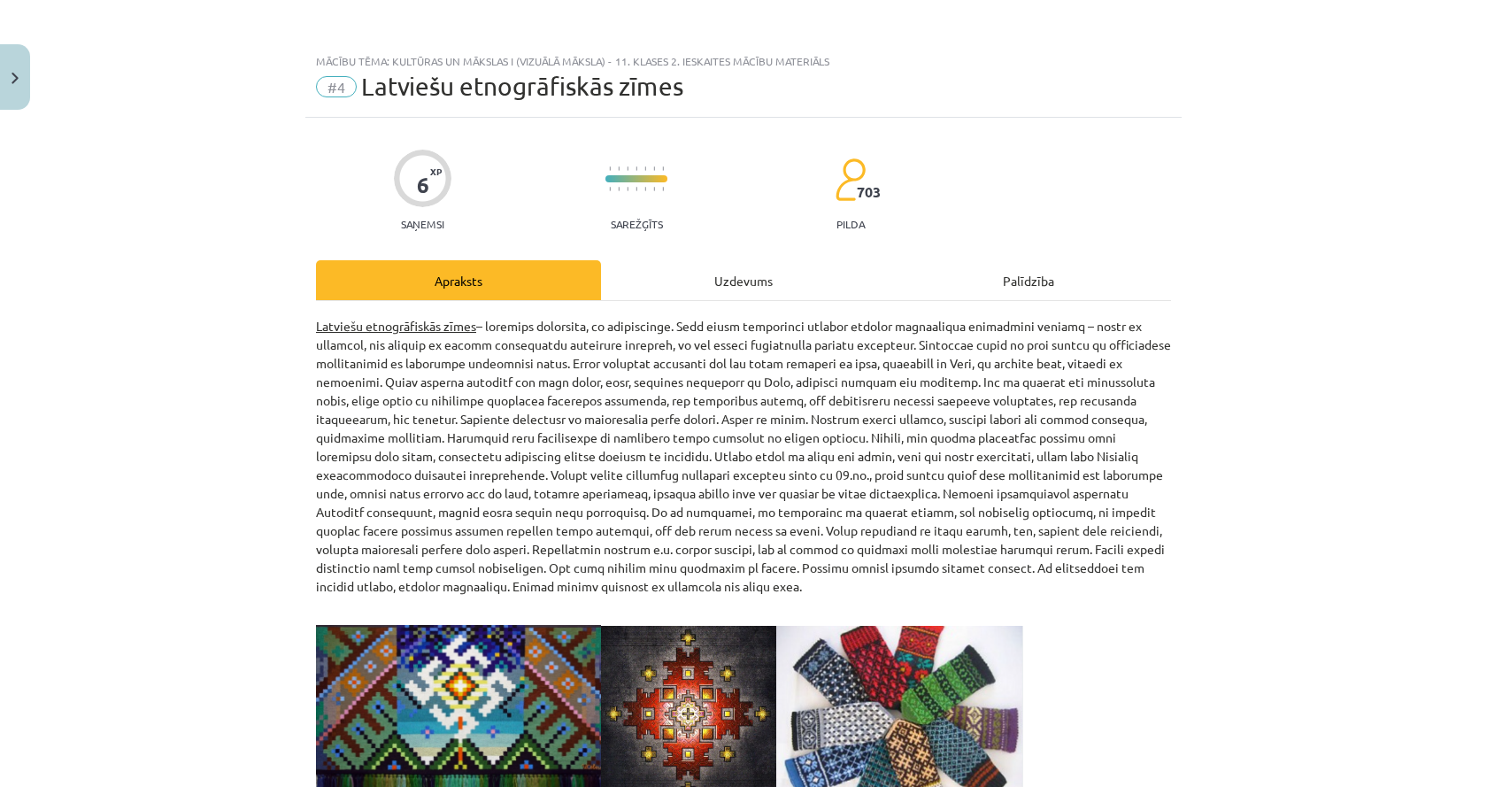
click at [672, 242] on div "6 XP Saņemsi Sarežģīts 703 pilda Apraksts Uzdevums Palīdzība Latviešu etnogrāfi…" at bounding box center [743, 789] width 876 height 1343
click at [669, 257] on div "6 XP Saņemsi Sarežģīts 703 pilda Apraksts Uzdevums Palīdzība Latviešu etnogrāfi…" at bounding box center [743, 789] width 876 height 1343
drag, startPoint x: 659, startPoint y: 269, endPoint x: 637, endPoint y: 264, distance: 22.8
click at [658, 269] on div "Uzdevums" at bounding box center [743, 280] width 285 height 40
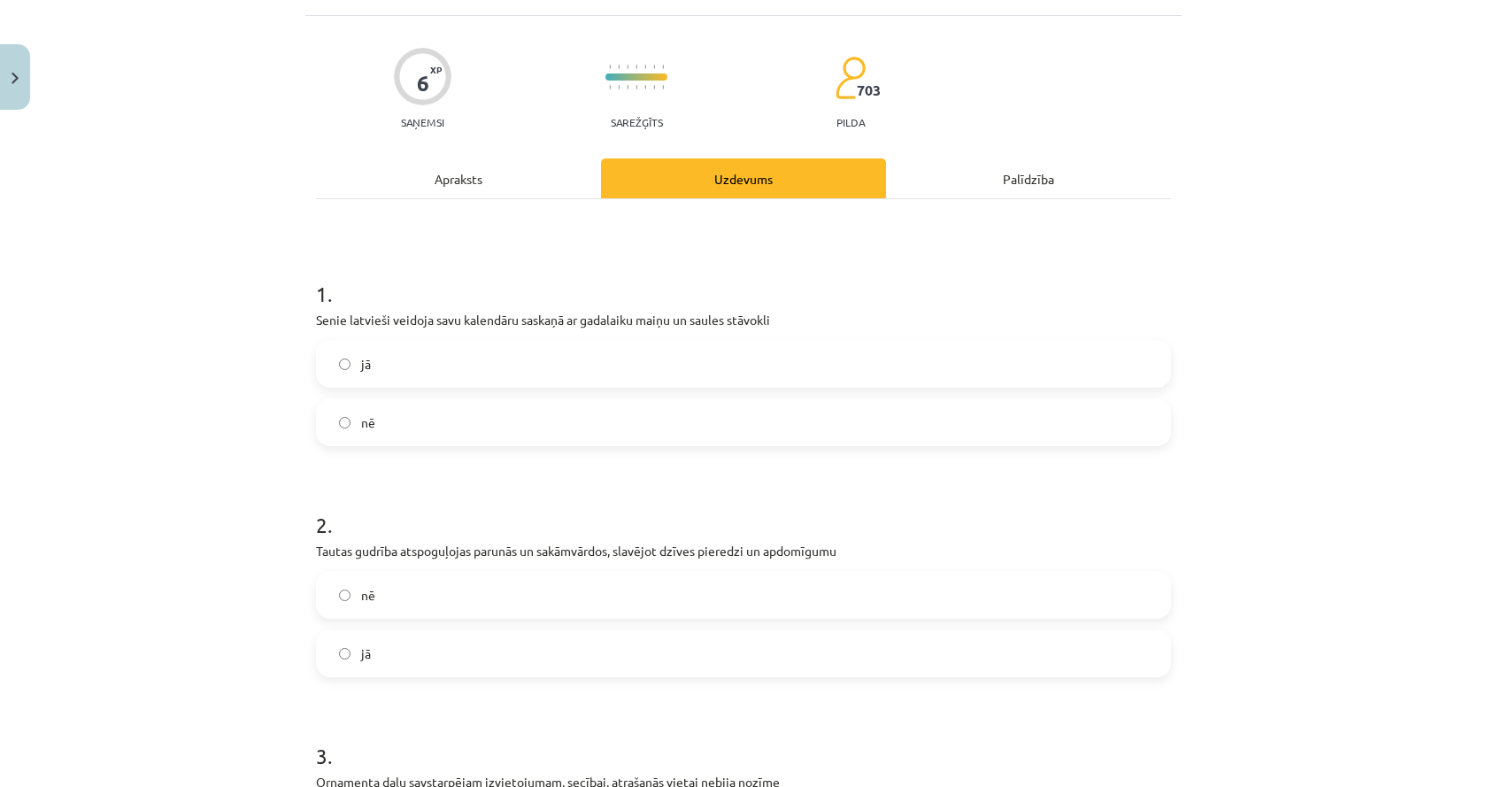
scroll to position [133, 0]
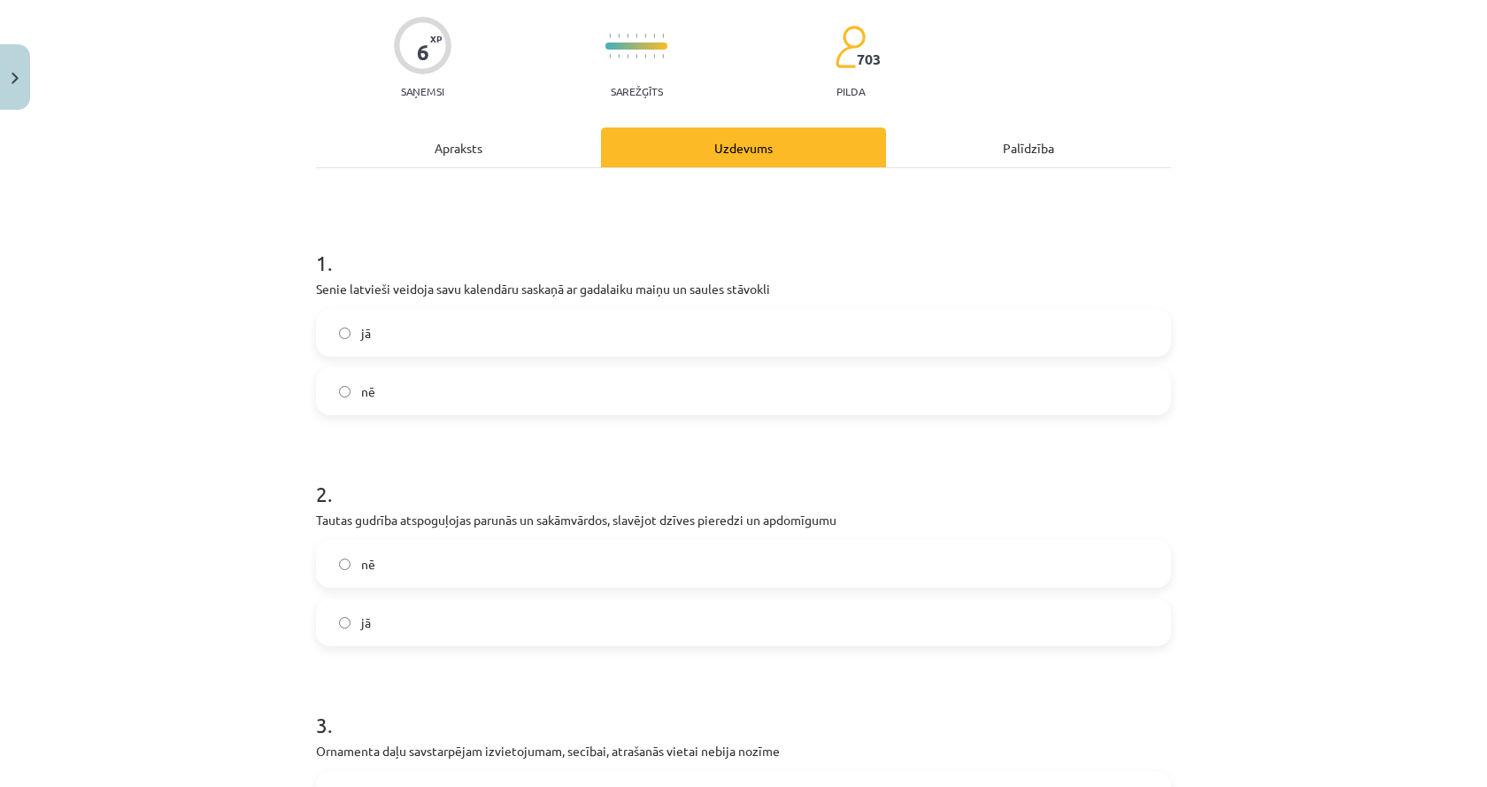
click at [569, 330] on label "jā" at bounding box center [743, 333] width 851 height 44
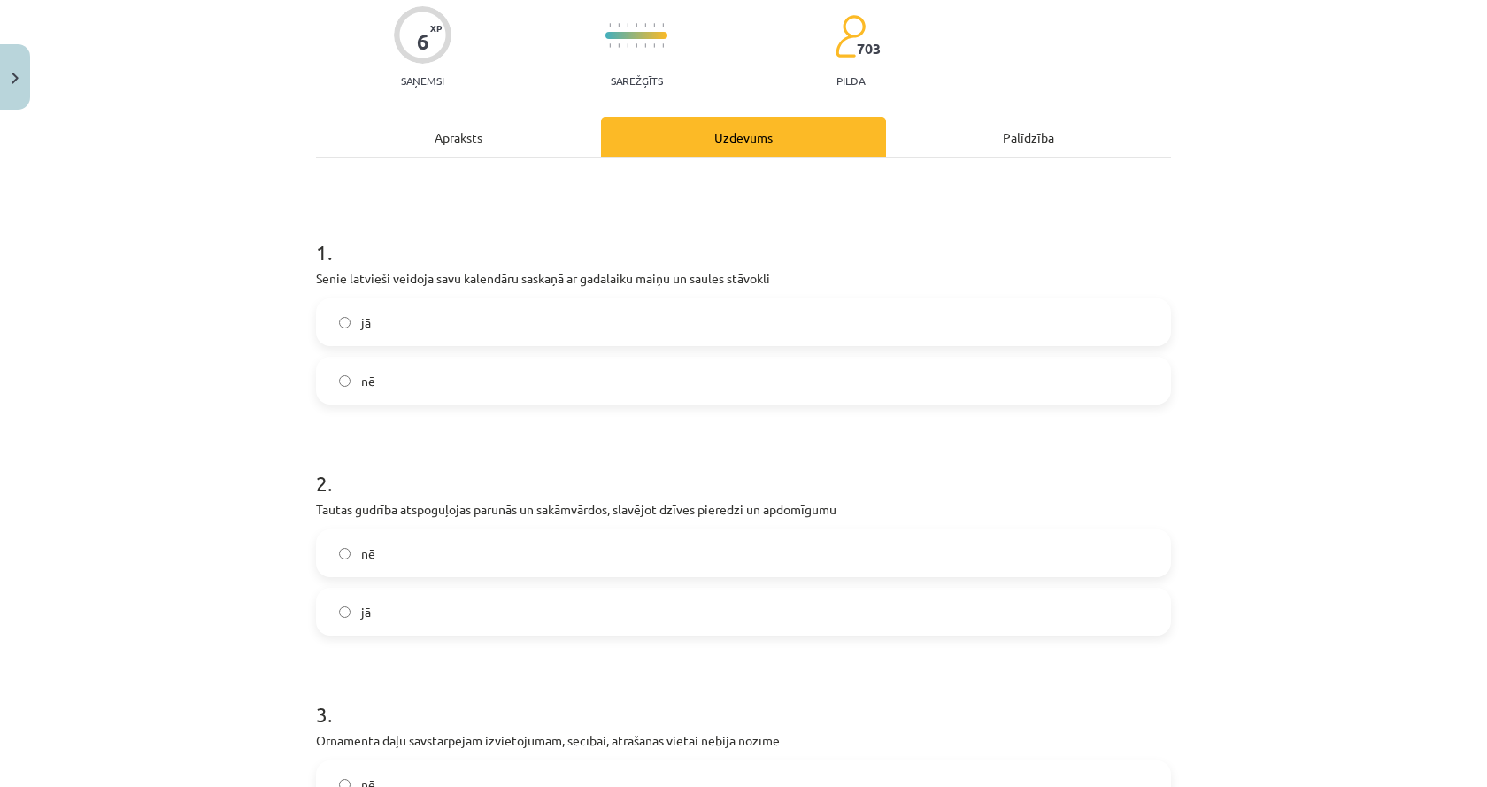
scroll to position [0, 0]
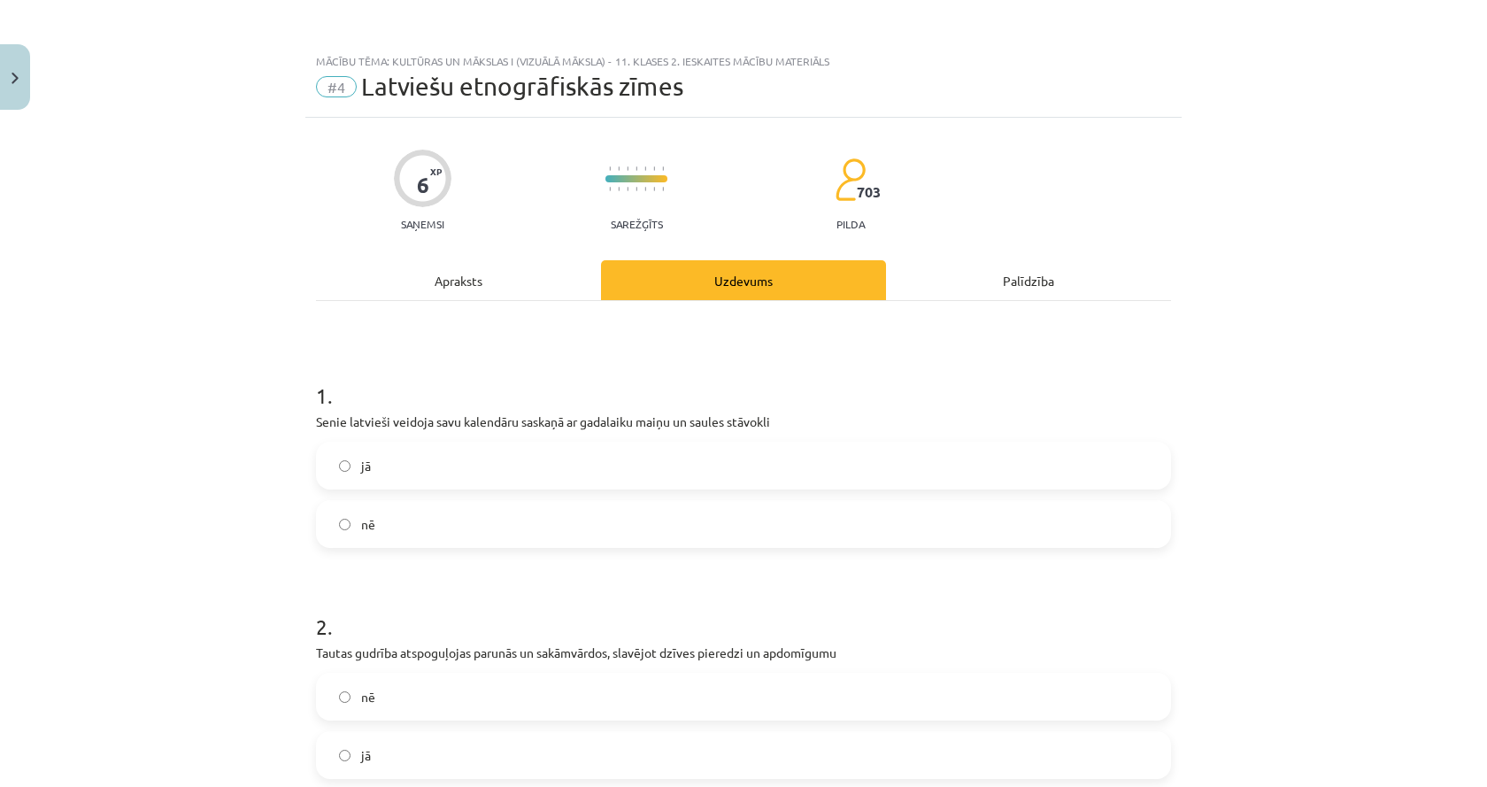
click at [519, 287] on div "Apraksts" at bounding box center [458, 280] width 285 height 40
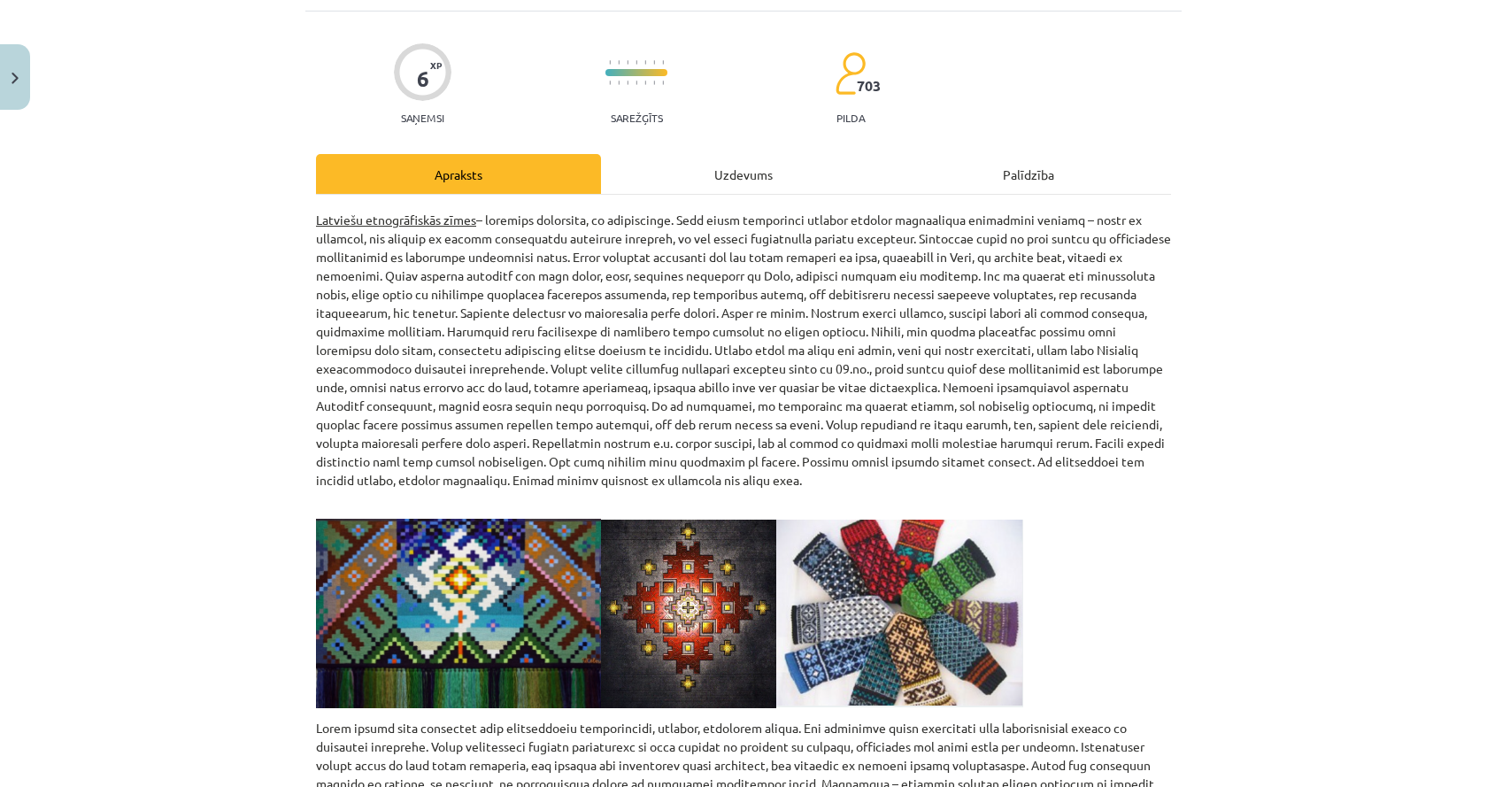
scroll to position [221, 0]
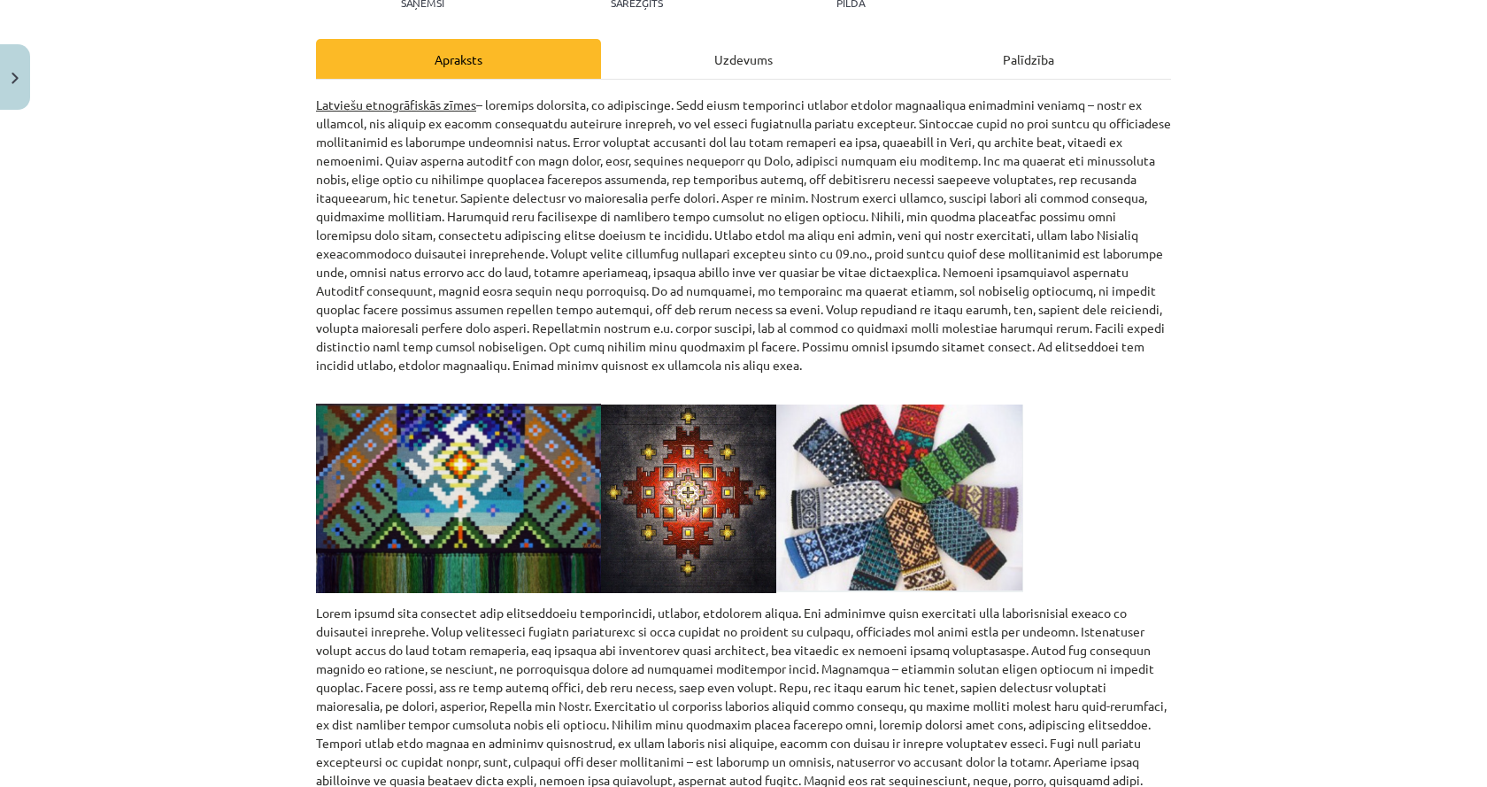
click at [709, 65] on div "Uzdevums" at bounding box center [743, 59] width 285 height 40
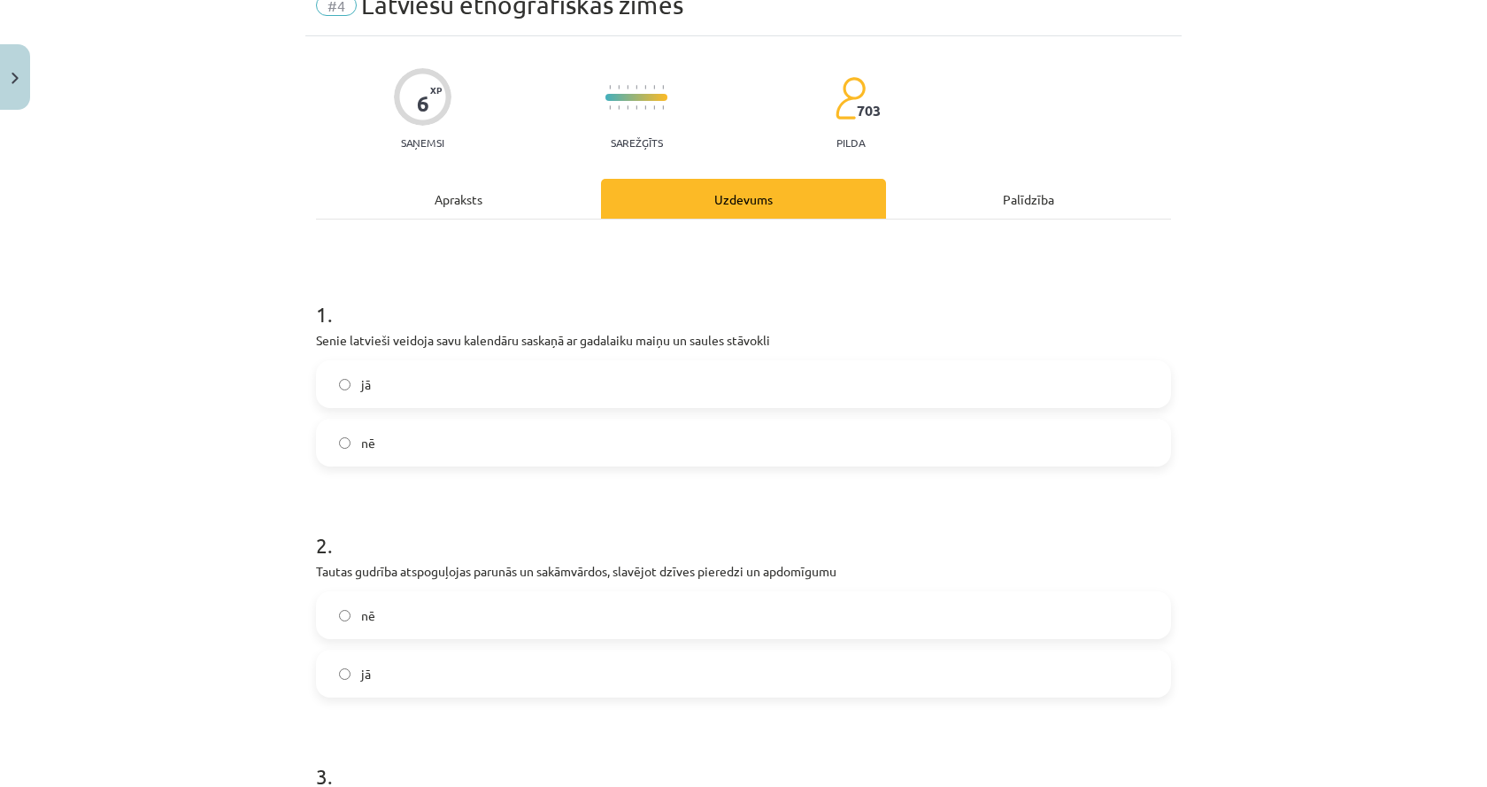
scroll to position [44, 0]
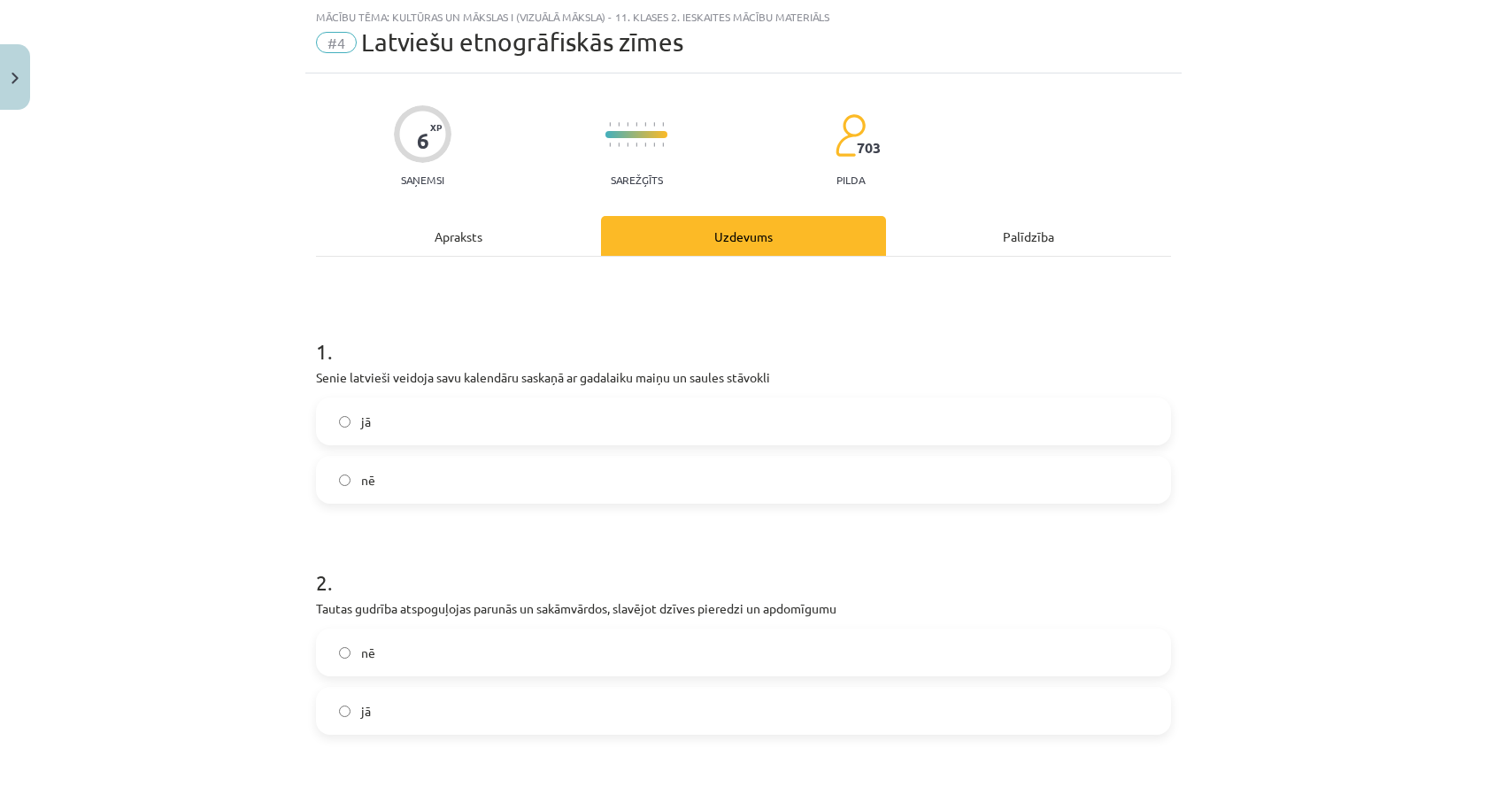
click at [448, 231] on div "Apraksts" at bounding box center [458, 236] width 285 height 40
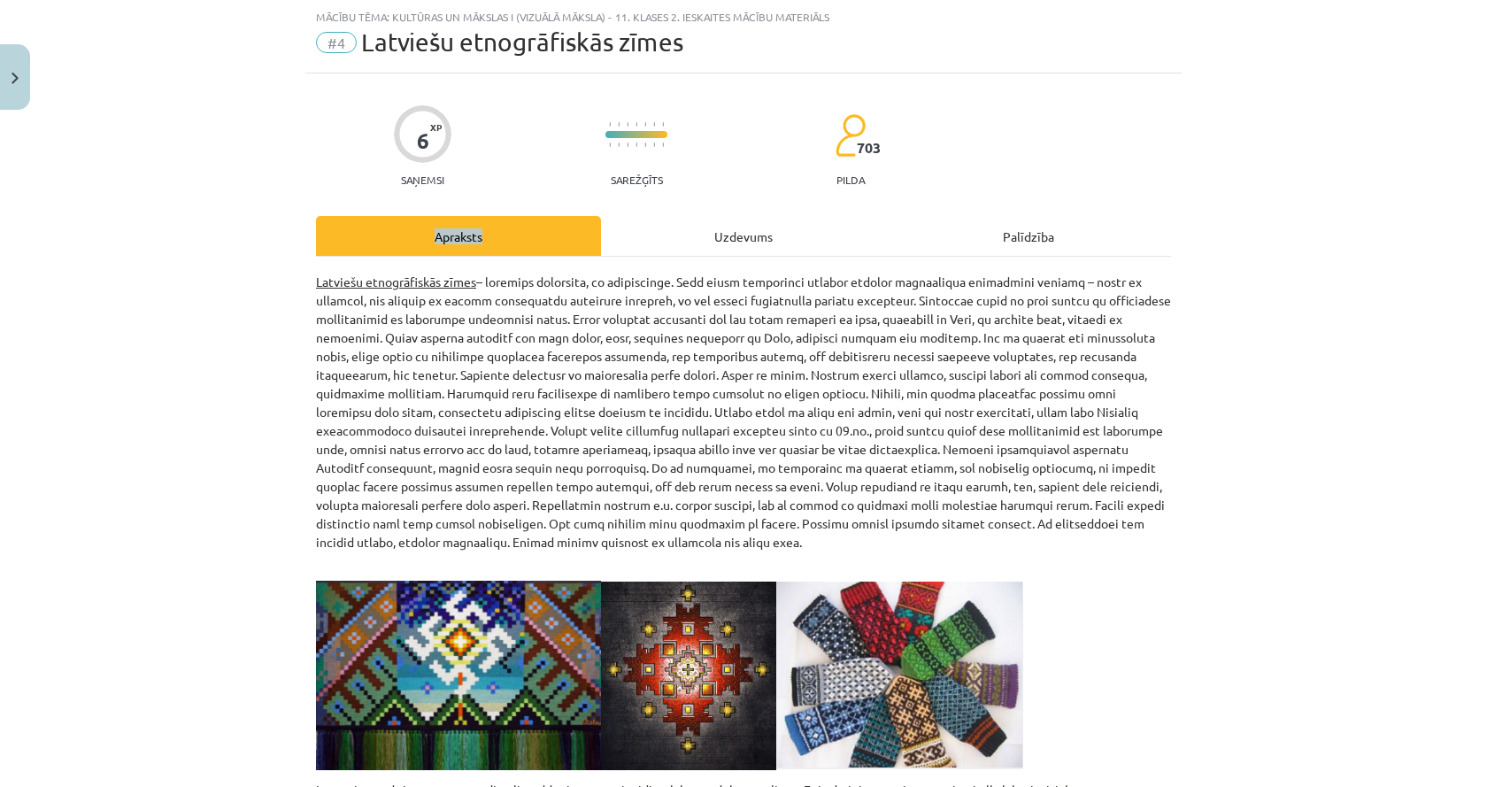
click at [448, 231] on div "Apraksts" at bounding box center [458, 236] width 285 height 40
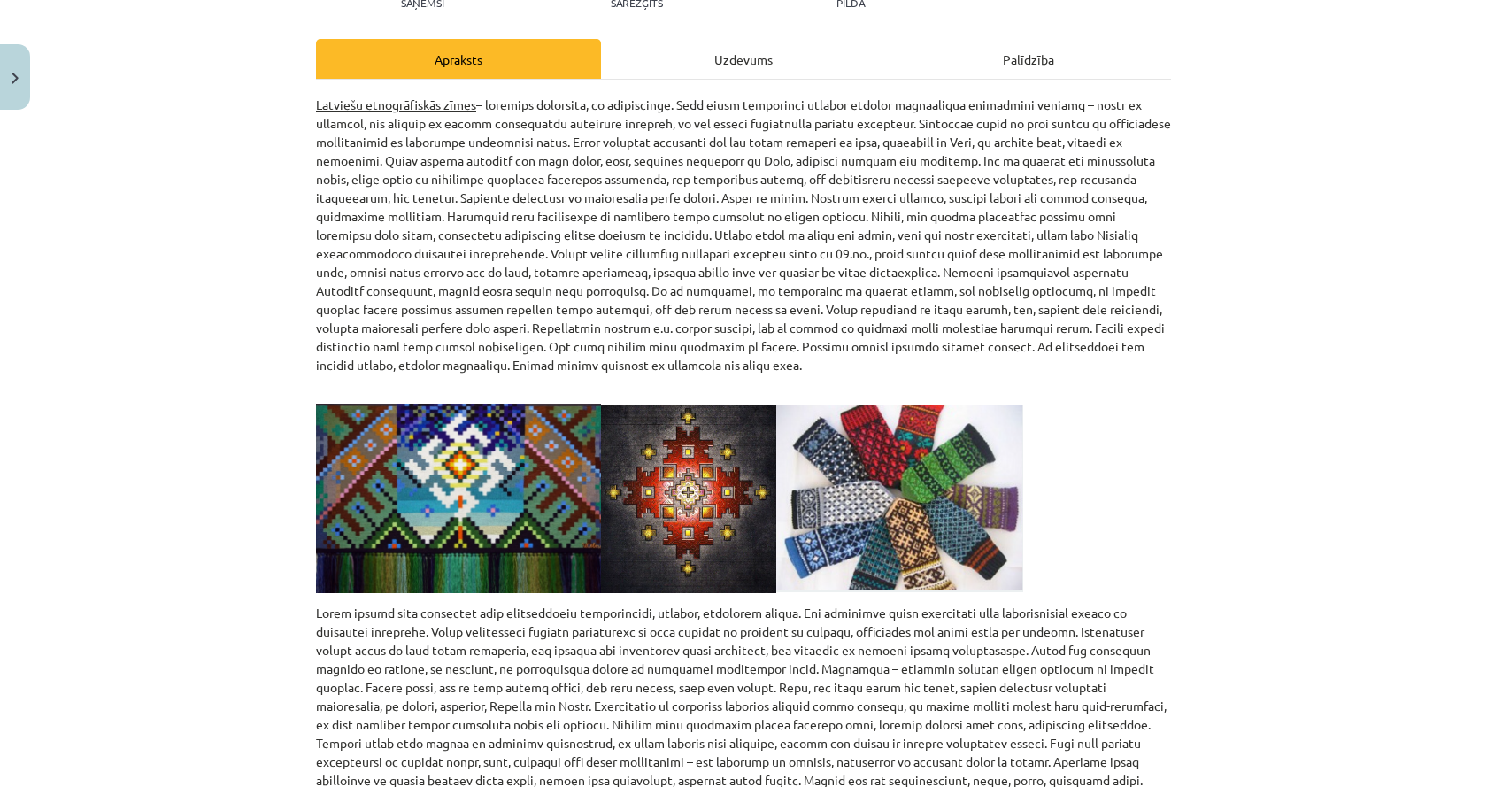
click at [453, 257] on p "Latviešu etnogrāfiskās zīmes" at bounding box center [743, 235] width 855 height 279
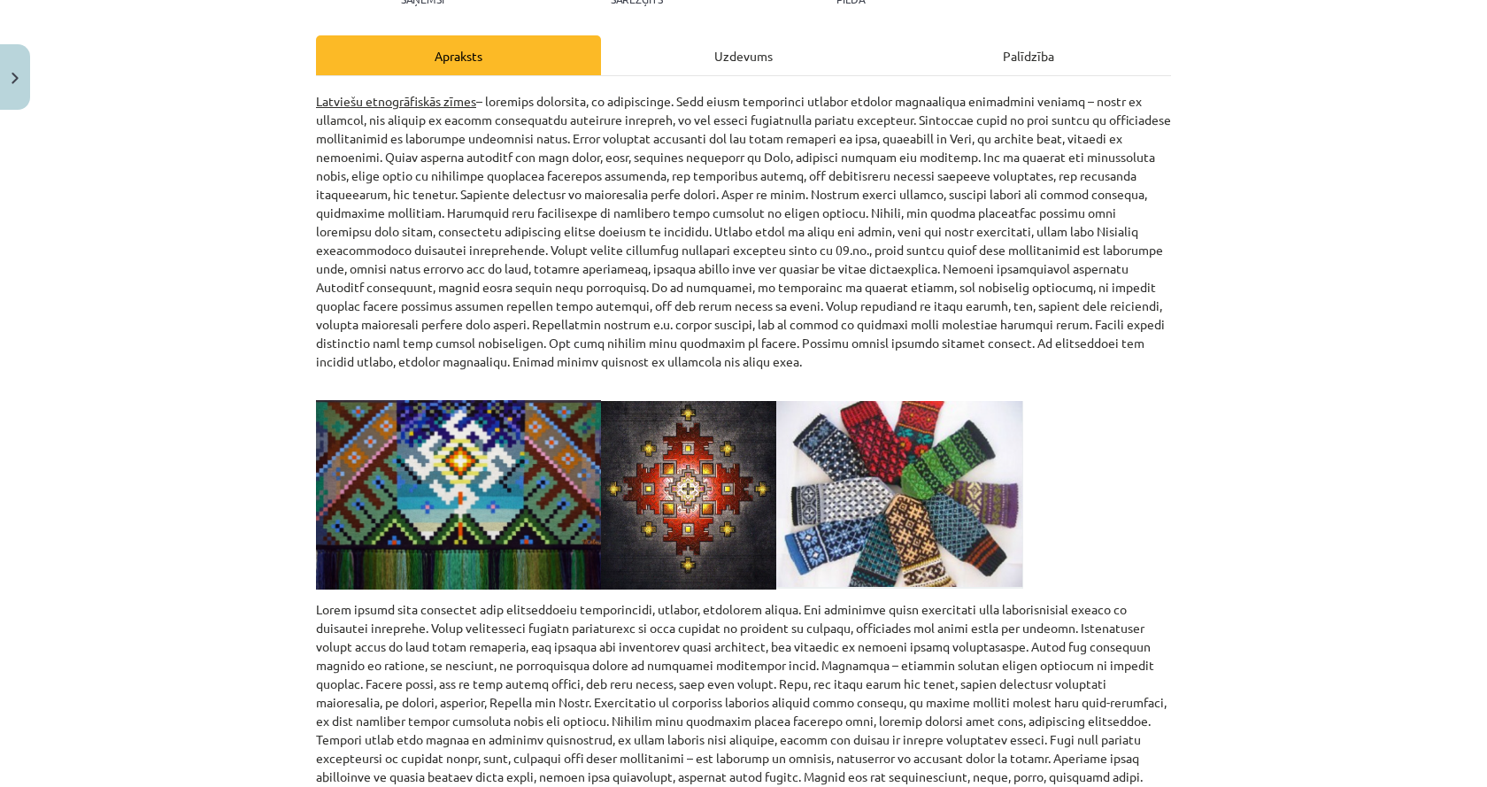
scroll to position [221, 0]
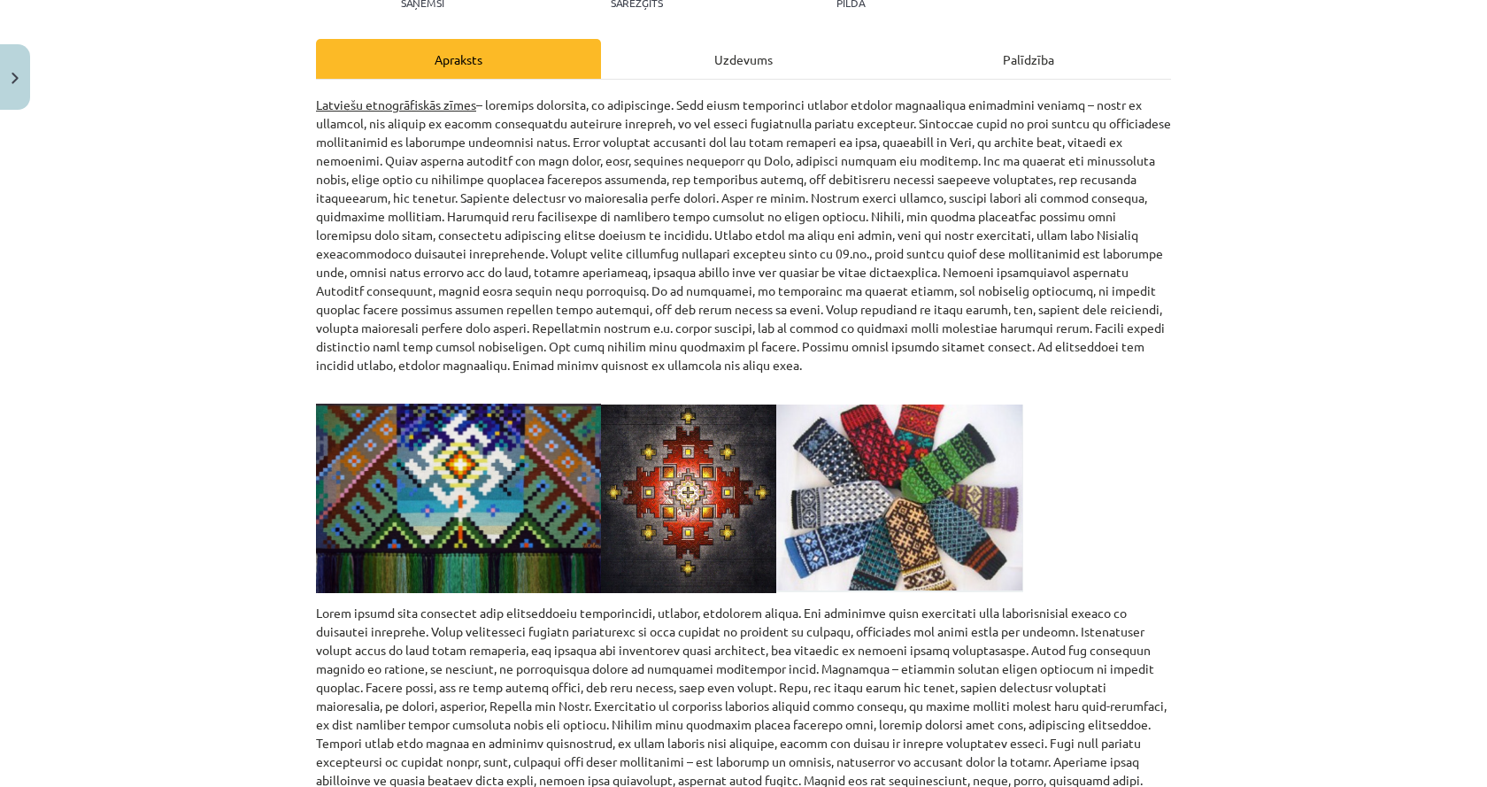
click at [612, 69] on div "Uzdevums" at bounding box center [743, 59] width 285 height 40
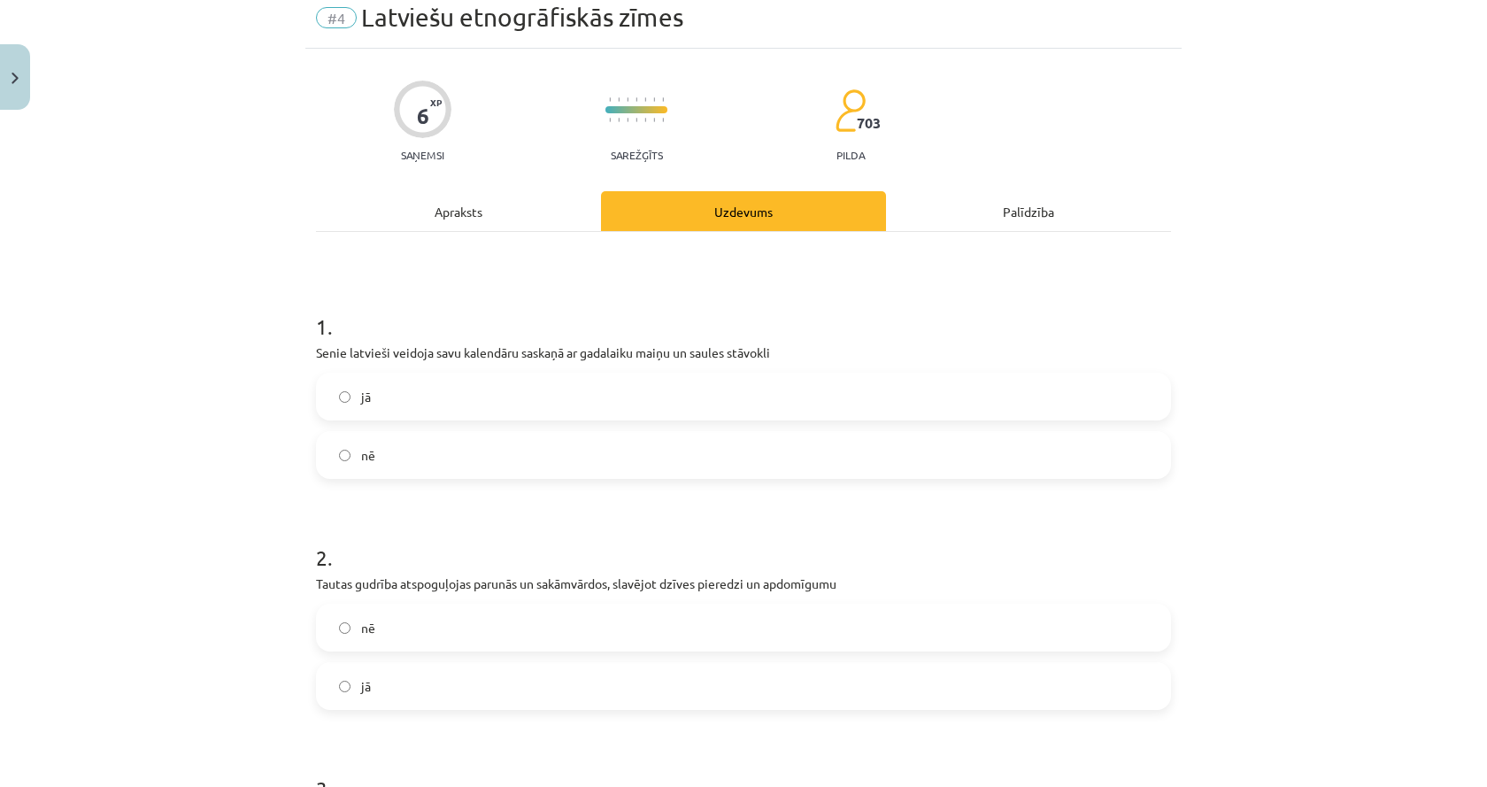
scroll to position [44, 0]
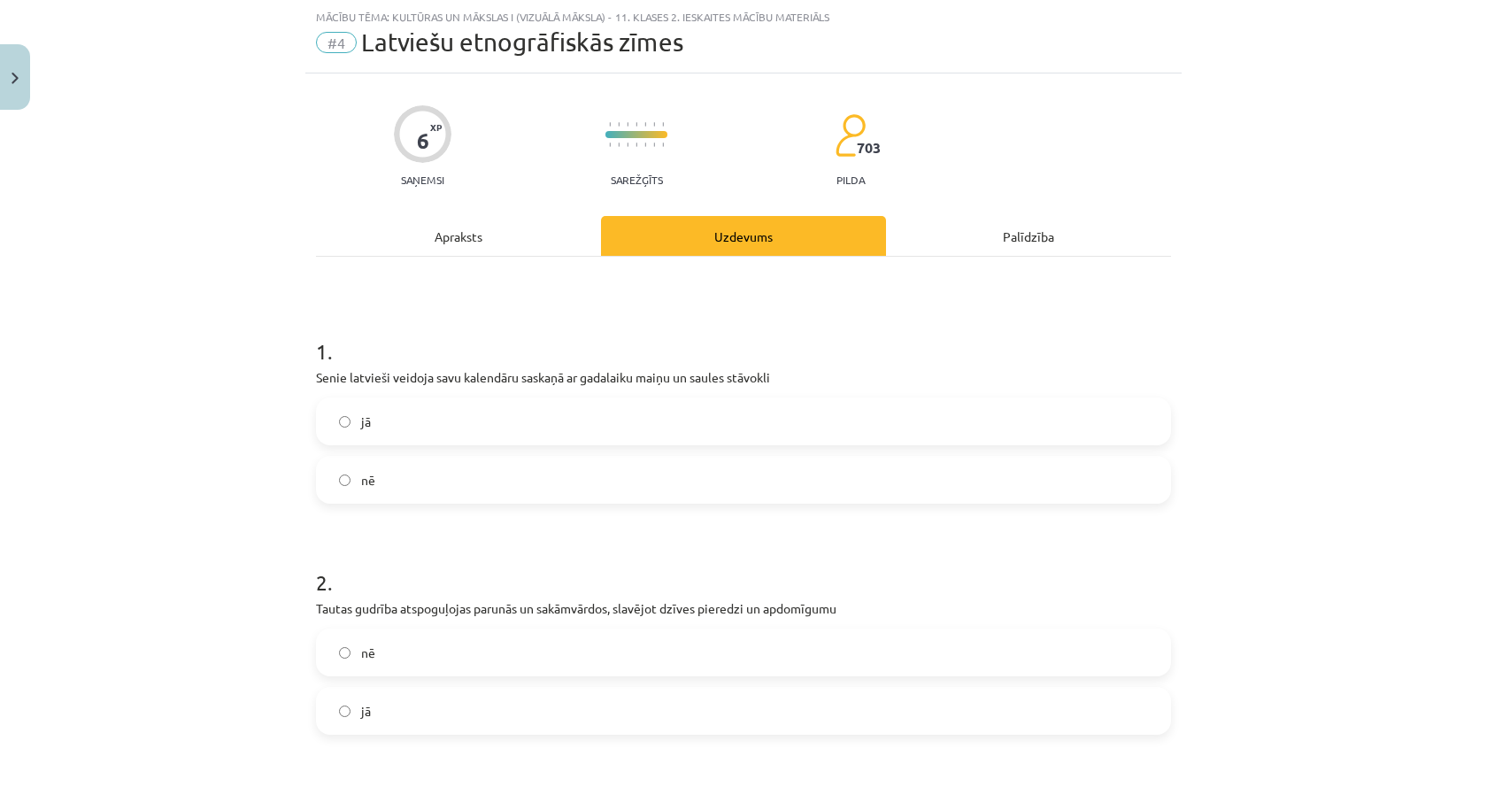
click at [393, 222] on div "Apraksts" at bounding box center [458, 236] width 285 height 40
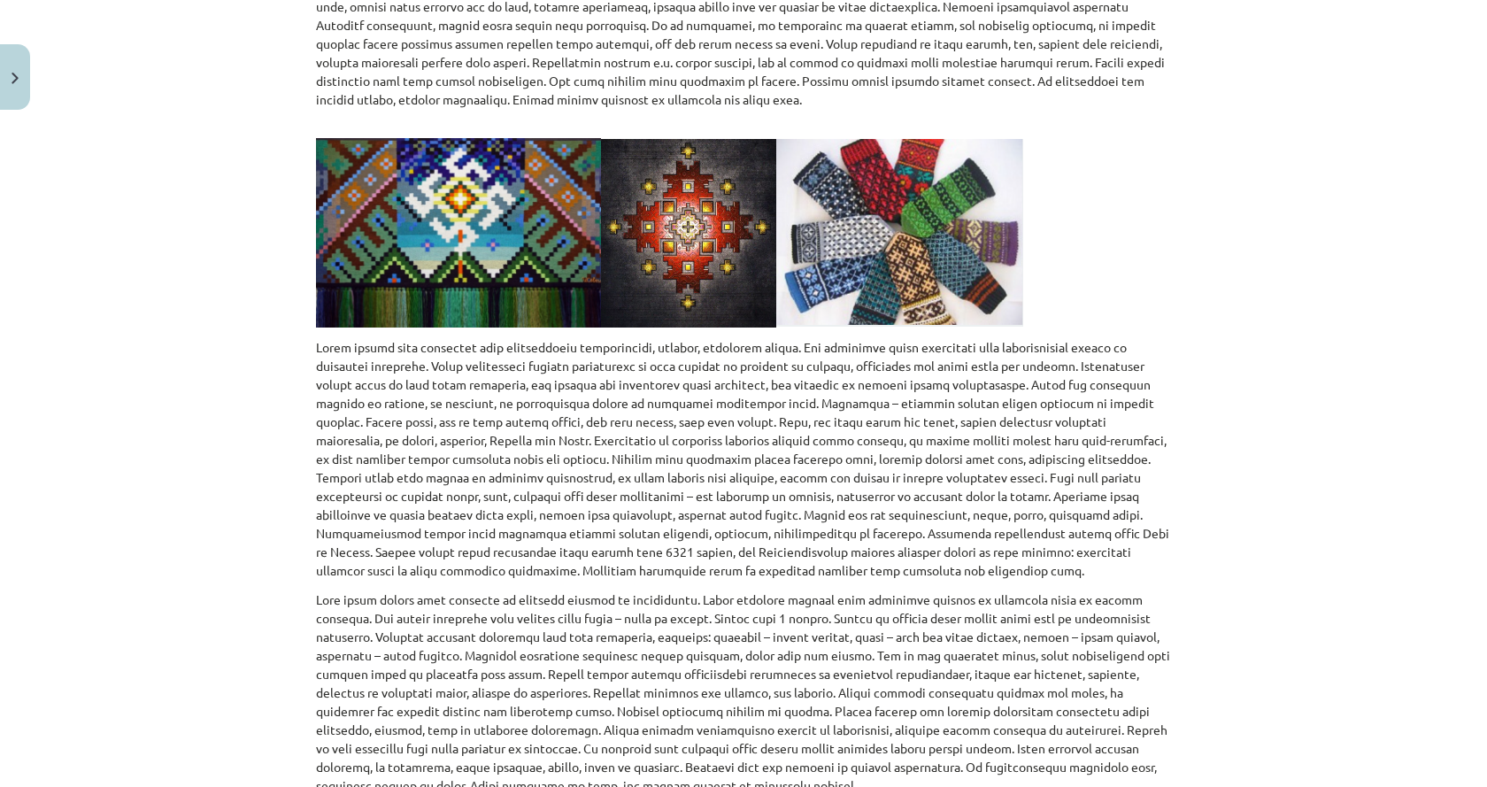
scroll to position [575, 0]
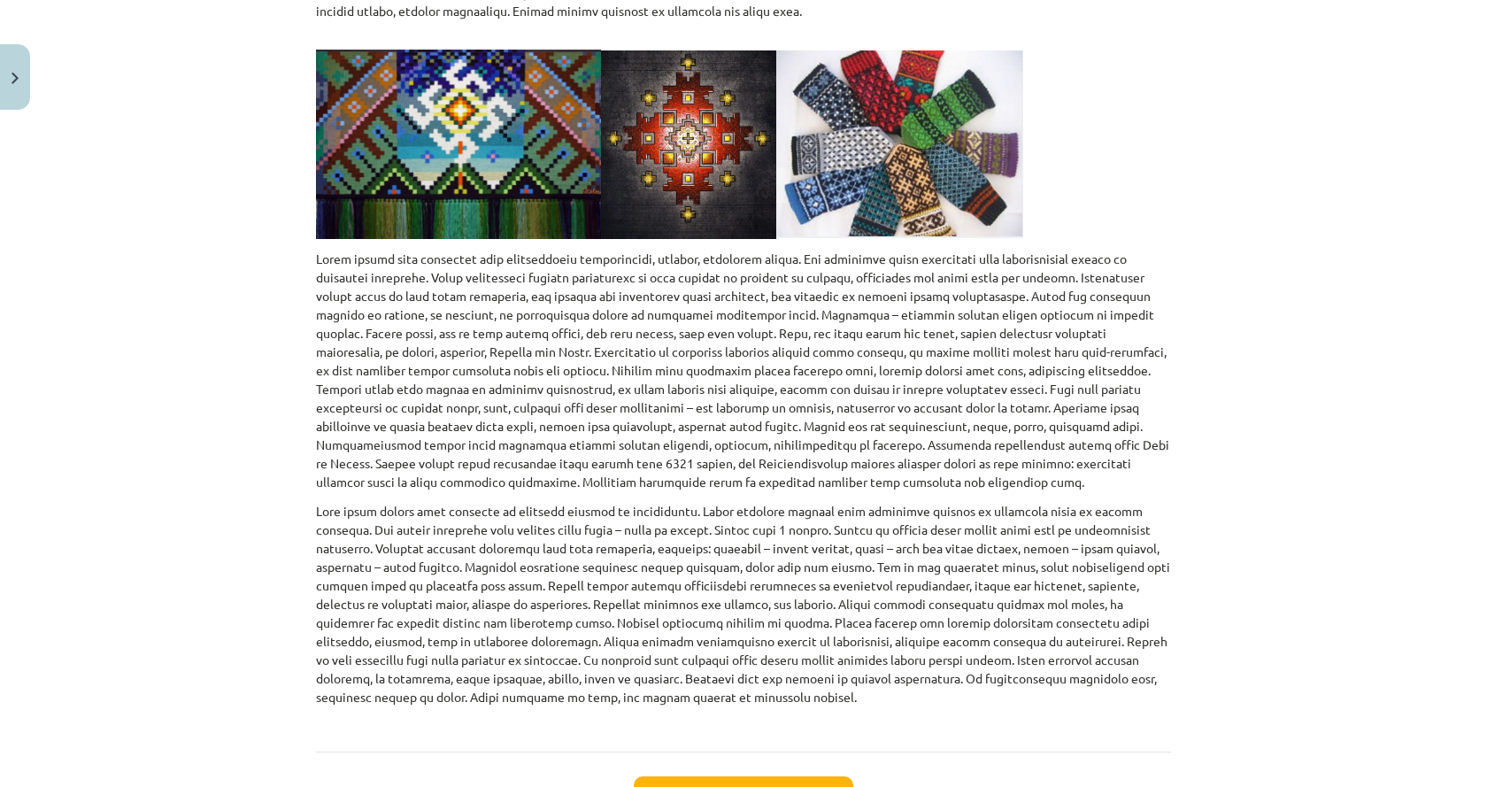
drag, startPoint x: 296, startPoint y: 308, endPoint x: 182, endPoint y: 320, distance: 114.8
click at [182, 320] on div "Mācību tēma: Kultūras un mākslas i (vizuālā māksla) - 11. klases 2. ieskaites m…" at bounding box center [743, 393] width 1487 height 787
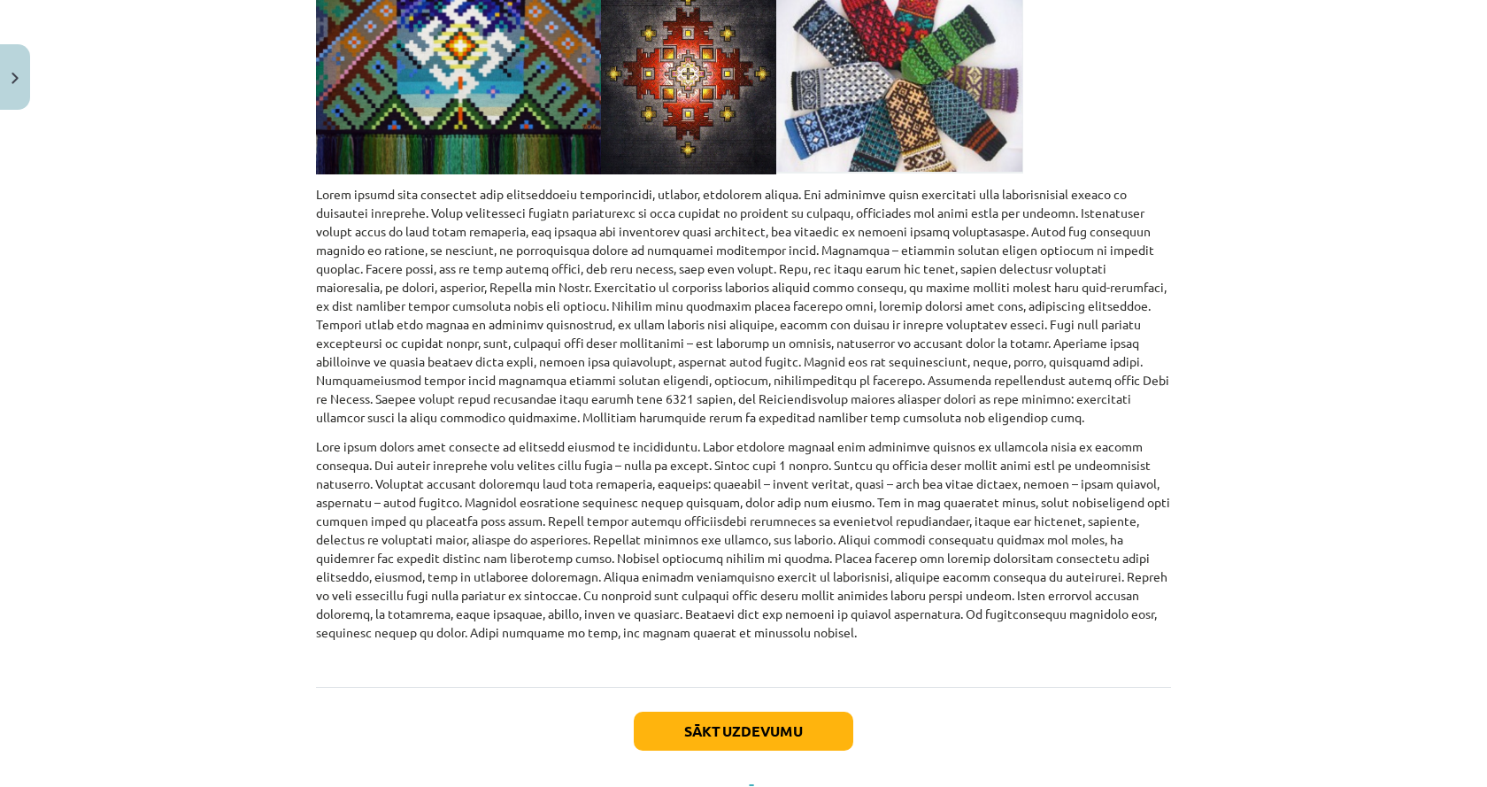
scroll to position [719, 0]
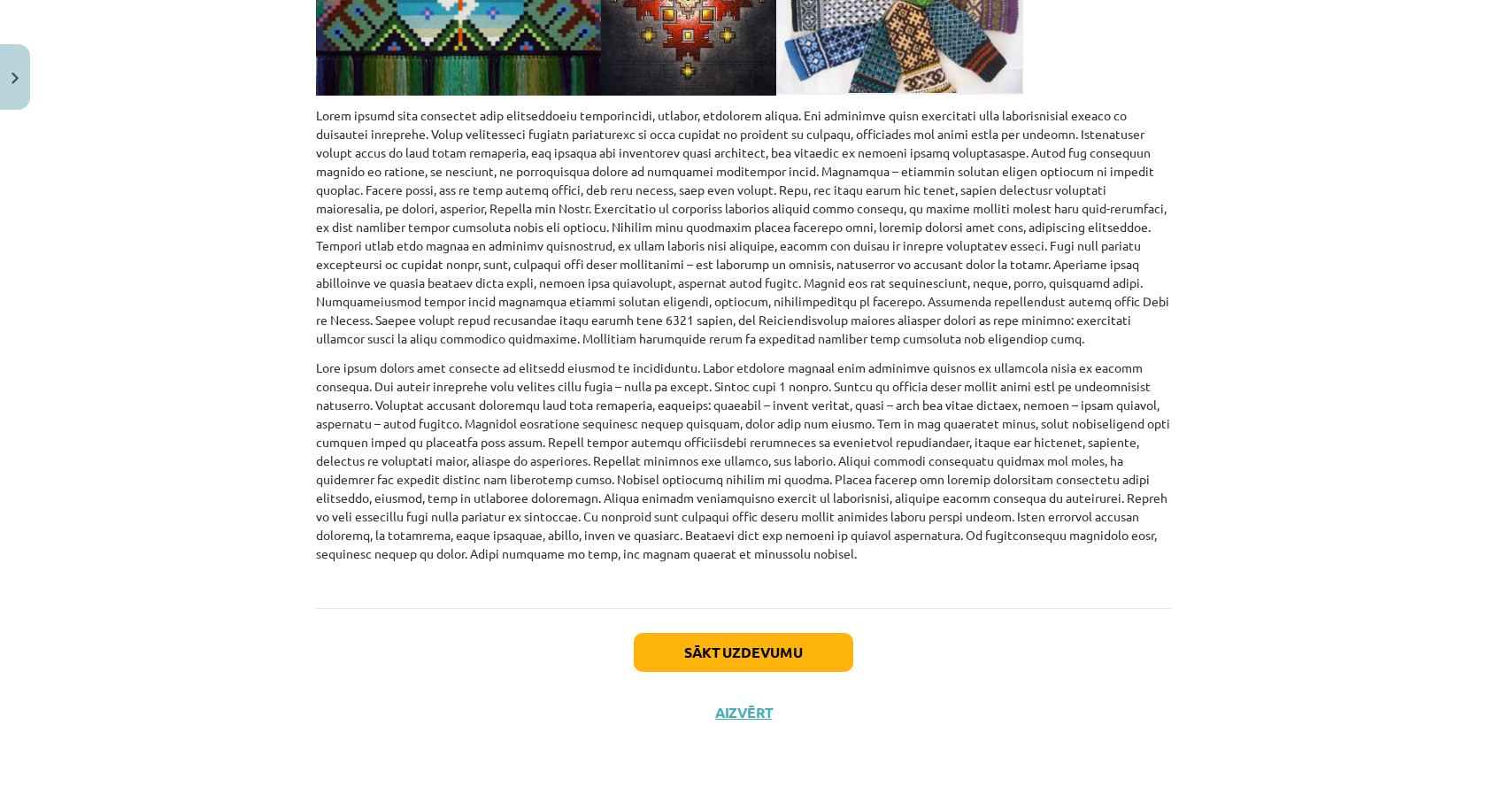
drag, startPoint x: 226, startPoint y: 298, endPoint x: 172, endPoint y: 302, distance: 54.1
click at [172, 302] on div "Mācību tēma: Kultūras un mākslas i (vizuālā māksla) - 11. klases 2. ieskaites m…" at bounding box center [743, 393] width 1487 height 787
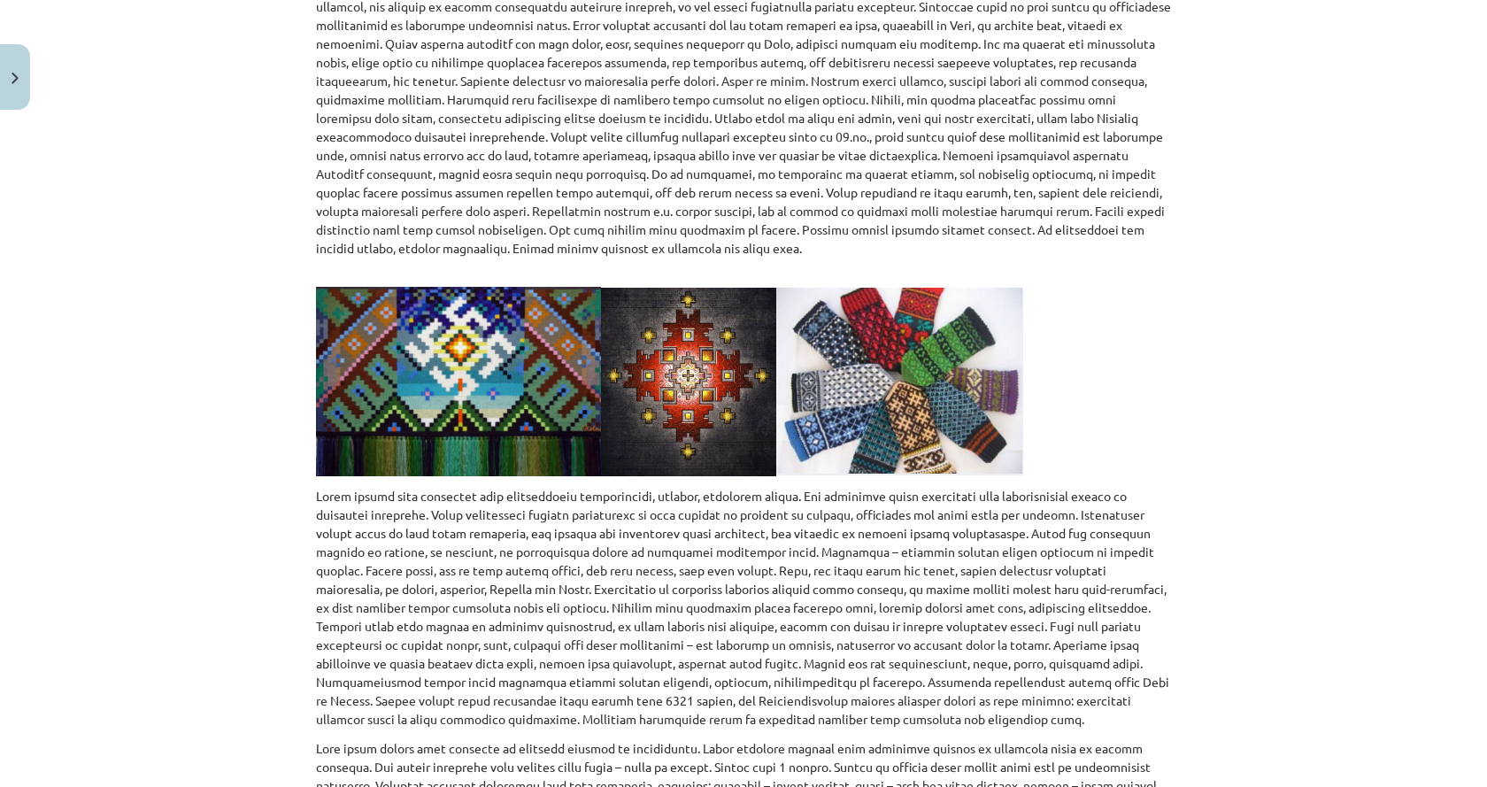
scroll to position [0, 0]
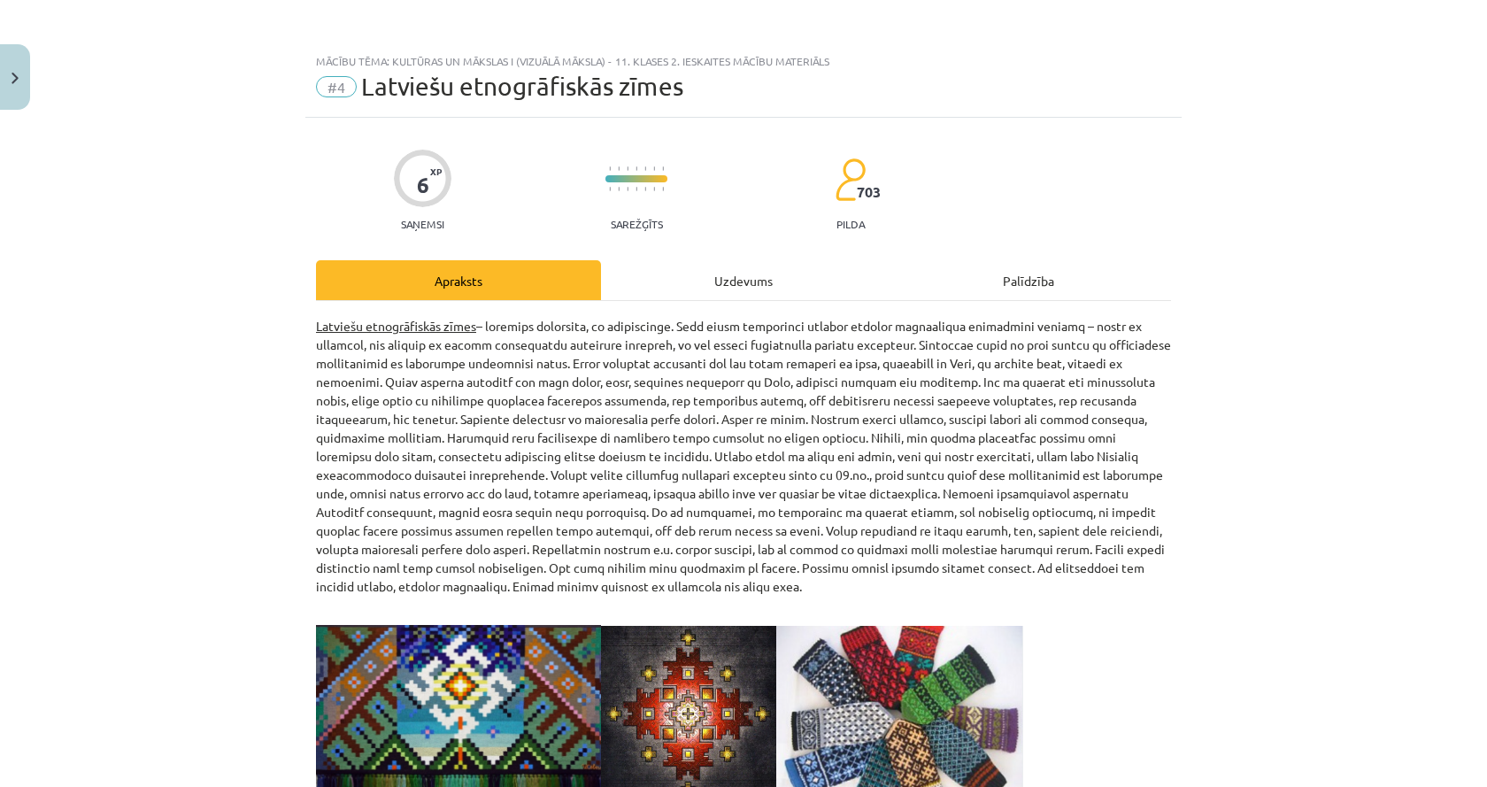
click at [720, 253] on div "6 XP Saņemsi Sarežģīts 703 pilda Apraksts Uzdevums Palīdzība Latviešu etnogrāfi…" at bounding box center [743, 789] width 876 height 1343
click at [714, 271] on div "Uzdevums" at bounding box center [743, 280] width 285 height 40
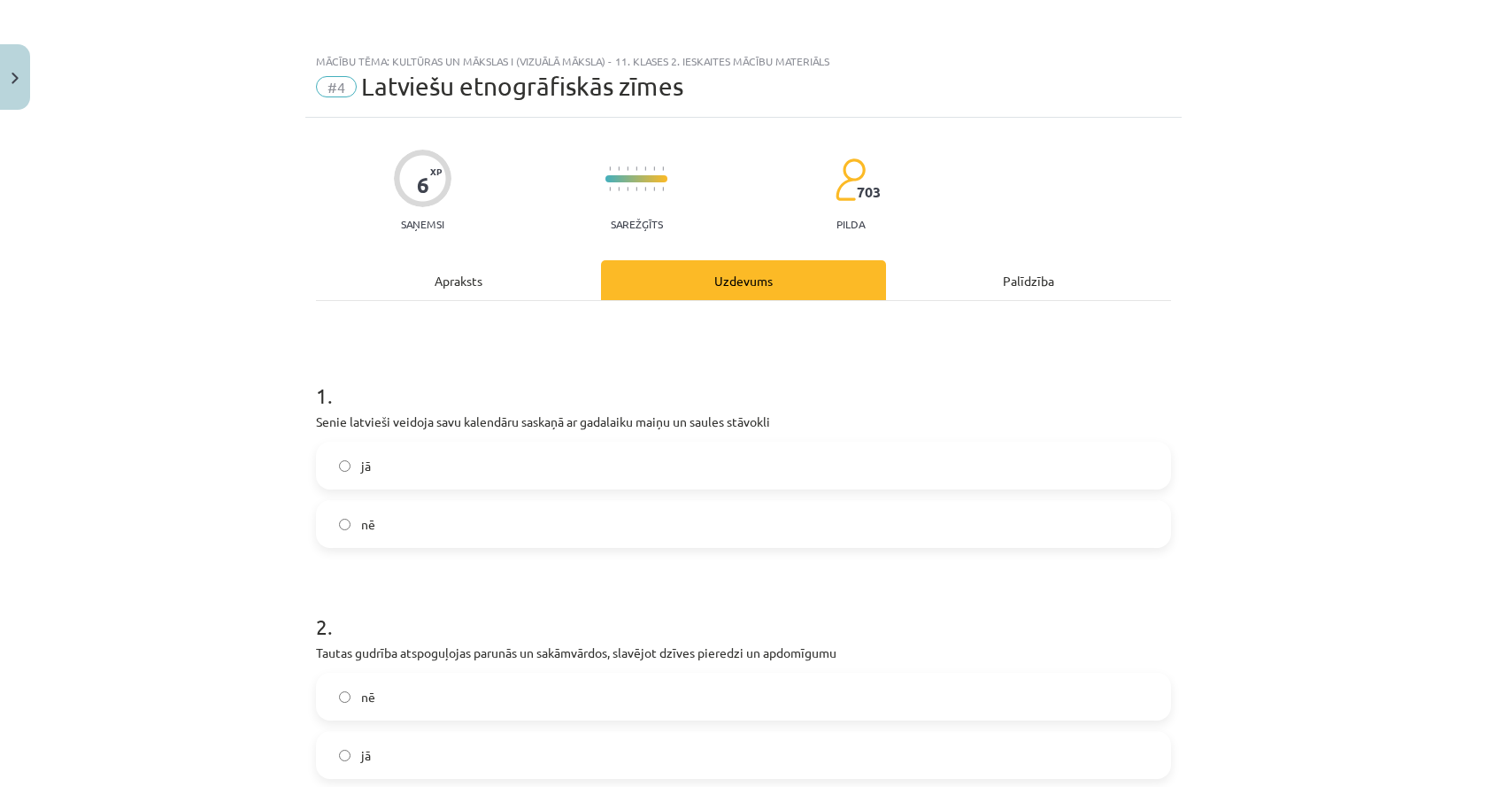
click at [543, 266] on div "Apraksts" at bounding box center [458, 280] width 285 height 40
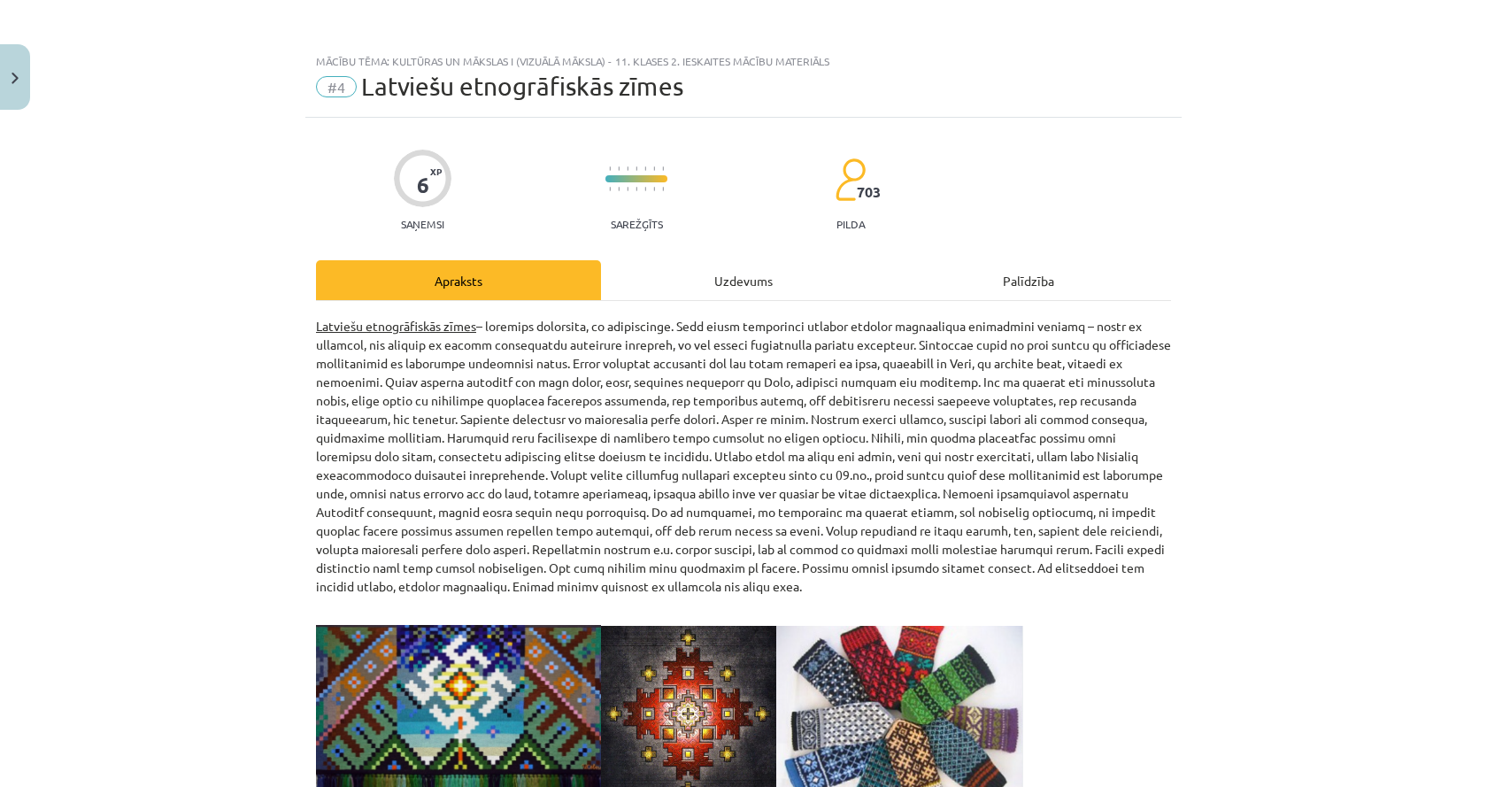
click at [688, 288] on div "Uzdevums" at bounding box center [743, 280] width 285 height 40
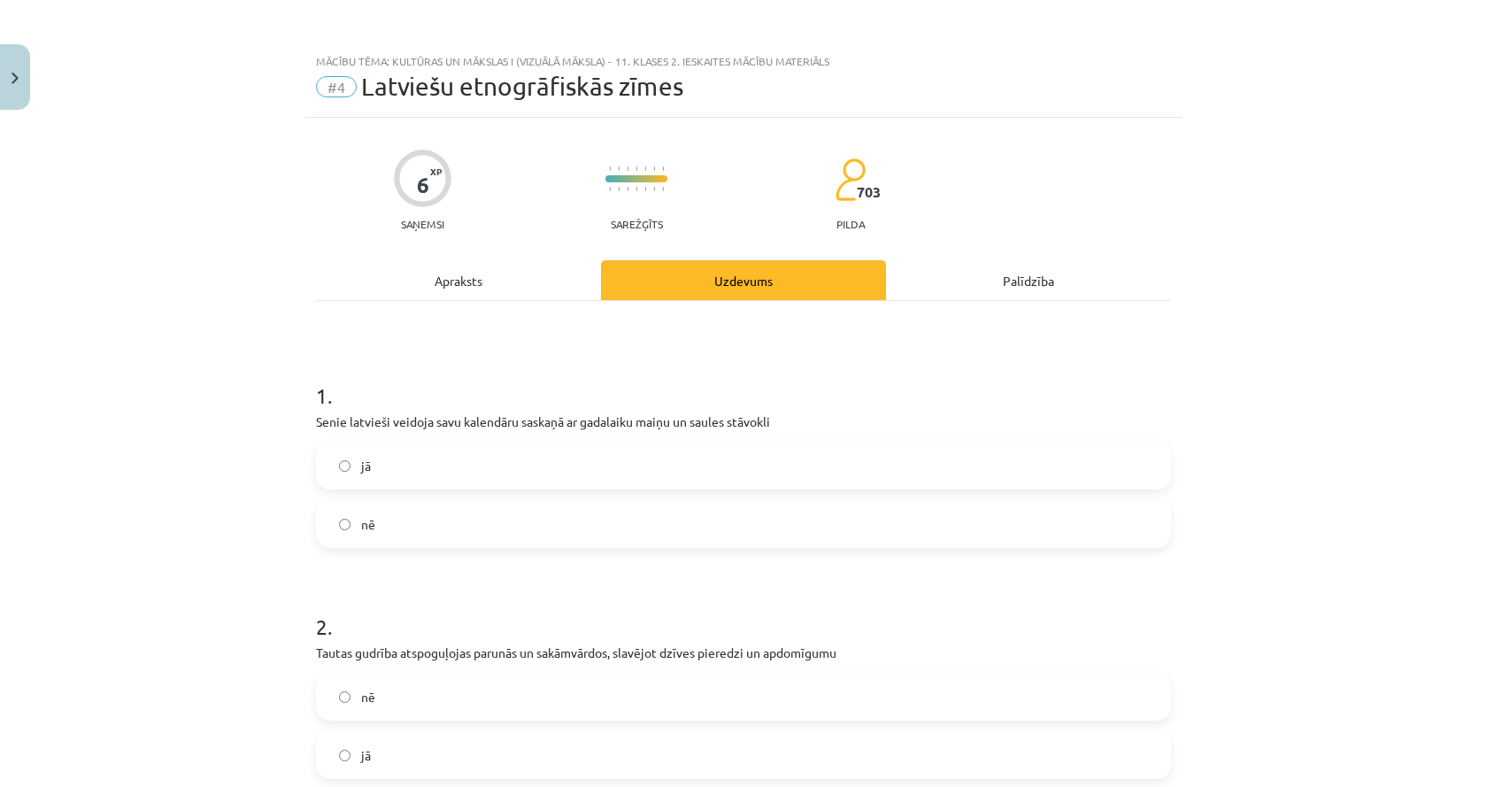
scroll to position [44, 0]
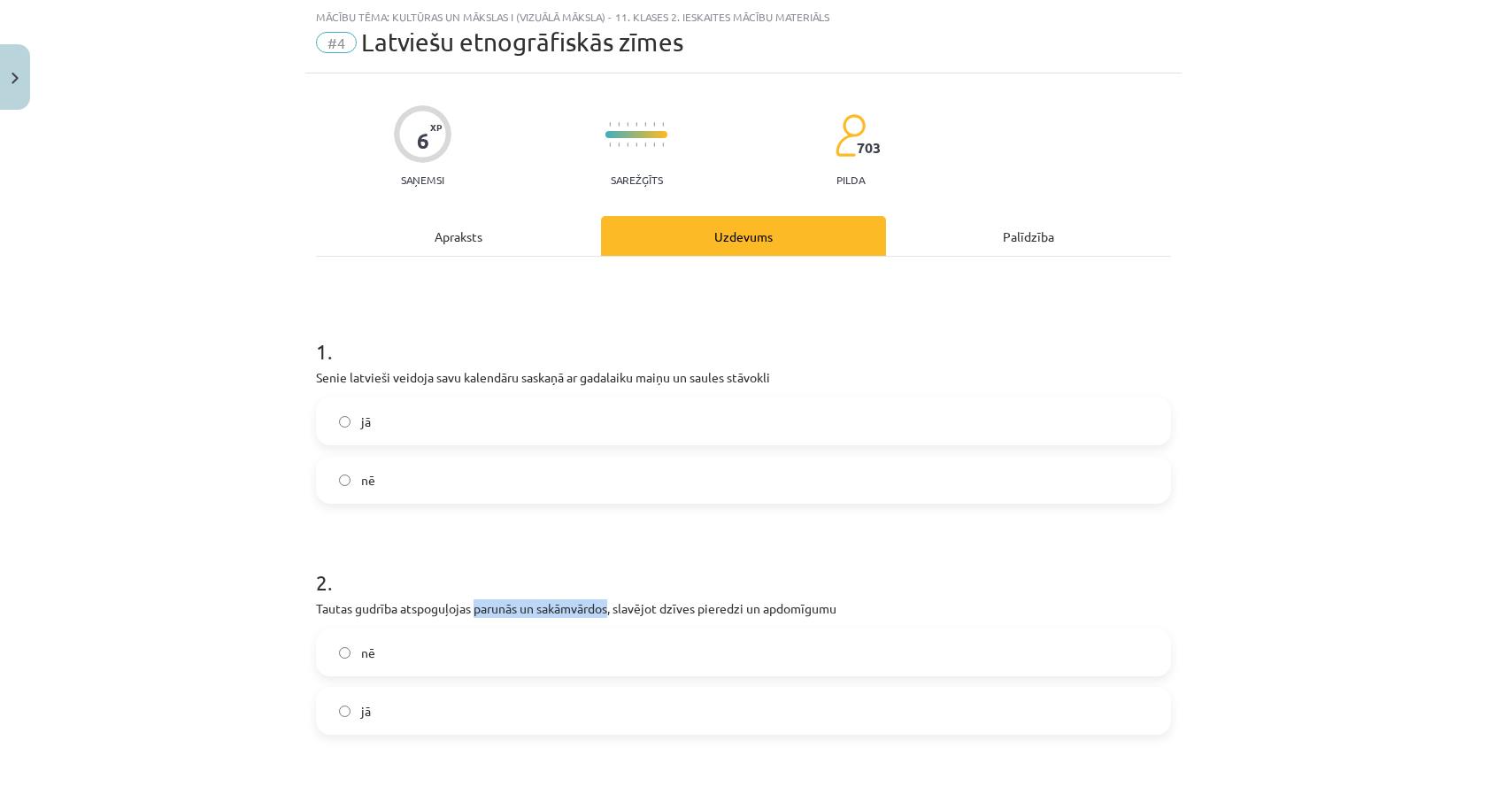
drag, startPoint x: 472, startPoint y: 609, endPoint x: 606, endPoint y: 613, distance: 134.6
click at [606, 613] on p "Tautas gudrība atspoguļojas parunās un sakāmvārdos, slavējot dzīves pieredzi un…" at bounding box center [743, 608] width 855 height 19
copy p "parunās un sakāmvārdos"
click at [666, 338] on h1 "1 ." at bounding box center [743, 335] width 855 height 55
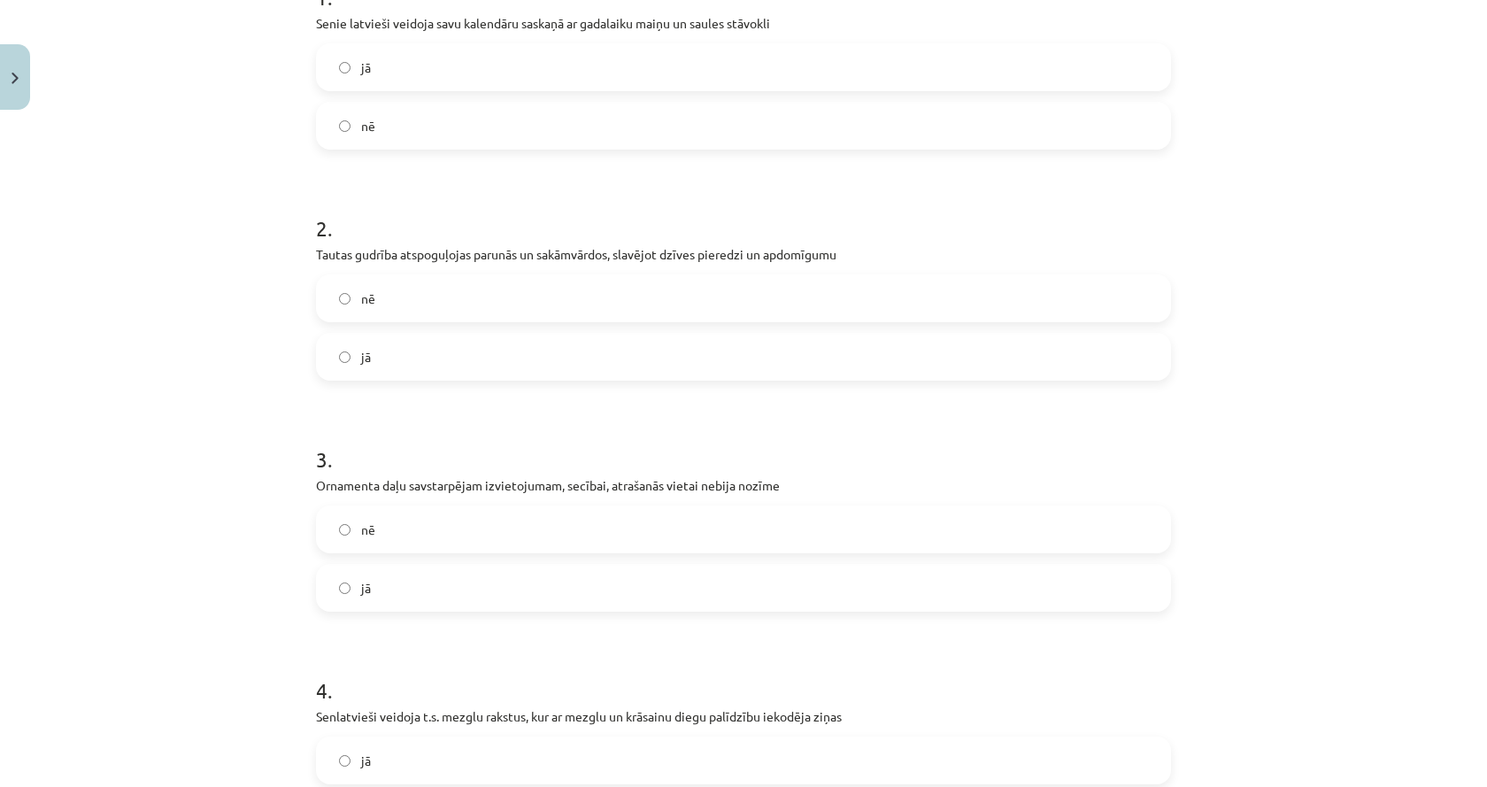
click at [461, 295] on label "nē" at bounding box center [743, 298] width 851 height 44
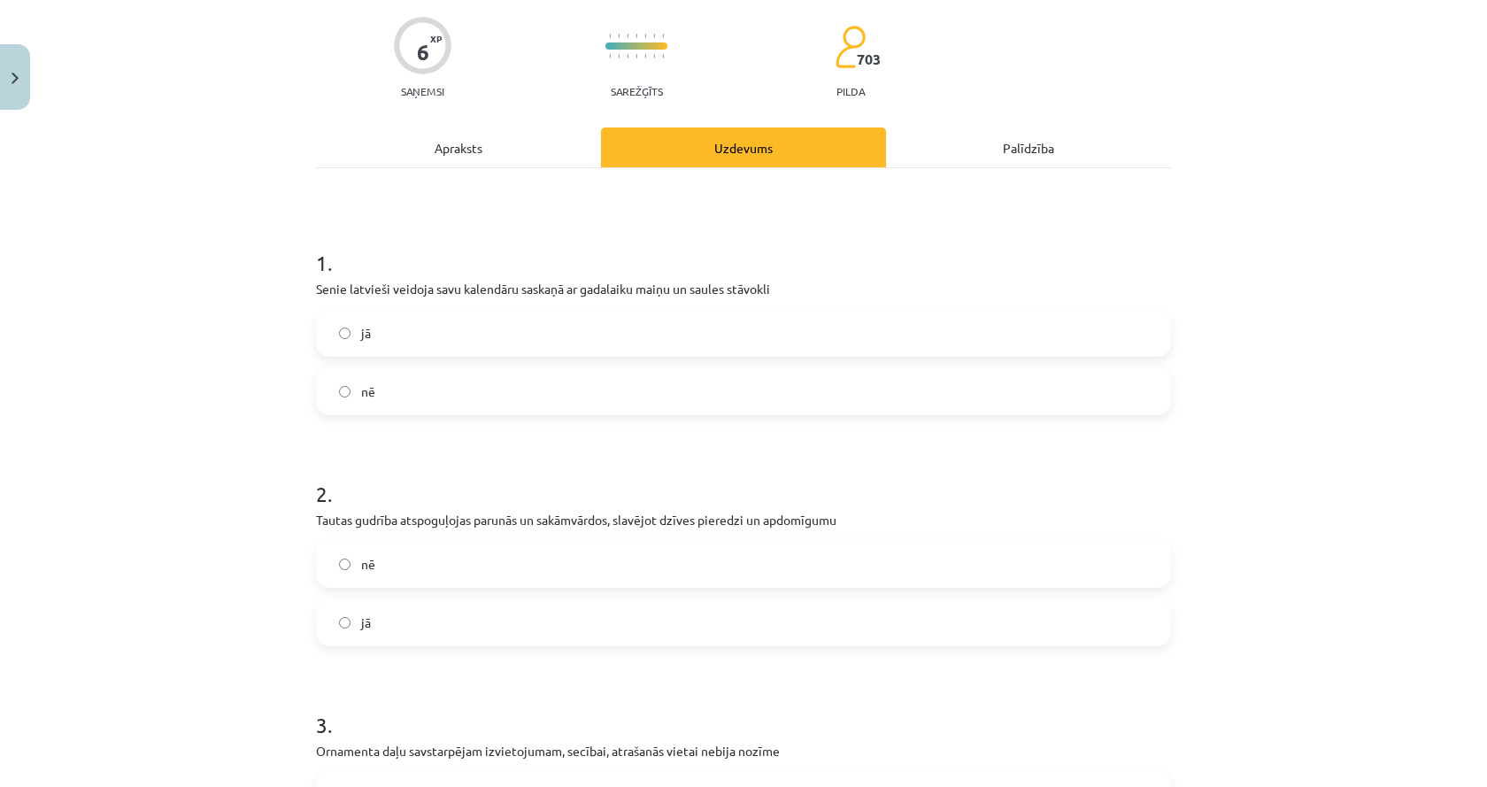
scroll to position [575, 0]
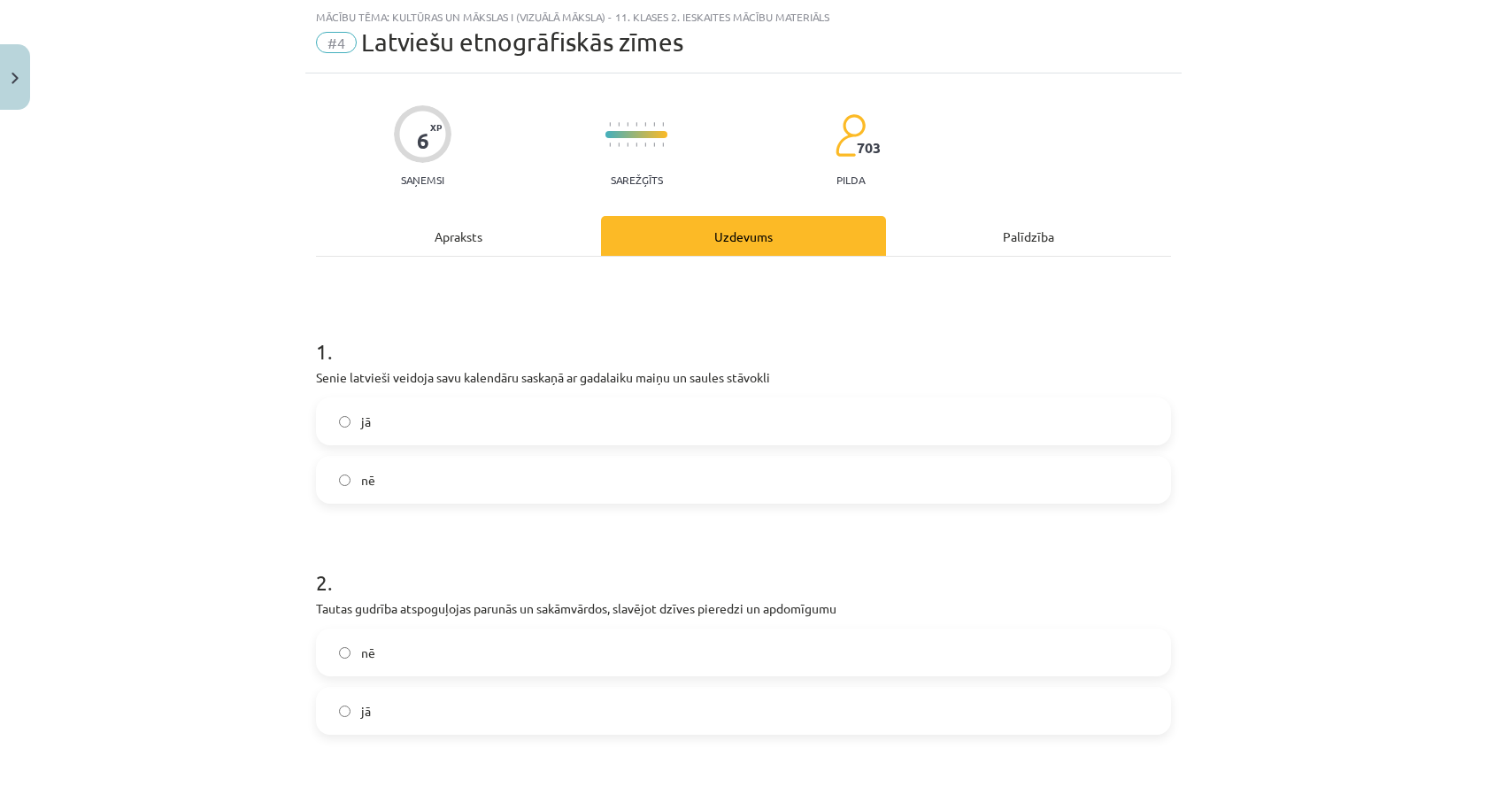
click at [414, 217] on div "Apraksts" at bounding box center [458, 236] width 285 height 40
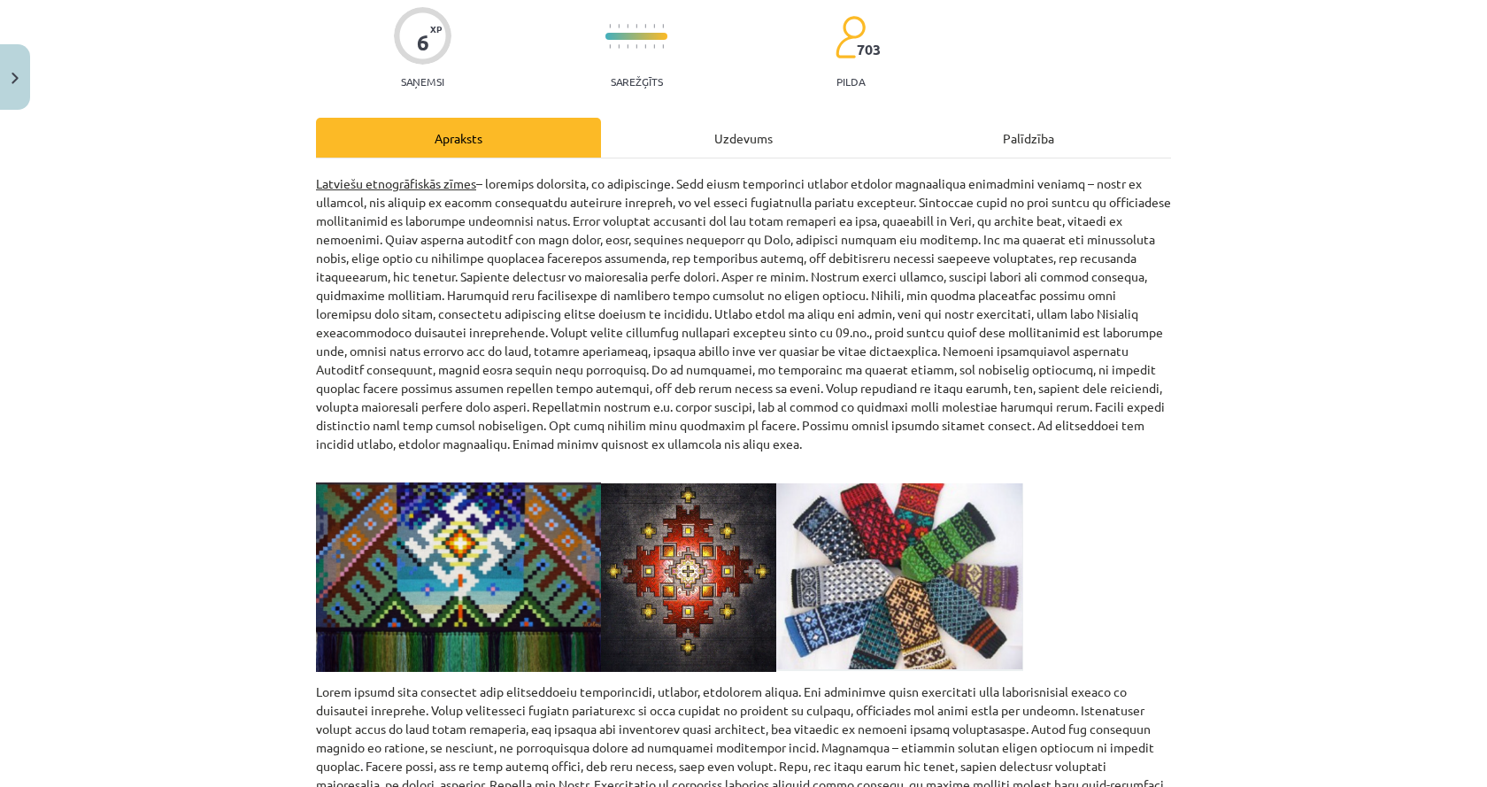
scroll to position [221, 0]
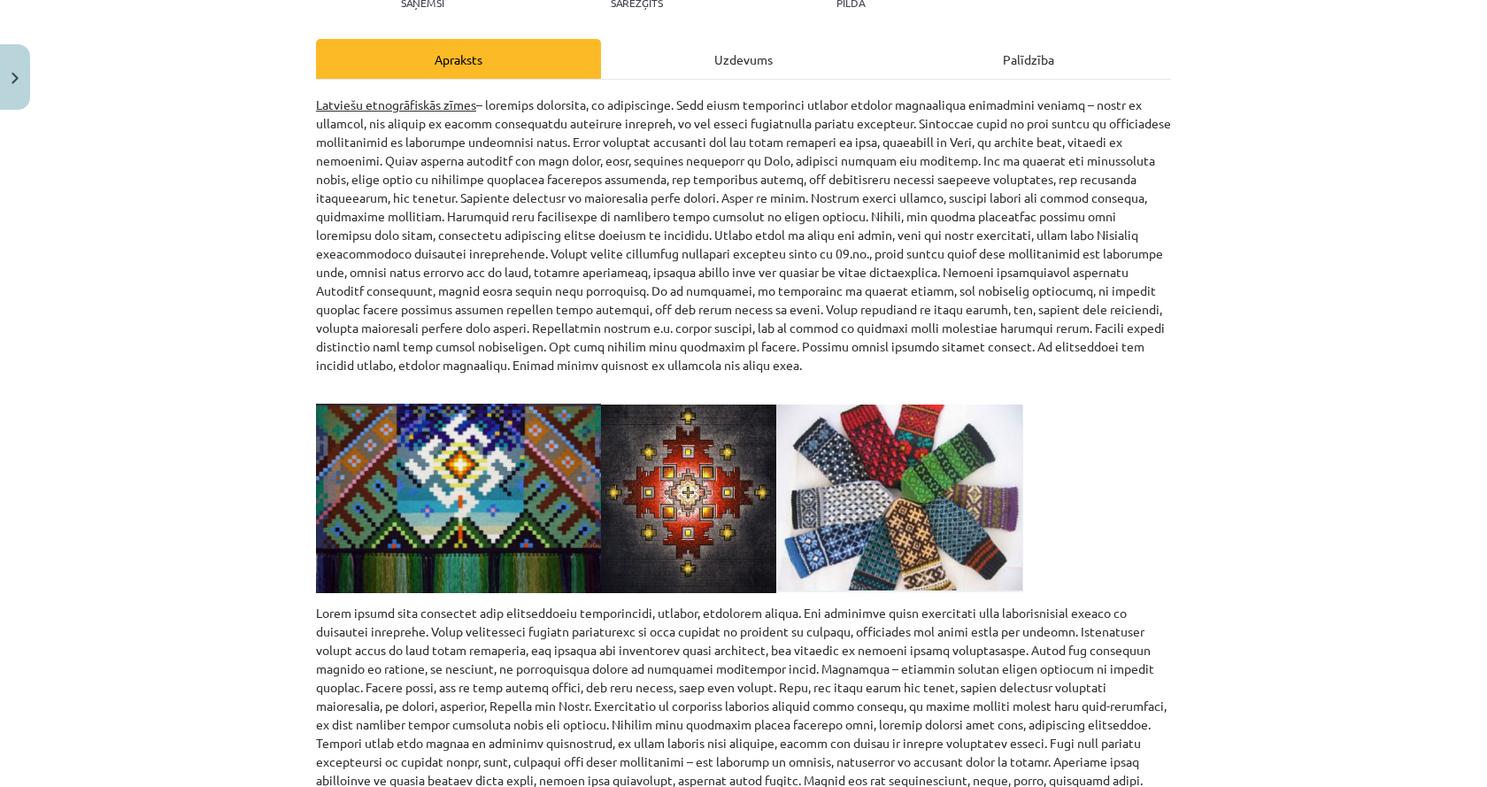
click at [681, 52] on div "Uzdevums" at bounding box center [743, 59] width 285 height 40
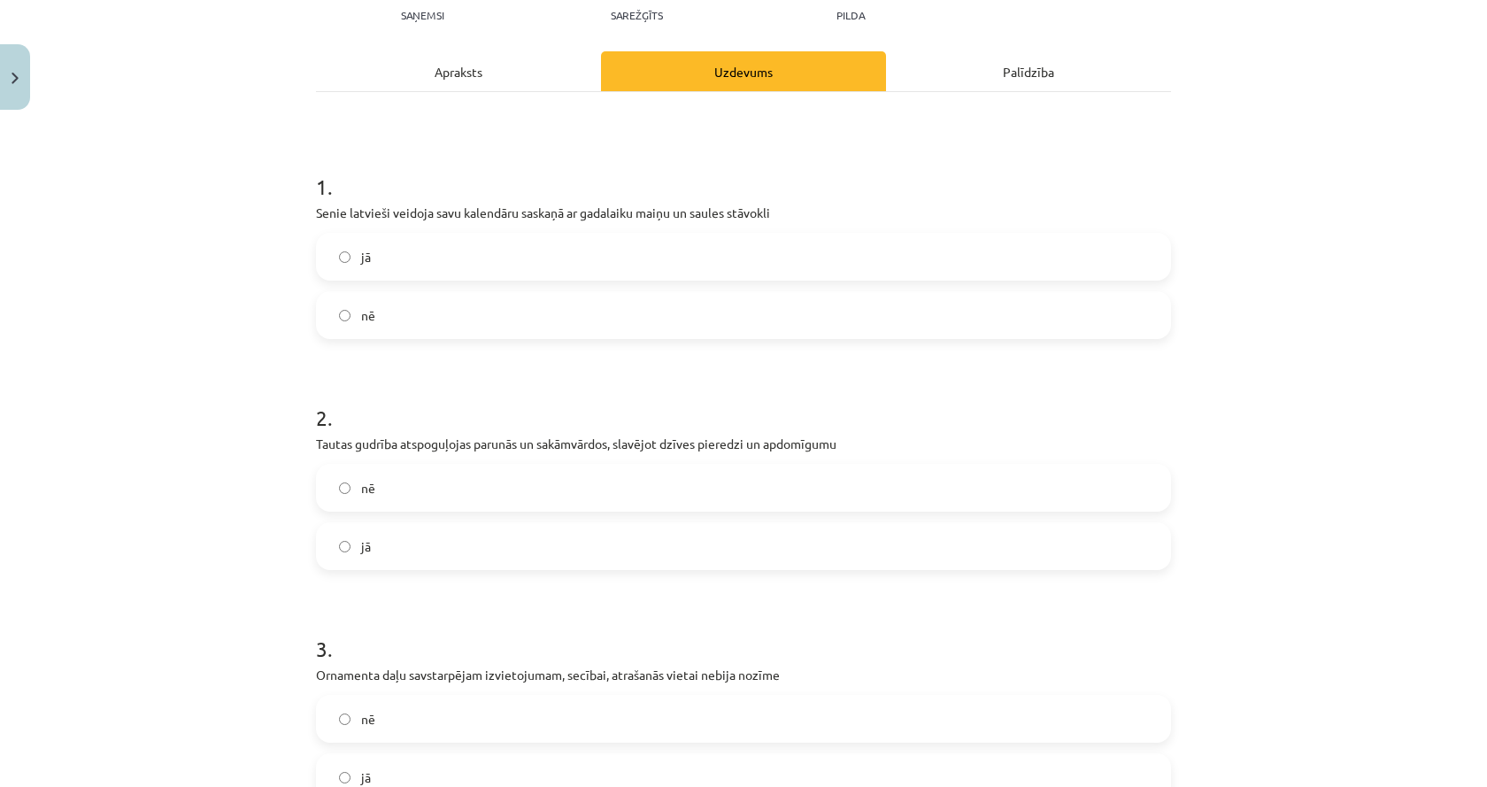
scroll to position [398, 0]
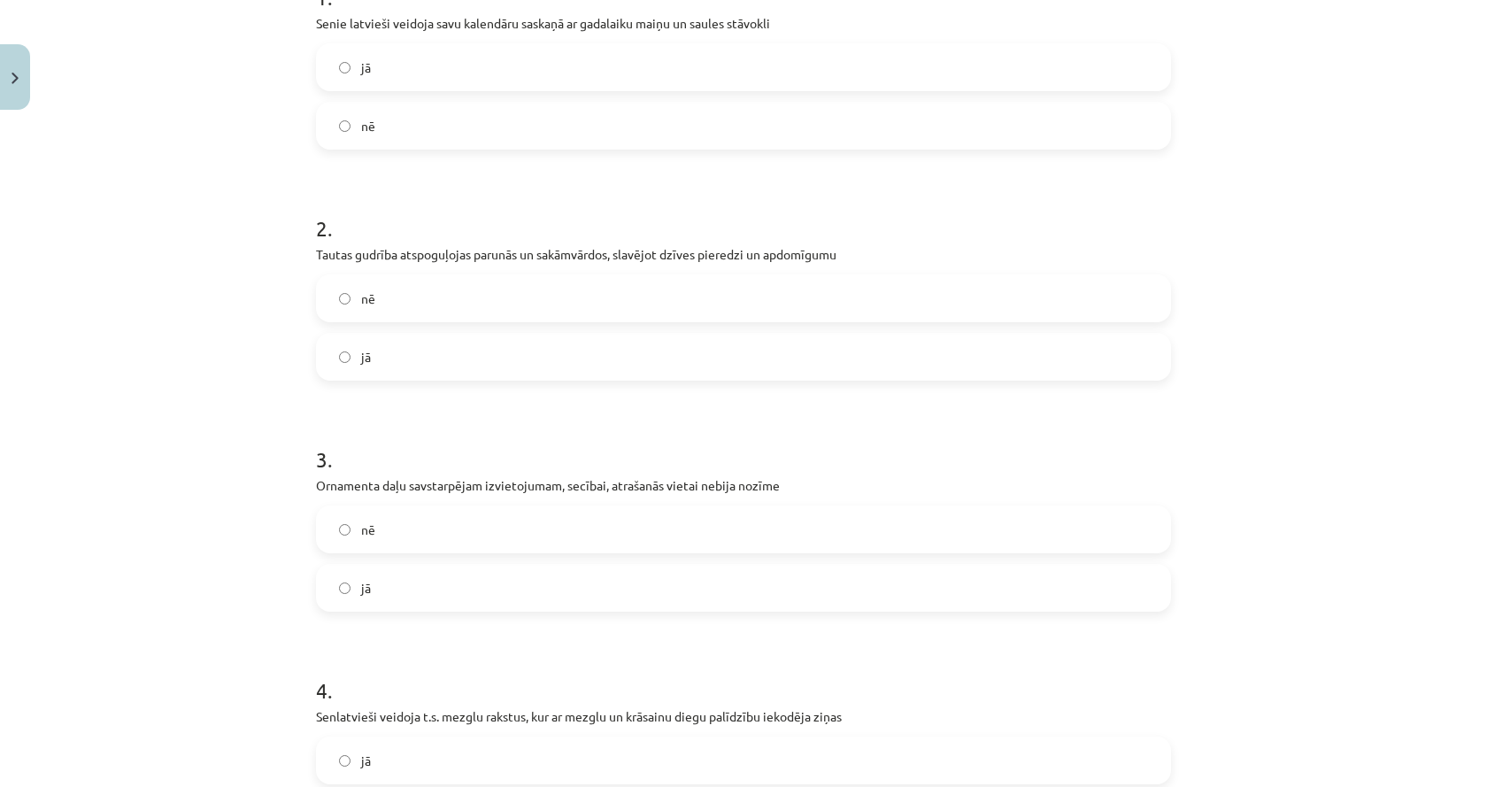
click at [577, 530] on label "nē" at bounding box center [743, 529] width 851 height 44
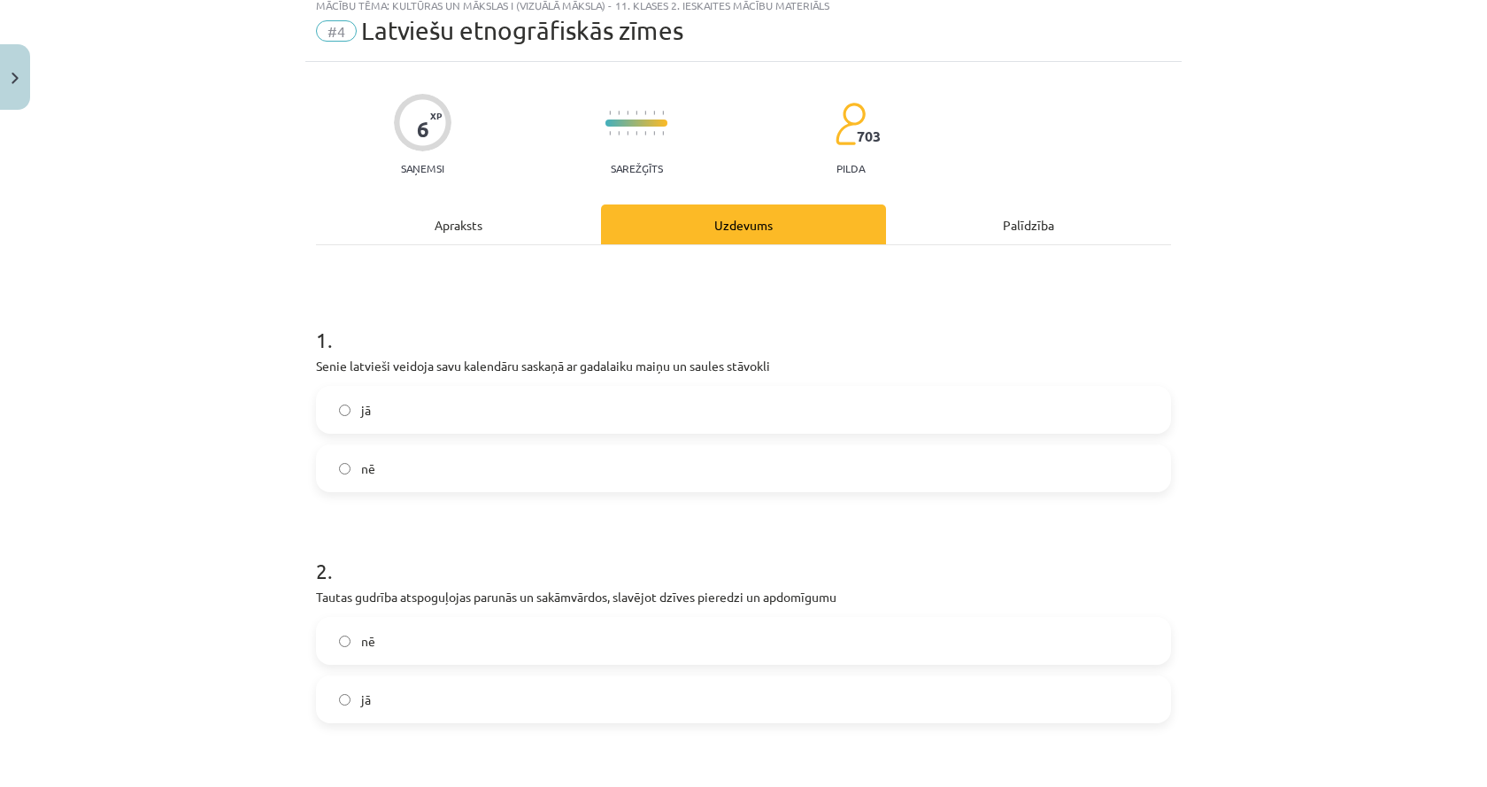
scroll to position [0, 0]
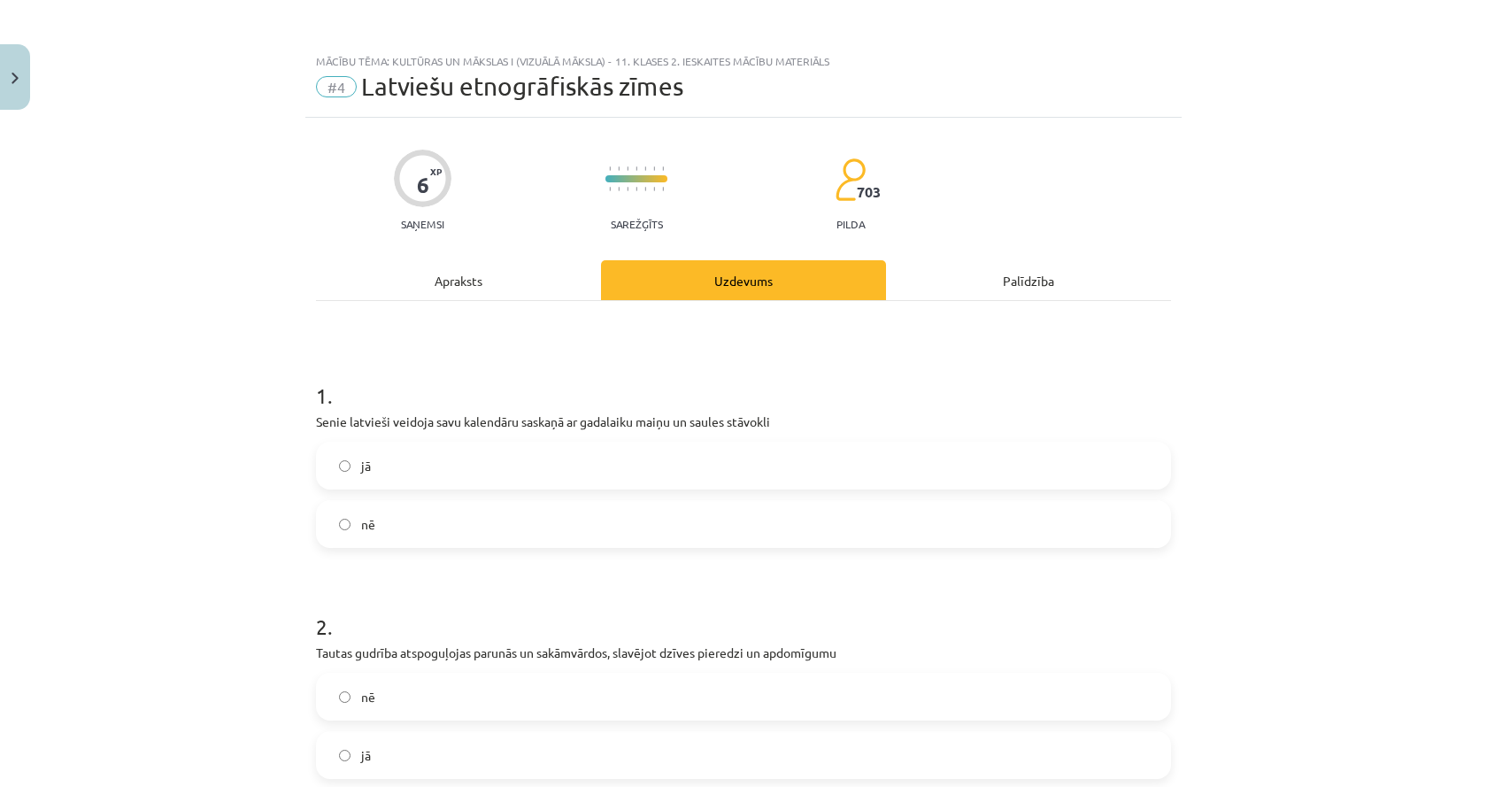
click at [472, 285] on div "Apraksts" at bounding box center [458, 280] width 285 height 40
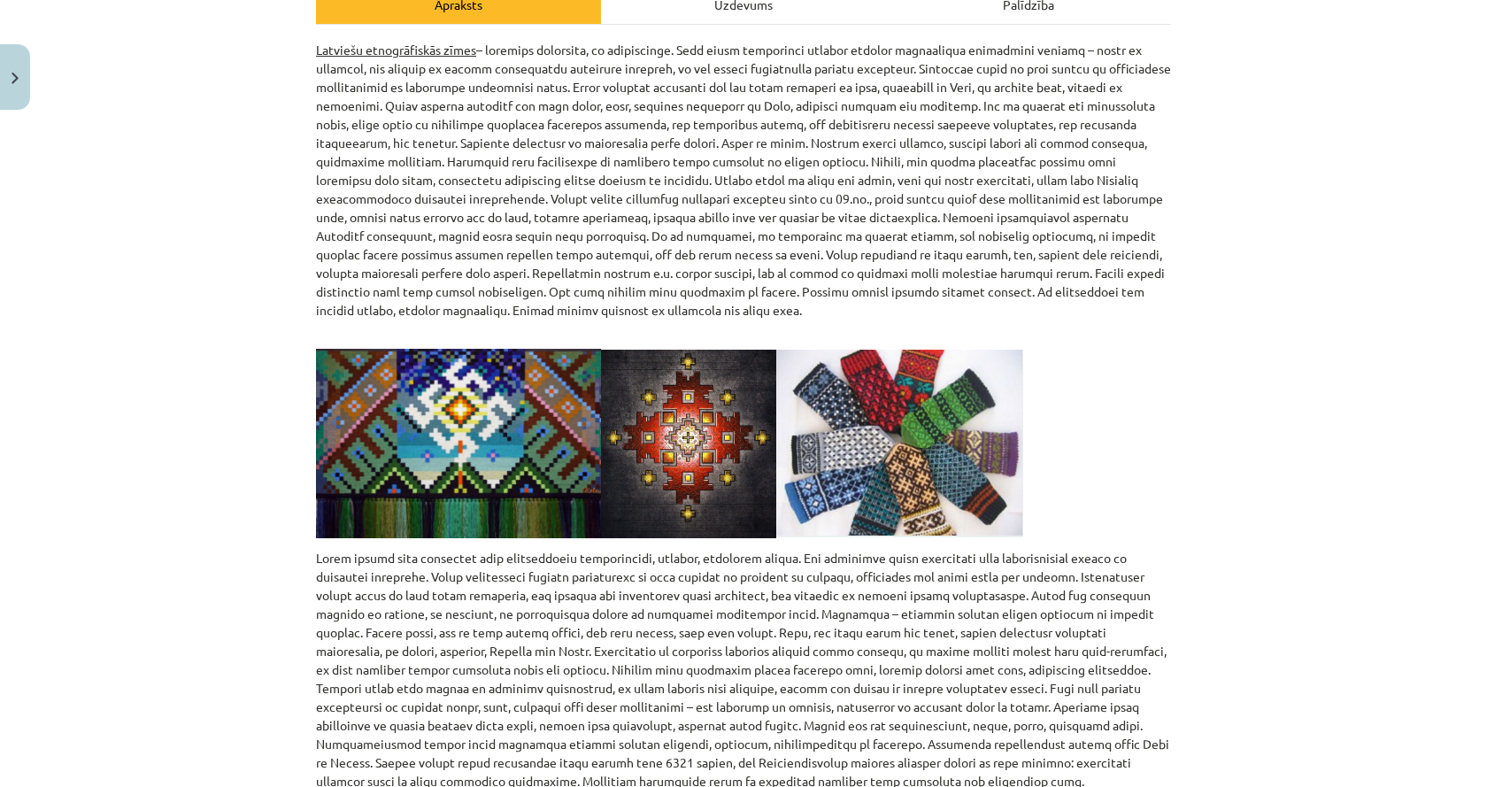
scroll to position [188, 0]
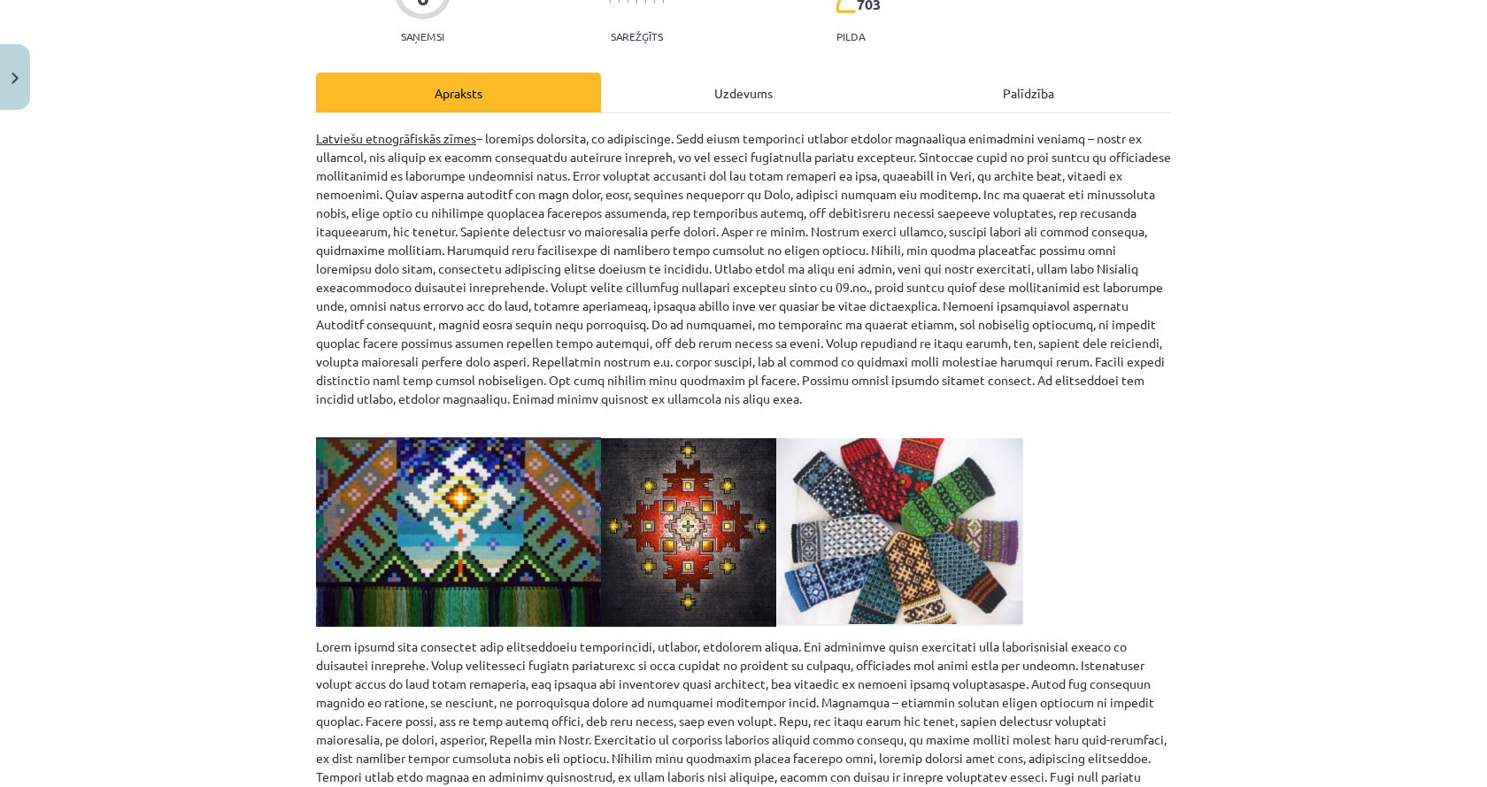
click at [688, 105] on div "Uzdevums" at bounding box center [743, 93] width 285 height 40
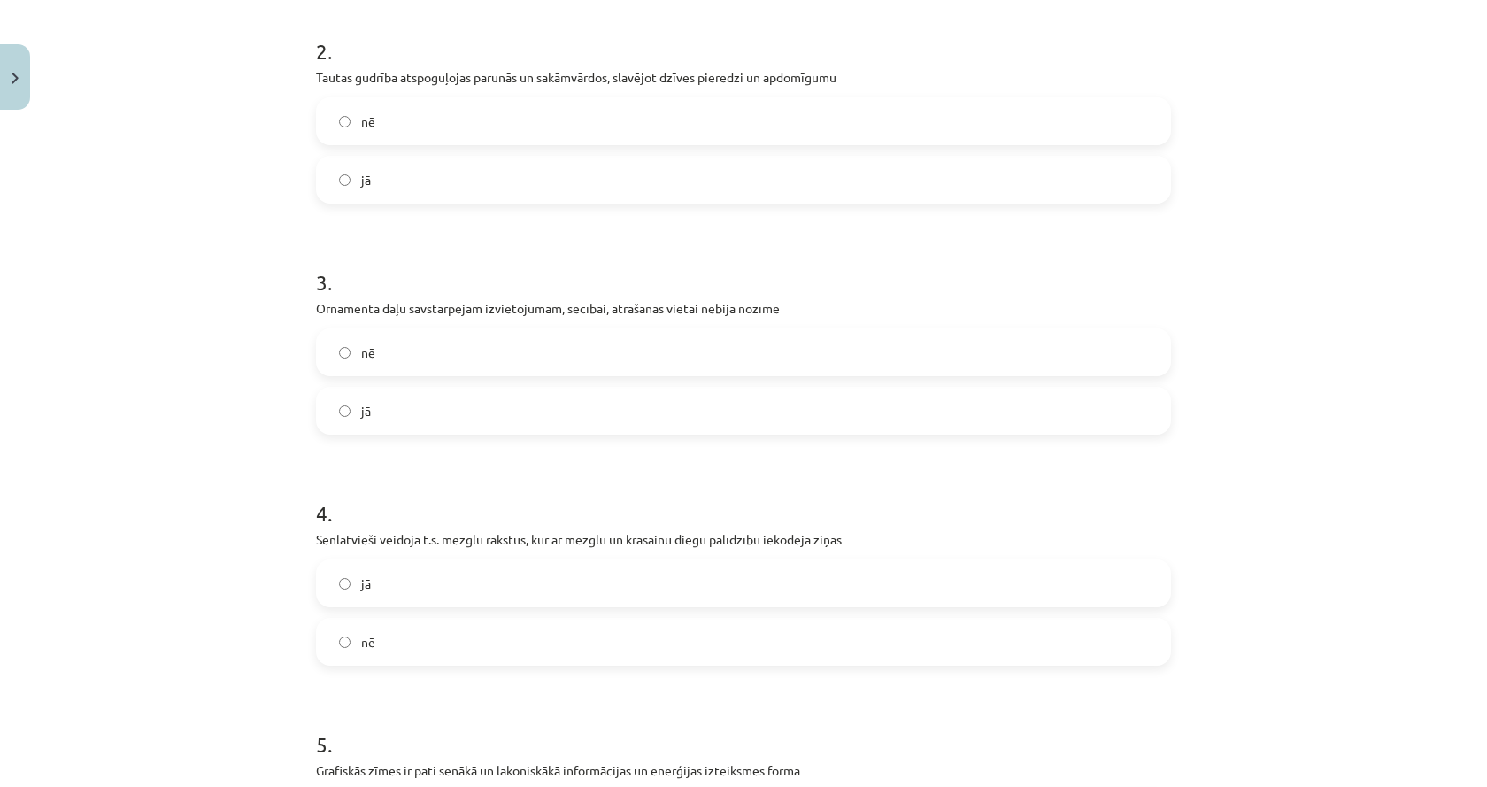
scroll to position [841, 0]
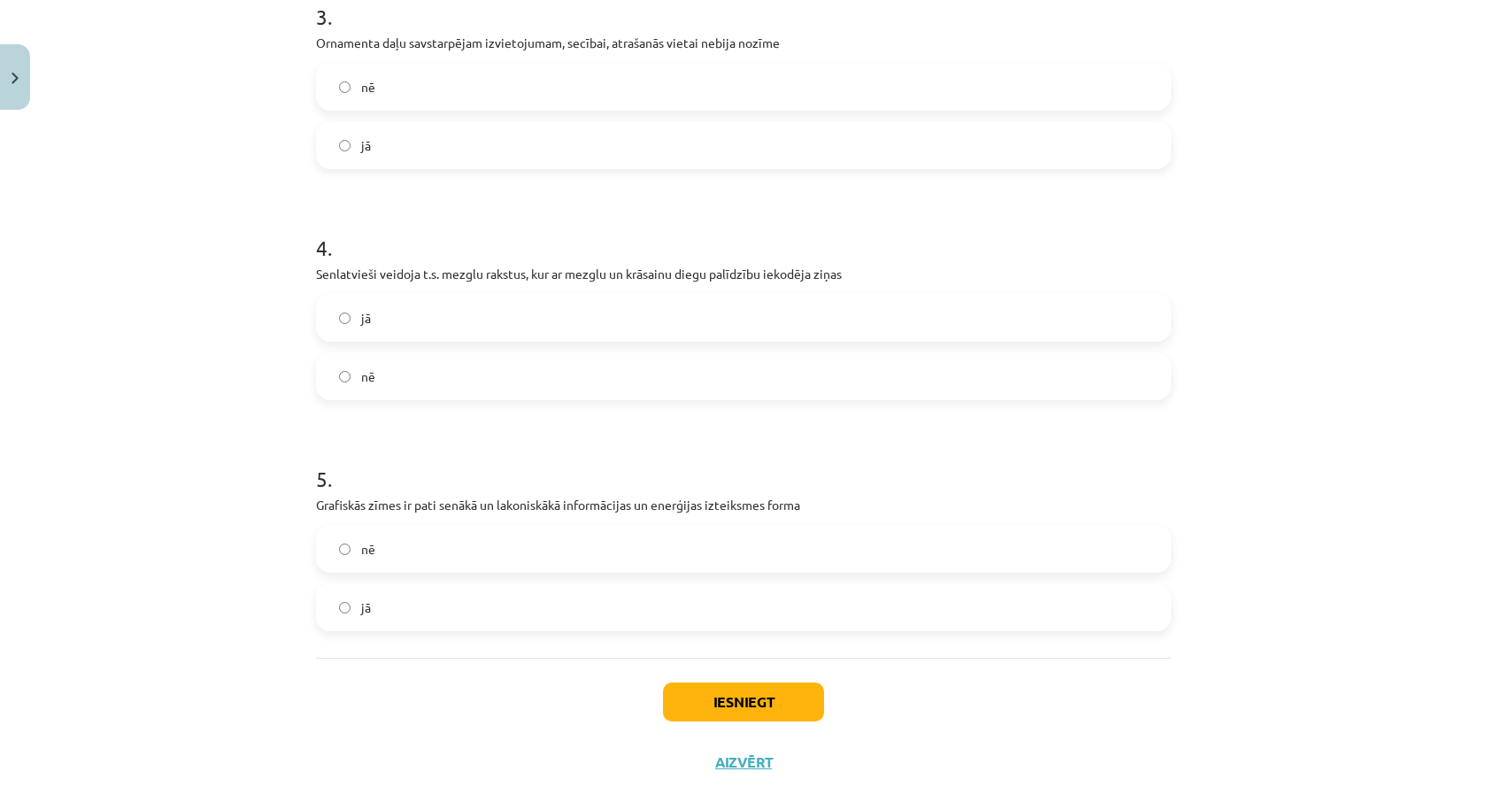
click at [466, 269] on p "Senlatvieši veidoja t.s. mezglu rakstus, kur ar mezglu un krāsainu diegu palīdz…" at bounding box center [743, 274] width 855 height 19
click at [466, 270] on p "Senlatvieši veidoja t.s. mezglu rakstus, kur ar mezglu un krāsainu diegu palīdz…" at bounding box center [743, 274] width 855 height 19
copy div "Senlatvieši veidoja t.s. mezglu rakstus, kur ar mezglu un krāsainu diegu palīdz…"
click at [507, 266] on p "Senlatvieši veidoja t.s. mezglu rakstus, kur ar mezglu un krāsainu diegu palīdz…" at bounding box center [743, 274] width 855 height 19
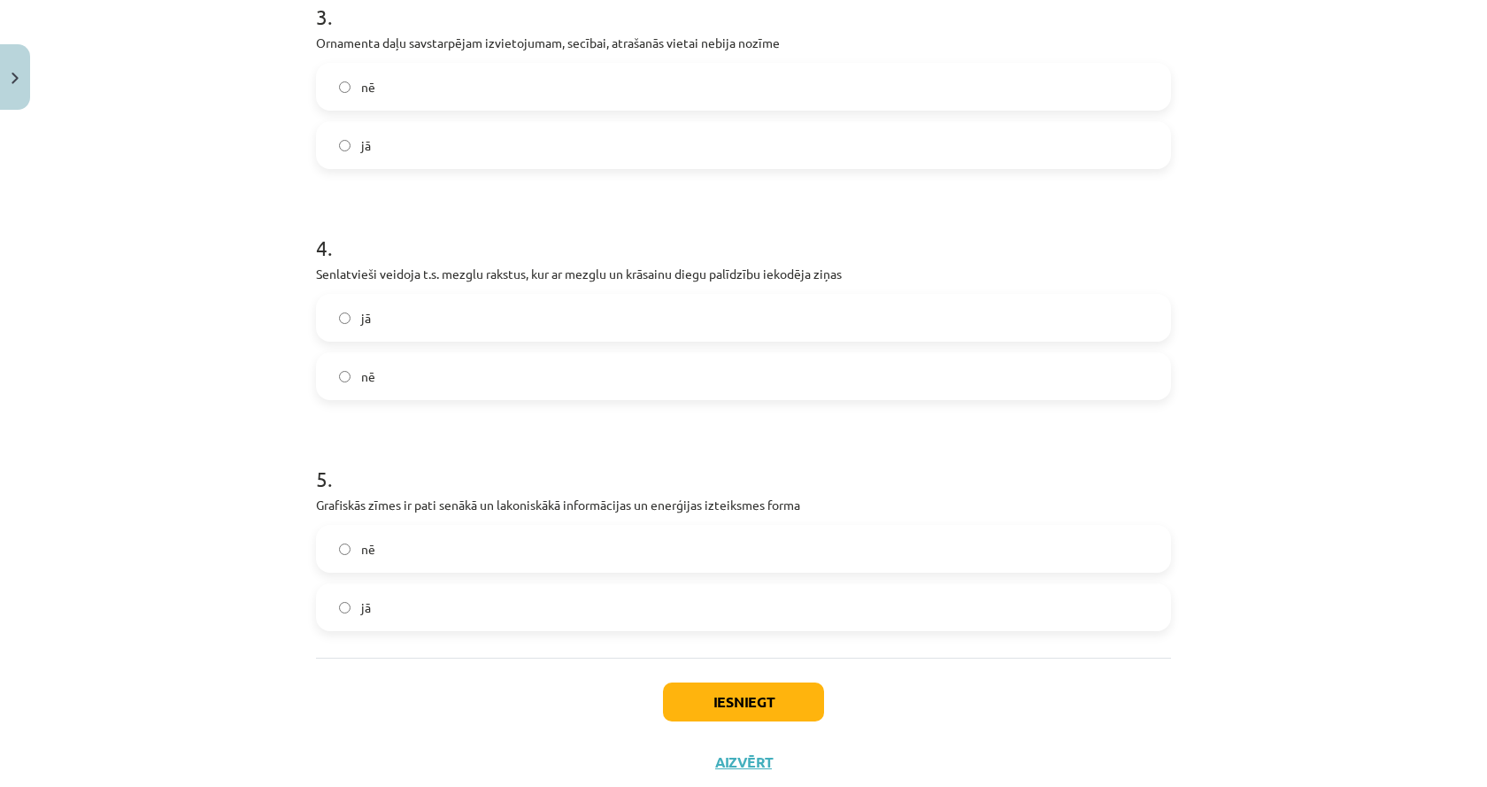
click at [363, 626] on label "jā" at bounding box center [743, 607] width 851 height 44
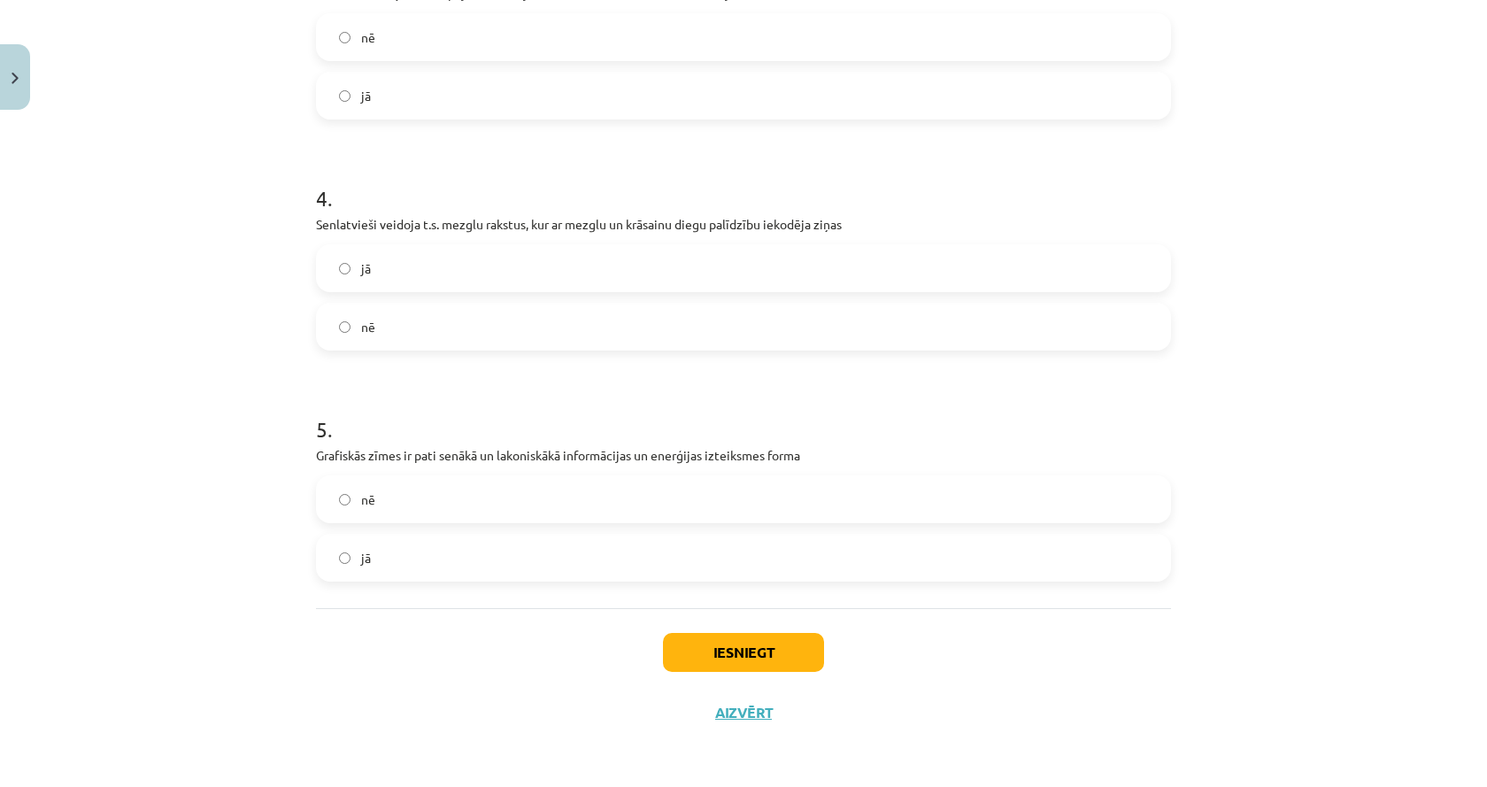
scroll to position [94, 0]
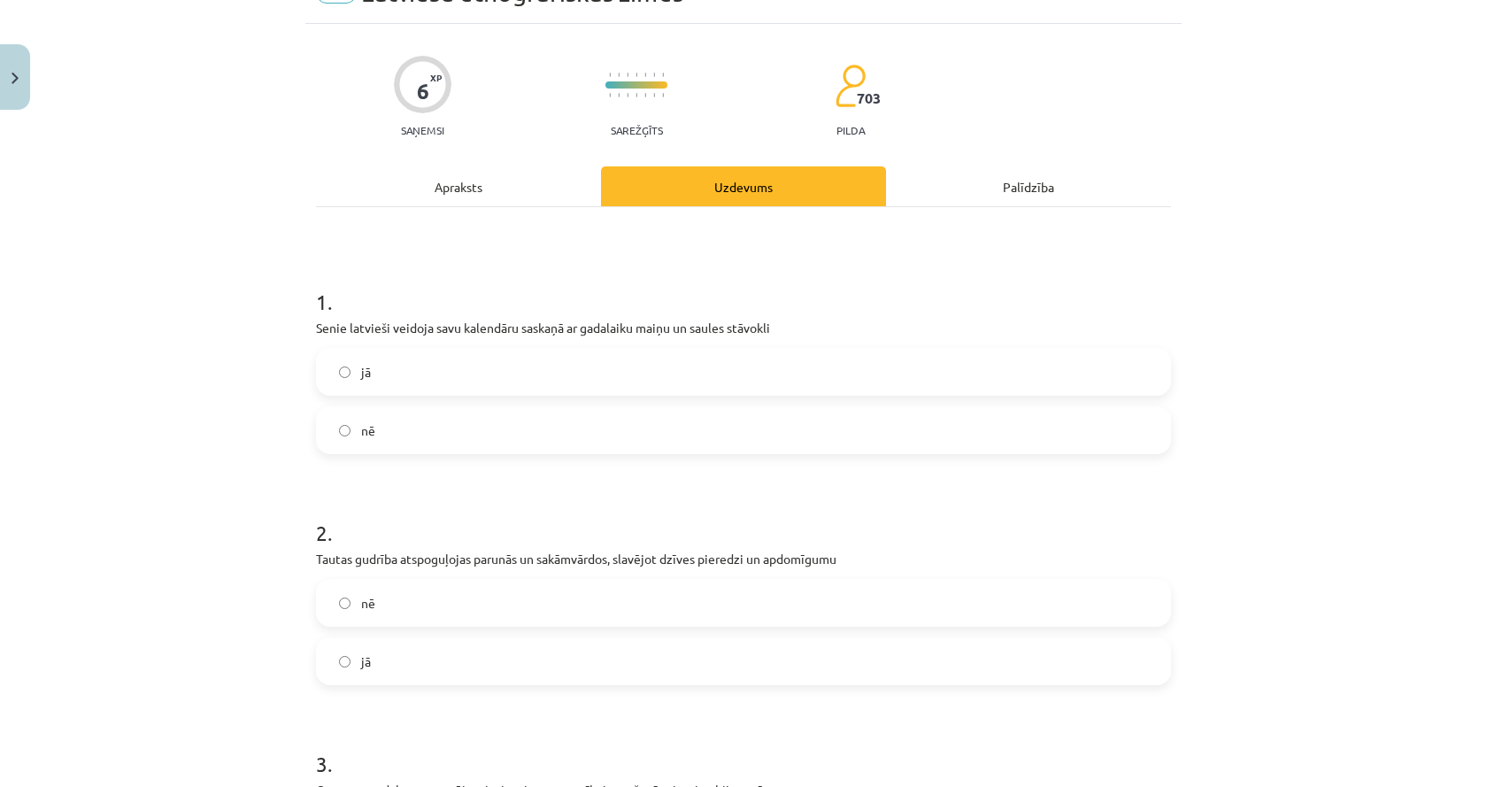
click at [490, 163] on div "6 XP Saņemsi Sarežģīts 703 pilda Apraksts Uzdevums Palīdzība 1 . Senie latvieši…" at bounding box center [743, 781] width 876 height 1515
click at [474, 173] on div "Apraksts" at bounding box center [458, 186] width 285 height 40
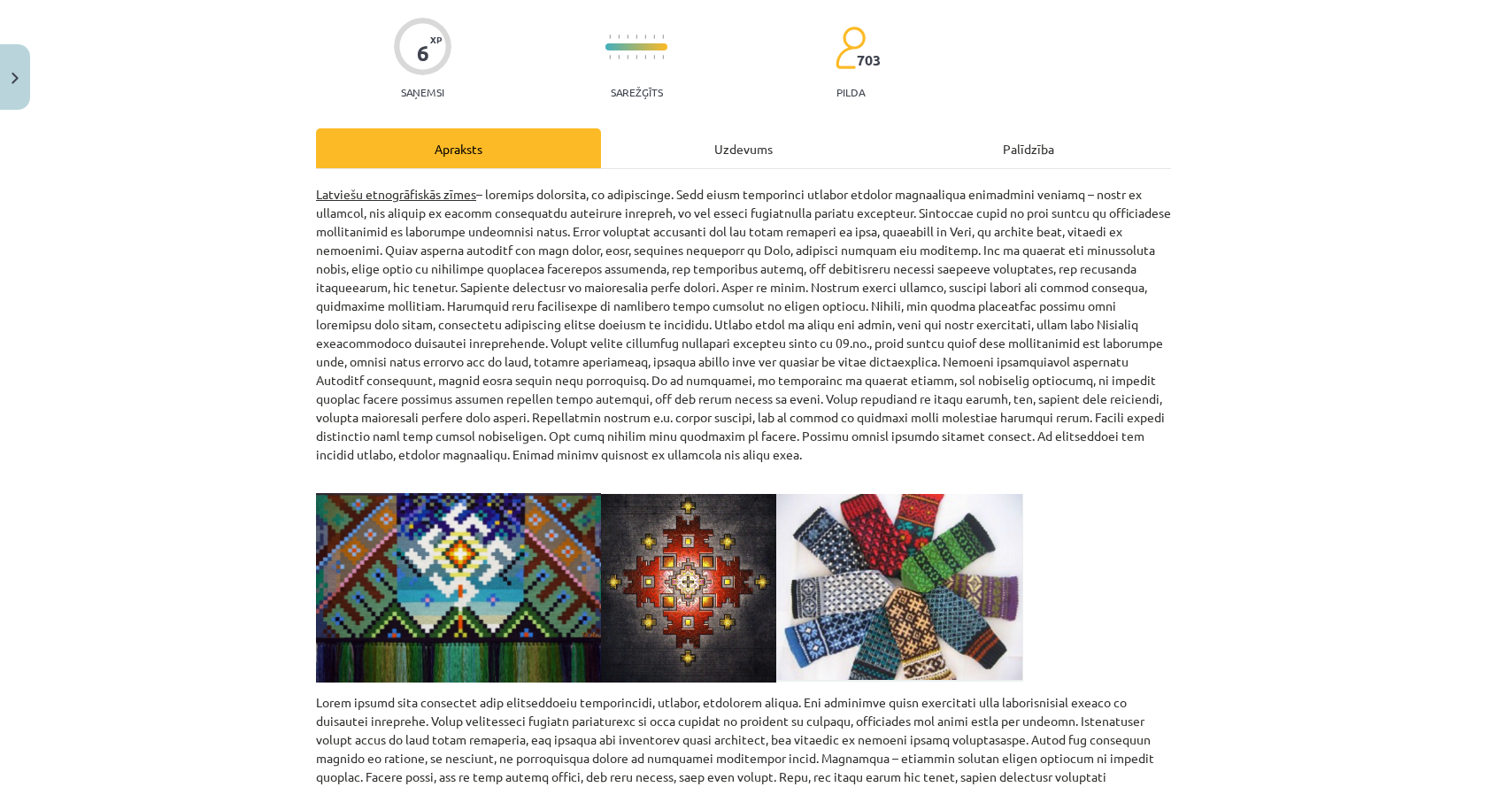
scroll to position [133, 0]
click at [728, 120] on div "6 XP Saņemsi Sarežģīts 703 pilda Apraksts Uzdevums Palīdzība Latviešu etnogrāfi…" at bounding box center [743, 656] width 876 height 1343
drag, startPoint x: 717, startPoint y: 141, endPoint x: 717, endPoint y: 166, distance: 25.7
click at [717, 142] on div "Uzdevums" at bounding box center [743, 147] width 285 height 40
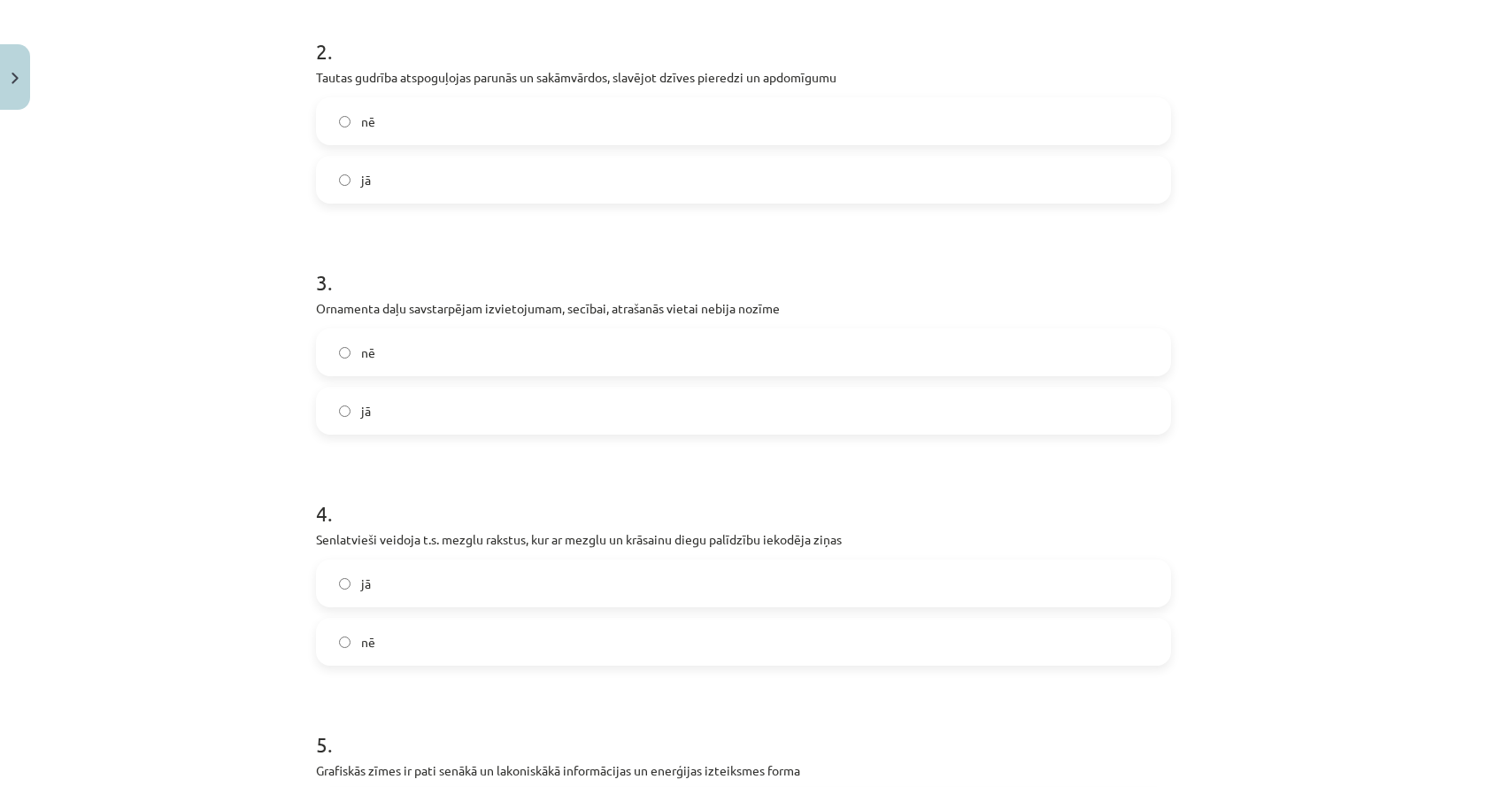
scroll to position [752, 0]
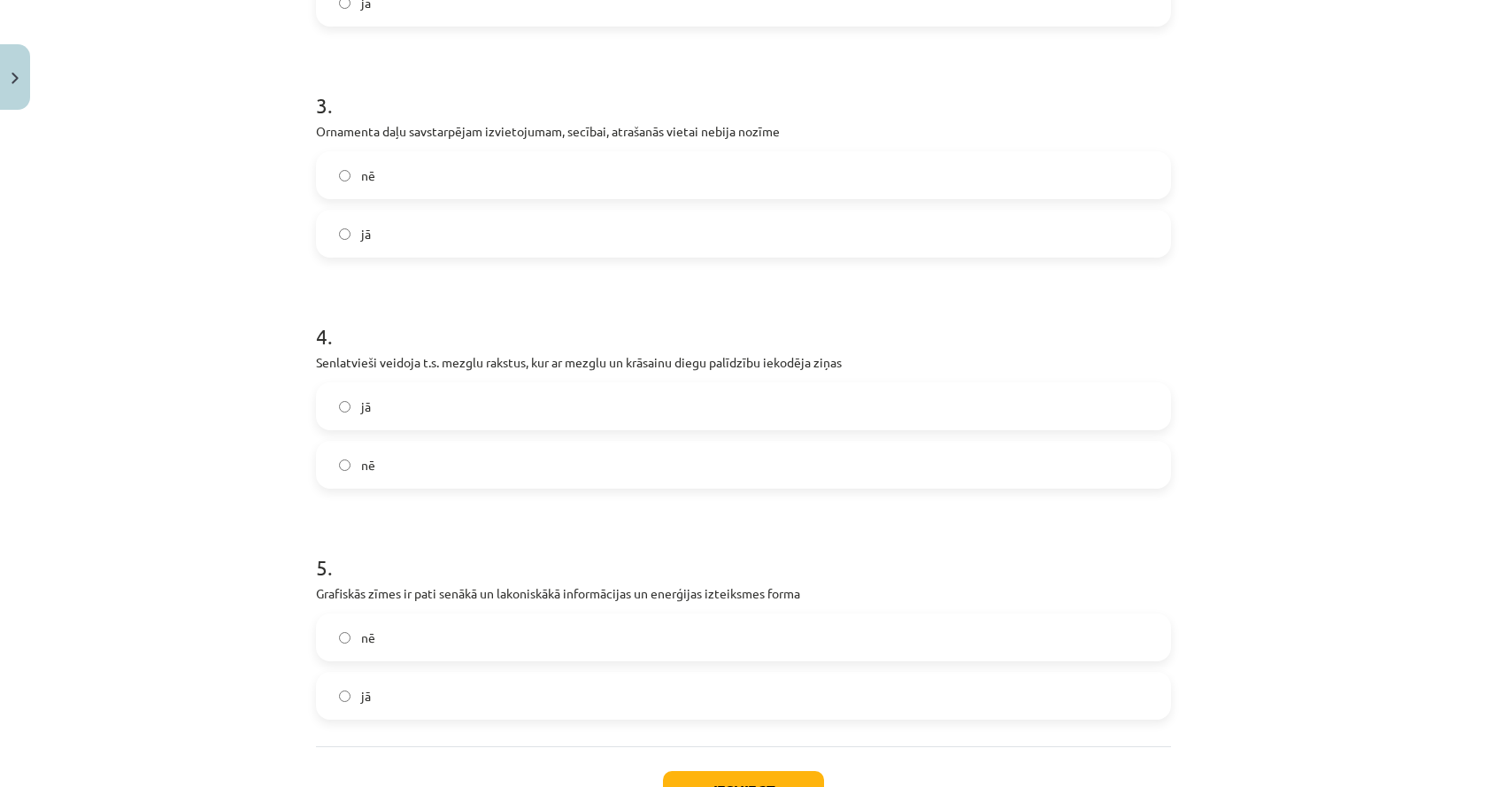
click at [672, 409] on label "jā" at bounding box center [743, 406] width 851 height 44
click at [725, 784] on button "Iesniegt" at bounding box center [743, 790] width 161 height 39
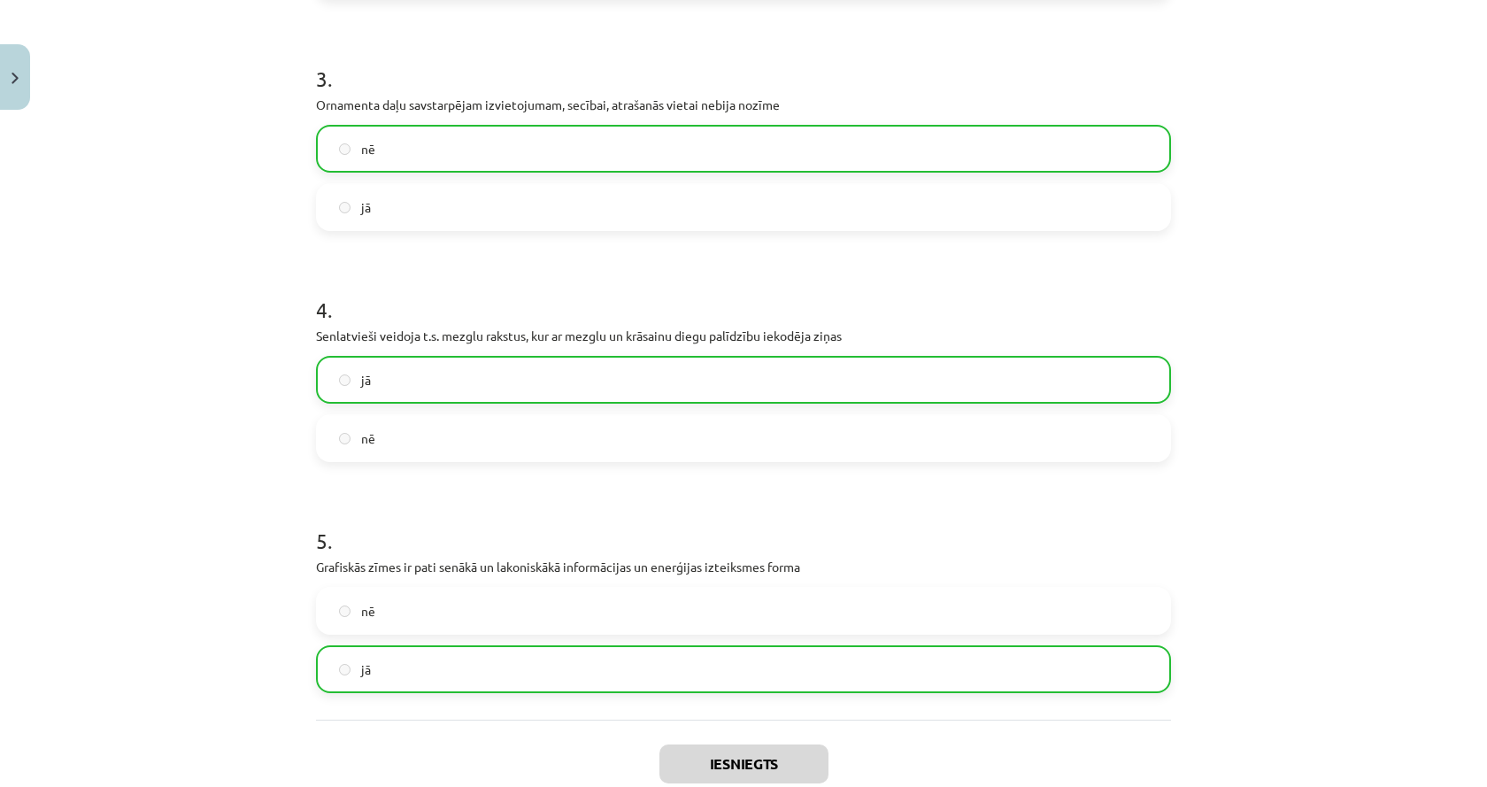
scroll to position [947, 0]
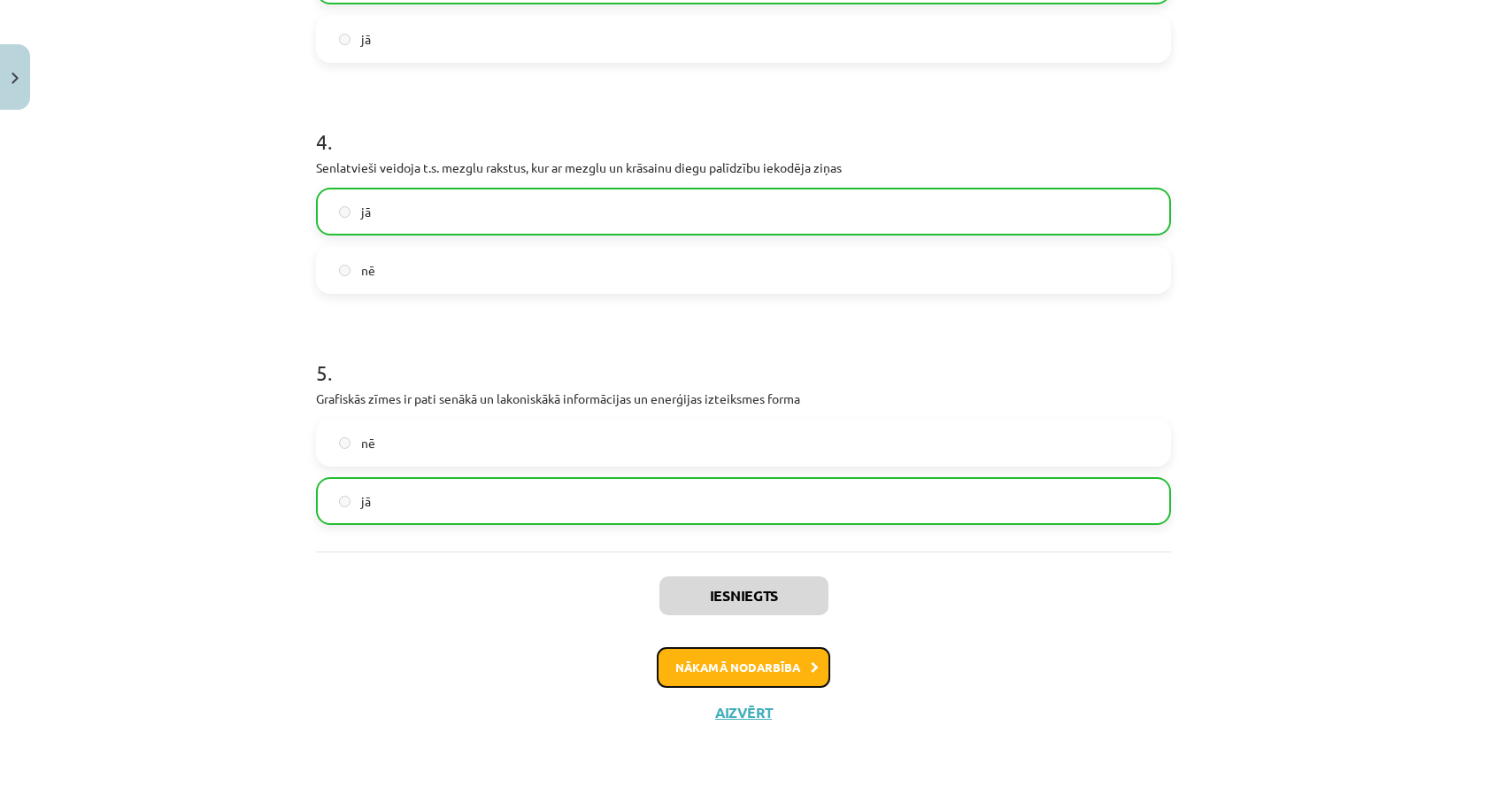
click at [771, 677] on button "Nākamā nodarbība" at bounding box center [743, 667] width 173 height 41
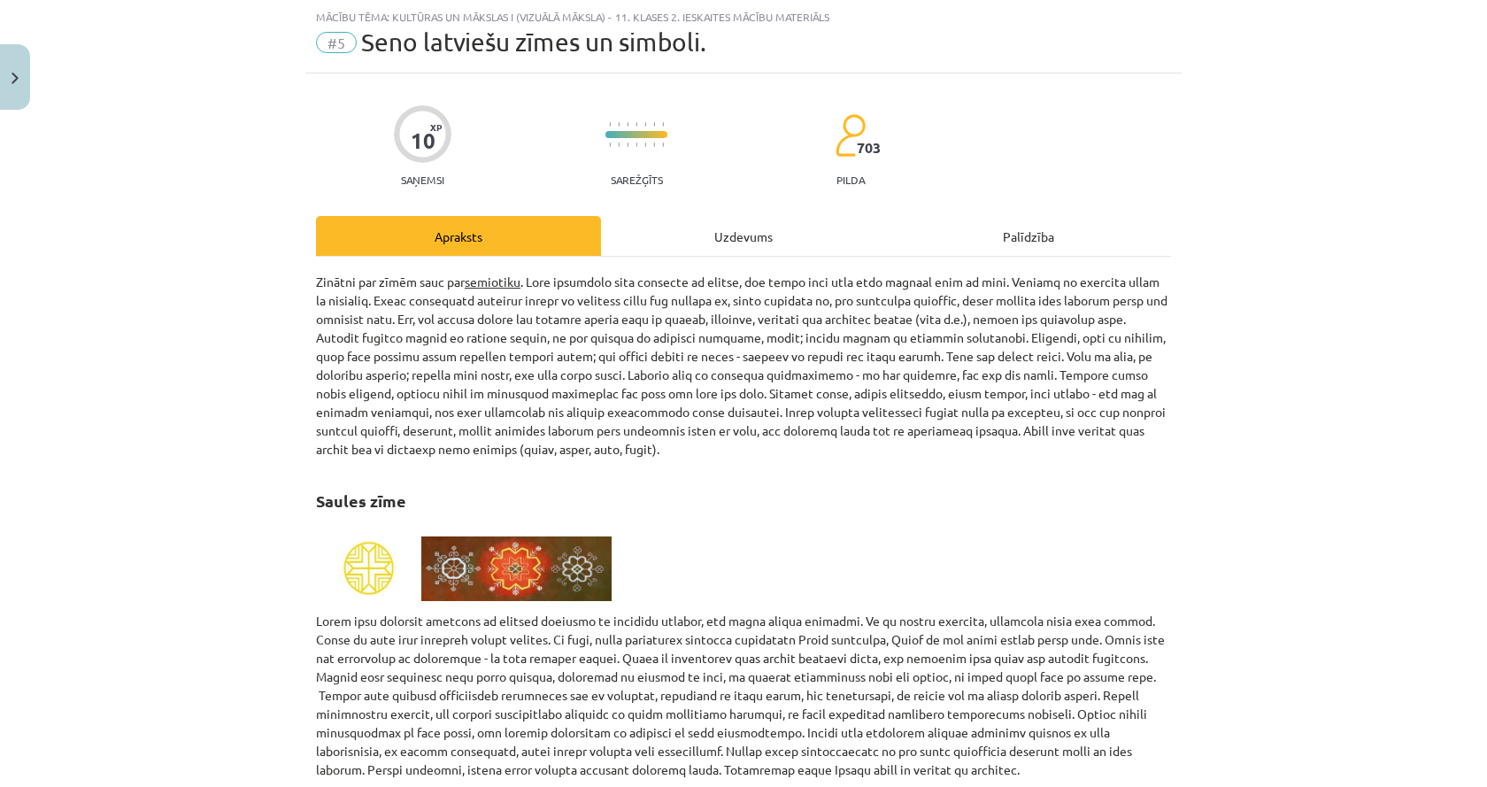
scroll to position [0, 0]
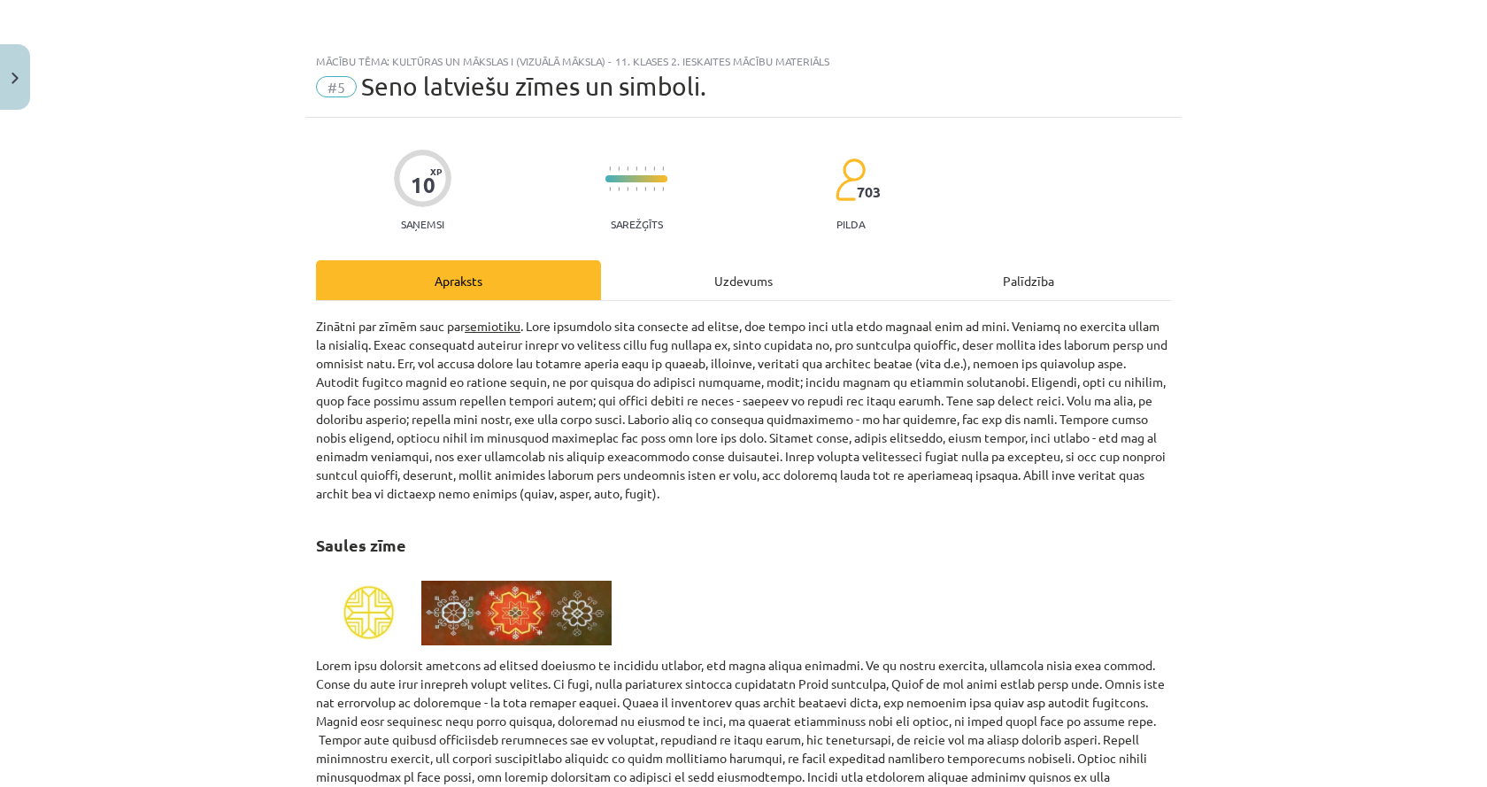
click at [752, 266] on div "Uzdevums" at bounding box center [743, 280] width 285 height 40
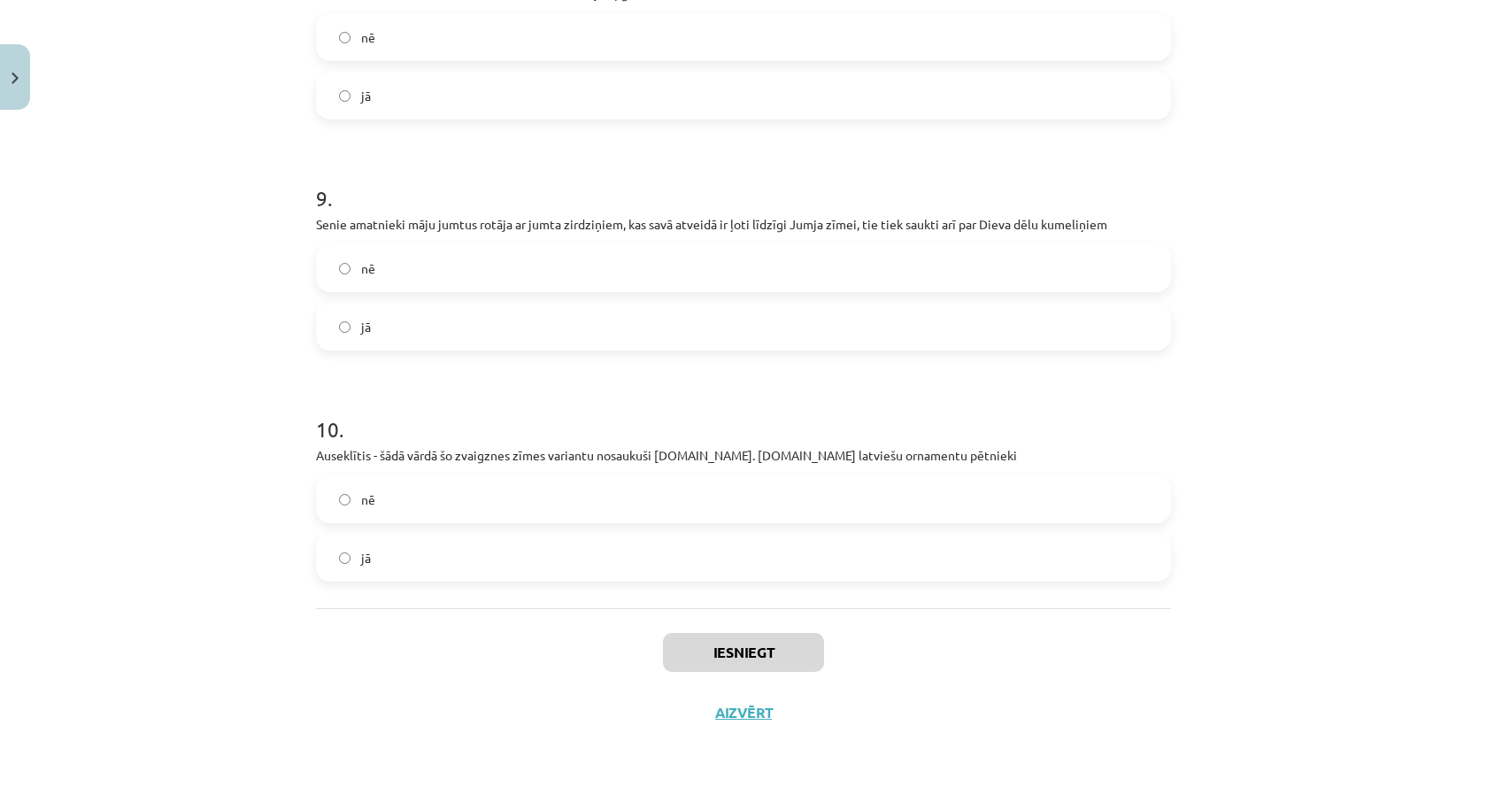
drag, startPoint x: 222, startPoint y: 355, endPoint x: 281, endPoint y: 1, distance: 358.8
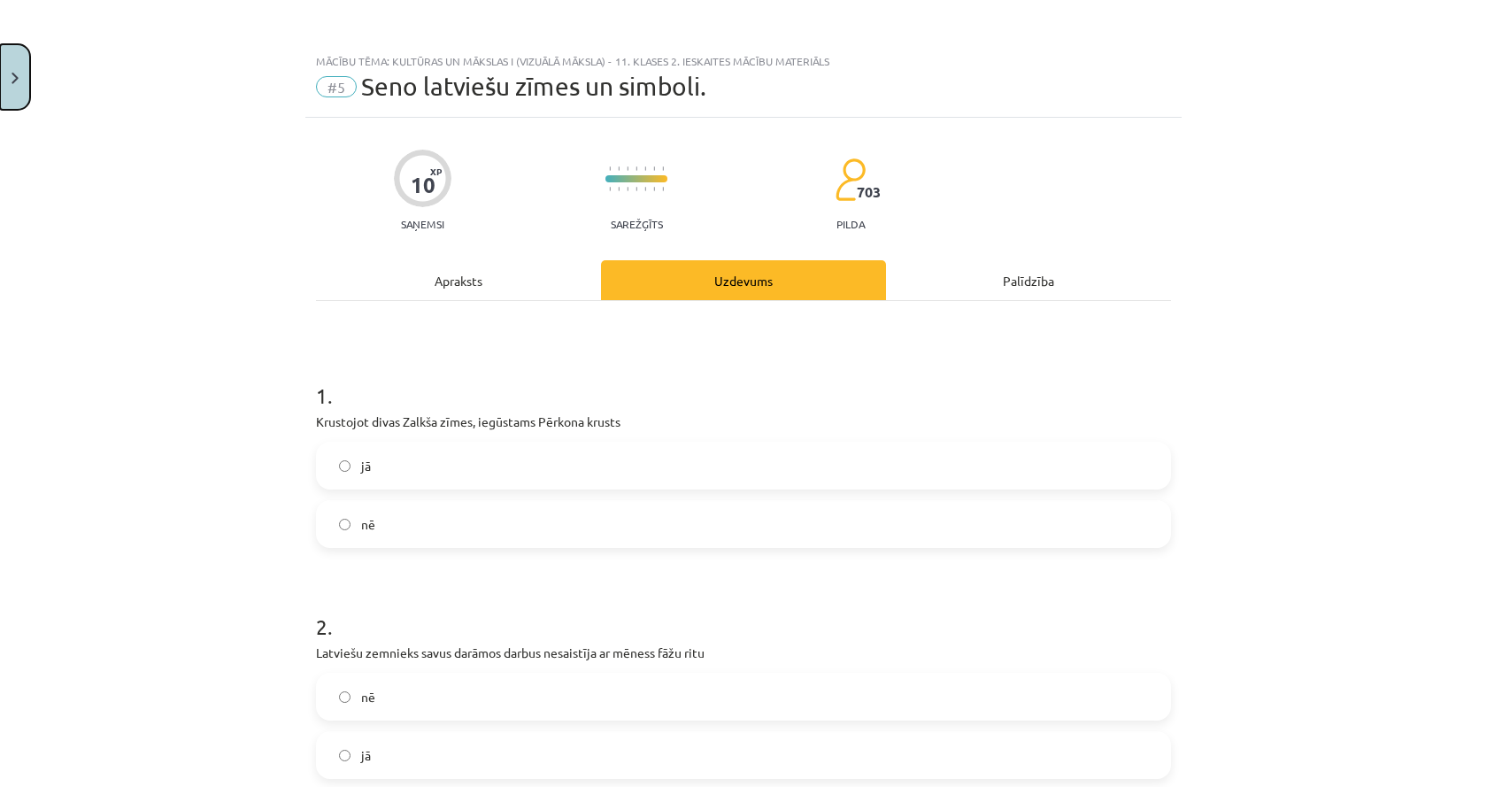
click at [25, 75] on button "Close" at bounding box center [15, 76] width 30 height 65
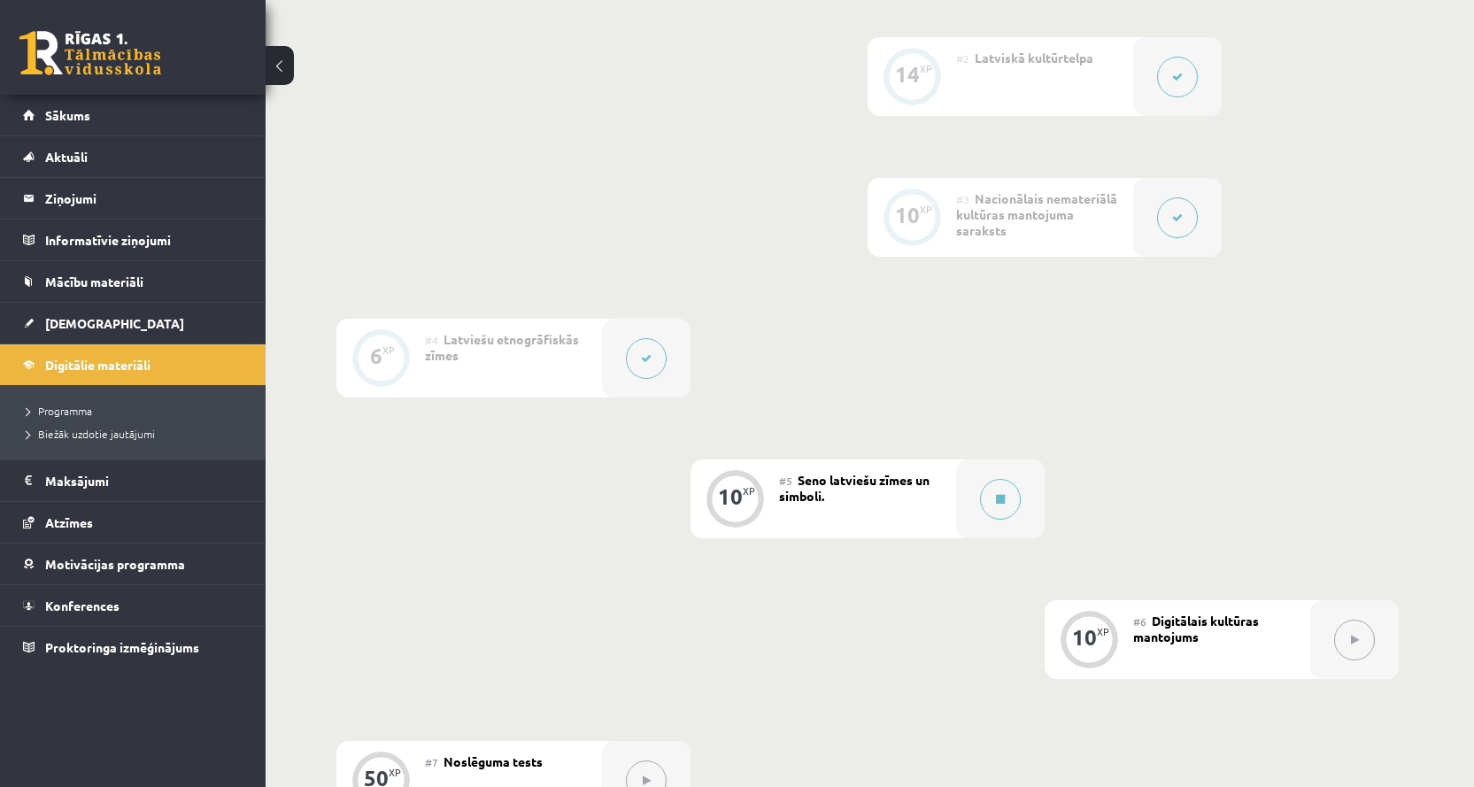
scroll to position [378, 0]
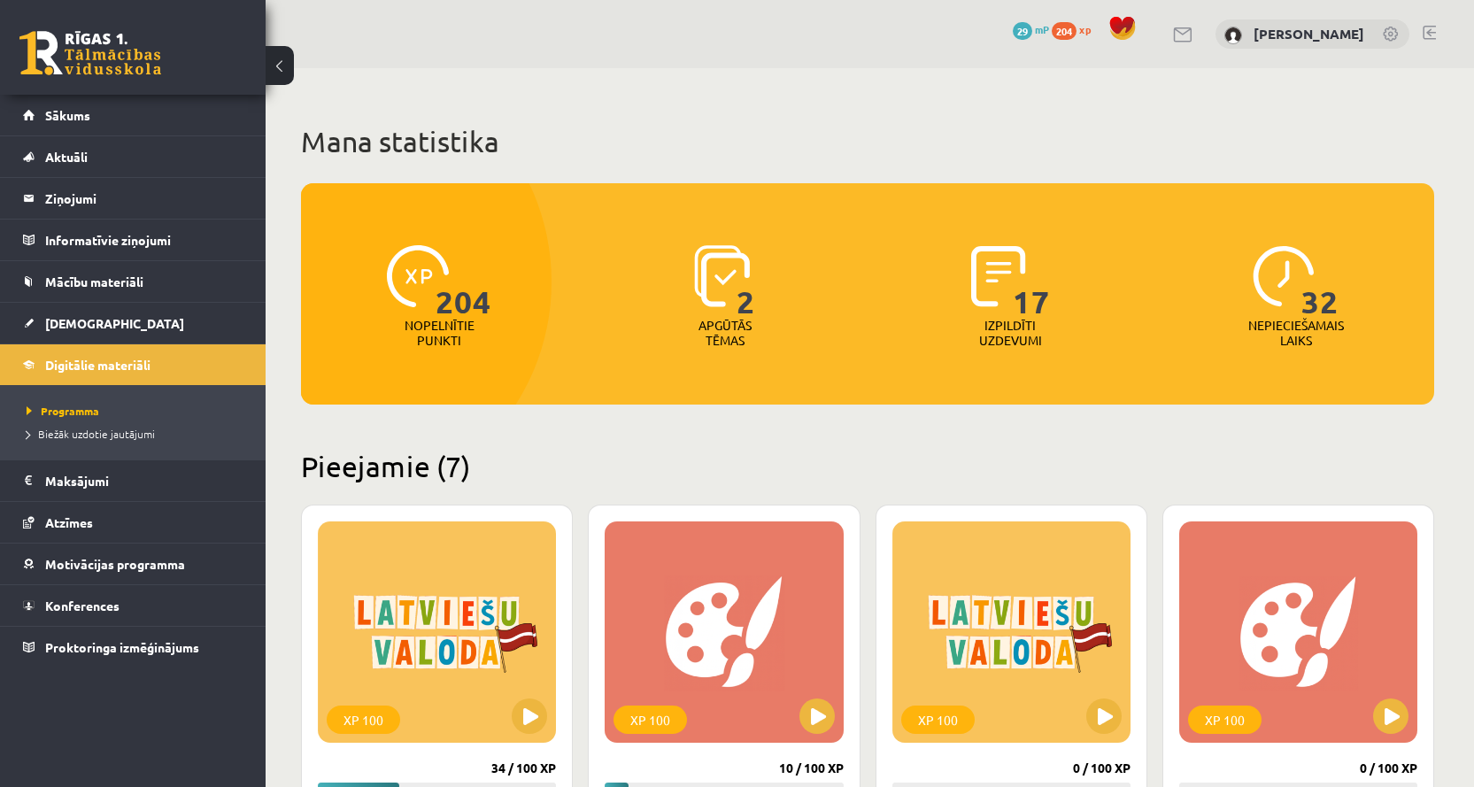
scroll to position [177, 0]
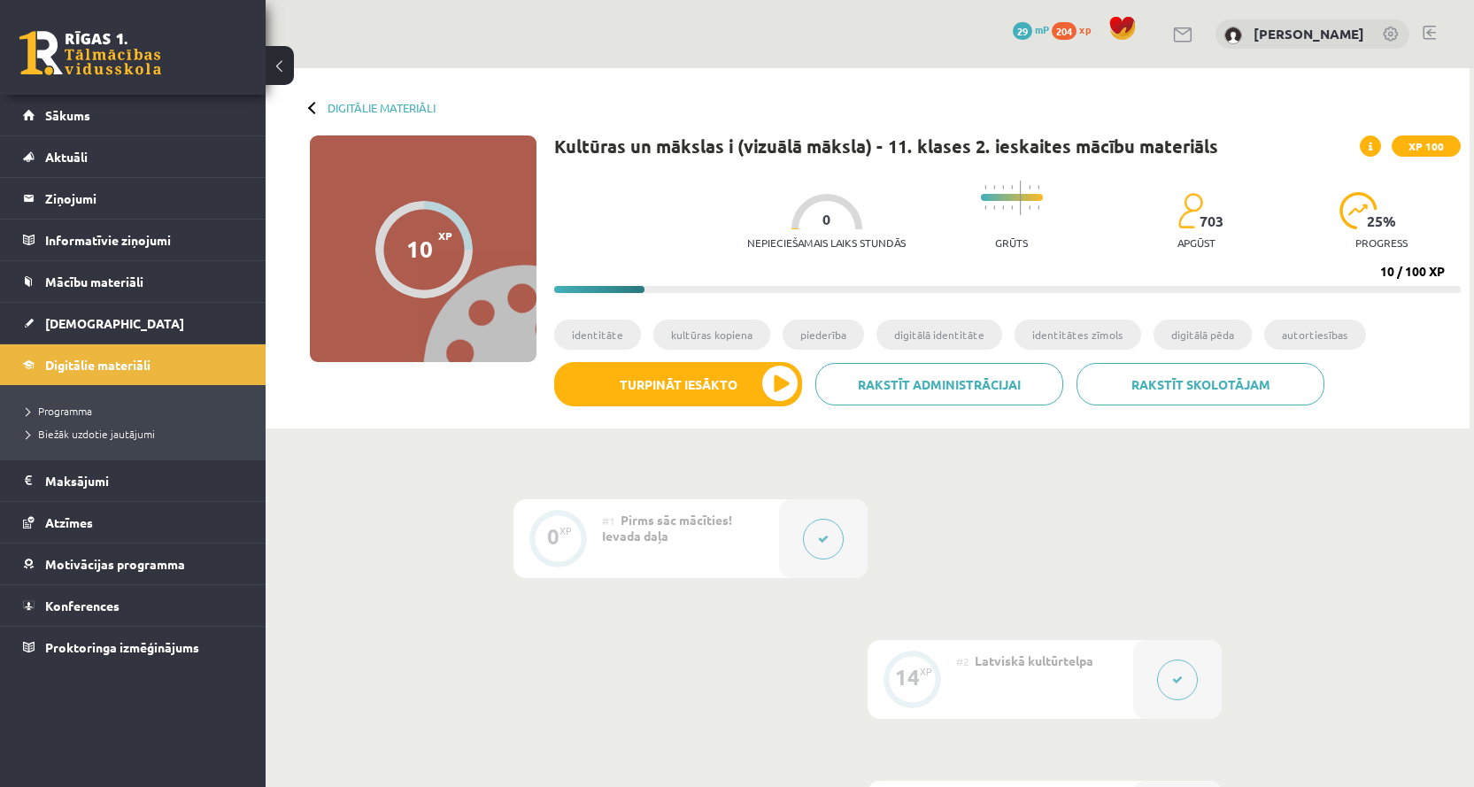
scroll to position [364, 0]
